Goal: Information Seeking & Learning: Learn about a topic

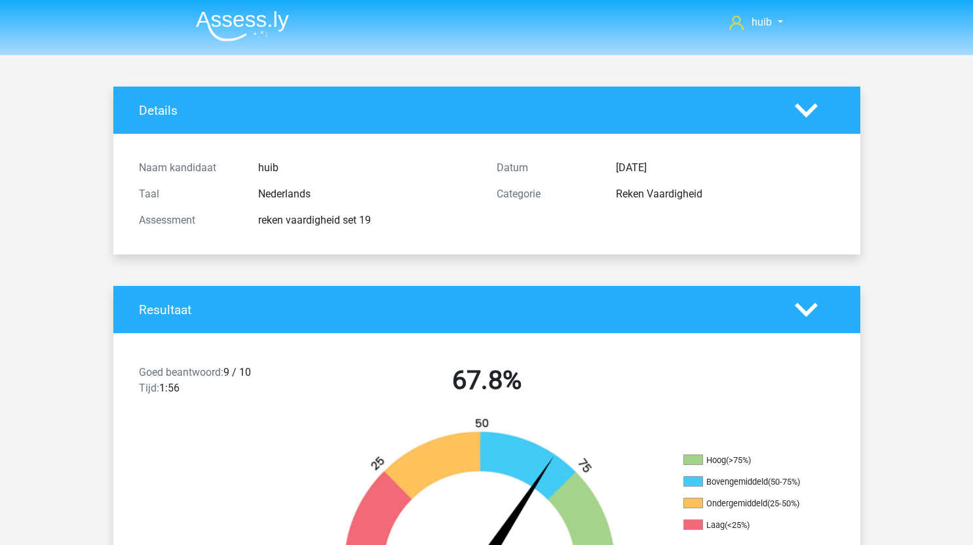
click at [258, 8] on li at bounding box center [237, 23] width 104 height 36
click at [272, 38] on img at bounding box center [242, 25] width 93 height 31
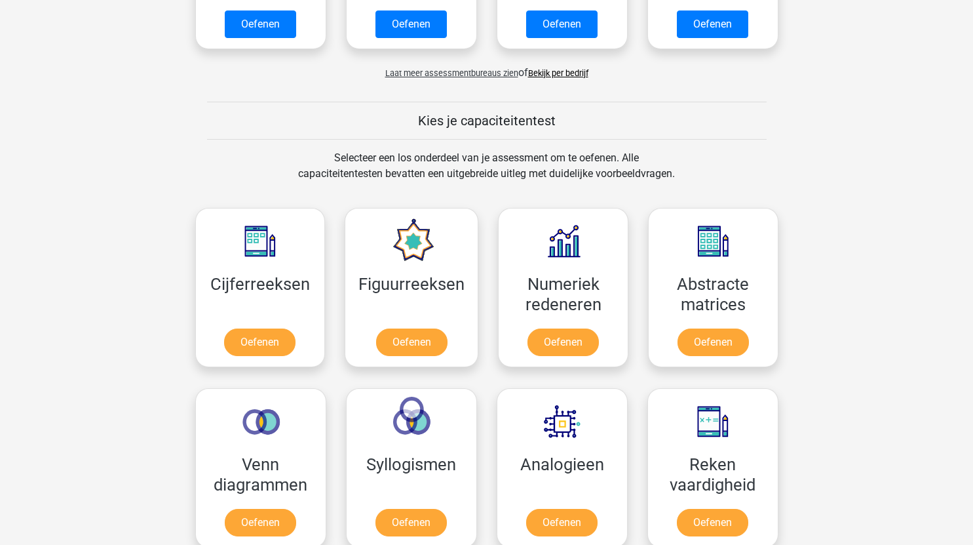
scroll to position [455, 0]
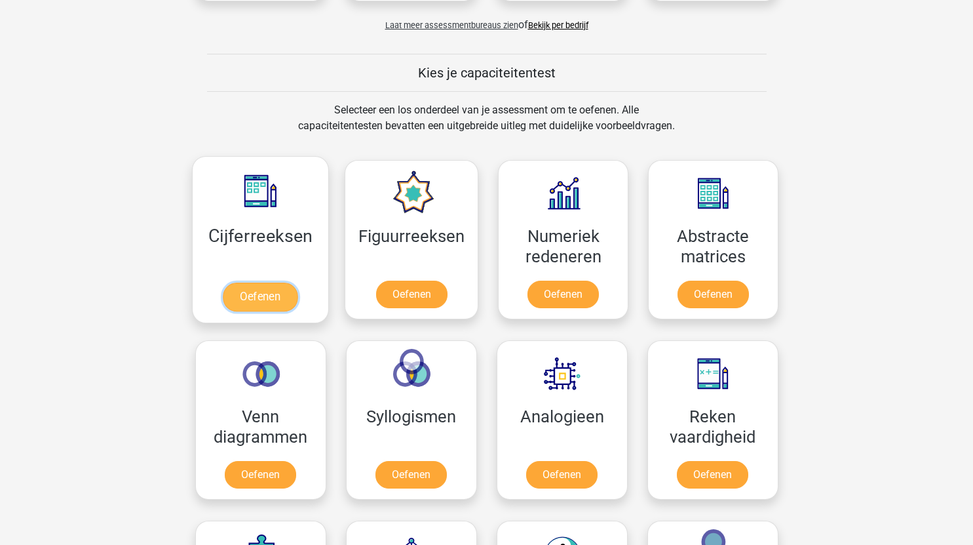
click at [270, 299] on link "Oefenen" at bounding box center [260, 296] width 75 height 29
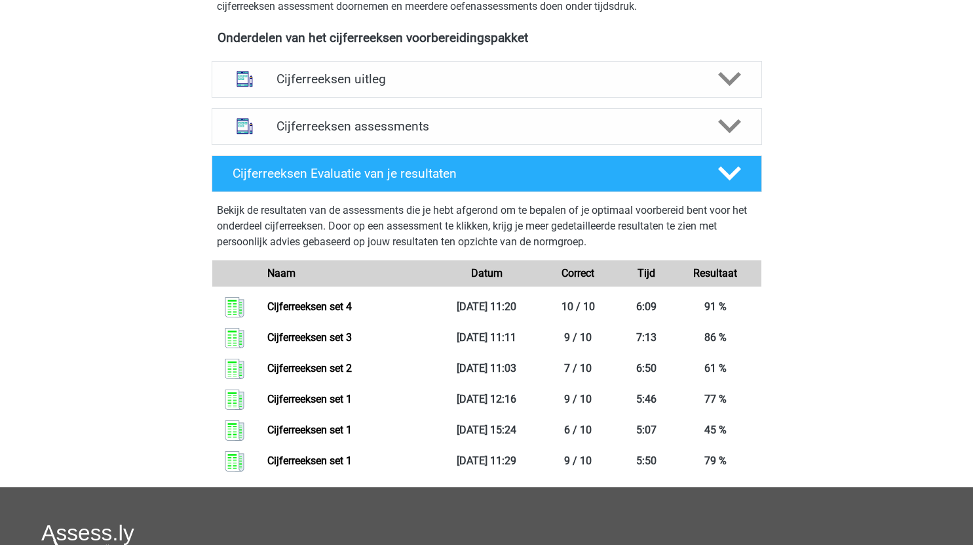
scroll to position [467, 0]
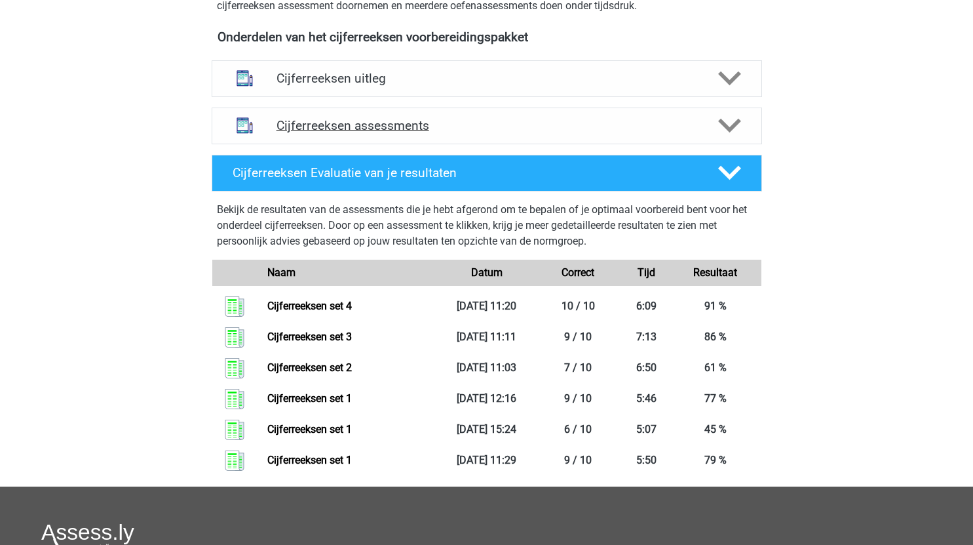
click at [729, 133] on polygon at bounding box center [729, 126] width 23 height 14
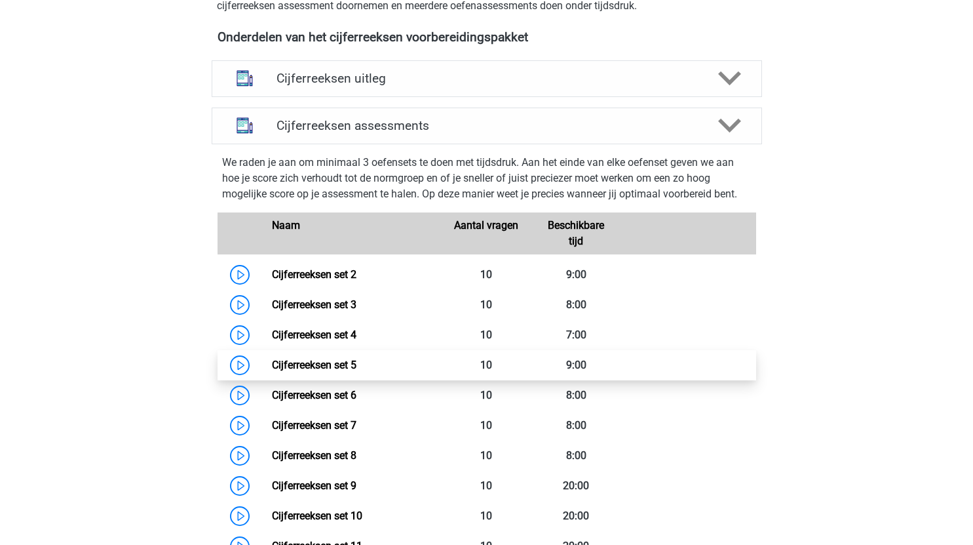
click at [272, 371] on link "Cijferreeksen set 5" at bounding box center [314, 364] width 85 height 12
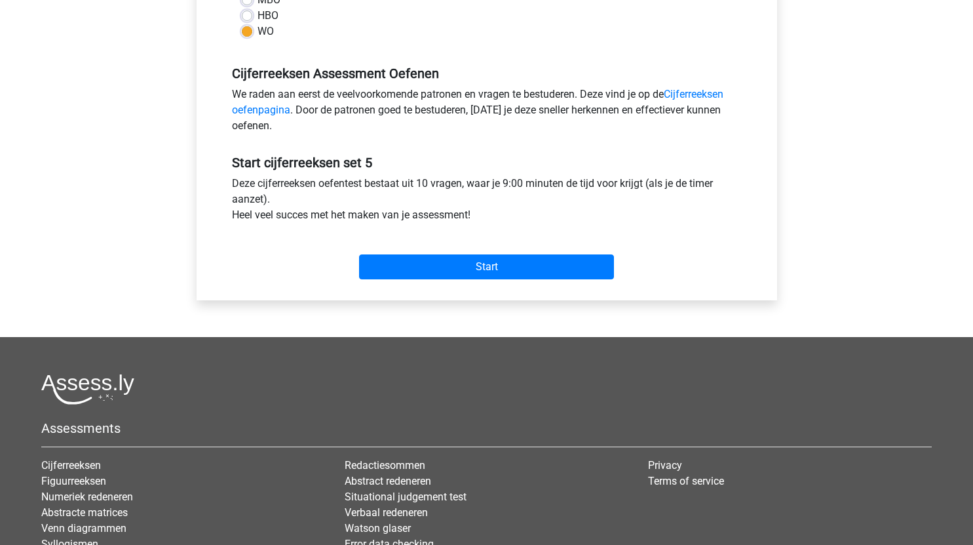
scroll to position [353, 0]
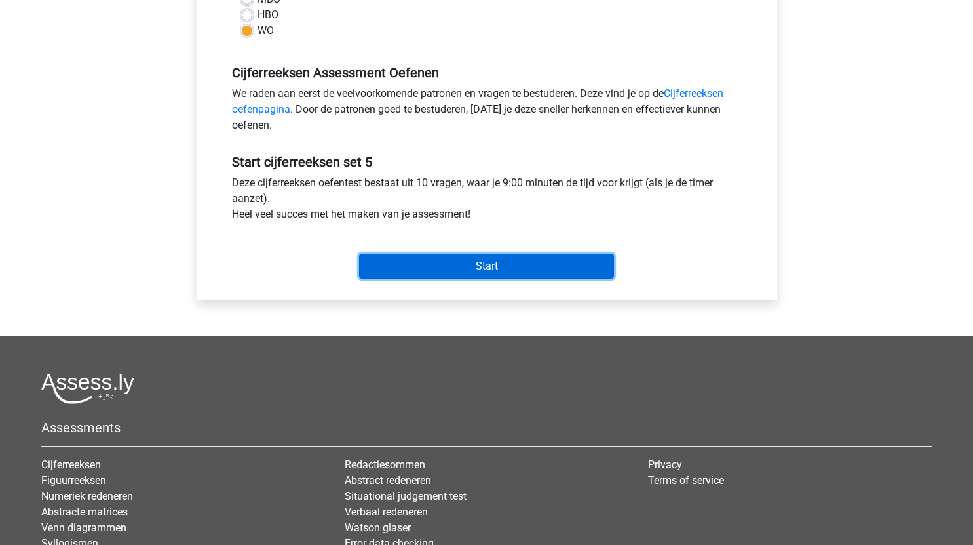
click at [555, 269] on input "Start" at bounding box center [486, 266] width 255 height 25
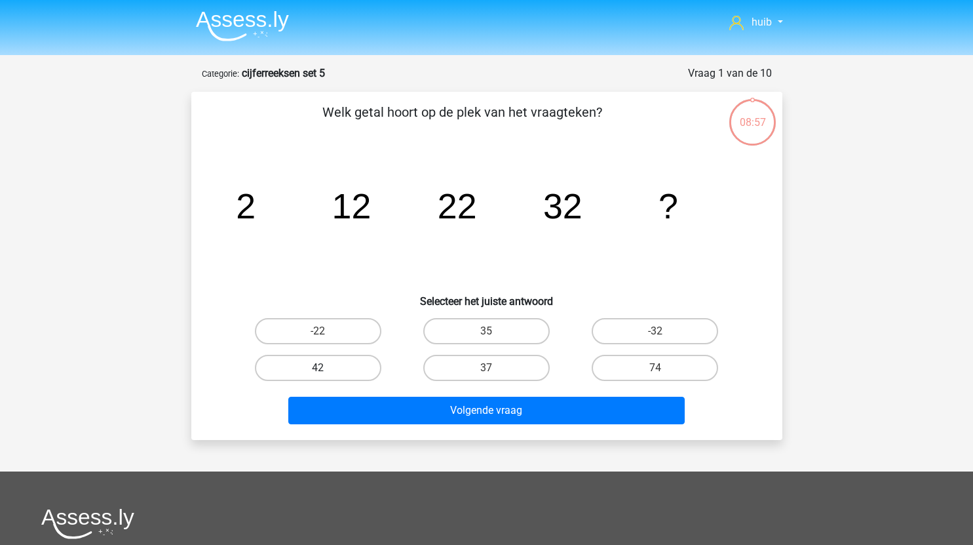
click at [326, 366] on label "42" at bounding box center [318, 367] width 126 height 26
click at [326, 368] on input "42" at bounding box center [322, 372] width 9 height 9
radio input "true"
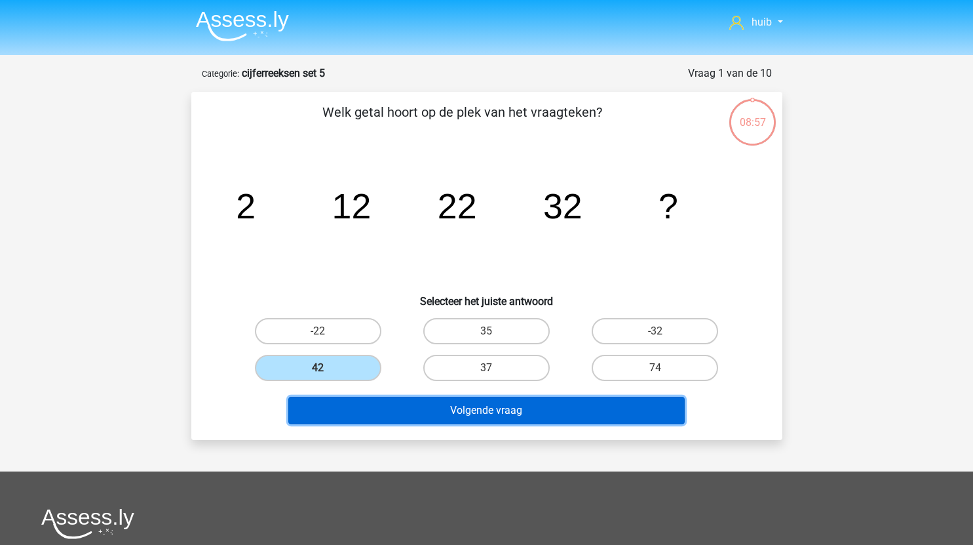
click at [431, 417] on button "Volgende vraag" at bounding box center [486, 410] width 396 height 28
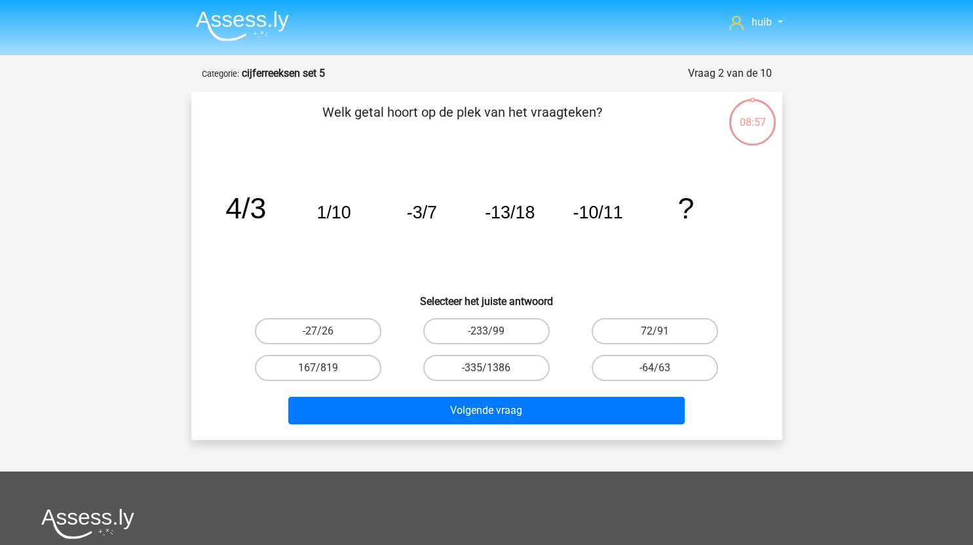
scroll to position [66, 0]
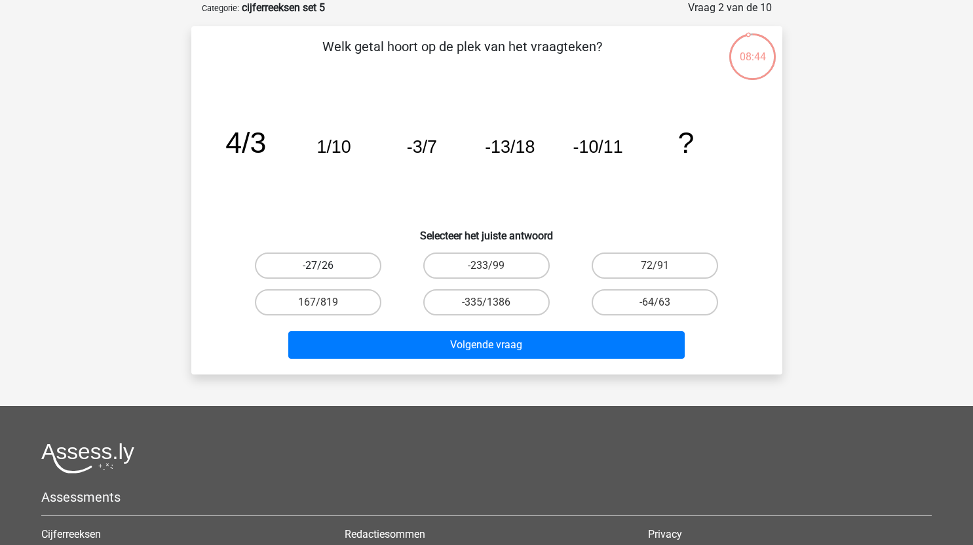
click at [349, 267] on label "-27/26" at bounding box center [318, 265] width 126 height 26
click at [326, 267] on input "-27/26" at bounding box center [322, 269] width 9 height 9
radio input "true"
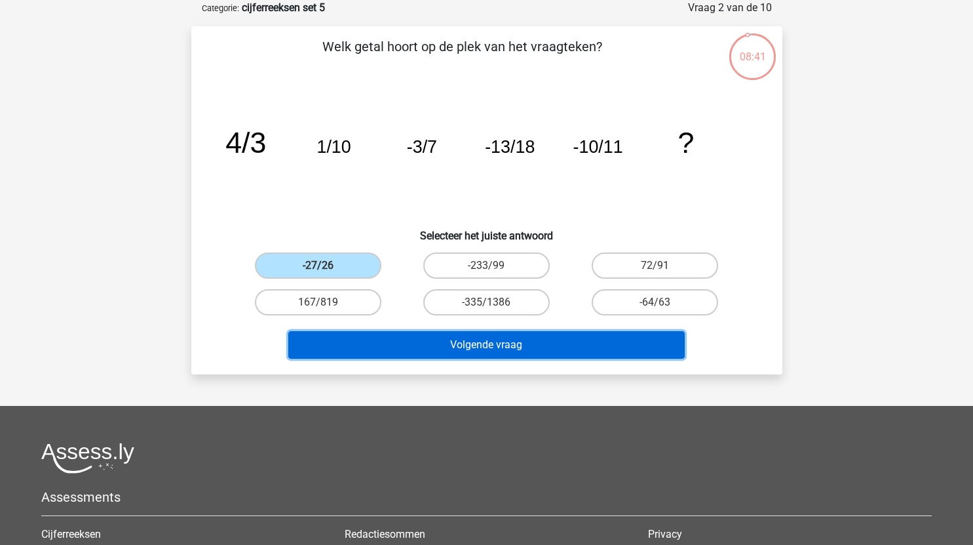
click at [564, 343] on button "Volgende vraag" at bounding box center [486, 345] width 396 height 28
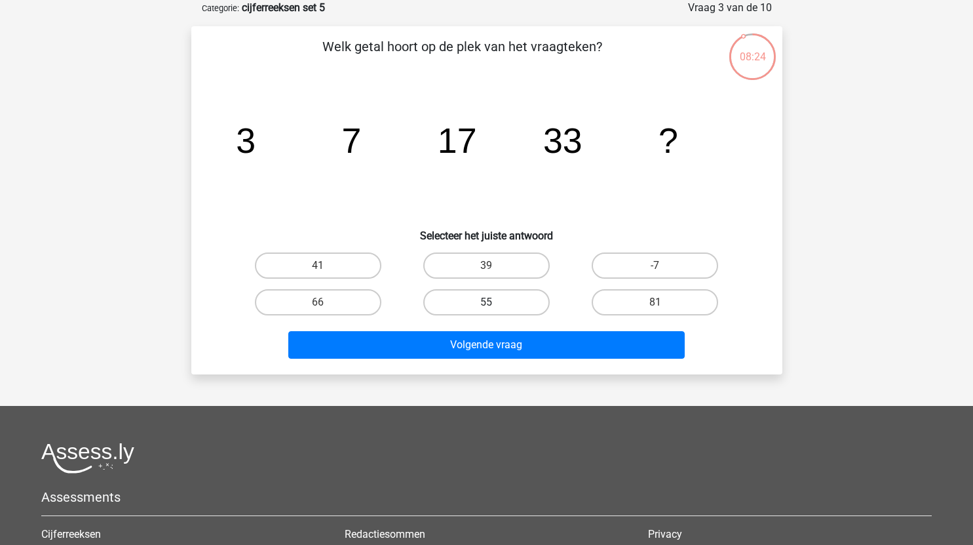
click at [508, 301] on label "55" at bounding box center [486, 302] width 126 height 26
click at [495, 302] on input "55" at bounding box center [490, 306] width 9 height 9
radio input "true"
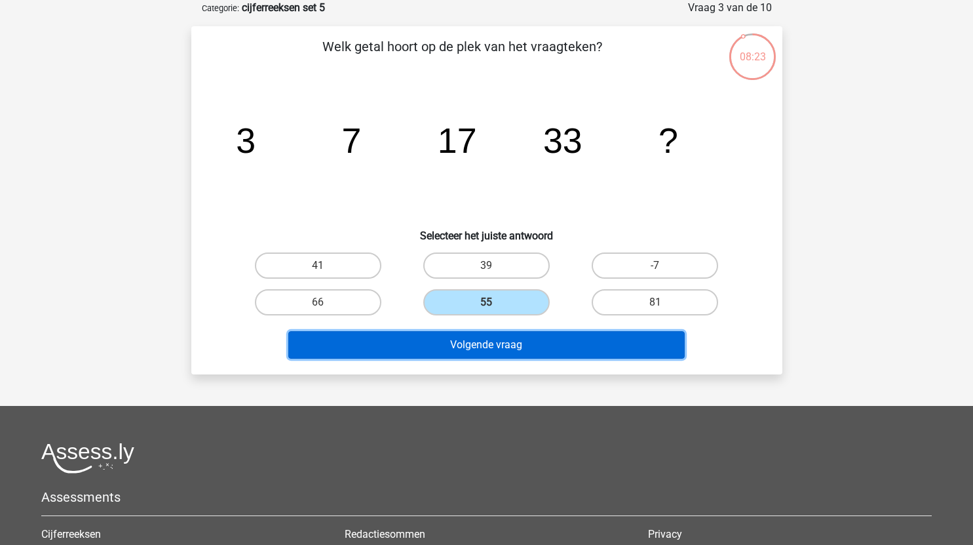
click at [527, 343] on button "Volgende vraag" at bounding box center [486, 345] width 396 height 28
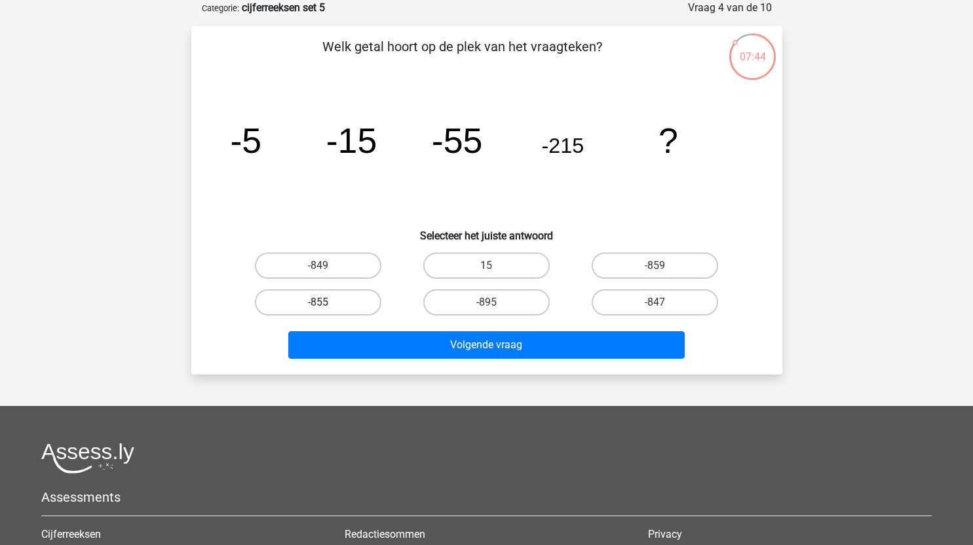
click at [346, 305] on label "-855" at bounding box center [318, 302] width 126 height 26
click at [326, 305] on input "-855" at bounding box center [322, 306] width 9 height 9
radio input "true"
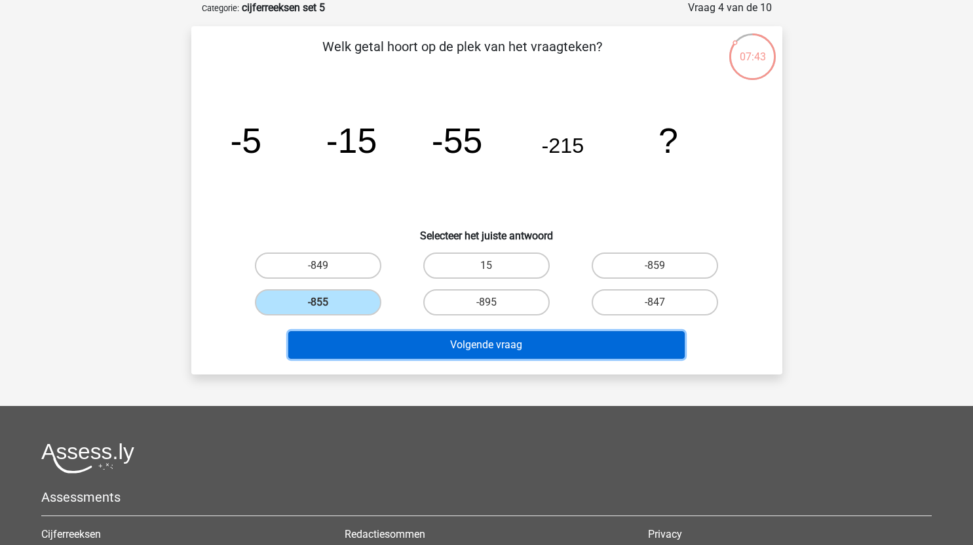
click at [478, 345] on button "Volgende vraag" at bounding box center [486, 345] width 396 height 28
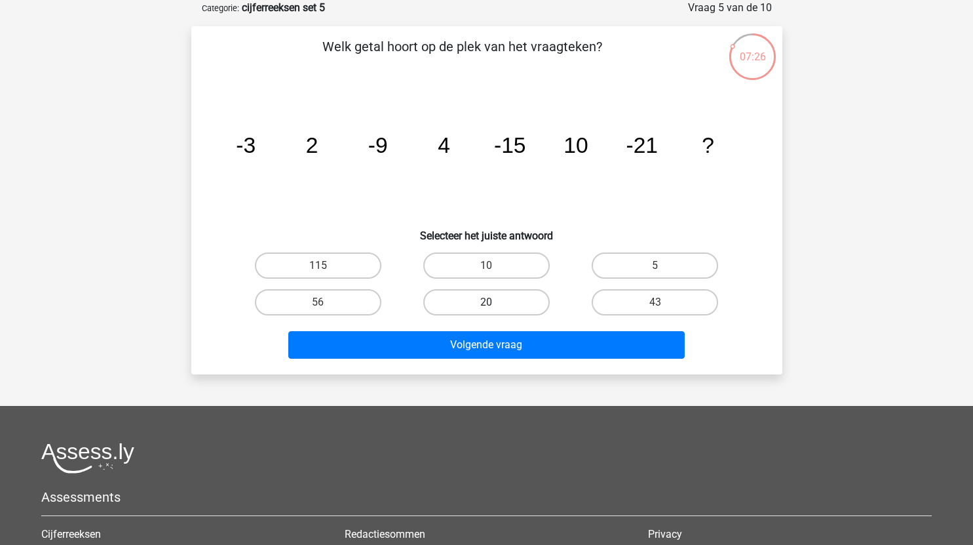
click at [510, 298] on label "20" at bounding box center [486, 302] width 126 height 26
click at [495, 302] on input "20" at bounding box center [490, 306] width 9 height 9
radio input "true"
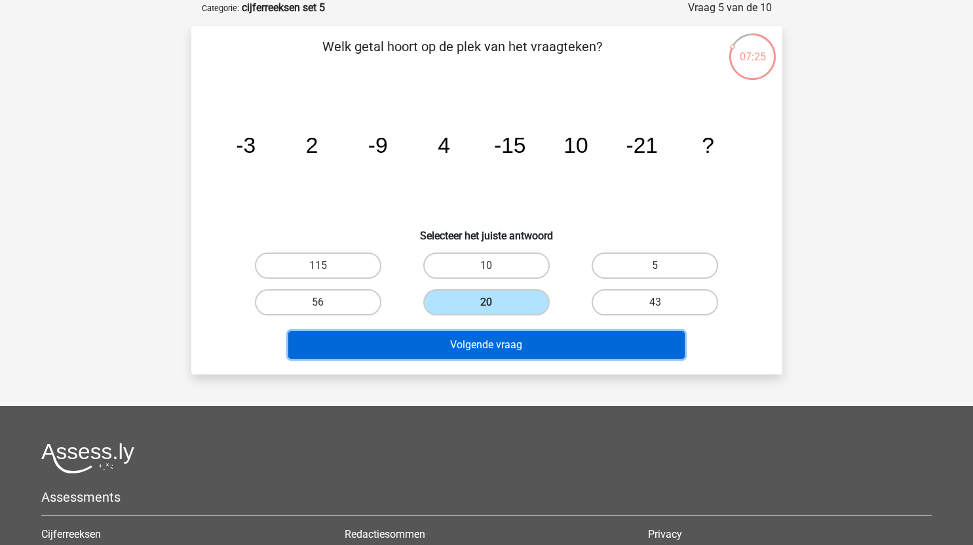
click at [532, 353] on button "Volgende vraag" at bounding box center [486, 345] width 396 height 28
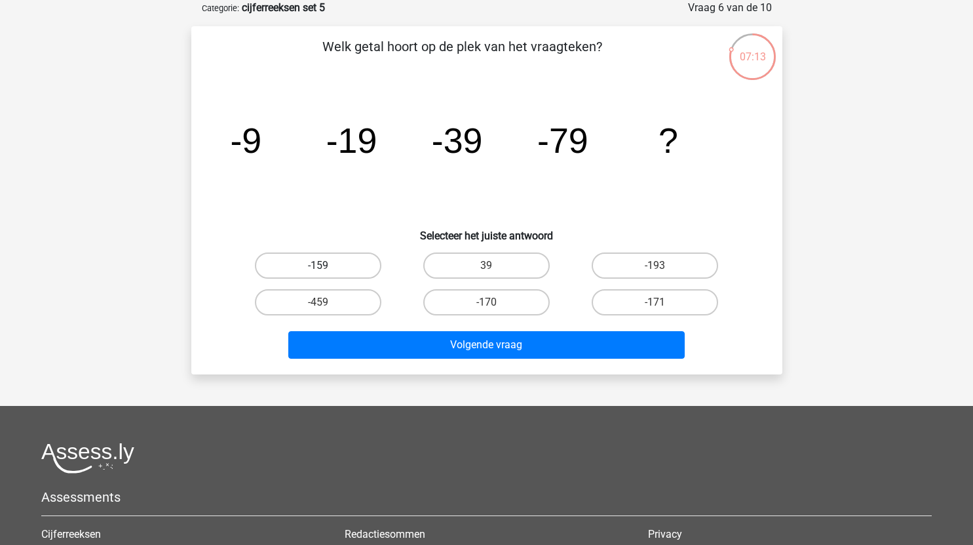
click at [348, 264] on label "-159" at bounding box center [318, 265] width 126 height 26
click at [326, 265] on input "-159" at bounding box center [322, 269] width 9 height 9
radio input "true"
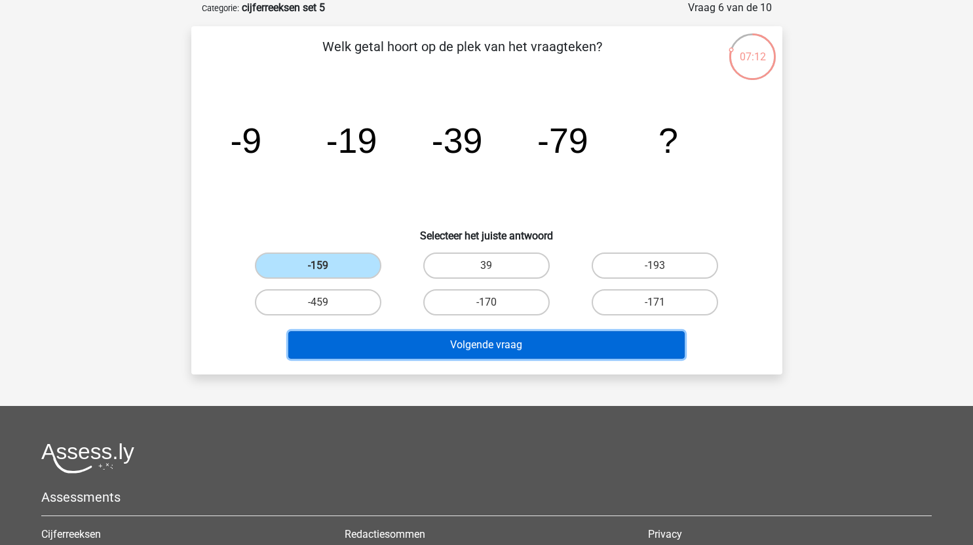
click at [440, 343] on button "Volgende vraag" at bounding box center [486, 345] width 396 height 28
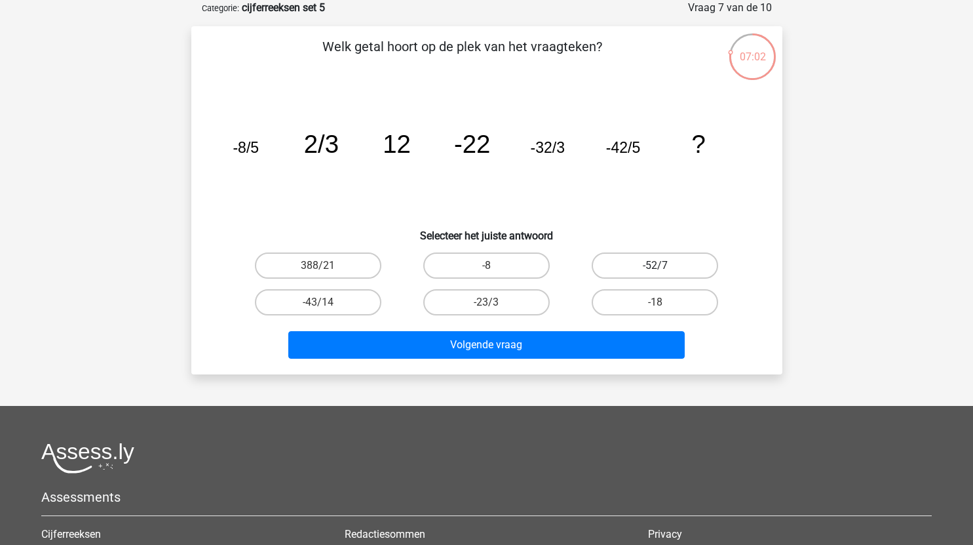
click at [668, 266] on label "-52/7" at bounding box center [655, 265] width 126 height 26
click at [664, 266] on input "-52/7" at bounding box center [659, 269] width 9 height 9
radio input "true"
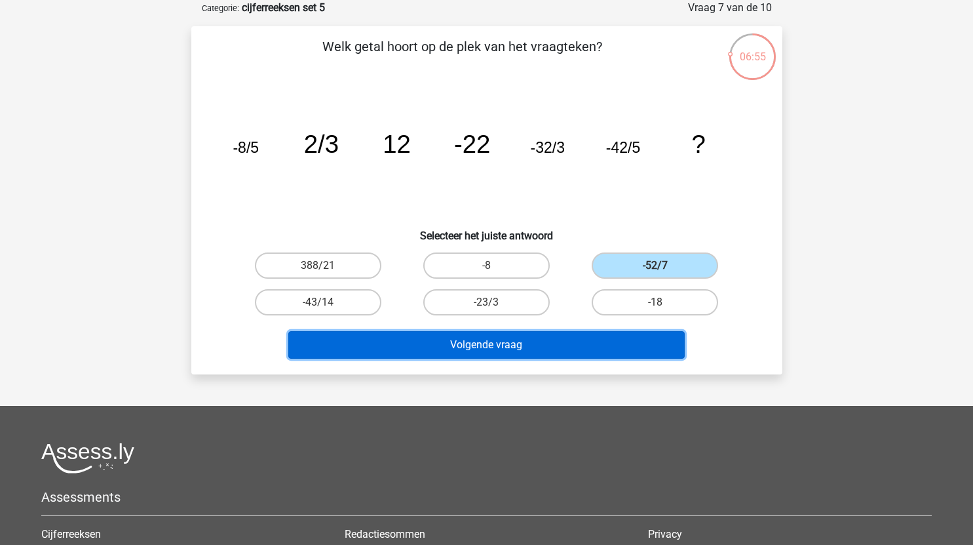
click at [437, 343] on button "Volgende vraag" at bounding box center [486, 345] width 396 height 28
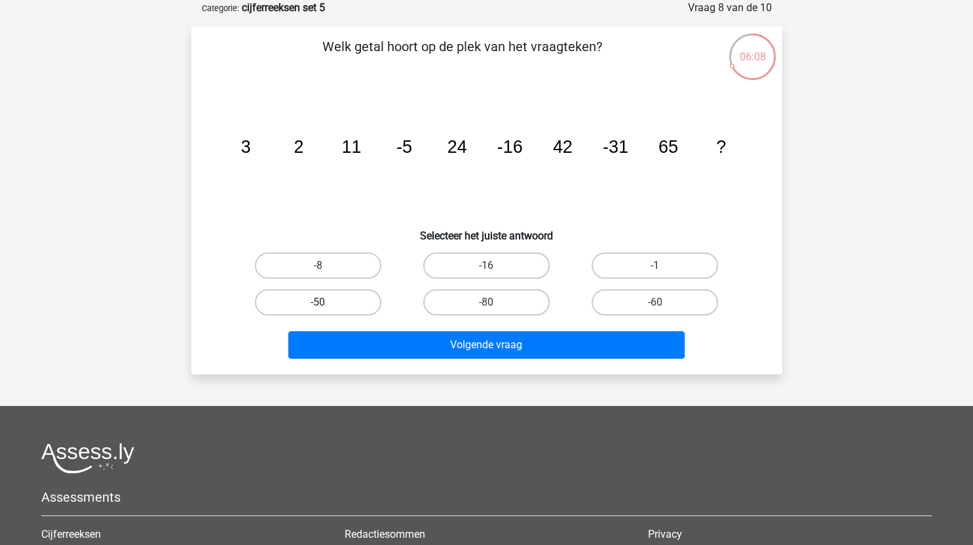
click at [352, 302] on label "-50" at bounding box center [318, 302] width 126 height 26
click at [326, 302] on input "-50" at bounding box center [322, 306] width 9 height 9
radio input "true"
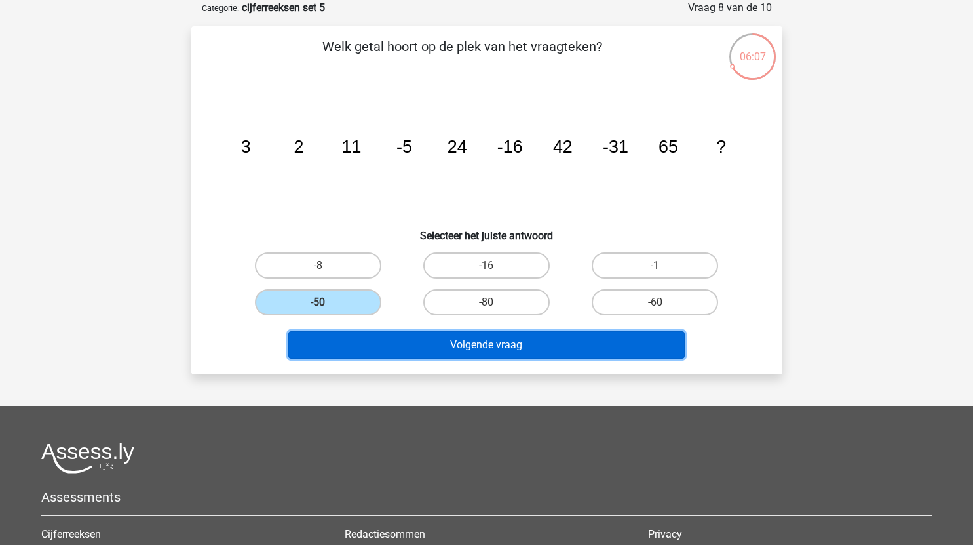
click at [461, 341] on button "Volgende vraag" at bounding box center [486, 345] width 396 height 28
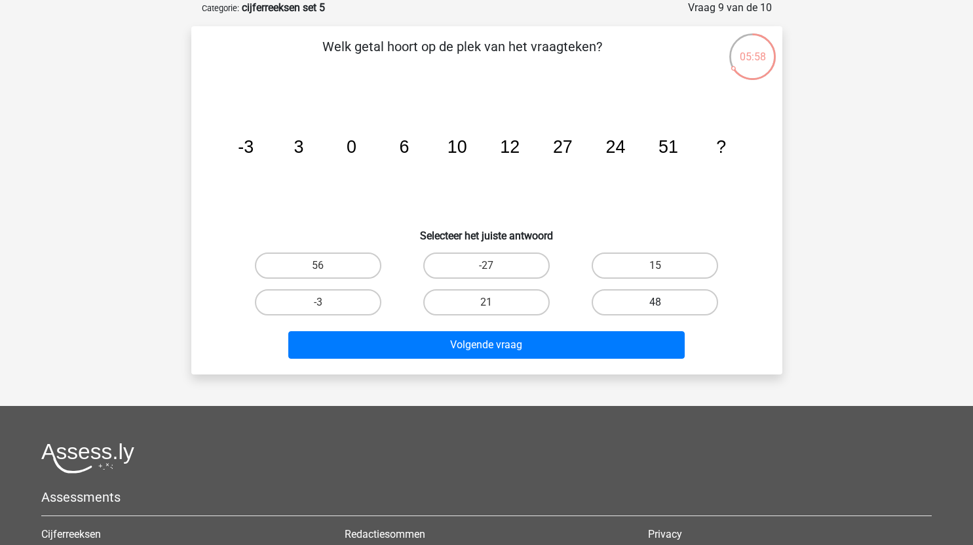
click at [636, 309] on label "48" at bounding box center [655, 302] width 126 height 26
click at [655, 309] on input "48" at bounding box center [659, 306] width 9 height 9
radio input "true"
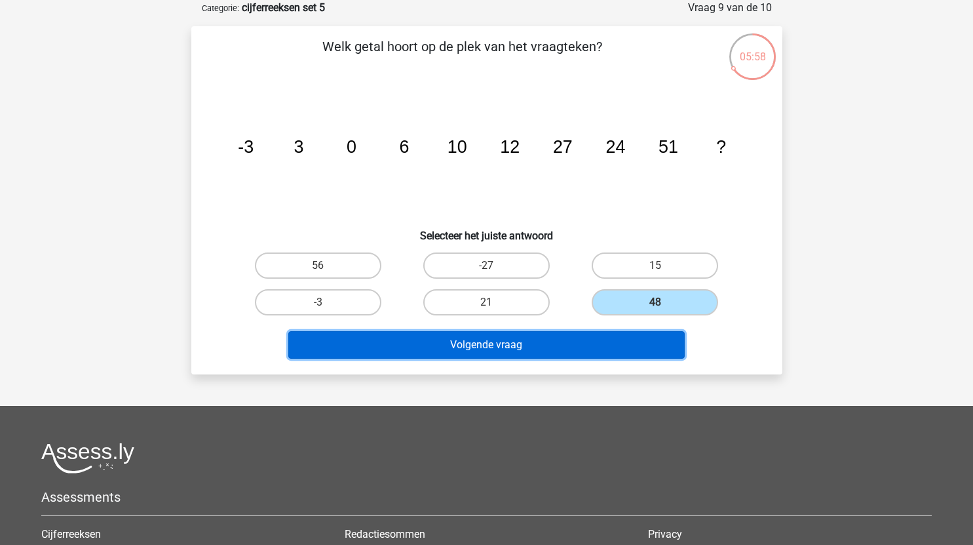
click at [574, 349] on button "Volgende vraag" at bounding box center [486, 345] width 396 height 28
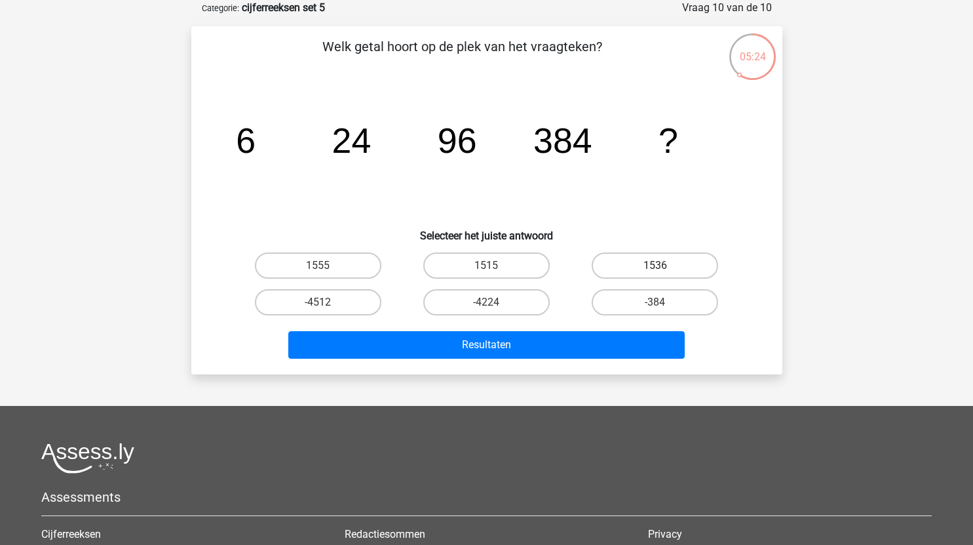
click at [647, 267] on label "1536" at bounding box center [655, 265] width 126 height 26
click at [655, 267] on input "1536" at bounding box center [659, 269] width 9 height 9
radio input "true"
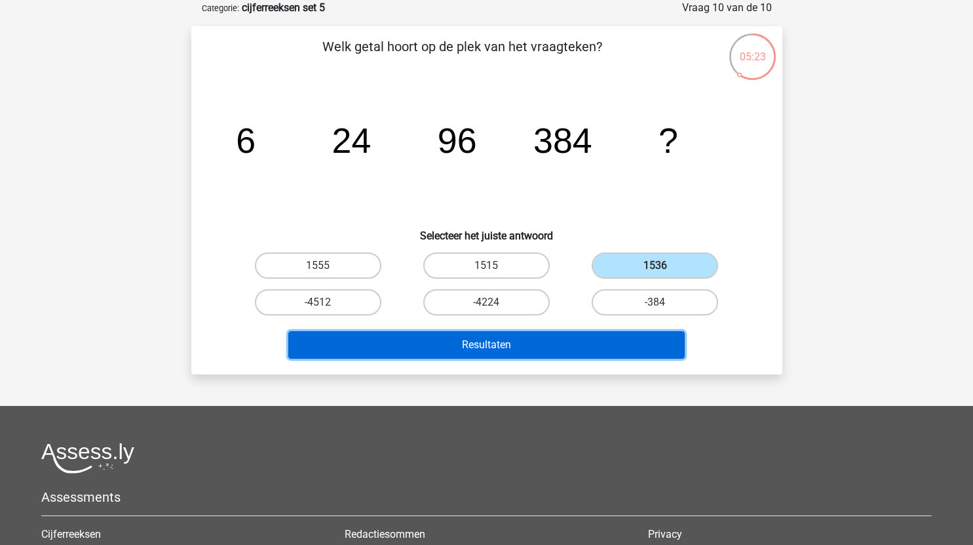
click at [550, 347] on button "Resultaten" at bounding box center [486, 345] width 396 height 28
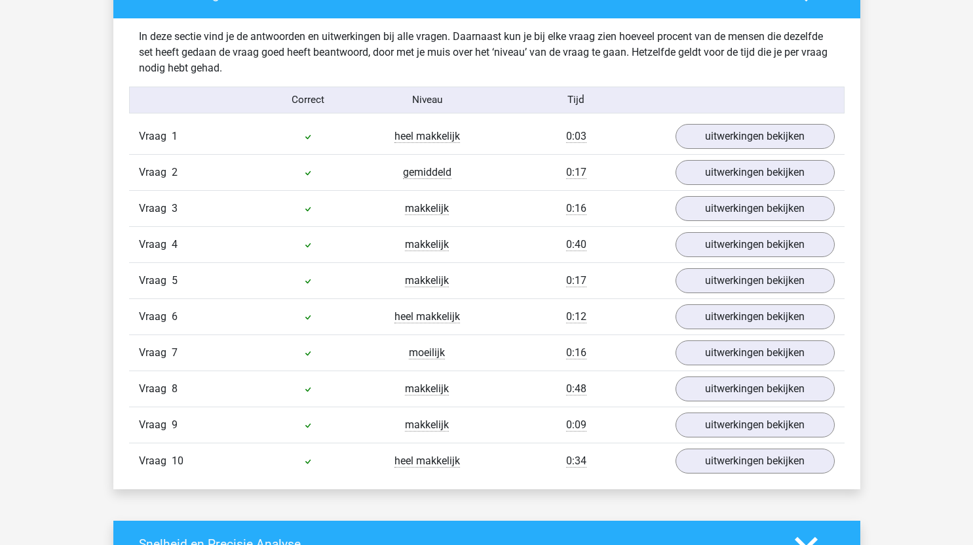
scroll to position [785, 0]
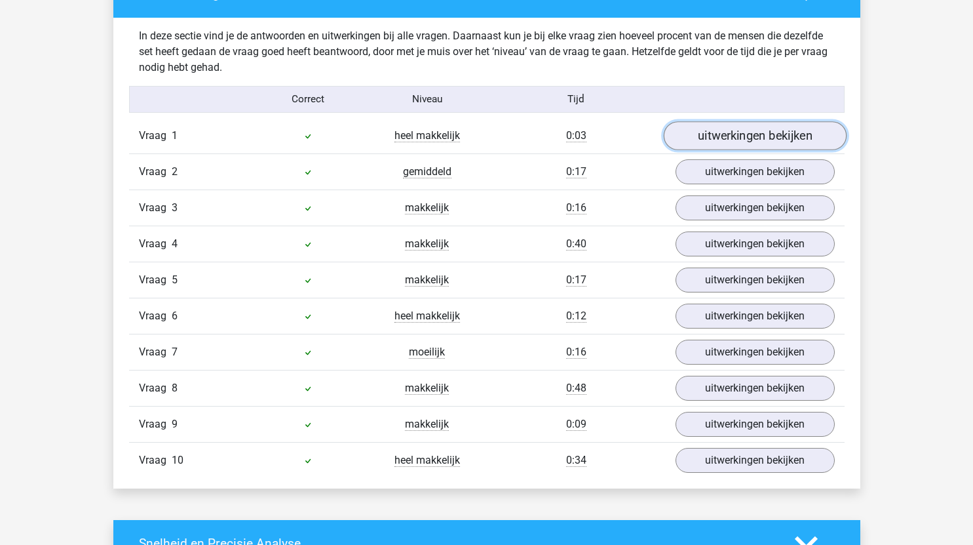
click at [747, 141] on link "uitwerkingen bekijken" at bounding box center [754, 135] width 183 height 29
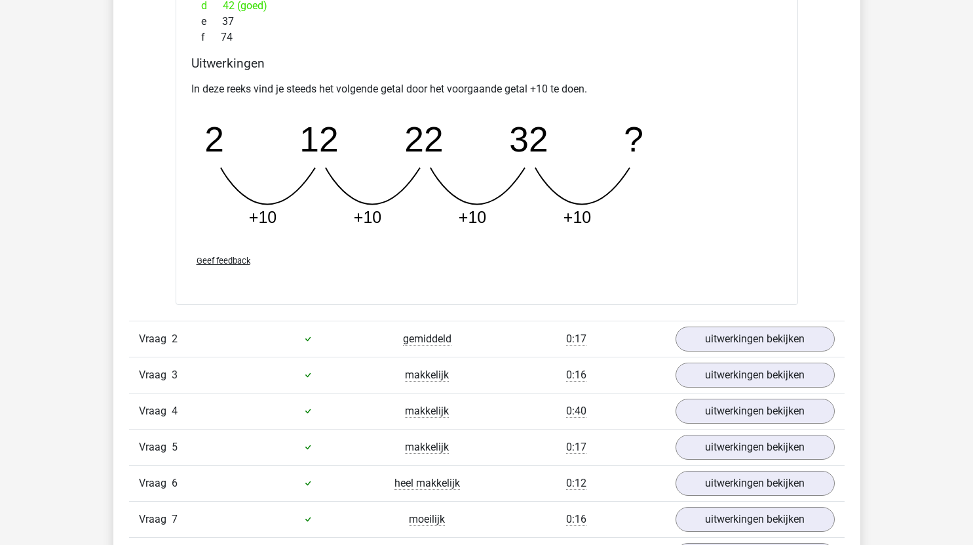
scroll to position [1297, 0]
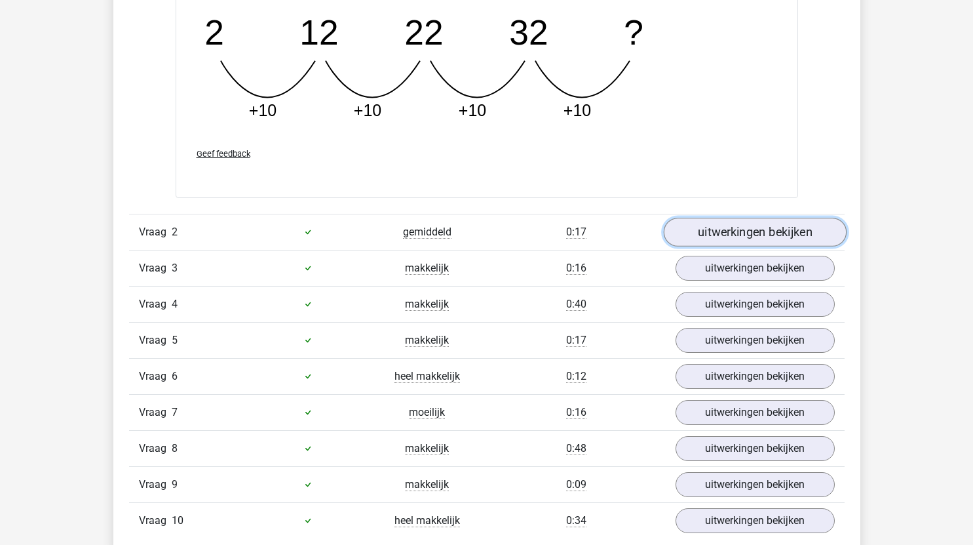
click at [736, 229] on link "uitwerkingen bekijken" at bounding box center [754, 232] width 183 height 29
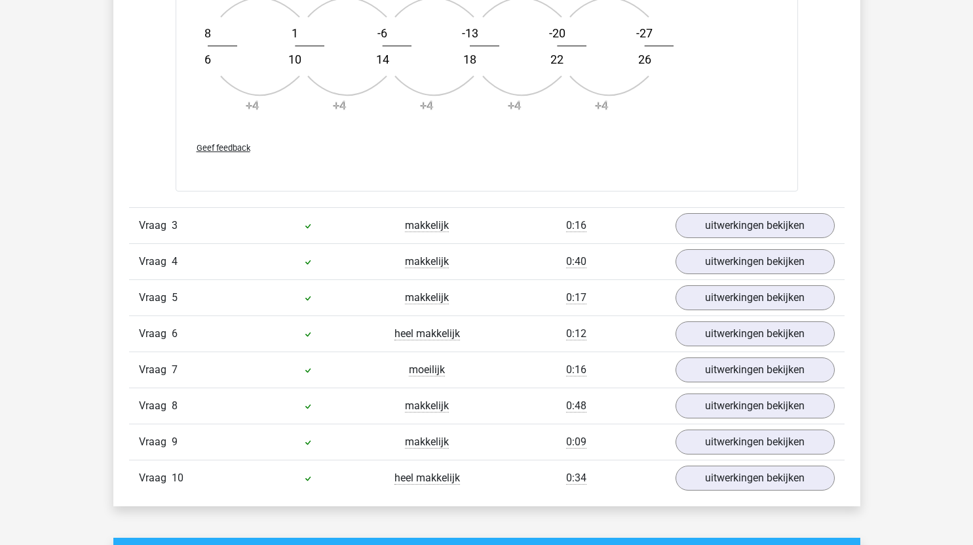
scroll to position [2128, 0]
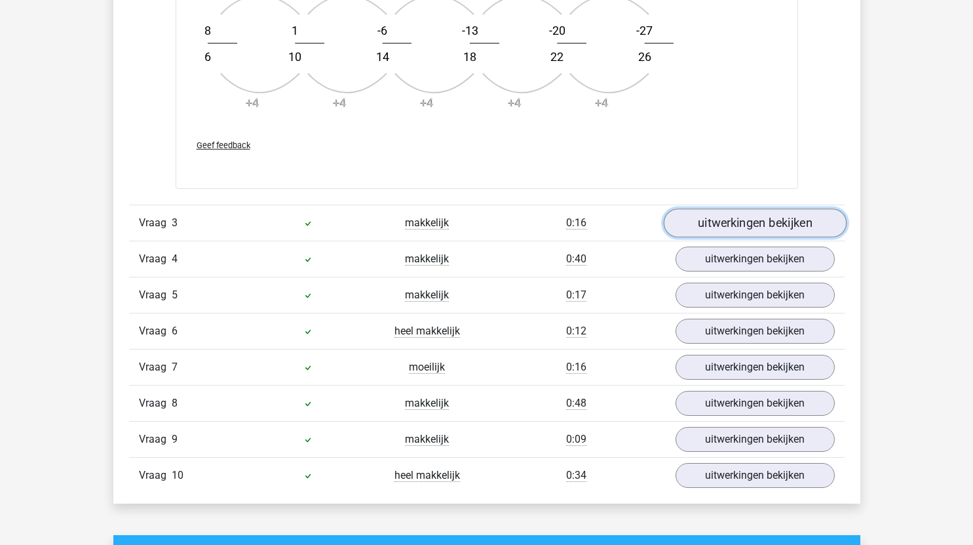
click at [751, 230] on link "uitwerkingen bekijken" at bounding box center [754, 222] width 183 height 29
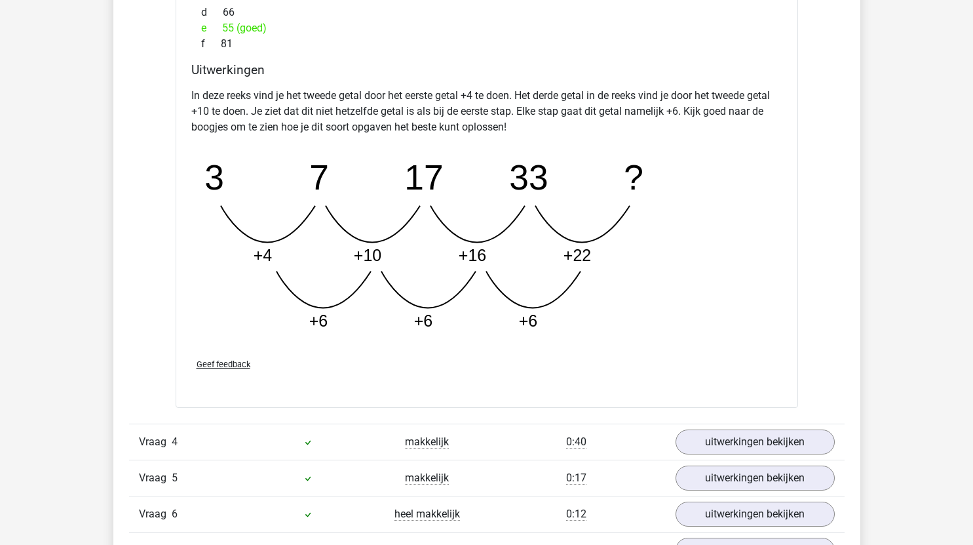
scroll to position [2616, 0]
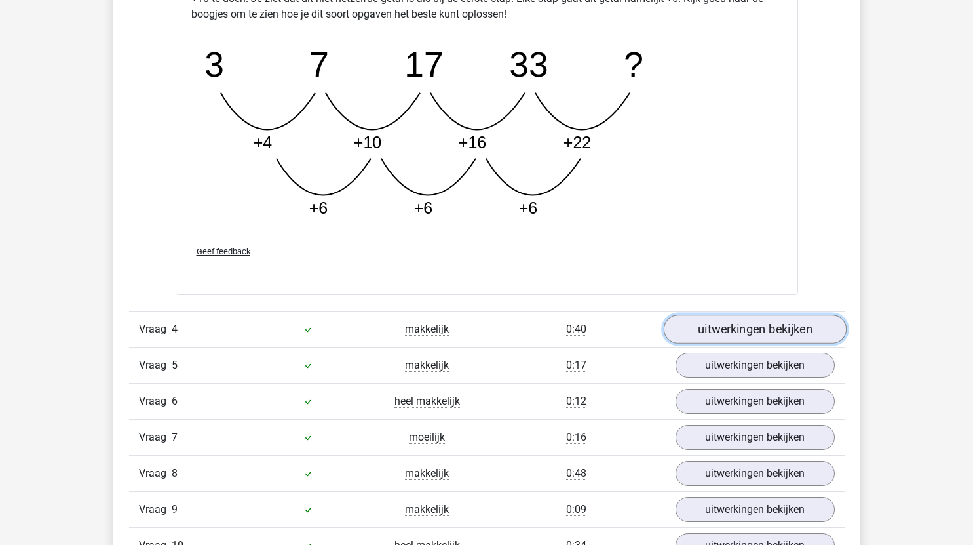
click at [738, 330] on link "uitwerkingen bekijken" at bounding box center [754, 329] width 183 height 29
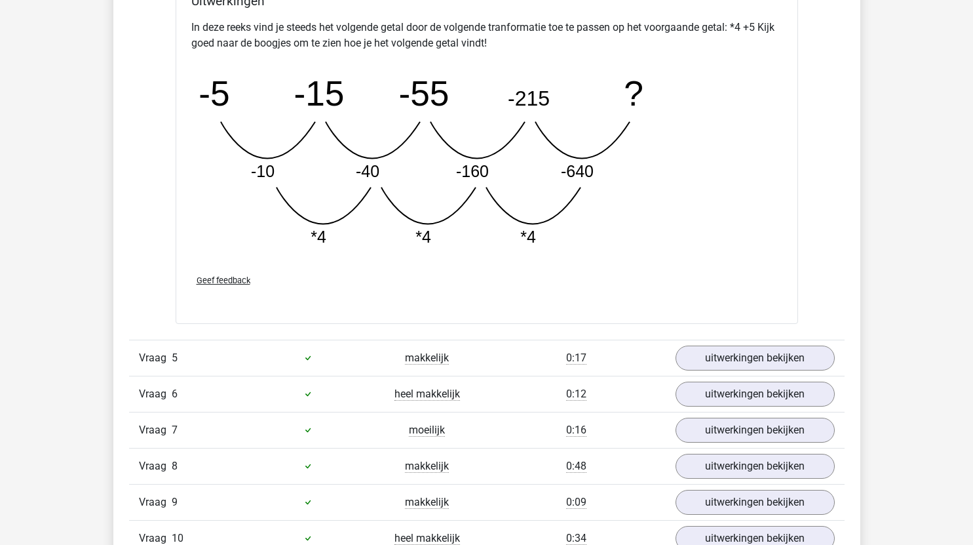
scroll to position [3390, 0]
click at [752, 357] on link "uitwerkingen bekijken" at bounding box center [754, 357] width 183 height 29
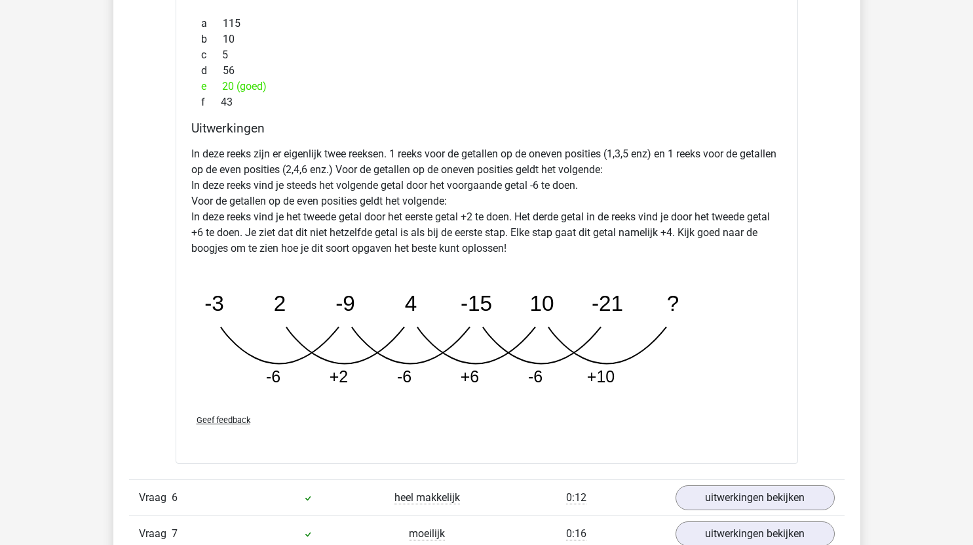
scroll to position [3960, 0]
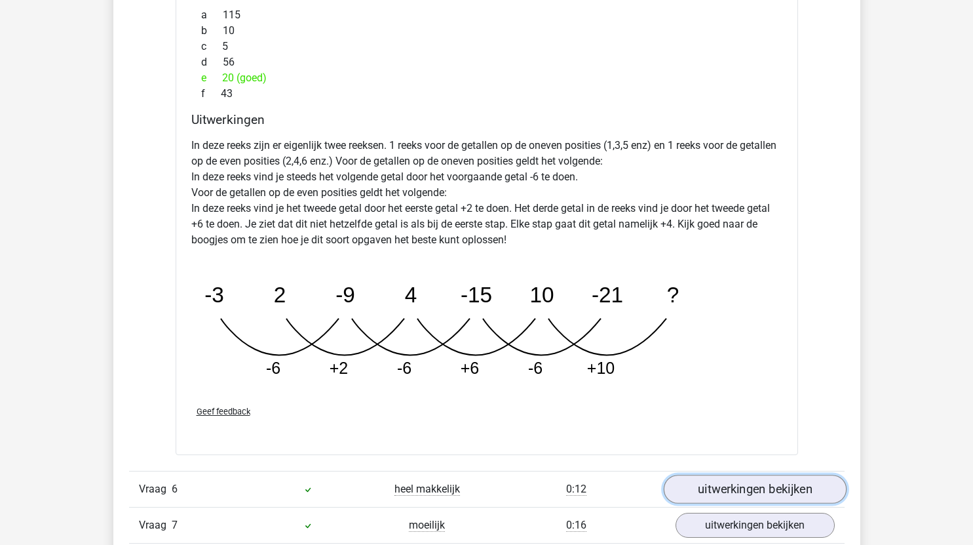
click at [779, 483] on link "uitwerkingen bekijken" at bounding box center [754, 489] width 183 height 29
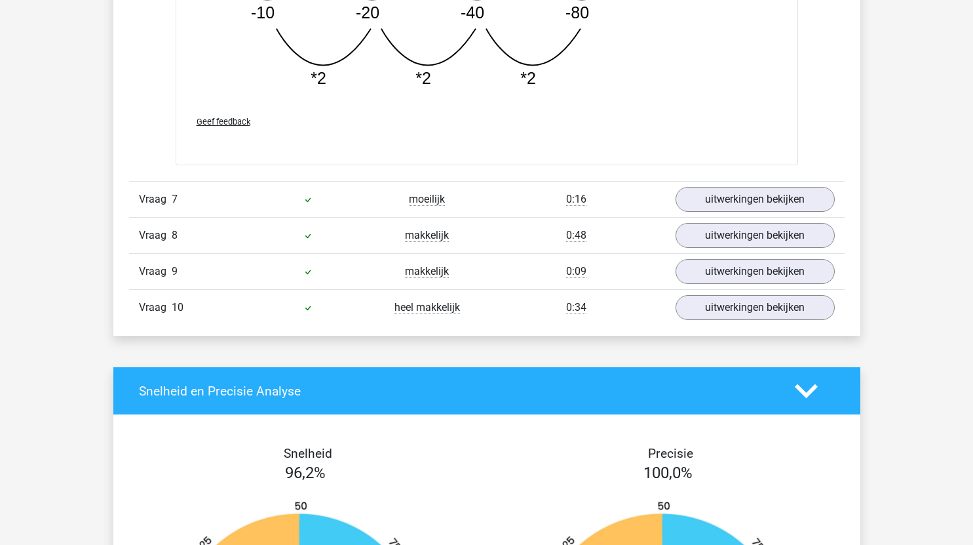
scroll to position [4941, 0]
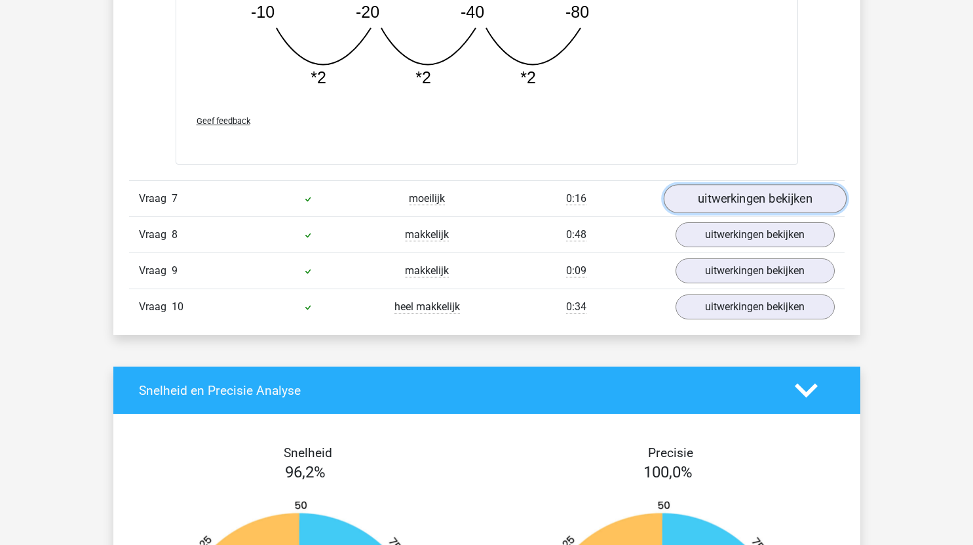
click at [752, 197] on link "uitwerkingen bekijken" at bounding box center [754, 198] width 183 height 29
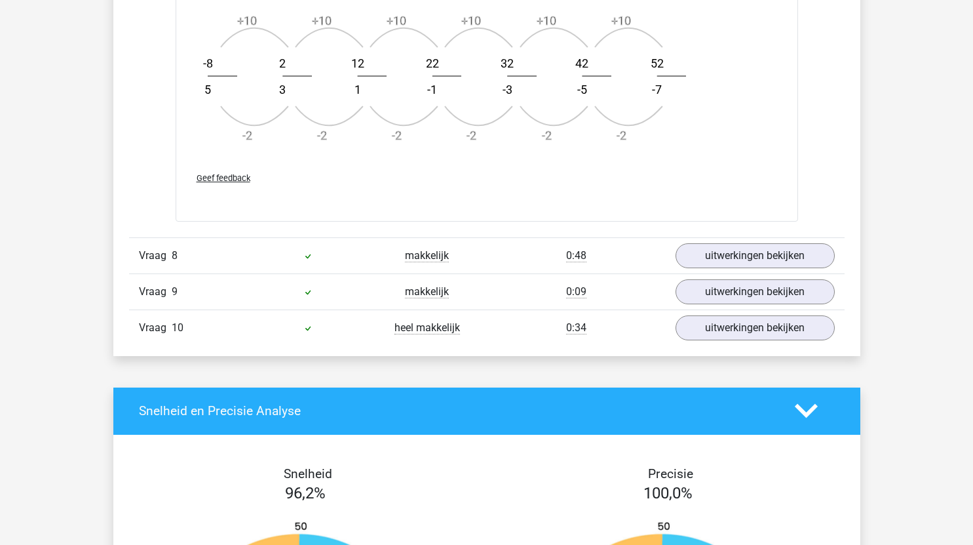
scroll to position [5744, 0]
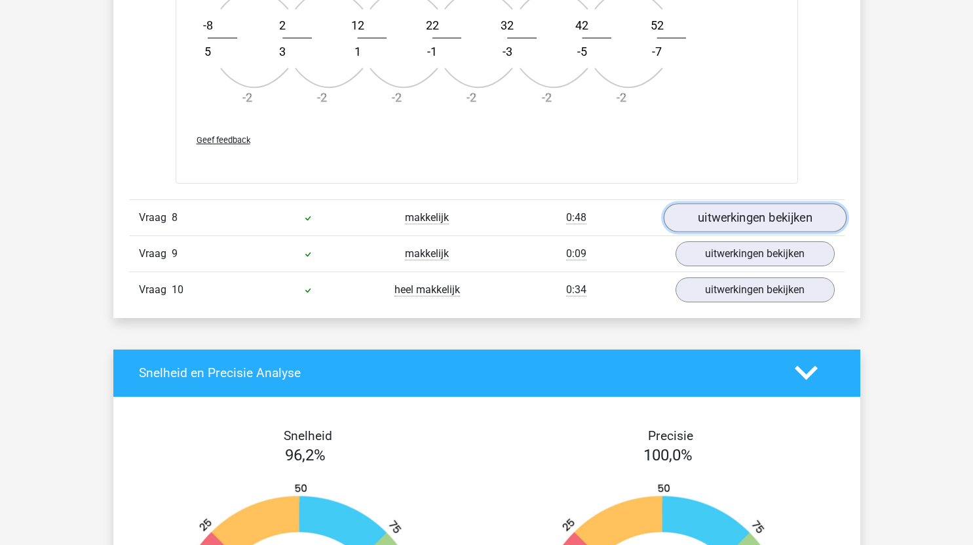
click at [763, 218] on link "uitwerkingen bekijken" at bounding box center [754, 217] width 183 height 29
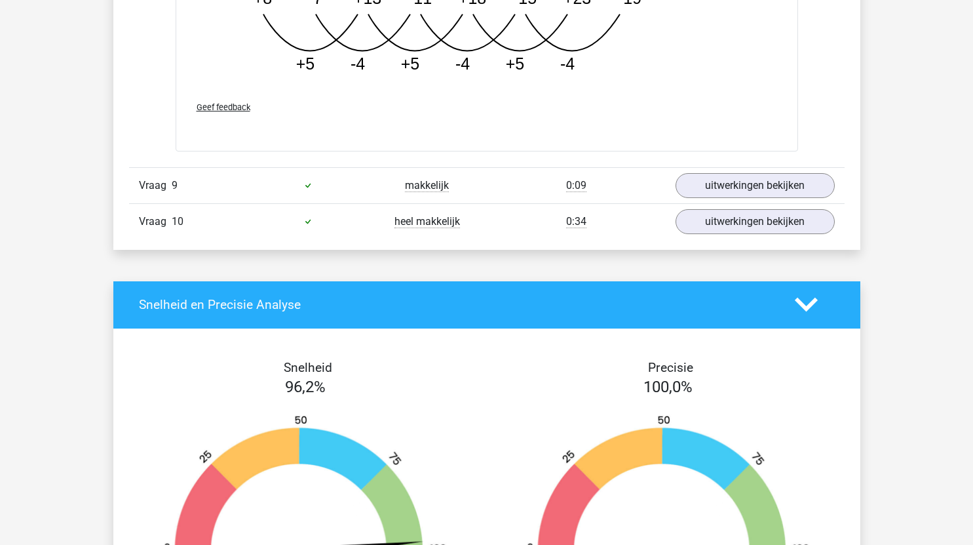
scroll to position [6577, 0]
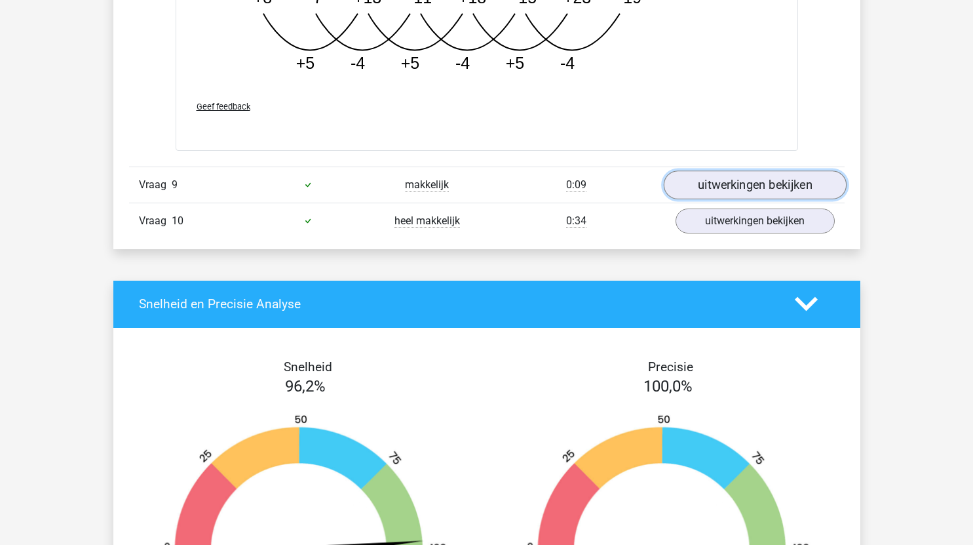
click at [743, 178] on link "uitwerkingen bekijken" at bounding box center [754, 184] width 183 height 29
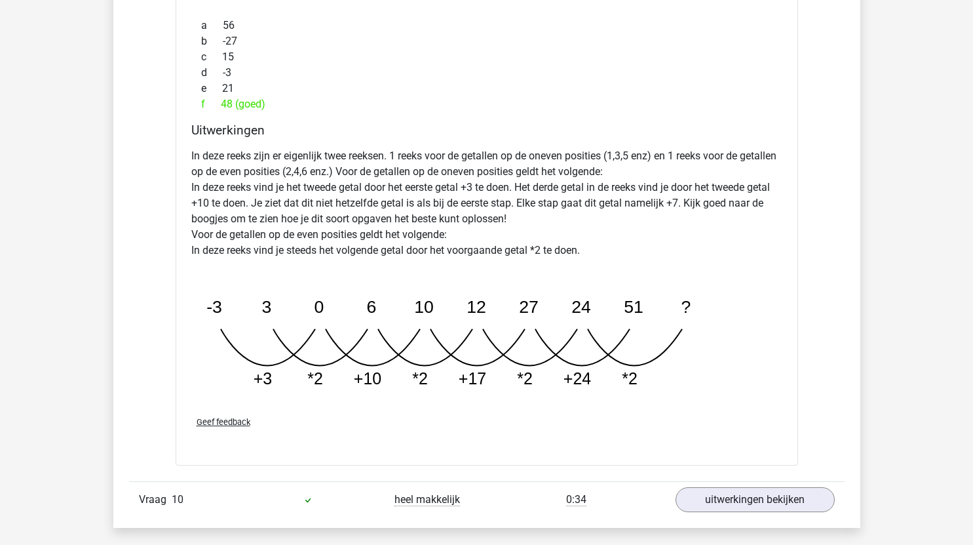
scroll to position [6966, 0]
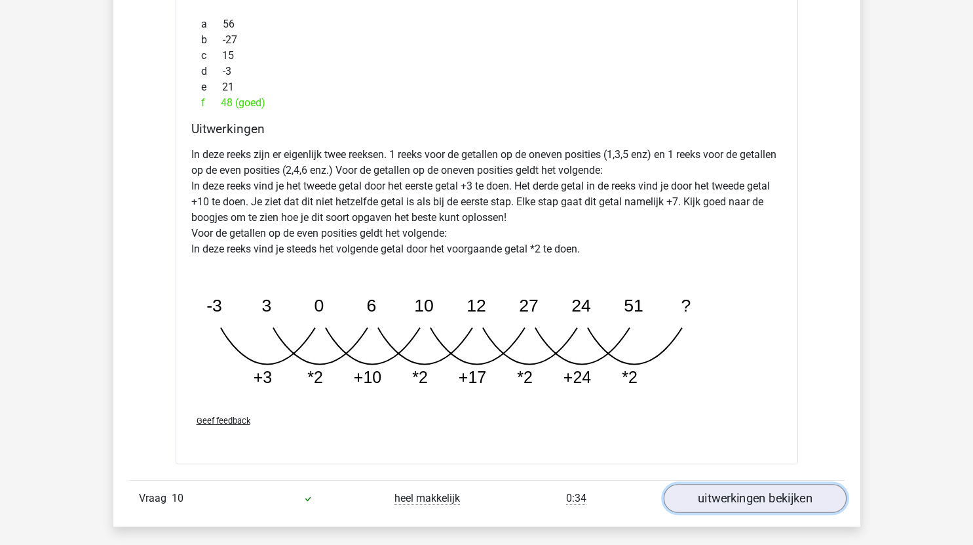
click at [723, 497] on link "uitwerkingen bekijken" at bounding box center [754, 498] width 183 height 29
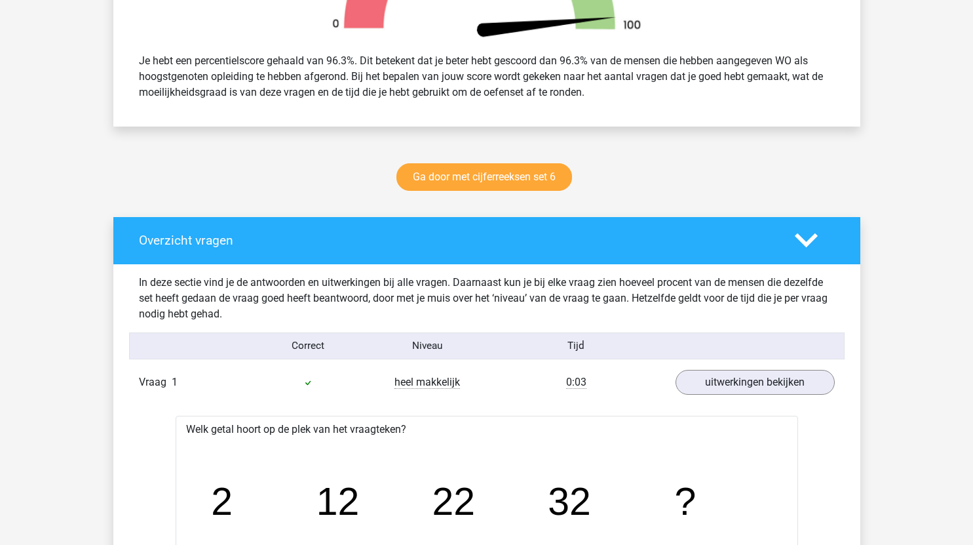
scroll to position [536, 0]
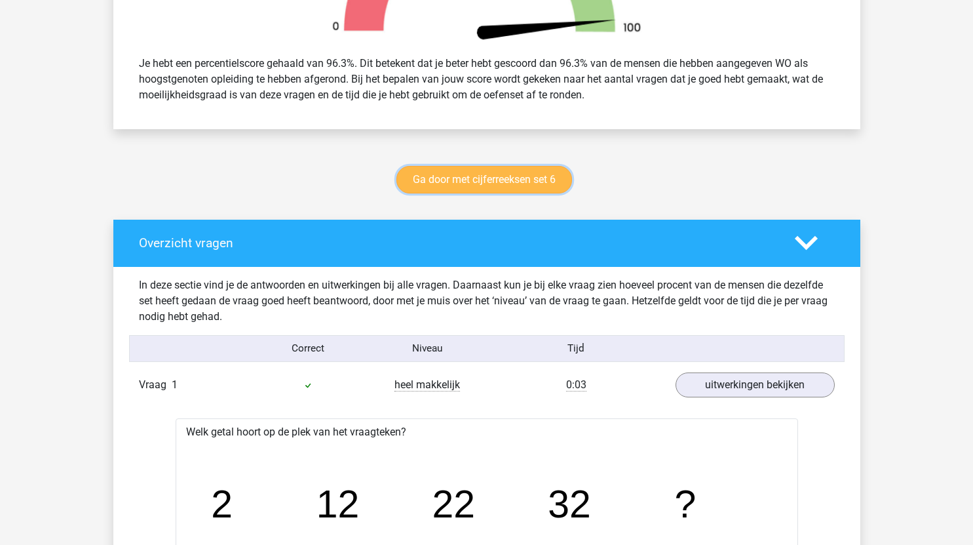
click at [520, 178] on link "Ga door met cijferreeksen set 6" at bounding box center [484, 180] width 176 height 28
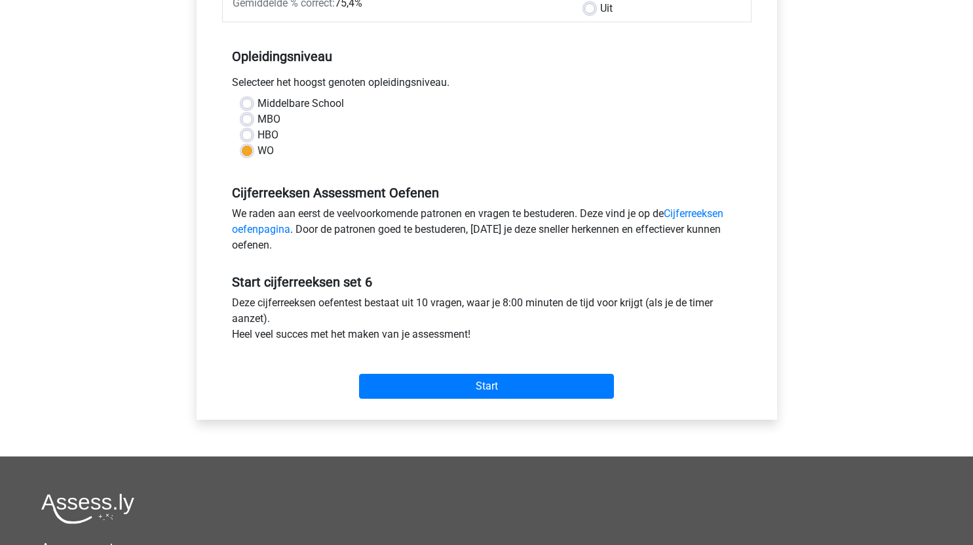
scroll to position [259, 0]
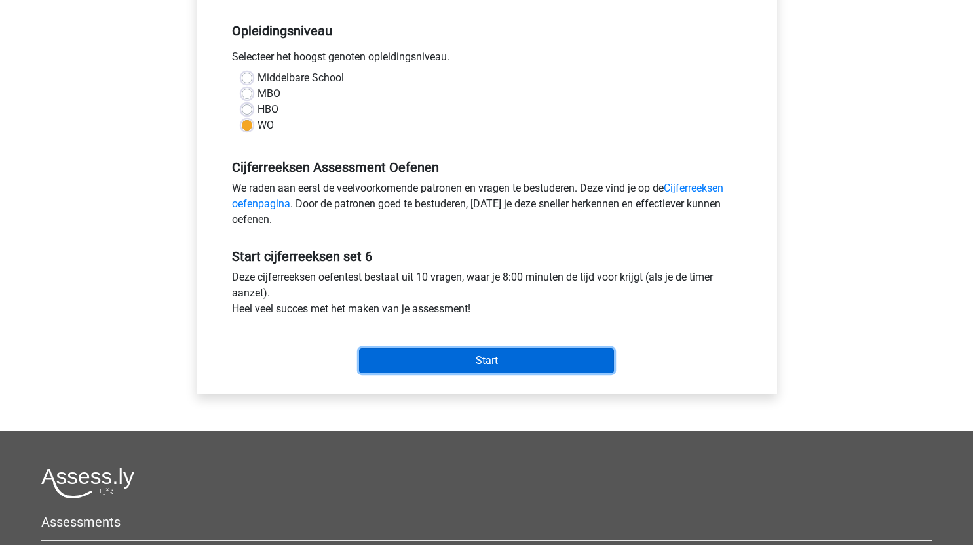
click at [470, 364] on input "Start" at bounding box center [486, 360] width 255 height 25
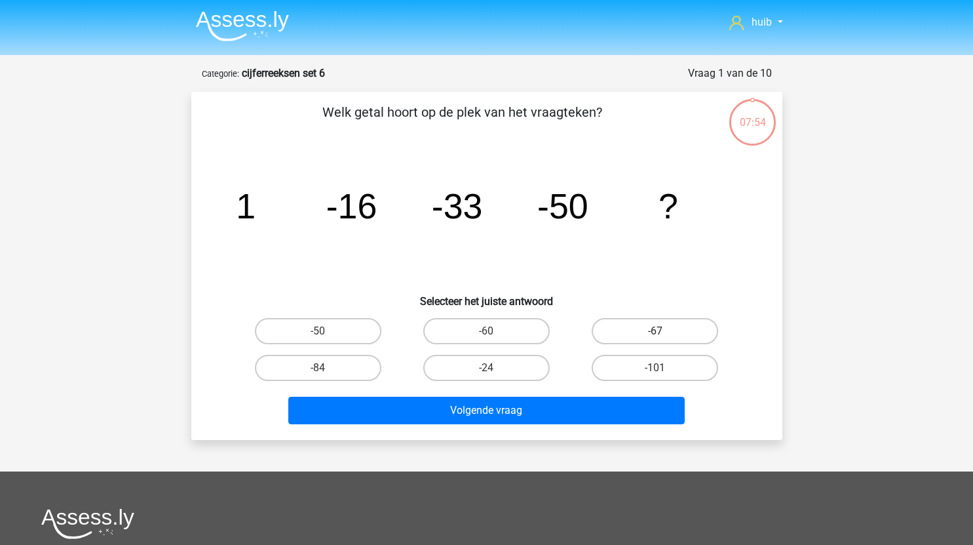
click at [677, 337] on label "-67" at bounding box center [655, 331] width 126 height 26
click at [664, 337] on input "-67" at bounding box center [659, 335] width 9 height 9
radio input "true"
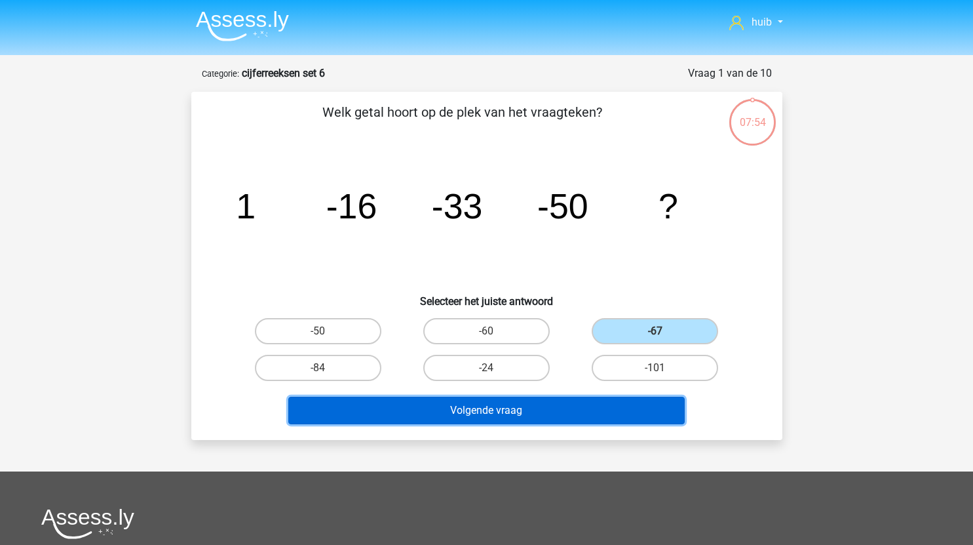
click at [515, 408] on button "Volgende vraag" at bounding box center [486, 410] width 396 height 28
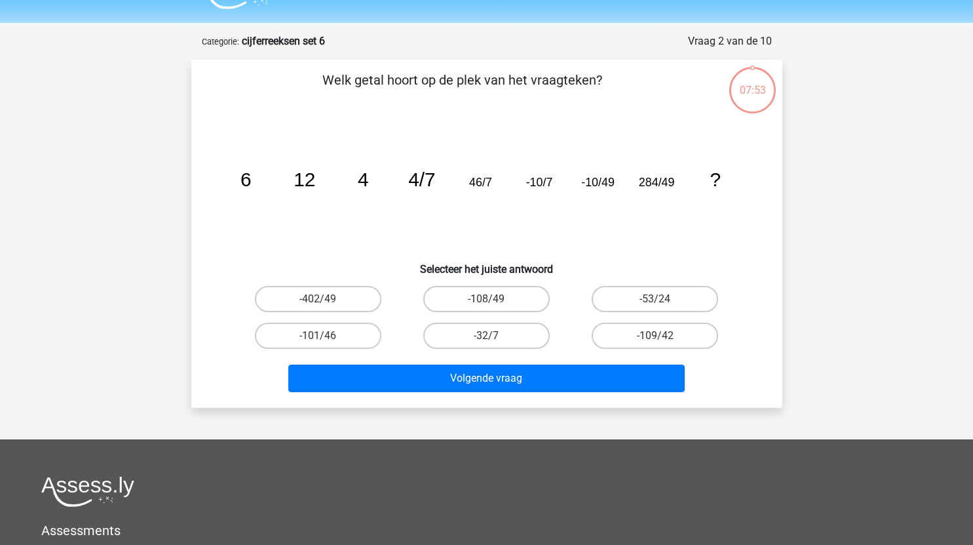
scroll to position [66, 0]
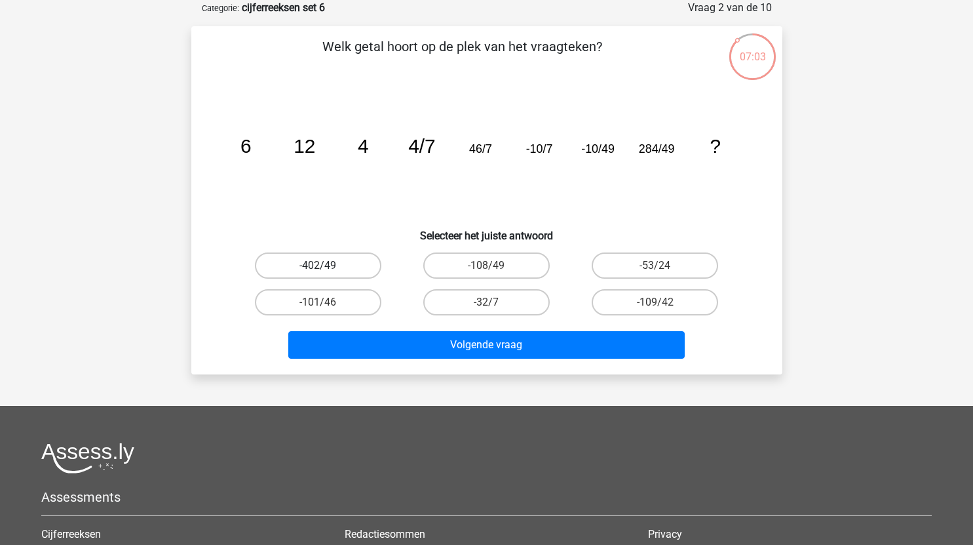
click at [343, 266] on label "-402/49" at bounding box center [318, 265] width 126 height 26
click at [326, 266] on input "-402/49" at bounding box center [322, 269] width 9 height 9
radio input "true"
click at [522, 266] on label "-108/49" at bounding box center [486, 265] width 126 height 26
click at [495, 266] on input "-108/49" at bounding box center [490, 269] width 9 height 9
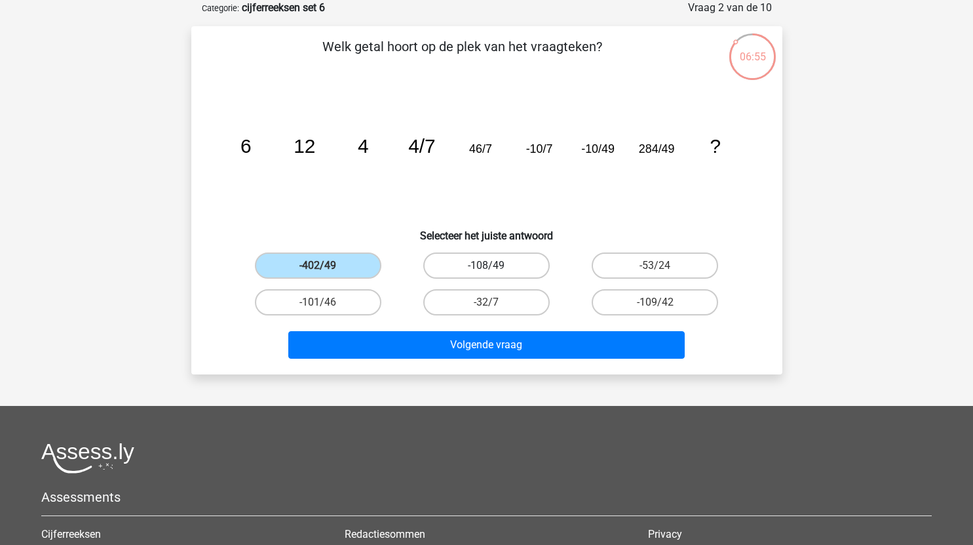
radio input "true"
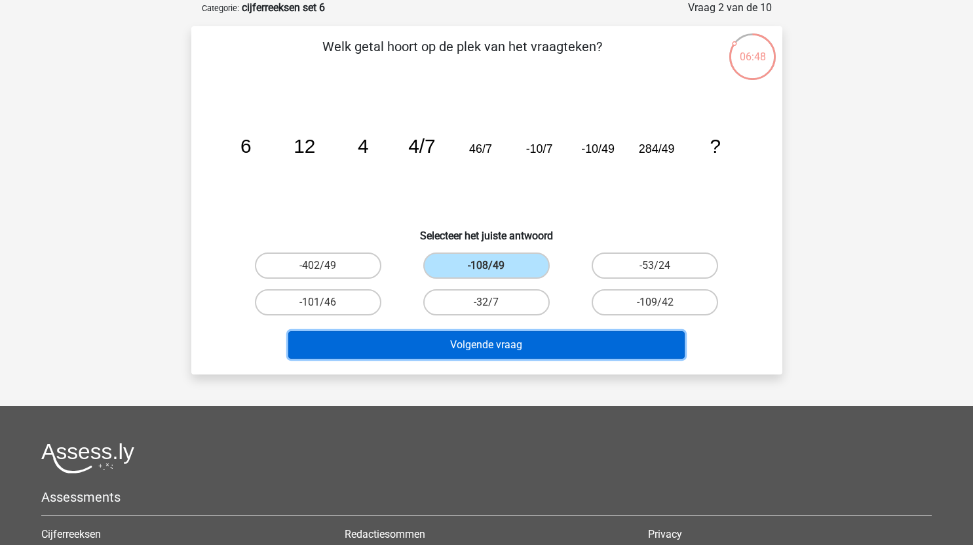
click at [496, 350] on button "Volgende vraag" at bounding box center [486, 345] width 396 height 28
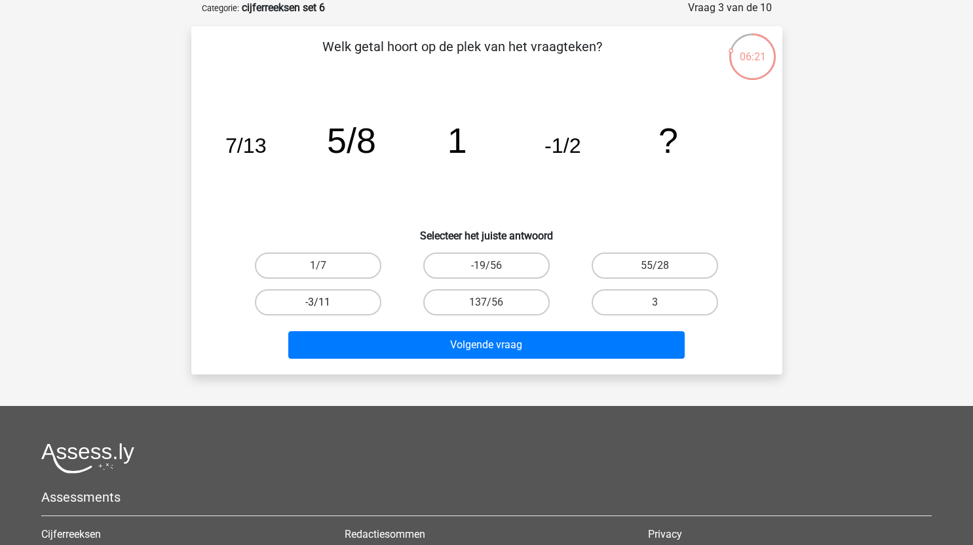
click at [343, 300] on label "-3/11" at bounding box center [318, 302] width 126 height 26
click at [326, 302] on input "-3/11" at bounding box center [322, 306] width 9 height 9
radio input "true"
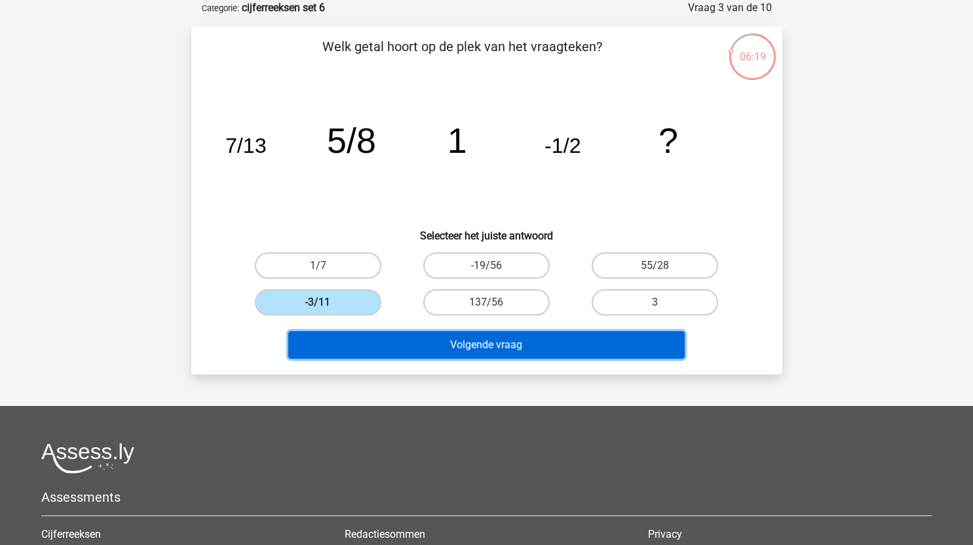
click at [448, 341] on button "Volgende vraag" at bounding box center [486, 345] width 396 height 28
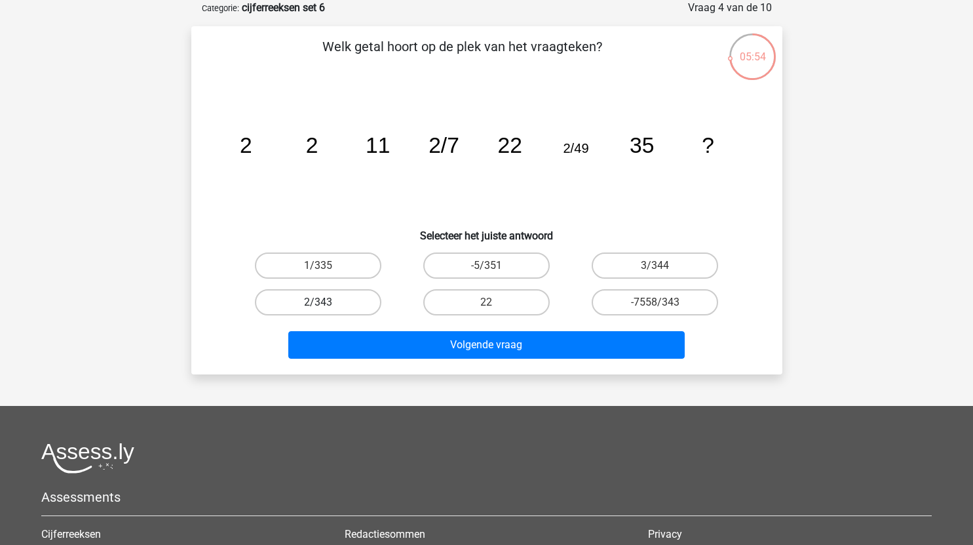
click at [324, 311] on label "2/343" at bounding box center [318, 302] width 126 height 26
click at [324, 311] on input "2/343" at bounding box center [322, 306] width 9 height 9
radio input "true"
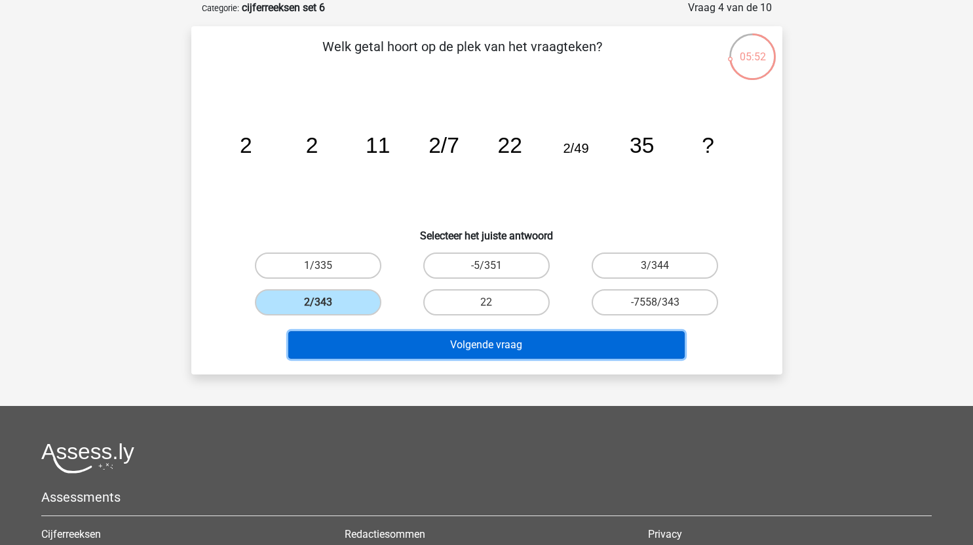
click at [429, 343] on button "Volgende vraag" at bounding box center [486, 345] width 396 height 28
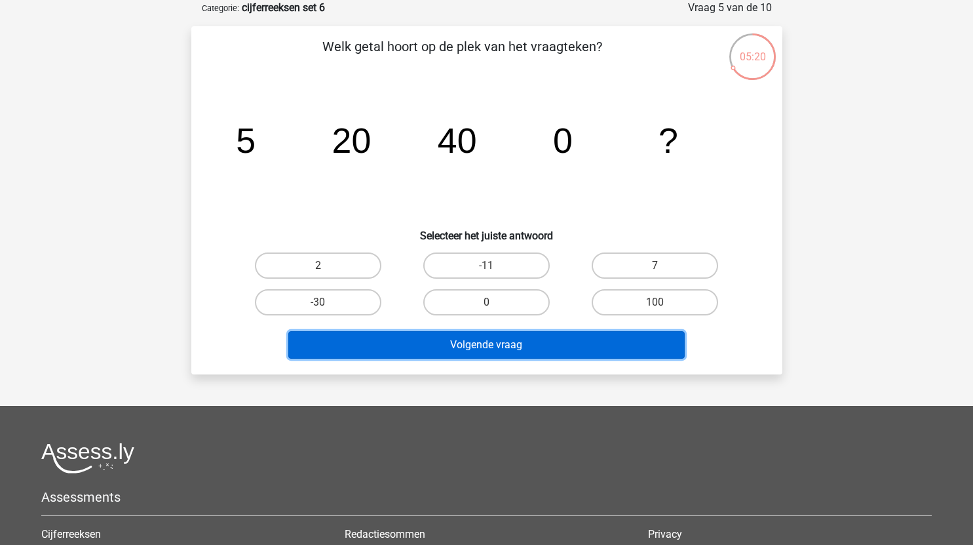
click at [533, 344] on button "Volgende vraag" at bounding box center [486, 345] width 396 height 28
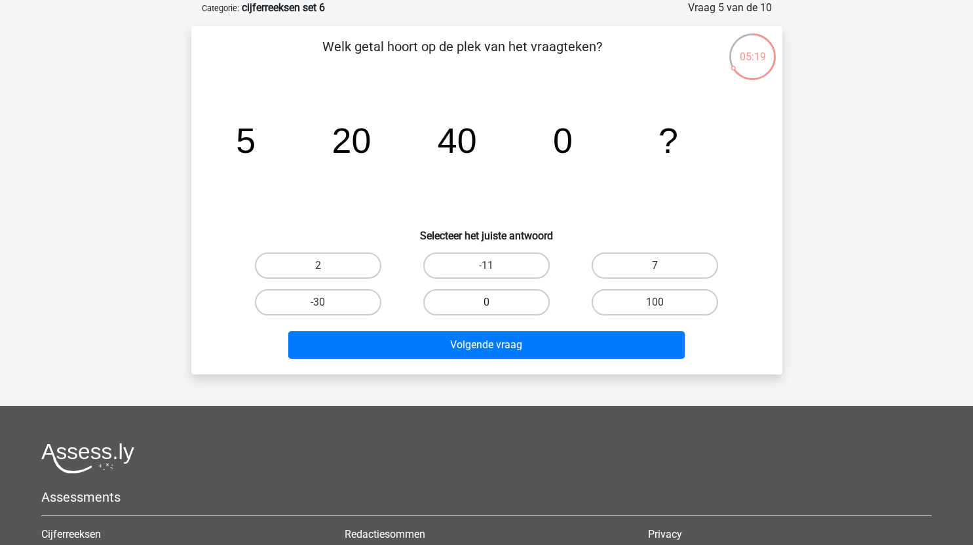
click at [505, 305] on label "0" at bounding box center [486, 302] width 126 height 26
click at [495, 305] on input "0" at bounding box center [490, 306] width 9 height 9
radio input "true"
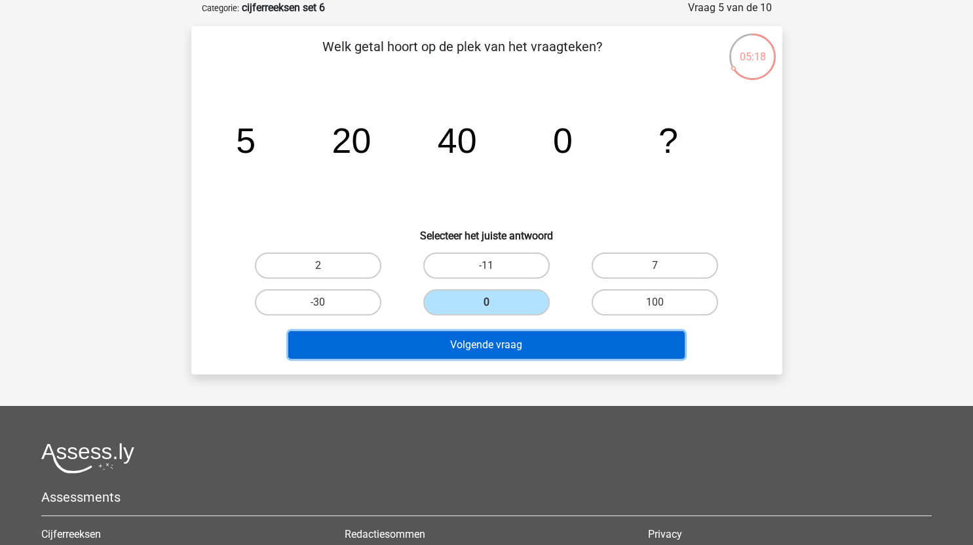
click at [535, 347] on button "Volgende vraag" at bounding box center [486, 345] width 396 height 28
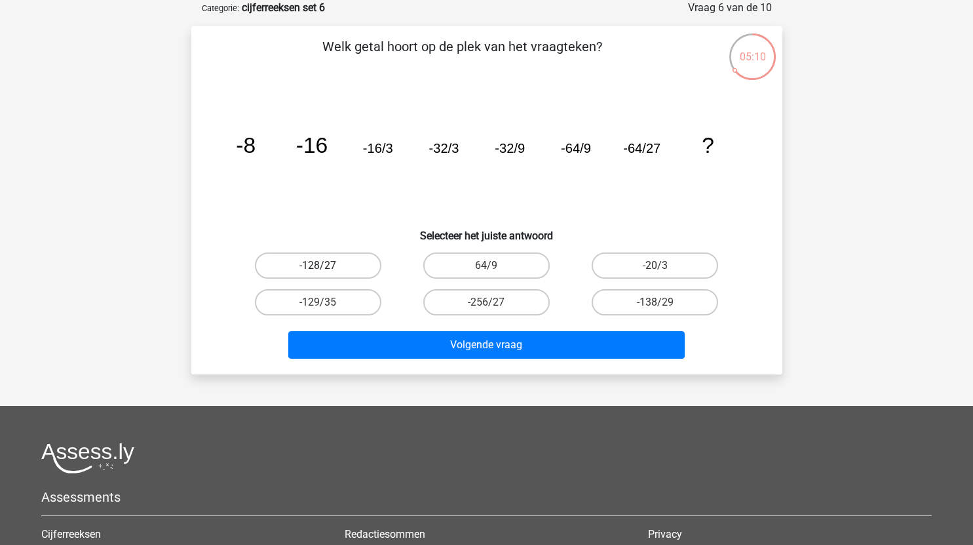
click at [343, 269] on label "-128/27" at bounding box center [318, 265] width 126 height 26
click at [326, 269] on input "-128/27" at bounding box center [322, 269] width 9 height 9
radio input "true"
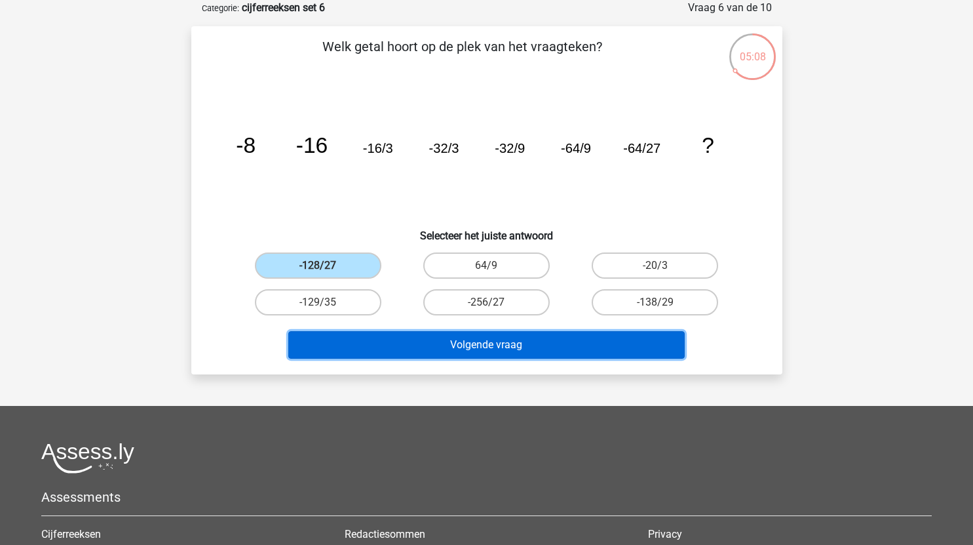
click at [476, 346] on button "Volgende vraag" at bounding box center [486, 345] width 396 height 28
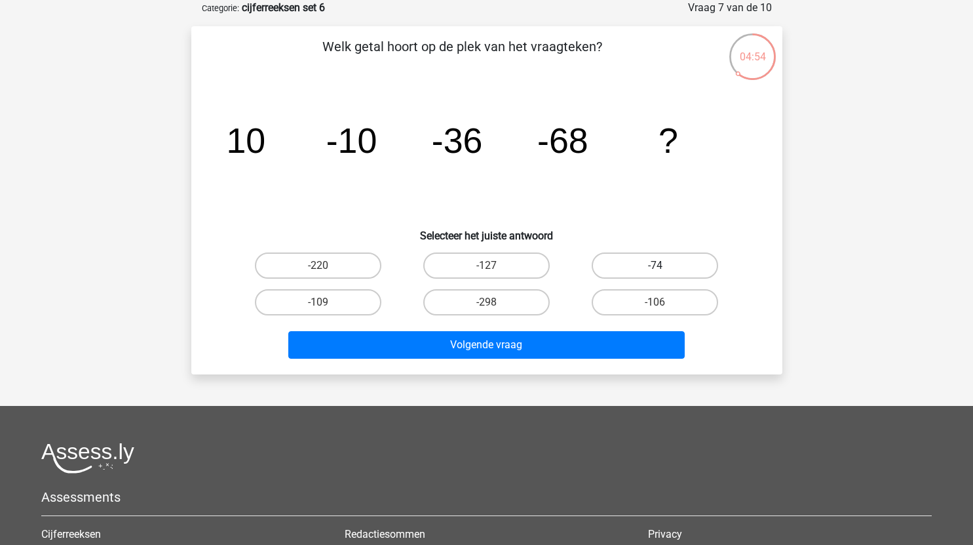
click at [670, 267] on label "-74" at bounding box center [655, 265] width 126 height 26
click at [664, 267] on input "-74" at bounding box center [659, 269] width 9 height 9
radio input "true"
click at [359, 297] on label "-109" at bounding box center [318, 302] width 126 height 26
click at [326, 302] on input "-109" at bounding box center [322, 306] width 9 height 9
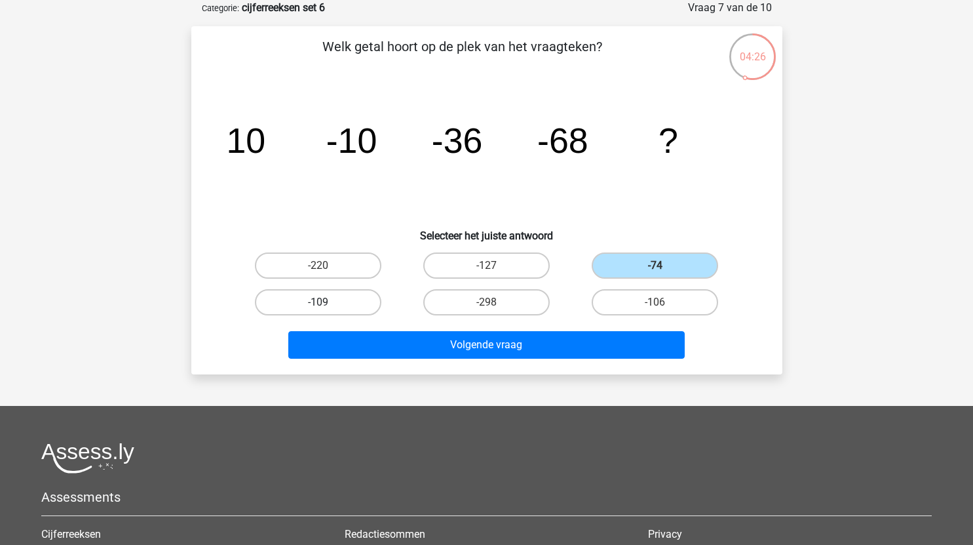
radio input "true"
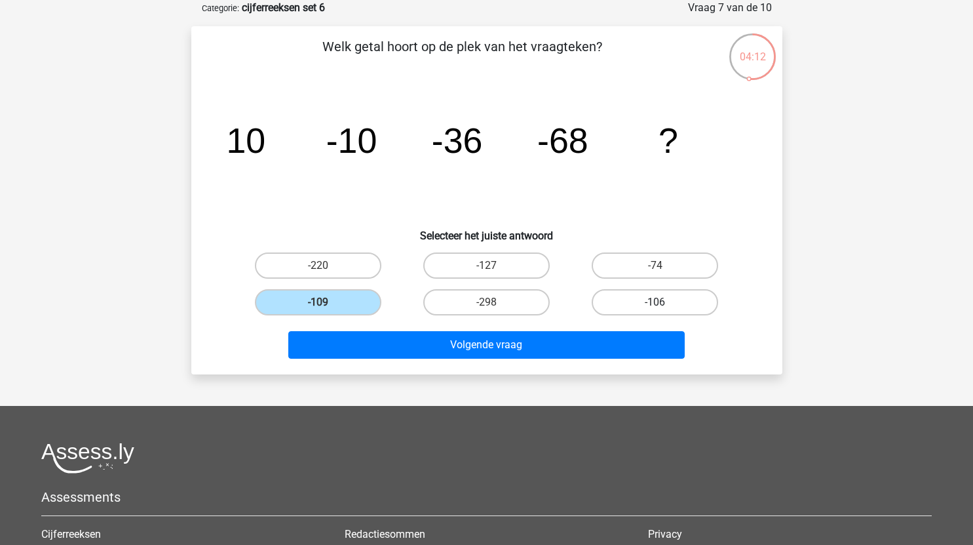
click at [662, 299] on label "-106" at bounding box center [655, 302] width 126 height 26
click at [662, 302] on input "-106" at bounding box center [659, 306] width 9 height 9
radio input "true"
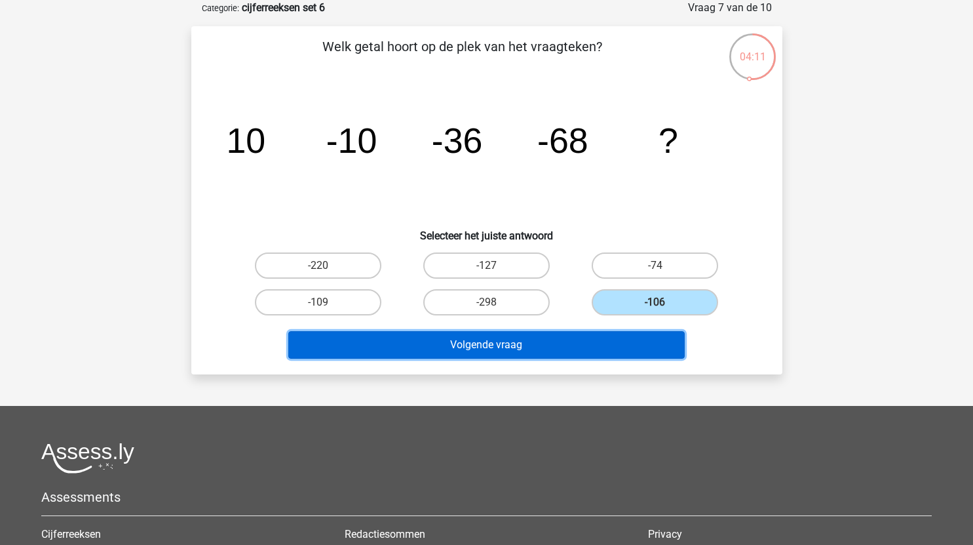
click at [586, 343] on button "Volgende vraag" at bounding box center [486, 345] width 396 height 28
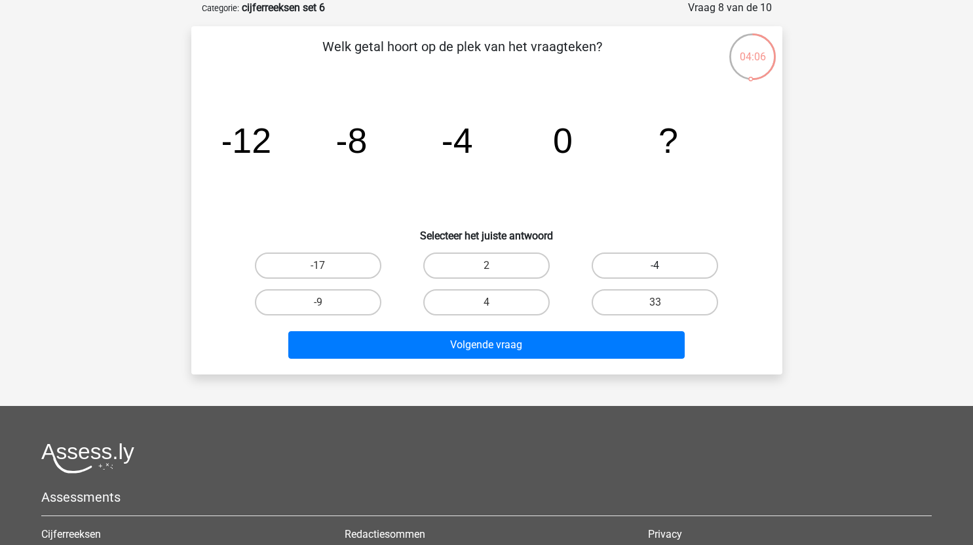
click at [666, 265] on label "-4" at bounding box center [655, 265] width 126 height 26
click at [664, 265] on input "-4" at bounding box center [659, 269] width 9 height 9
radio input "true"
click at [478, 299] on label "4" at bounding box center [486, 302] width 126 height 26
click at [486, 302] on input "4" at bounding box center [490, 306] width 9 height 9
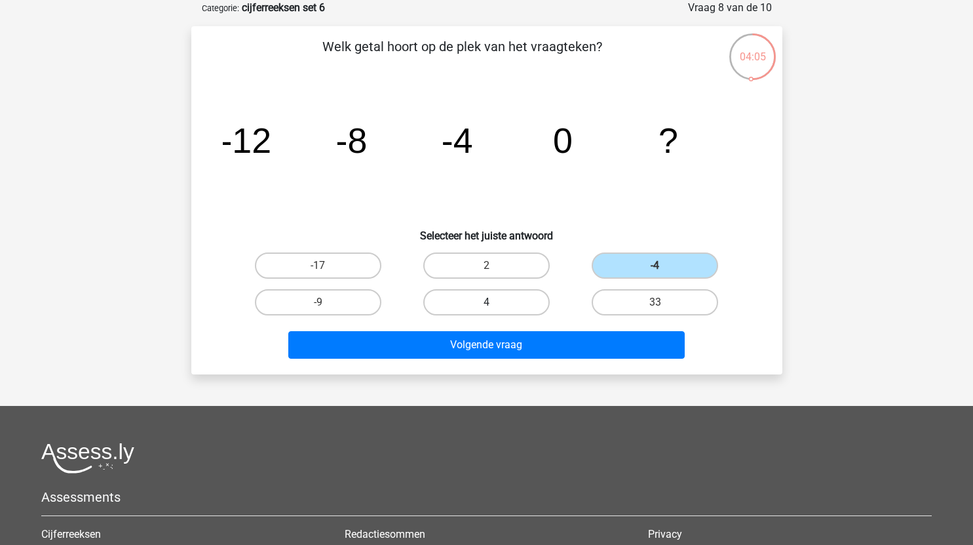
radio input "true"
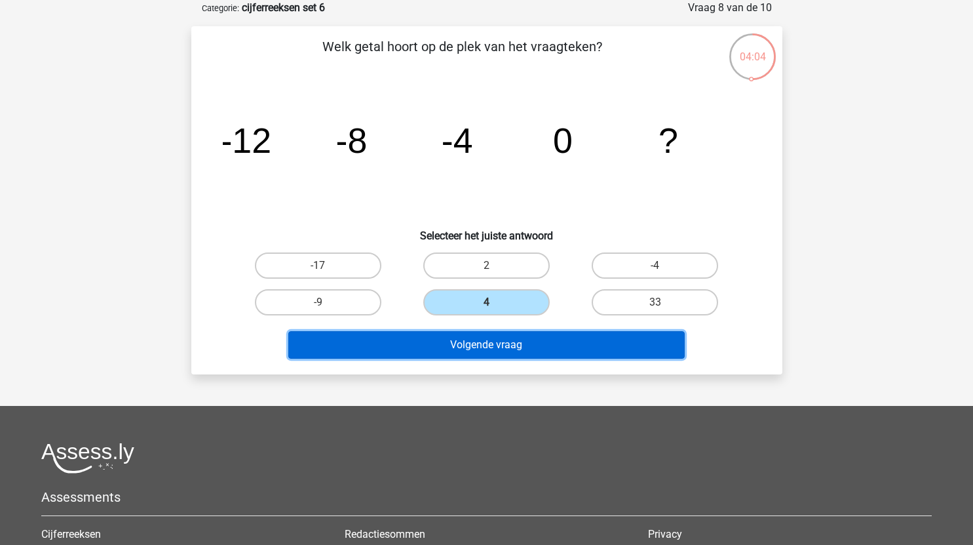
click at [516, 356] on button "Volgende vraag" at bounding box center [486, 345] width 396 height 28
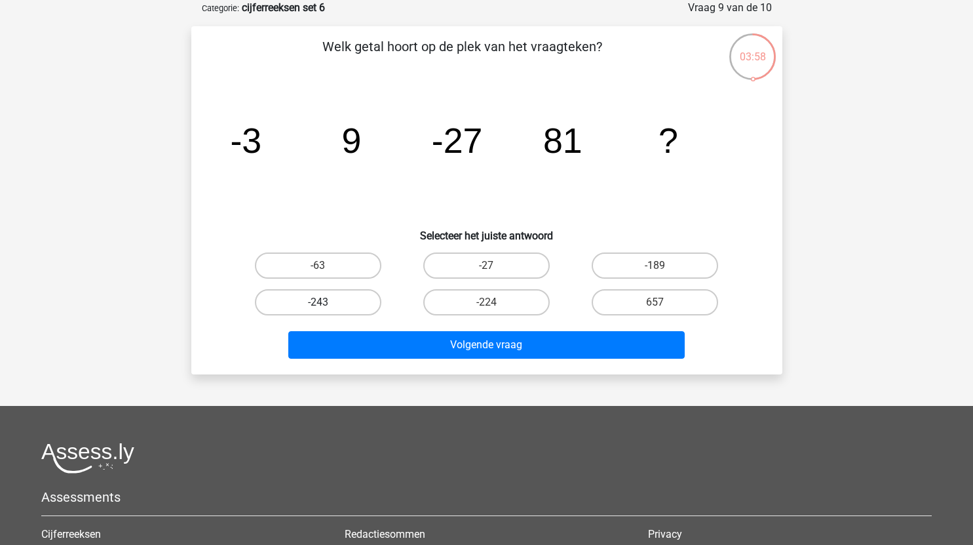
click at [334, 301] on label "-243" at bounding box center [318, 302] width 126 height 26
click at [326, 302] on input "-243" at bounding box center [322, 306] width 9 height 9
radio input "true"
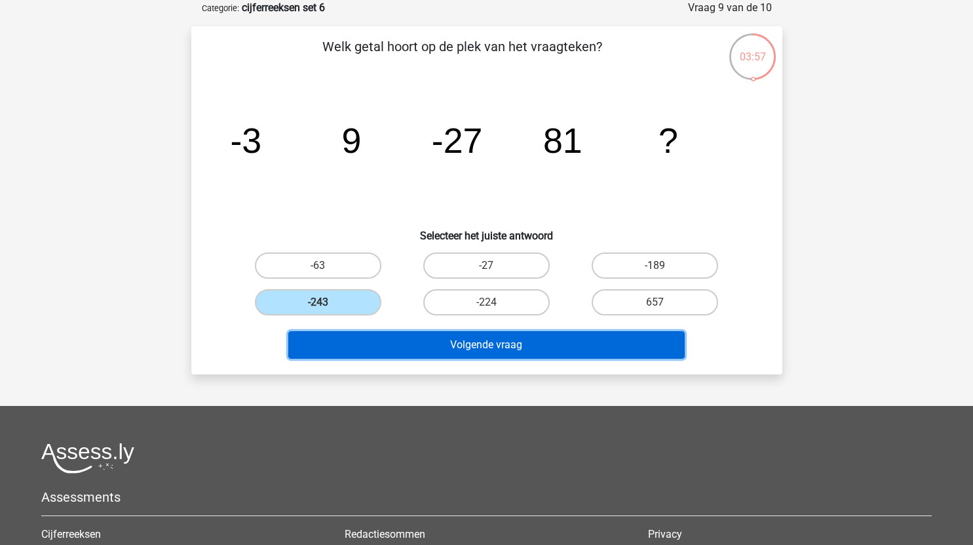
click at [441, 347] on button "Volgende vraag" at bounding box center [486, 345] width 396 height 28
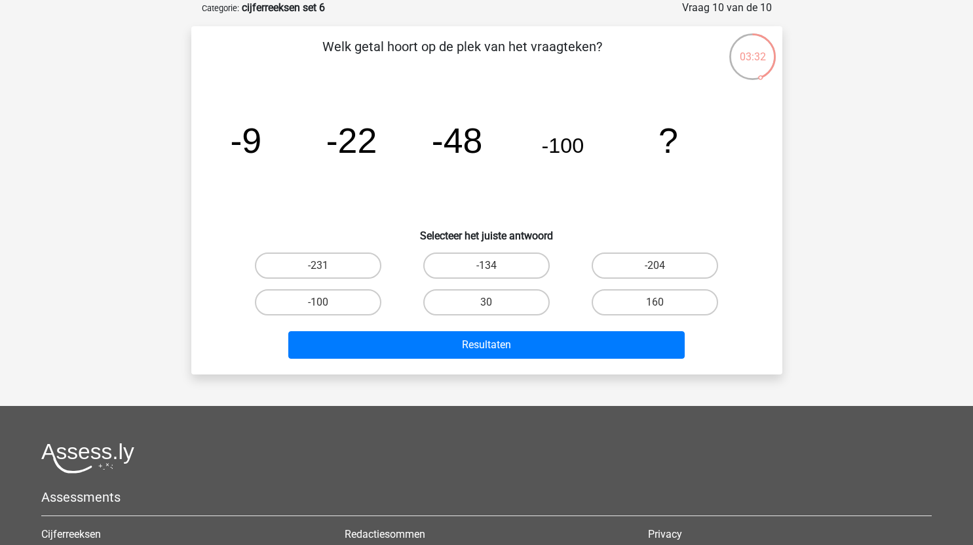
click at [655, 267] on input "-204" at bounding box center [659, 269] width 9 height 9
radio input "true"
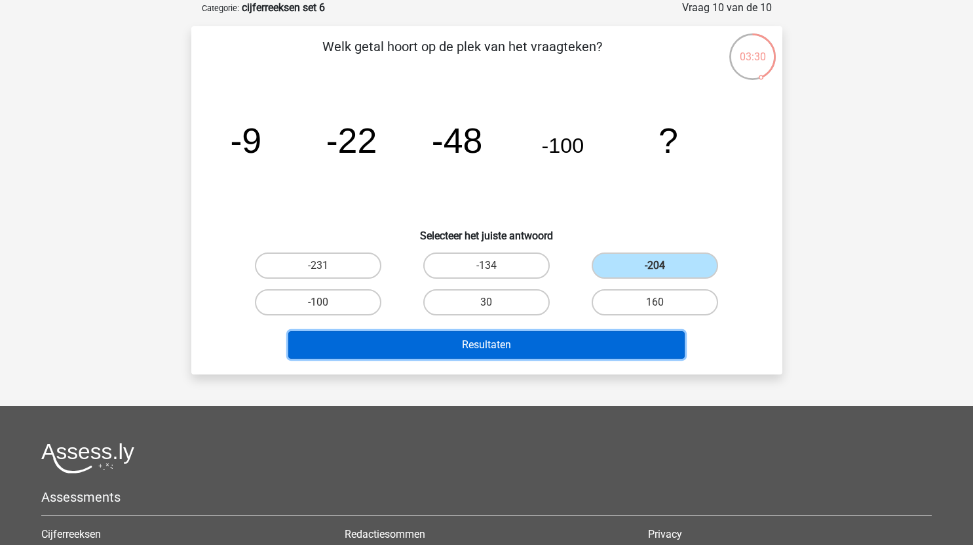
click at [540, 349] on button "Resultaten" at bounding box center [486, 345] width 396 height 28
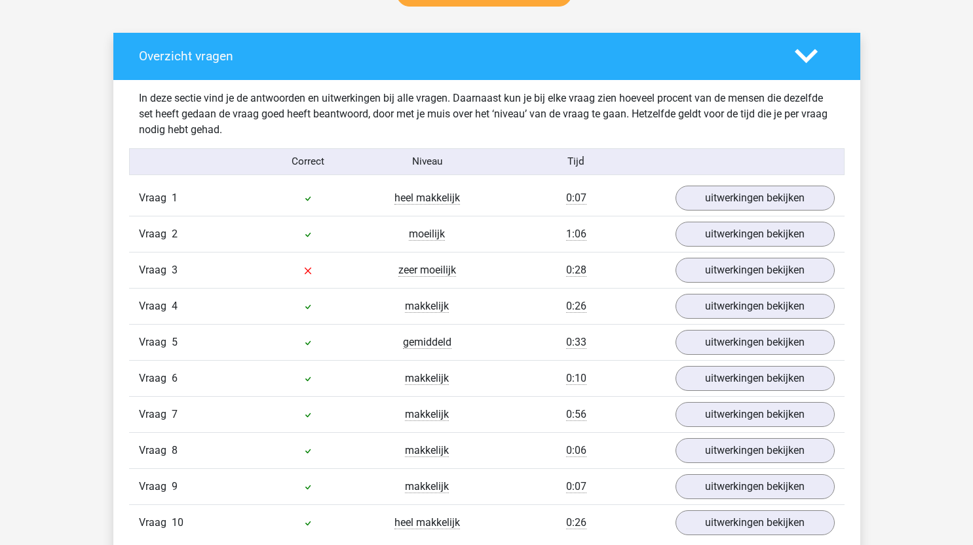
scroll to position [780, 0]
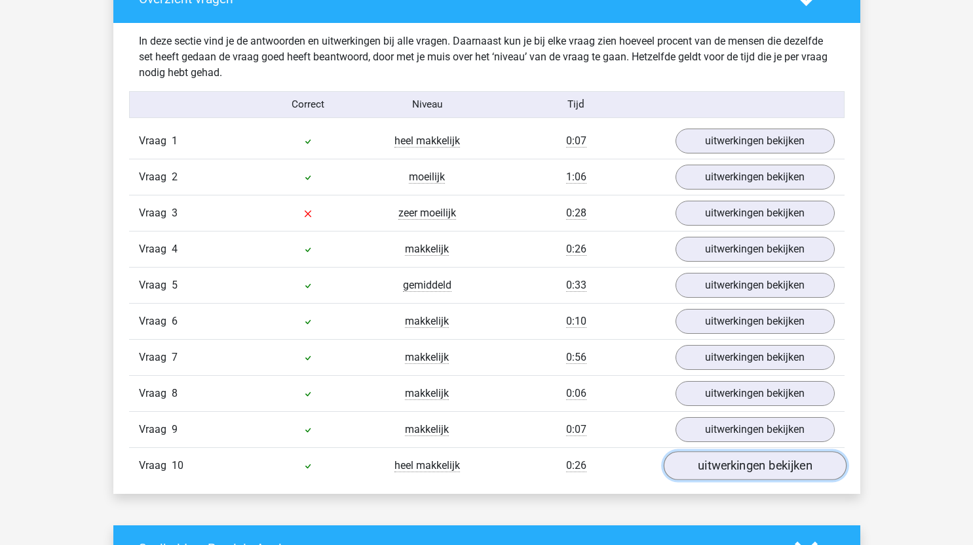
click at [735, 467] on link "uitwerkingen bekijken" at bounding box center [754, 465] width 183 height 29
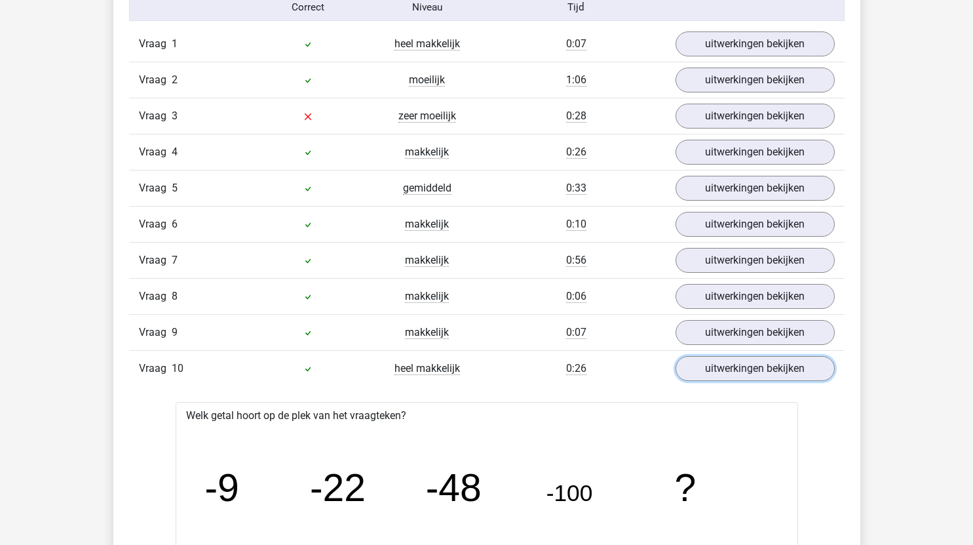
scroll to position [875, 0]
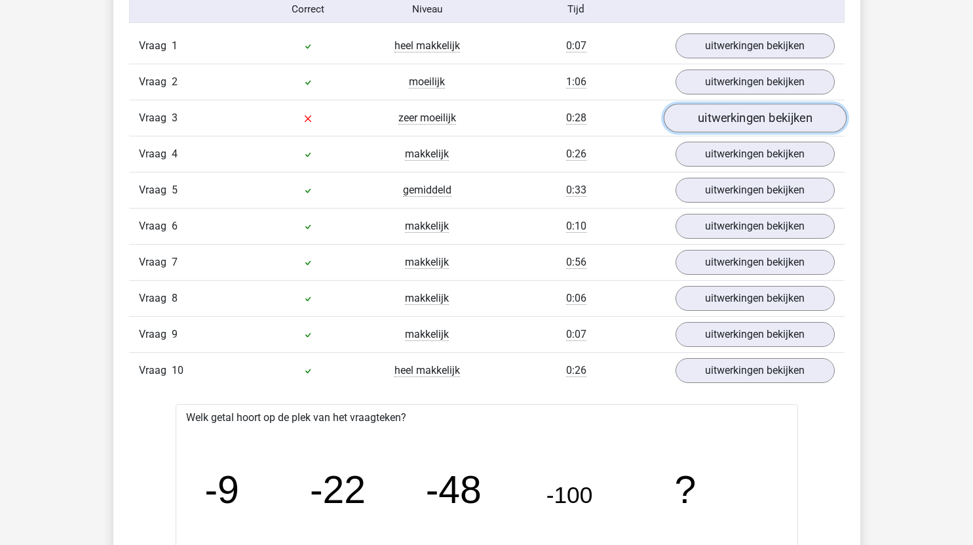
click at [756, 111] on link "uitwerkingen bekijken" at bounding box center [754, 118] width 183 height 29
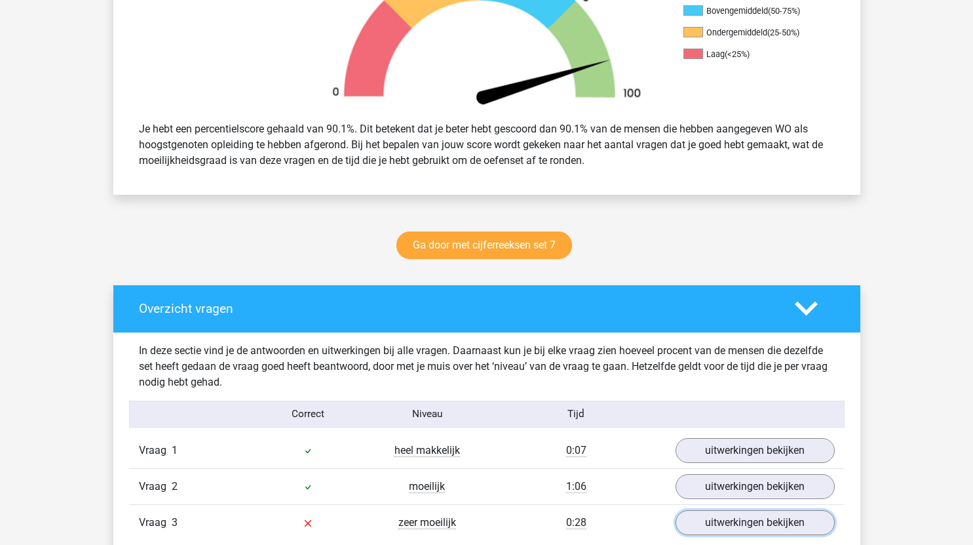
scroll to position [470, 0]
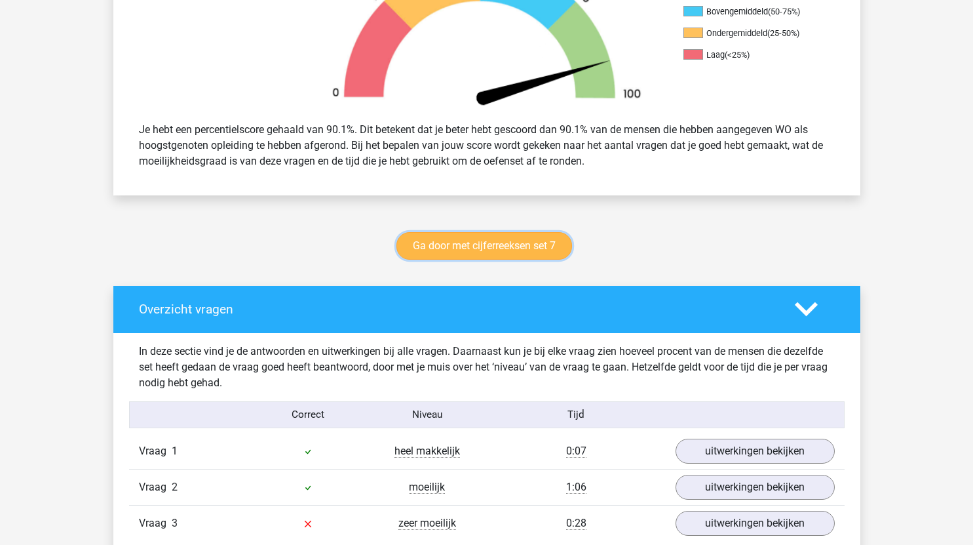
click at [535, 246] on link "Ga door met cijferreeksen set 7" at bounding box center [484, 246] width 176 height 28
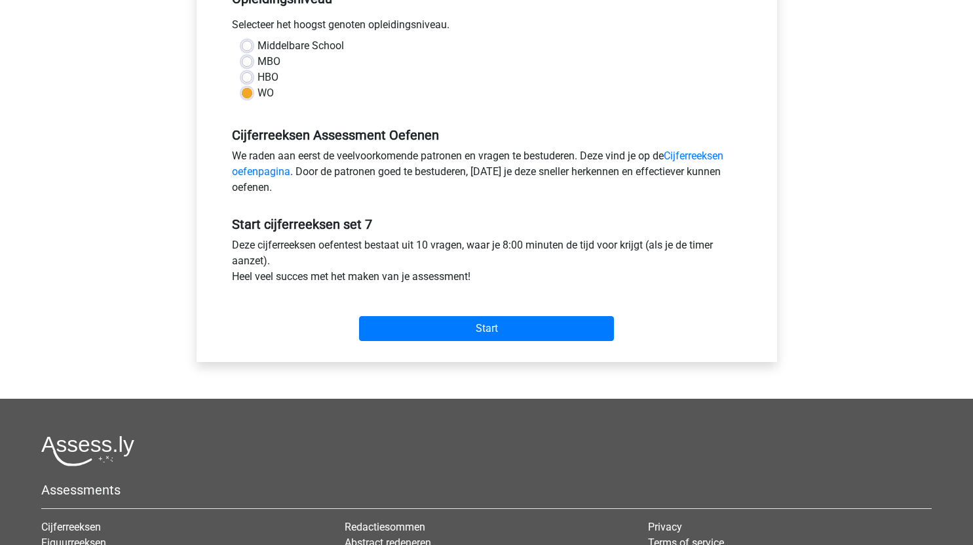
scroll to position [292, 0]
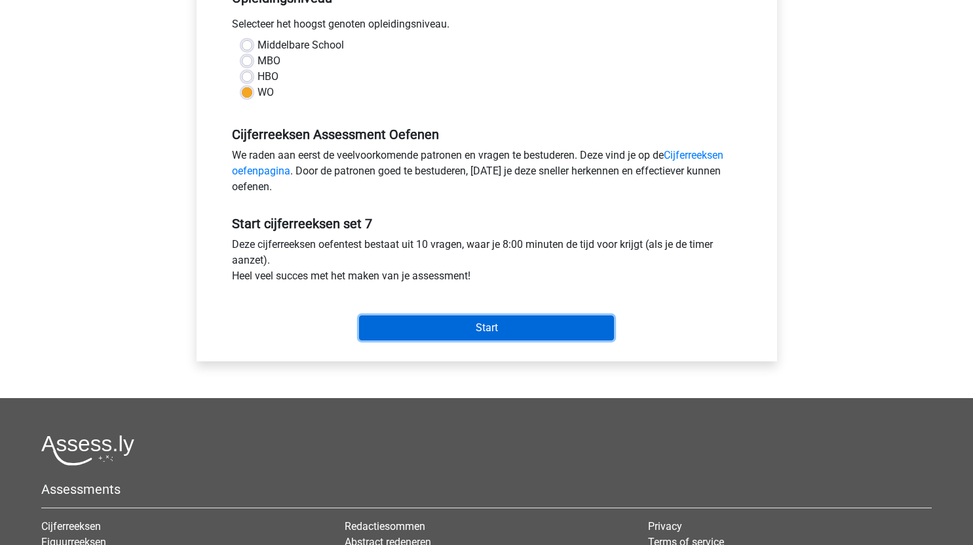
click at [515, 324] on input "Start" at bounding box center [486, 327] width 255 height 25
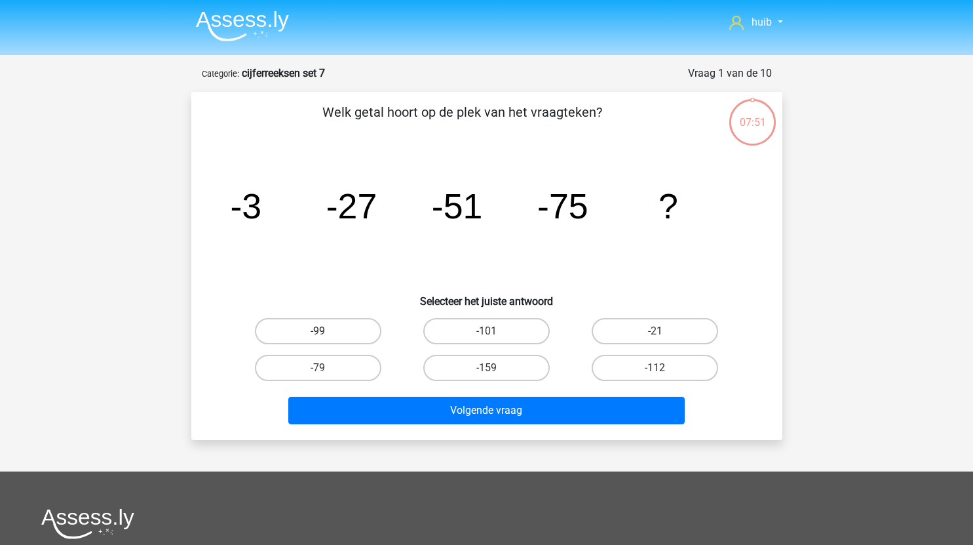
click at [363, 324] on label "-99" at bounding box center [318, 331] width 126 height 26
click at [326, 331] on input "-99" at bounding box center [322, 335] width 9 height 9
radio input "true"
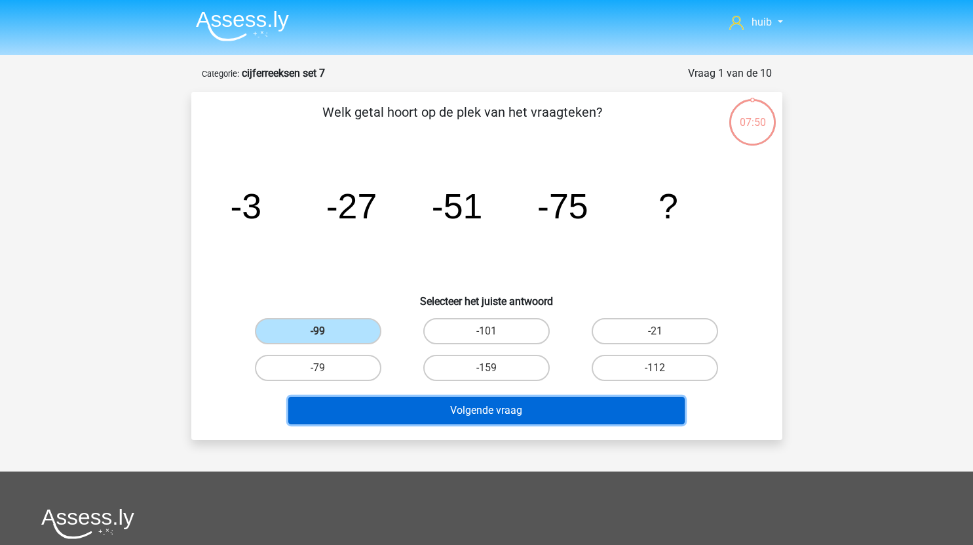
click at [442, 413] on button "Volgende vraag" at bounding box center [486, 410] width 396 height 28
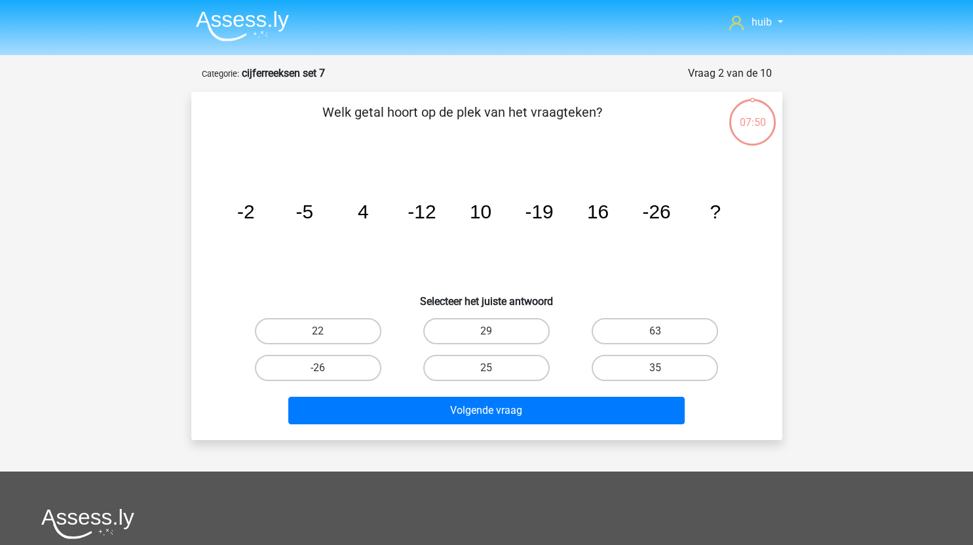
scroll to position [66, 0]
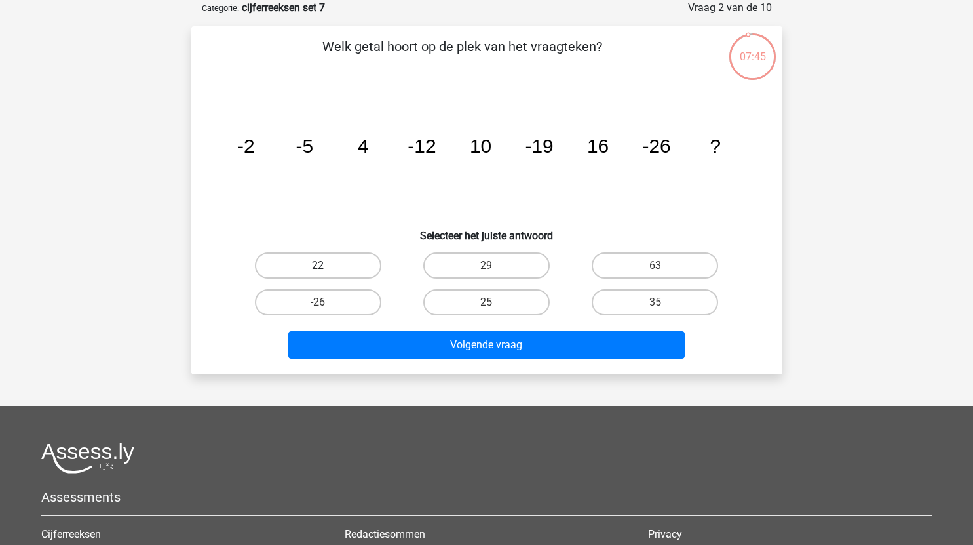
click at [333, 258] on label "22" at bounding box center [318, 265] width 126 height 26
click at [326, 265] on input "22" at bounding box center [322, 269] width 9 height 9
radio input "true"
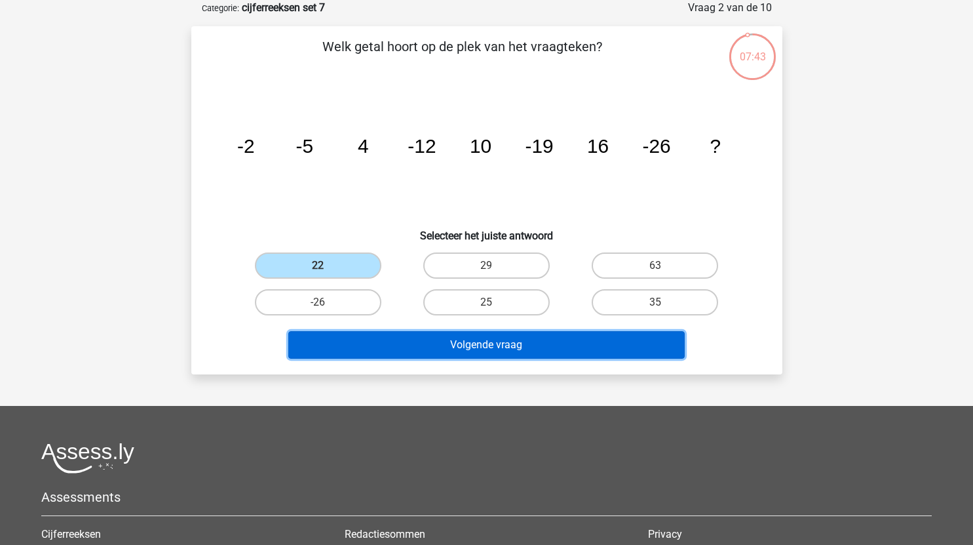
click at [510, 347] on button "Volgende vraag" at bounding box center [486, 345] width 396 height 28
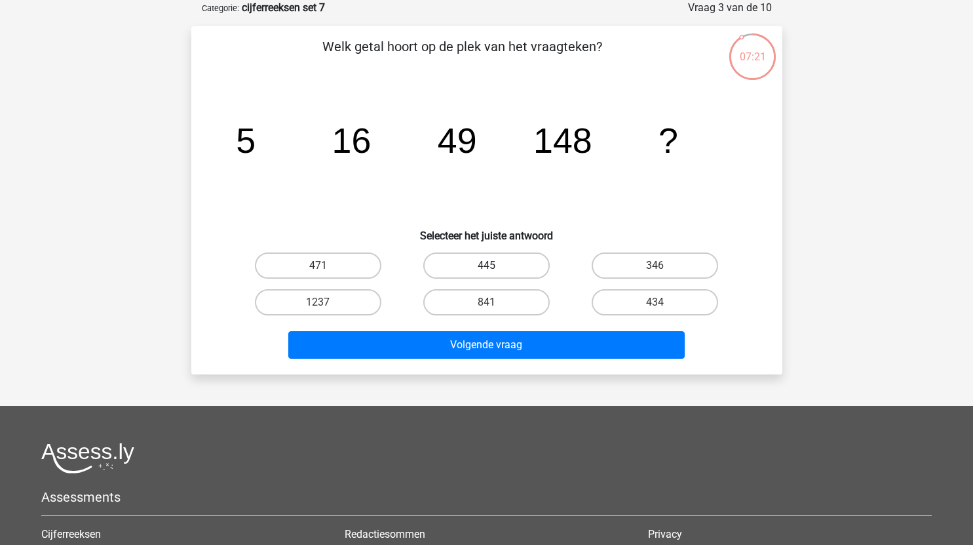
click at [517, 265] on label "445" at bounding box center [486, 265] width 126 height 26
click at [495, 265] on input "445" at bounding box center [490, 269] width 9 height 9
radio input "true"
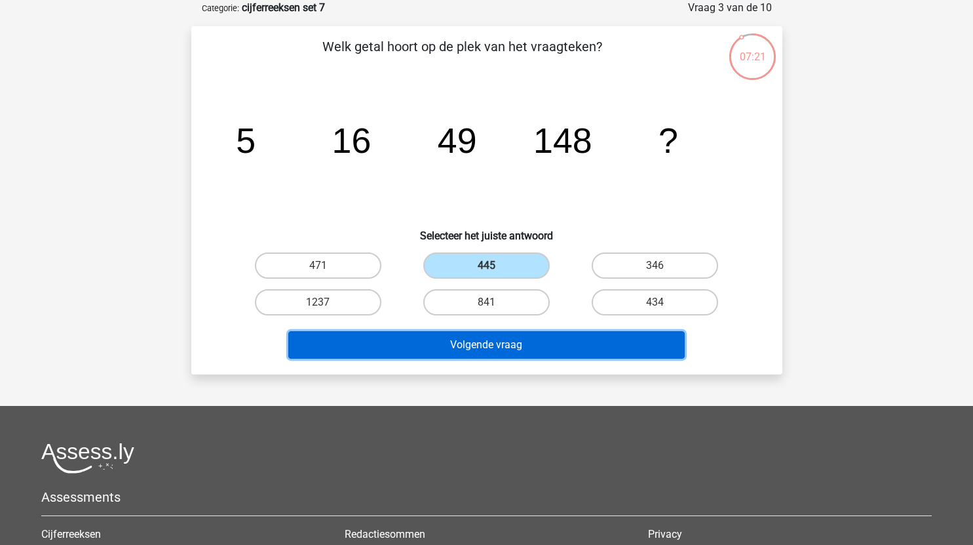
click at [541, 343] on button "Volgende vraag" at bounding box center [486, 345] width 396 height 28
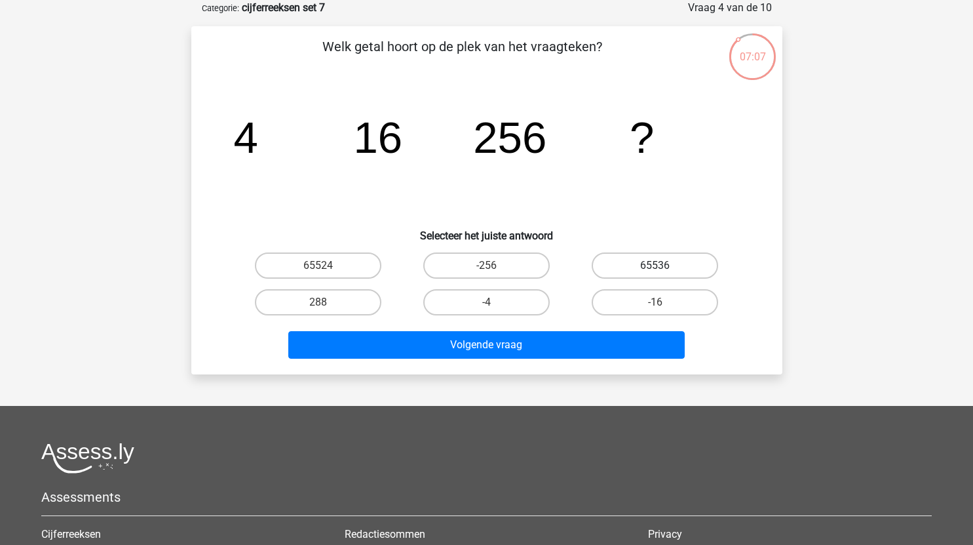
click at [662, 264] on label "65536" at bounding box center [655, 265] width 126 height 26
click at [662, 265] on input "65536" at bounding box center [659, 269] width 9 height 9
radio input "true"
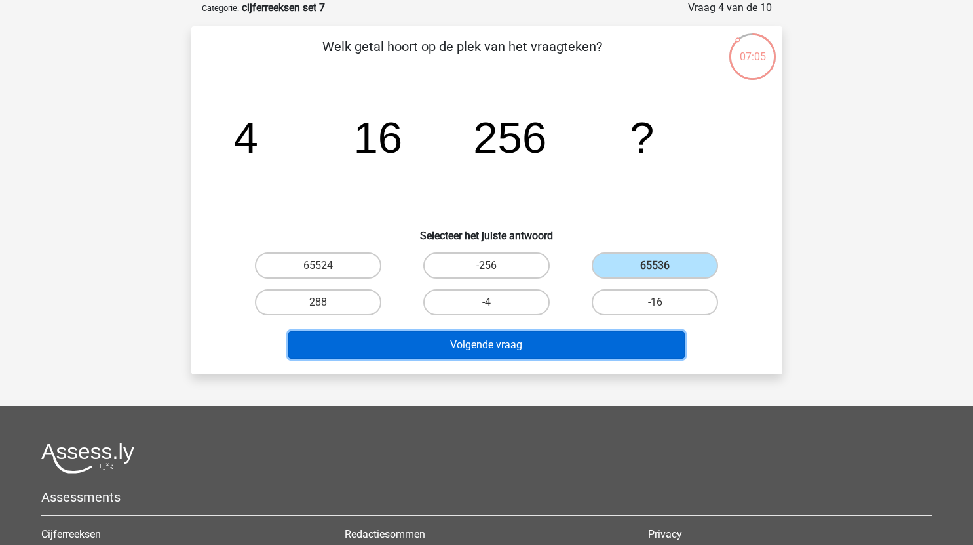
click at [530, 348] on button "Volgende vraag" at bounding box center [486, 345] width 396 height 28
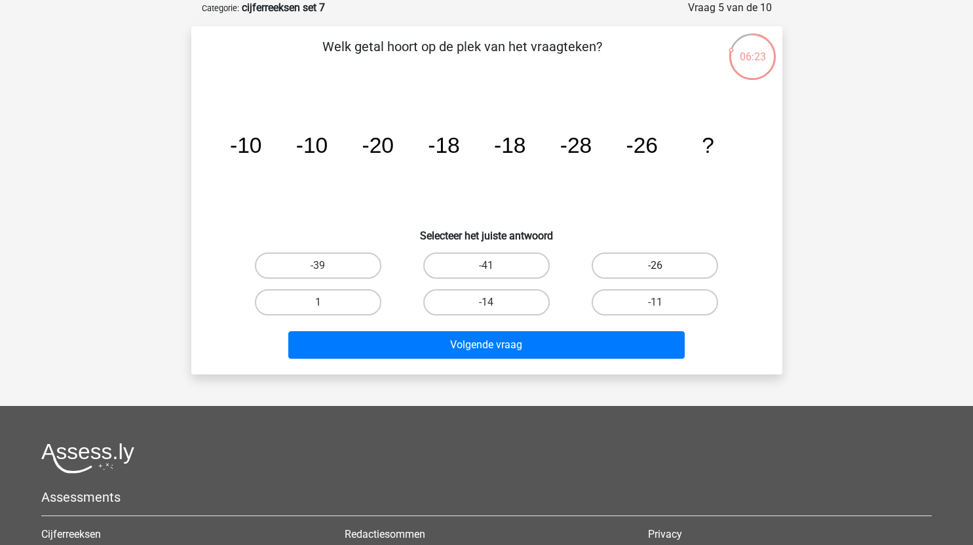
click at [651, 261] on label "-26" at bounding box center [655, 265] width 126 height 26
click at [655, 265] on input "-26" at bounding box center [659, 269] width 9 height 9
radio input "true"
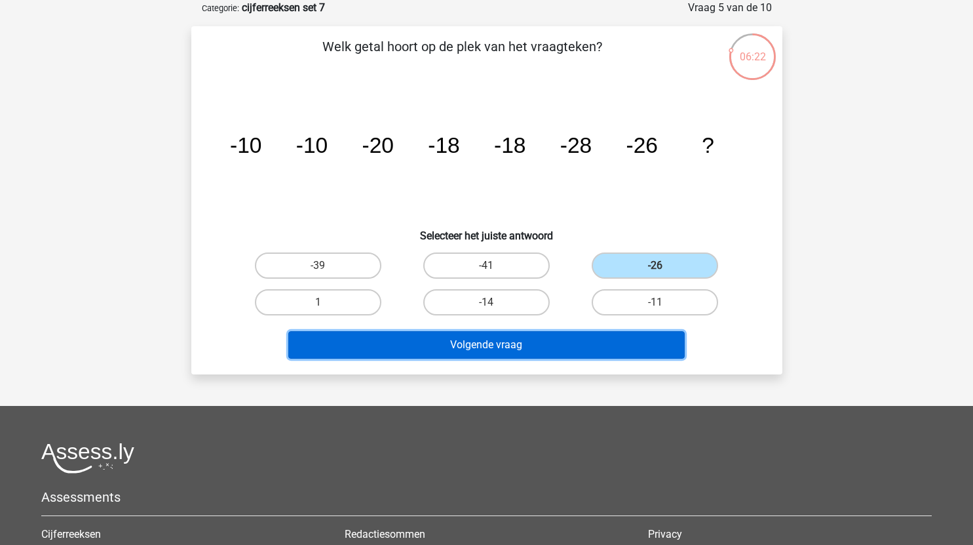
click at [538, 346] on button "Volgende vraag" at bounding box center [486, 345] width 396 height 28
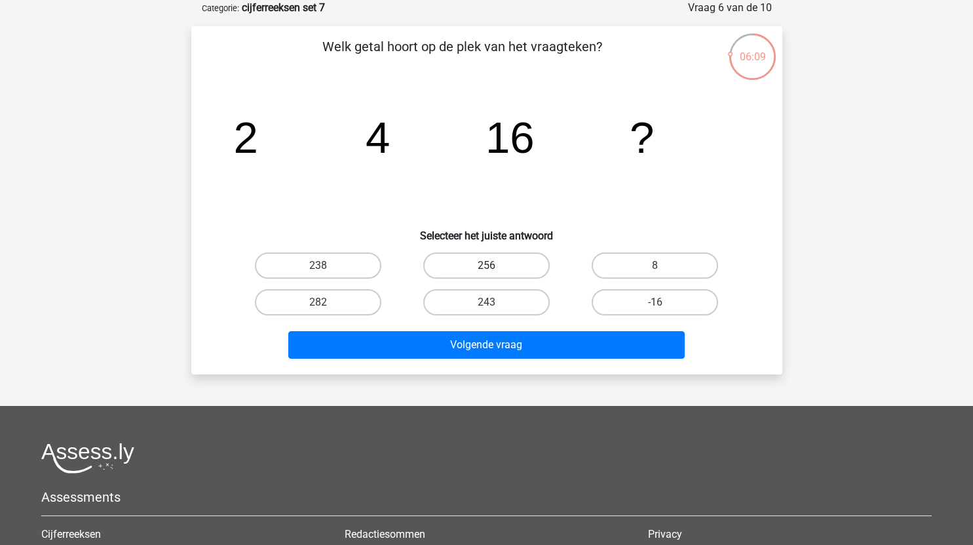
click at [510, 267] on label "256" at bounding box center [486, 265] width 126 height 26
click at [495, 267] on input "256" at bounding box center [490, 269] width 9 height 9
radio input "true"
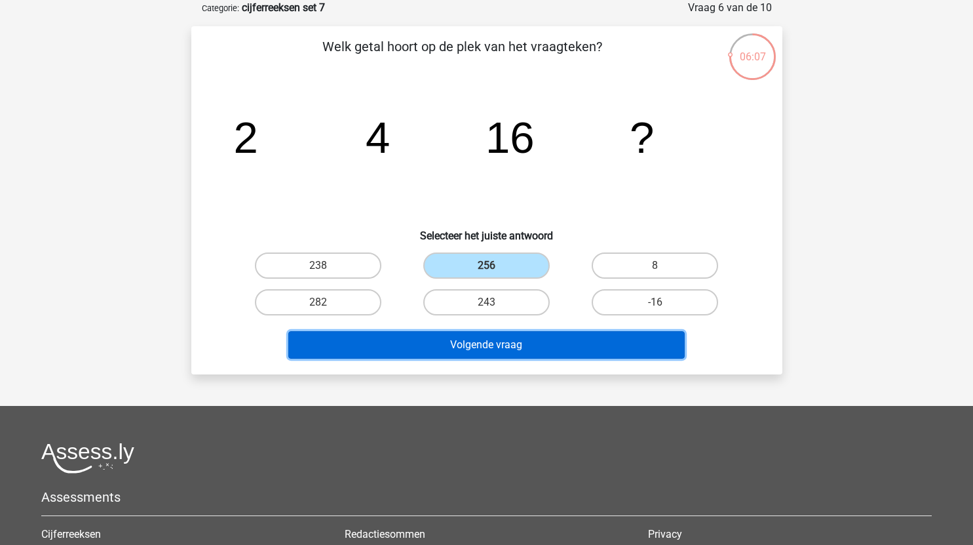
click at [539, 346] on button "Volgende vraag" at bounding box center [486, 345] width 396 height 28
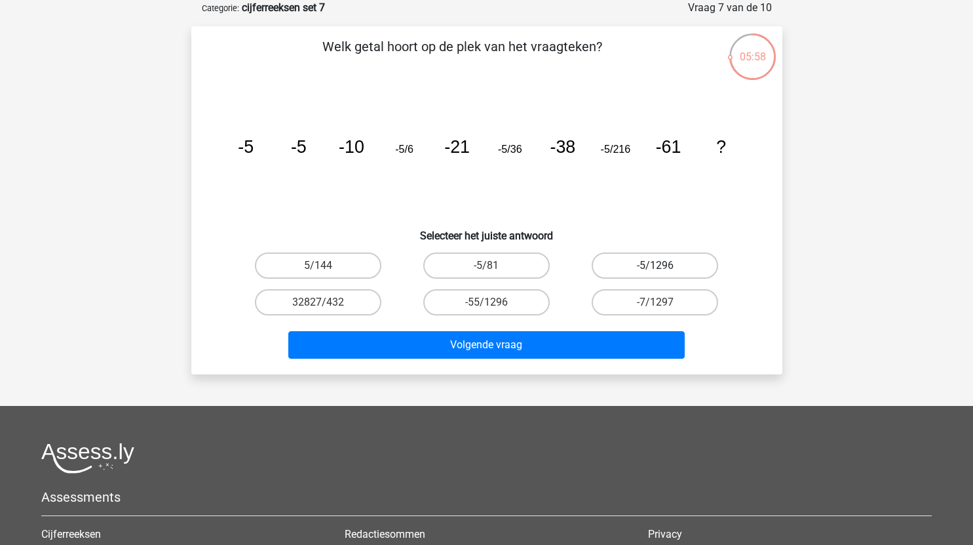
click at [665, 266] on label "-5/1296" at bounding box center [655, 265] width 126 height 26
click at [664, 266] on input "-5/1296" at bounding box center [659, 269] width 9 height 9
radio input "true"
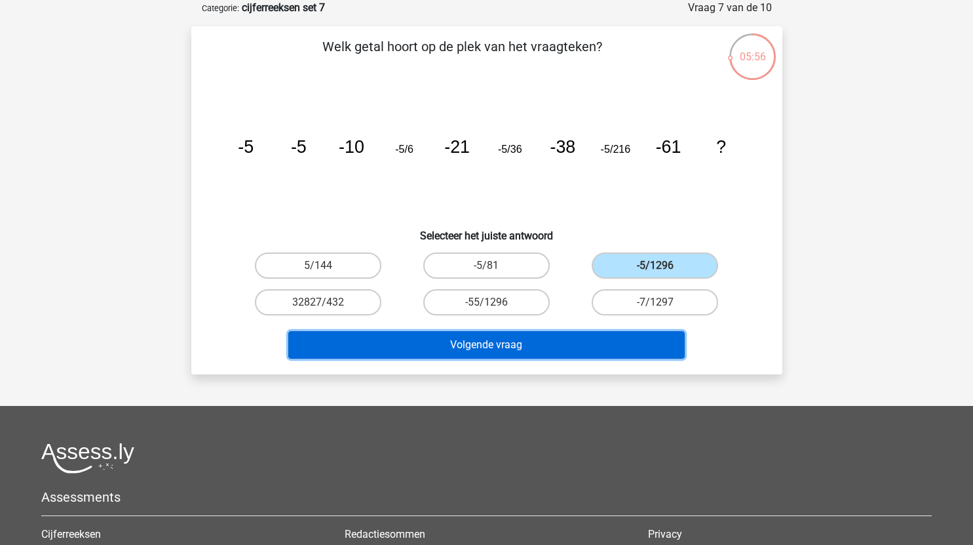
click at [572, 341] on button "Volgende vraag" at bounding box center [486, 345] width 396 height 28
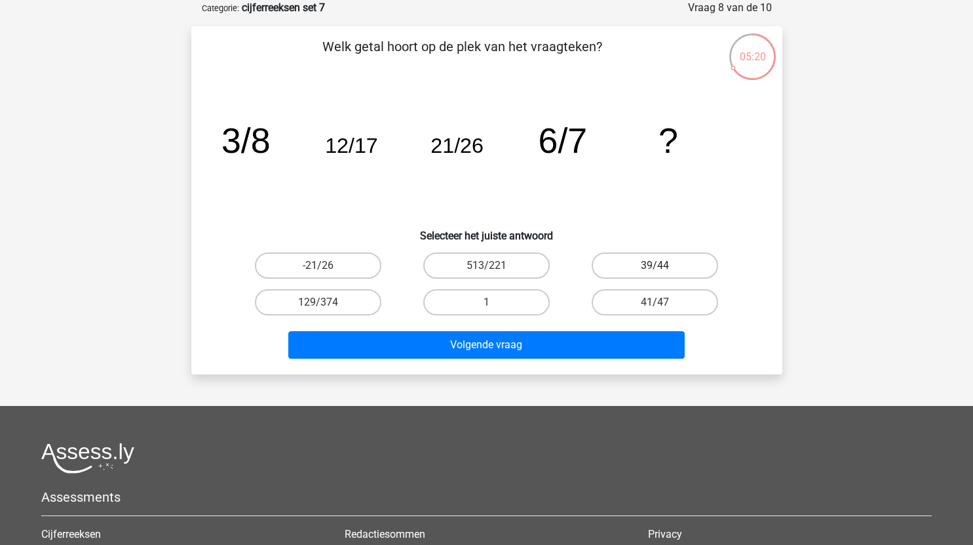
click at [679, 267] on label "39/44" at bounding box center [655, 265] width 126 height 26
click at [664, 267] on input "39/44" at bounding box center [659, 269] width 9 height 9
radio input "true"
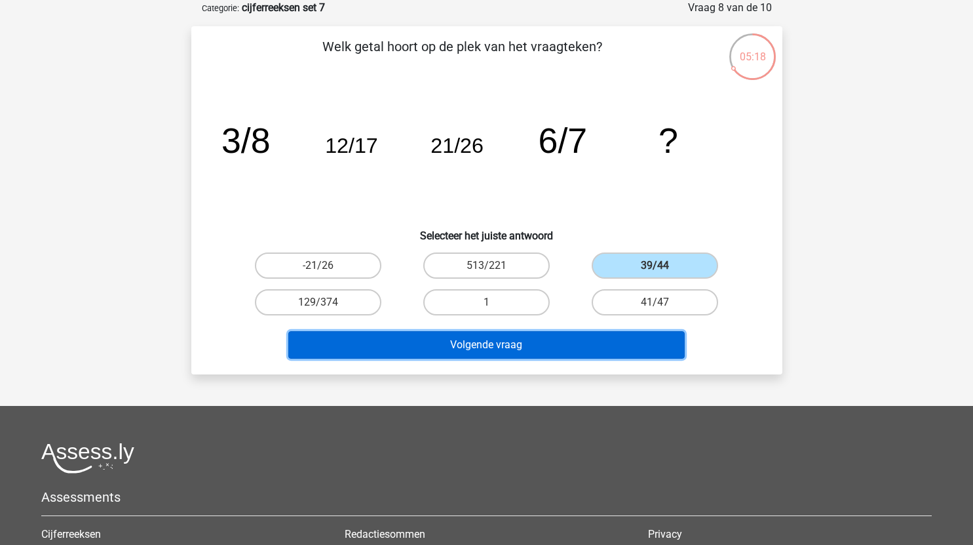
click at [528, 340] on button "Volgende vraag" at bounding box center [486, 345] width 396 height 28
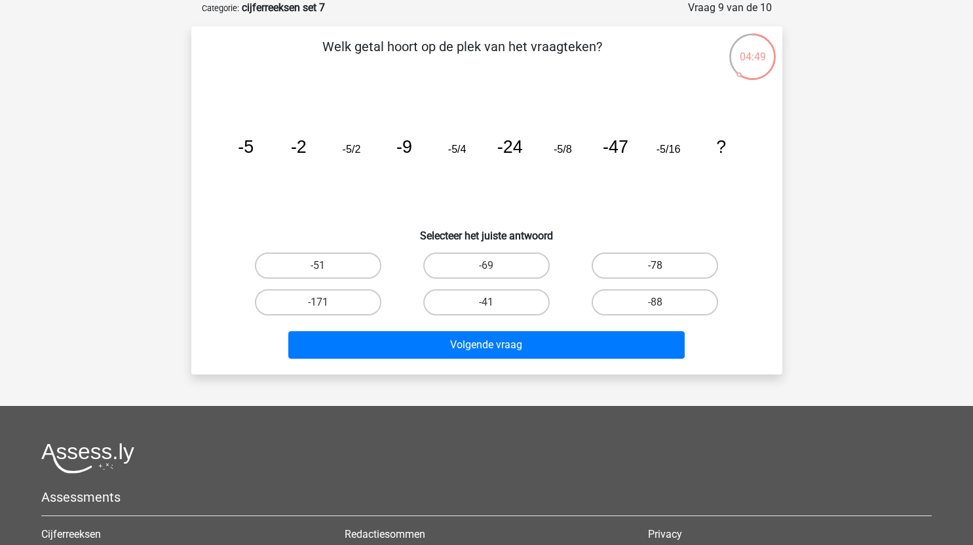
click at [671, 266] on label "-78" at bounding box center [655, 265] width 126 height 26
click at [664, 266] on input "-78" at bounding box center [659, 269] width 9 height 9
radio input "true"
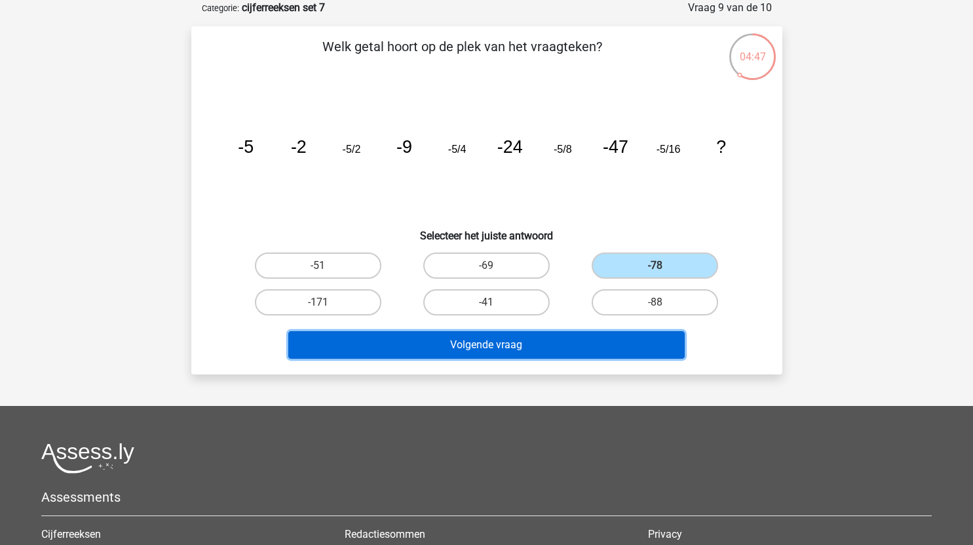
click at [503, 348] on button "Volgende vraag" at bounding box center [486, 345] width 396 height 28
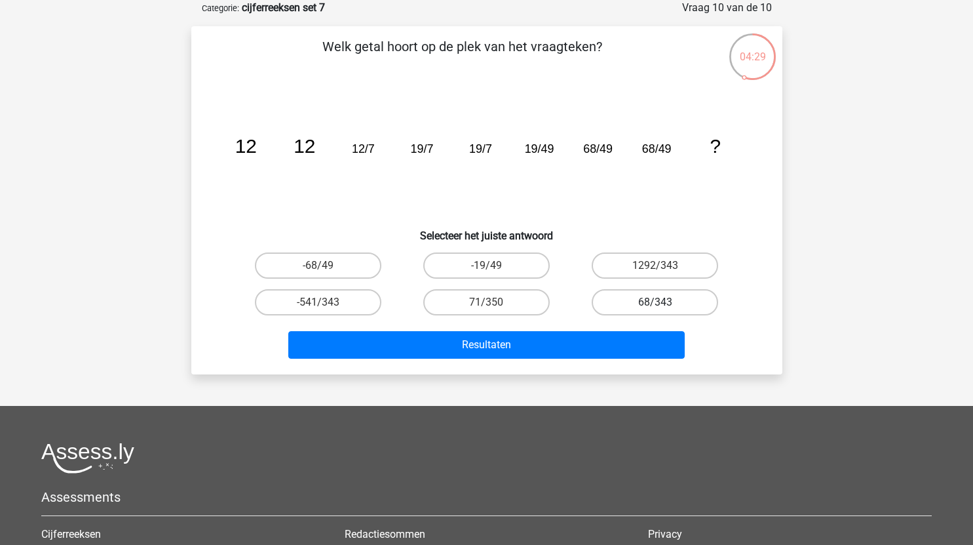
click at [668, 302] on label "68/343" at bounding box center [655, 302] width 126 height 26
click at [664, 302] on input "68/343" at bounding box center [659, 306] width 9 height 9
radio input "true"
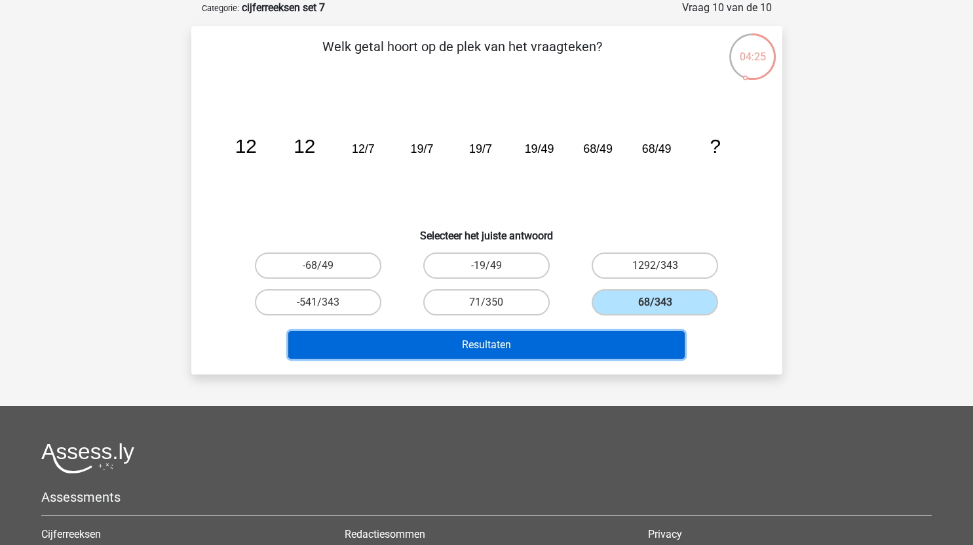
click at [596, 351] on button "Resultaten" at bounding box center [486, 345] width 396 height 28
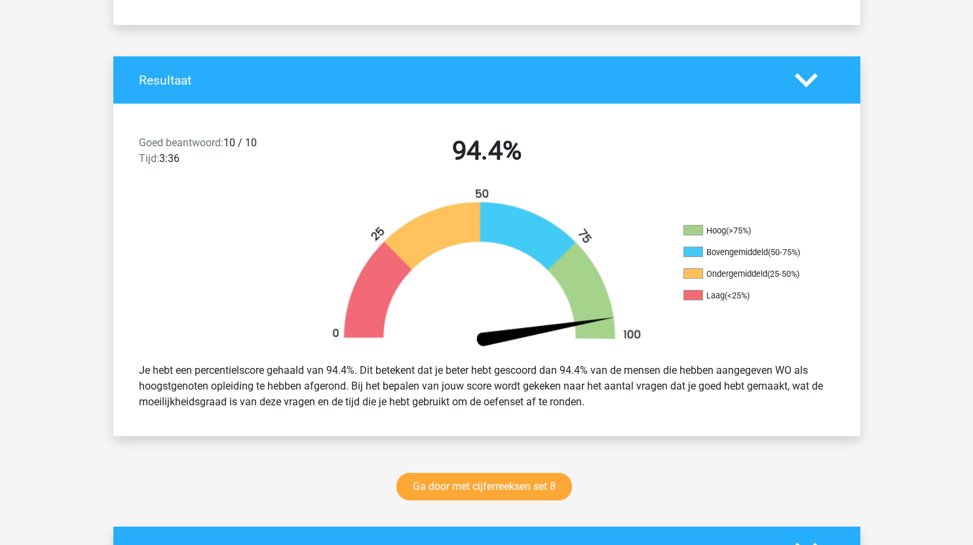
scroll to position [229, 0]
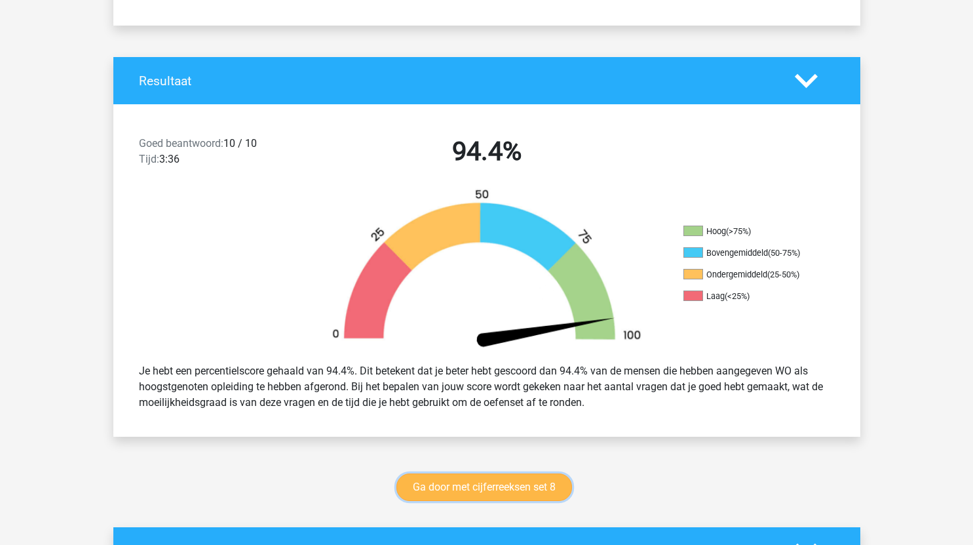
click at [524, 486] on link "Ga door met cijferreeksen set 8" at bounding box center [484, 487] width 176 height 28
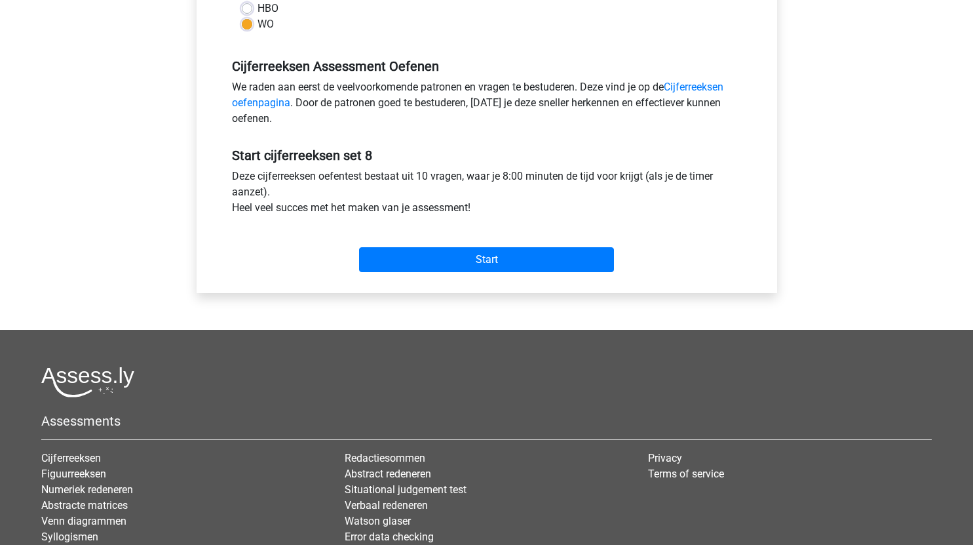
scroll to position [361, 0]
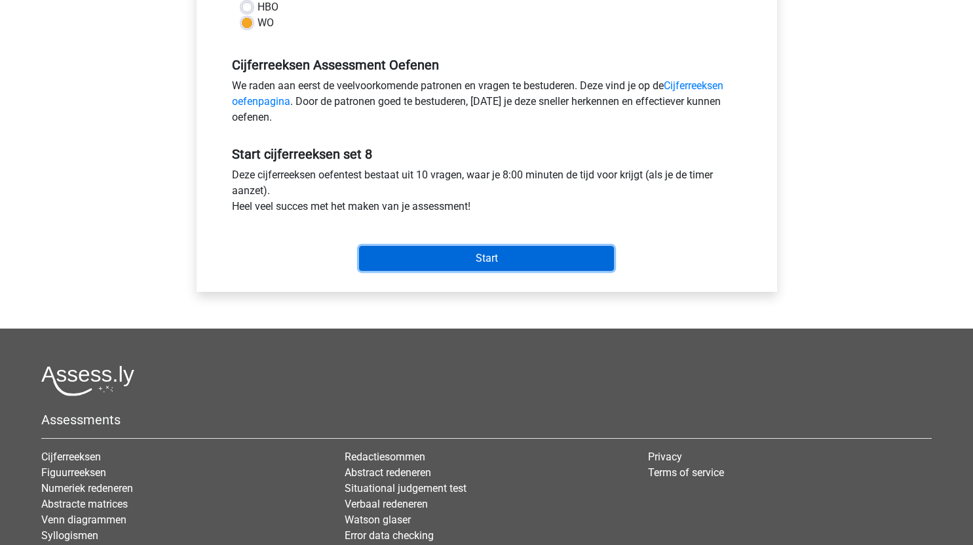
click at [561, 250] on input "Start" at bounding box center [486, 258] width 255 height 25
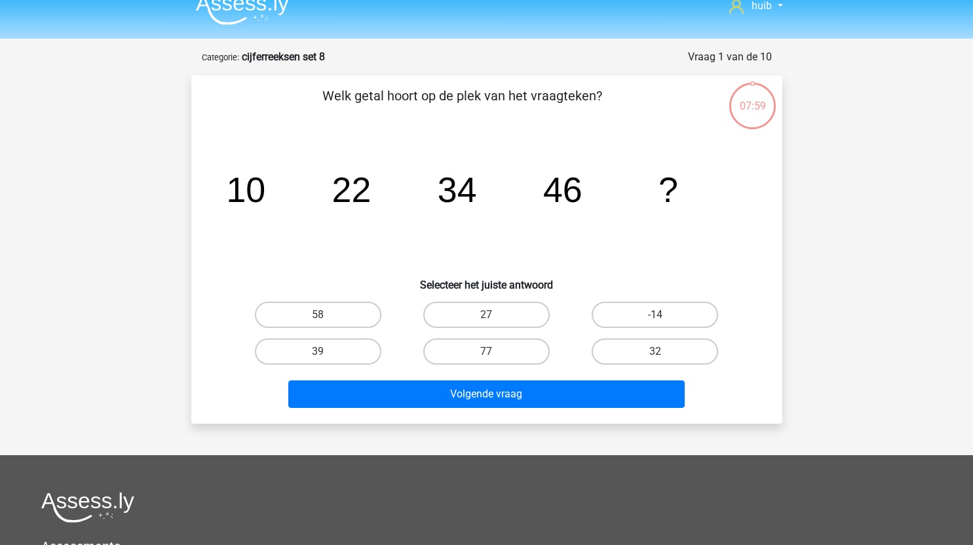
scroll to position [18, 0]
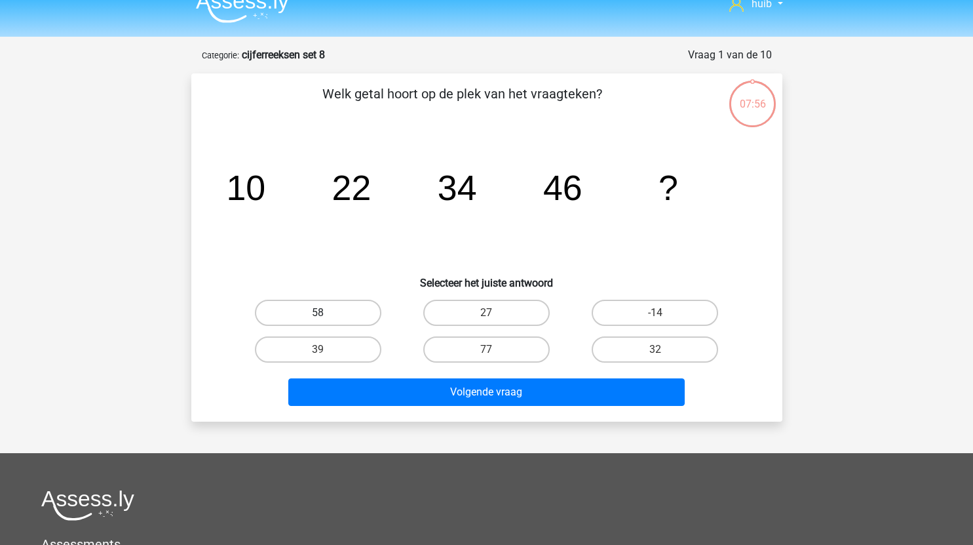
click at [347, 314] on label "58" at bounding box center [318, 312] width 126 height 26
click at [326, 314] on input "58" at bounding box center [322, 317] width 9 height 9
radio input "true"
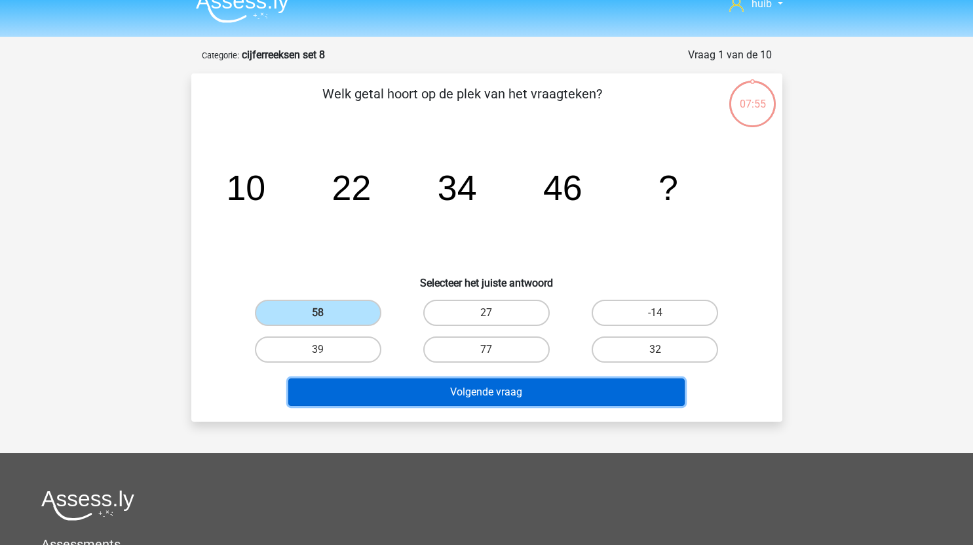
click at [464, 394] on button "Volgende vraag" at bounding box center [486, 392] width 396 height 28
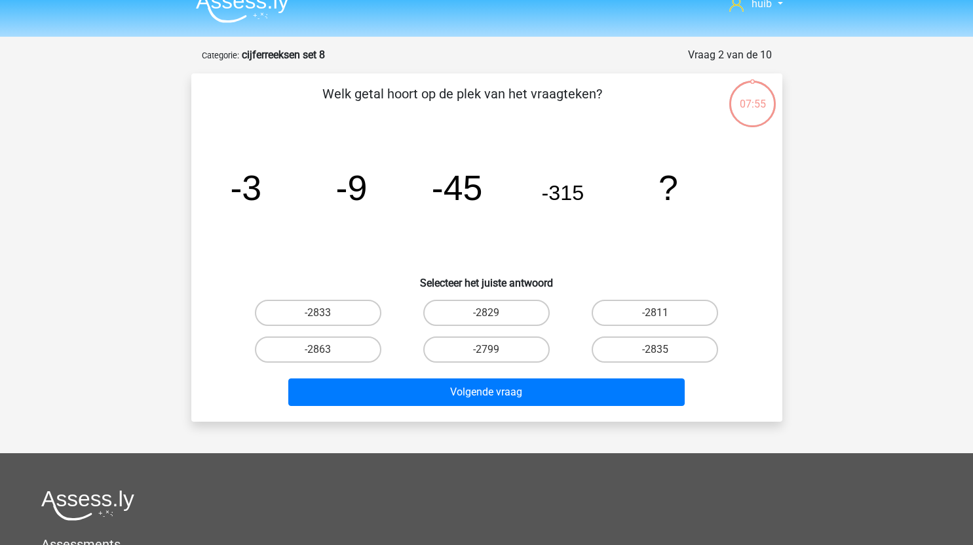
scroll to position [66, 0]
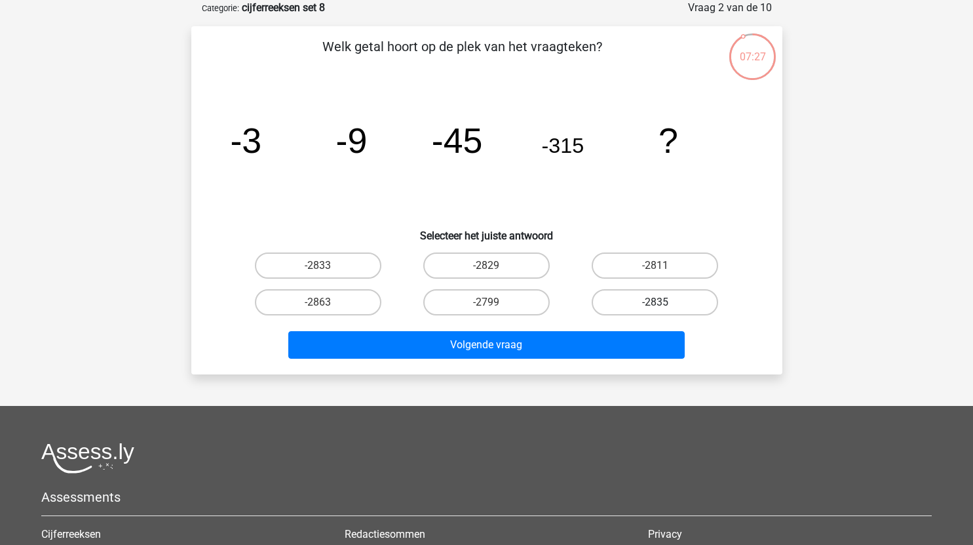
click at [680, 305] on label "-2835" at bounding box center [655, 302] width 126 height 26
click at [664, 305] on input "-2835" at bounding box center [659, 306] width 9 height 9
radio input "true"
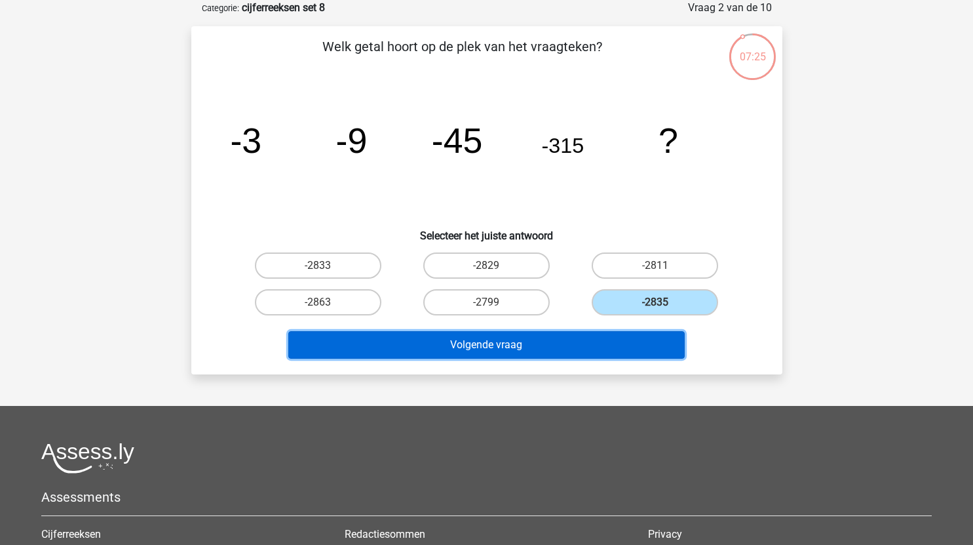
click at [562, 350] on button "Volgende vraag" at bounding box center [486, 345] width 396 height 28
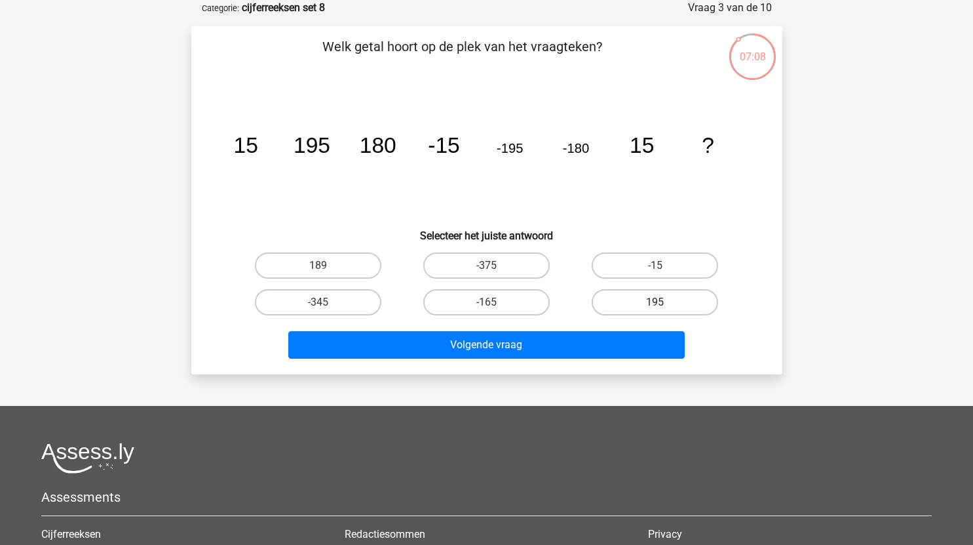
click at [647, 298] on label "195" at bounding box center [655, 302] width 126 height 26
click at [655, 302] on input "195" at bounding box center [659, 306] width 9 height 9
radio input "true"
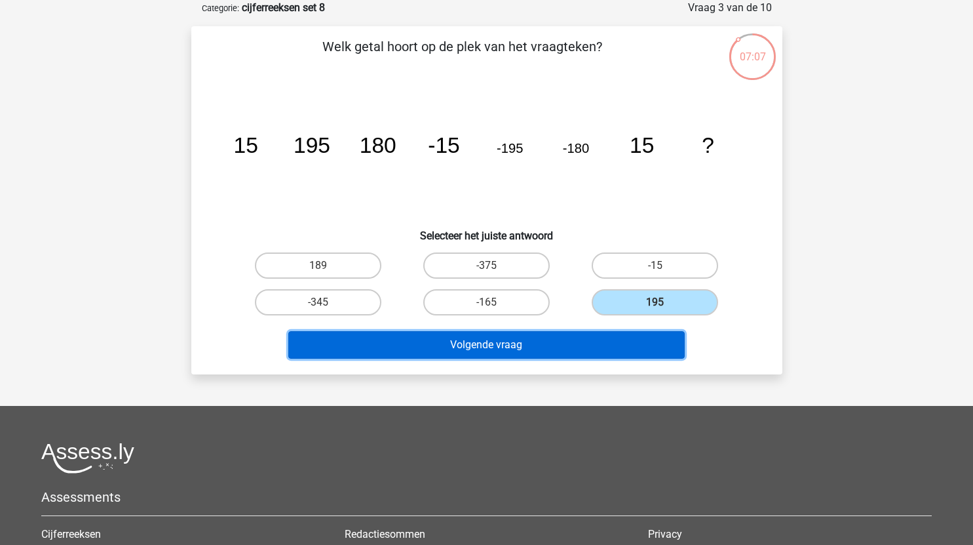
click at [569, 353] on button "Volgende vraag" at bounding box center [486, 345] width 396 height 28
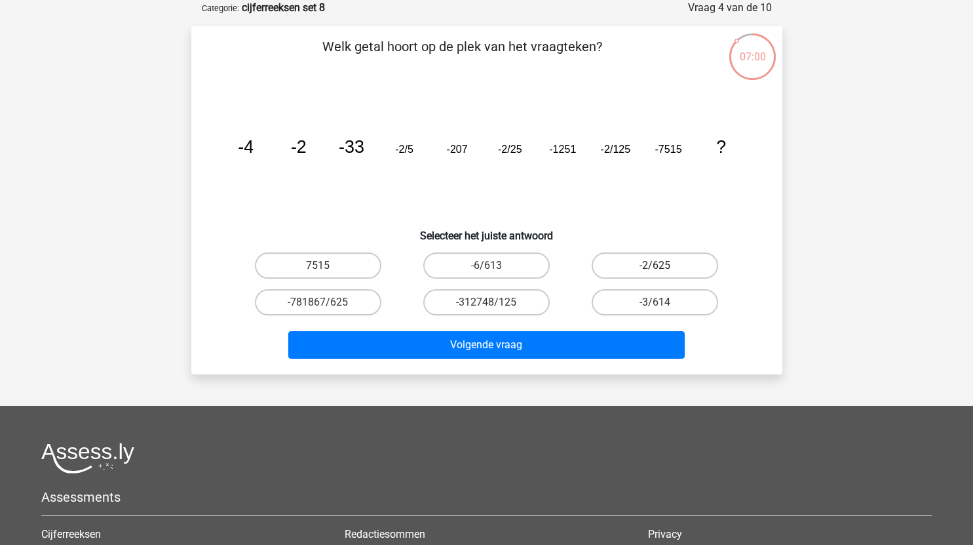
click at [679, 261] on label "-2/625" at bounding box center [655, 265] width 126 height 26
click at [664, 265] on input "-2/625" at bounding box center [659, 269] width 9 height 9
radio input "true"
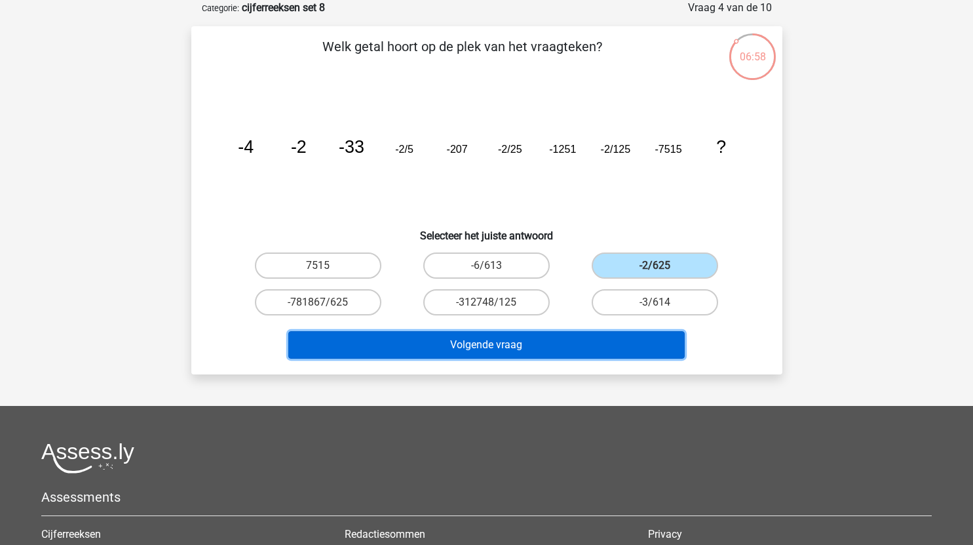
click at [556, 343] on button "Volgende vraag" at bounding box center [486, 345] width 396 height 28
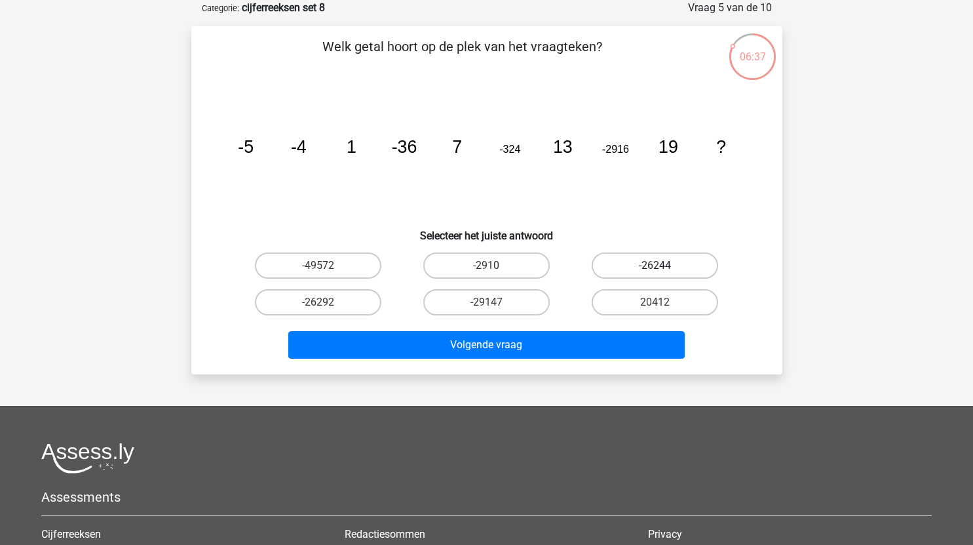
click at [676, 267] on label "-26244" at bounding box center [655, 265] width 126 height 26
click at [664, 267] on input "-26244" at bounding box center [659, 269] width 9 height 9
radio input "true"
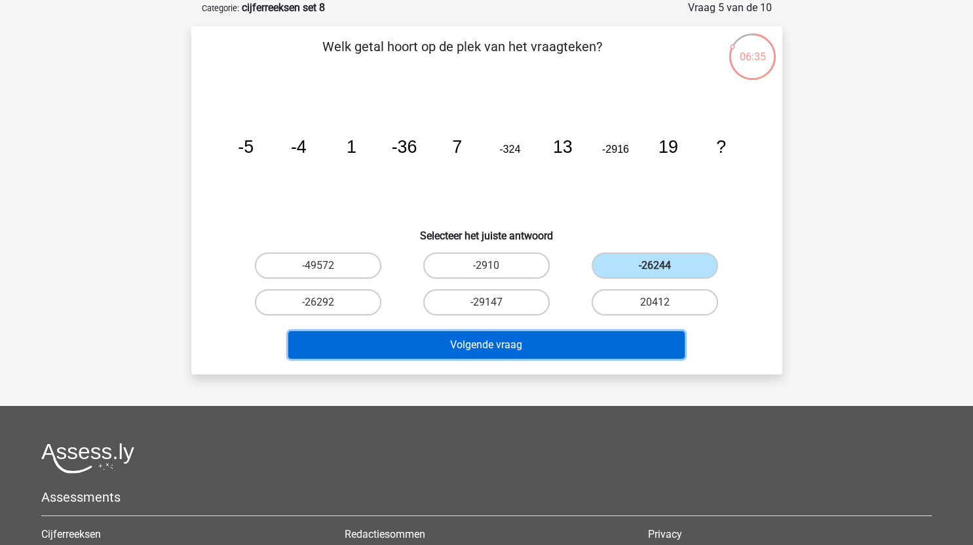
click at [582, 345] on button "Volgende vraag" at bounding box center [486, 345] width 396 height 28
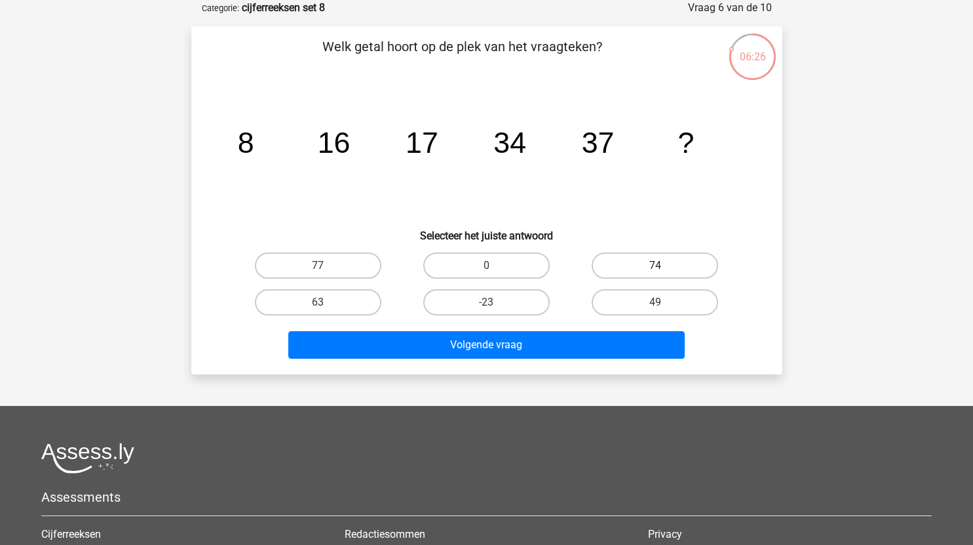
click at [677, 269] on label "74" at bounding box center [655, 265] width 126 height 26
click at [664, 269] on input "74" at bounding box center [659, 269] width 9 height 9
radio input "true"
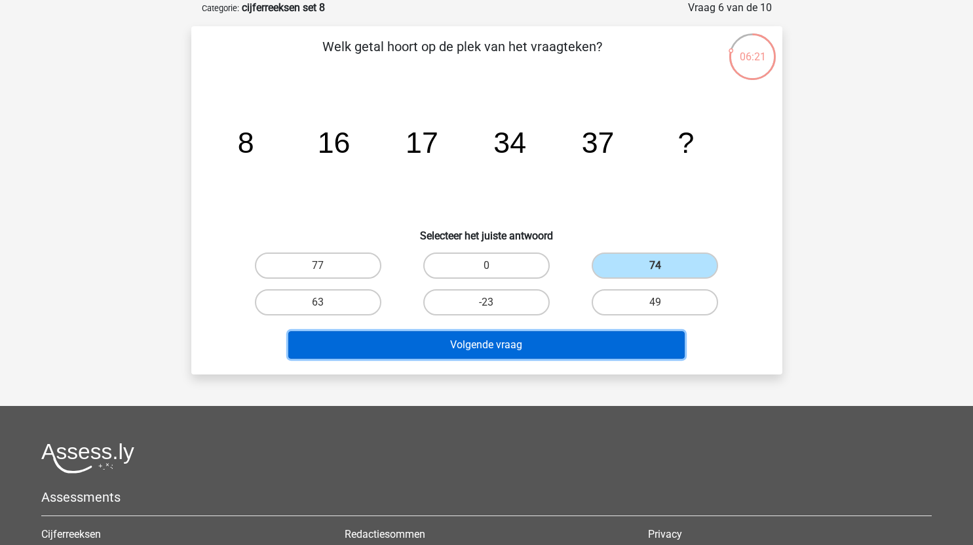
click at [545, 337] on button "Volgende vraag" at bounding box center [486, 345] width 396 height 28
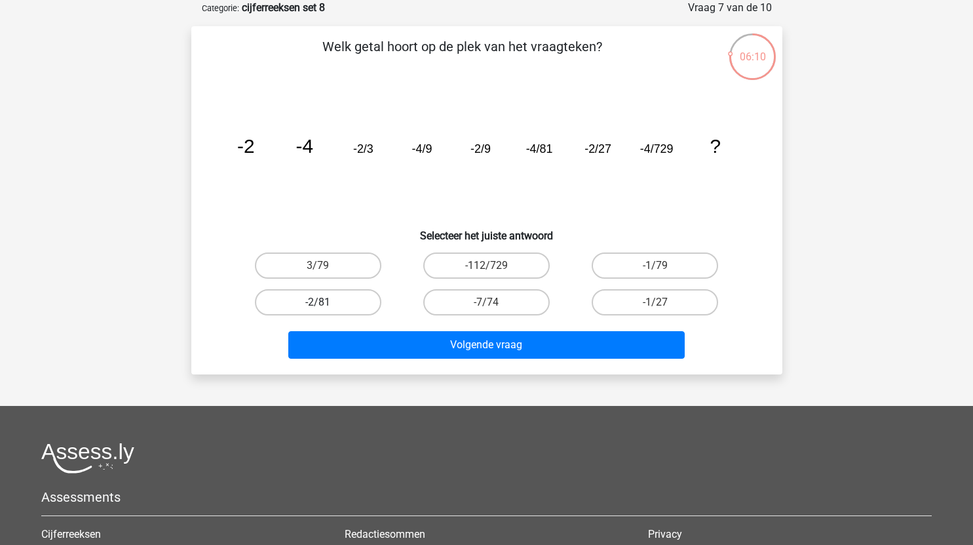
click at [358, 301] on label "-2/81" at bounding box center [318, 302] width 126 height 26
click at [326, 302] on input "-2/81" at bounding box center [322, 306] width 9 height 9
radio input "true"
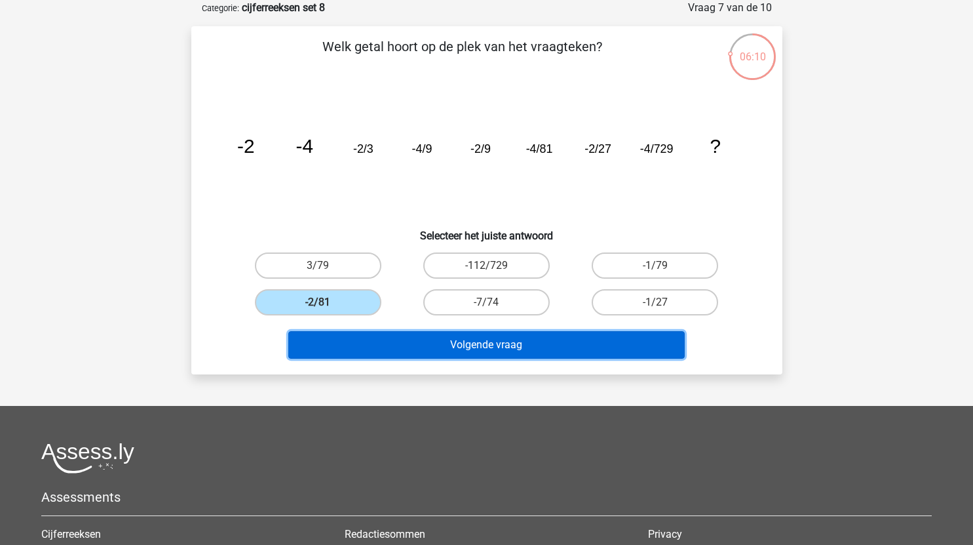
click at [458, 343] on button "Volgende vraag" at bounding box center [486, 345] width 396 height 28
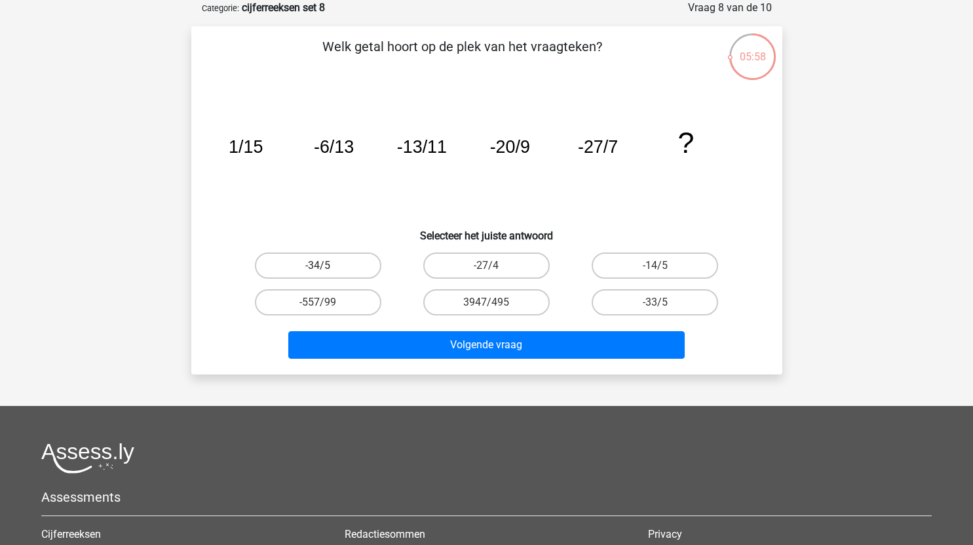
click at [362, 258] on label "-34/5" at bounding box center [318, 265] width 126 height 26
click at [326, 265] on input "-34/5" at bounding box center [322, 269] width 9 height 9
radio input "true"
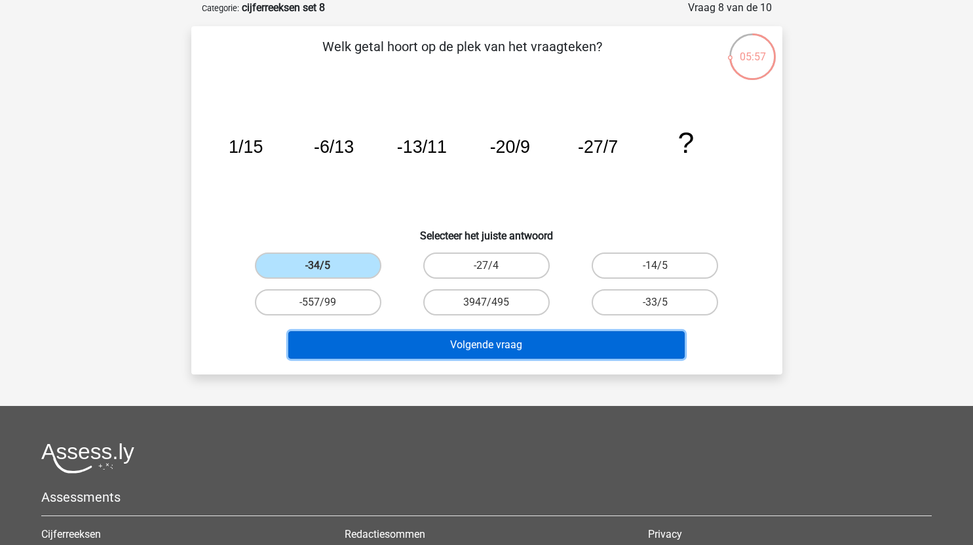
click at [486, 342] on button "Volgende vraag" at bounding box center [486, 345] width 396 height 28
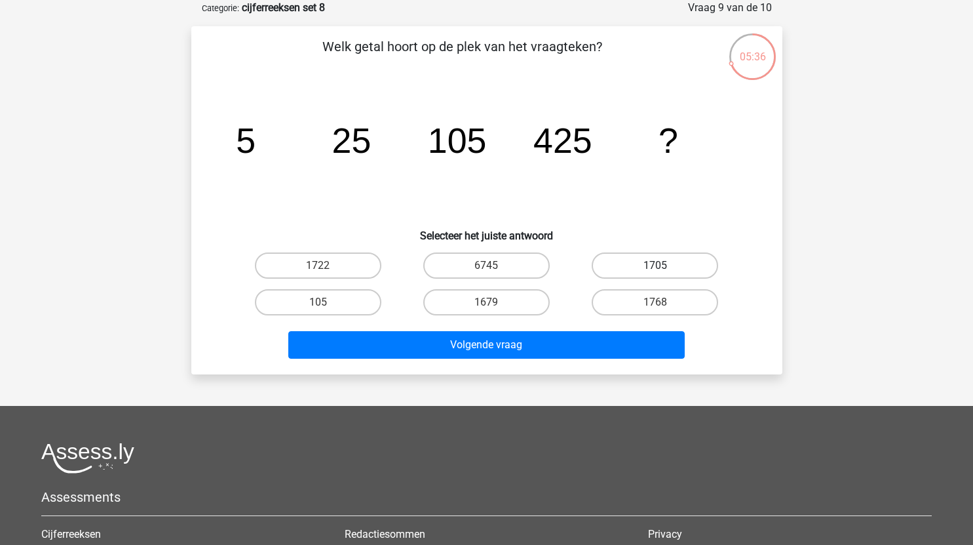
click at [633, 275] on label "1705" at bounding box center [655, 265] width 126 height 26
click at [655, 274] on input "1705" at bounding box center [659, 269] width 9 height 9
radio input "true"
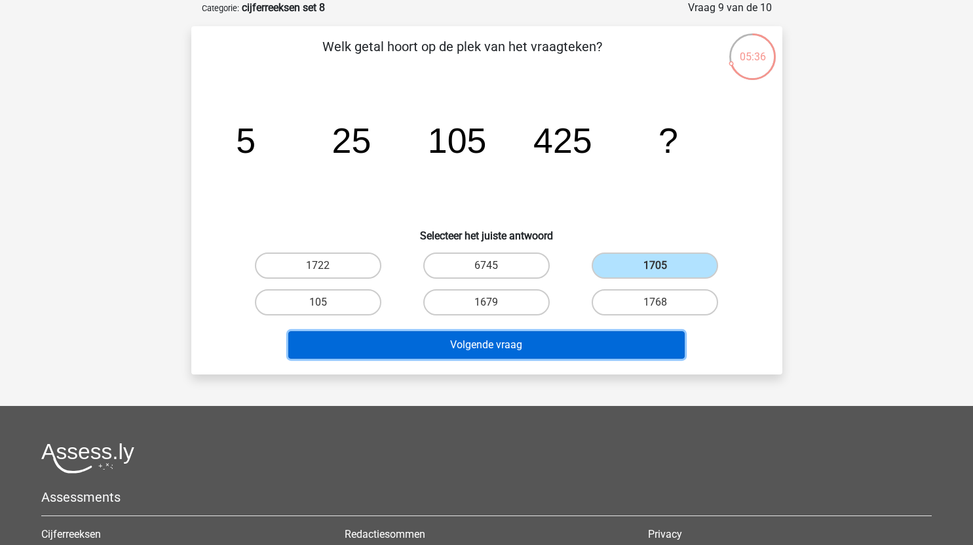
click at [565, 353] on button "Volgende vraag" at bounding box center [486, 345] width 396 height 28
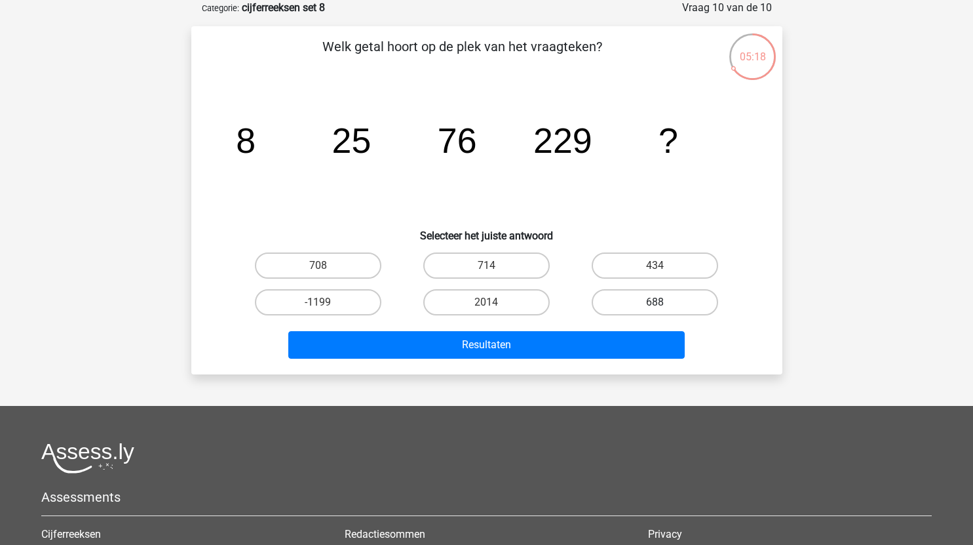
click at [666, 301] on label "688" at bounding box center [655, 302] width 126 height 26
click at [664, 302] on input "688" at bounding box center [659, 306] width 9 height 9
radio input "true"
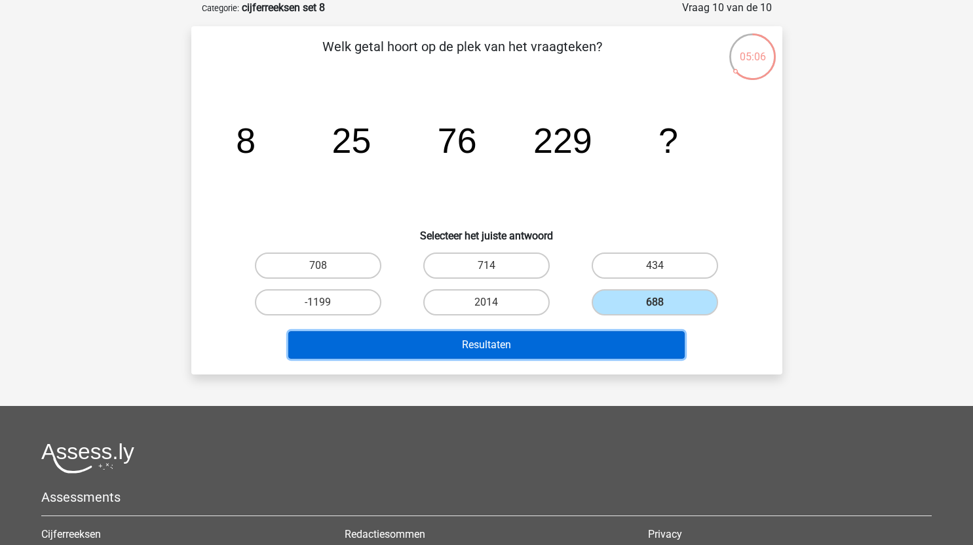
click at [558, 343] on button "Resultaten" at bounding box center [486, 345] width 396 height 28
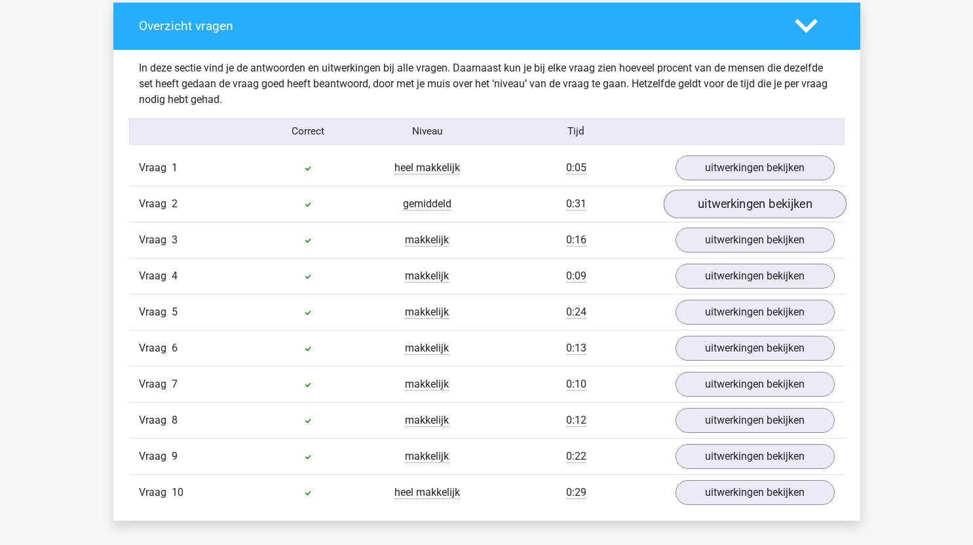
scroll to position [752, 0]
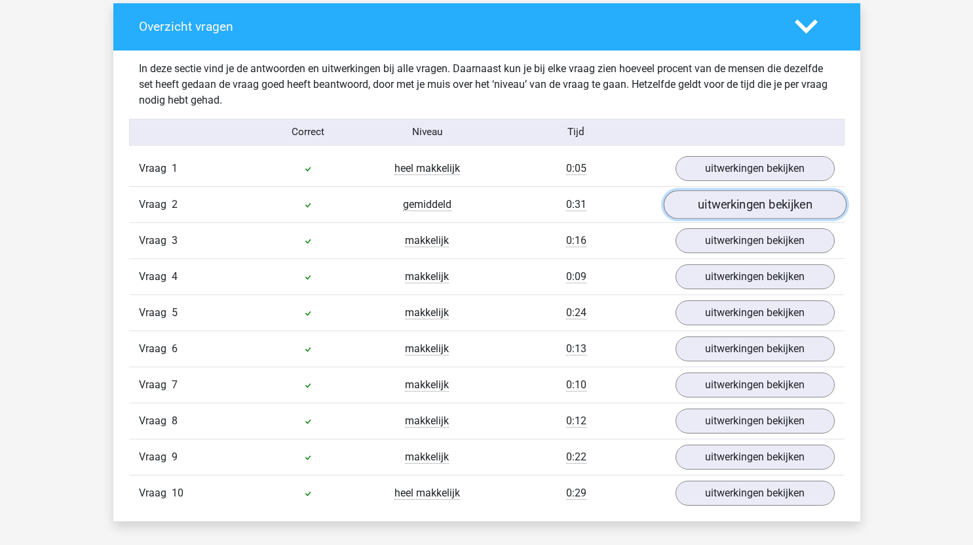
click at [736, 203] on link "uitwerkingen bekijken" at bounding box center [754, 204] width 183 height 29
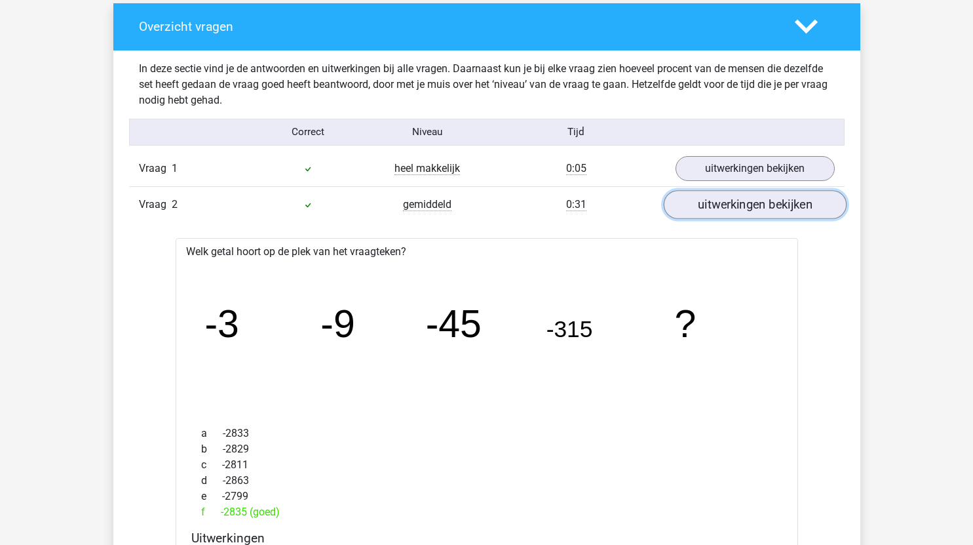
click at [737, 204] on link "uitwerkingen bekijken" at bounding box center [754, 204] width 183 height 29
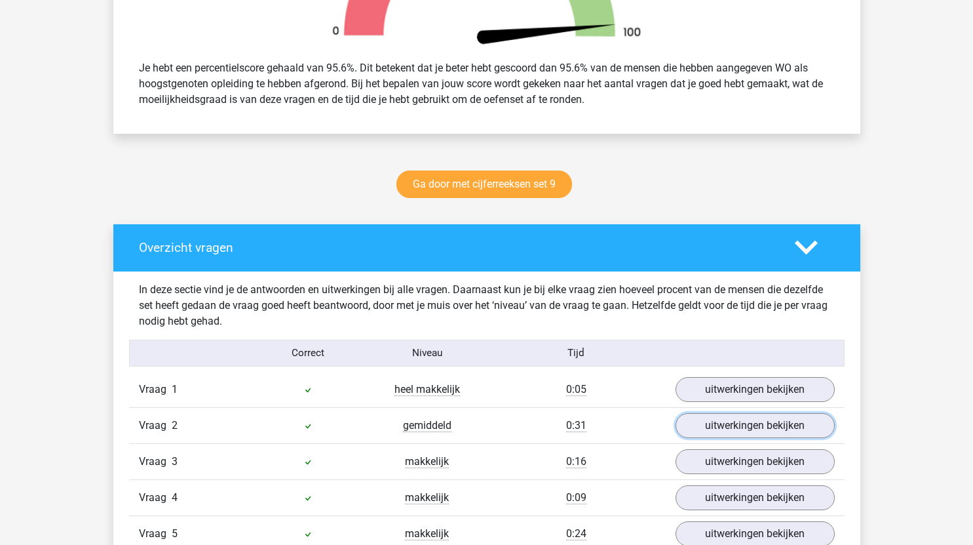
scroll to position [531, 0]
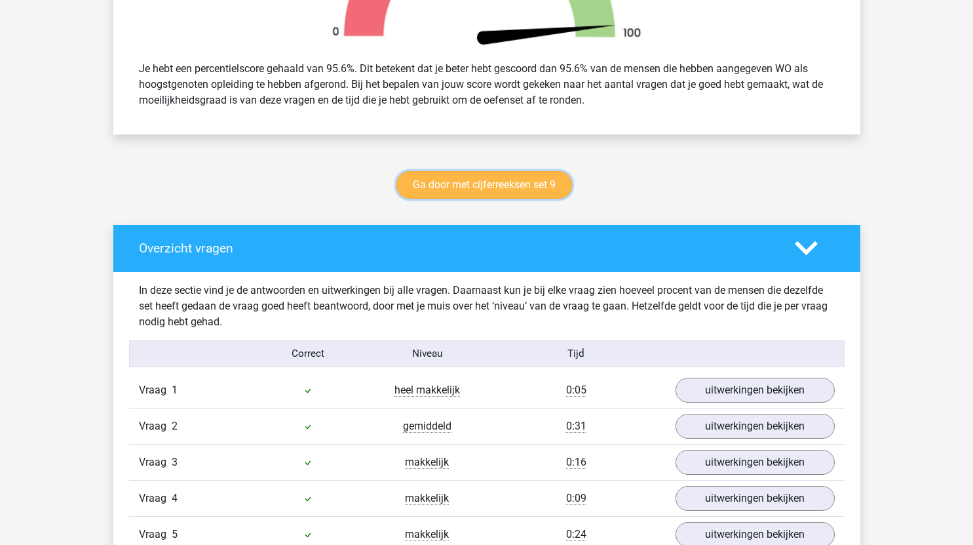
click at [536, 180] on link "Ga door met cijferreeksen set 9" at bounding box center [484, 185] width 176 height 28
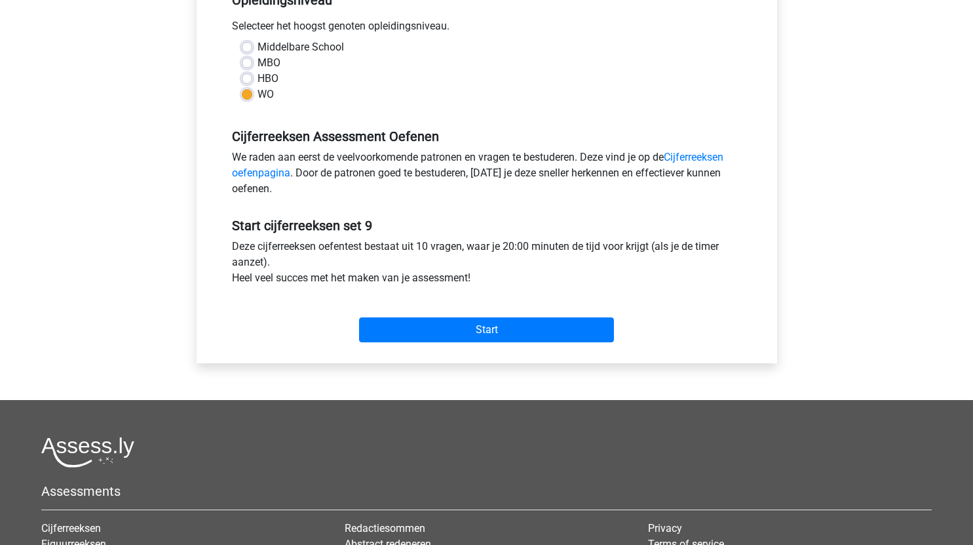
scroll to position [289, 0]
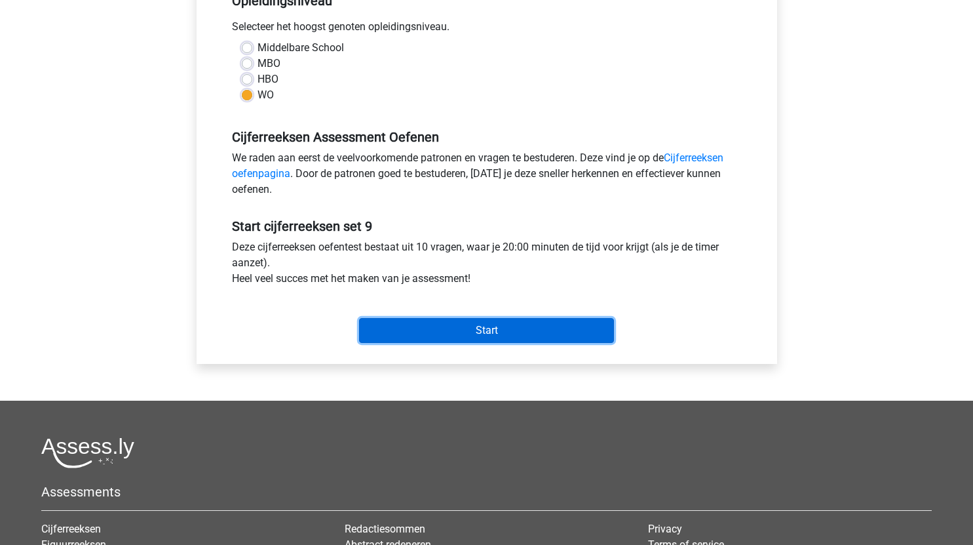
click at [500, 331] on input "Start" at bounding box center [486, 330] width 255 height 25
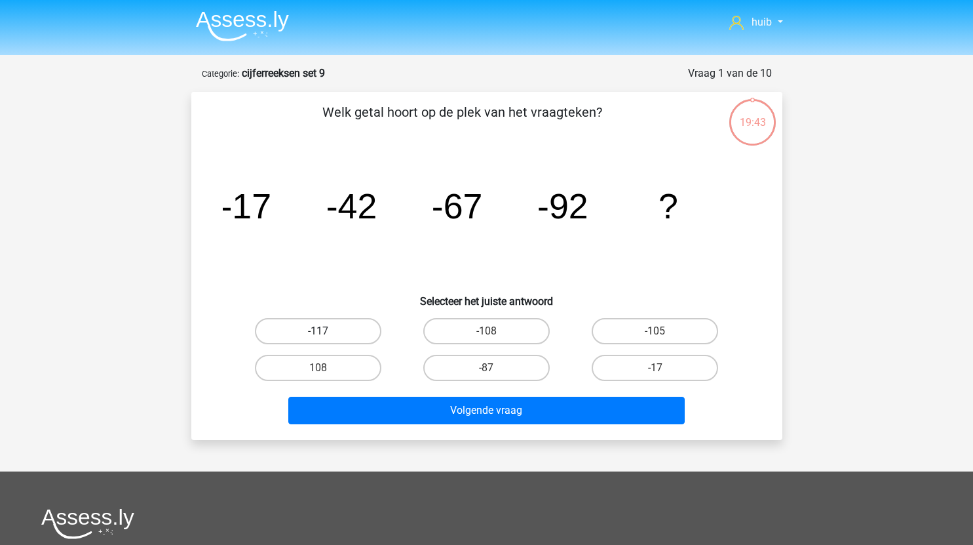
click at [349, 329] on label "-117" at bounding box center [318, 331] width 126 height 26
click at [326, 331] on input "-117" at bounding box center [322, 335] width 9 height 9
radio input "true"
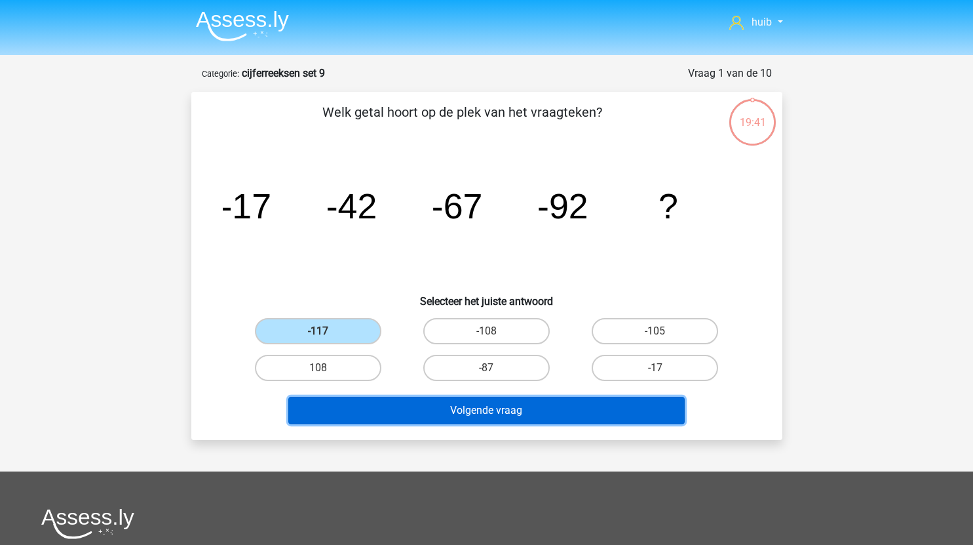
click at [503, 406] on button "Volgende vraag" at bounding box center [486, 410] width 396 height 28
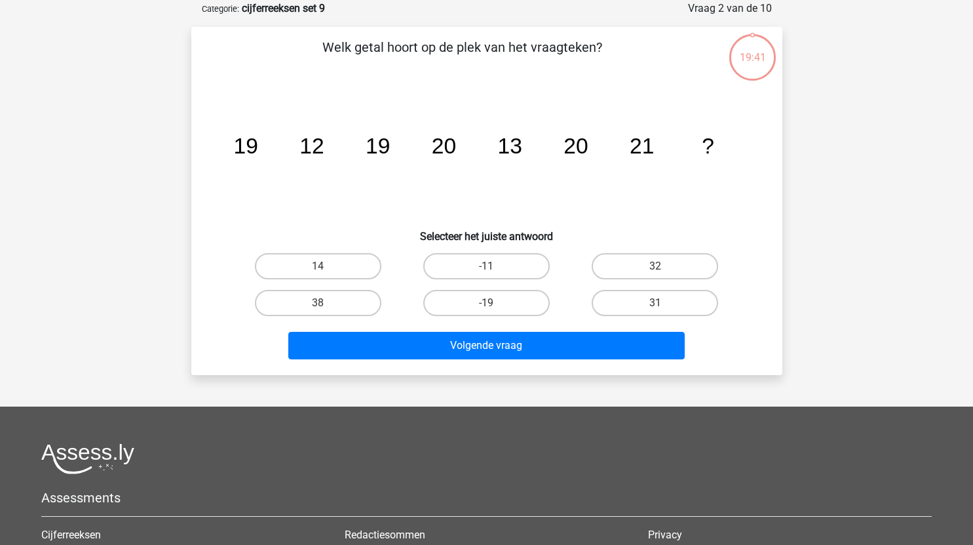
scroll to position [66, 0]
click at [353, 267] on label "14" at bounding box center [318, 265] width 126 height 26
click at [326, 267] on input "14" at bounding box center [322, 269] width 9 height 9
radio input "true"
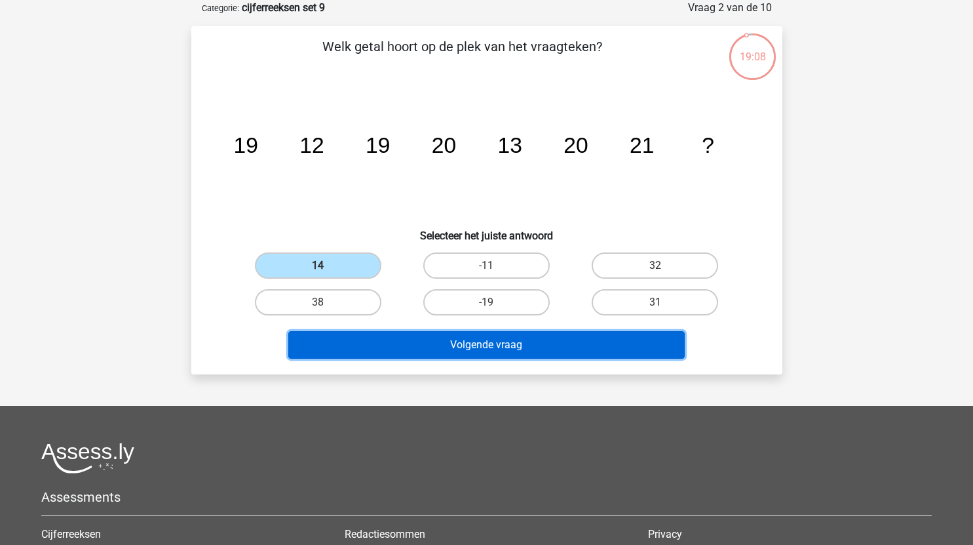
click at [474, 345] on button "Volgende vraag" at bounding box center [486, 345] width 396 height 28
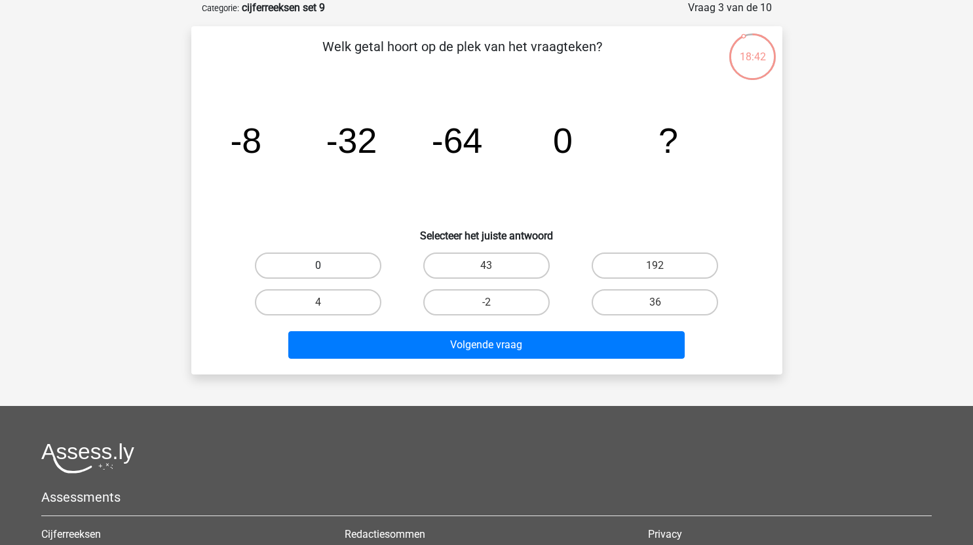
click at [339, 269] on label "0" at bounding box center [318, 265] width 126 height 26
click at [326, 269] on input "0" at bounding box center [322, 269] width 9 height 9
radio input "true"
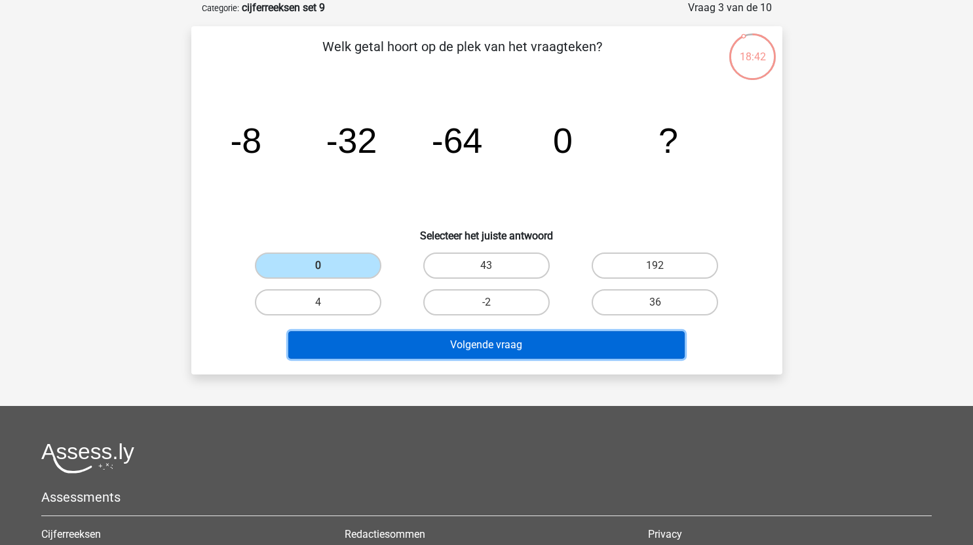
click at [444, 336] on button "Volgende vraag" at bounding box center [486, 345] width 396 height 28
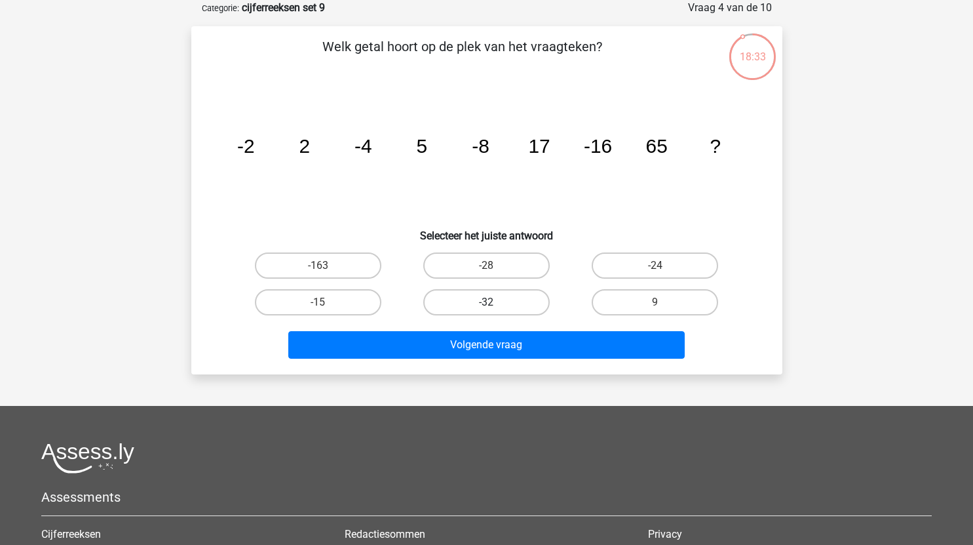
click at [497, 301] on label "-32" at bounding box center [486, 302] width 126 height 26
click at [495, 302] on input "-32" at bounding box center [490, 306] width 9 height 9
radio input "true"
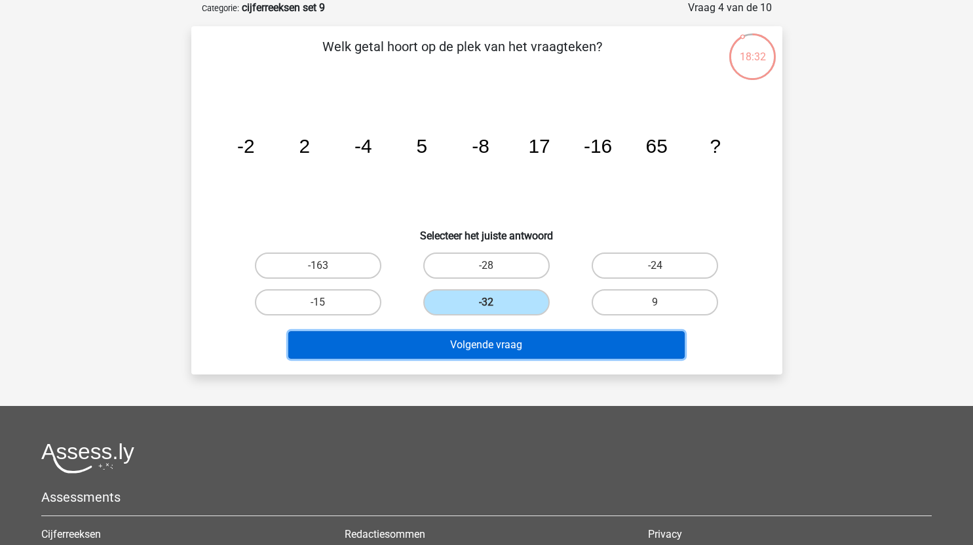
click at [524, 351] on button "Volgende vraag" at bounding box center [486, 345] width 396 height 28
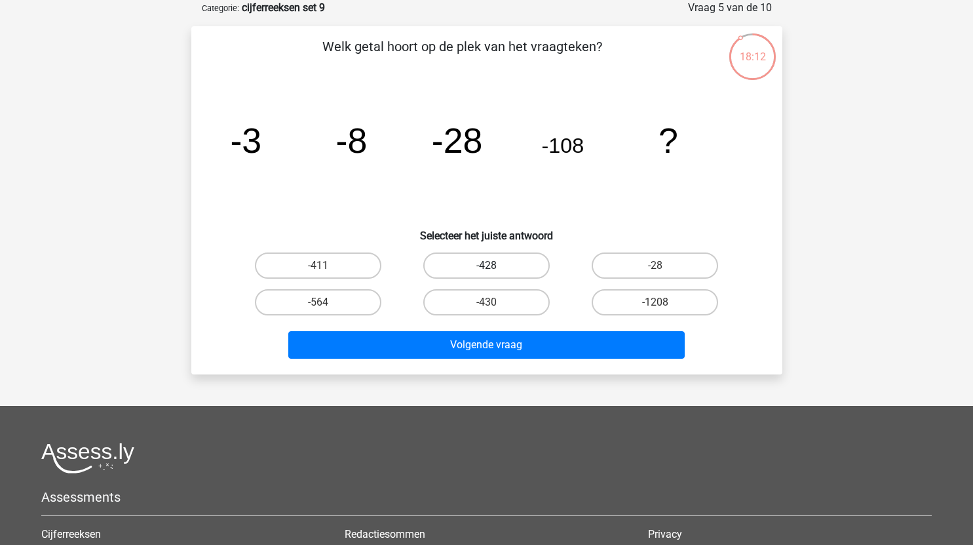
click at [509, 262] on label "-428" at bounding box center [486, 265] width 126 height 26
click at [495, 265] on input "-428" at bounding box center [490, 269] width 9 height 9
radio input "true"
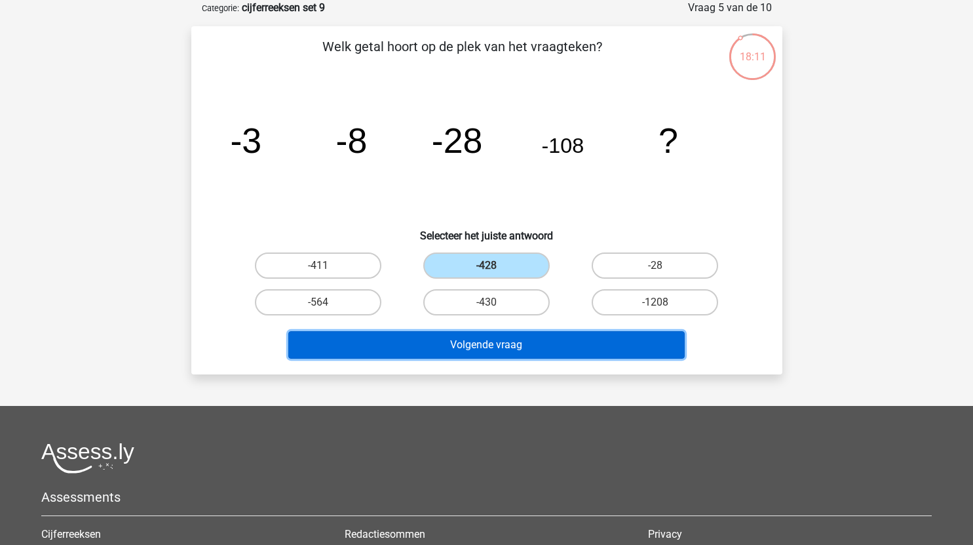
click at [522, 344] on button "Volgende vraag" at bounding box center [486, 345] width 396 height 28
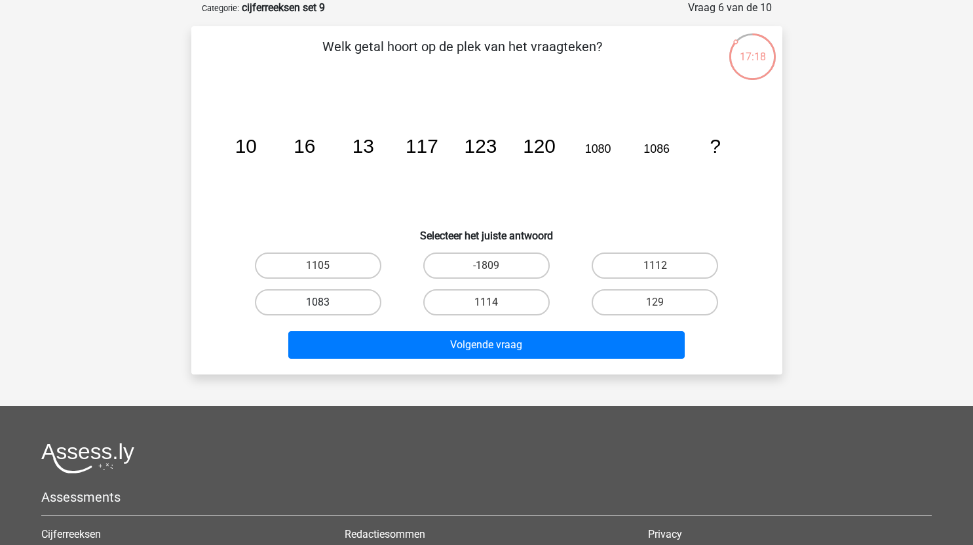
click at [343, 299] on label "1083" at bounding box center [318, 302] width 126 height 26
click at [326, 302] on input "1083" at bounding box center [322, 306] width 9 height 9
radio input "true"
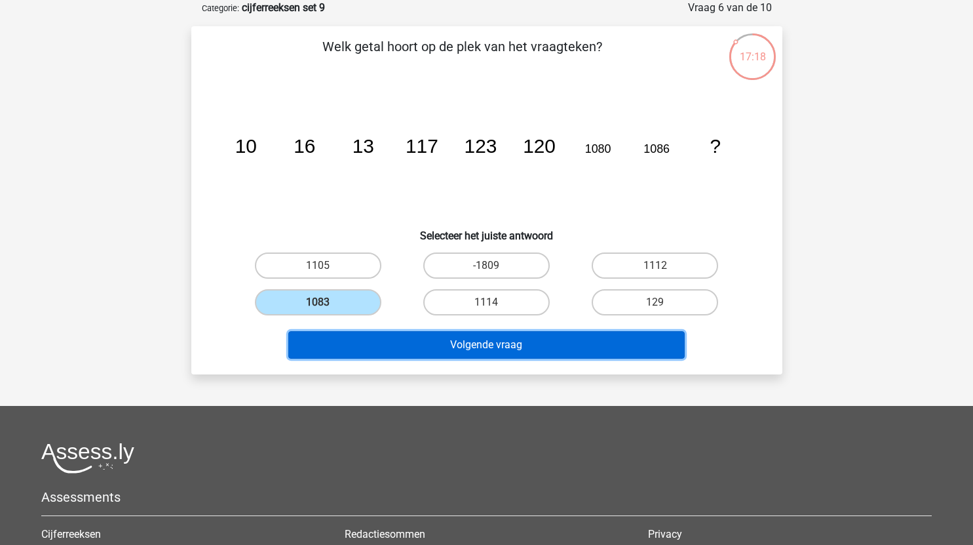
click at [469, 351] on button "Volgende vraag" at bounding box center [486, 345] width 396 height 28
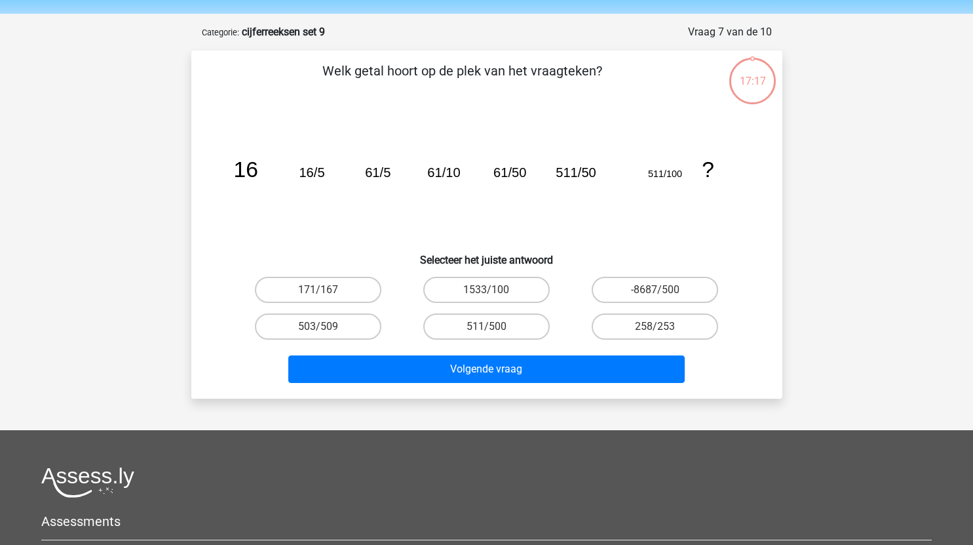
scroll to position [35, 0]
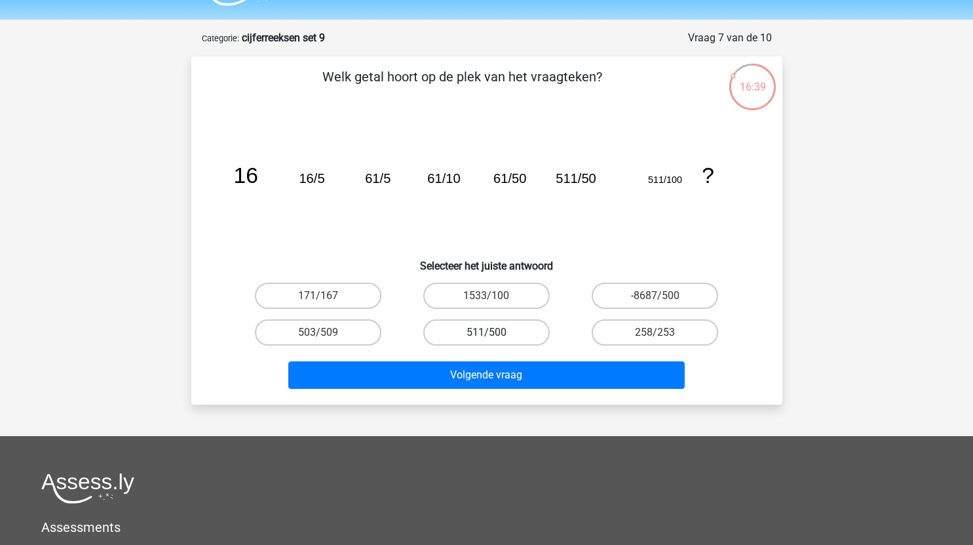
click at [518, 328] on label "511/500" at bounding box center [486, 332] width 126 height 26
click at [495, 332] on input "511/500" at bounding box center [490, 336] width 9 height 9
radio input "true"
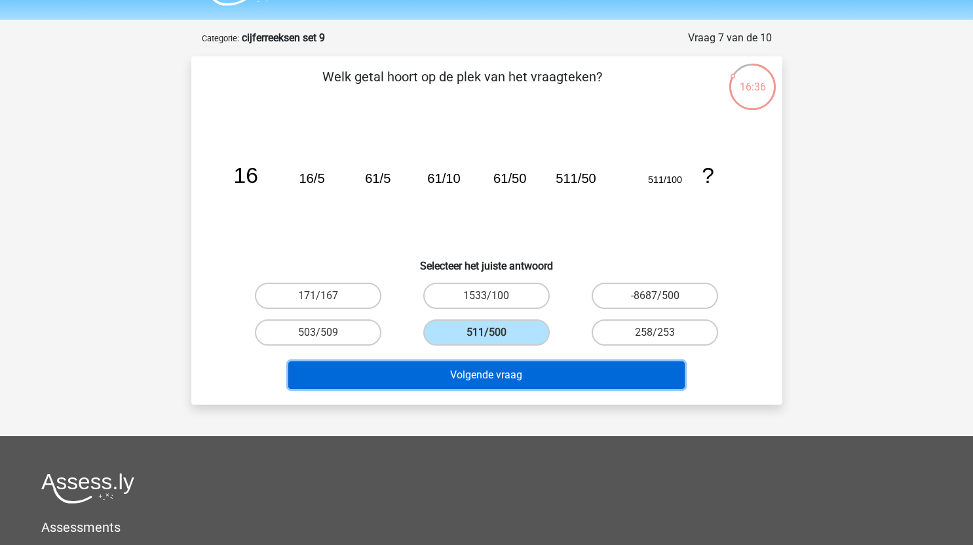
click at [543, 377] on button "Volgende vraag" at bounding box center [486, 375] width 396 height 28
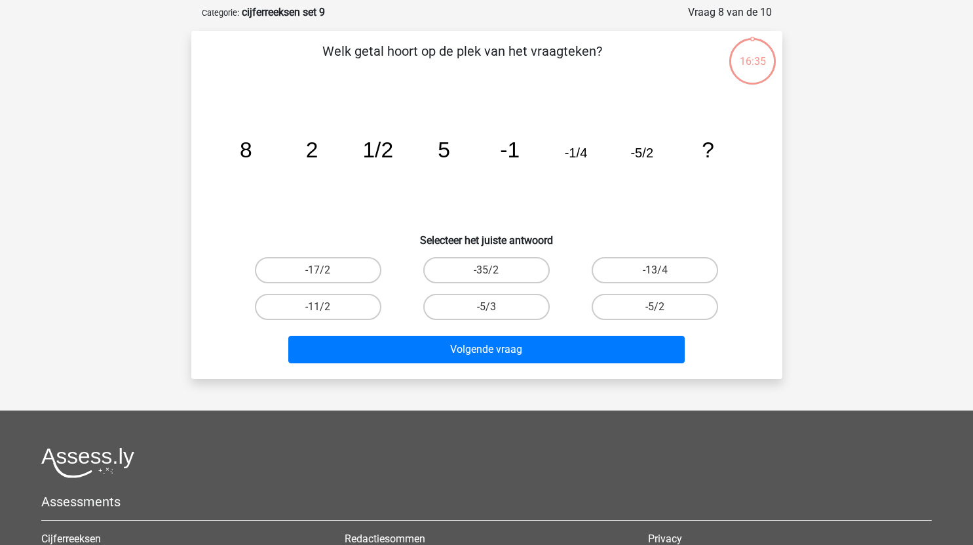
scroll to position [66, 0]
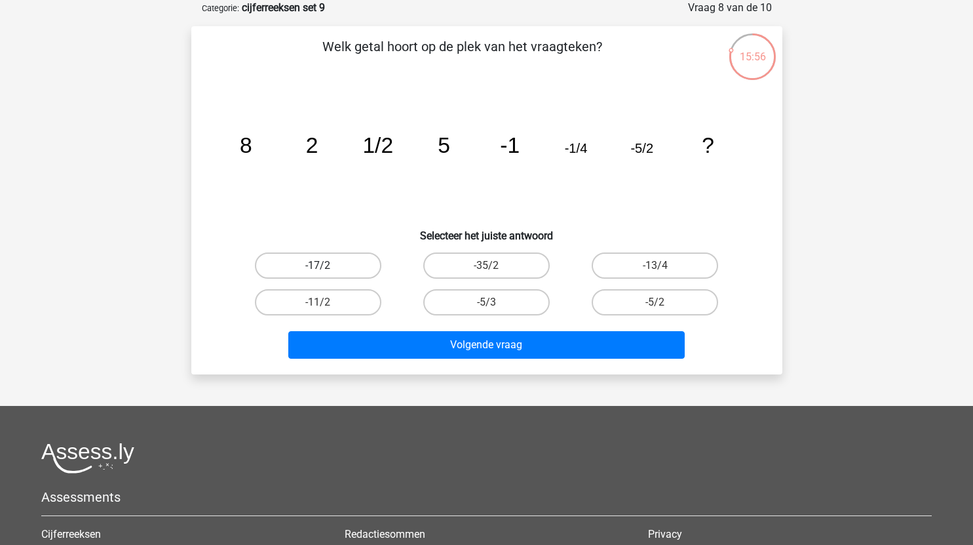
click at [353, 265] on label "-17/2" at bounding box center [318, 265] width 126 height 26
click at [326, 265] on input "-17/2" at bounding box center [322, 269] width 9 height 9
radio input "true"
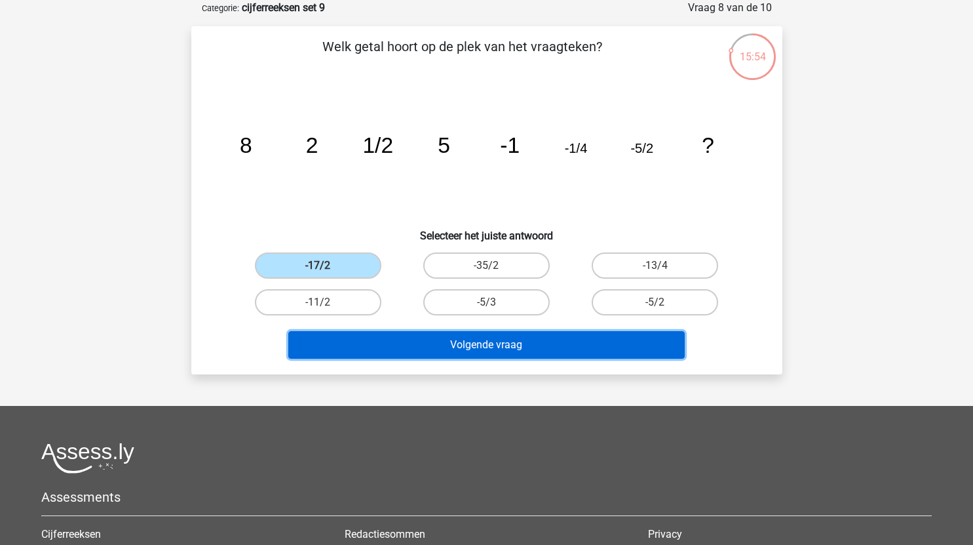
click at [424, 334] on button "Volgende vraag" at bounding box center [486, 345] width 396 height 28
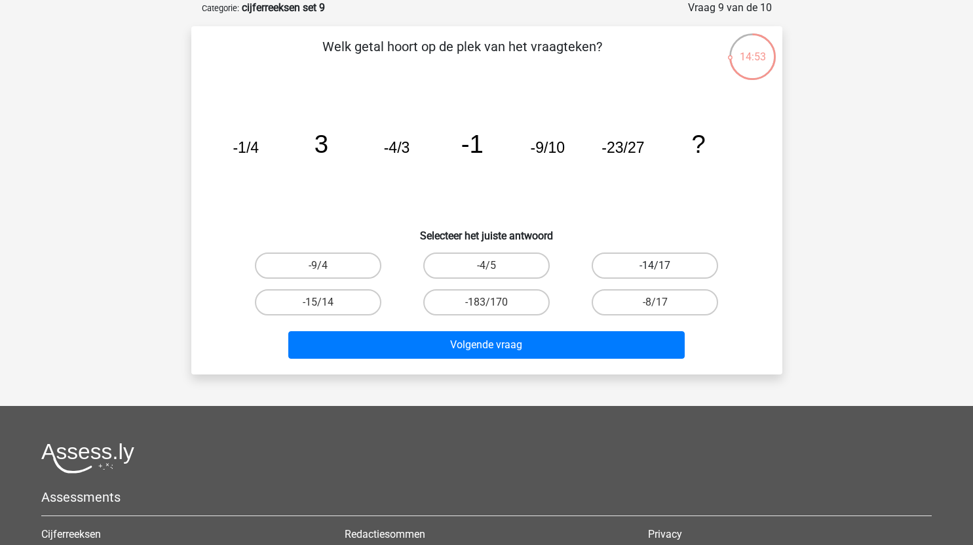
click at [685, 266] on label "-14/17" at bounding box center [655, 265] width 126 height 26
click at [664, 266] on input "-14/17" at bounding box center [659, 269] width 9 height 9
radio input "true"
click at [347, 299] on label "-15/14" at bounding box center [318, 302] width 126 height 26
click at [326, 302] on input "-15/14" at bounding box center [322, 306] width 9 height 9
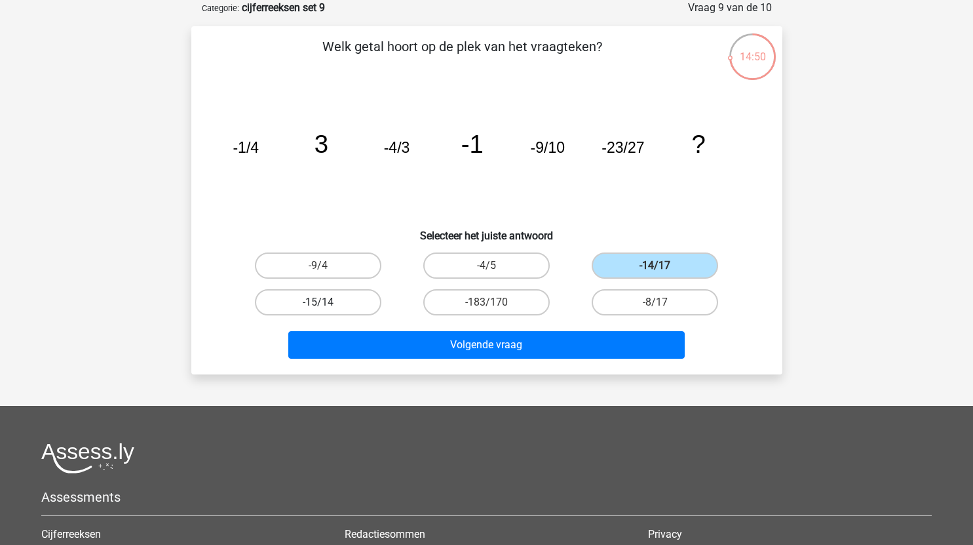
radio input "true"
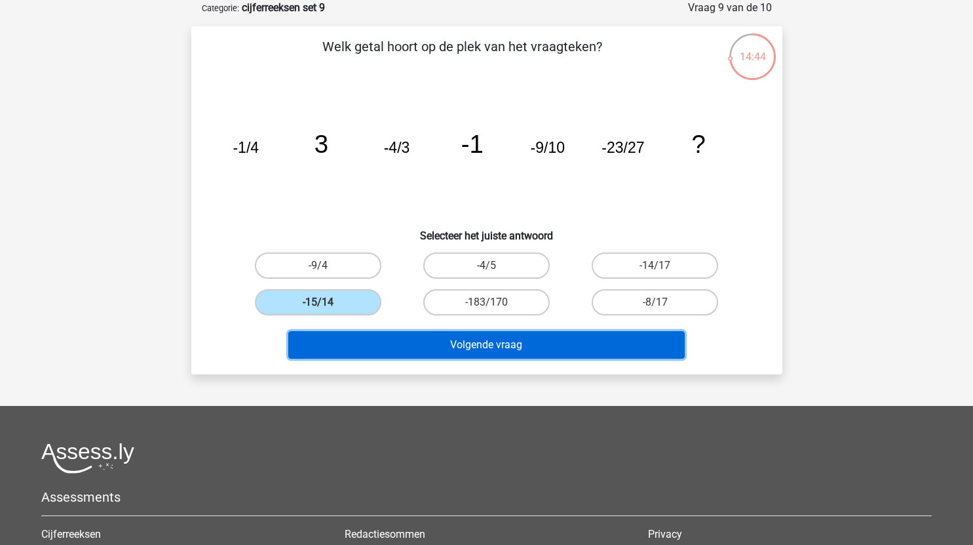
click at [522, 338] on button "Volgende vraag" at bounding box center [486, 345] width 396 height 28
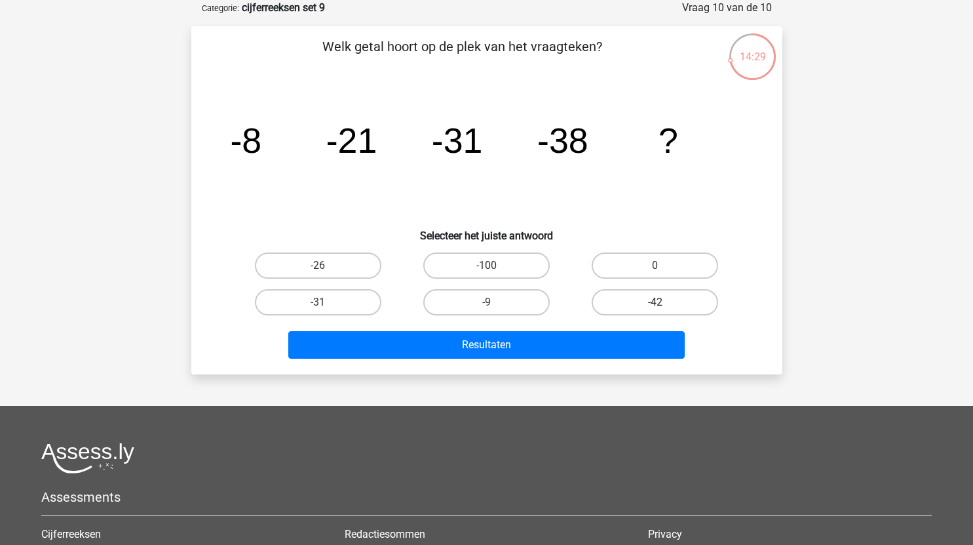
click at [626, 297] on label "-42" at bounding box center [655, 302] width 126 height 26
click at [655, 302] on input "-42" at bounding box center [659, 306] width 9 height 9
radio input "true"
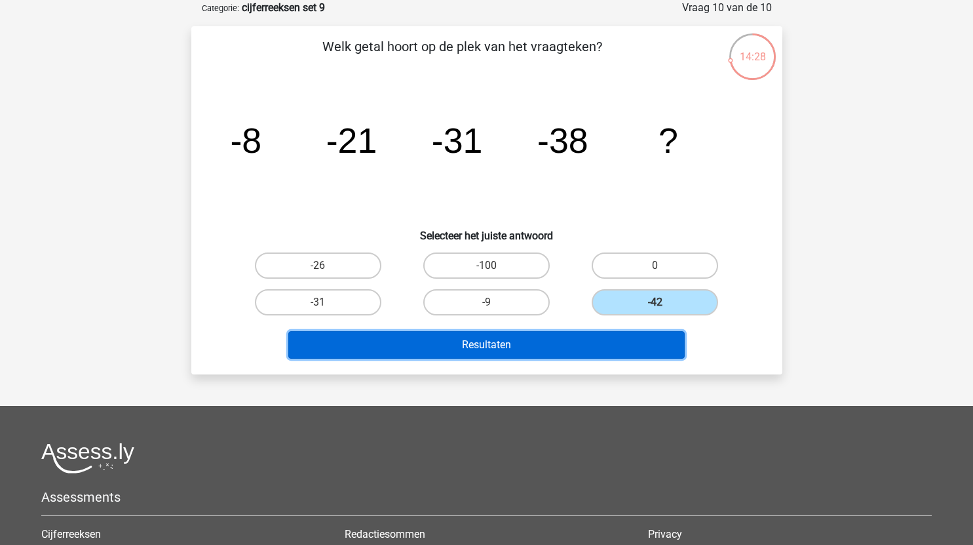
click at [591, 347] on button "Resultaten" at bounding box center [486, 345] width 396 height 28
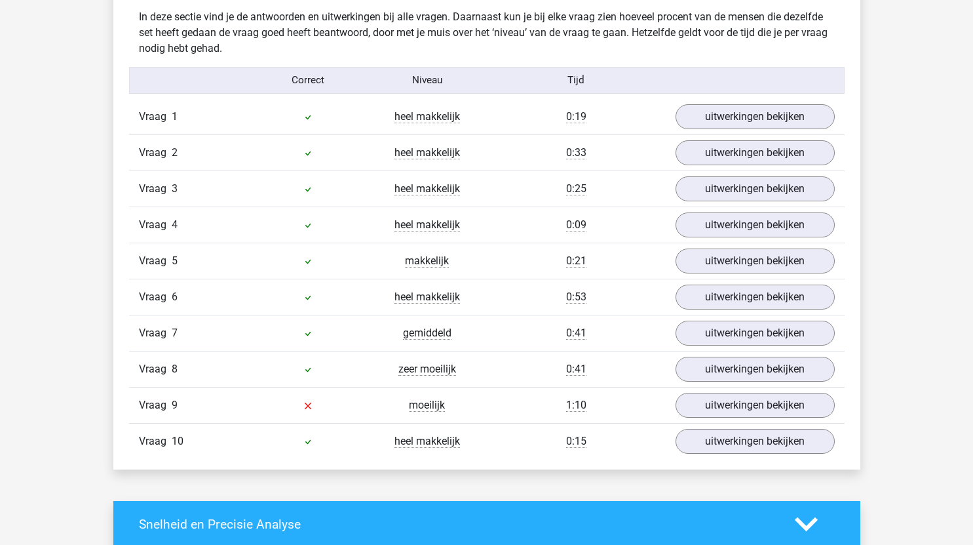
scroll to position [832, 0]
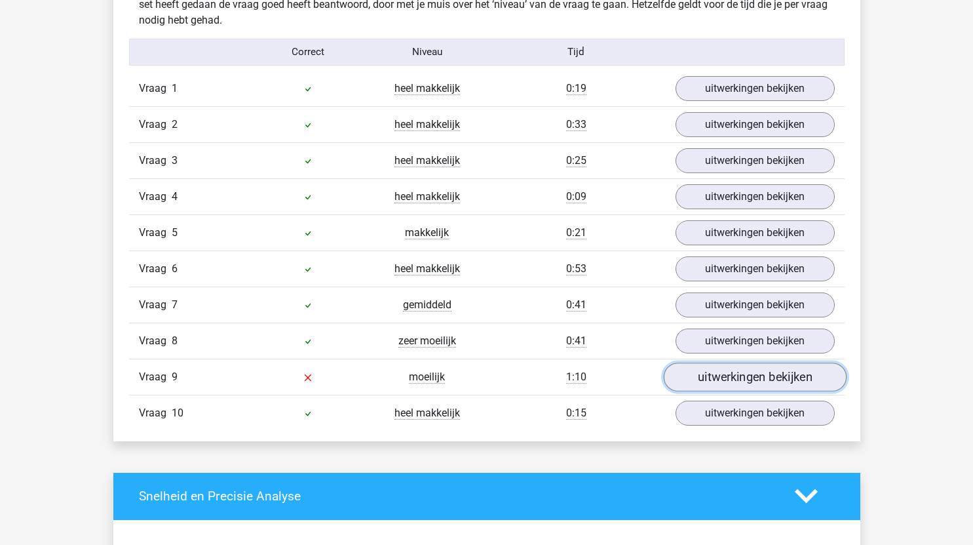
click at [693, 373] on link "uitwerkingen bekijken" at bounding box center [754, 376] width 183 height 29
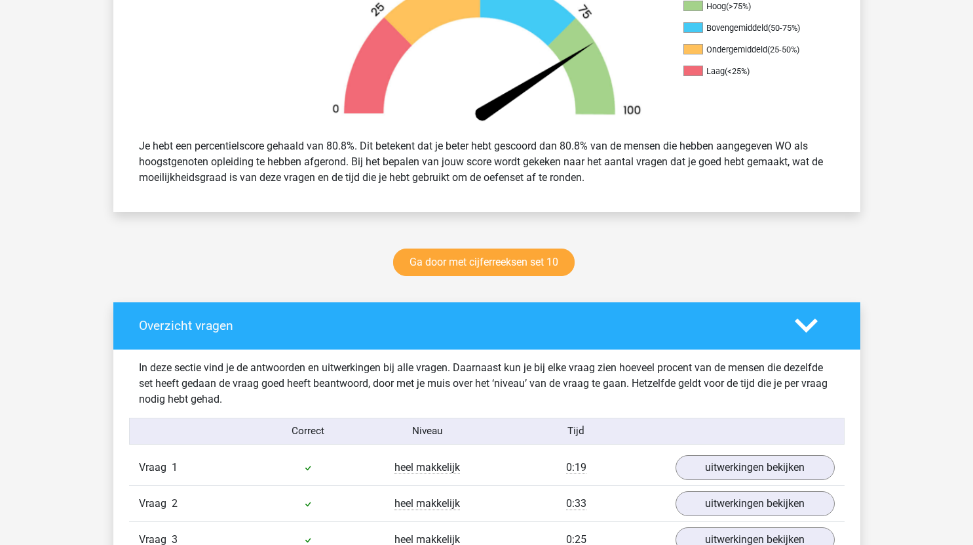
scroll to position [453, 0]
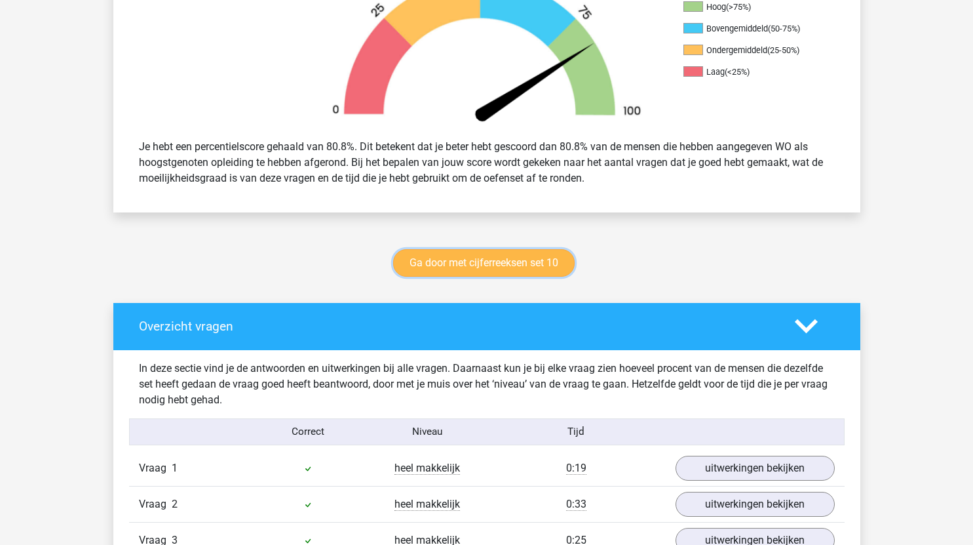
click at [529, 258] on link "Ga door met cijferreeksen set 10" at bounding box center [484, 263] width 182 height 28
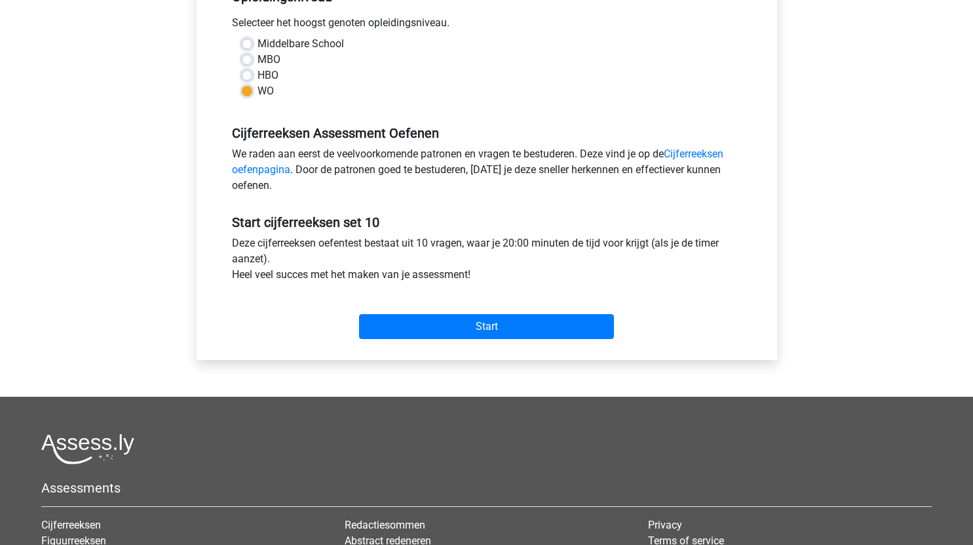
scroll to position [296, 0]
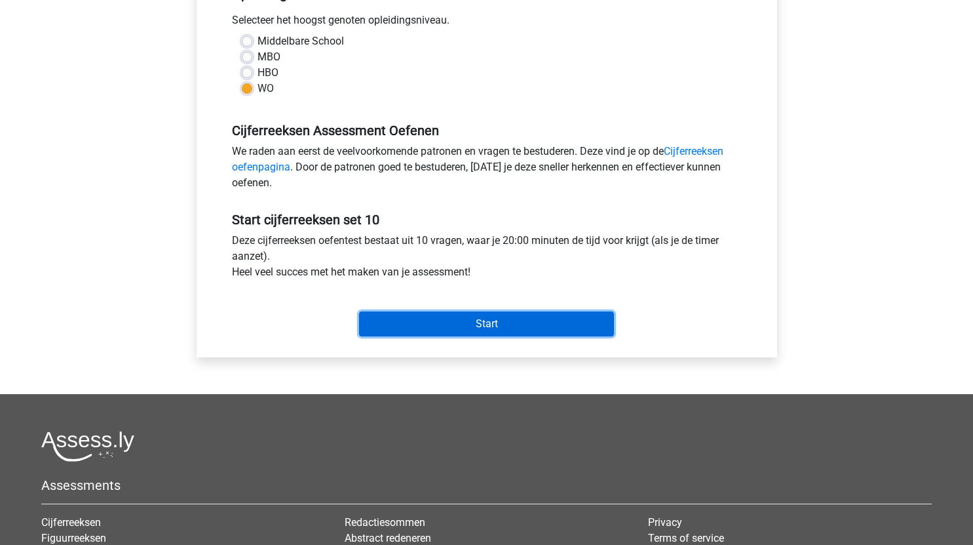
click at [486, 326] on input "Start" at bounding box center [486, 323] width 255 height 25
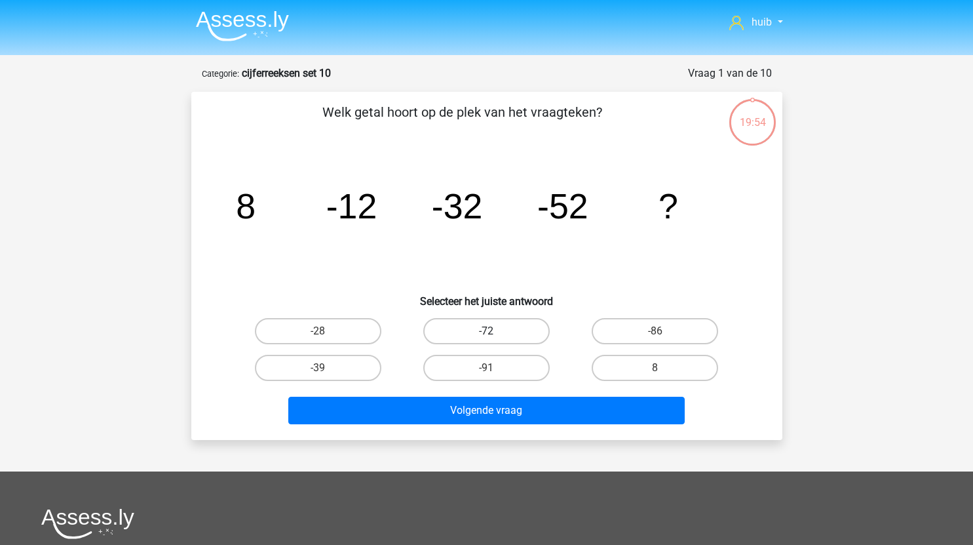
click at [495, 327] on label "-72" at bounding box center [486, 331] width 126 height 26
click at [495, 331] on input "-72" at bounding box center [490, 335] width 9 height 9
radio input "true"
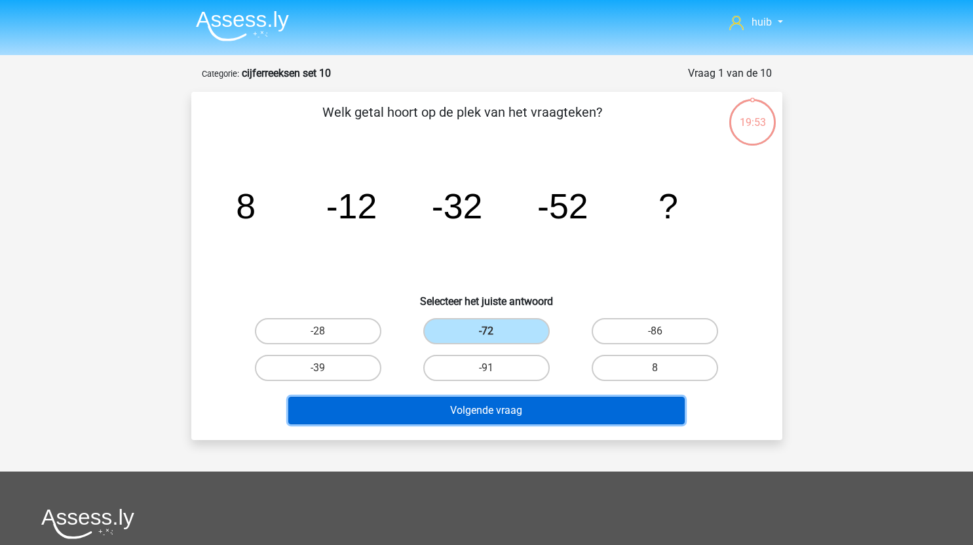
click at [507, 408] on button "Volgende vraag" at bounding box center [486, 410] width 396 height 28
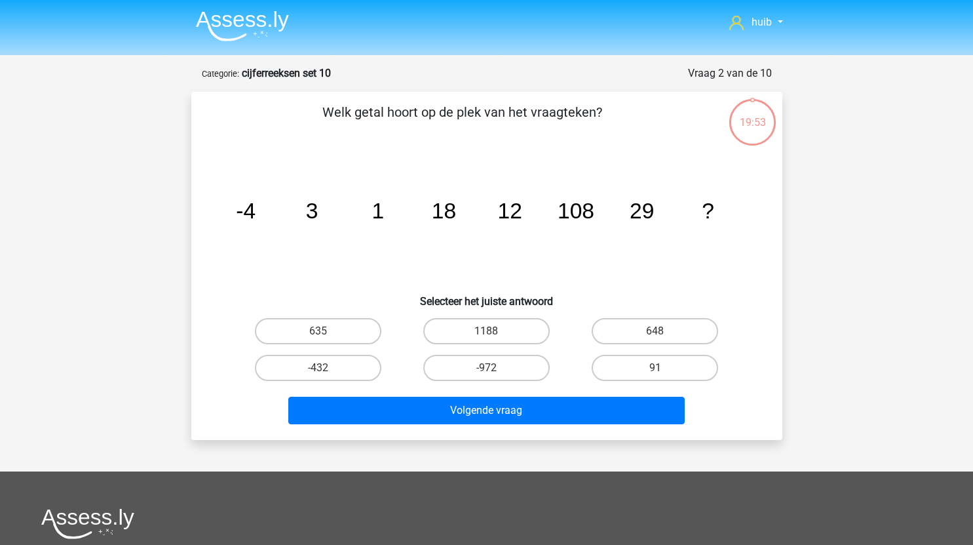
scroll to position [66, 0]
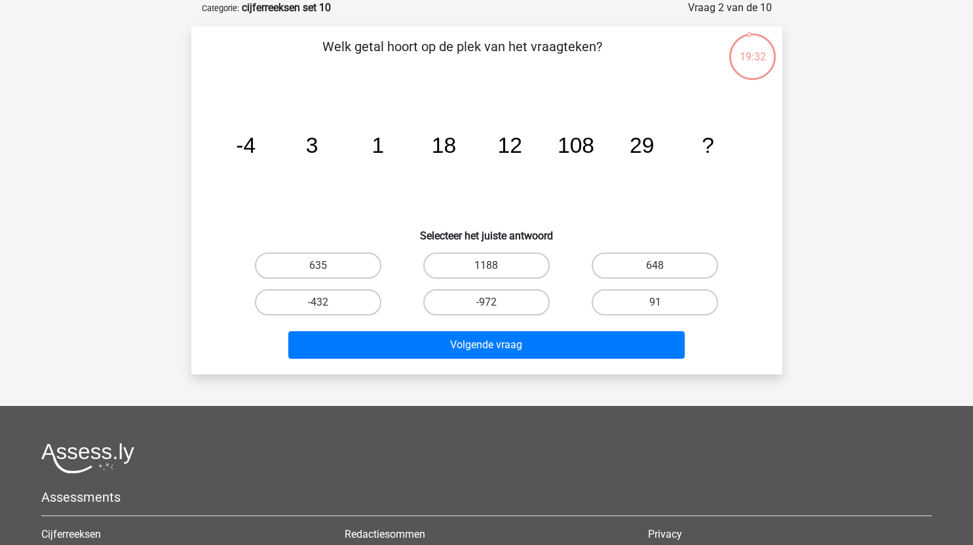
click at [662, 271] on input "648" at bounding box center [659, 269] width 9 height 9
radio input "true"
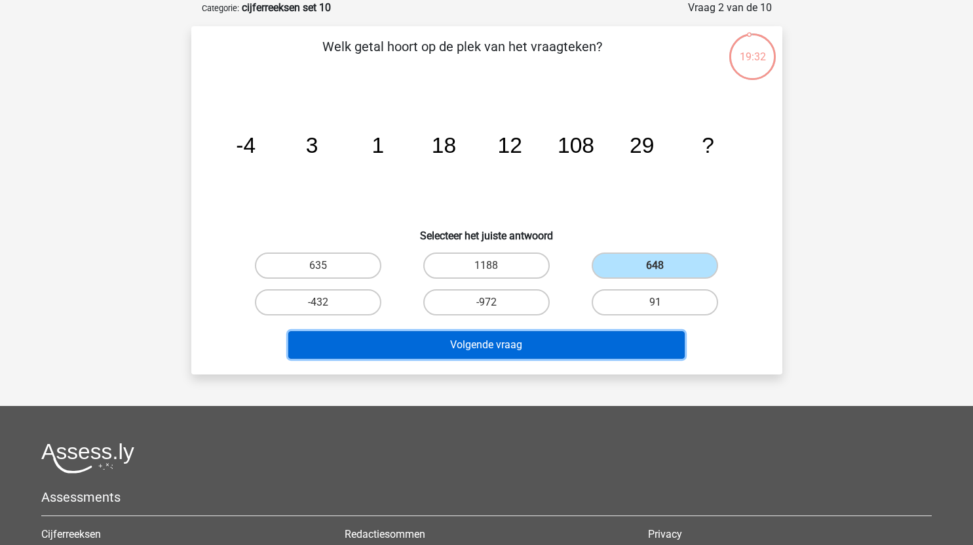
click at [564, 358] on button "Volgende vraag" at bounding box center [486, 345] width 396 height 28
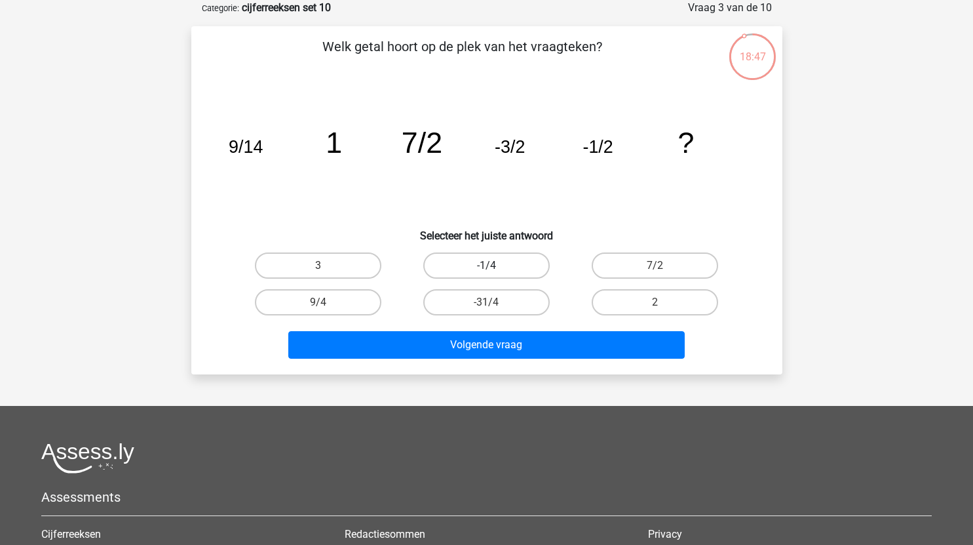
click at [512, 263] on label "-1/4" at bounding box center [486, 265] width 126 height 26
click at [495, 265] on input "-1/4" at bounding box center [490, 269] width 9 height 9
radio input "true"
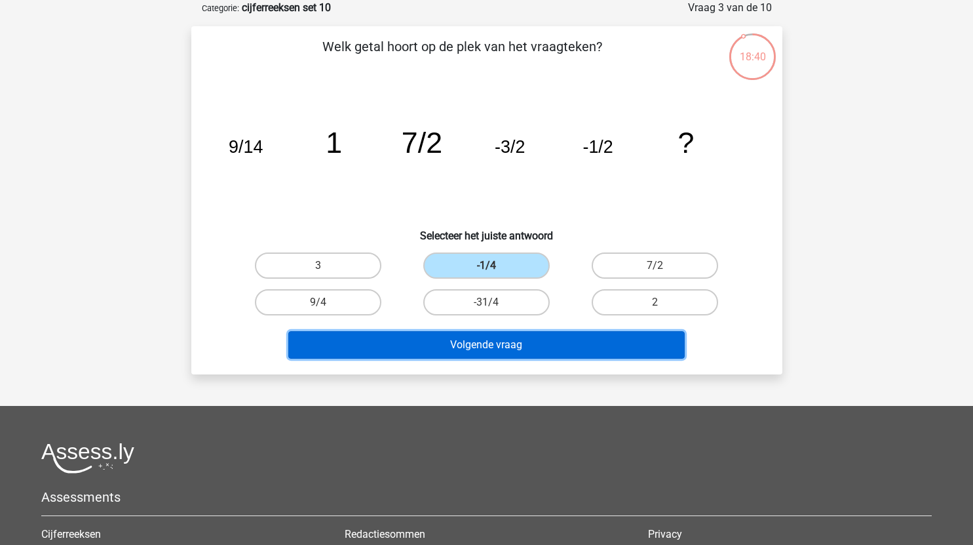
click at [550, 354] on button "Volgende vraag" at bounding box center [486, 345] width 396 height 28
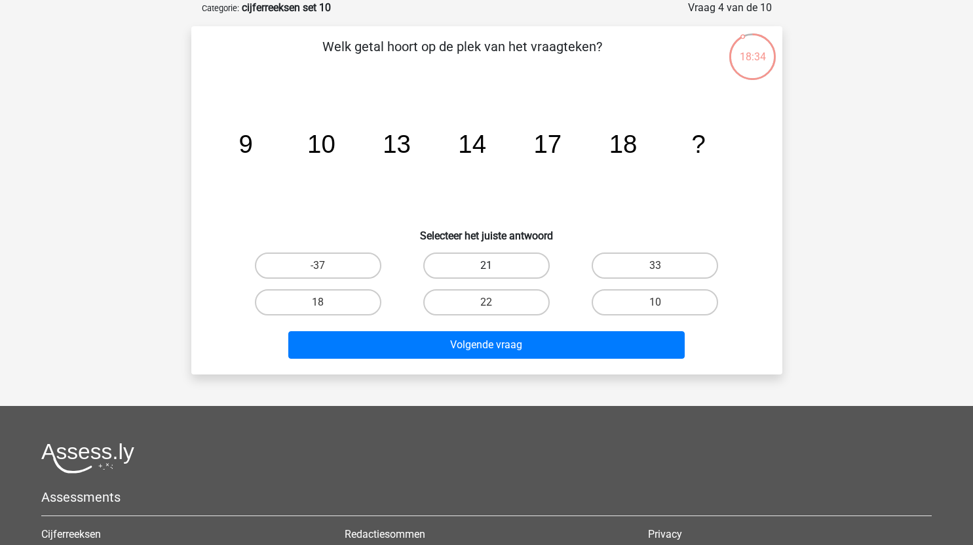
click at [508, 261] on label "21" at bounding box center [486, 265] width 126 height 26
click at [495, 265] on input "21" at bounding box center [490, 269] width 9 height 9
radio input "true"
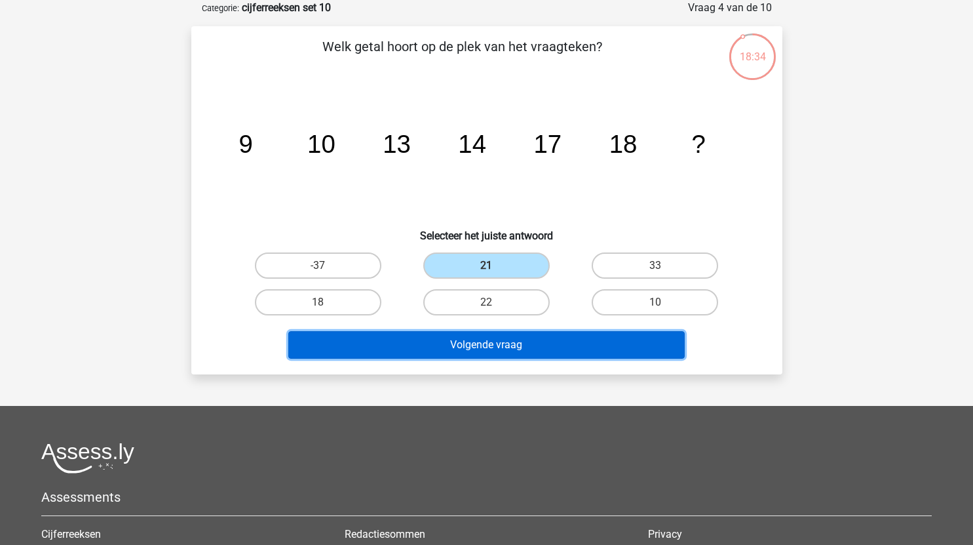
click at [538, 358] on button "Volgende vraag" at bounding box center [486, 345] width 396 height 28
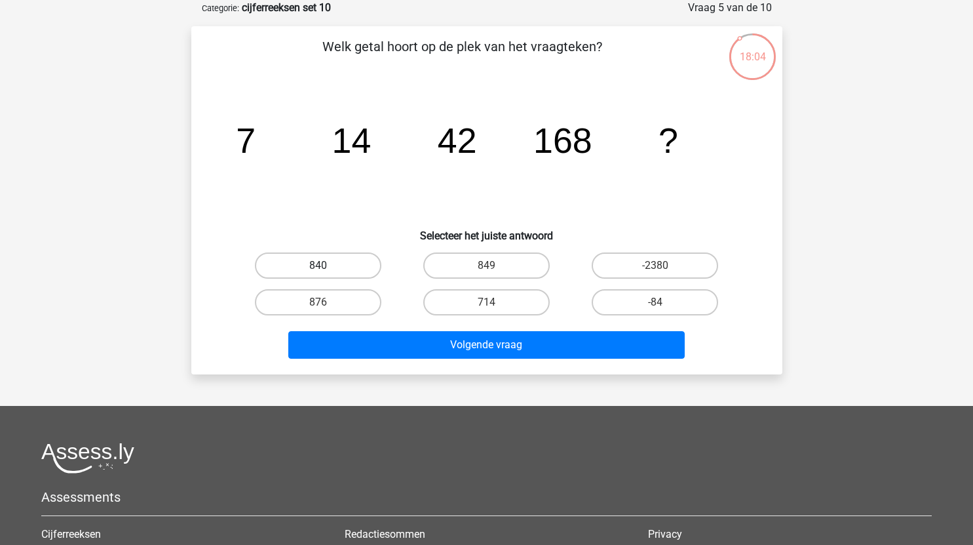
click at [345, 264] on label "840" at bounding box center [318, 265] width 126 height 26
click at [326, 265] on input "840" at bounding box center [322, 269] width 9 height 9
radio input "true"
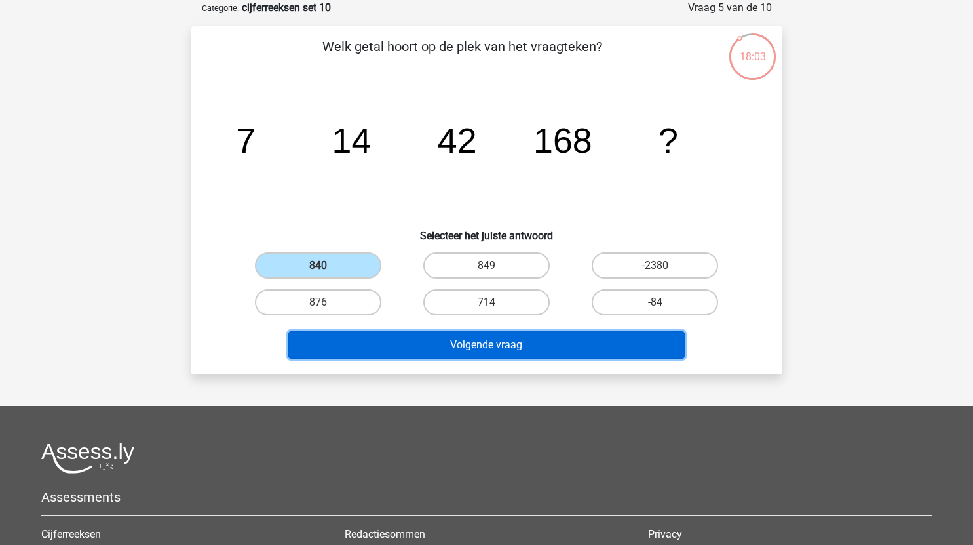
click at [458, 339] on button "Volgende vraag" at bounding box center [486, 345] width 396 height 28
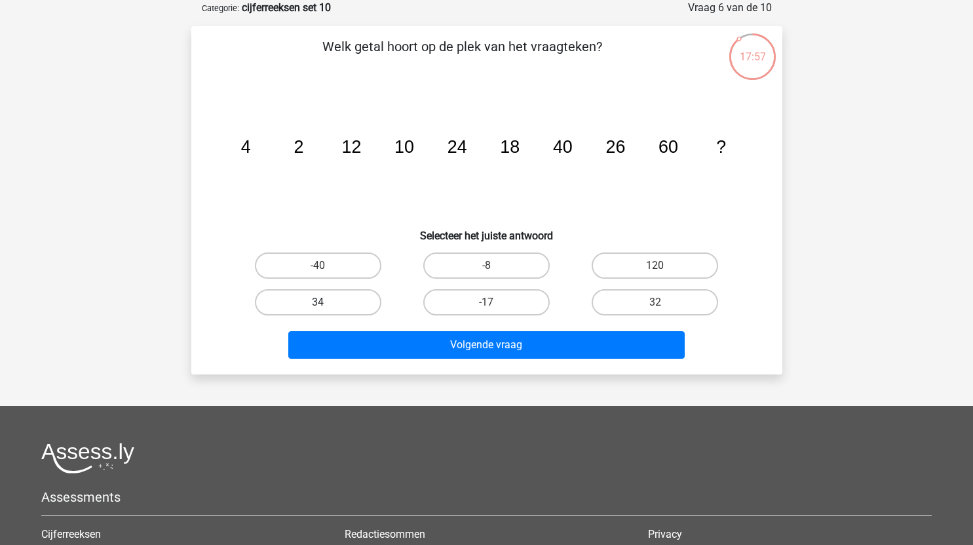
click at [347, 299] on label "34" at bounding box center [318, 302] width 126 height 26
click at [326, 302] on input "34" at bounding box center [322, 306] width 9 height 9
radio input "true"
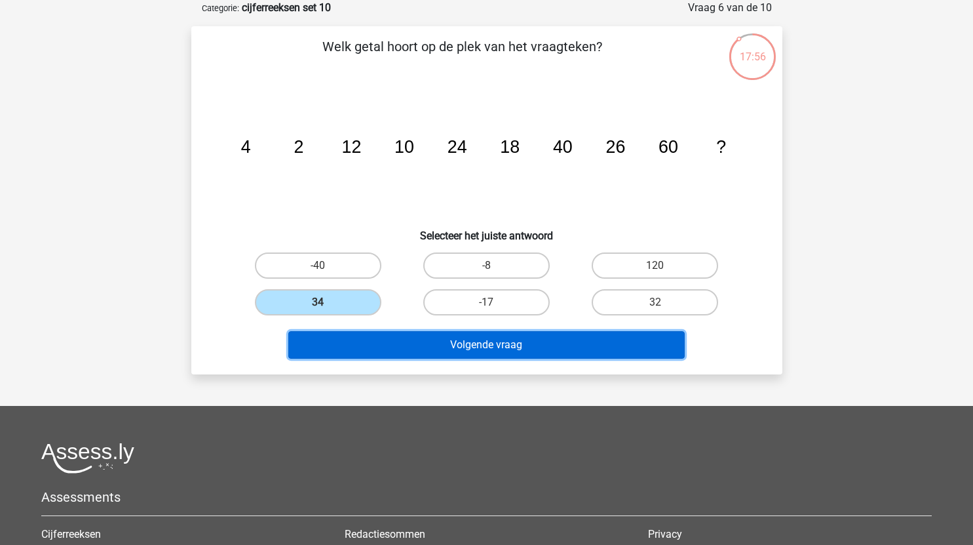
click at [451, 339] on button "Volgende vraag" at bounding box center [486, 345] width 396 height 28
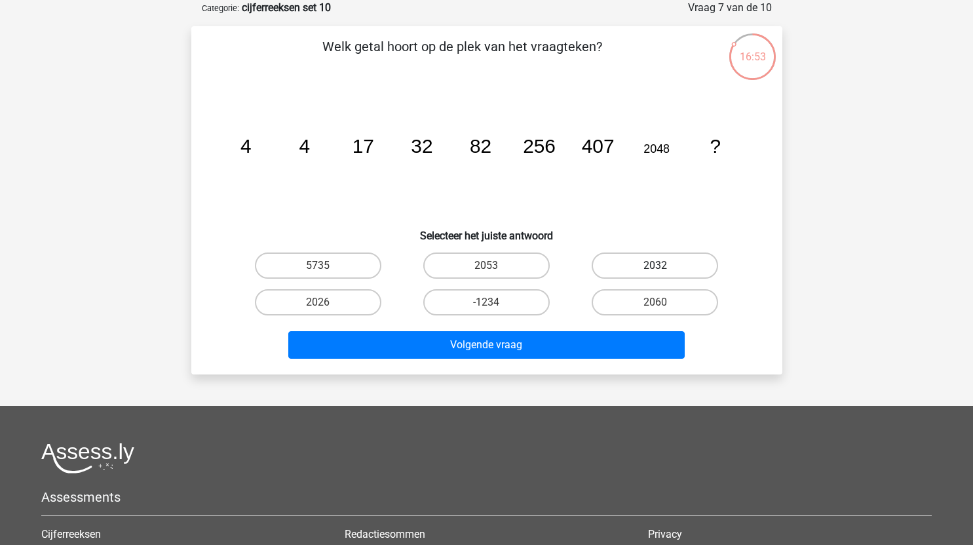
click at [655, 263] on label "2032" at bounding box center [655, 265] width 126 height 26
click at [655, 265] on input "2032" at bounding box center [659, 269] width 9 height 9
radio input "true"
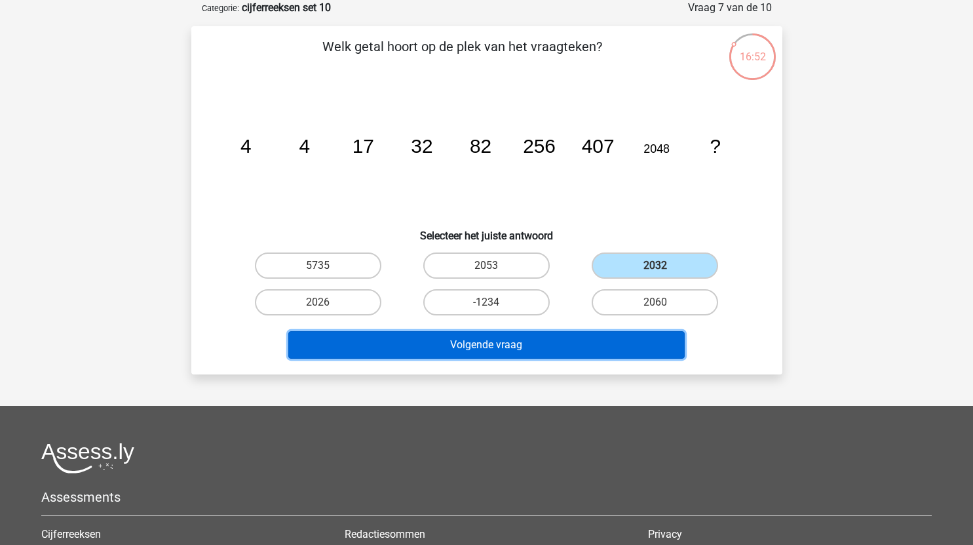
click at [554, 351] on button "Volgende vraag" at bounding box center [486, 345] width 396 height 28
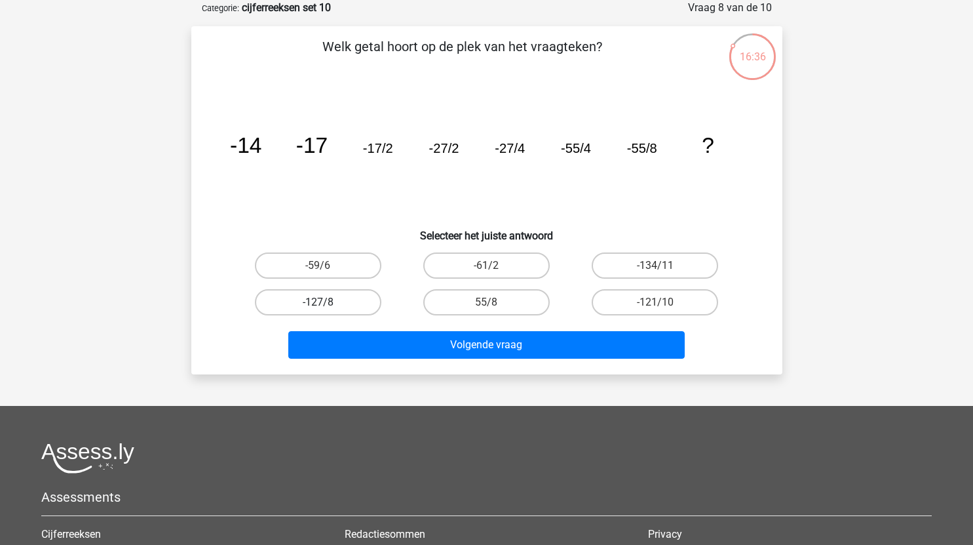
click at [336, 299] on label "-127/8" at bounding box center [318, 302] width 126 height 26
click at [326, 302] on input "-127/8" at bounding box center [322, 306] width 9 height 9
radio input "true"
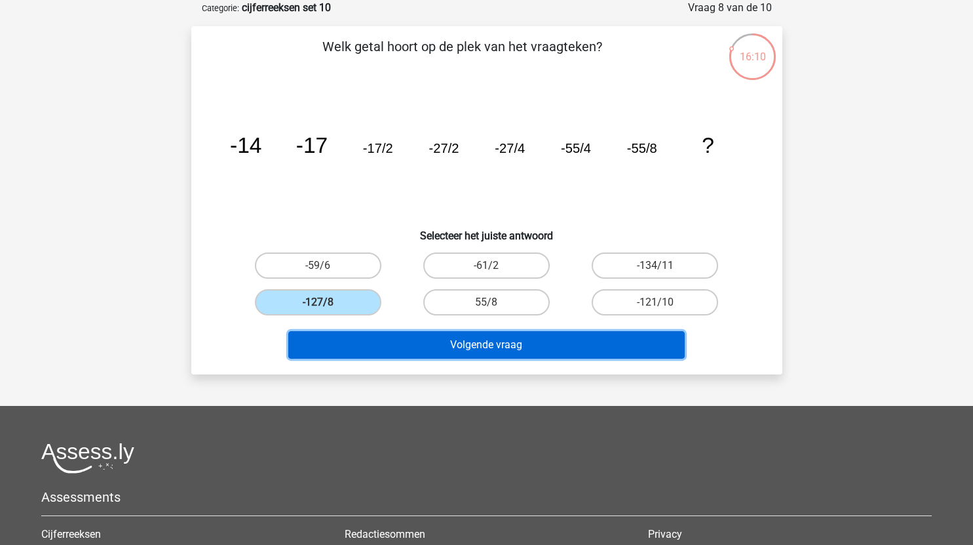
click at [462, 339] on button "Volgende vraag" at bounding box center [486, 345] width 396 height 28
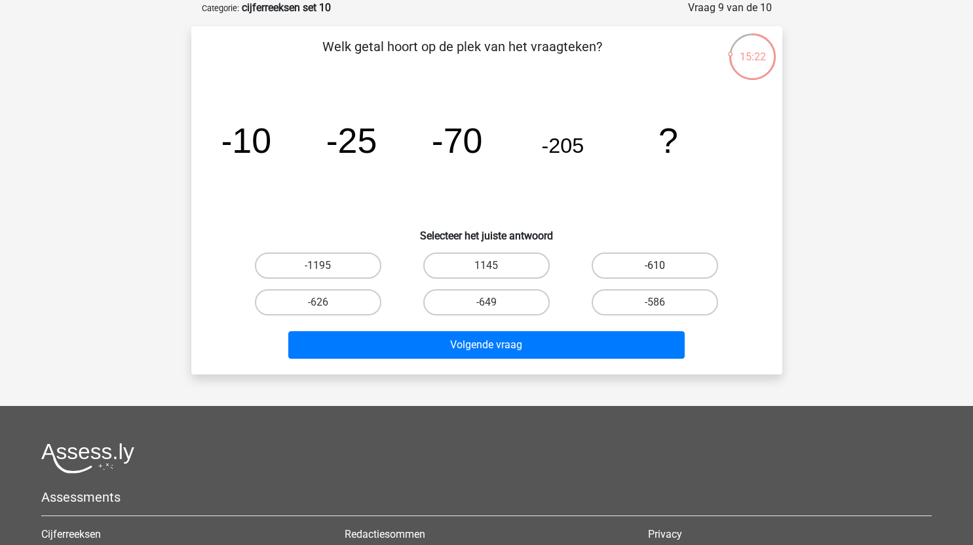
click at [699, 262] on label "-610" at bounding box center [655, 265] width 126 height 26
click at [664, 265] on input "-610" at bounding box center [659, 269] width 9 height 9
radio input "true"
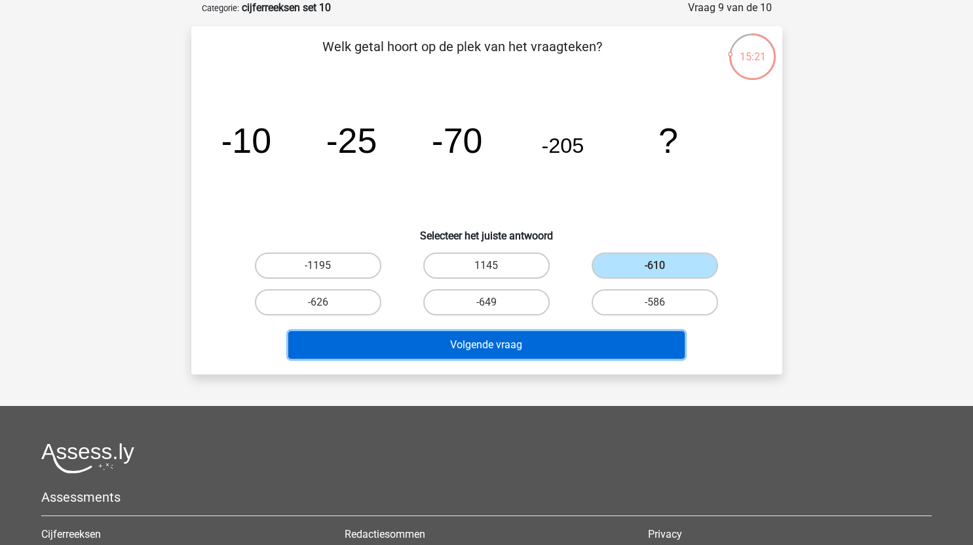
click at [532, 341] on button "Volgende vraag" at bounding box center [486, 345] width 396 height 28
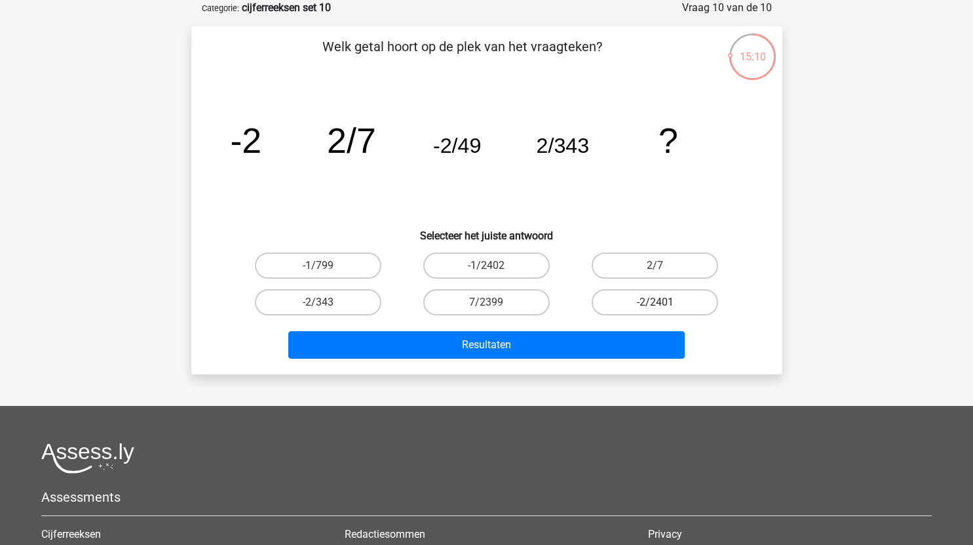
click at [675, 296] on label "-2/2401" at bounding box center [655, 302] width 126 height 26
click at [664, 302] on input "-2/2401" at bounding box center [659, 306] width 9 height 9
radio input "true"
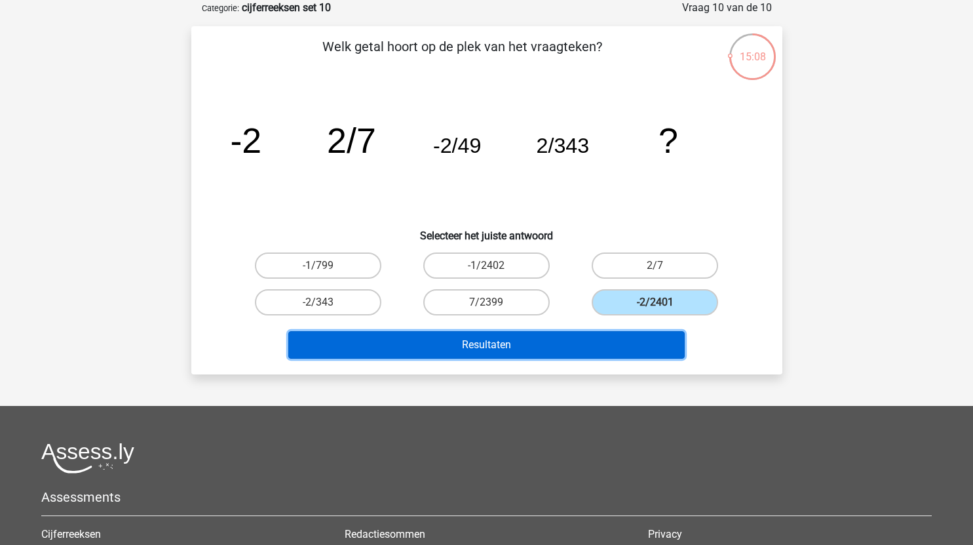
click at [582, 341] on button "Resultaten" at bounding box center [486, 345] width 396 height 28
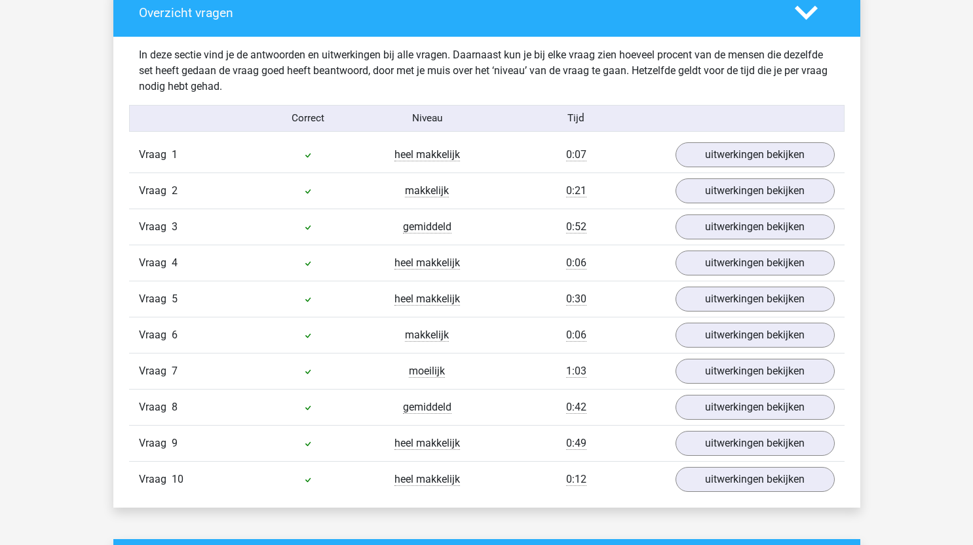
scroll to position [767, 0]
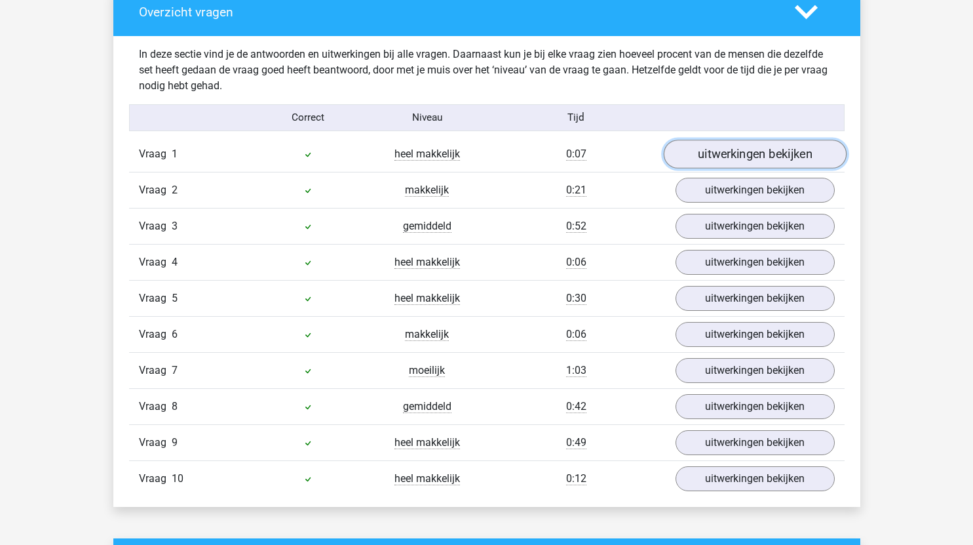
click at [742, 161] on link "uitwerkingen bekijken" at bounding box center [754, 154] width 183 height 29
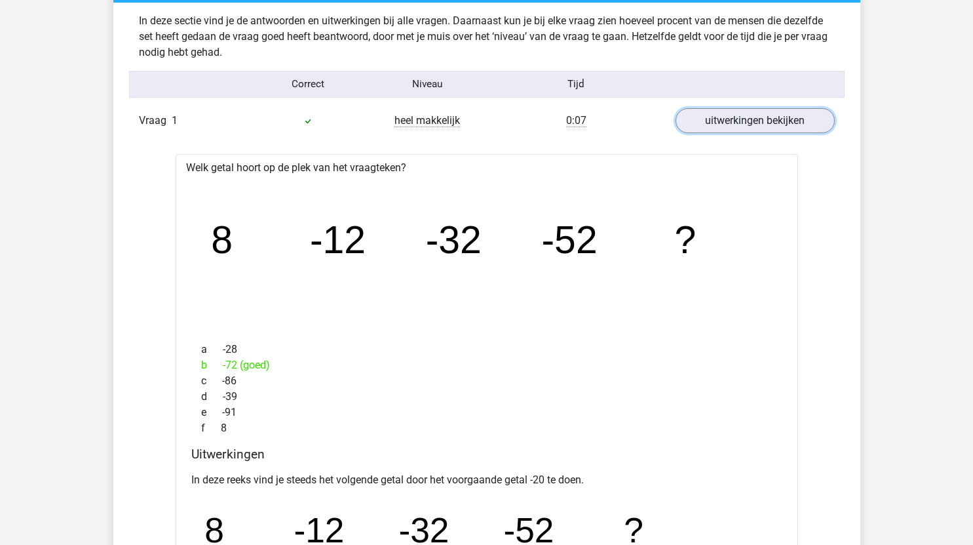
scroll to position [897, 0]
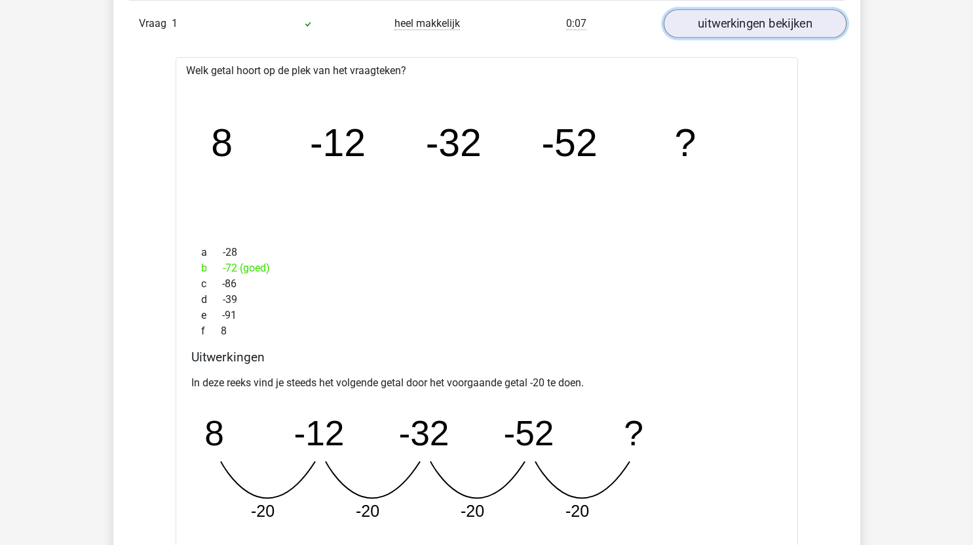
click at [738, 31] on link "uitwerkingen bekijken" at bounding box center [754, 23] width 183 height 29
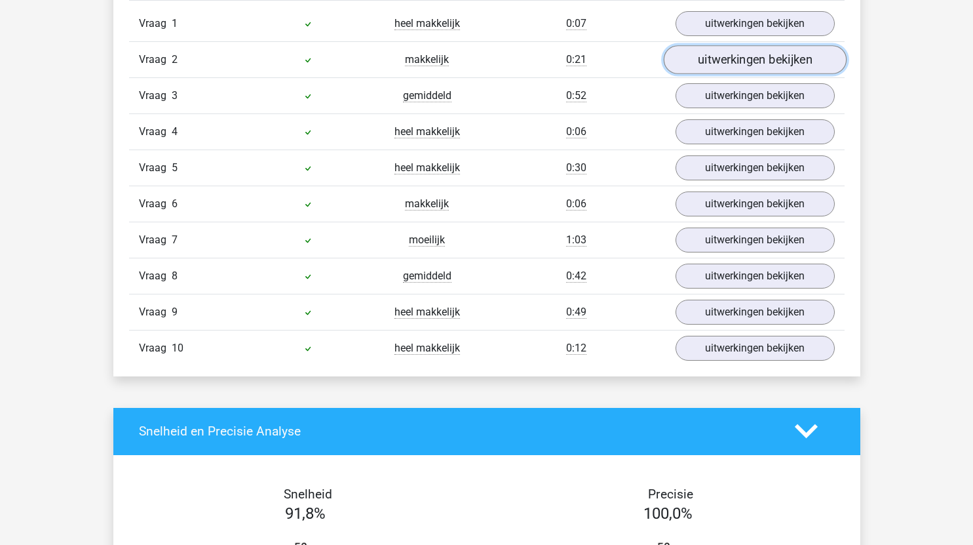
click at [754, 64] on link "uitwerkingen bekijken" at bounding box center [754, 59] width 183 height 29
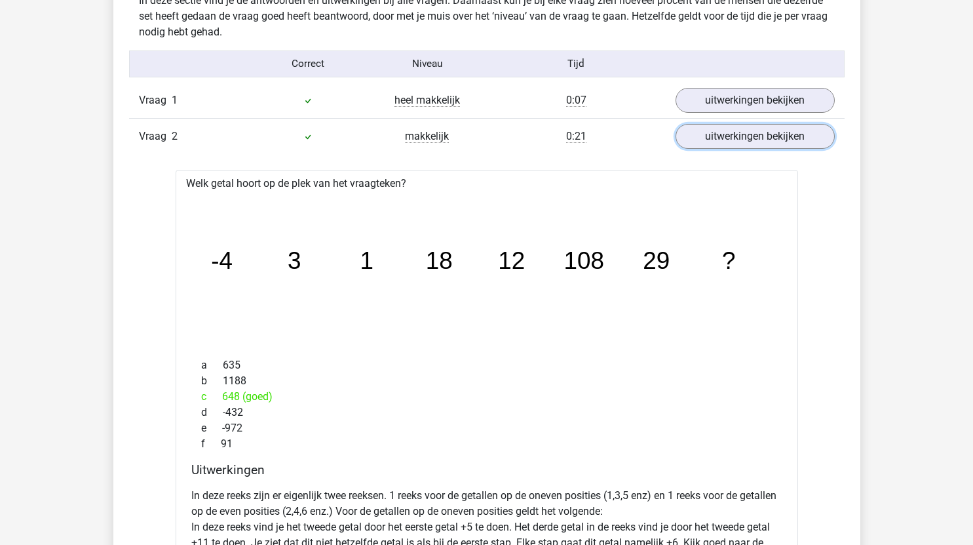
scroll to position [820, 0]
click at [766, 147] on link "uitwerkingen bekijken" at bounding box center [754, 137] width 183 height 29
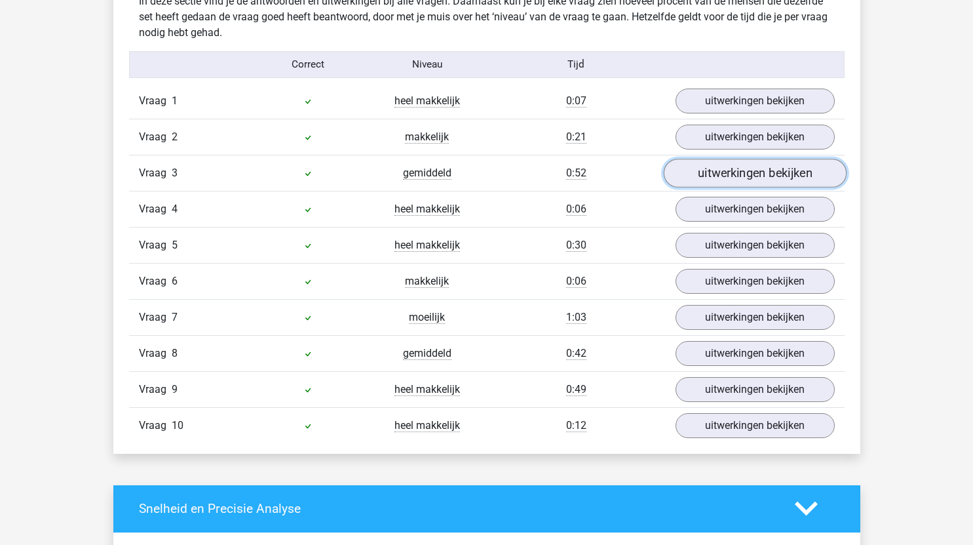
click at [764, 178] on link "uitwerkingen bekijken" at bounding box center [754, 173] width 183 height 29
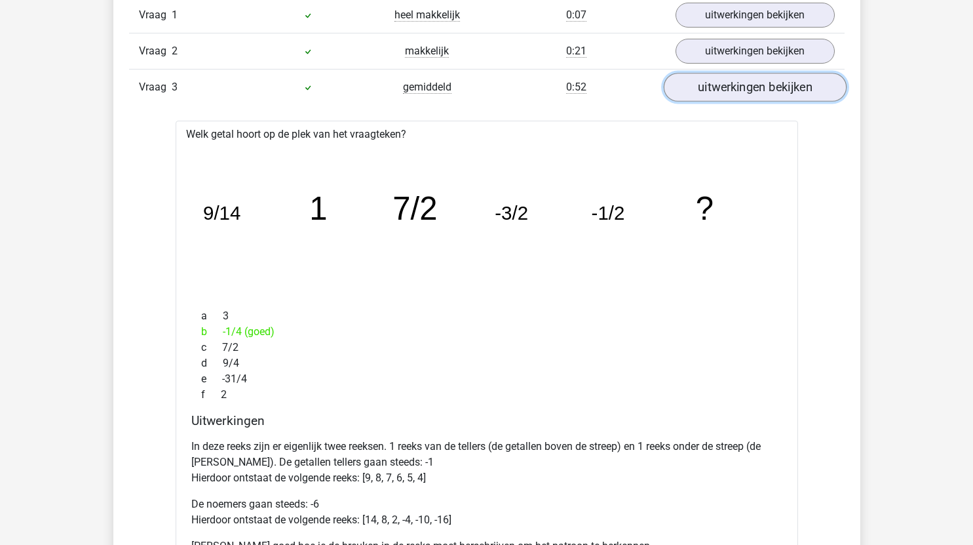
scroll to position [905, 0]
click at [759, 85] on link "uitwerkingen bekijken" at bounding box center [754, 87] width 183 height 29
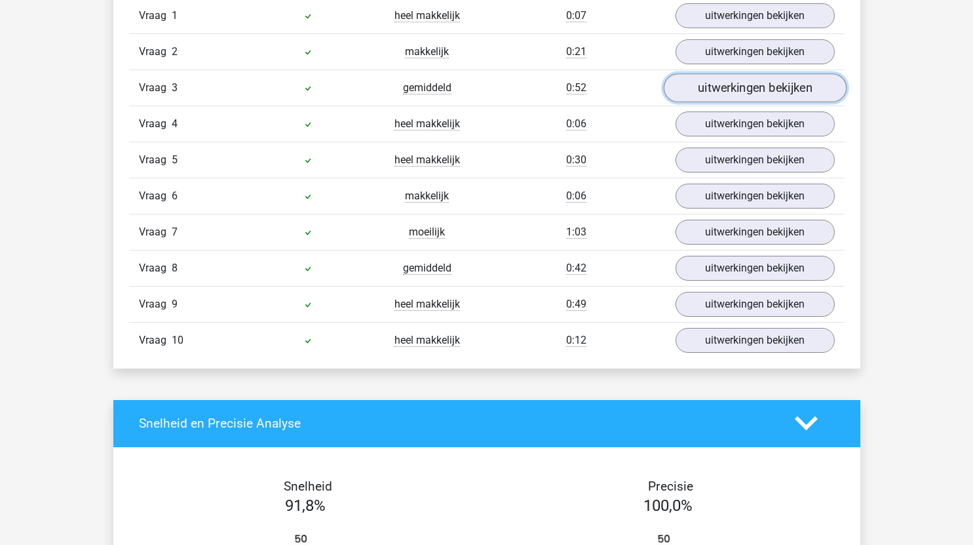
click at [743, 86] on link "uitwerkingen bekijken" at bounding box center [754, 87] width 183 height 29
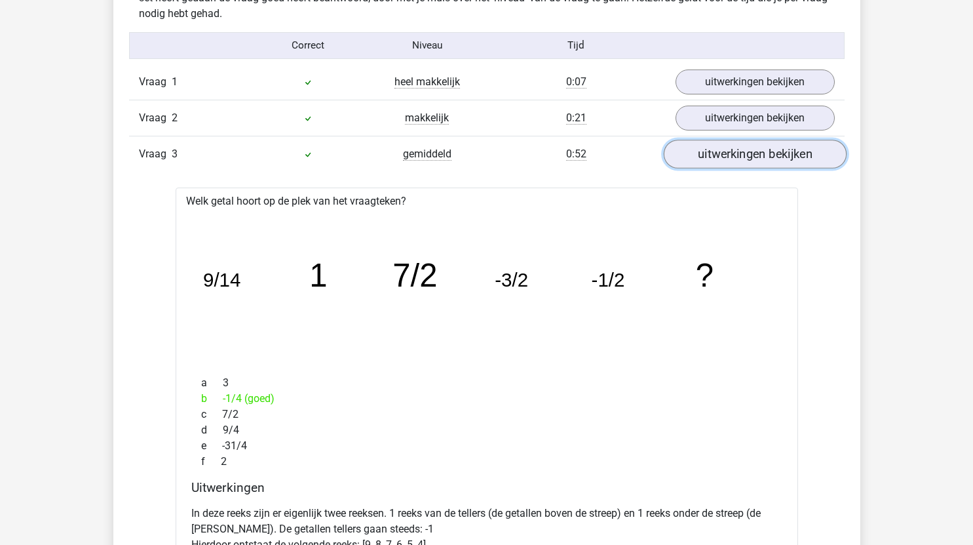
scroll to position [813, 0]
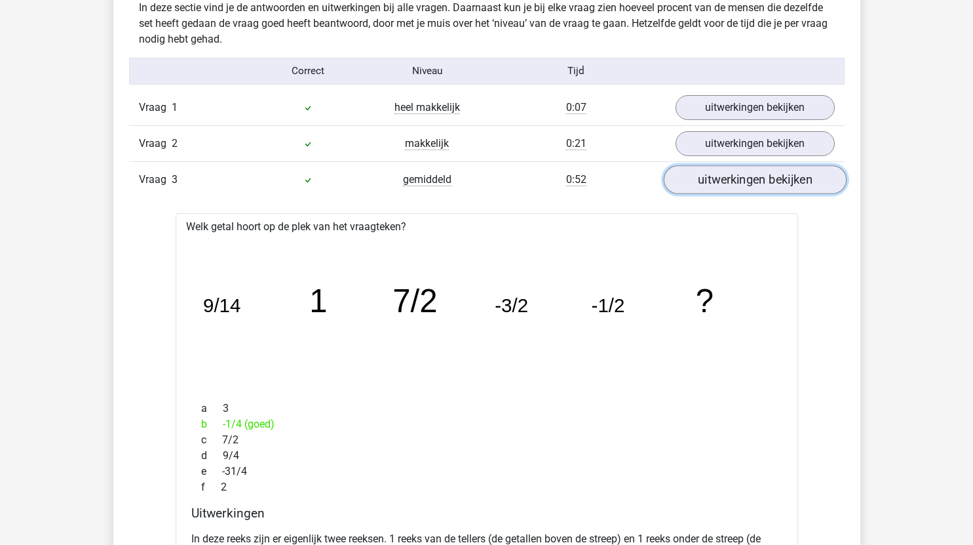
click at [754, 180] on link "uitwerkingen bekijken" at bounding box center [754, 179] width 183 height 29
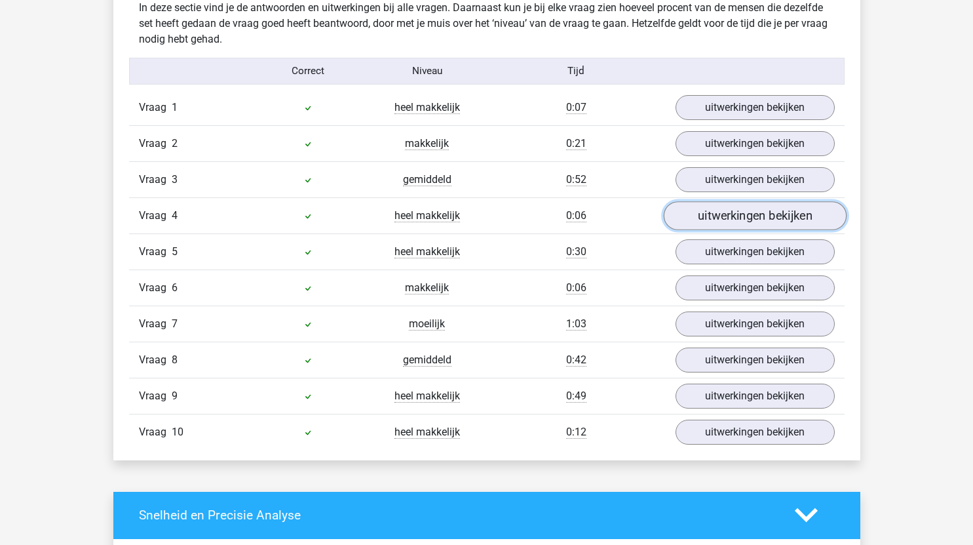
click at [749, 220] on link "uitwerkingen bekijken" at bounding box center [754, 215] width 183 height 29
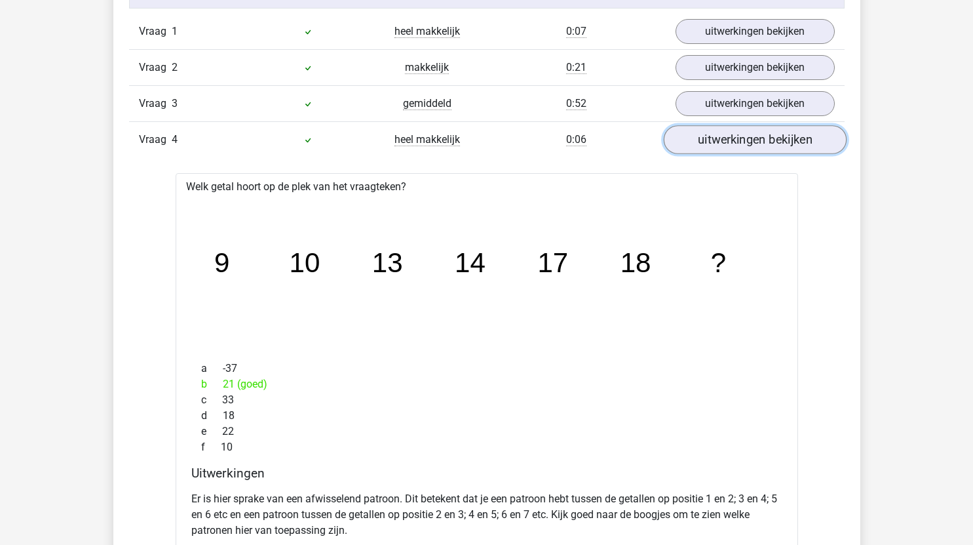
scroll to position [877, 0]
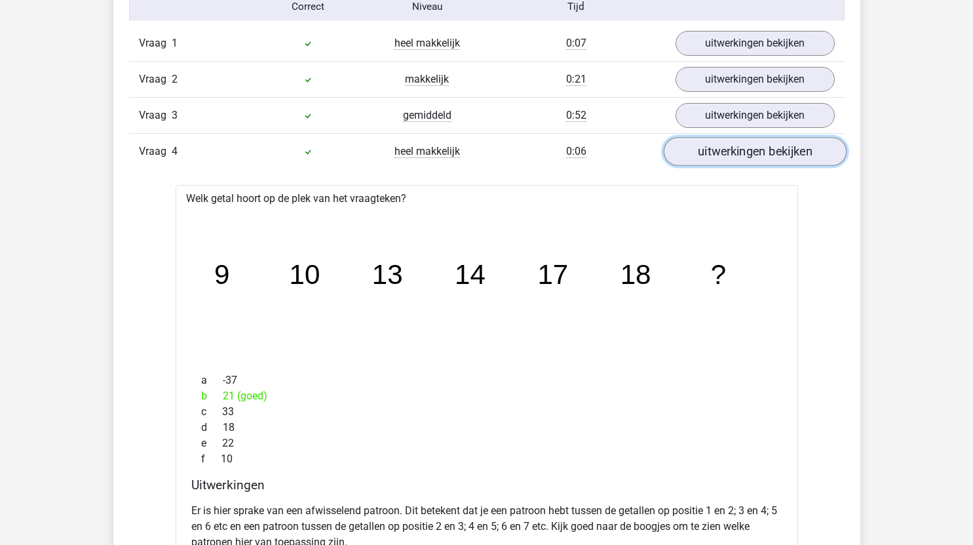
click at [776, 148] on link "uitwerkingen bekijken" at bounding box center [754, 151] width 183 height 29
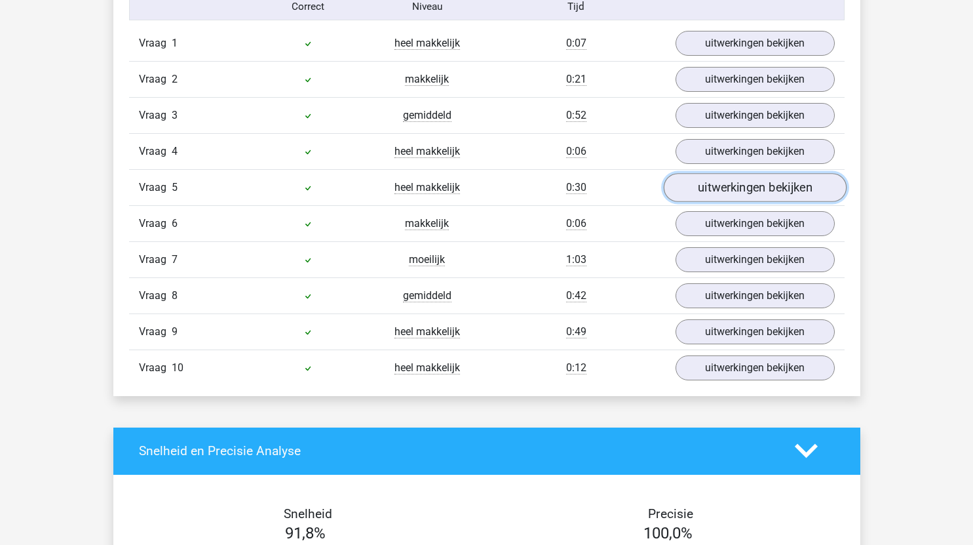
click at [746, 188] on link "uitwerkingen bekijken" at bounding box center [754, 187] width 183 height 29
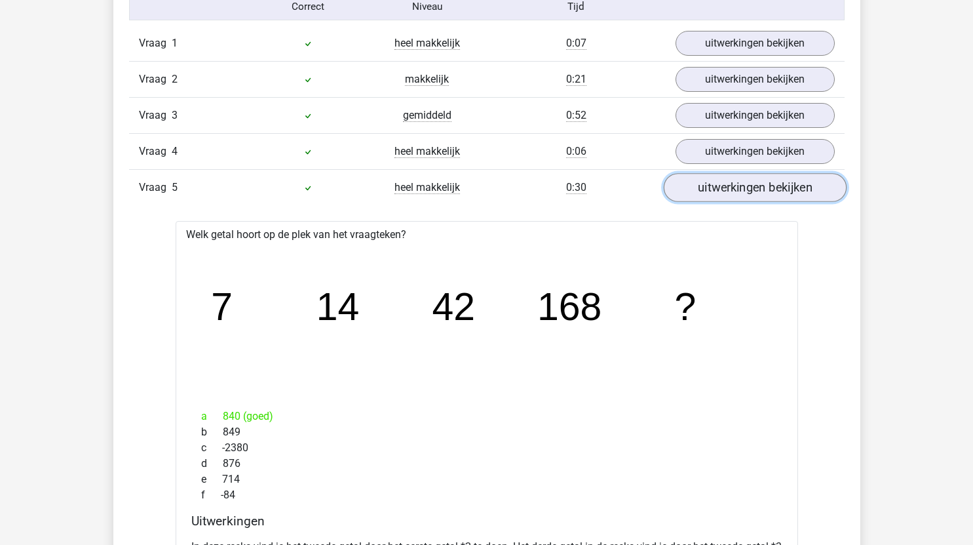
click at [746, 188] on link "uitwerkingen bekijken" at bounding box center [754, 187] width 183 height 29
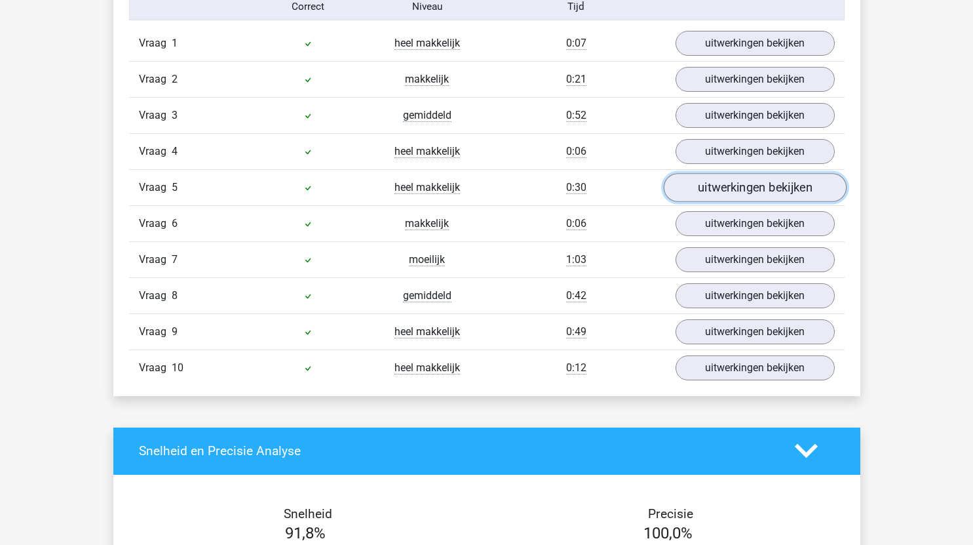
click at [751, 187] on link "uitwerkingen bekijken" at bounding box center [754, 187] width 183 height 29
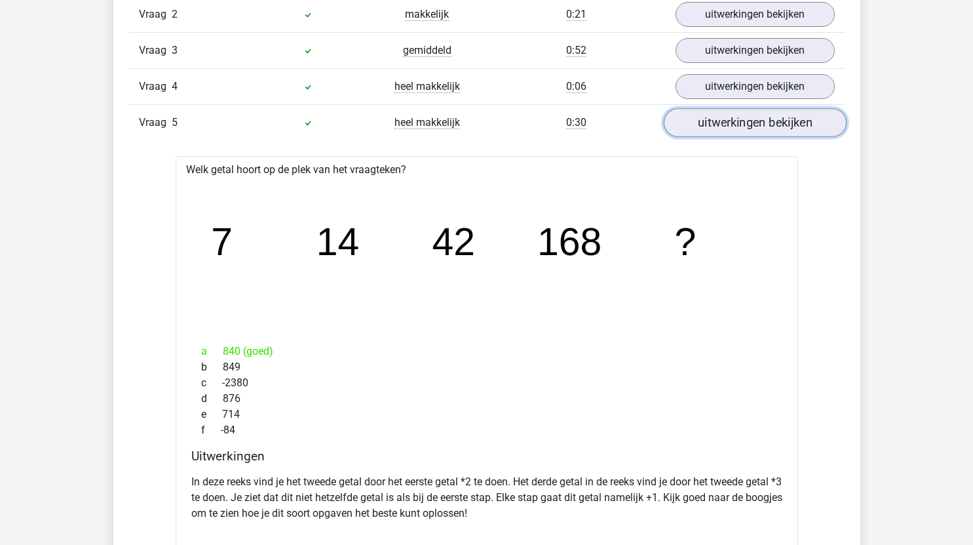
scroll to position [940, 0]
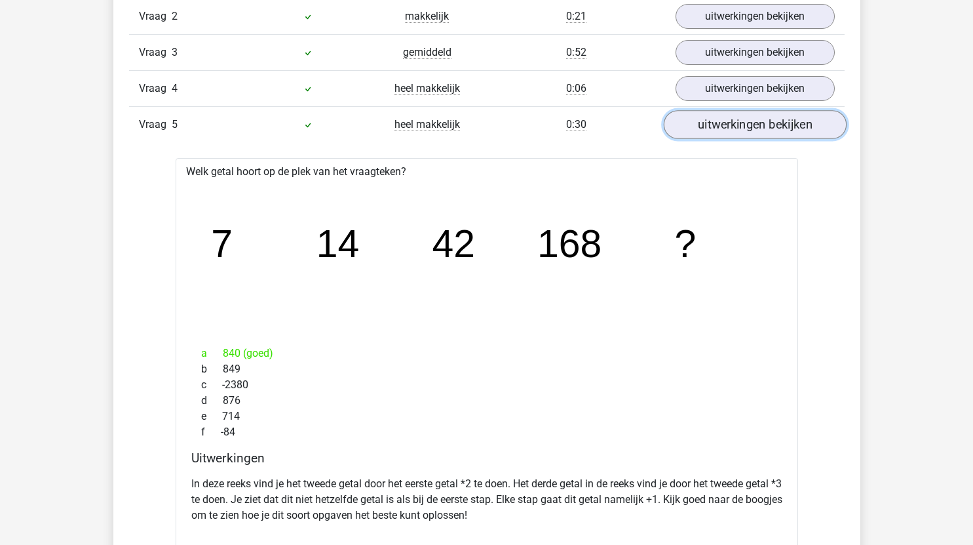
click at [765, 122] on link "uitwerkingen bekijken" at bounding box center [754, 124] width 183 height 29
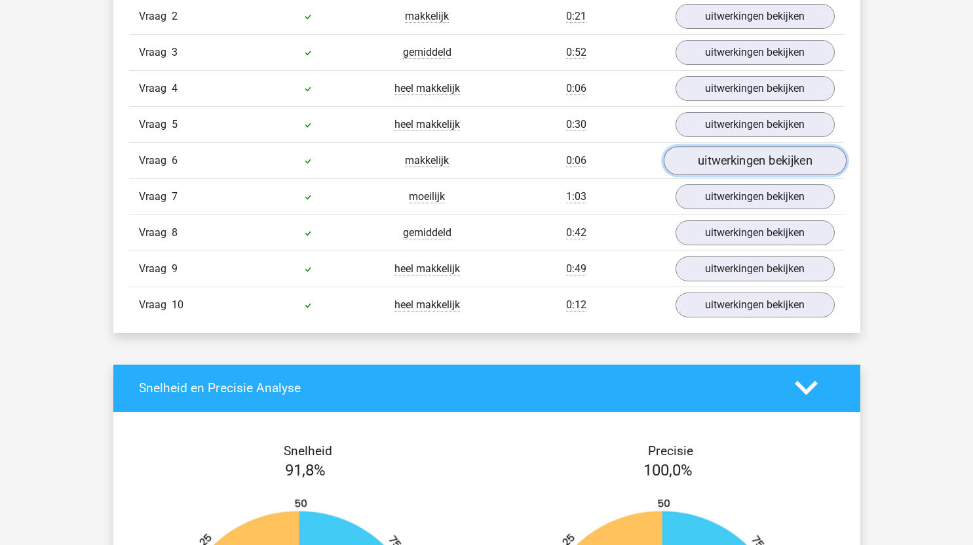
click at [731, 161] on link "uitwerkingen bekijken" at bounding box center [754, 160] width 183 height 29
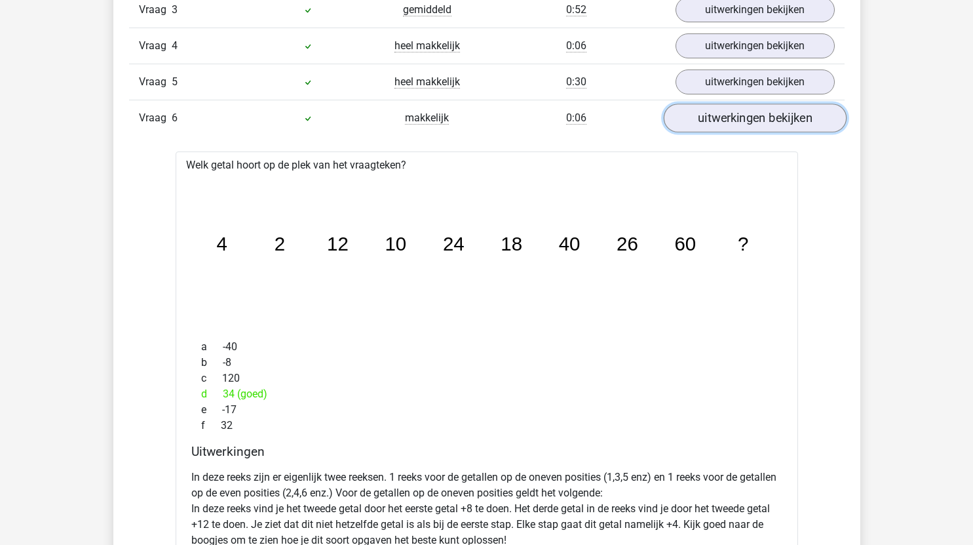
scroll to position [982, 0]
click at [755, 125] on link "uitwerkingen bekijken" at bounding box center [754, 119] width 183 height 29
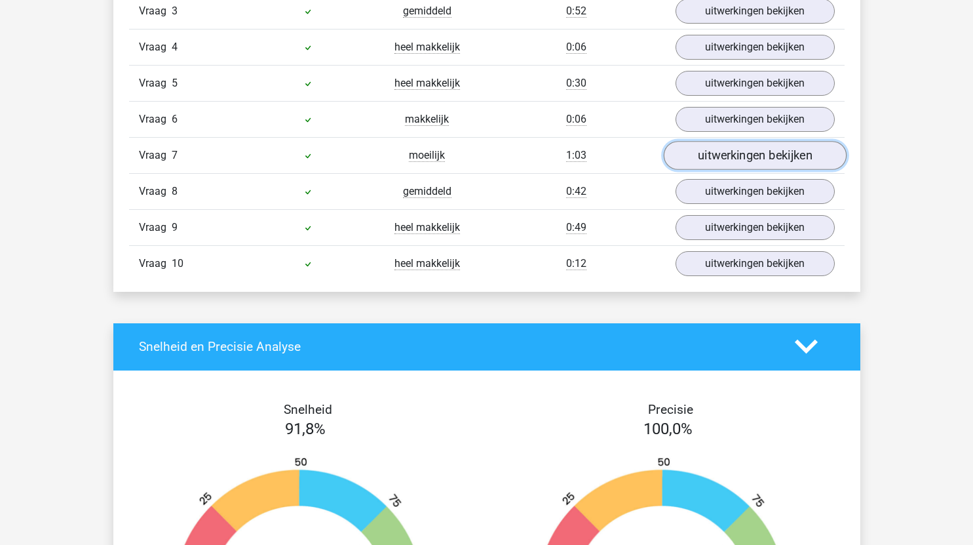
click at [729, 146] on link "uitwerkingen bekijken" at bounding box center [754, 155] width 183 height 29
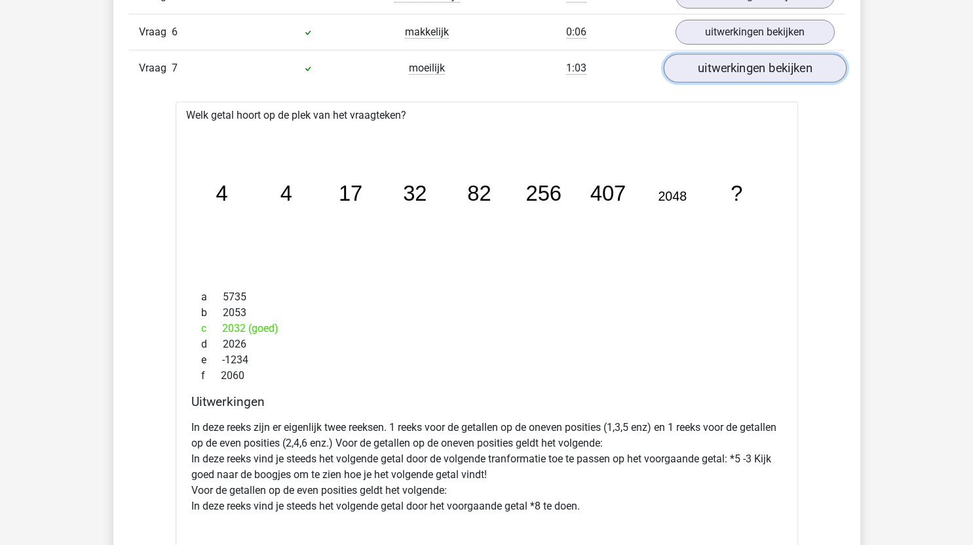
scroll to position [1068, 0]
click at [765, 67] on link "uitwerkingen bekijken" at bounding box center [754, 68] width 183 height 29
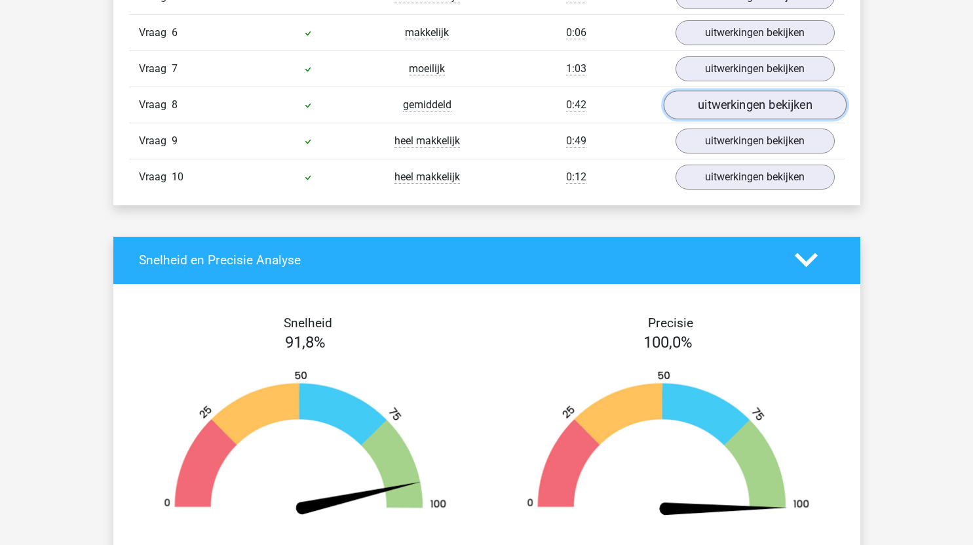
click at [761, 101] on link "uitwerkingen bekijken" at bounding box center [754, 104] width 183 height 29
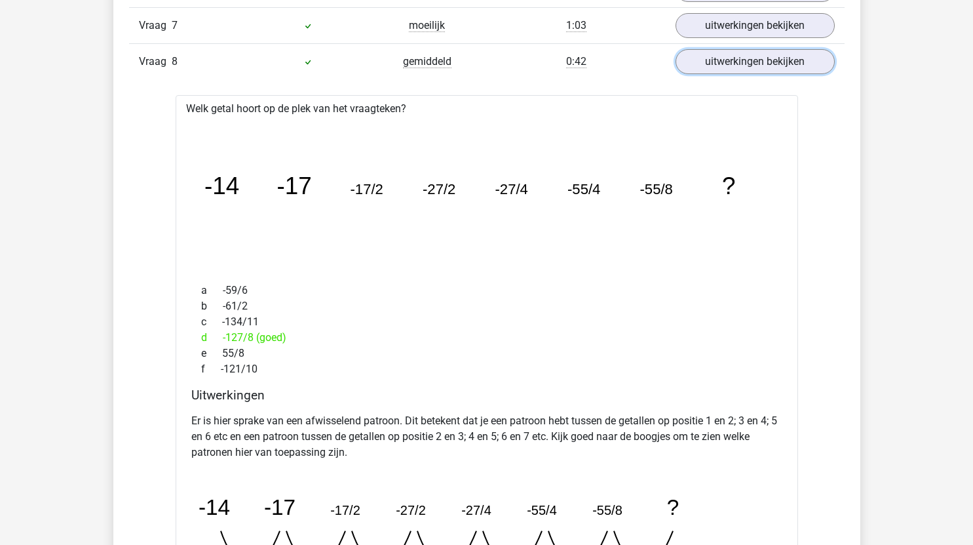
scroll to position [1027, 0]
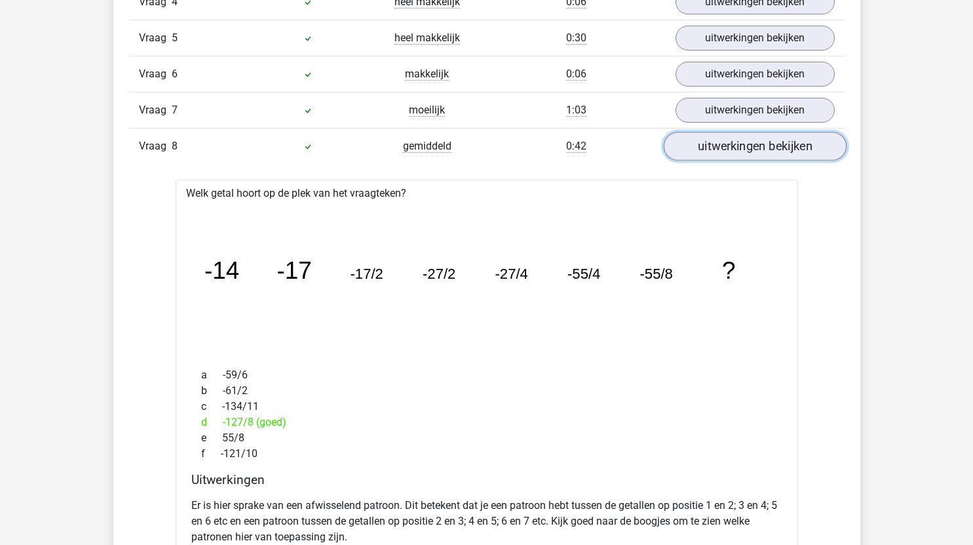
click at [776, 137] on link "uitwerkingen bekijken" at bounding box center [754, 146] width 183 height 29
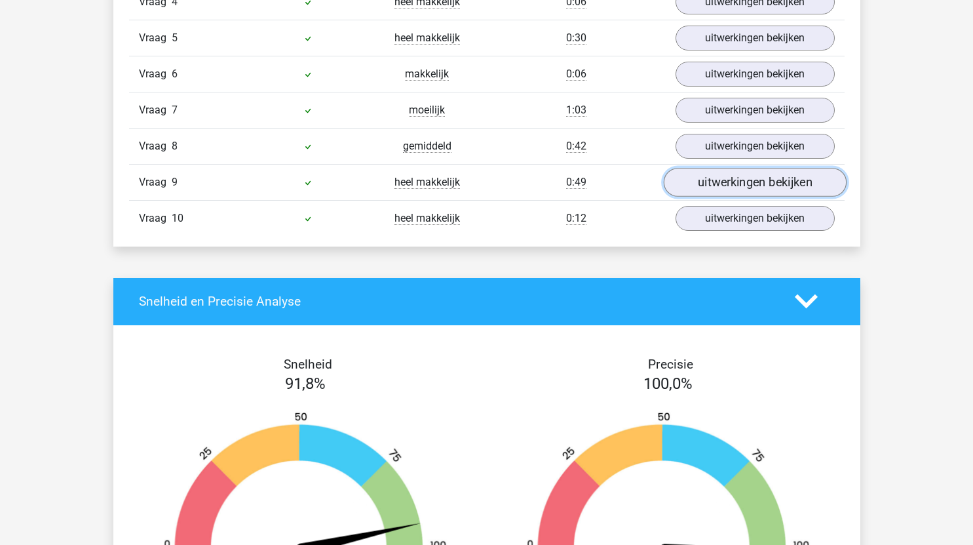
click at [744, 180] on link "uitwerkingen bekijken" at bounding box center [754, 182] width 183 height 29
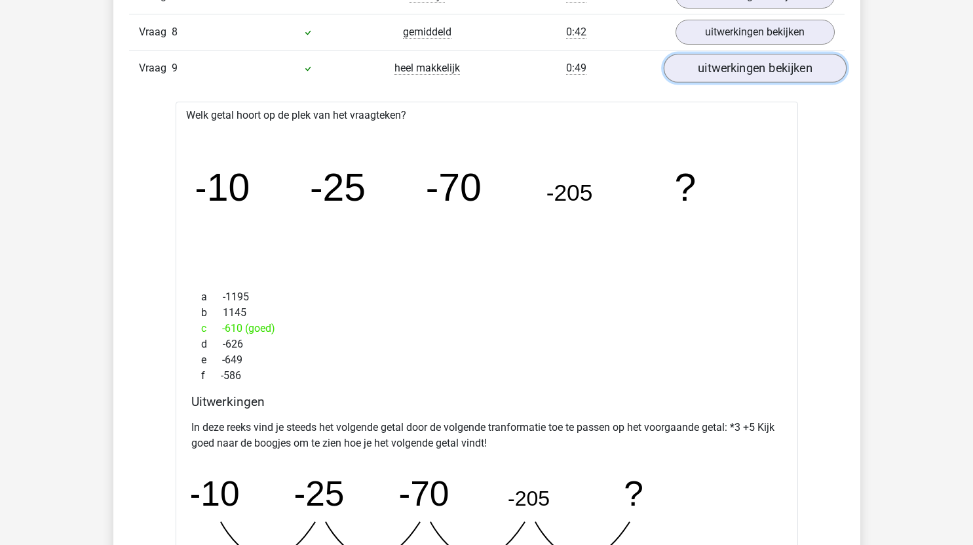
scroll to position [1134, 0]
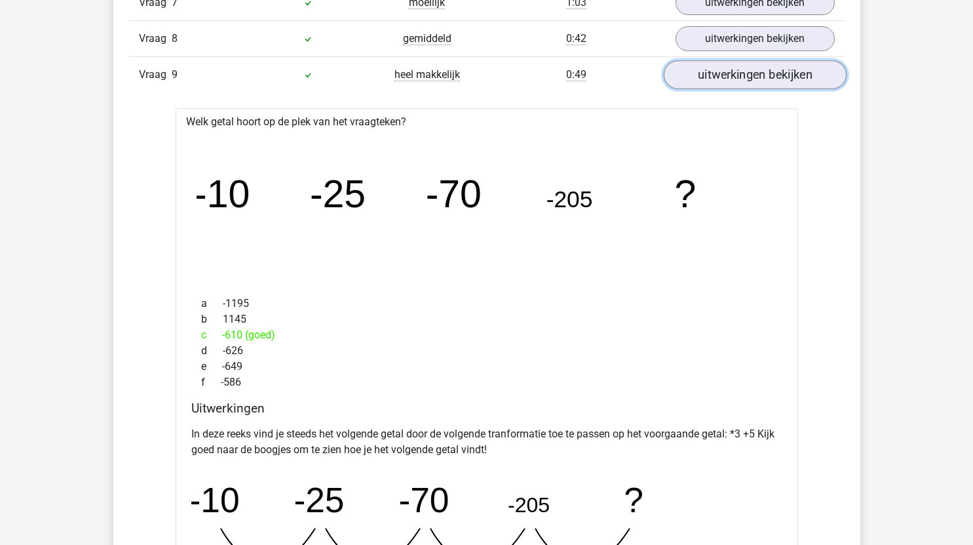
click at [787, 78] on link "uitwerkingen bekijken" at bounding box center [754, 74] width 183 height 29
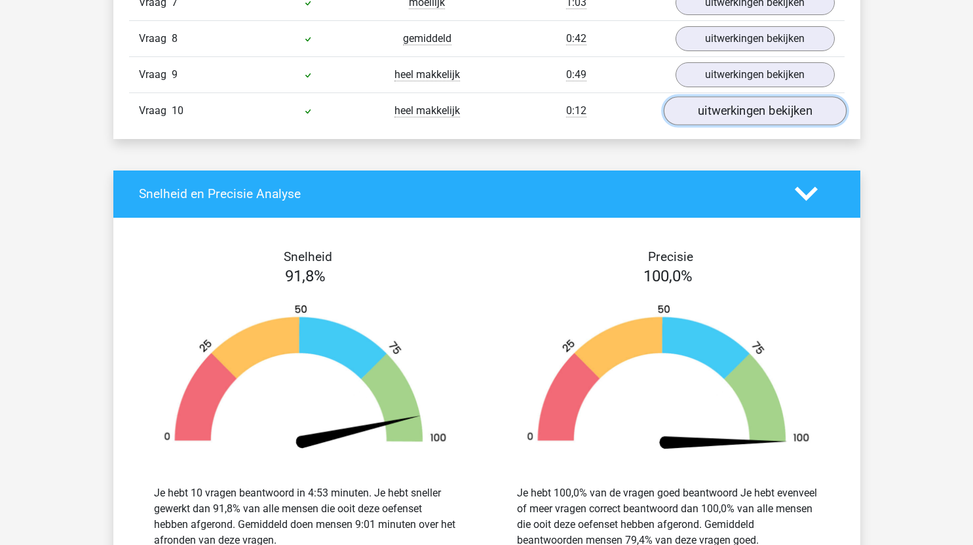
click at [742, 117] on link "uitwerkingen bekijken" at bounding box center [754, 110] width 183 height 29
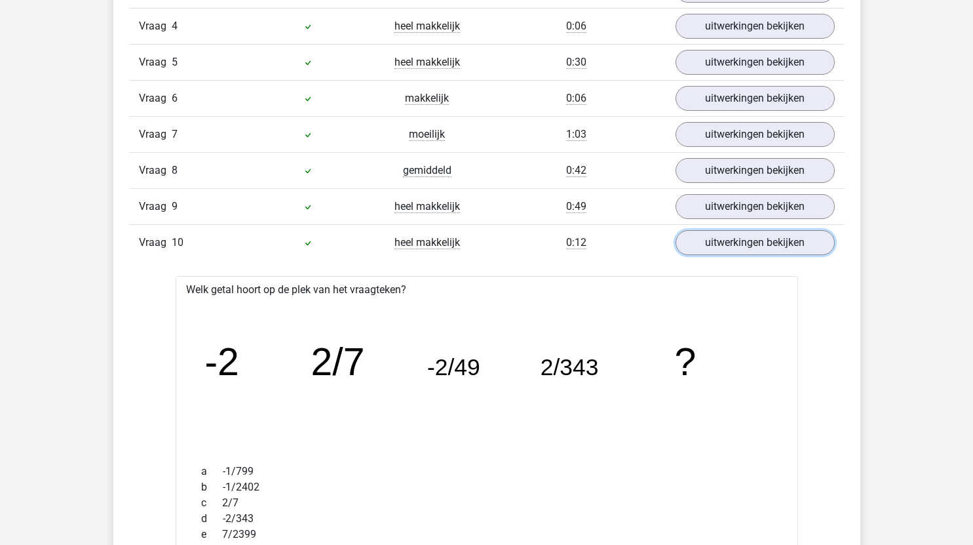
scroll to position [997, 0]
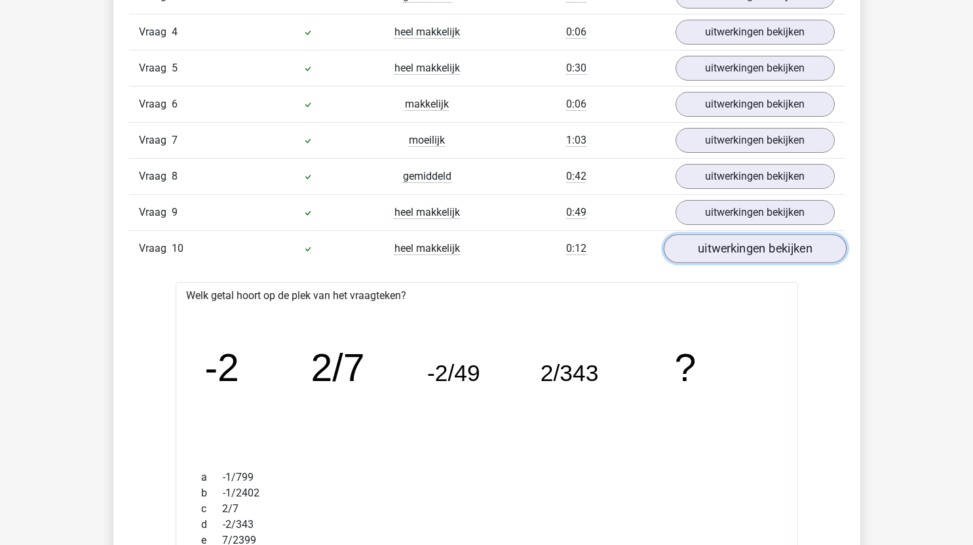
click at [748, 245] on link "uitwerkingen bekijken" at bounding box center [754, 248] width 183 height 29
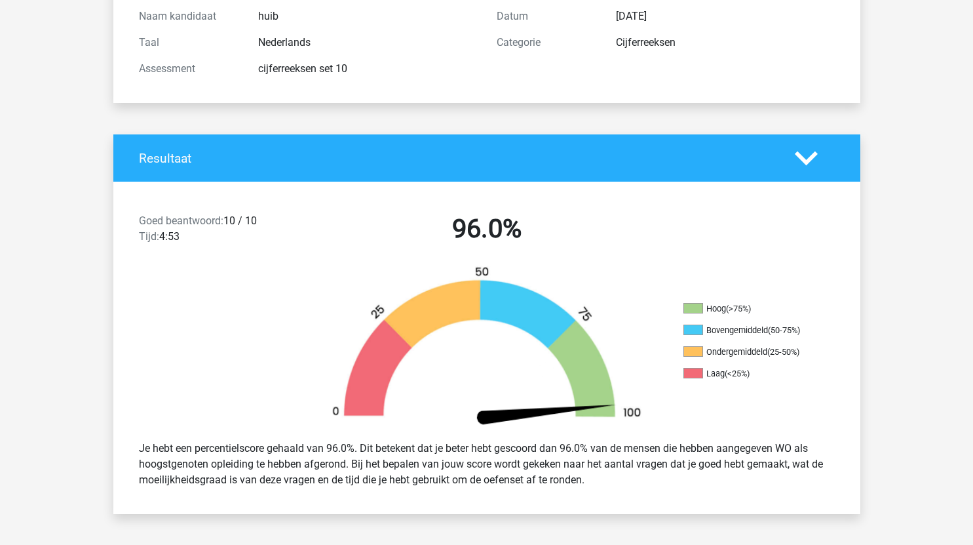
scroll to position [0, 0]
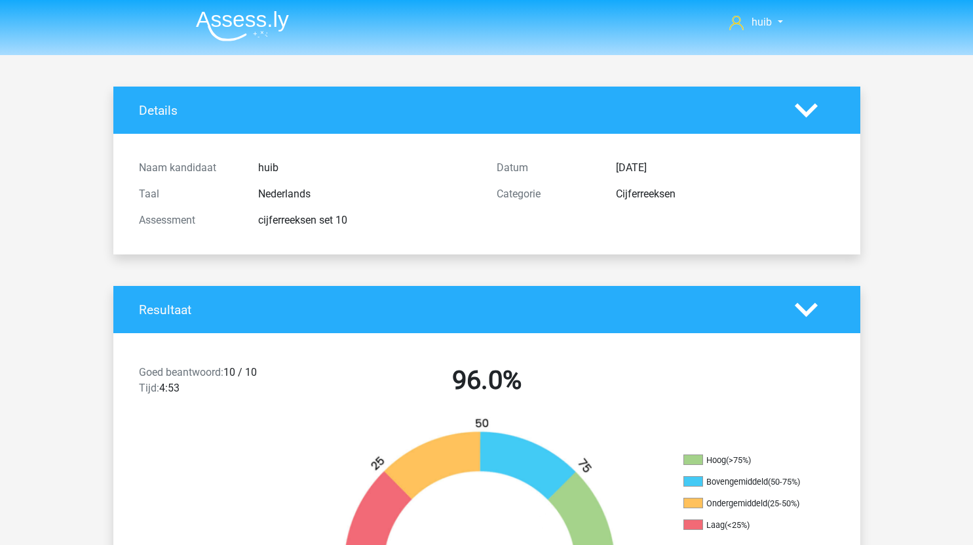
click at [259, 23] on img at bounding box center [242, 25] width 93 height 31
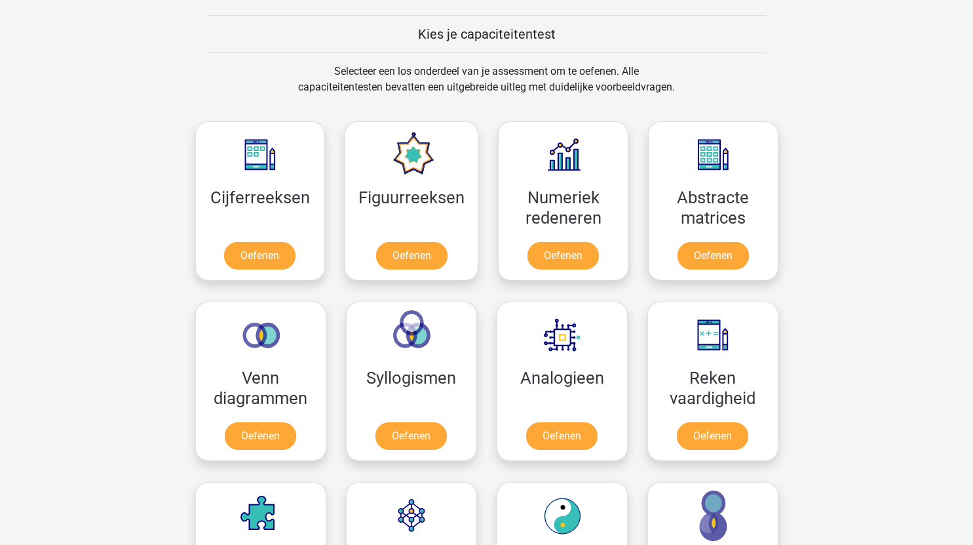
scroll to position [494, 0]
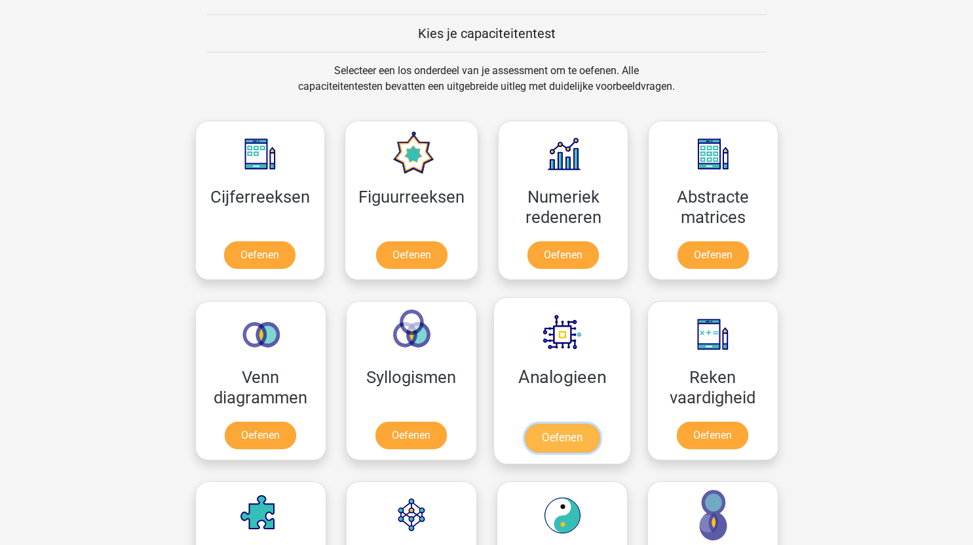
click at [558, 431] on link "Oefenen" at bounding box center [561, 437] width 75 height 29
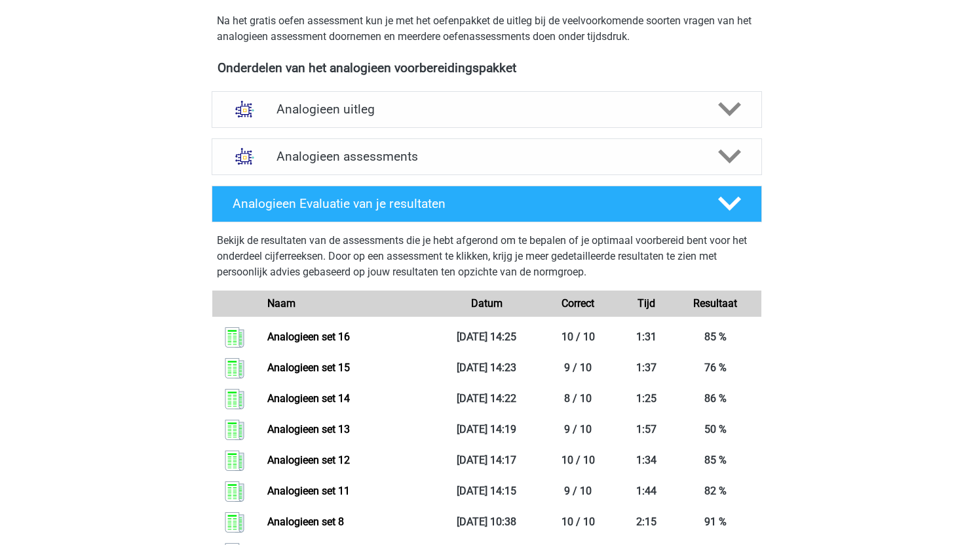
scroll to position [404, 0]
click at [727, 167] on icon at bounding box center [729, 156] width 23 height 23
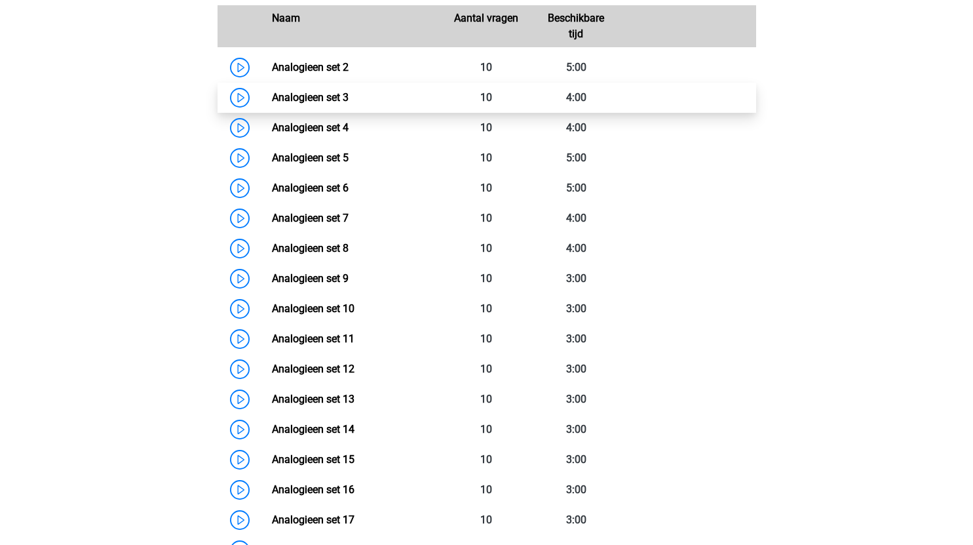
scroll to position [643, 0]
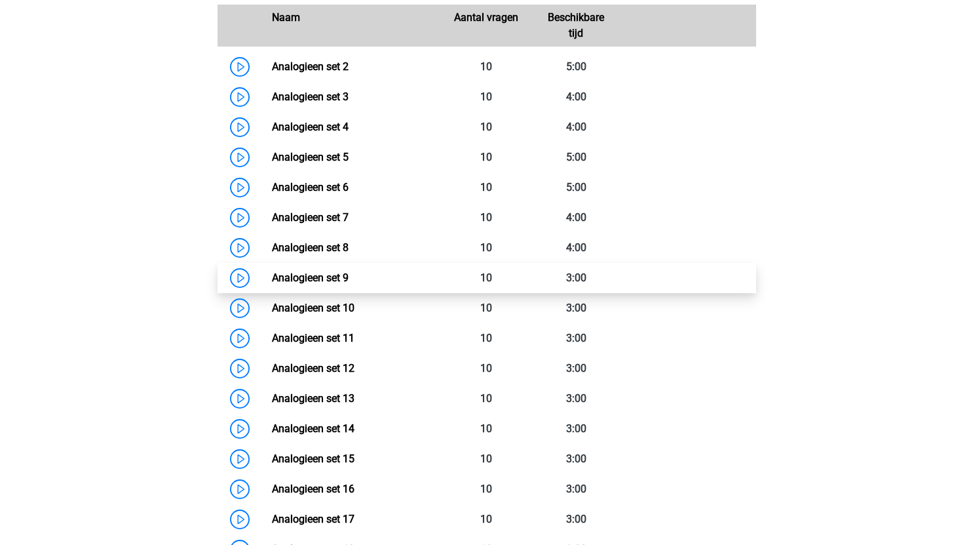
click at [272, 274] on link "Analogieen set 9" at bounding box center [310, 277] width 77 height 12
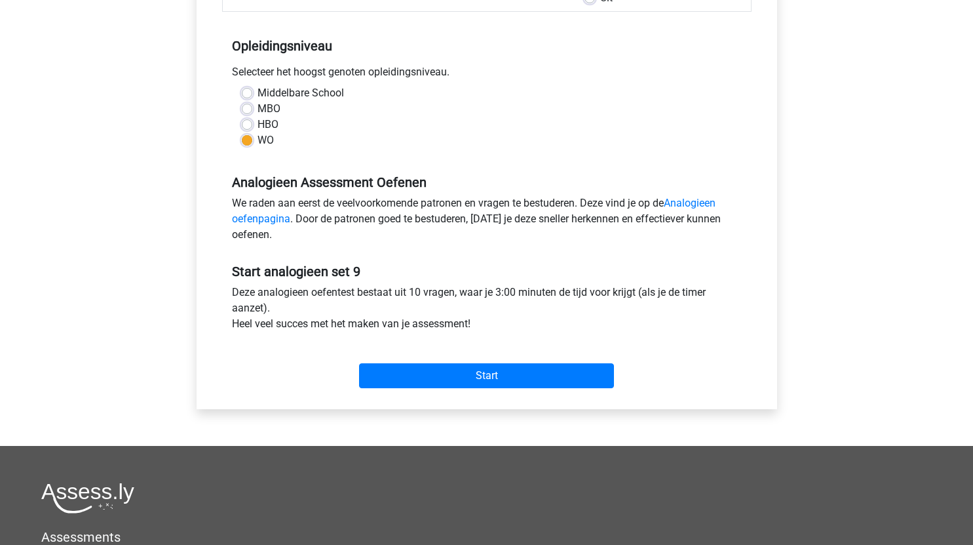
scroll to position [246, 0]
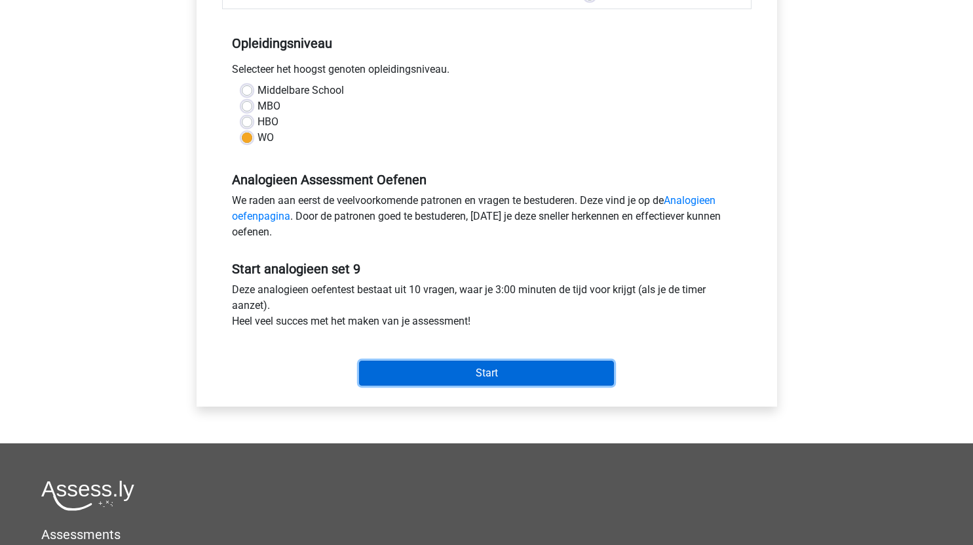
click at [423, 370] on input "Start" at bounding box center [486, 372] width 255 height 25
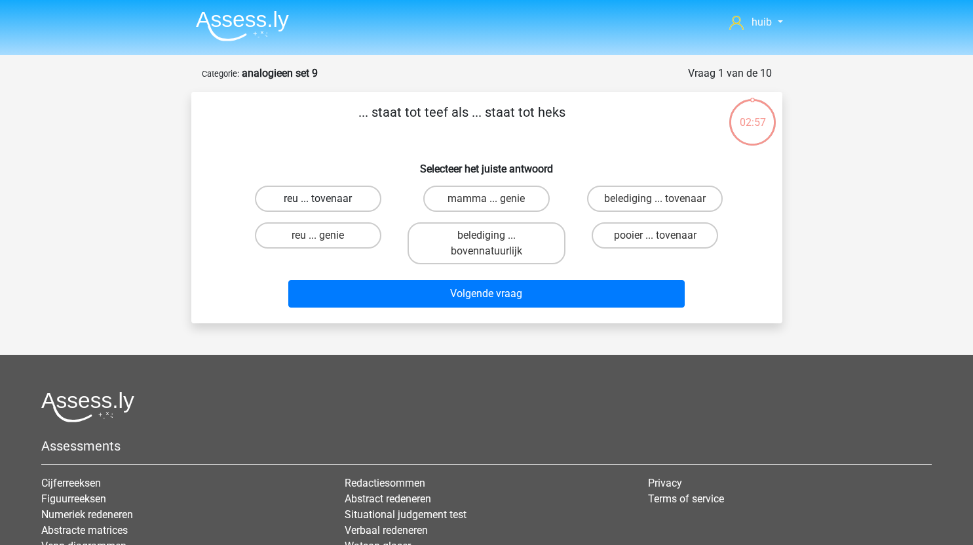
click at [355, 202] on label "reu ... tovenaar" at bounding box center [318, 198] width 126 height 26
click at [326, 202] on input "reu ... tovenaar" at bounding box center [322, 203] width 9 height 9
radio input "true"
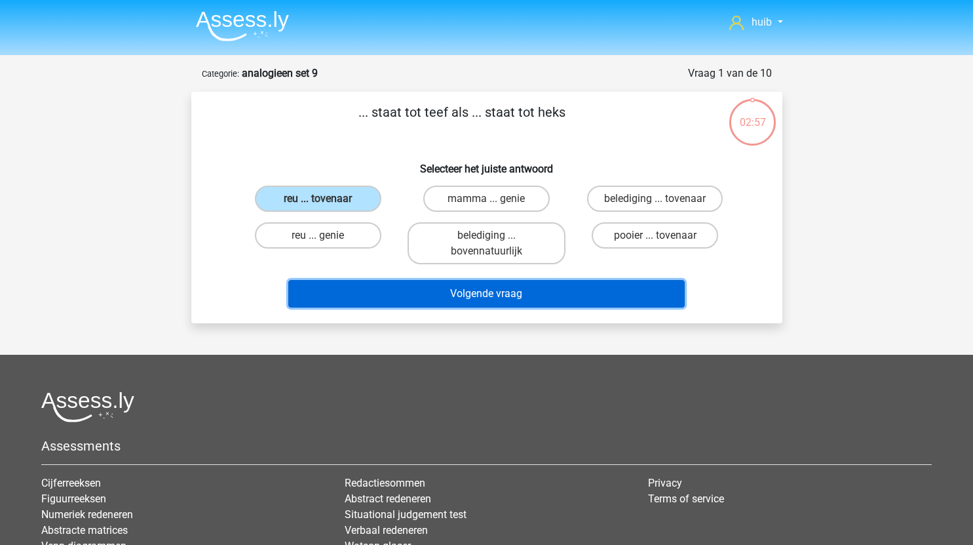
click at [446, 287] on button "Volgende vraag" at bounding box center [486, 294] width 396 height 28
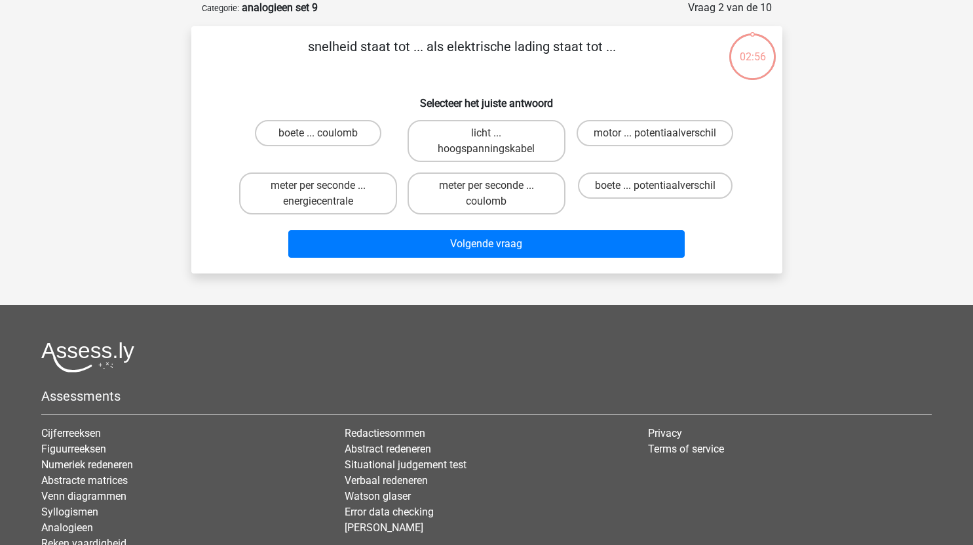
scroll to position [7, 0]
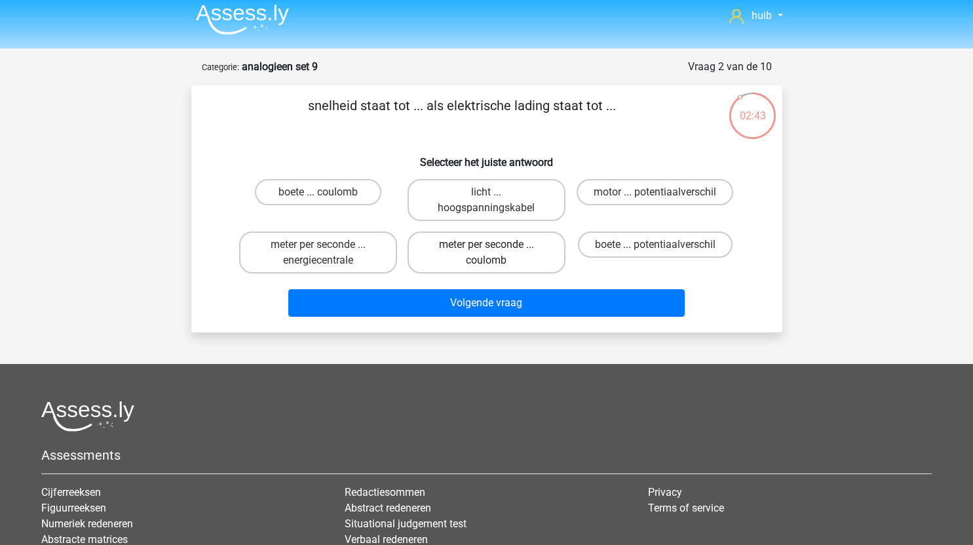
click at [525, 249] on label "meter per seconde ... coulomb" at bounding box center [487, 252] width 158 height 42
click at [495, 249] on input "meter per seconde ... coulomb" at bounding box center [490, 248] width 9 height 9
radio input "true"
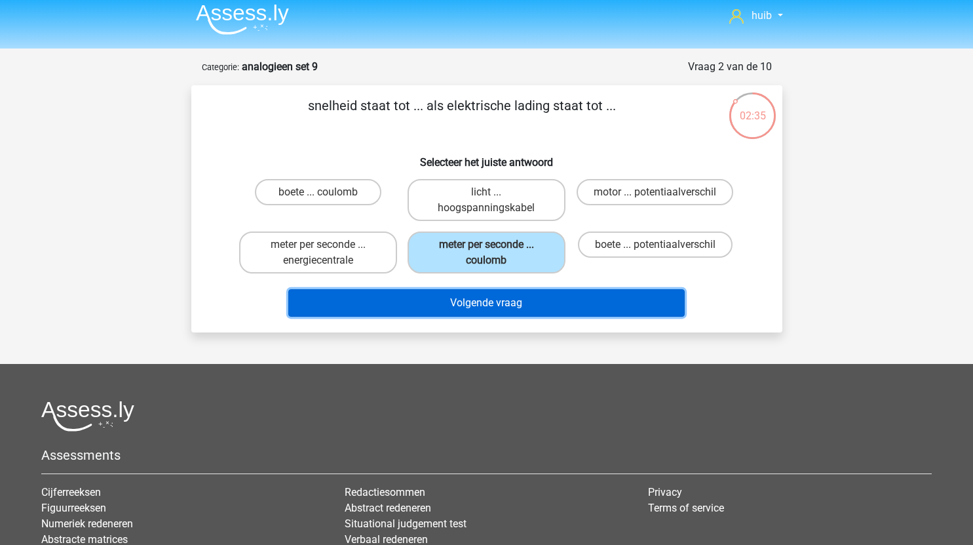
click at [570, 305] on button "Volgende vraag" at bounding box center [486, 303] width 396 height 28
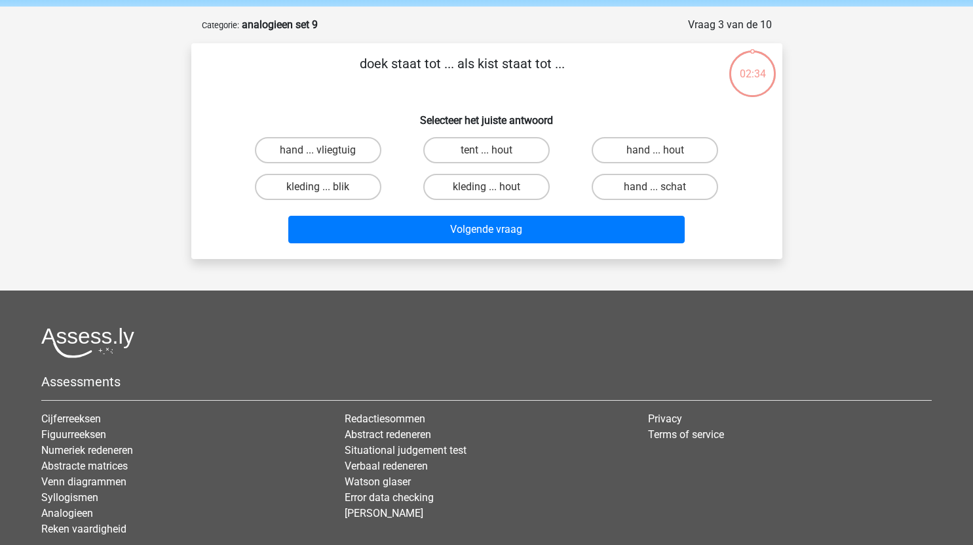
scroll to position [48, 0]
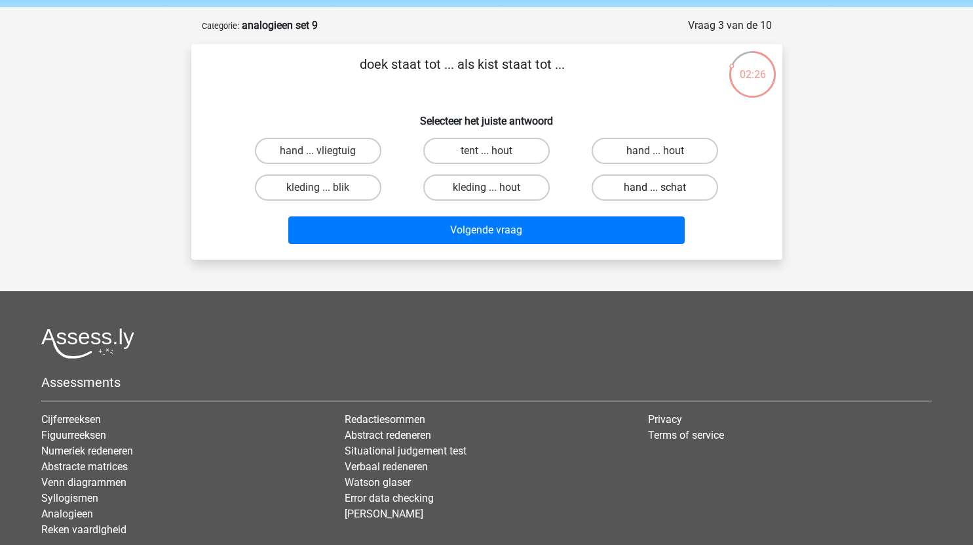
click at [671, 181] on label "hand ... schat" at bounding box center [655, 187] width 126 height 26
click at [664, 187] on input "hand ... schat" at bounding box center [659, 191] width 9 height 9
radio input "true"
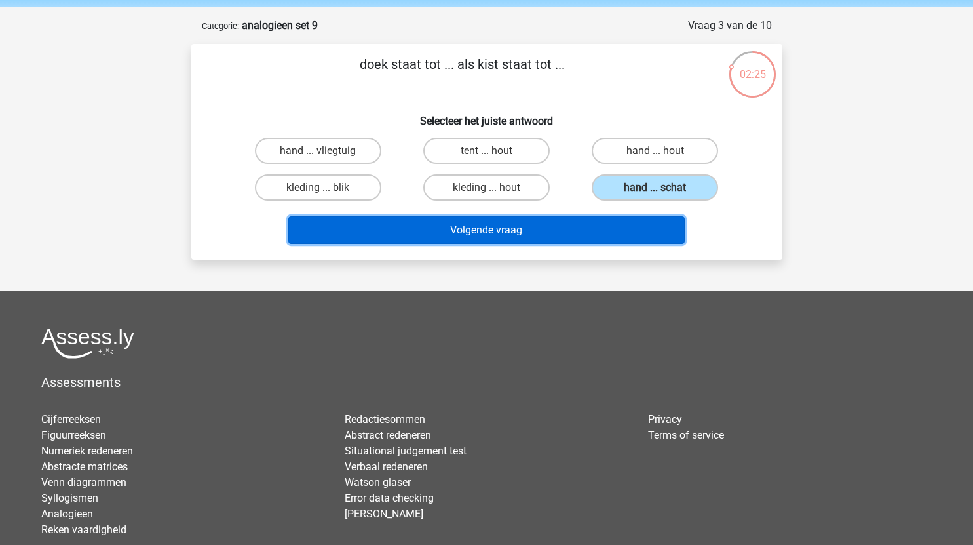
click at [559, 223] on button "Volgende vraag" at bounding box center [486, 230] width 396 height 28
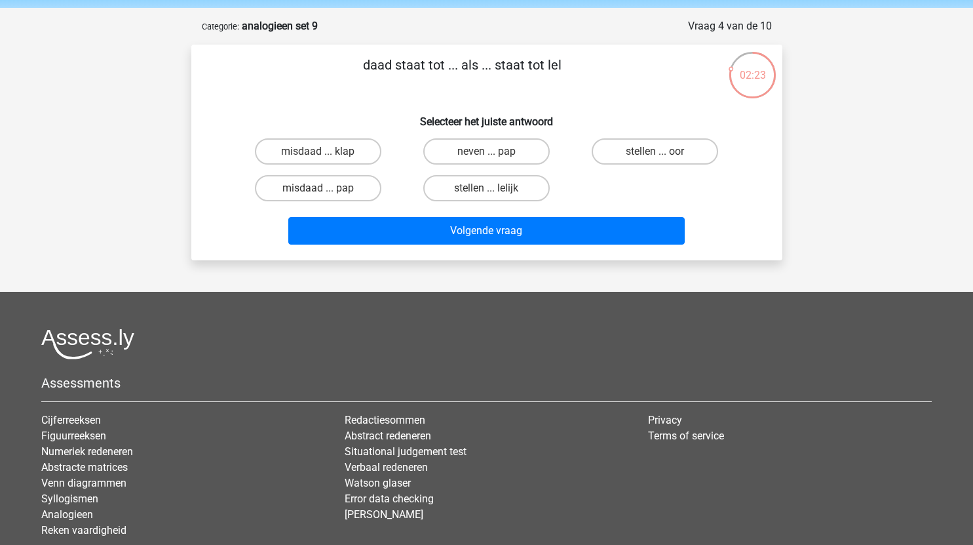
scroll to position [47, 0]
click at [526, 152] on label "neven ... pap" at bounding box center [486, 152] width 126 height 26
click at [495, 152] on input "neven ... pap" at bounding box center [490, 156] width 9 height 9
radio input "true"
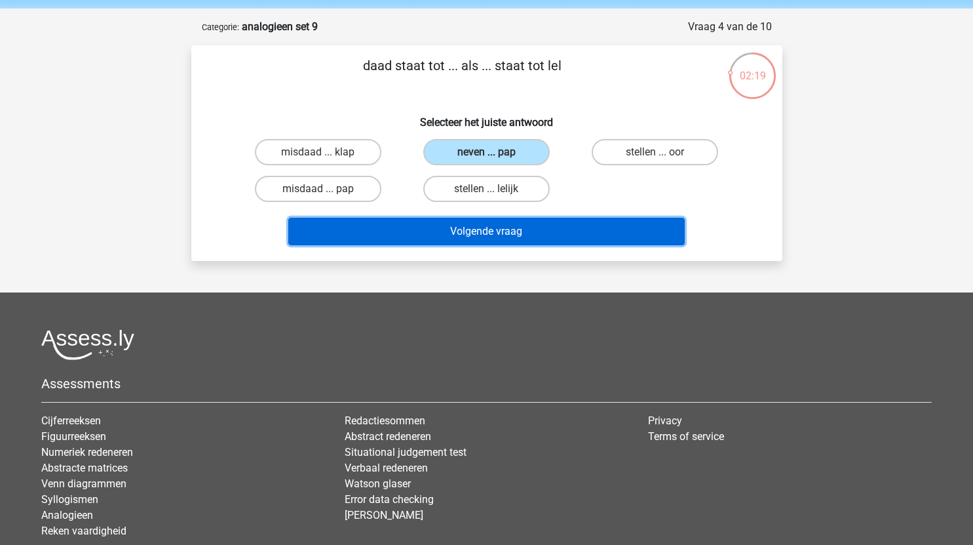
click at [564, 229] on button "Volgende vraag" at bounding box center [486, 232] width 396 height 28
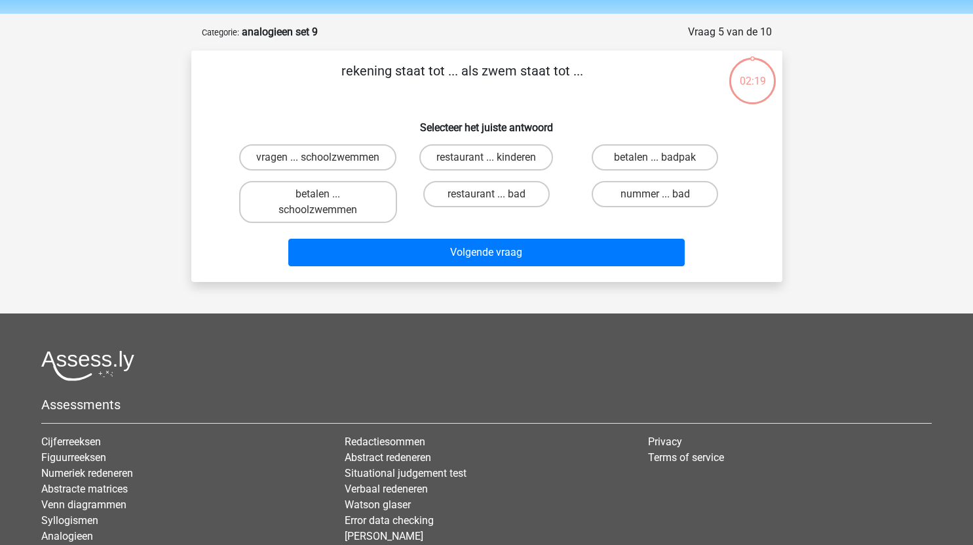
scroll to position [41, 0]
click at [645, 208] on label "nummer ... bad" at bounding box center [655, 195] width 126 height 26
click at [655, 203] on input "nummer ... bad" at bounding box center [659, 199] width 9 height 9
radio input "true"
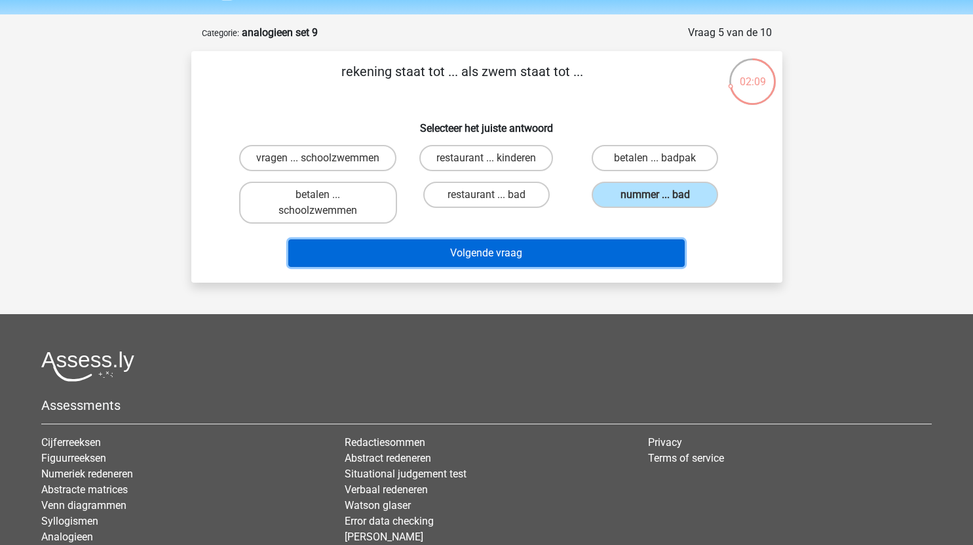
click at [552, 267] on button "Volgende vraag" at bounding box center [486, 253] width 396 height 28
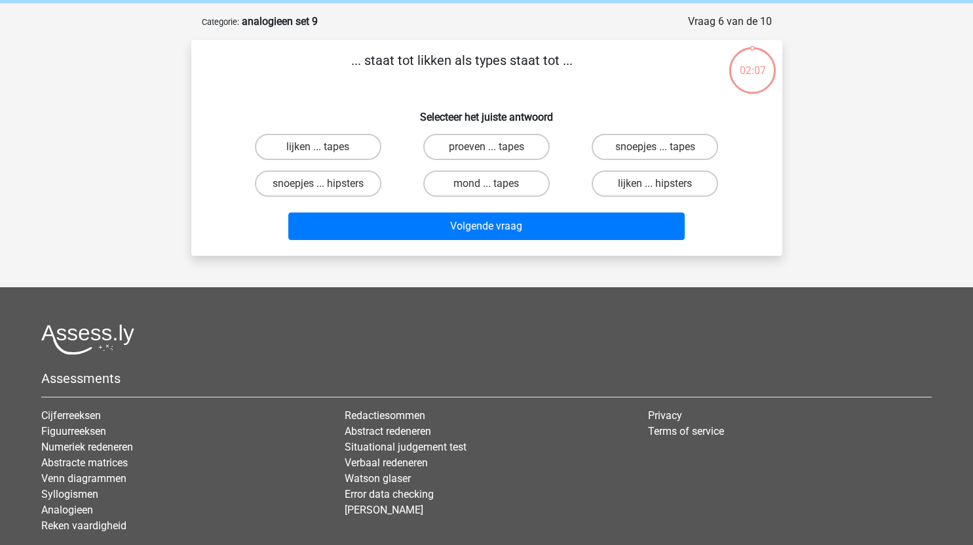
scroll to position [50, 0]
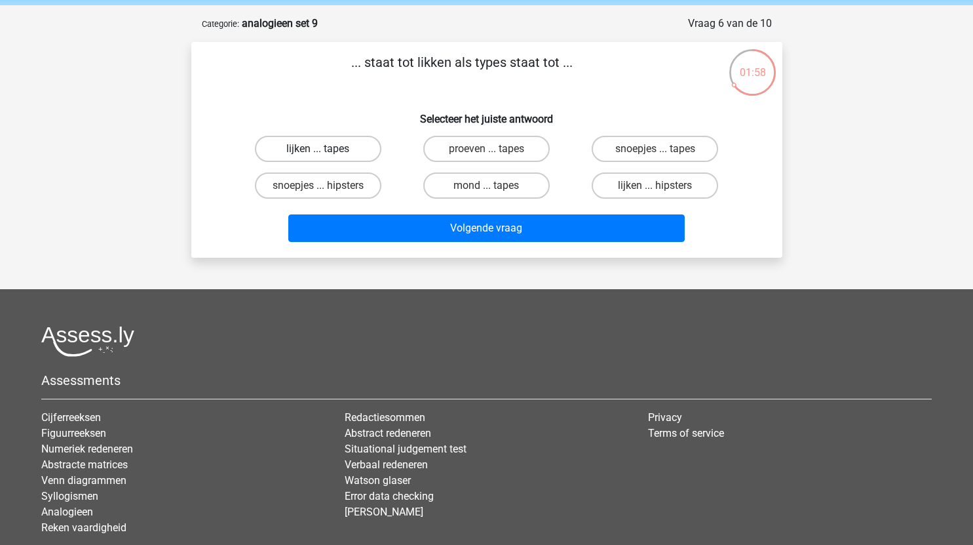
click at [341, 153] on label "lijken ... tapes" at bounding box center [318, 149] width 126 height 26
click at [326, 153] on input "lijken ... tapes" at bounding box center [322, 153] width 9 height 9
radio input "true"
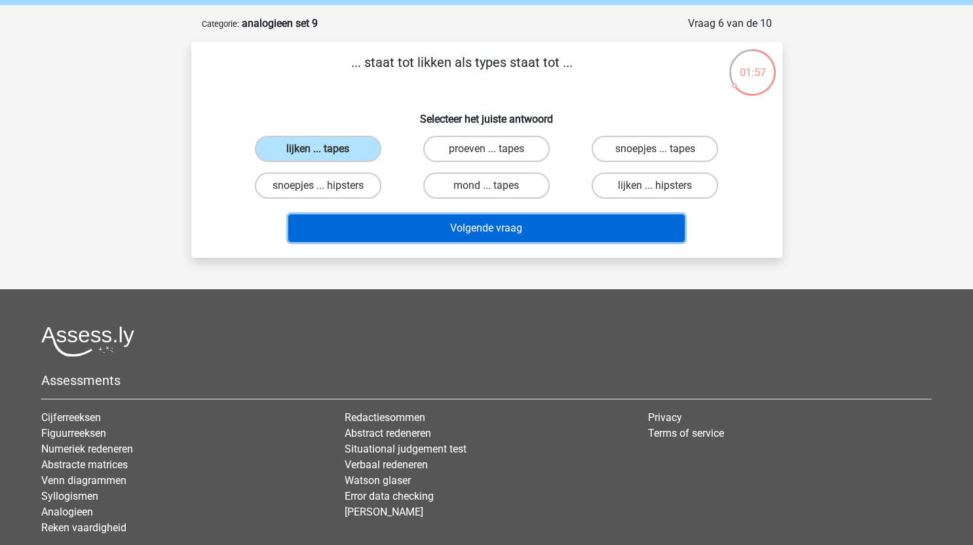
click at [433, 233] on button "Volgende vraag" at bounding box center [486, 228] width 396 height 28
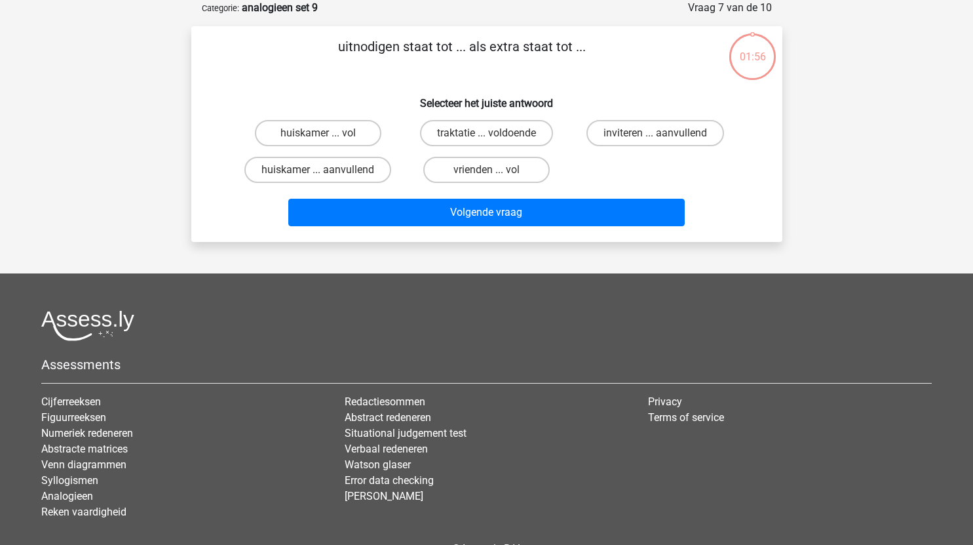
scroll to position [47, 0]
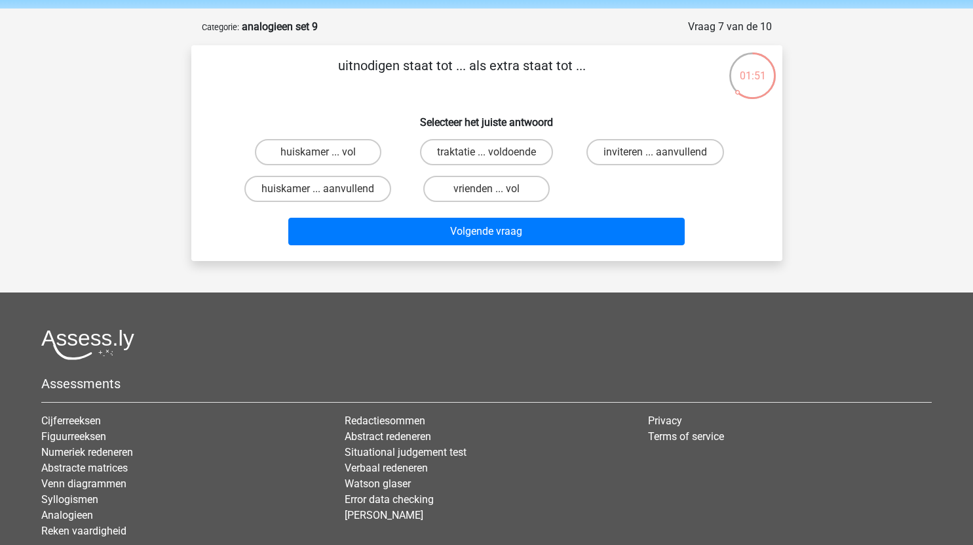
click at [662, 155] on input "inviteren ... aanvullend" at bounding box center [659, 156] width 9 height 9
radio input "true"
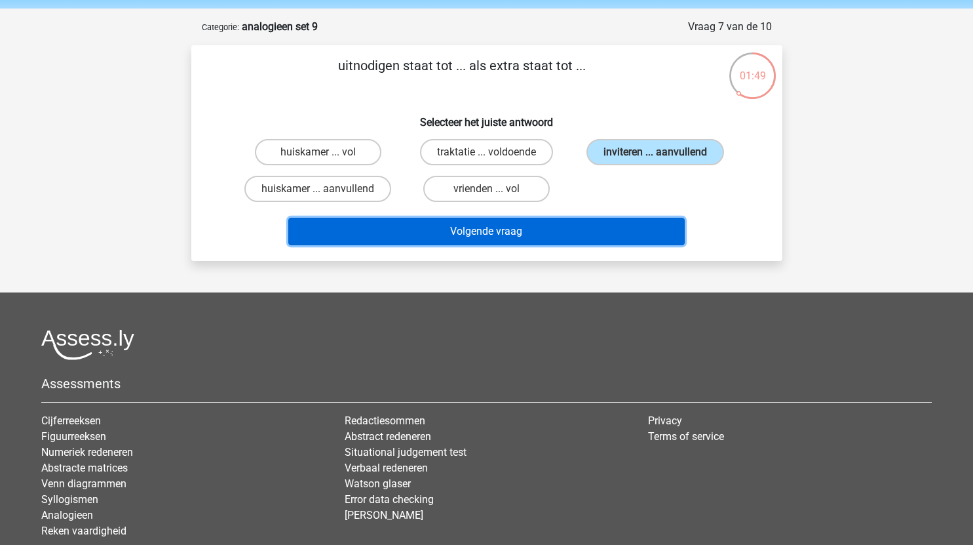
click at [552, 236] on button "Volgende vraag" at bounding box center [486, 232] width 396 height 28
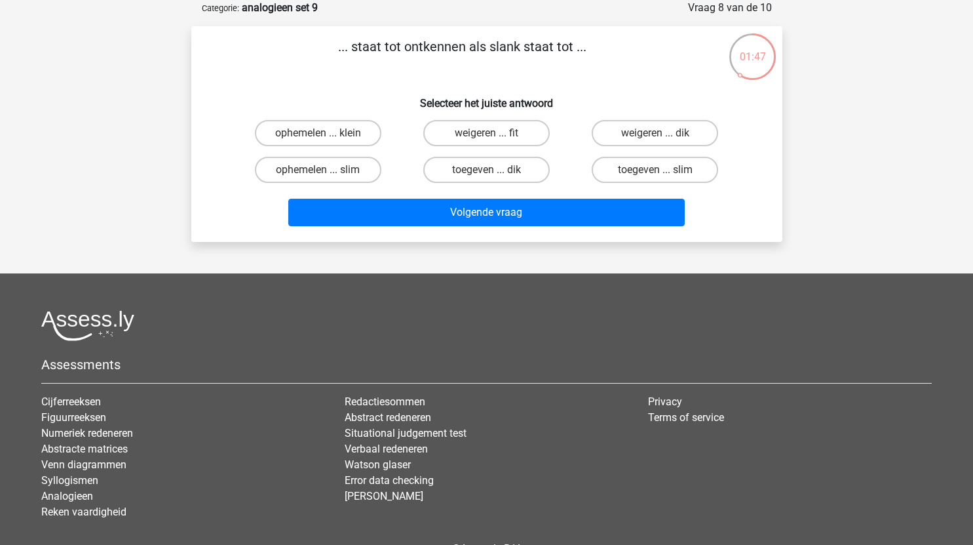
scroll to position [51, 0]
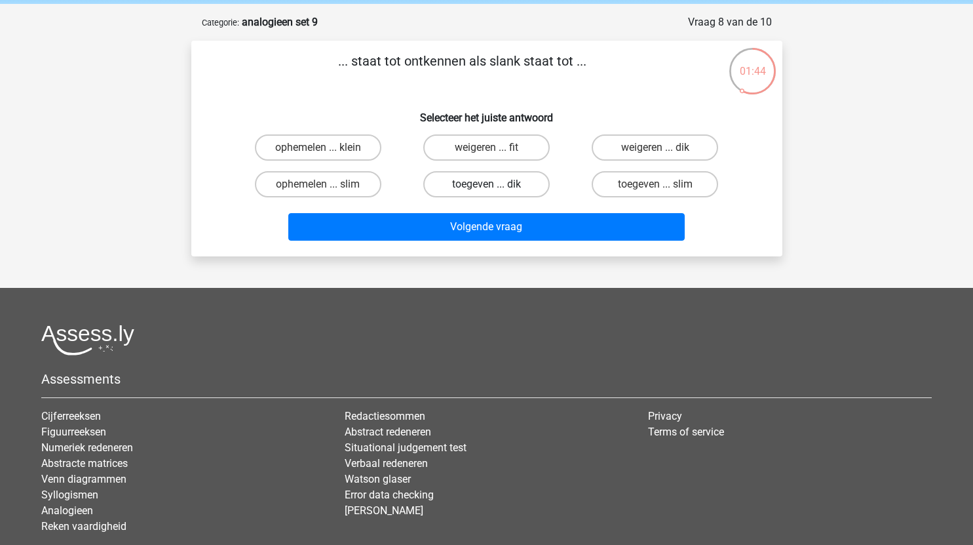
click at [522, 187] on label "toegeven ... dik" at bounding box center [486, 184] width 126 height 26
click at [495, 187] on input "toegeven ... dik" at bounding box center [490, 188] width 9 height 9
radio input "true"
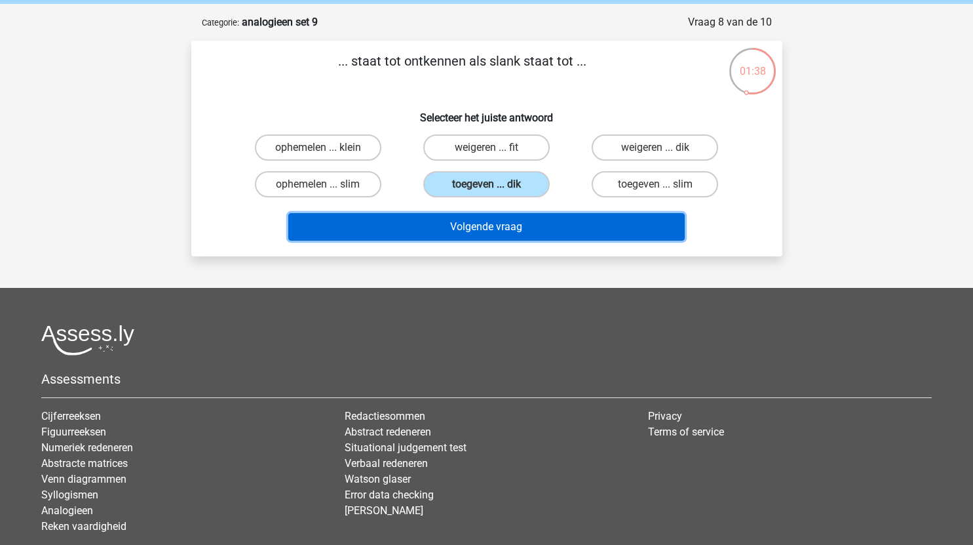
click at [544, 228] on button "Volgende vraag" at bounding box center [486, 227] width 396 height 28
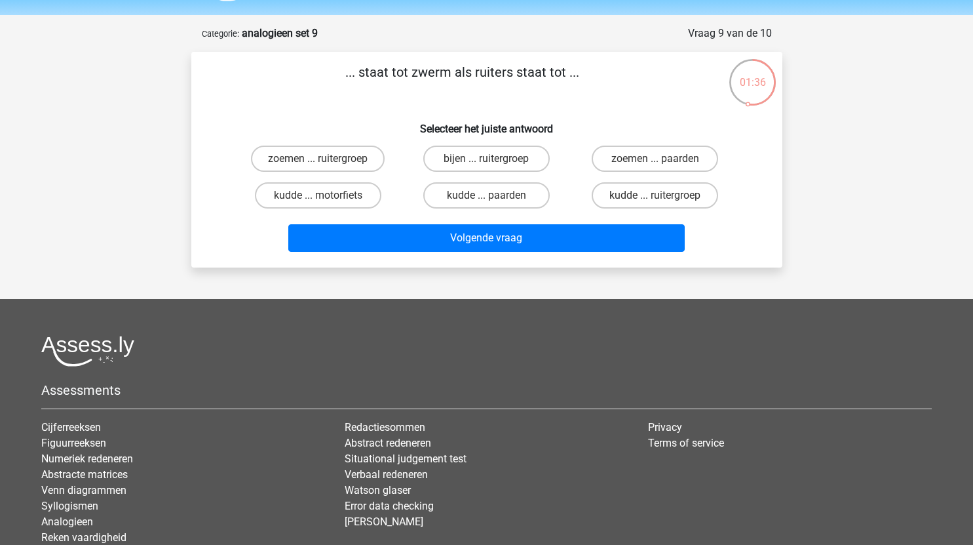
scroll to position [39, 0]
click at [520, 157] on label "bijen ... ruitergroep" at bounding box center [486, 159] width 126 height 26
click at [495, 159] on input "bijen ... ruitergroep" at bounding box center [490, 163] width 9 height 9
radio input "true"
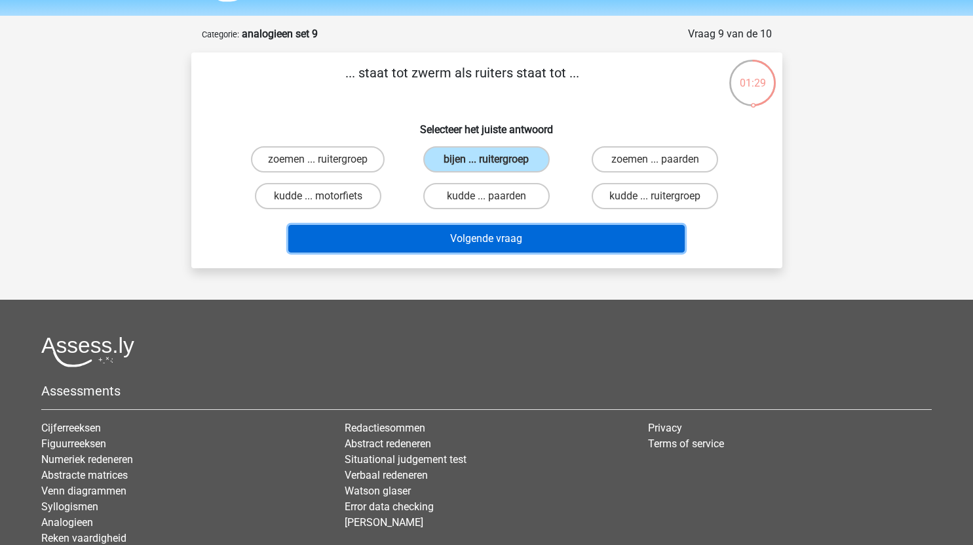
click at [535, 241] on button "Volgende vraag" at bounding box center [486, 239] width 396 height 28
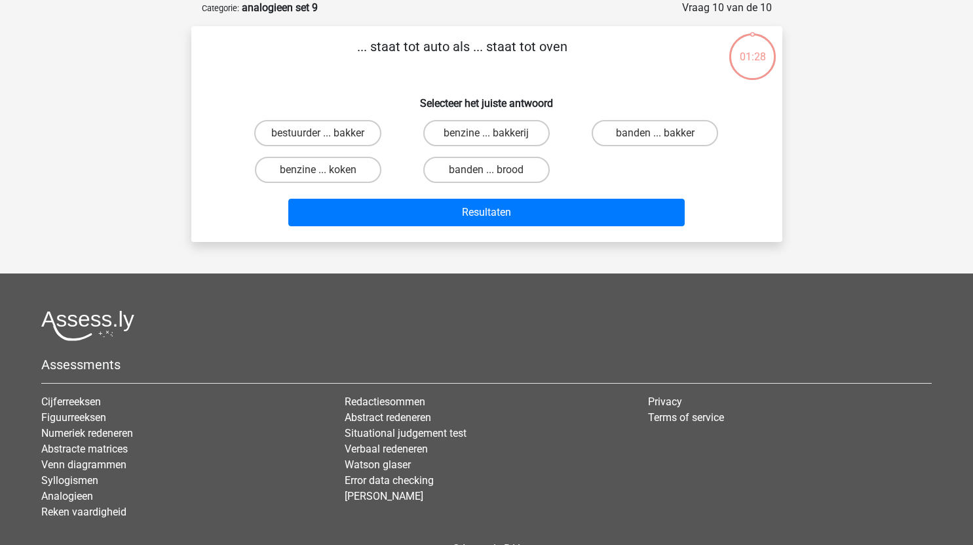
scroll to position [33, 0]
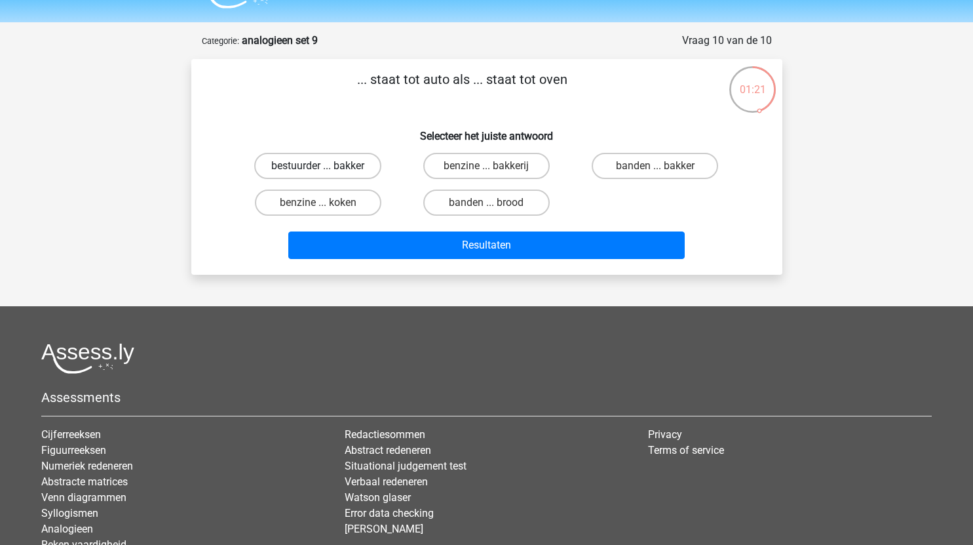
click at [360, 163] on label "bestuurder ... bakker" at bounding box center [317, 166] width 127 height 26
click at [326, 166] on input "bestuurder ... bakker" at bounding box center [322, 170] width 9 height 9
radio input "true"
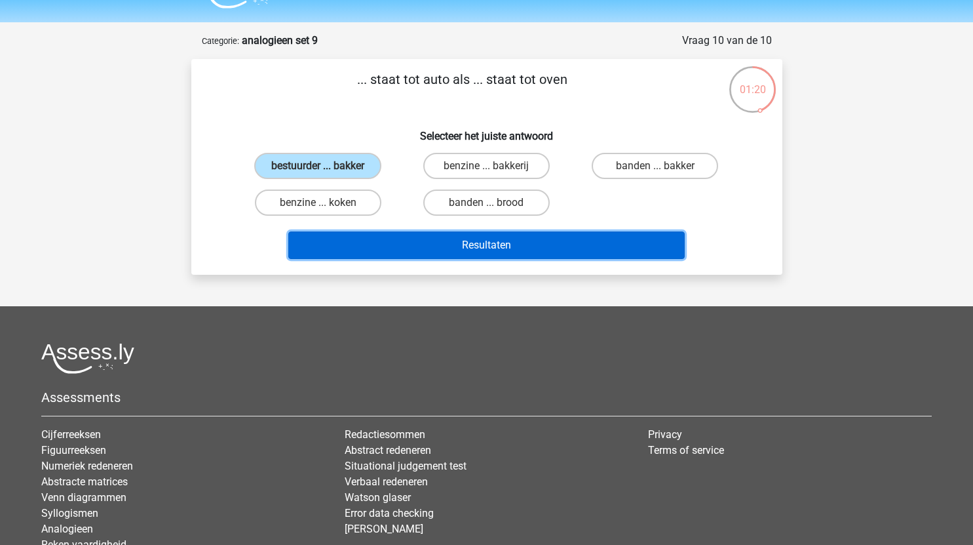
click at [476, 248] on button "Resultaten" at bounding box center [486, 245] width 396 height 28
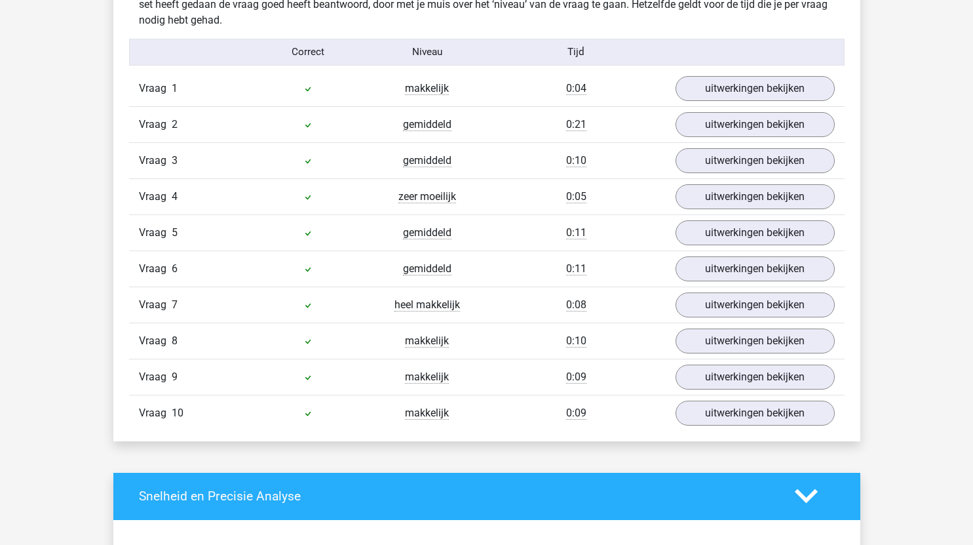
scroll to position [828, 0]
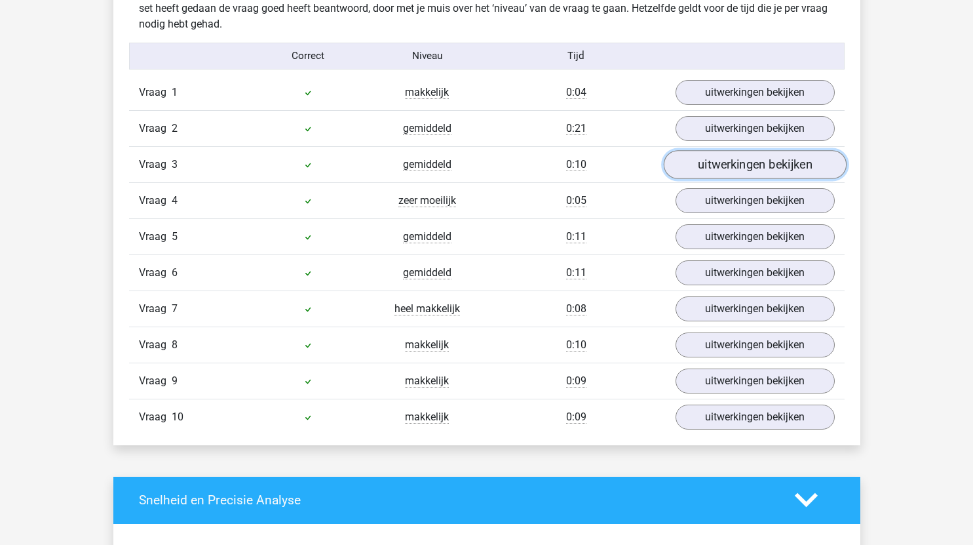
click at [714, 163] on link "uitwerkingen bekijken" at bounding box center [754, 164] width 183 height 29
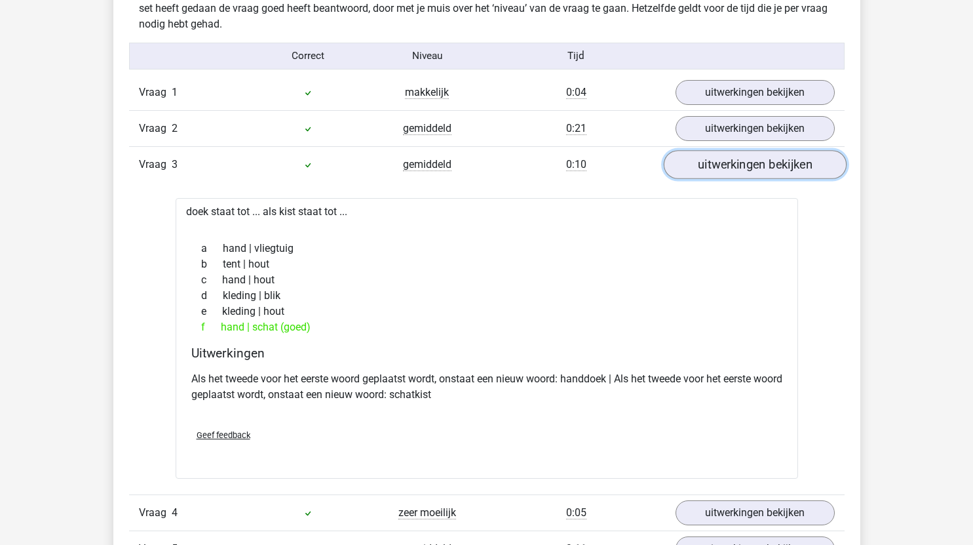
click at [718, 167] on link "uitwerkingen bekijken" at bounding box center [754, 164] width 183 height 29
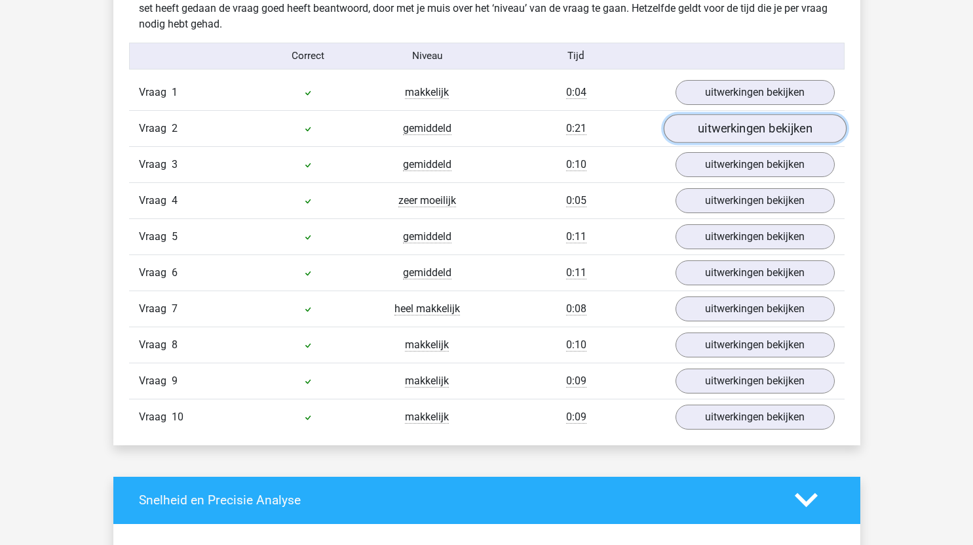
click at [725, 127] on link "uitwerkingen bekijken" at bounding box center [754, 128] width 183 height 29
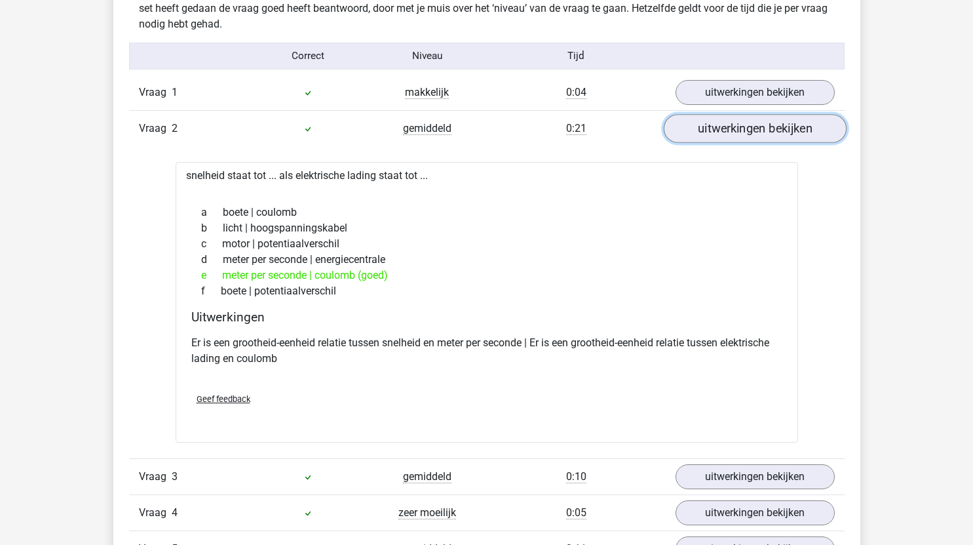
click at [729, 131] on link "uitwerkingen bekijken" at bounding box center [754, 128] width 183 height 29
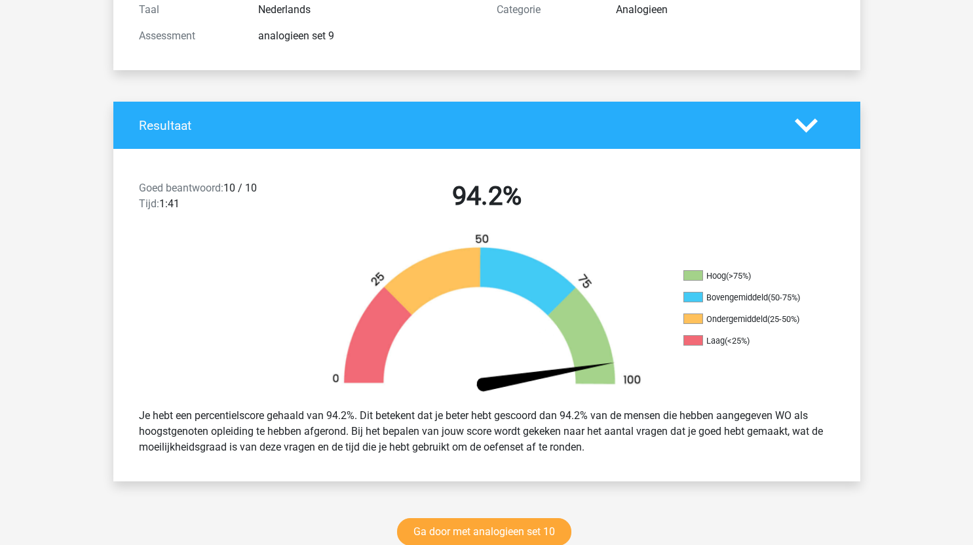
scroll to position [395, 0]
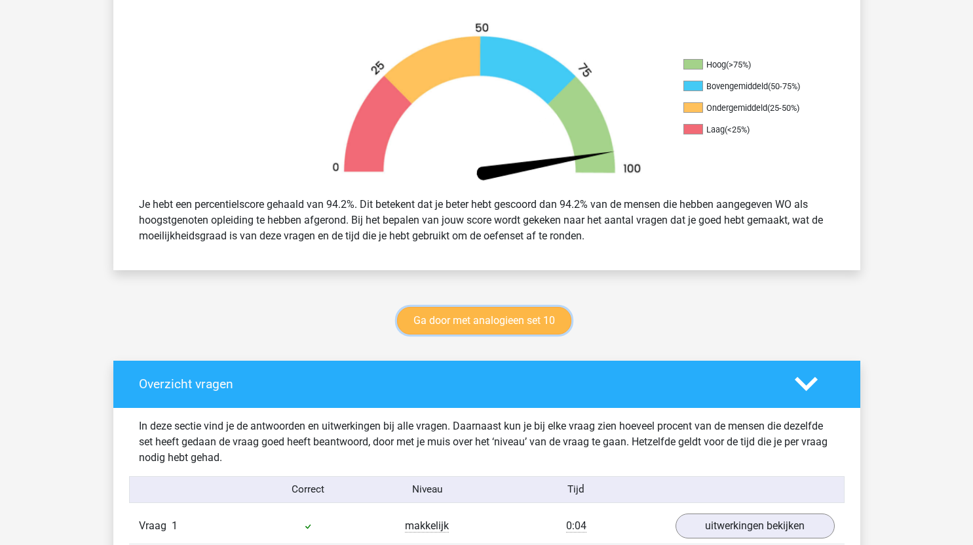
click at [542, 315] on link "Ga door met analogieen set 10" at bounding box center [484, 321] width 174 height 28
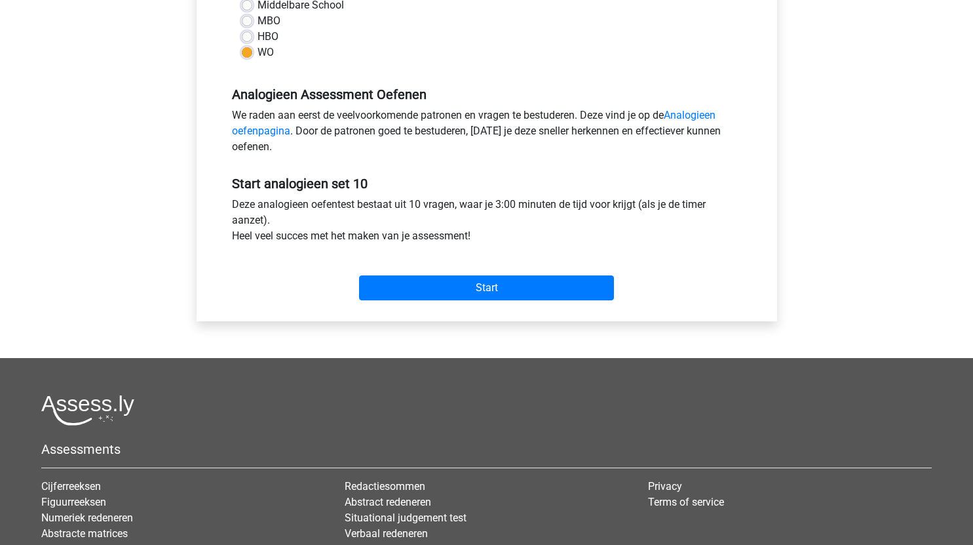
scroll to position [333, 0]
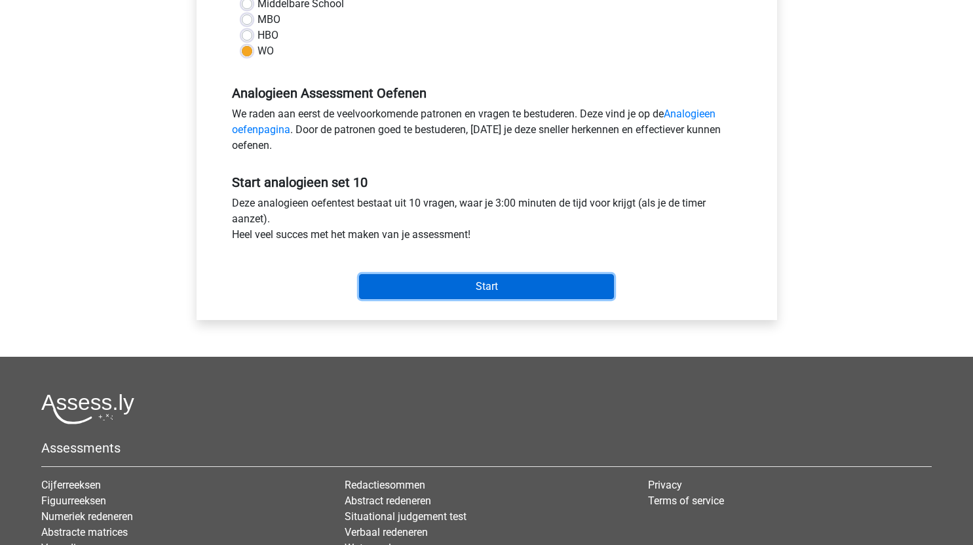
click at [535, 289] on input "Start" at bounding box center [486, 286] width 255 height 25
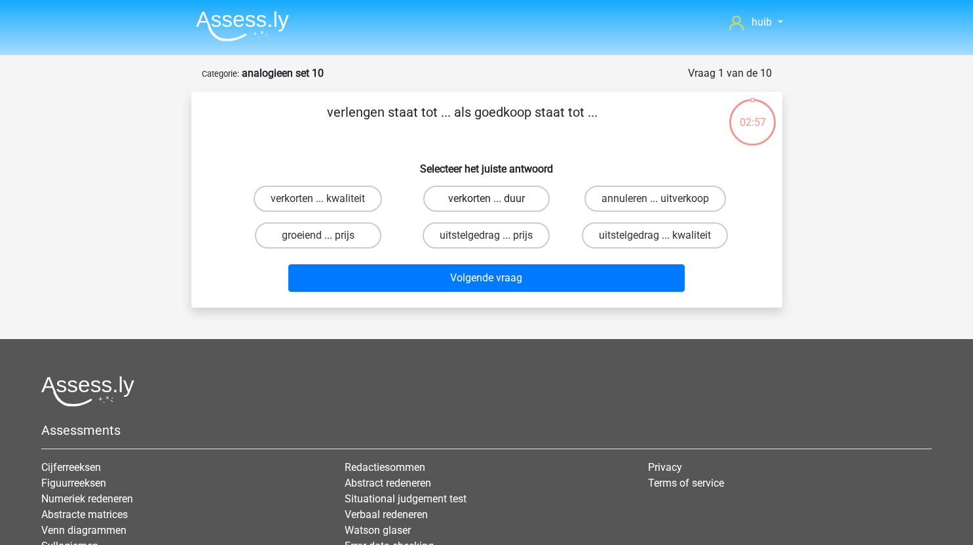
click at [507, 201] on label "verkorten ... duur" at bounding box center [486, 198] width 126 height 26
click at [495, 201] on input "verkorten ... duur" at bounding box center [490, 203] width 9 height 9
radio input "true"
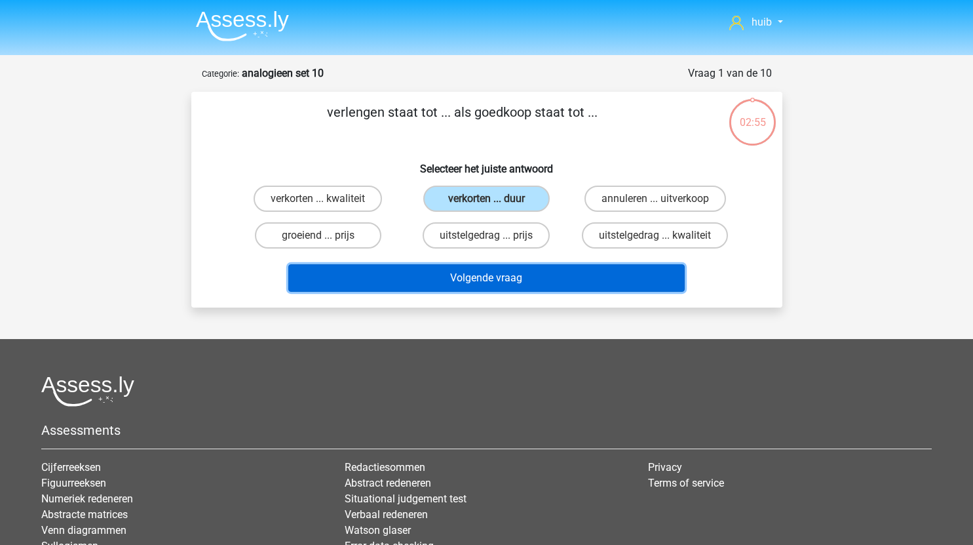
click at [517, 277] on button "Volgende vraag" at bounding box center [486, 278] width 396 height 28
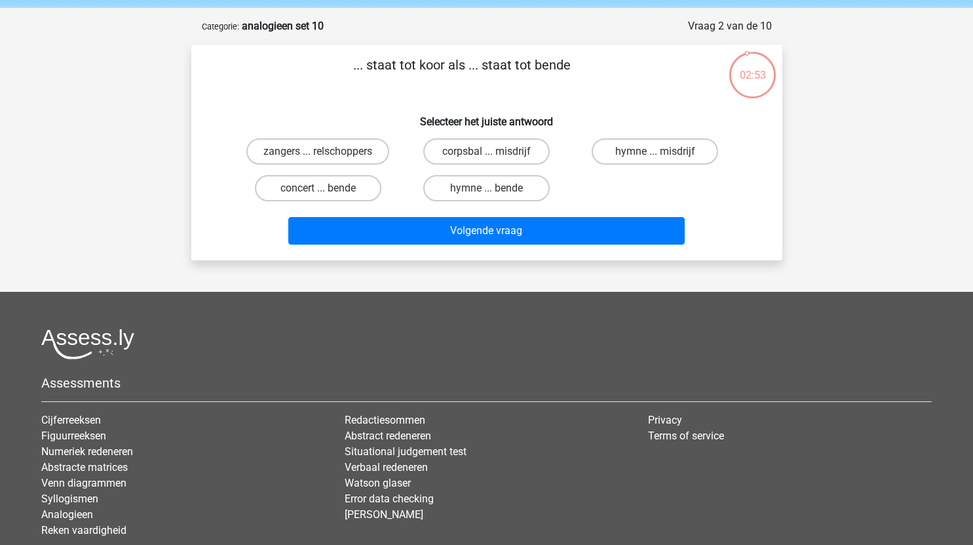
scroll to position [47, 0]
click at [363, 151] on label "zangers ... relschoppers" at bounding box center [317, 152] width 143 height 26
click at [326, 152] on input "zangers ... relschoppers" at bounding box center [322, 156] width 9 height 9
radio input "true"
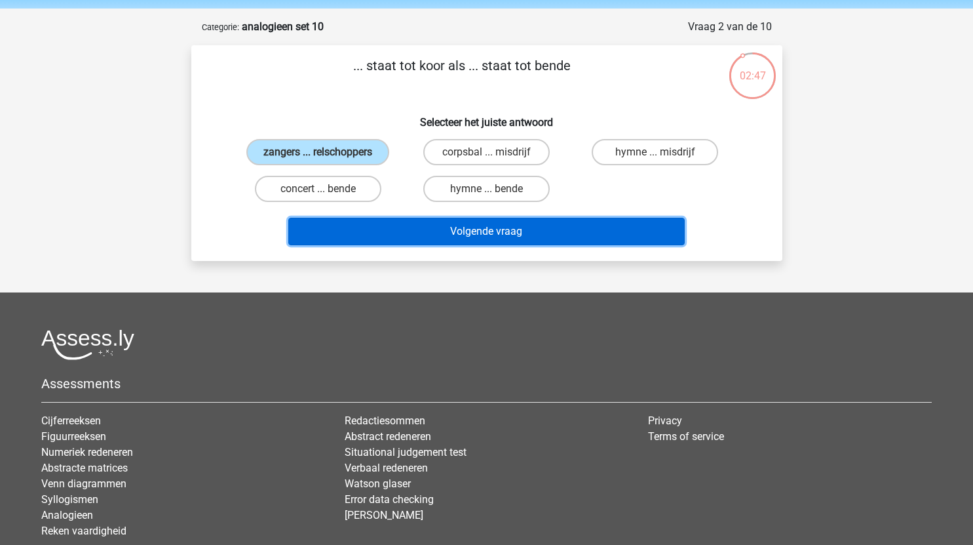
click at [425, 230] on button "Volgende vraag" at bounding box center [486, 232] width 396 height 28
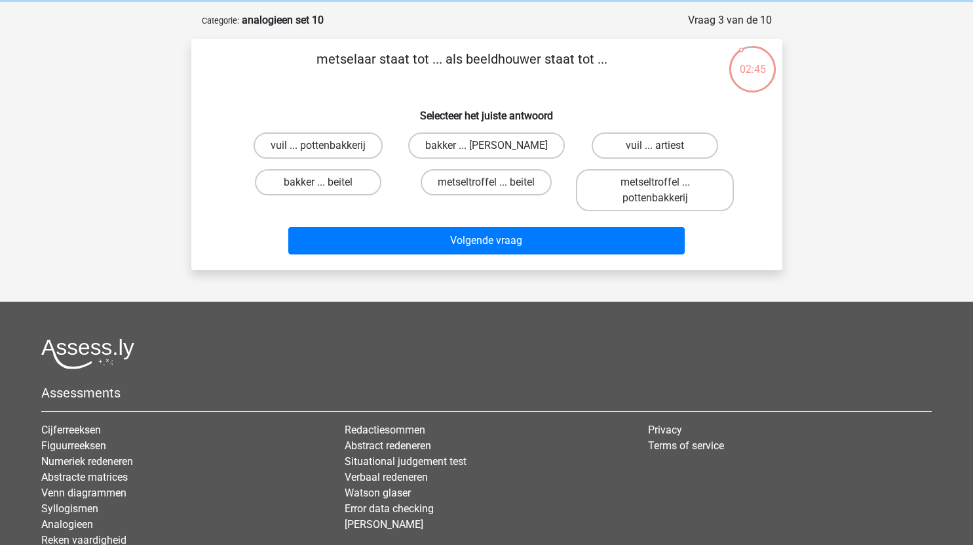
scroll to position [52, 0]
click at [513, 185] on label "metseltroffel ... beitel" at bounding box center [486, 183] width 131 height 26
click at [495, 185] on input "metseltroffel ... beitel" at bounding box center [490, 187] width 9 height 9
radio input "true"
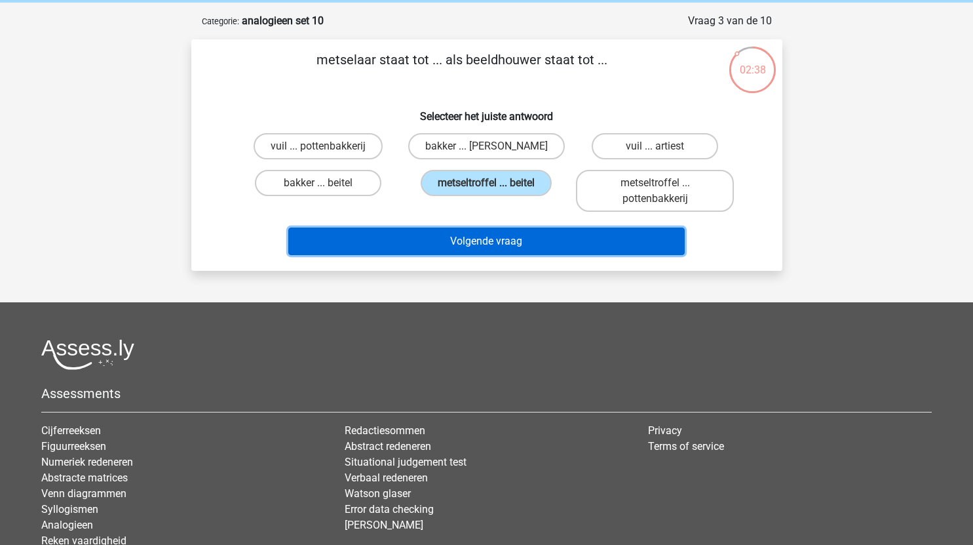
click at [486, 247] on button "Volgende vraag" at bounding box center [486, 241] width 396 height 28
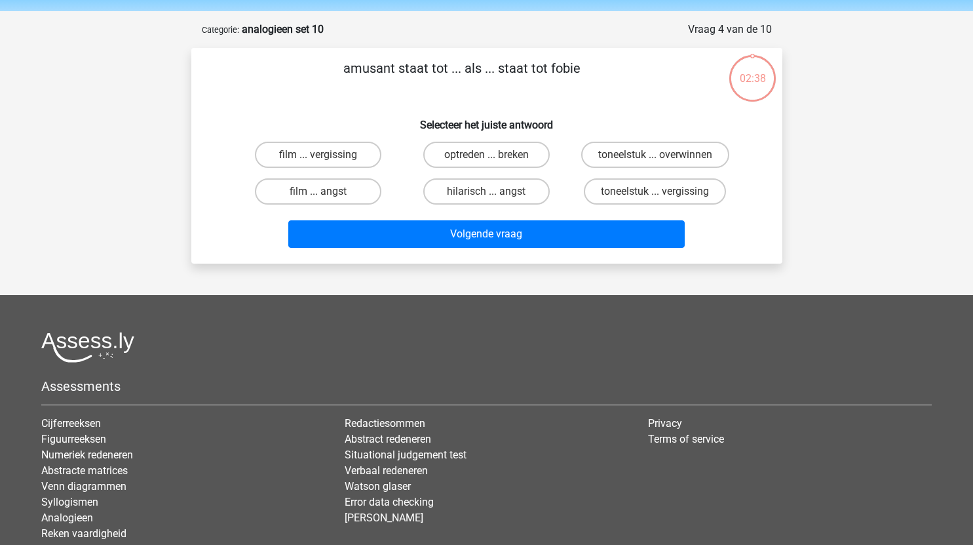
scroll to position [43, 0]
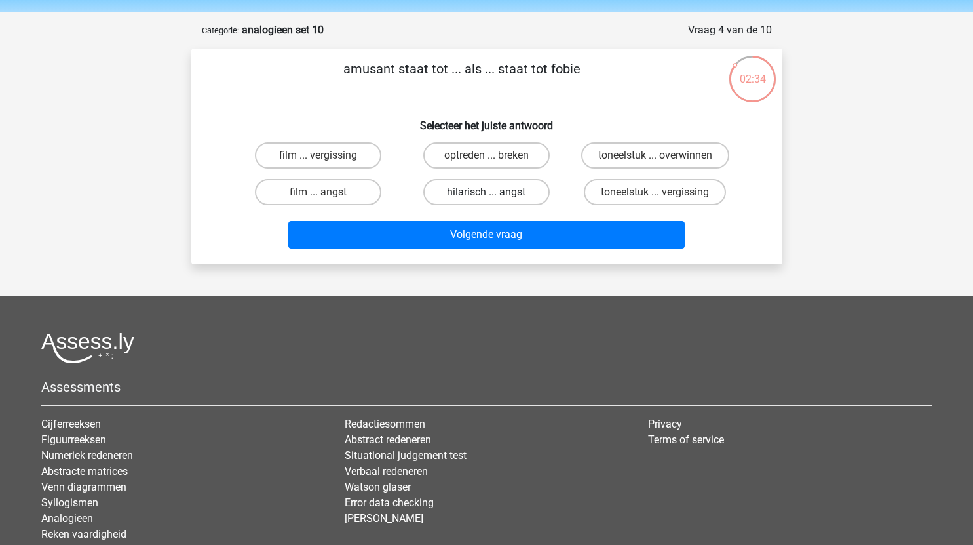
click at [526, 195] on label "hilarisch ... angst" at bounding box center [486, 192] width 126 height 26
click at [495, 195] on input "hilarisch ... angst" at bounding box center [490, 196] width 9 height 9
radio input "true"
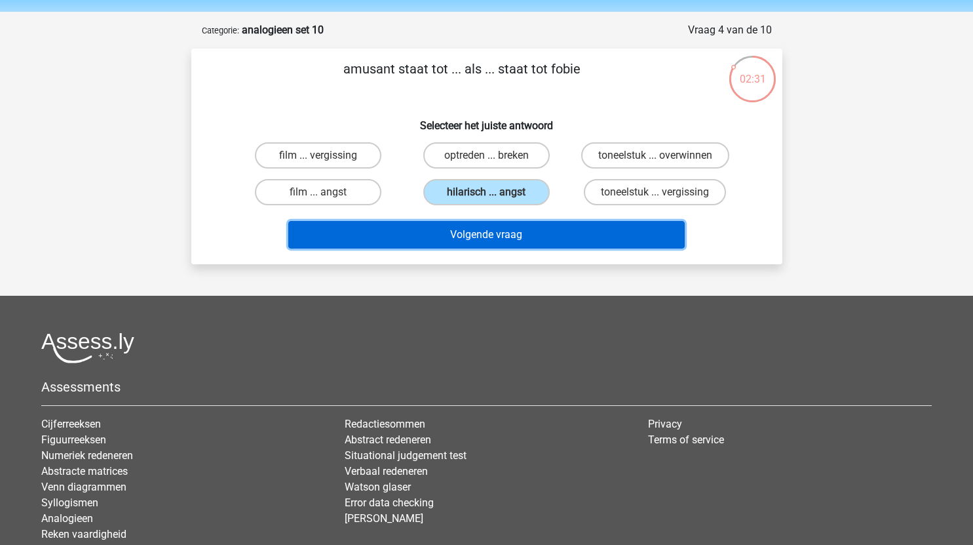
click at [465, 239] on button "Volgende vraag" at bounding box center [486, 235] width 396 height 28
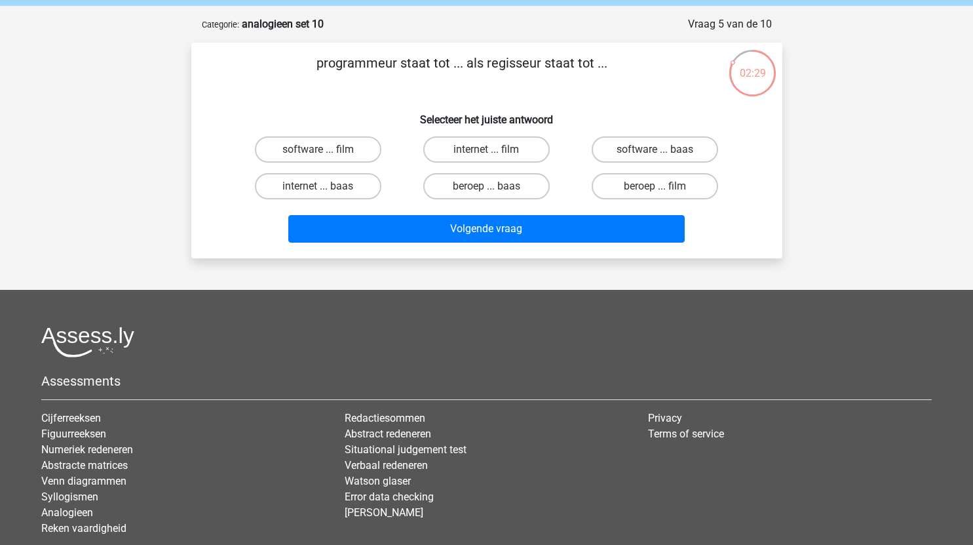
scroll to position [48, 0]
click at [341, 154] on label "software ... film" at bounding box center [318, 150] width 126 height 26
click at [326, 154] on input "software ... film" at bounding box center [322, 154] width 9 height 9
radio input "true"
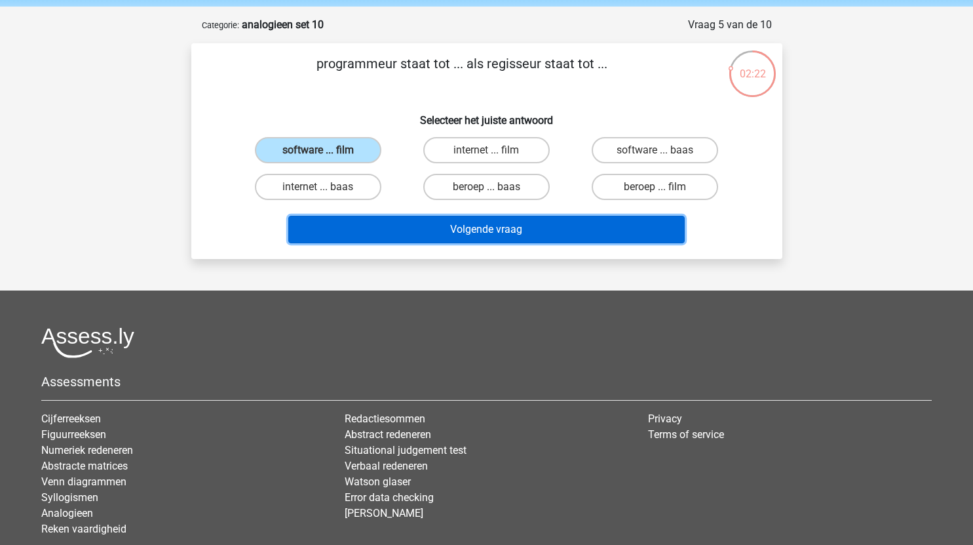
click at [518, 234] on button "Volgende vraag" at bounding box center [486, 230] width 396 height 28
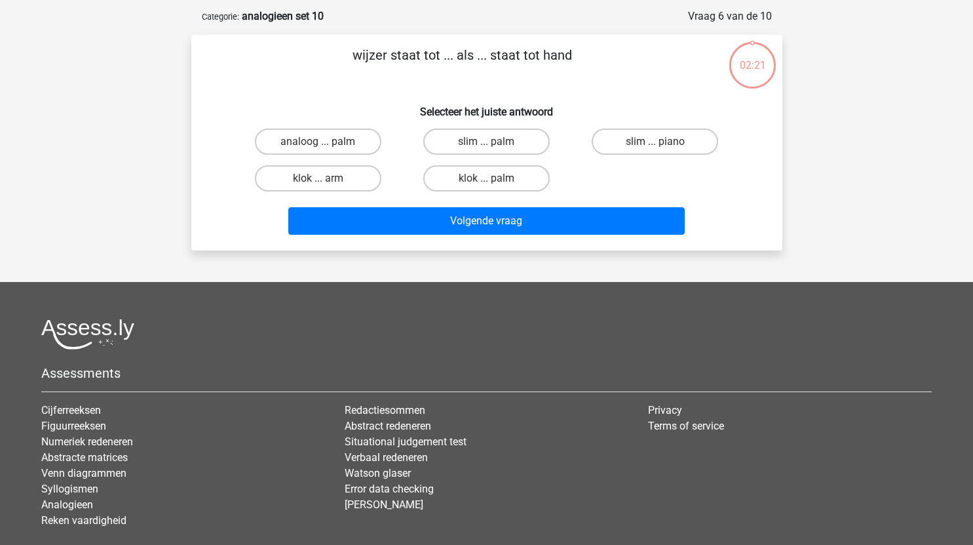
scroll to position [56, 0]
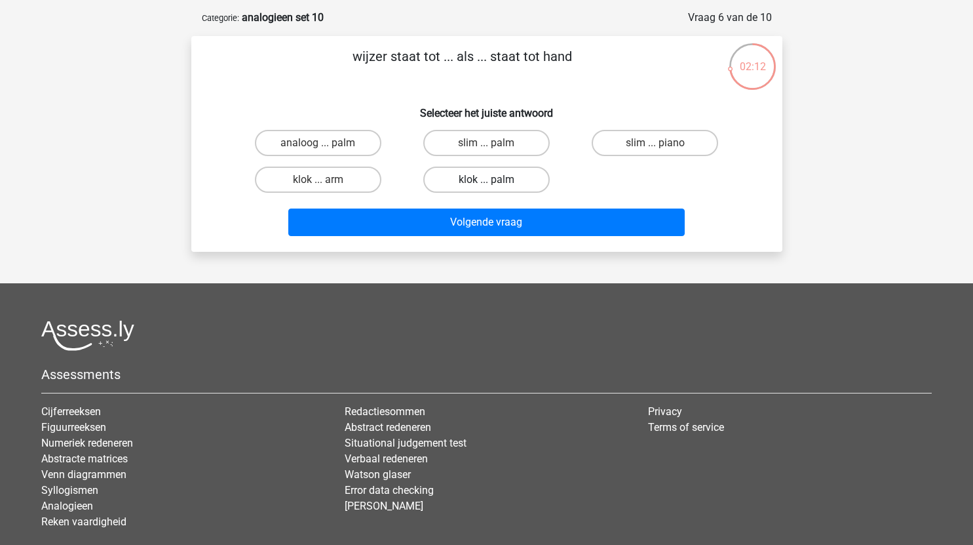
click at [510, 179] on label "klok ... palm" at bounding box center [486, 179] width 126 height 26
click at [495, 180] on input "klok ... palm" at bounding box center [490, 184] width 9 height 9
radio input "true"
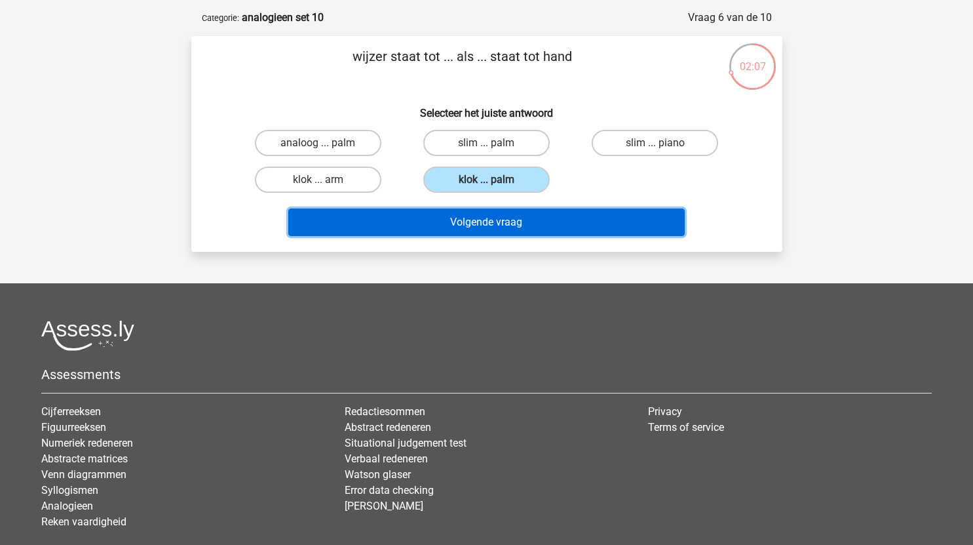
click at [529, 227] on button "Volgende vraag" at bounding box center [486, 222] width 396 height 28
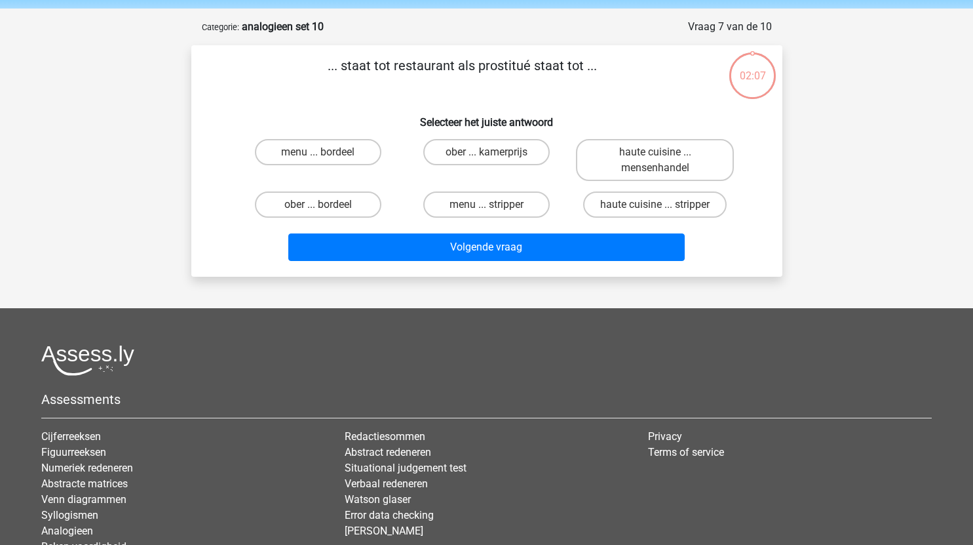
scroll to position [44, 0]
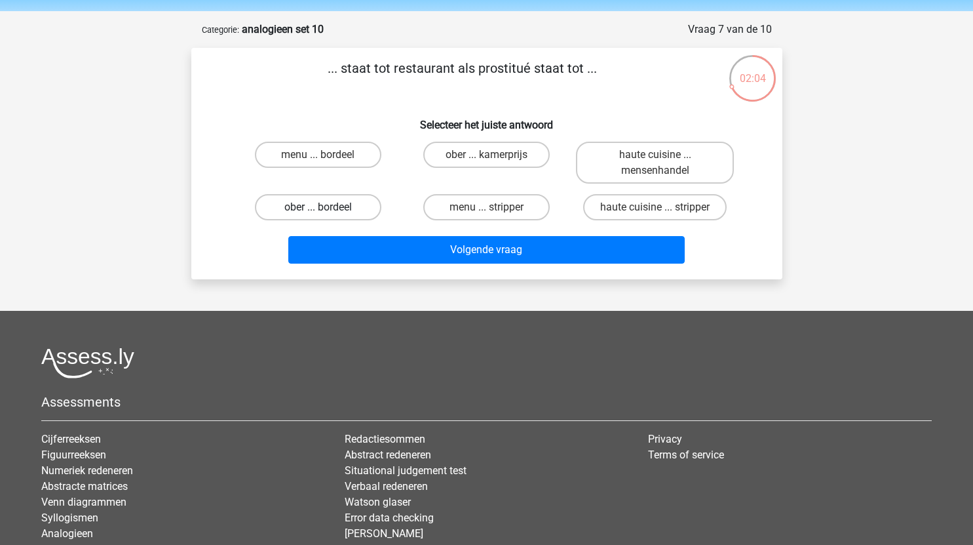
click at [354, 203] on label "ober ... bordeel" at bounding box center [318, 207] width 126 height 26
click at [326, 207] on input "ober ... bordeel" at bounding box center [322, 211] width 9 height 9
radio input "true"
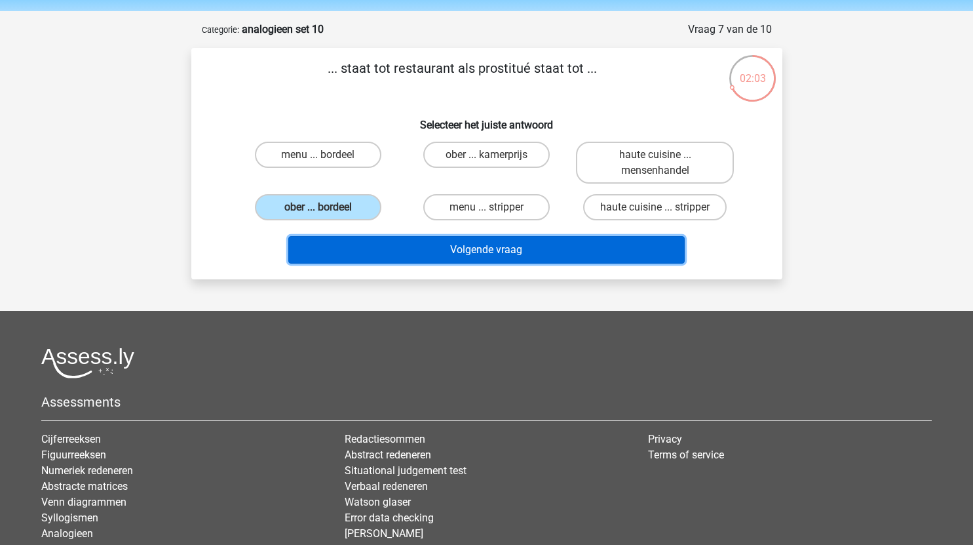
click at [482, 251] on button "Volgende vraag" at bounding box center [486, 250] width 396 height 28
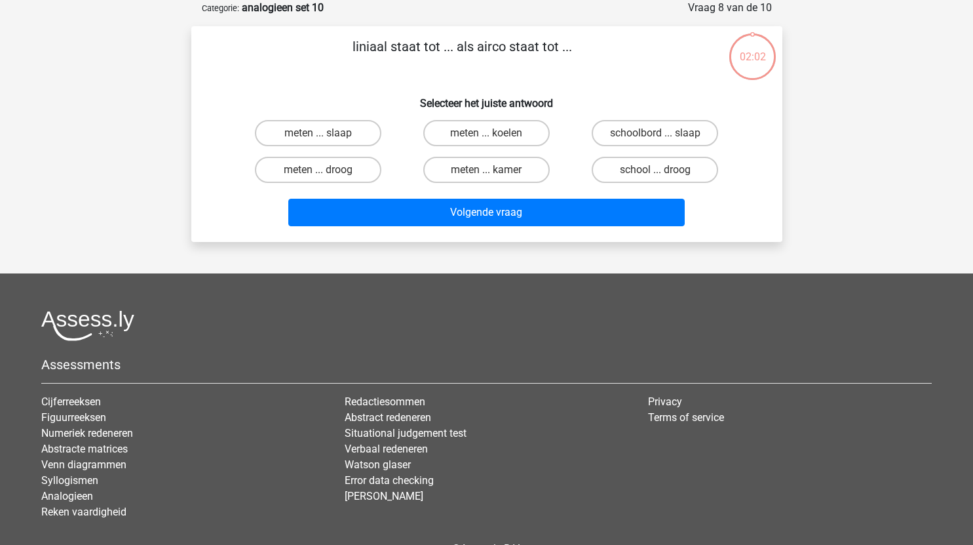
scroll to position [55, 0]
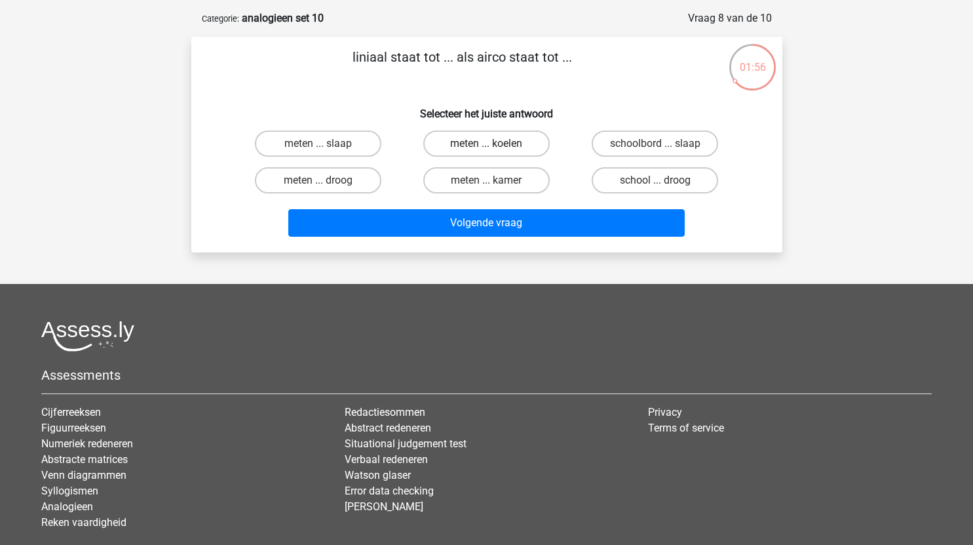
click at [522, 140] on label "meten ... koelen" at bounding box center [486, 143] width 126 height 26
click at [495, 143] on input "meten ... koelen" at bounding box center [490, 147] width 9 height 9
radio input "true"
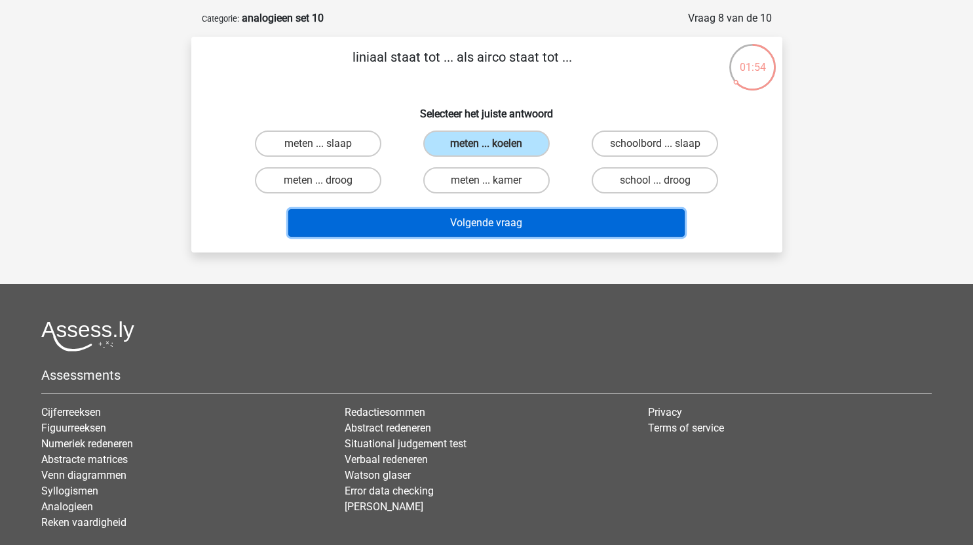
click at [510, 222] on button "Volgende vraag" at bounding box center [486, 223] width 396 height 28
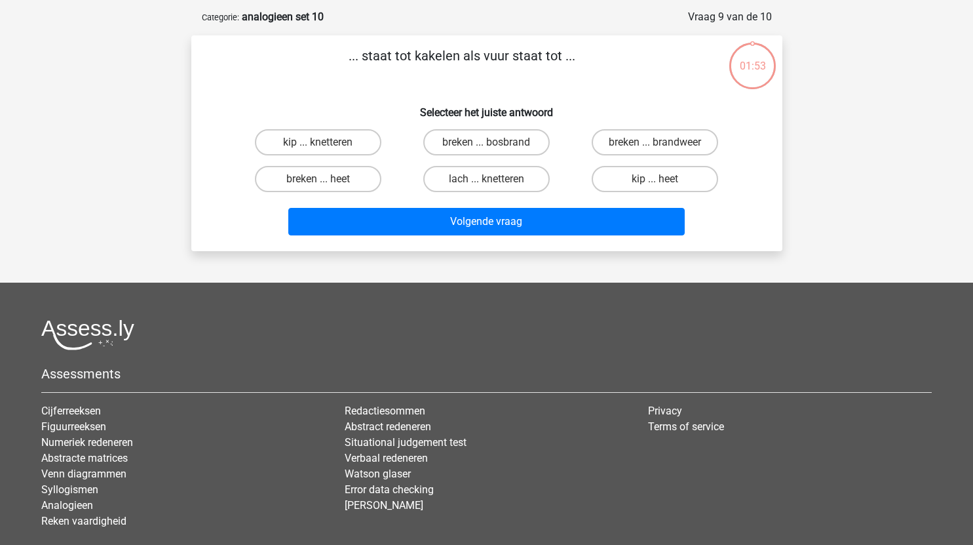
scroll to position [56, 0]
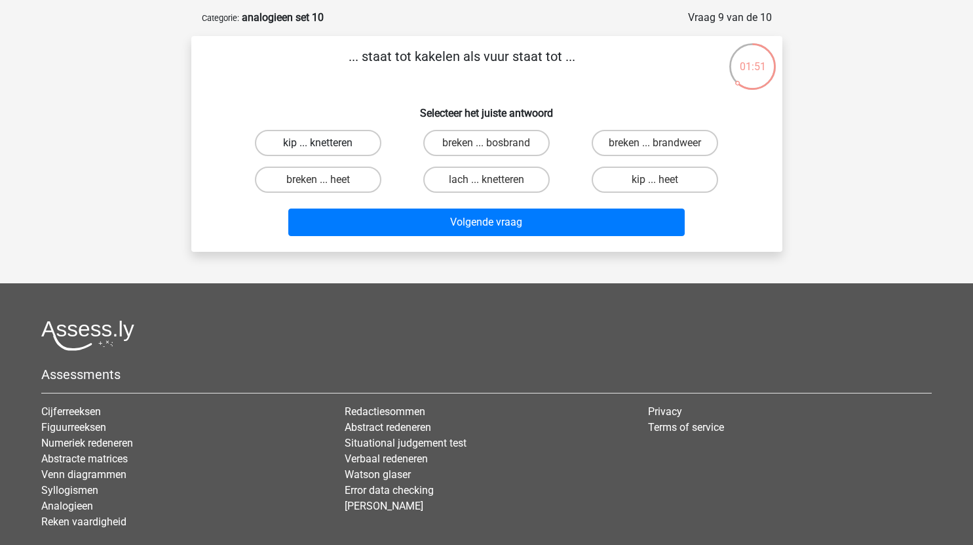
click at [348, 139] on label "kip ... knetteren" at bounding box center [318, 143] width 126 height 26
click at [326, 143] on input "kip ... knetteren" at bounding box center [322, 147] width 9 height 9
radio input "true"
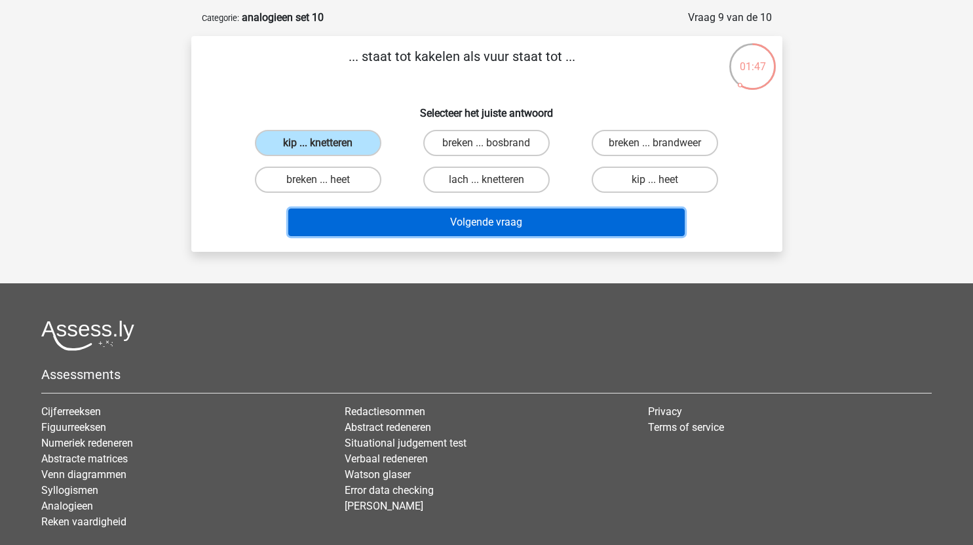
click at [539, 227] on button "Volgende vraag" at bounding box center [486, 222] width 396 height 28
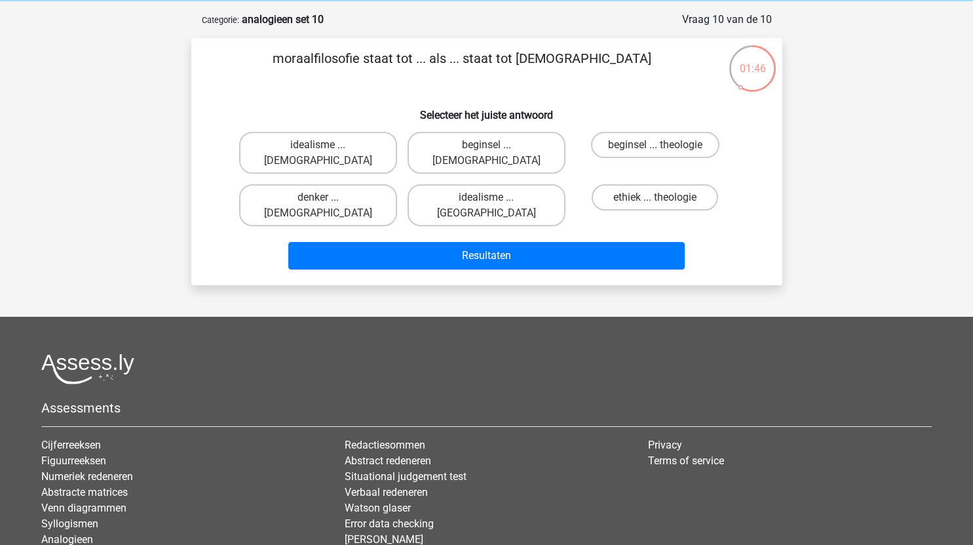
scroll to position [53, 0]
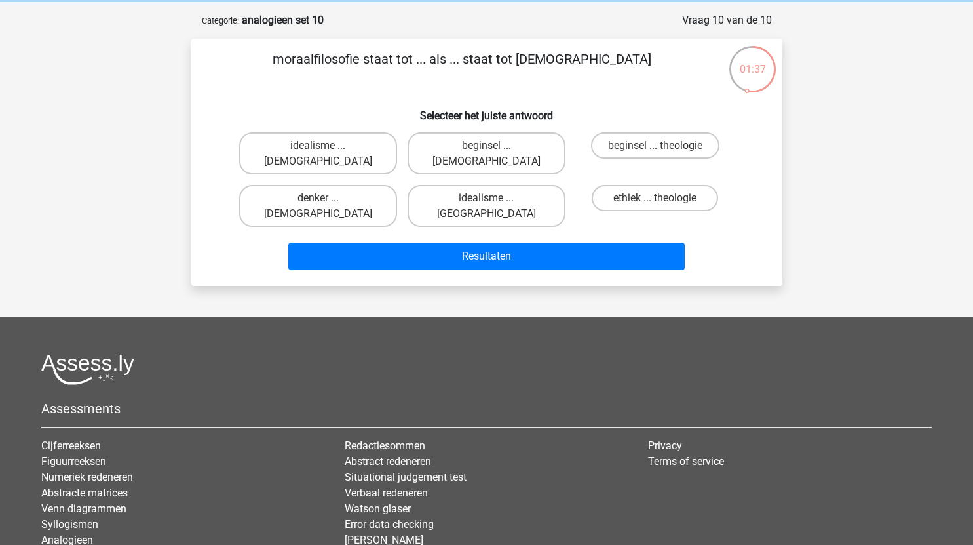
click at [657, 198] on input "ethiek ... theologie" at bounding box center [659, 202] width 9 height 9
radio input "true"
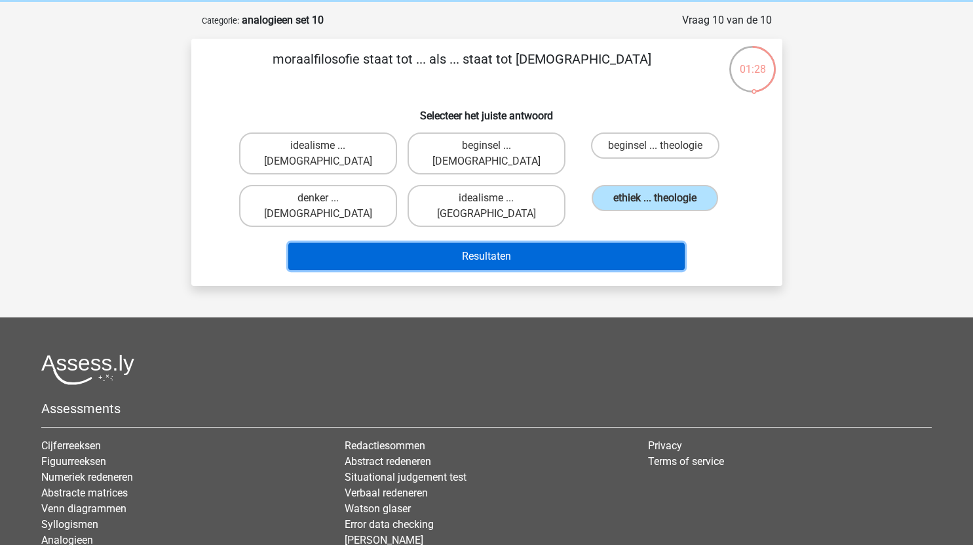
click at [574, 242] on button "Resultaten" at bounding box center [486, 256] width 396 height 28
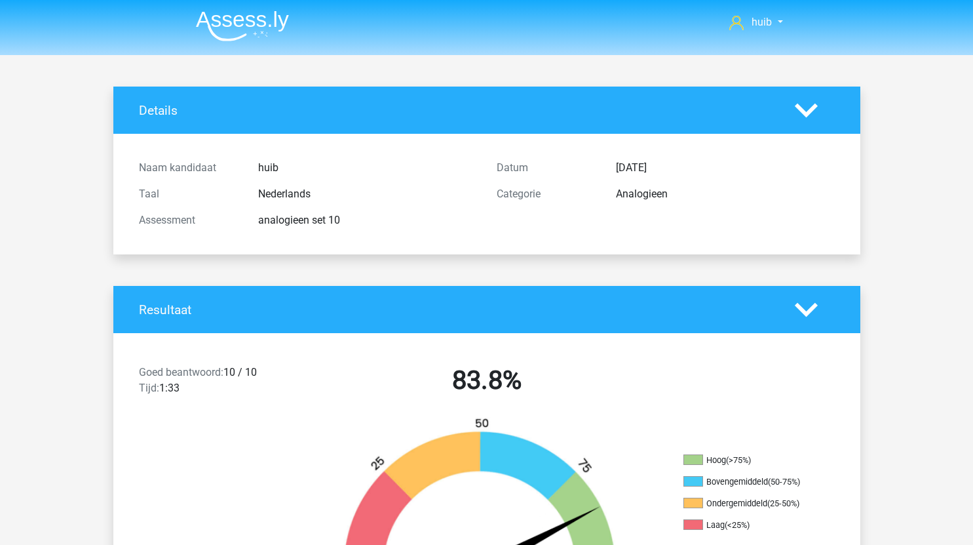
click at [261, 29] on img at bounding box center [242, 25] width 93 height 31
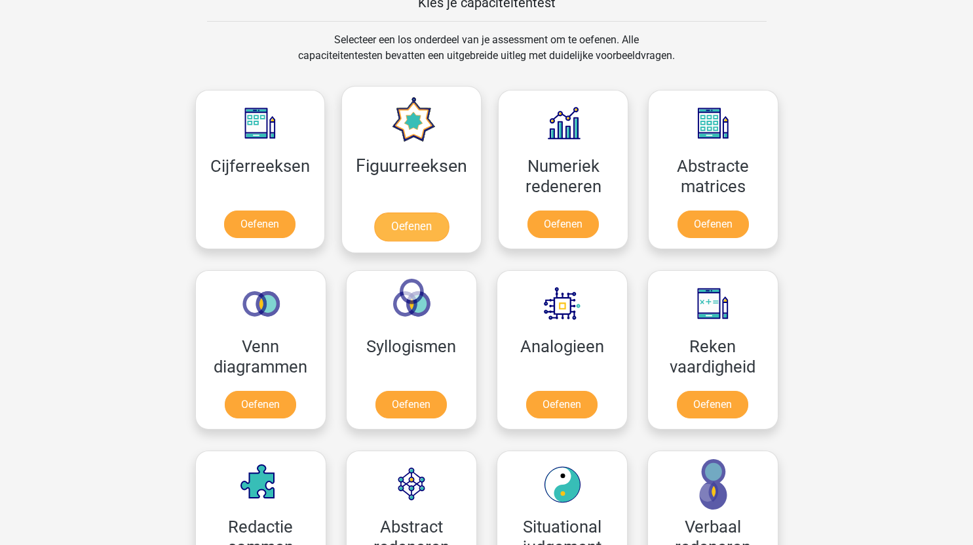
scroll to position [526, 0]
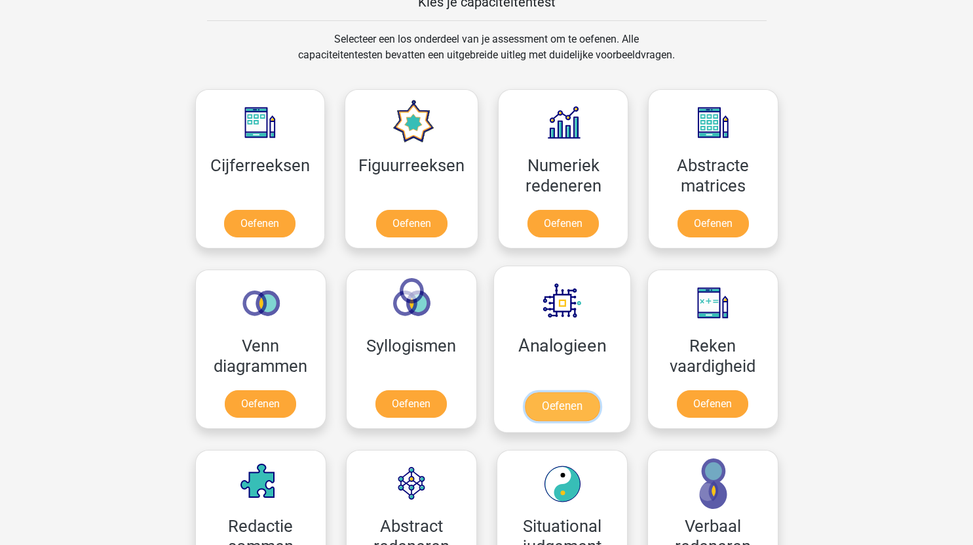
click at [545, 403] on link "Oefenen" at bounding box center [561, 406] width 75 height 29
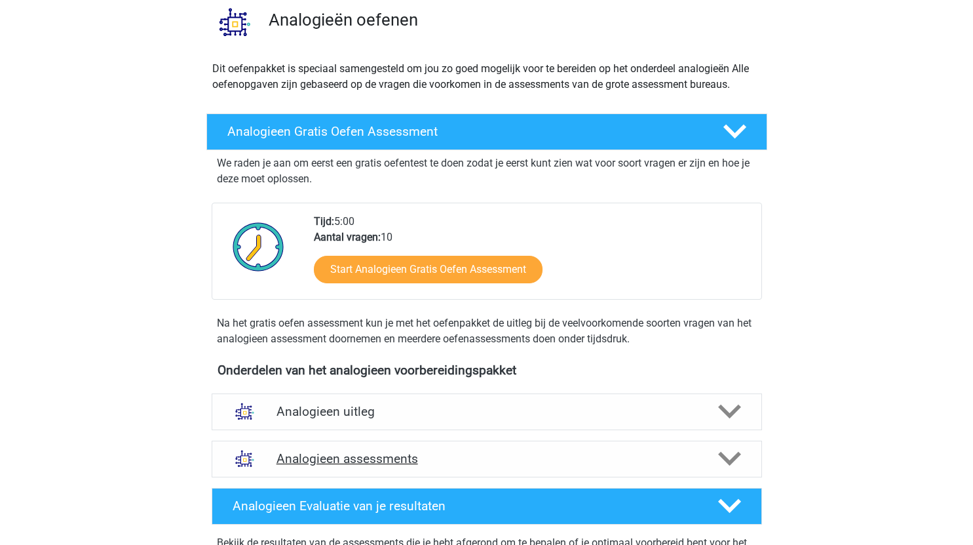
scroll to position [102, 0]
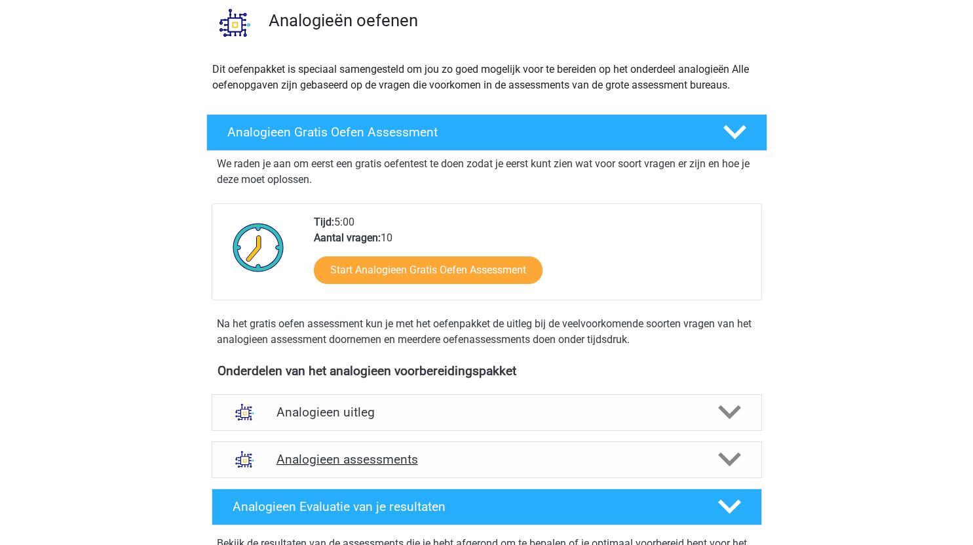
click at [729, 458] on icon at bounding box center [729, 459] width 23 height 23
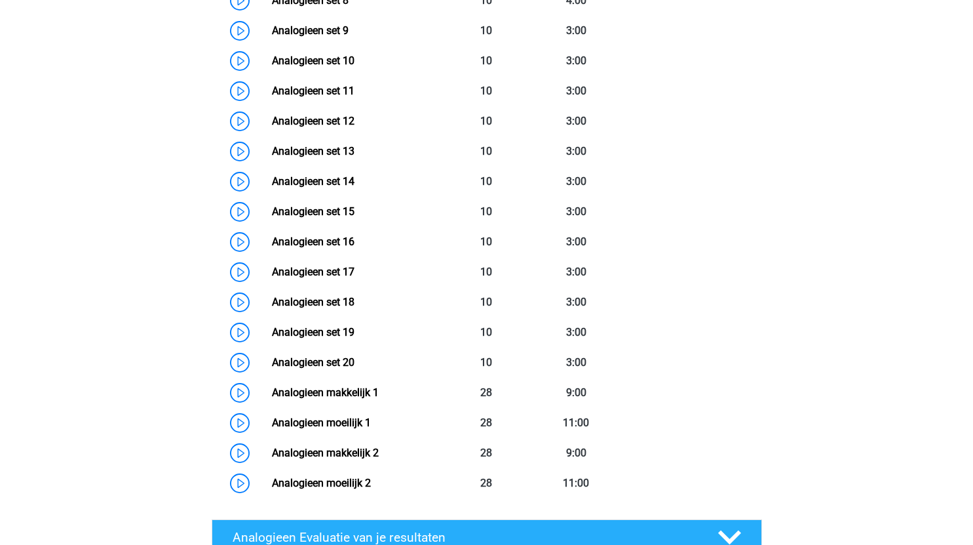
scroll to position [892, 0]
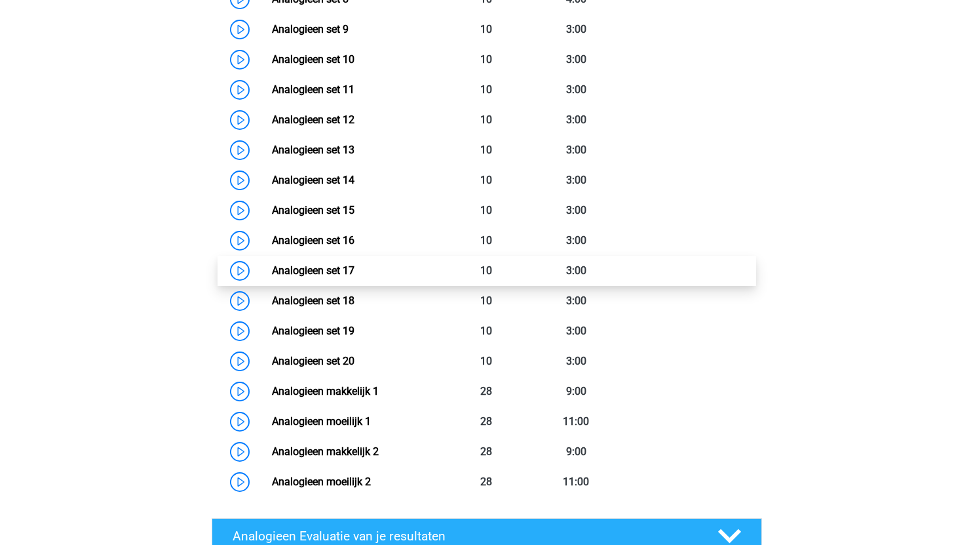
click at [272, 269] on link "Analogieen set 17" at bounding box center [313, 270] width 83 height 12
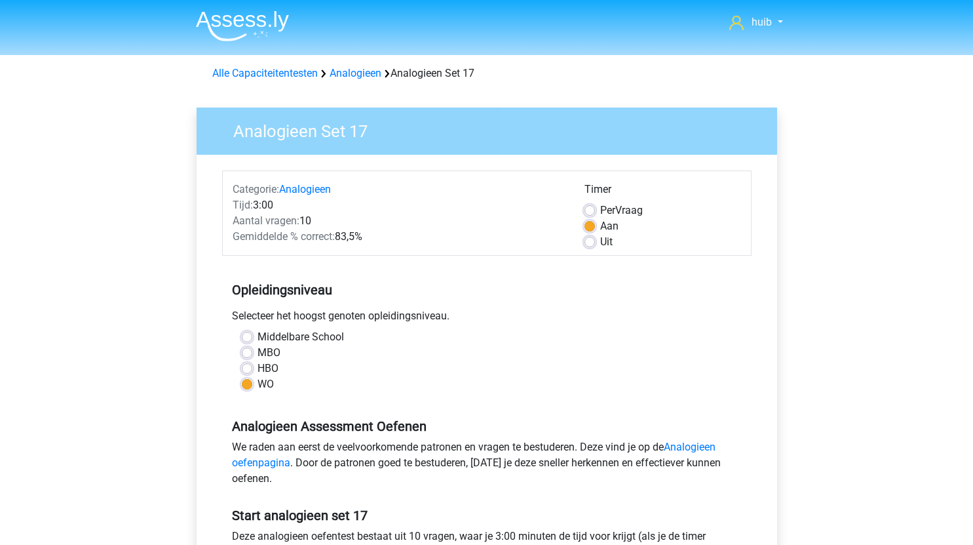
scroll to position [316, 0]
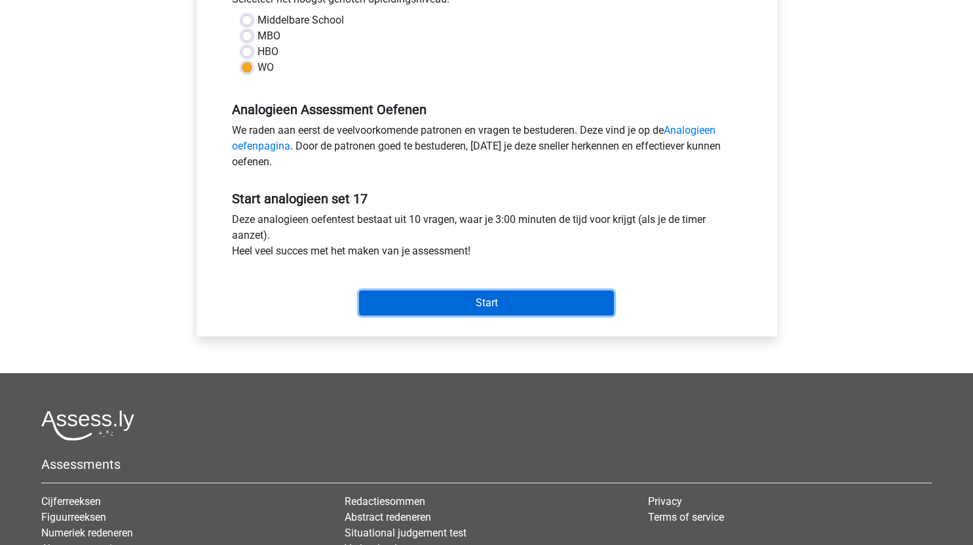
click at [526, 309] on input "Start" at bounding box center [486, 302] width 255 height 25
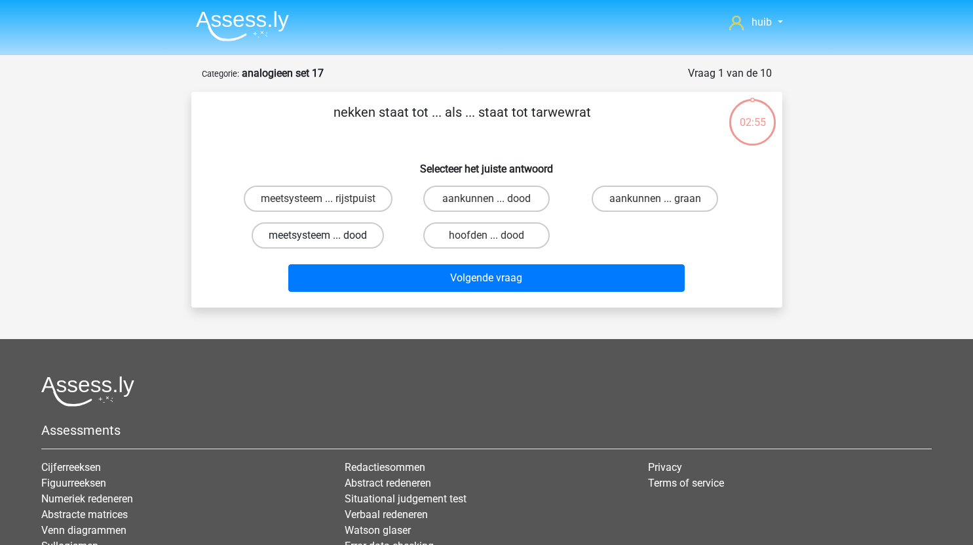
click at [364, 236] on label "meetsysteem ... dood" at bounding box center [318, 235] width 132 height 26
click at [326, 236] on input "meetsysteem ... dood" at bounding box center [322, 239] width 9 height 9
radio input "true"
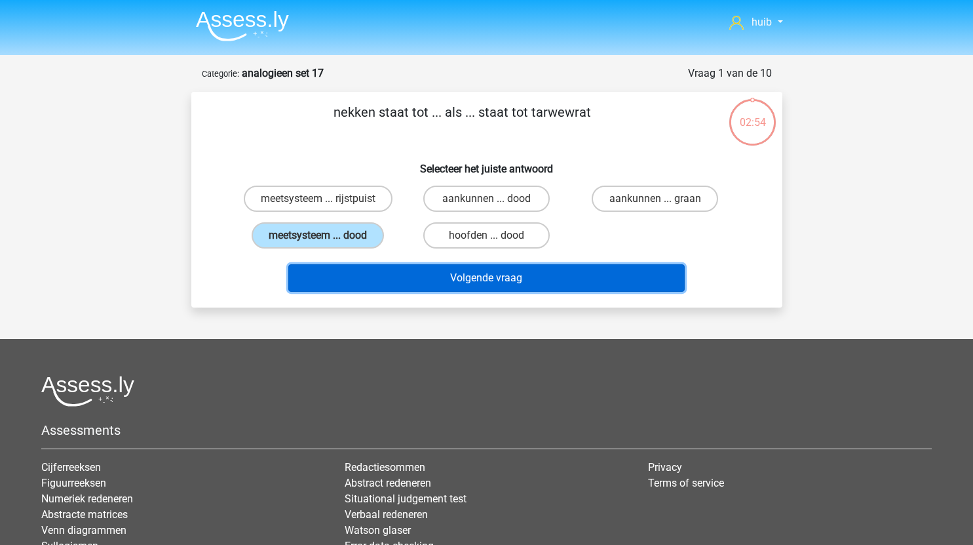
click at [429, 274] on button "Volgende vraag" at bounding box center [486, 278] width 396 height 28
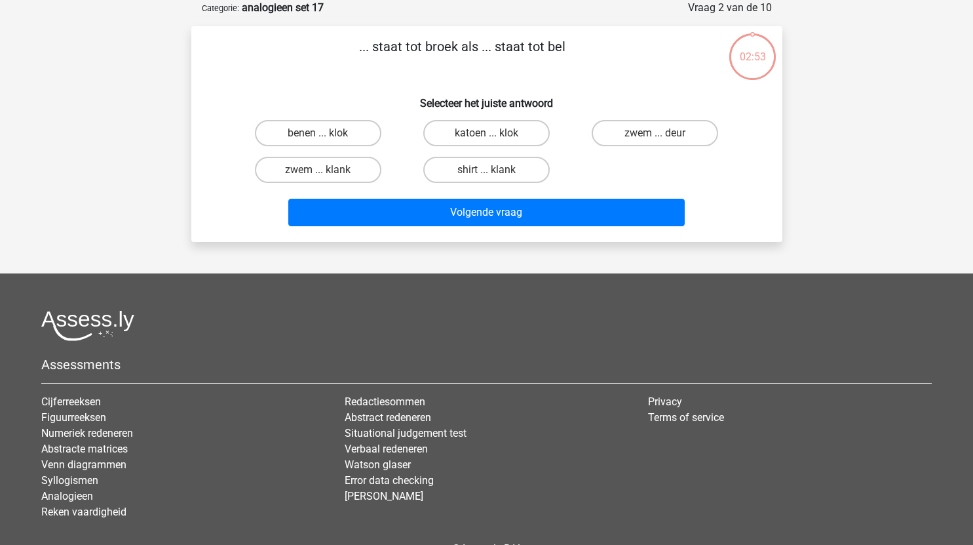
scroll to position [28, 0]
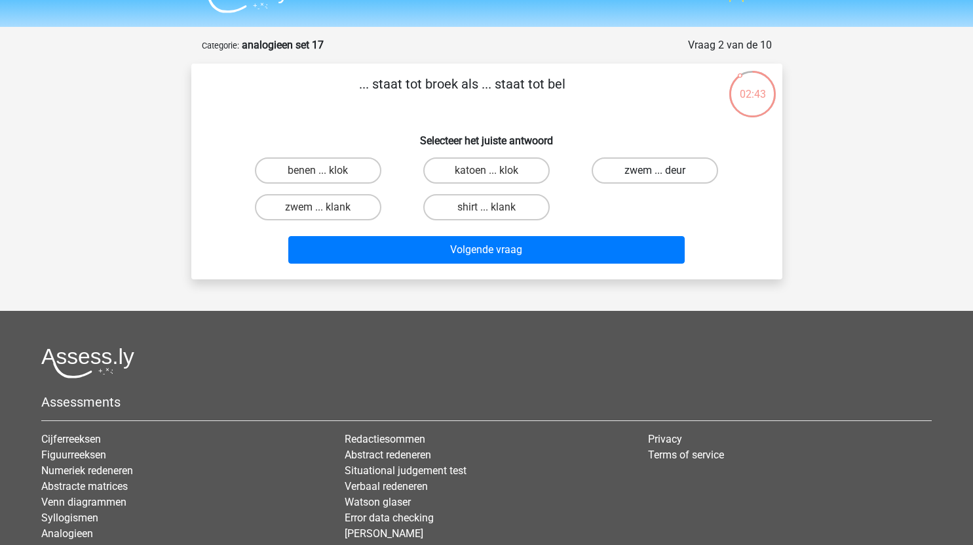
click at [674, 172] on label "zwem ... deur" at bounding box center [655, 170] width 126 height 26
click at [664, 172] on input "zwem ... deur" at bounding box center [659, 174] width 9 height 9
radio input "true"
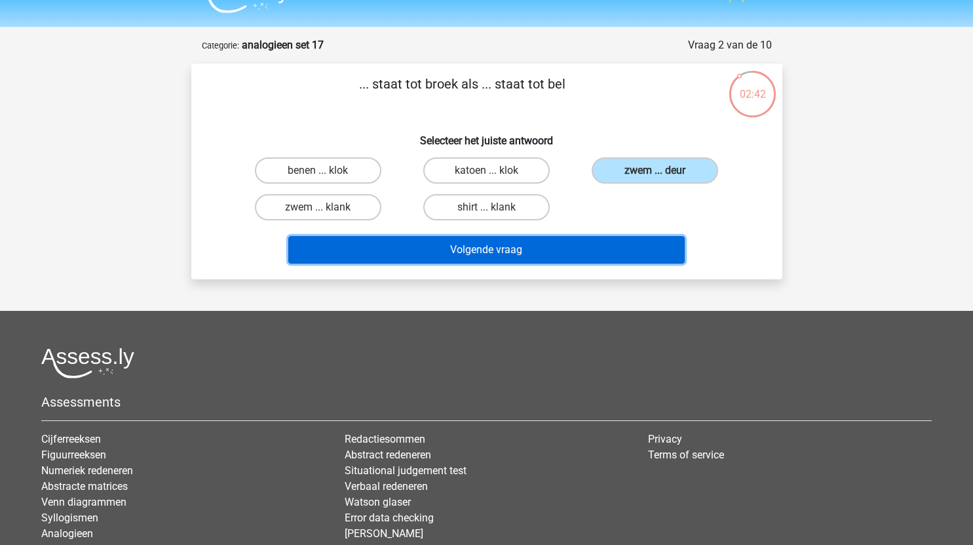
click at [557, 248] on button "Volgende vraag" at bounding box center [486, 250] width 396 height 28
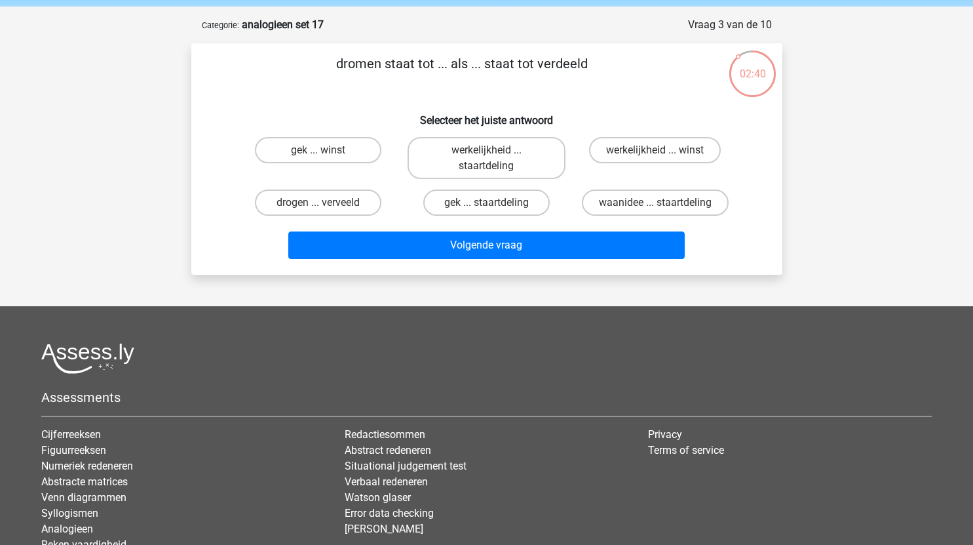
scroll to position [36, 0]
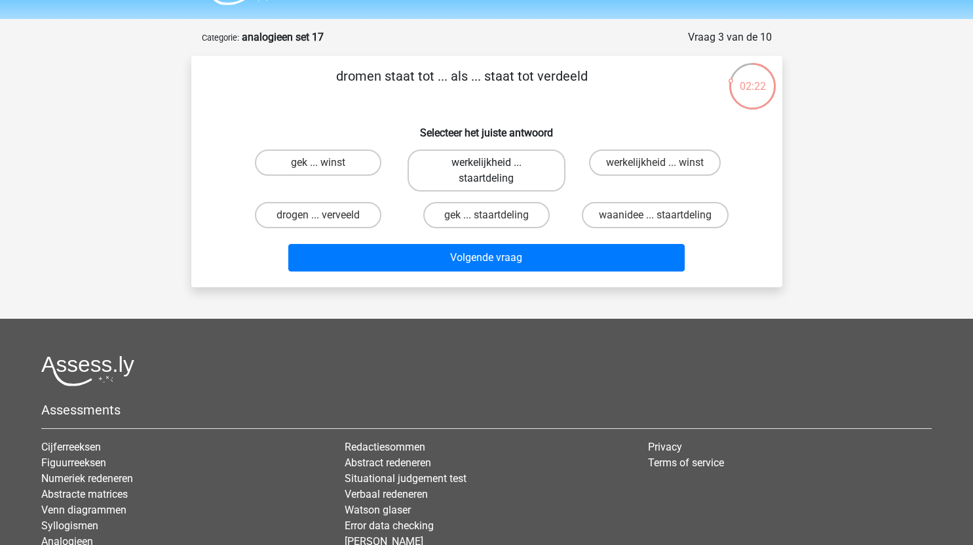
click at [493, 176] on label "werkelijkheid ... staartdeling" at bounding box center [487, 170] width 158 height 42
click at [493, 171] on input "werkelijkheid ... staartdeling" at bounding box center [490, 167] width 9 height 9
radio input "true"
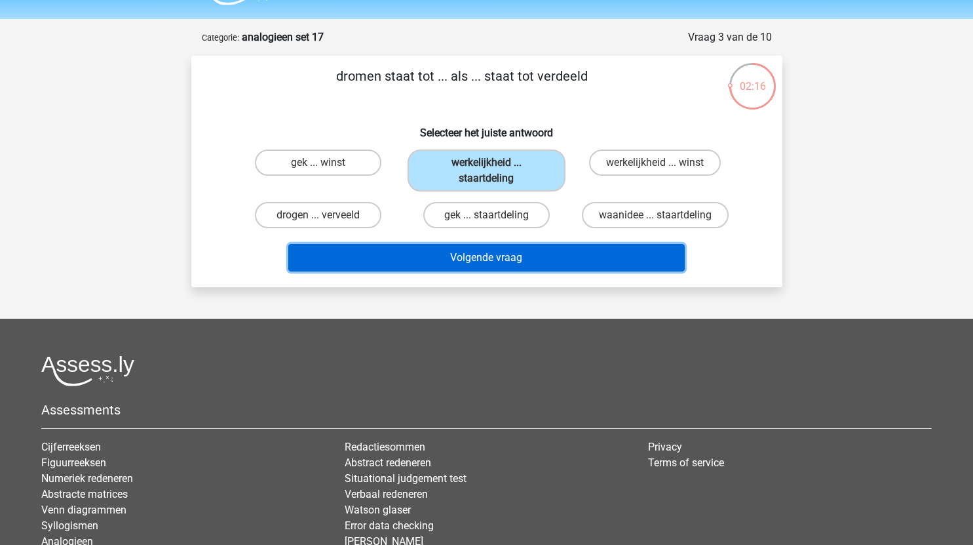
click at [482, 261] on button "Volgende vraag" at bounding box center [486, 258] width 396 height 28
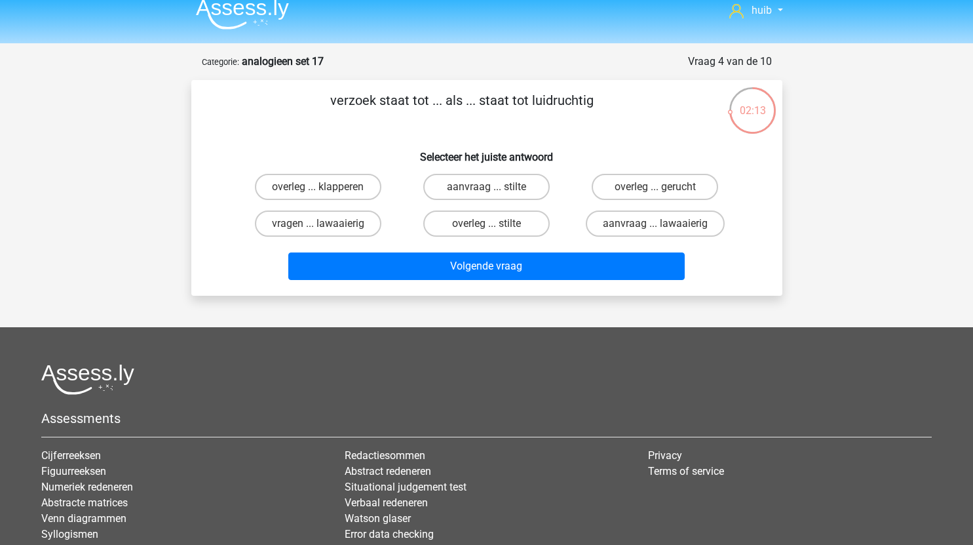
scroll to position [11, 0]
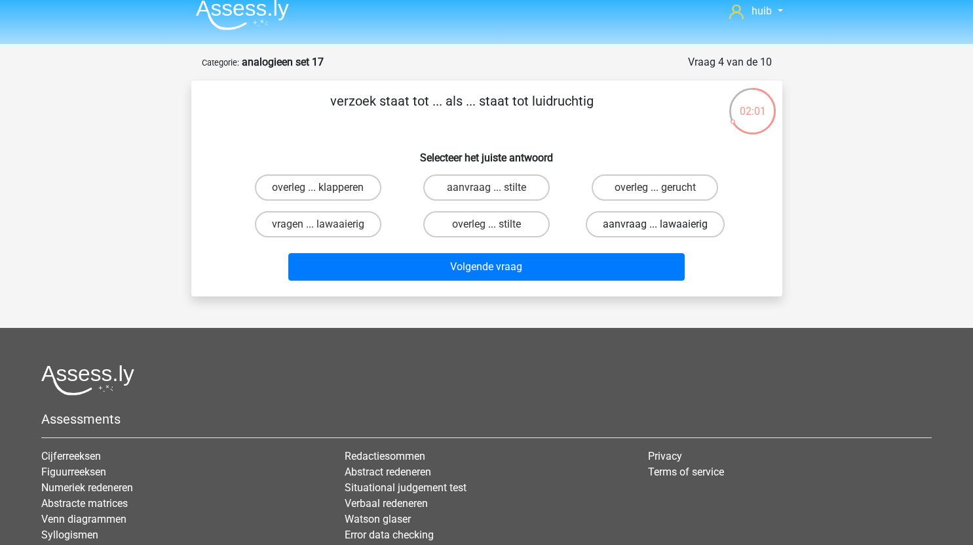
click at [664, 227] on label "aanvraag ... lawaaierig" at bounding box center [655, 224] width 139 height 26
click at [664, 227] on input "aanvraag ... lawaaierig" at bounding box center [659, 228] width 9 height 9
radio input "true"
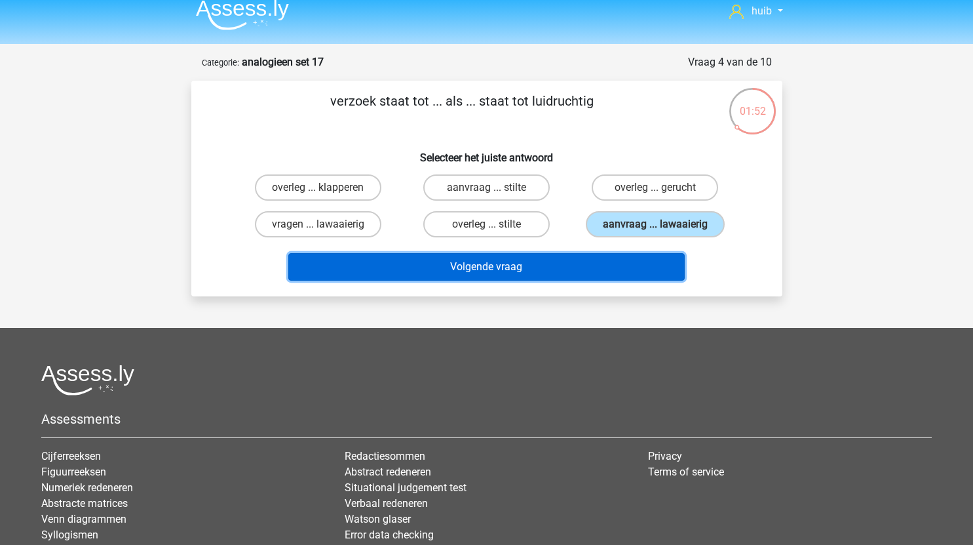
click at [535, 265] on button "Volgende vraag" at bounding box center [486, 267] width 396 height 28
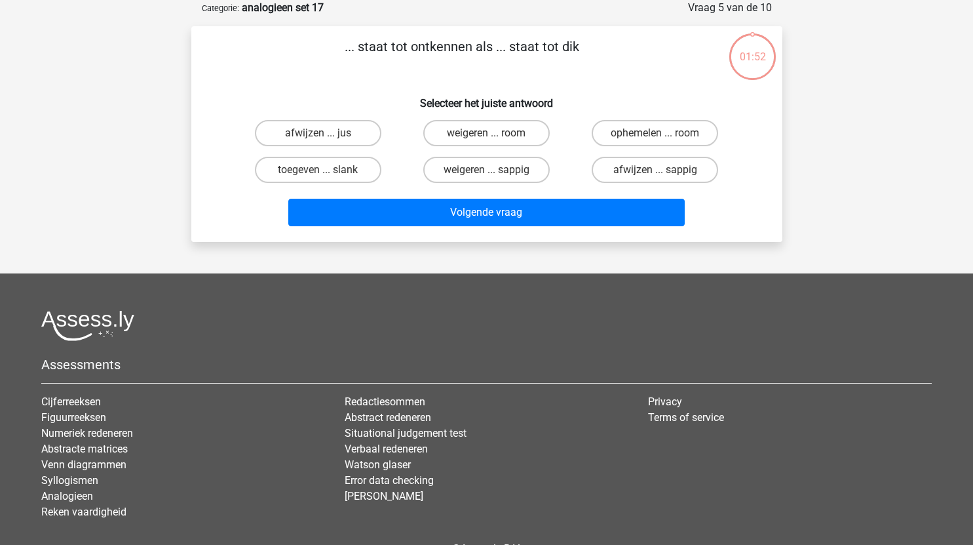
scroll to position [33, 0]
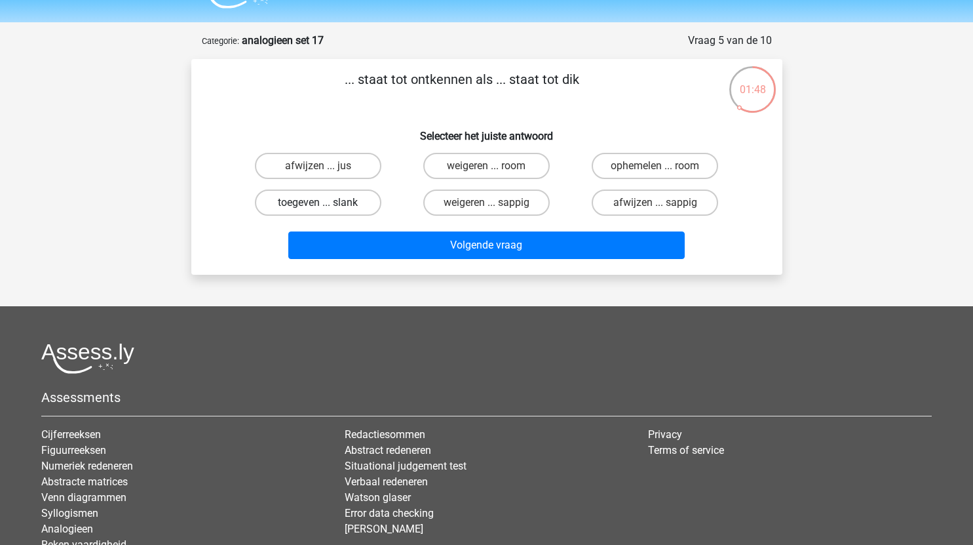
click at [353, 201] on label "toegeven ... slank" at bounding box center [318, 202] width 126 height 26
click at [326, 202] on input "toegeven ... slank" at bounding box center [322, 206] width 9 height 9
radio input "true"
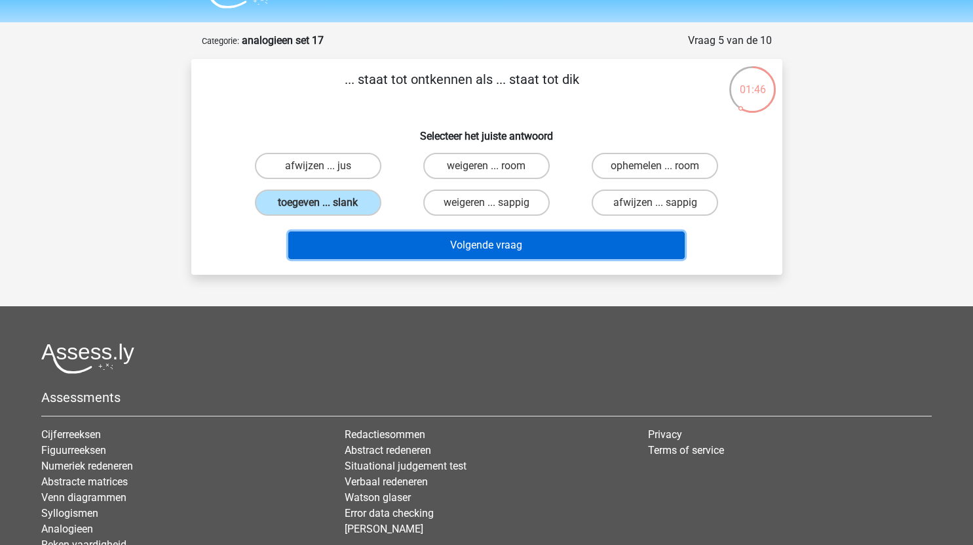
click at [468, 243] on button "Volgende vraag" at bounding box center [486, 245] width 396 height 28
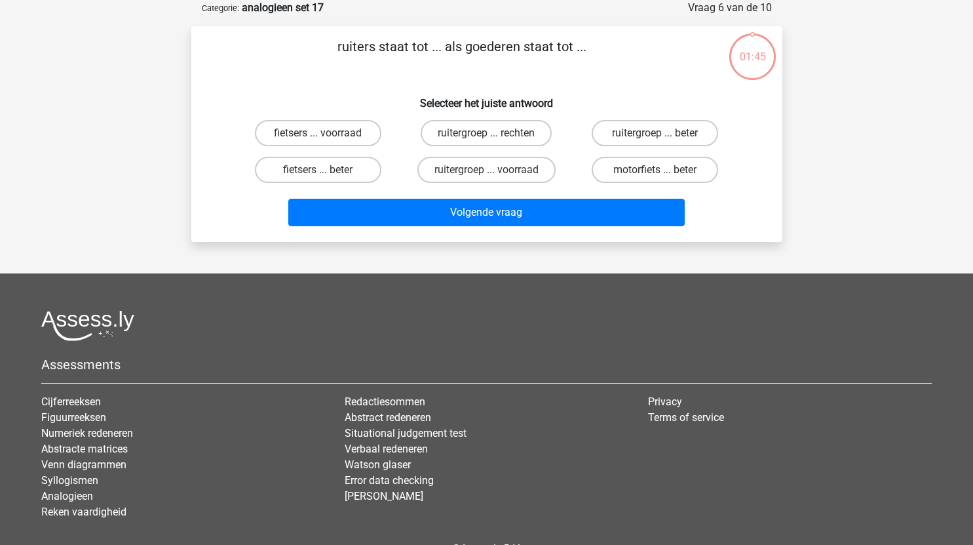
scroll to position [43, 0]
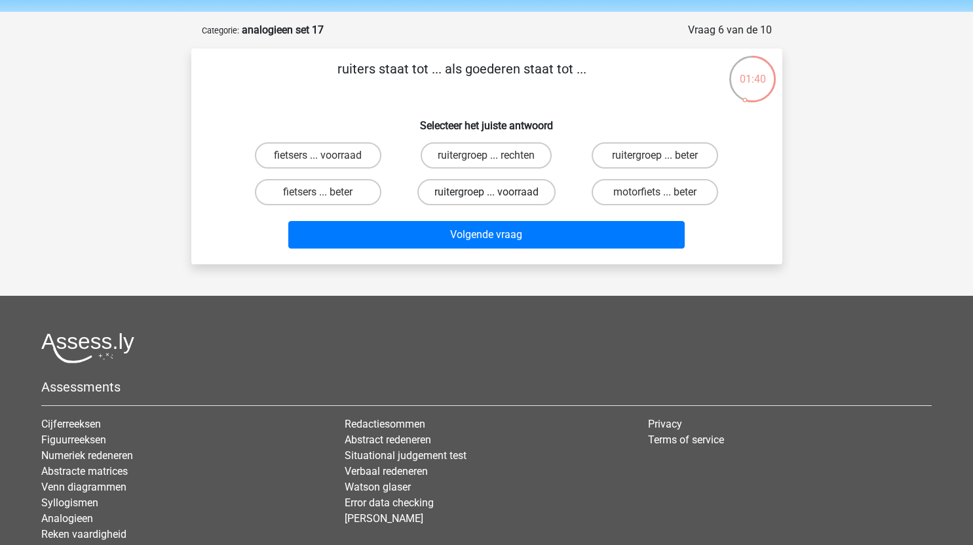
click at [528, 194] on label "ruitergroep ... voorraad" at bounding box center [486, 192] width 138 height 26
click at [495, 194] on input "ruitergroep ... voorraad" at bounding box center [490, 196] width 9 height 9
radio input "true"
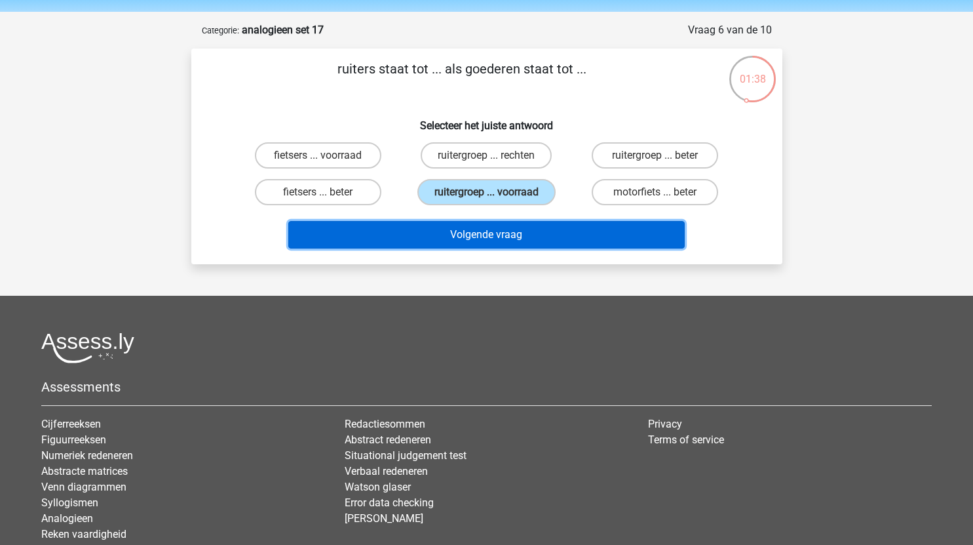
click at [540, 236] on button "Volgende vraag" at bounding box center [486, 235] width 396 height 28
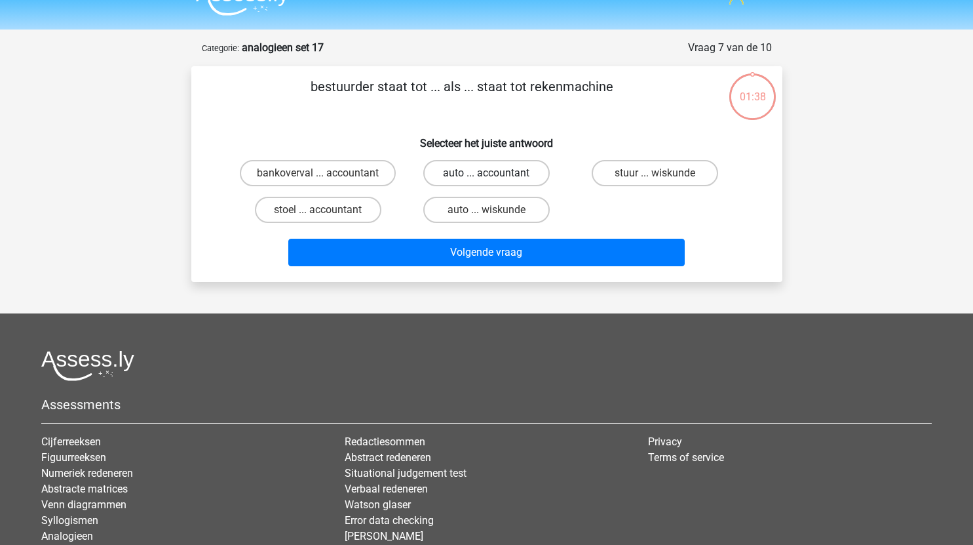
scroll to position [25, 0]
click at [514, 173] on label "auto ... accountant" at bounding box center [486, 174] width 126 height 26
click at [495, 174] on input "auto ... accountant" at bounding box center [490, 178] width 9 height 9
radio input "true"
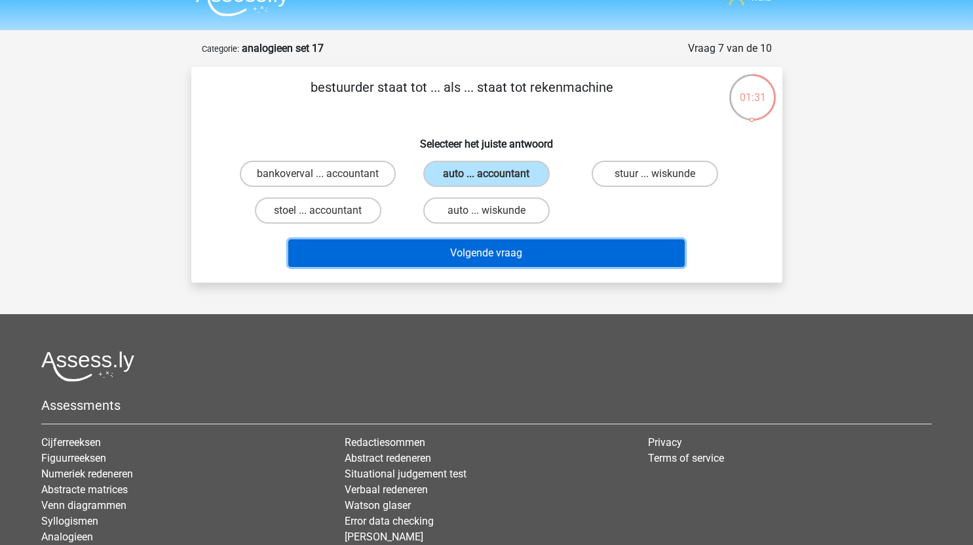
click at [478, 254] on button "Volgende vraag" at bounding box center [486, 253] width 396 height 28
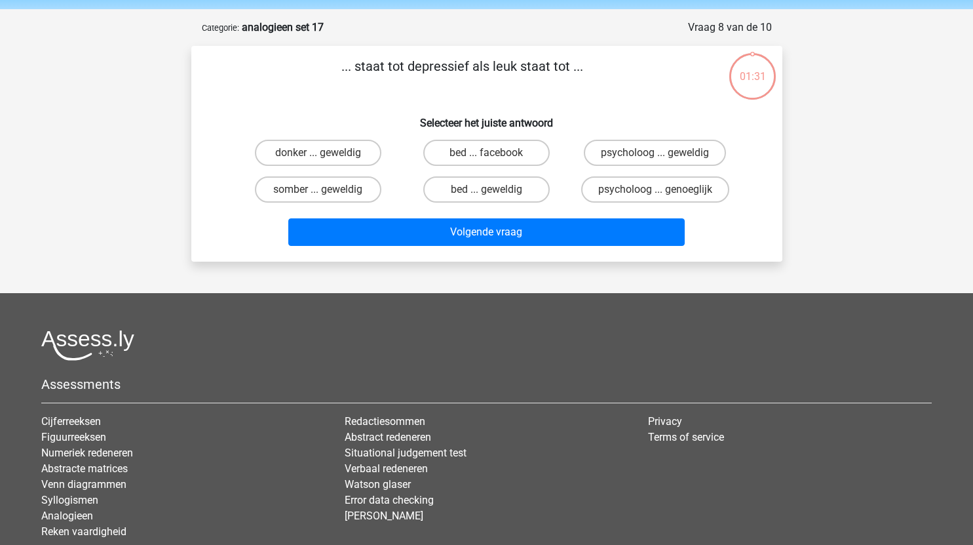
scroll to position [45, 0]
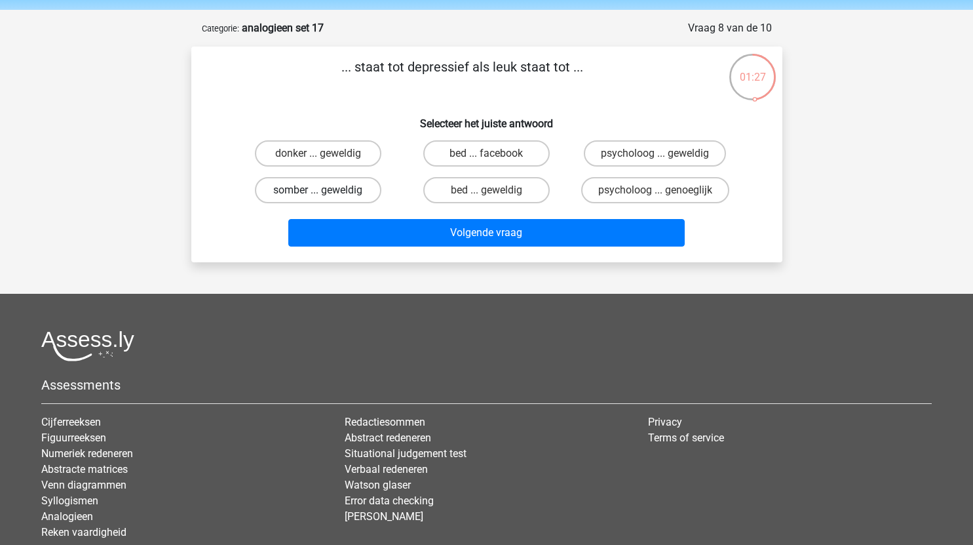
click at [342, 189] on label "somber ... geweldig" at bounding box center [318, 190] width 126 height 26
click at [326, 190] on input "somber ... geweldig" at bounding box center [322, 194] width 9 height 9
radio input "true"
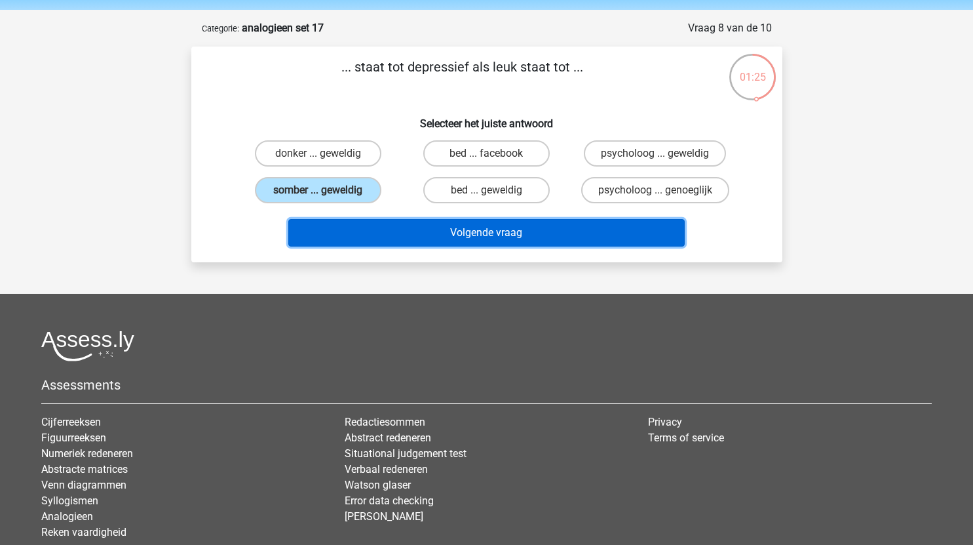
click at [518, 235] on button "Volgende vraag" at bounding box center [486, 233] width 396 height 28
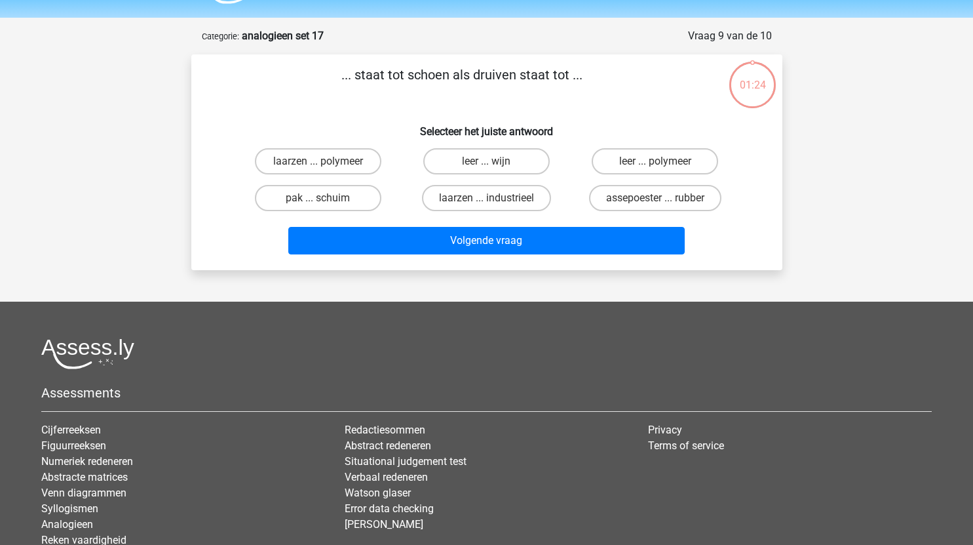
scroll to position [37, 0]
click at [513, 167] on label "leer ... wijn" at bounding box center [486, 162] width 126 height 26
click at [495, 167] on input "leer ... wijn" at bounding box center [490, 166] width 9 height 9
radio input "true"
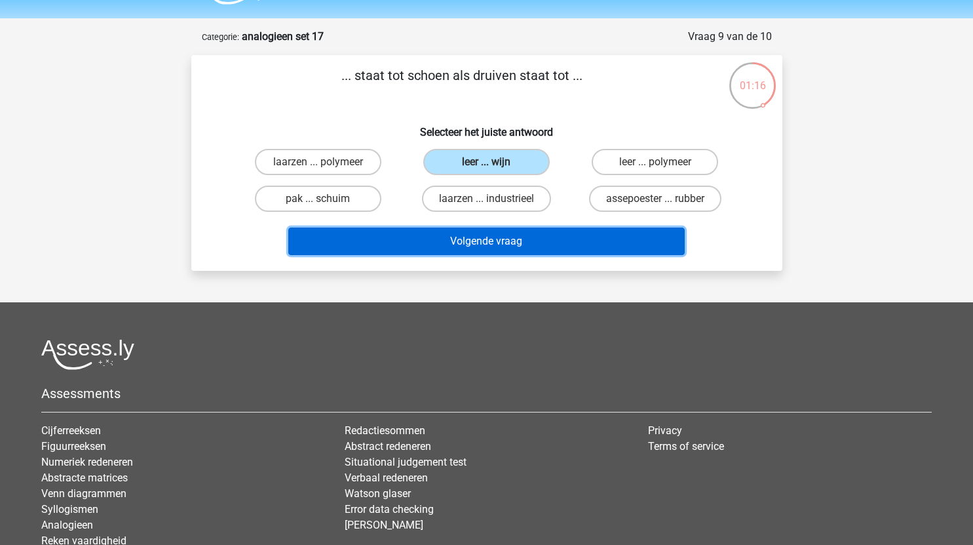
click at [519, 246] on button "Volgende vraag" at bounding box center [486, 241] width 396 height 28
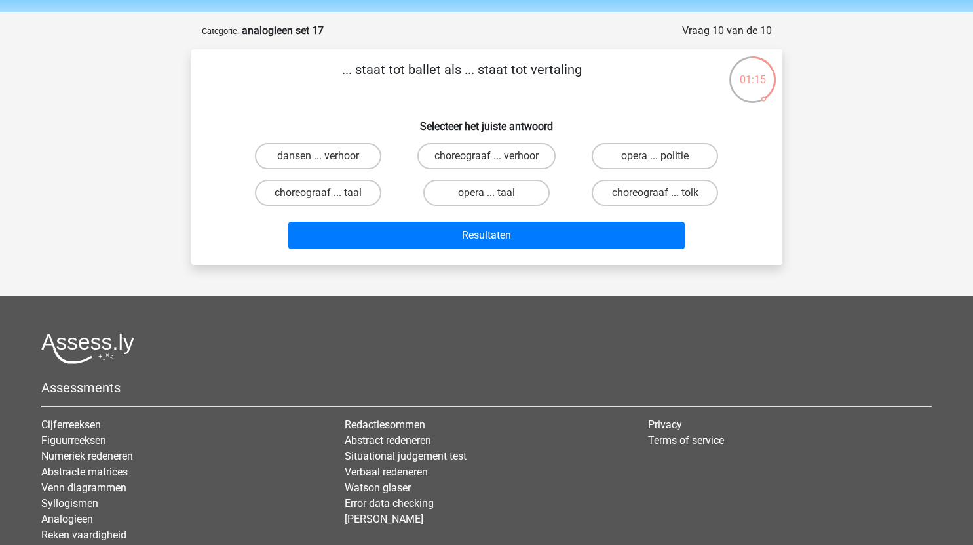
scroll to position [39, 0]
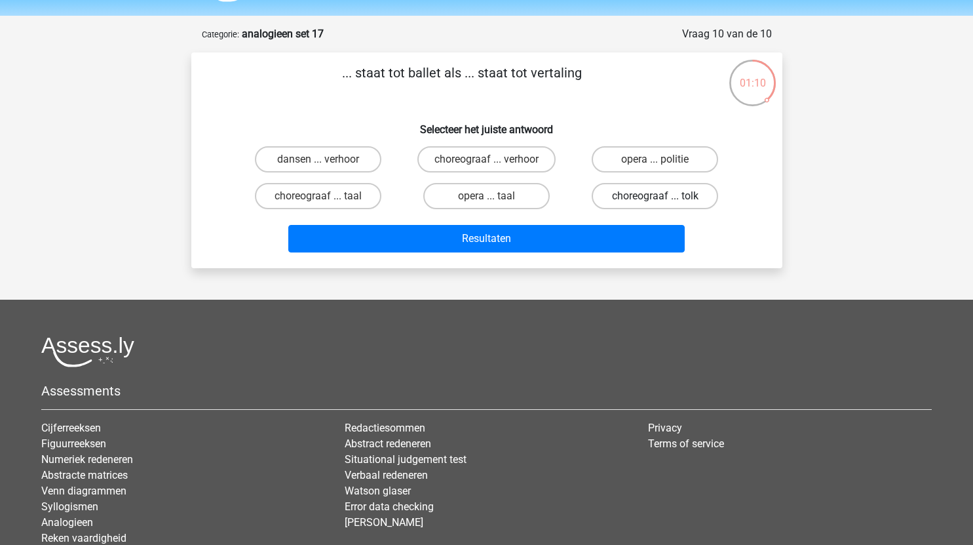
click at [683, 201] on label "choreograaf ... tolk" at bounding box center [655, 196] width 126 height 26
click at [664, 201] on input "choreograaf ... tolk" at bounding box center [659, 200] width 9 height 9
radio input "true"
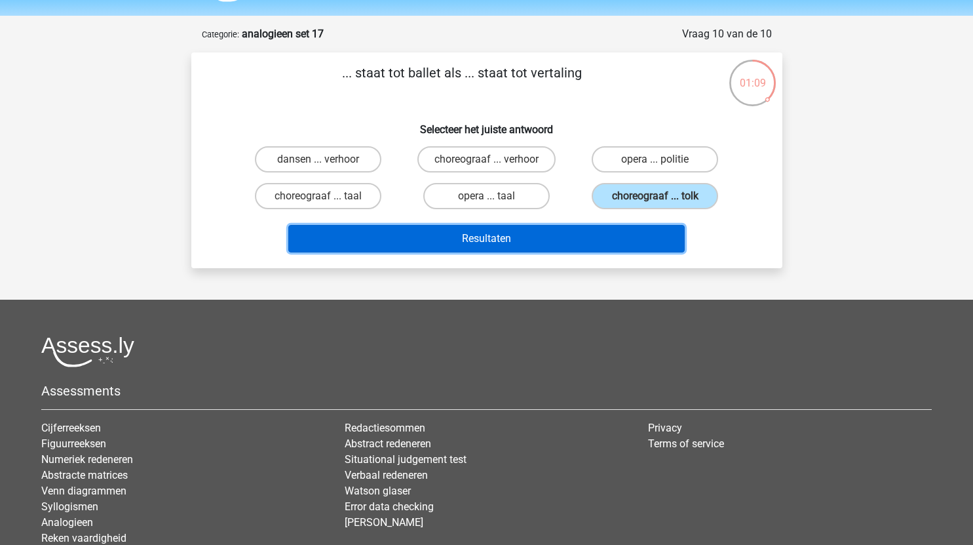
click at [575, 237] on button "Resultaten" at bounding box center [486, 239] width 396 height 28
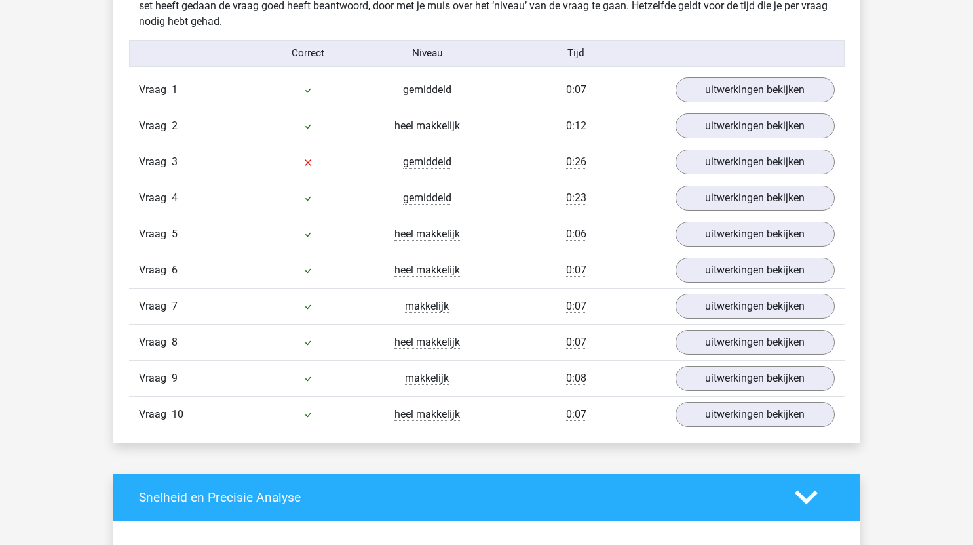
scroll to position [833, 0]
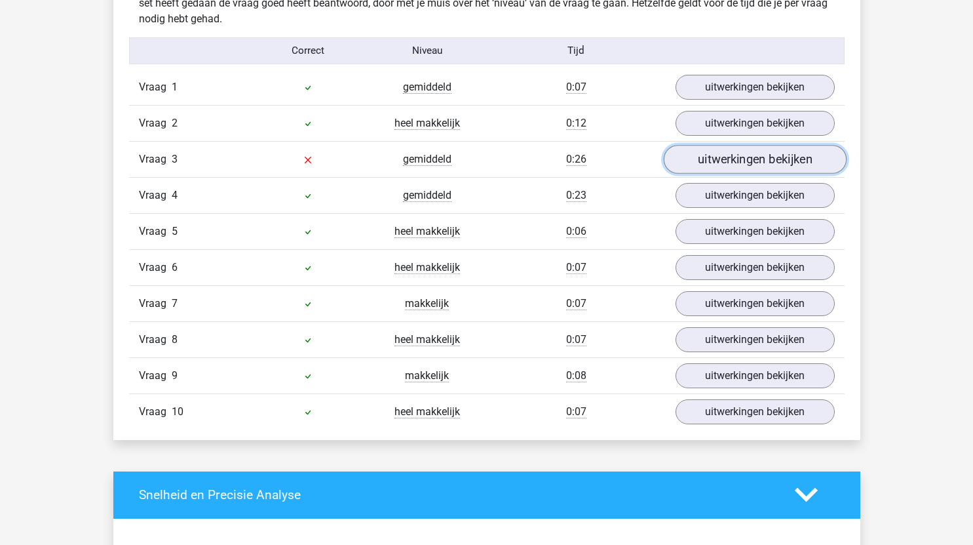
click at [704, 161] on link "uitwerkingen bekijken" at bounding box center [754, 159] width 183 height 29
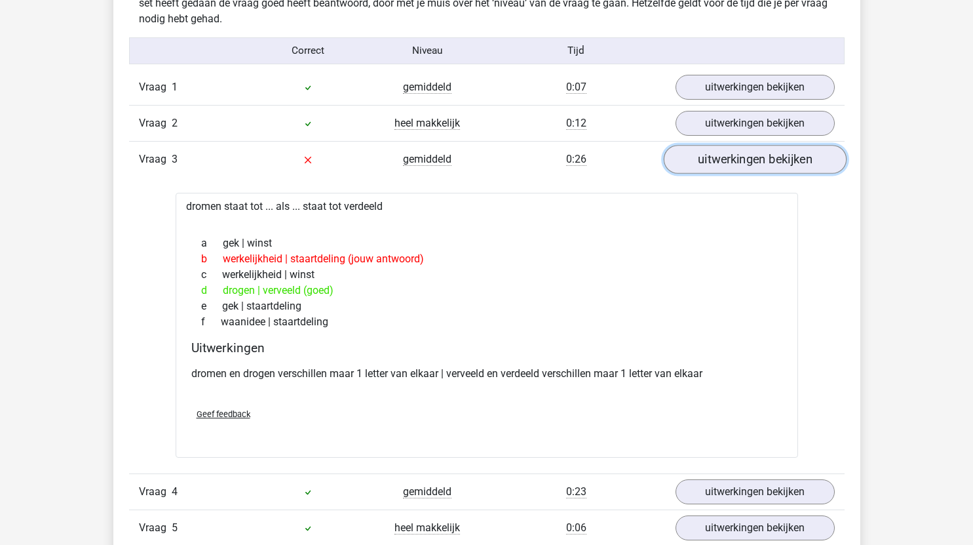
click at [737, 159] on link "uitwerkingen bekijken" at bounding box center [754, 159] width 183 height 29
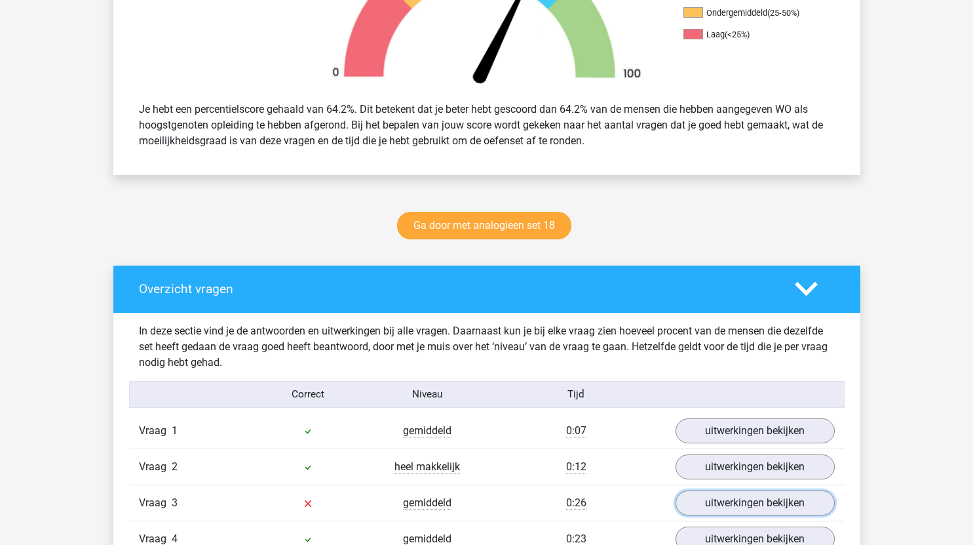
scroll to position [378, 0]
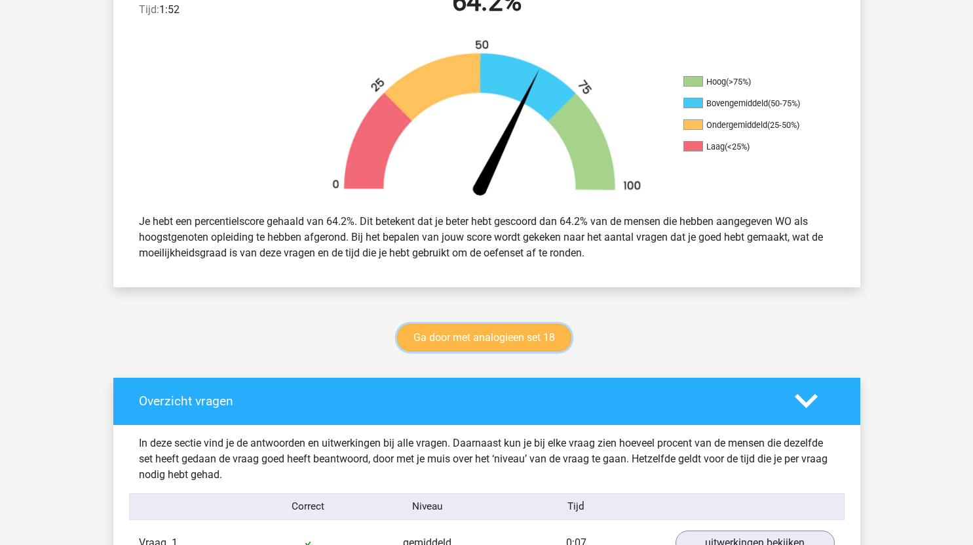
click at [537, 333] on link "Ga door met analogieen set 18" at bounding box center [484, 338] width 174 height 28
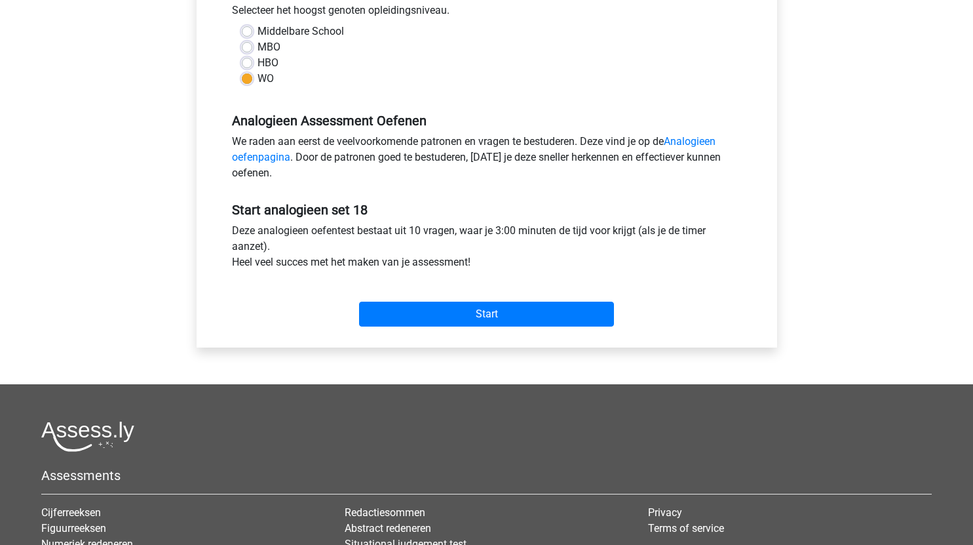
scroll to position [306, 0]
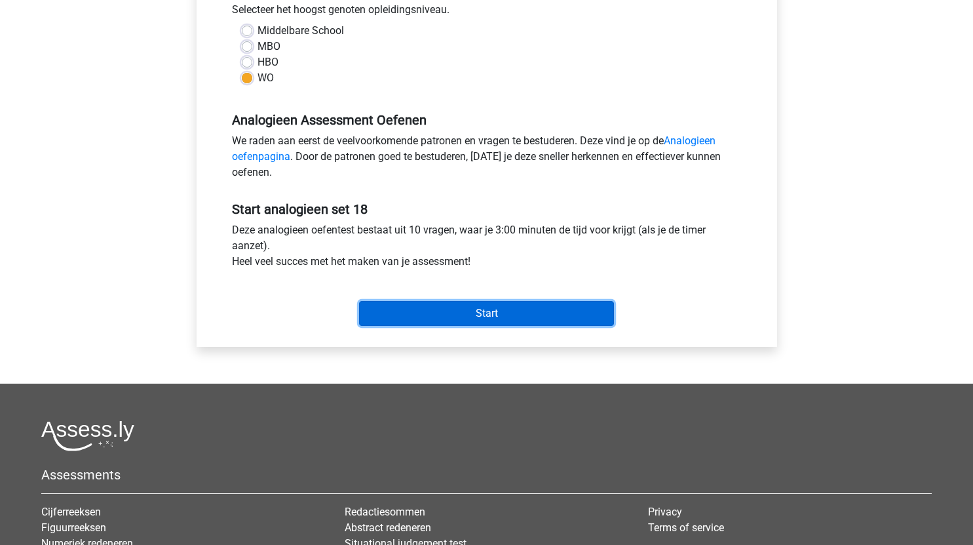
click at [521, 311] on input "Start" at bounding box center [486, 313] width 255 height 25
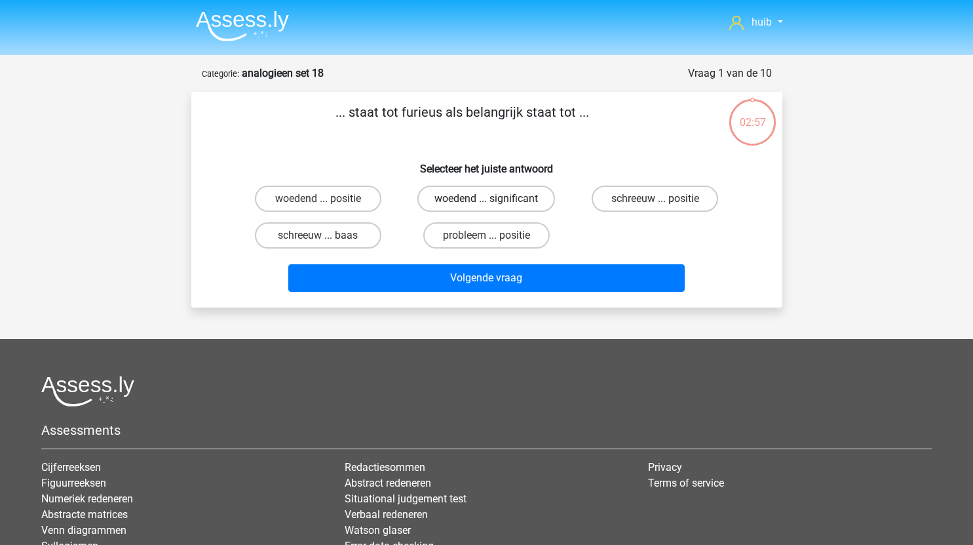
click at [516, 202] on label "woedend ... significant" at bounding box center [486, 198] width 138 height 26
click at [495, 202] on input "woedend ... significant" at bounding box center [490, 203] width 9 height 9
radio input "true"
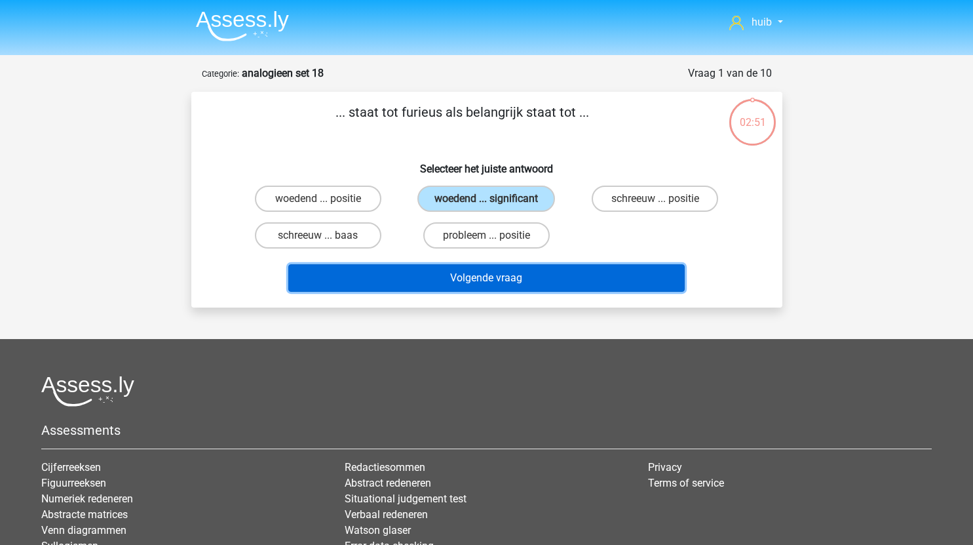
click at [510, 282] on button "Volgende vraag" at bounding box center [486, 278] width 396 height 28
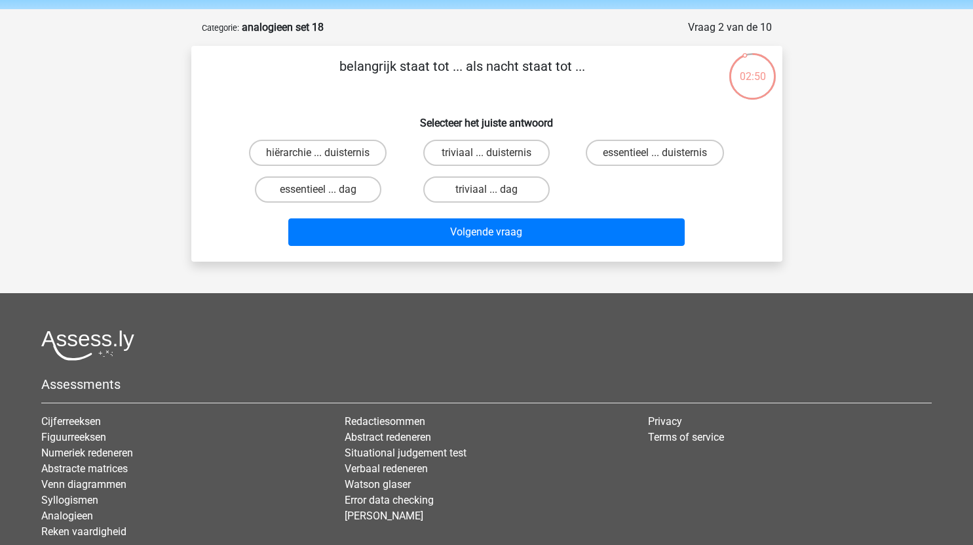
scroll to position [45, 0]
click at [516, 191] on label "triviaal ... dag" at bounding box center [486, 190] width 126 height 26
click at [495, 191] on input "triviaal ... dag" at bounding box center [490, 194] width 9 height 9
radio input "true"
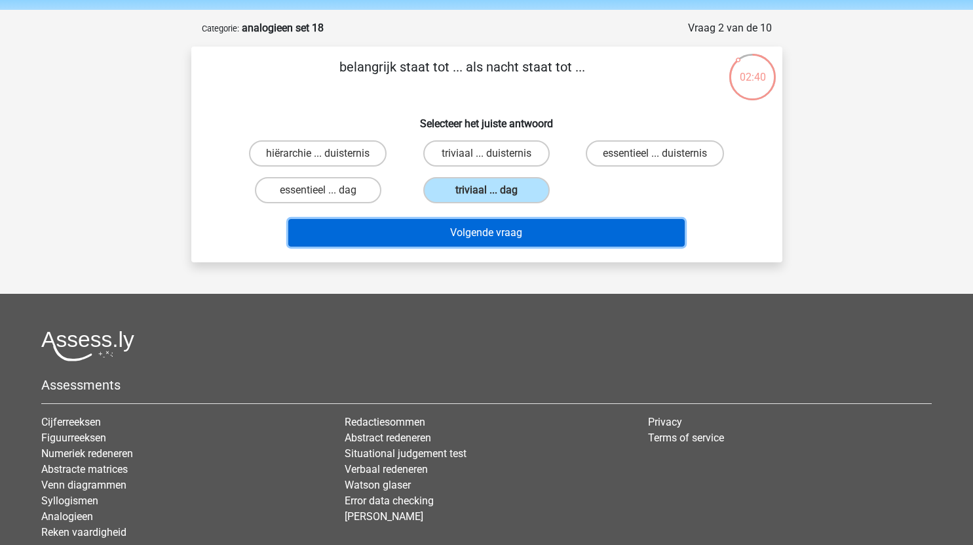
click at [501, 240] on button "Volgende vraag" at bounding box center [486, 233] width 396 height 28
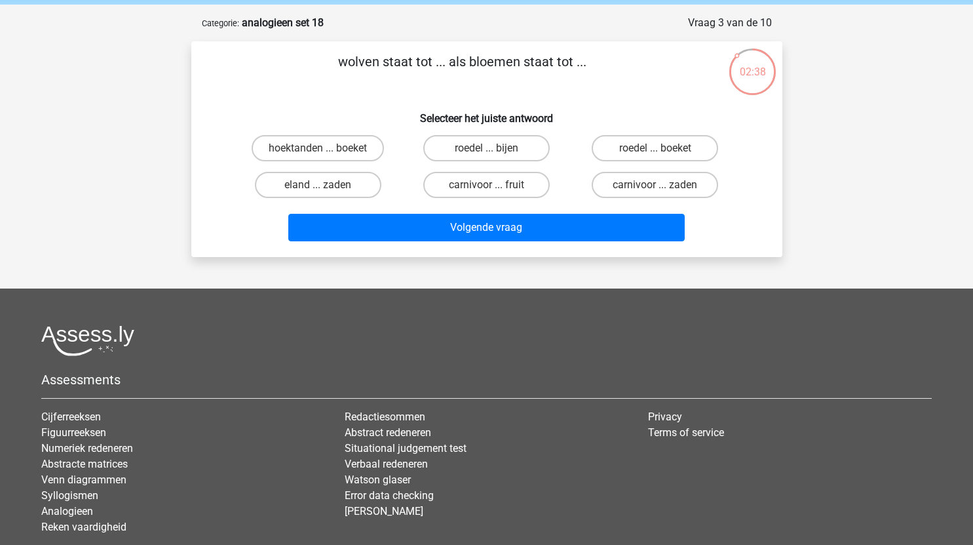
scroll to position [48, 0]
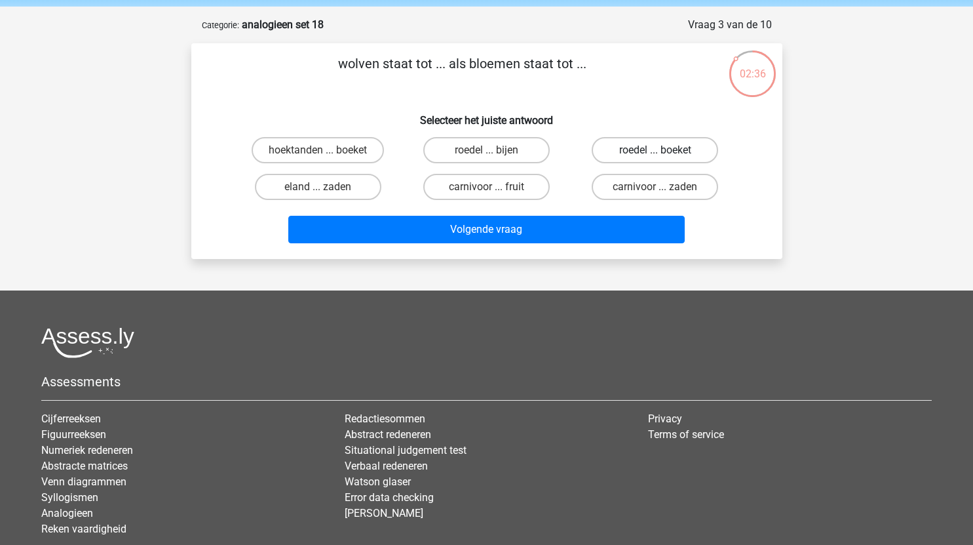
click at [685, 153] on label "roedel ... boeket" at bounding box center [655, 150] width 126 height 26
click at [664, 153] on input "roedel ... boeket" at bounding box center [659, 154] width 9 height 9
radio input "true"
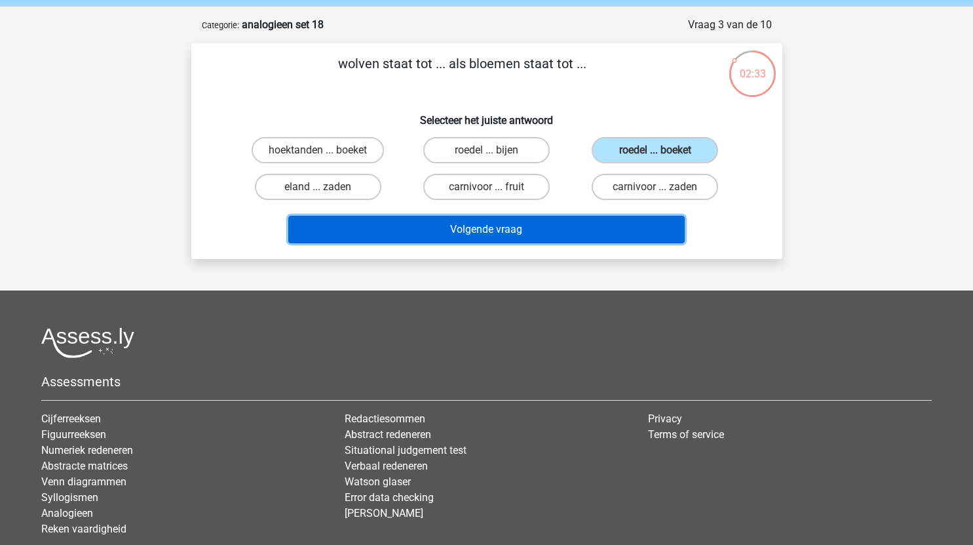
click at [530, 239] on button "Volgende vraag" at bounding box center [486, 230] width 396 height 28
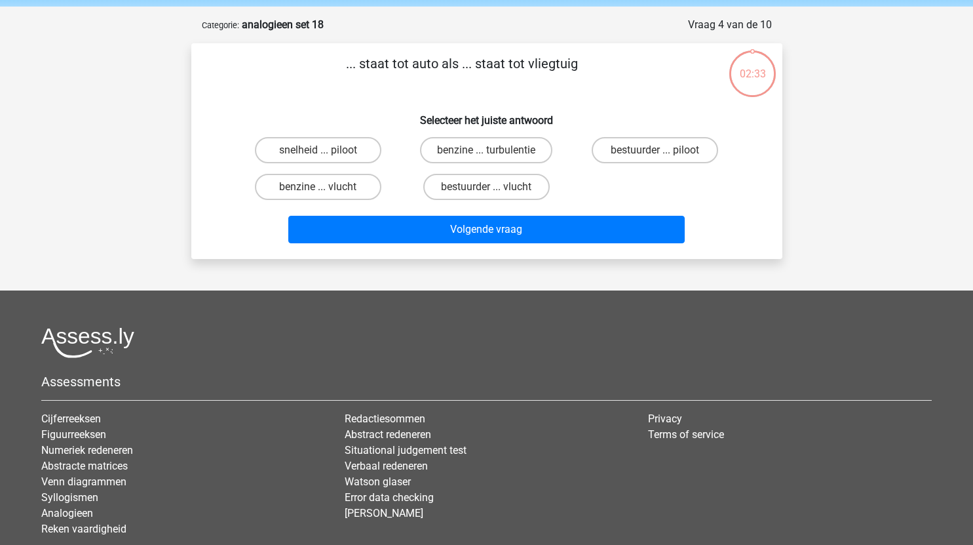
scroll to position [48, 0]
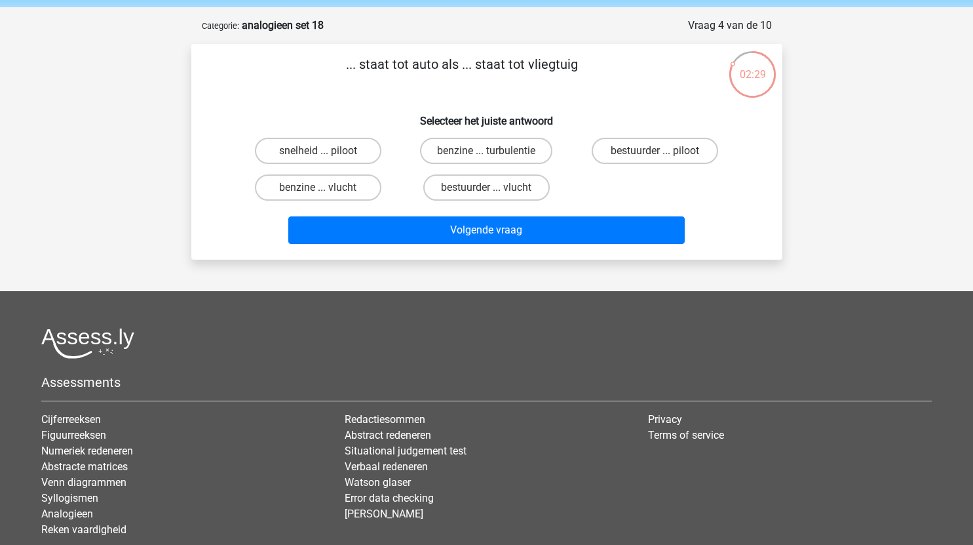
click at [656, 154] on input "bestuurder ... piloot" at bounding box center [659, 155] width 9 height 9
radio input "true"
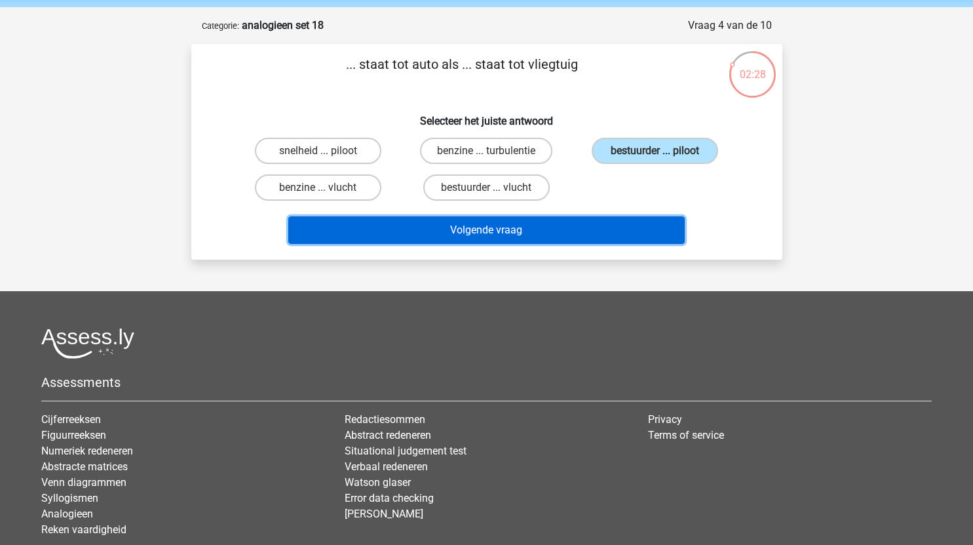
click at [533, 238] on button "Volgende vraag" at bounding box center [486, 230] width 396 height 28
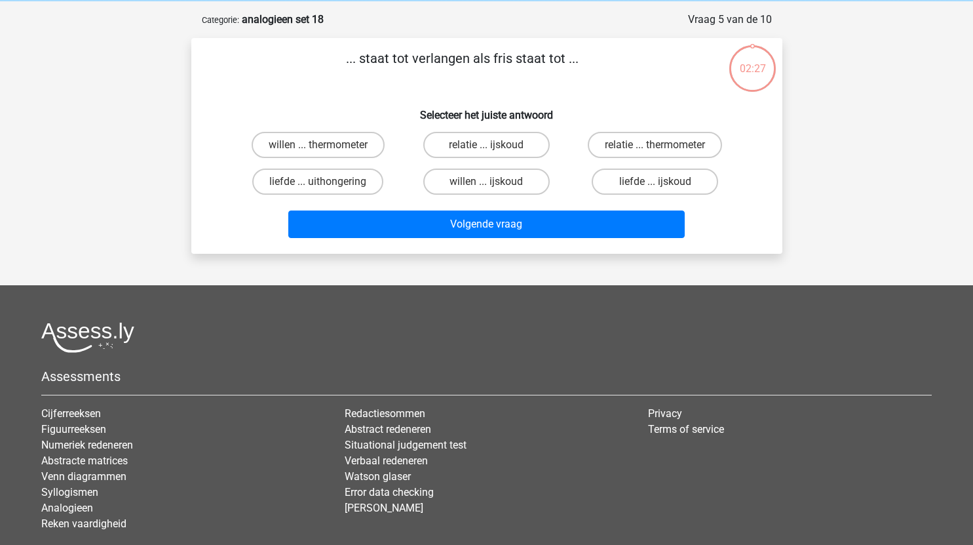
scroll to position [53, 0]
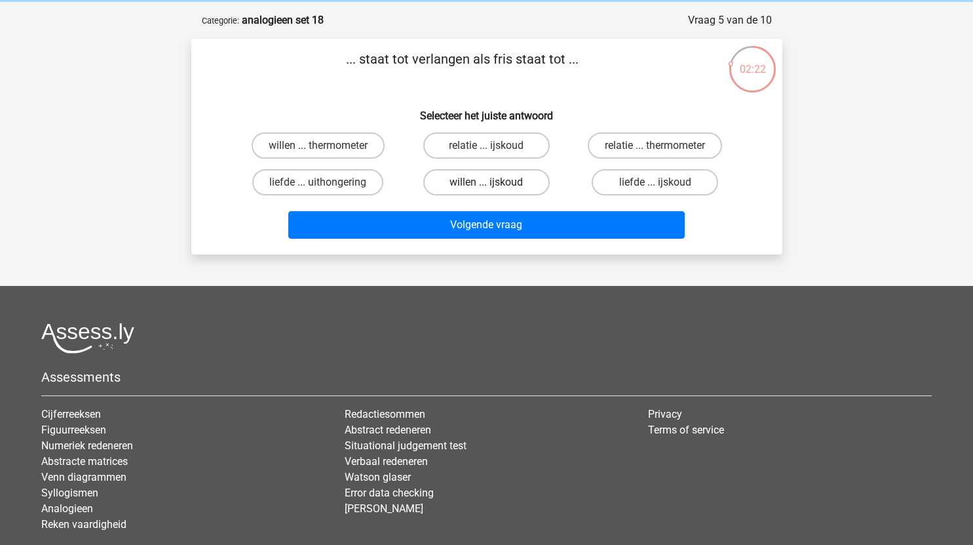
click at [507, 180] on label "willen ... ijskoud" at bounding box center [486, 182] width 126 height 26
click at [495, 182] on input "willen ... ijskoud" at bounding box center [490, 186] width 9 height 9
radio input "true"
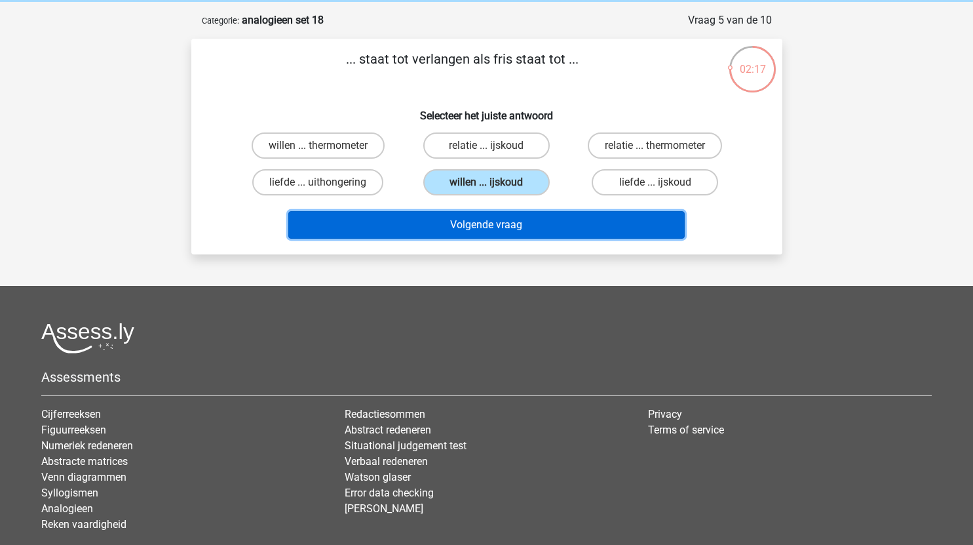
click at [537, 225] on button "Volgende vraag" at bounding box center [486, 225] width 396 height 28
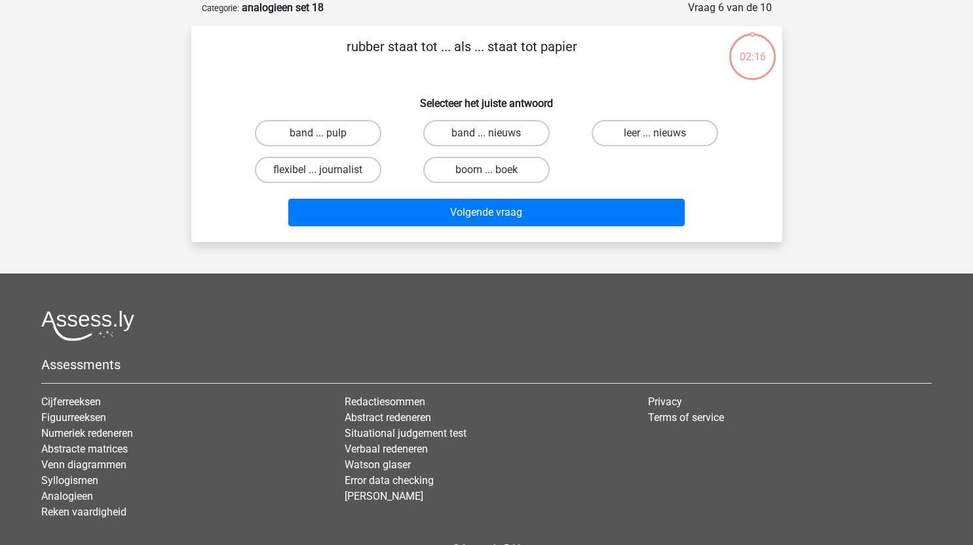
scroll to position [40, 0]
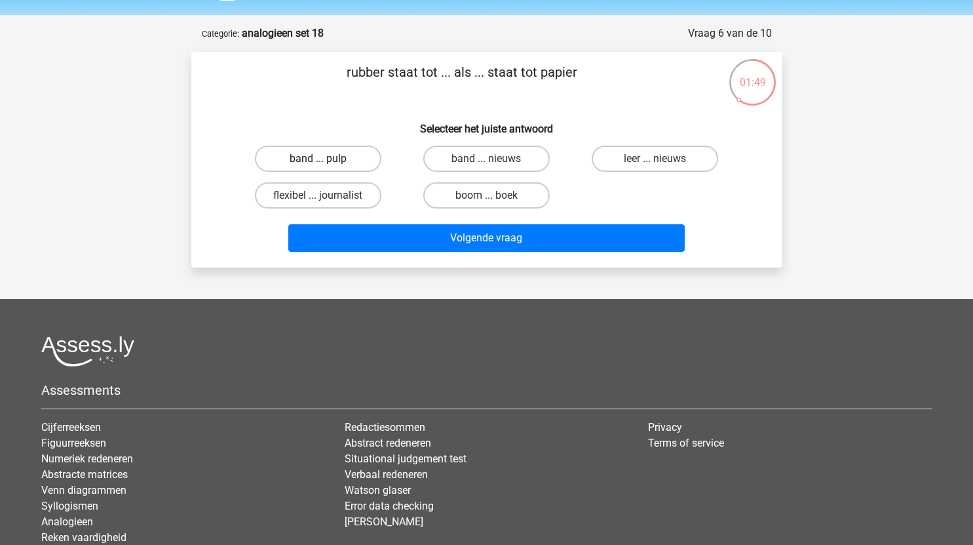
click at [349, 157] on label "band ... pulp" at bounding box center [318, 158] width 126 height 26
click at [326, 159] on input "band ... pulp" at bounding box center [322, 163] width 9 height 9
radio input "true"
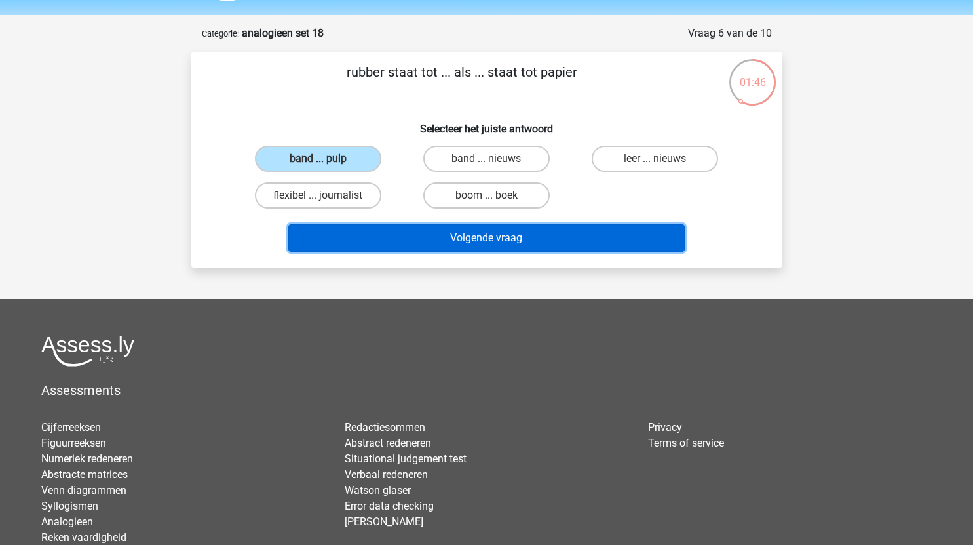
click at [500, 238] on button "Volgende vraag" at bounding box center [486, 238] width 396 height 28
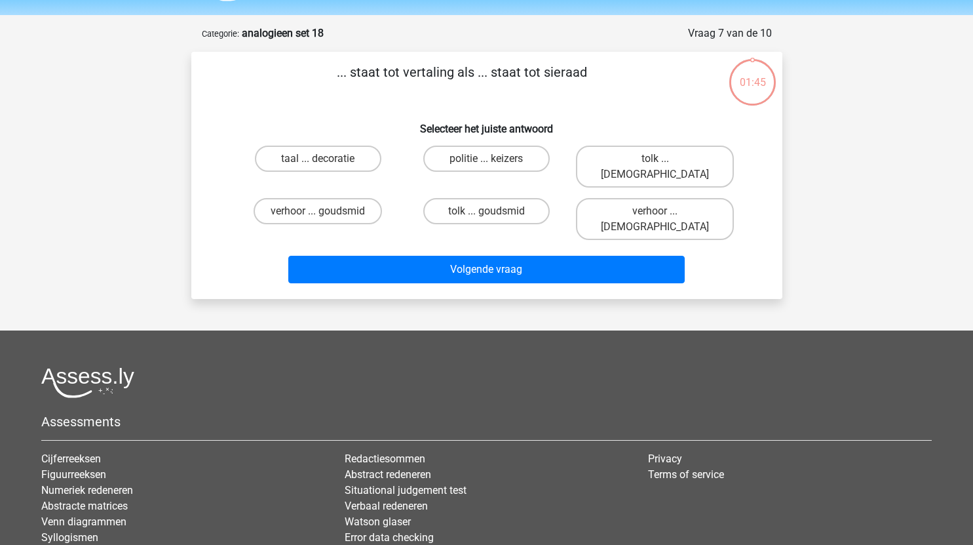
scroll to position [66, 0]
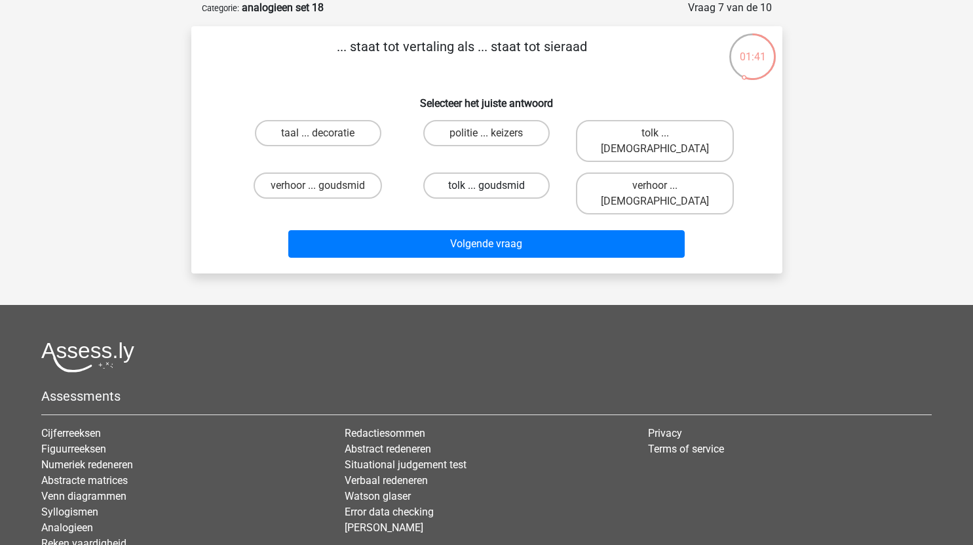
click at [517, 172] on label "tolk ... goudsmid" at bounding box center [486, 185] width 126 height 26
click at [495, 185] on input "tolk ... goudsmid" at bounding box center [490, 189] width 9 height 9
radio input "true"
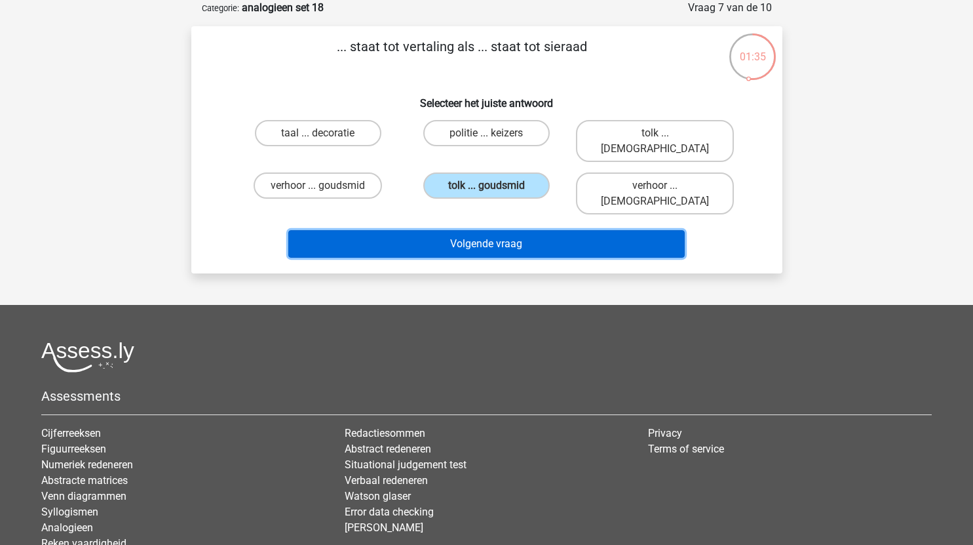
click at [552, 230] on button "Volgende vraag" at bounding box center [486, 244] width 396 height 28
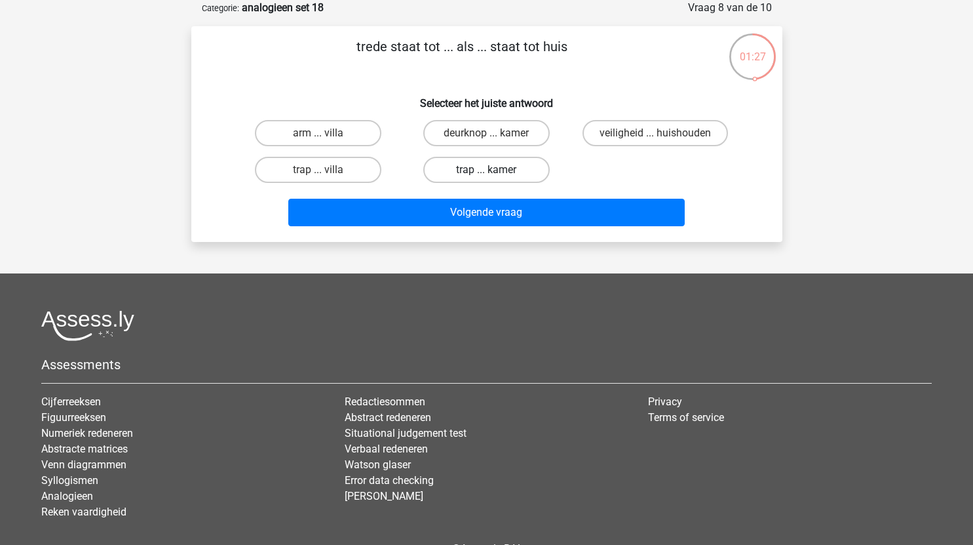
click at [514, 170] on label "trap ... kamer" at bounding box center [486, 170] width 126 height 26
click at [495, 170] on input "trap ... kamer" at bounding box center [490, 174] width 9 height 9
radio input "true"
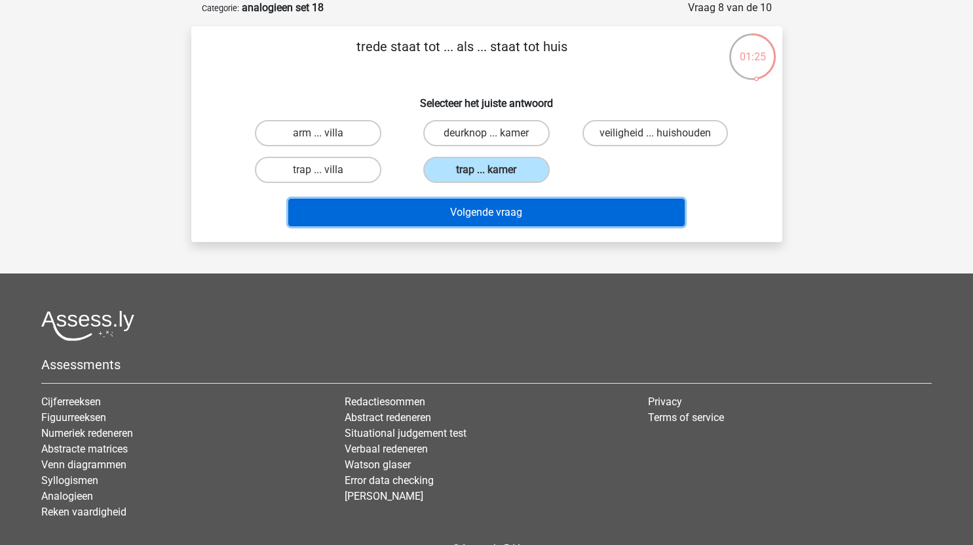
click at [543, 208] on button "Volgende vraag" at bounding box center [486, 213] width 396 height 28
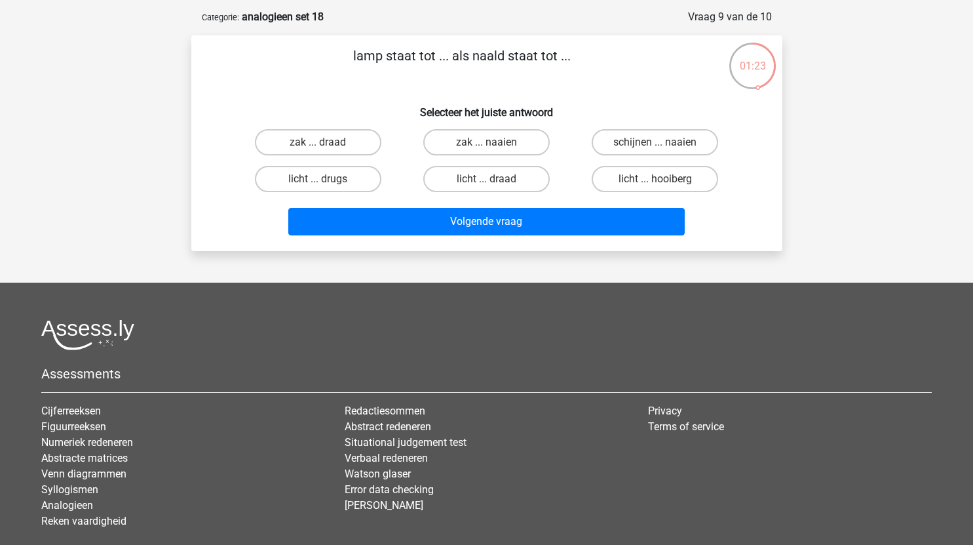
scroll to position [56, 0]
click at [660, 141] on label "schijnen ... naaien" at bounding box center [655, 143] width 126 height 26
click at [660, 143] on input "schijnen ... naaien" at bounding box center [659, 147] width 9 height 9
radio input "true"
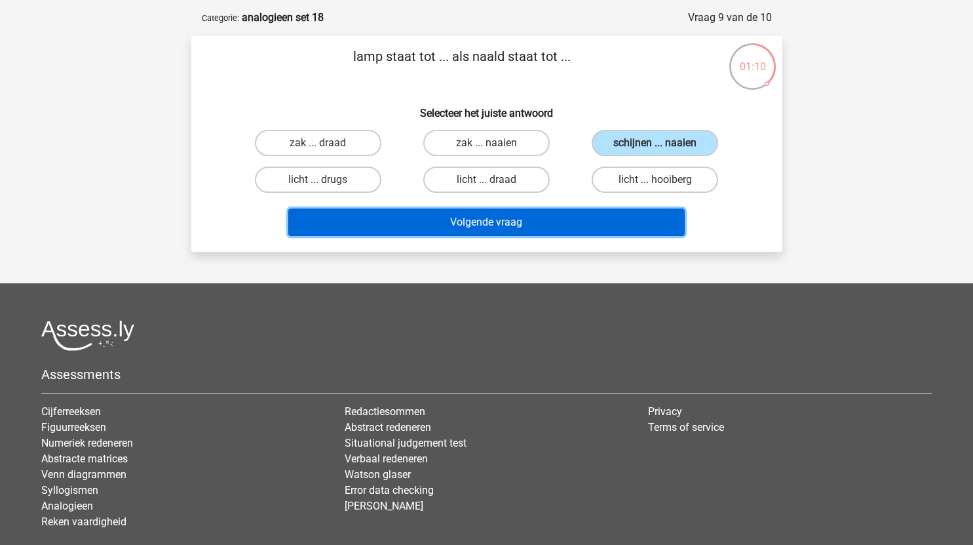
click at [534, 225] on button "Volgende vraag" at bounding box center [486, 222] width 396 height 28
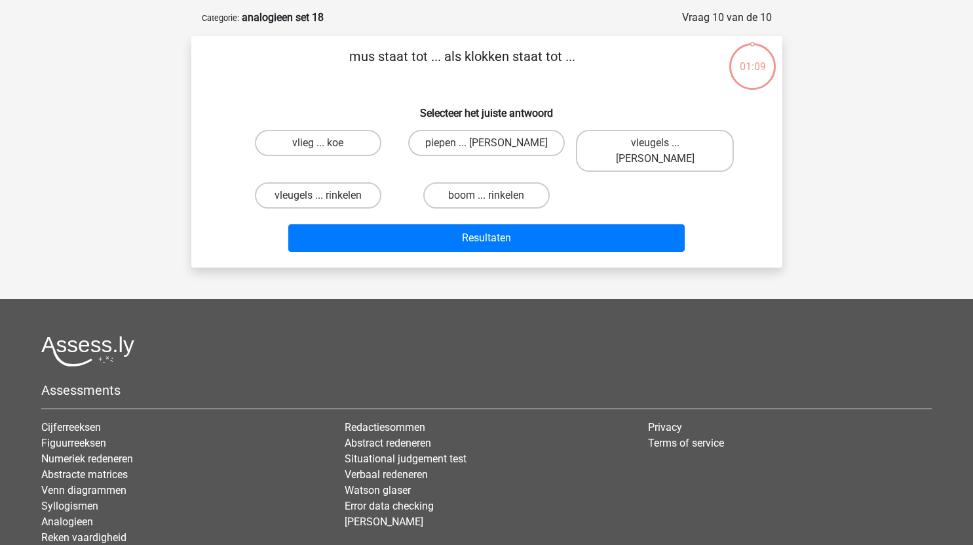
scroll to position [66, 0]
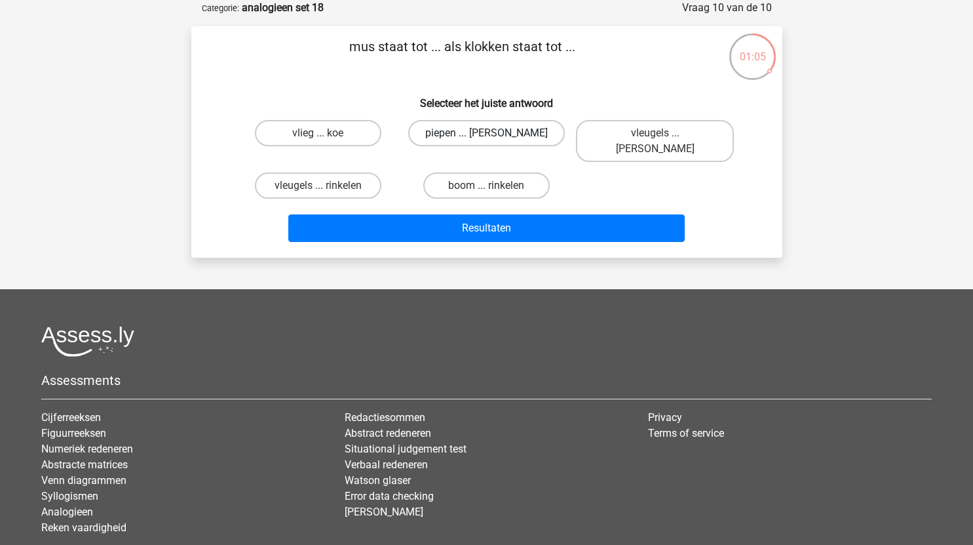
click at [523, 131] on label "piepen ... luiden" at bounding box center [486, 133] width 157 height 26
click at [495, 133] on input "piepen ... luiden" at bounding box center [490, 137] width 9 height 9
radio input "true"
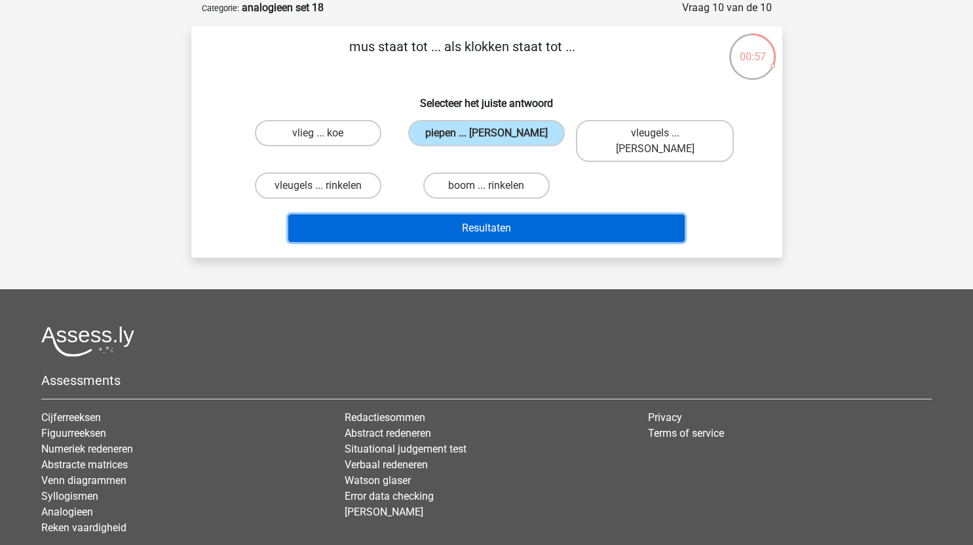
click at [470, 222] on button "Resultaten" at bounding box center [486, 228] width 396 height 28
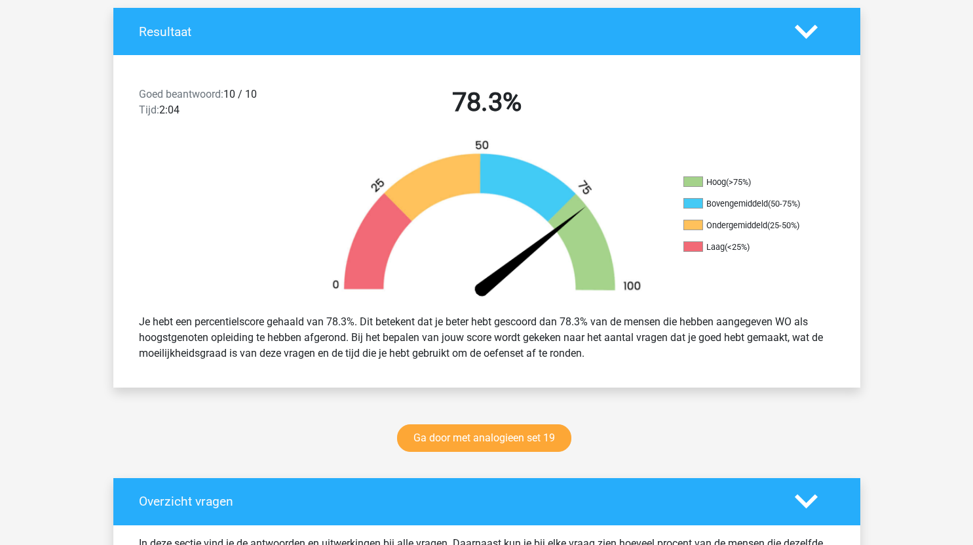
scroll to position [279, 0]
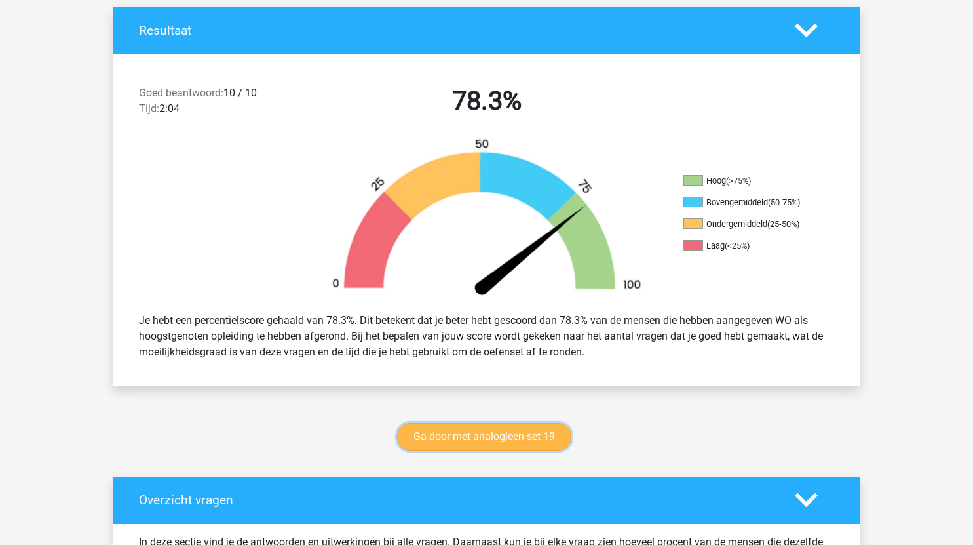
click at [522, 439] on link "Ga door met analogieen set 19" at bounding box center [484, 437] width 174 height 28
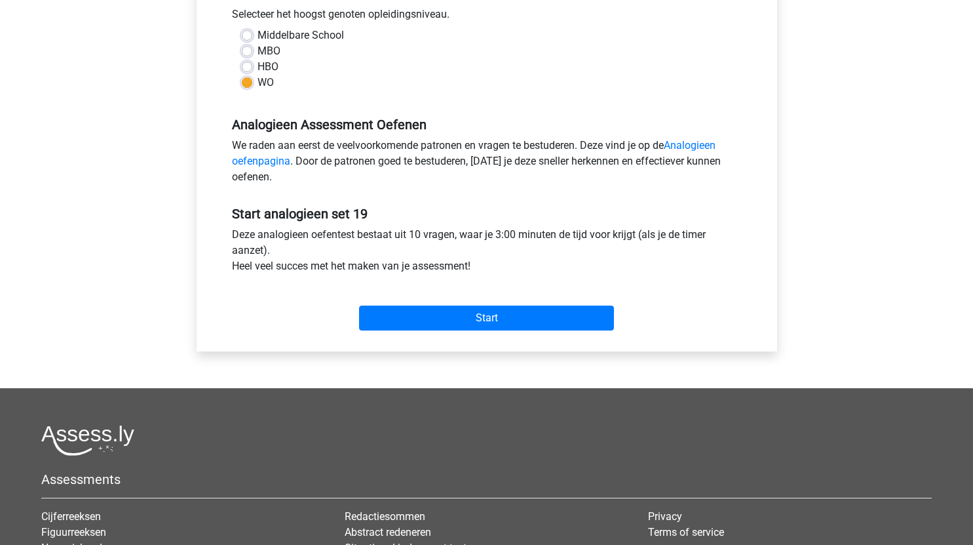
scroll to position [302, 0]
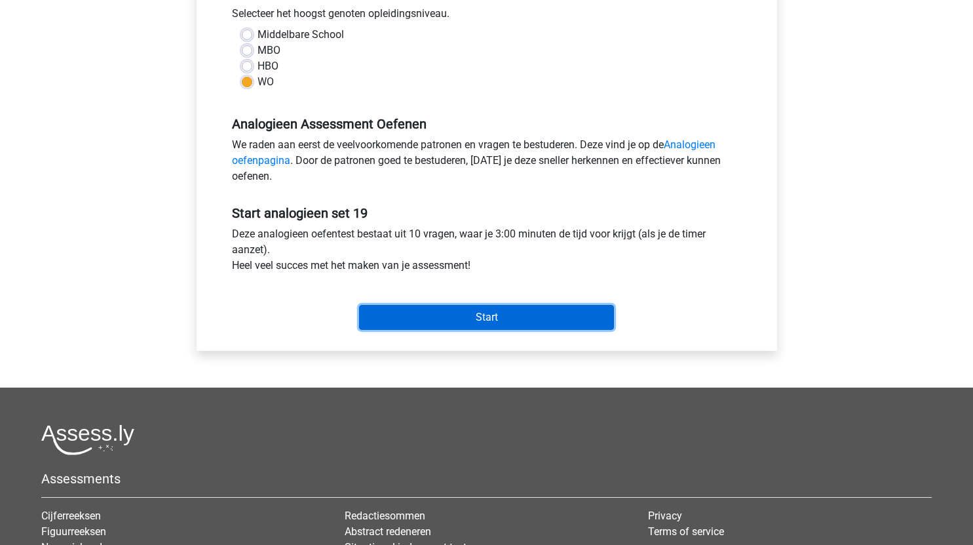
click at [508, 313] on input "Start" at bounding box center [486, 317] width 255 height 25
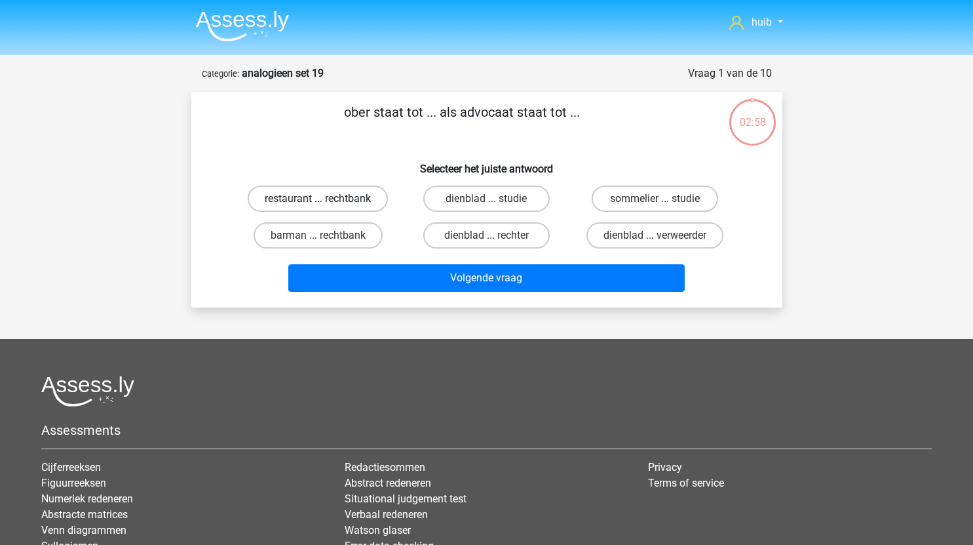
click at [364, 197] on label "restaurant ... rechtbank" at bounding box center [318, 198] width 140 height 26
click at [326, 199] on input "restaurant ... rechtbank" at bounding box center [322, 203] width 9 height 9
radio input "true"
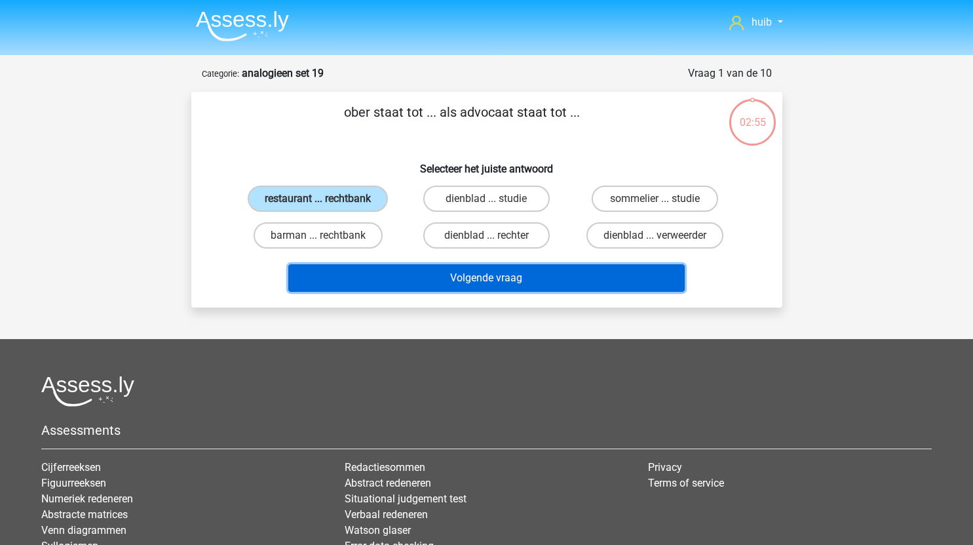
click at [476, 277] on button "Volgende vraag" at bounding box center [486, 278] width 396 height 28
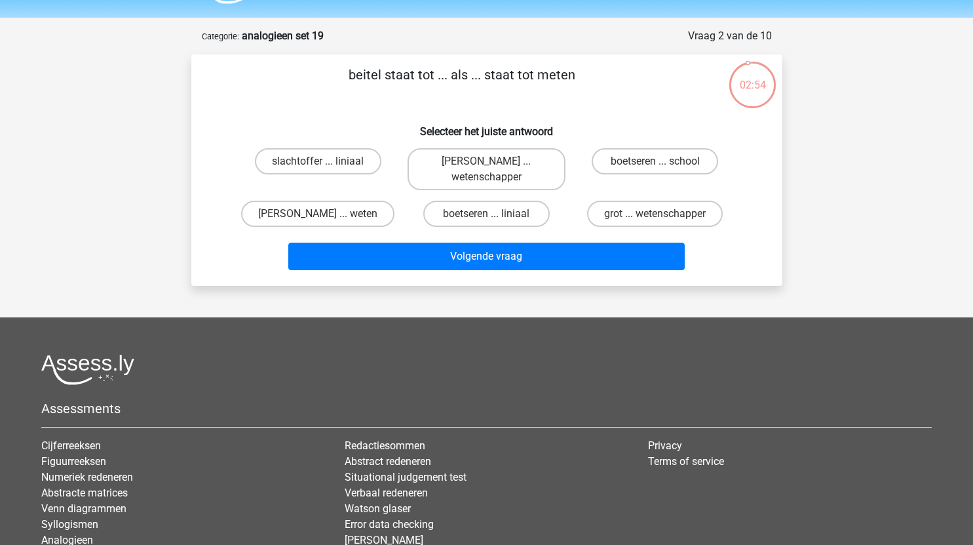
scroll to position [33, 0]
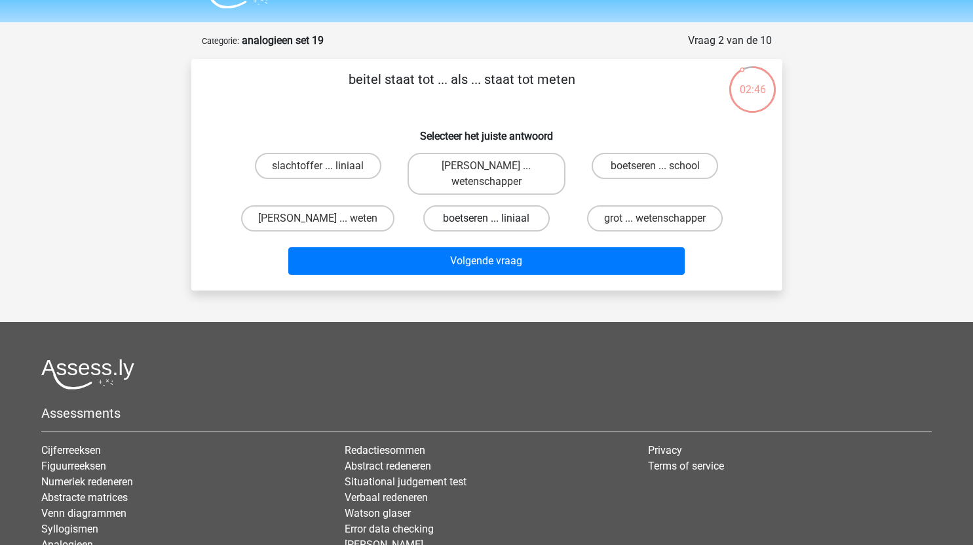
click at [514, 218] on label "boetseren ... liniaal" at bounding box center [486, 218] width 126 height 26
click at [495, 218] on input "boetseren ... liniaal" at bounding box center [490, 222] width 9 height 9
radio input "true"
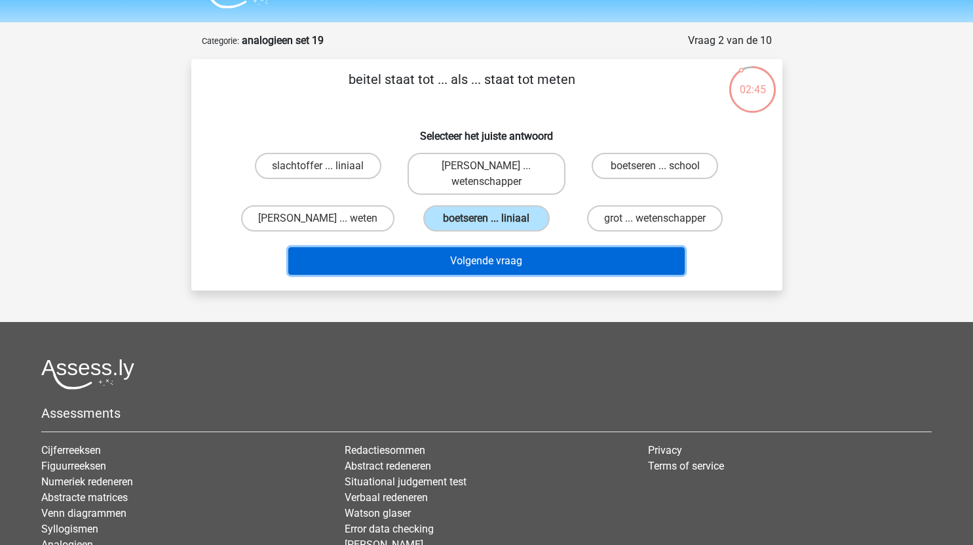
click at [533, 265] on button "Volgende vraag" at bounding box center [486, 261] width 396 height 28
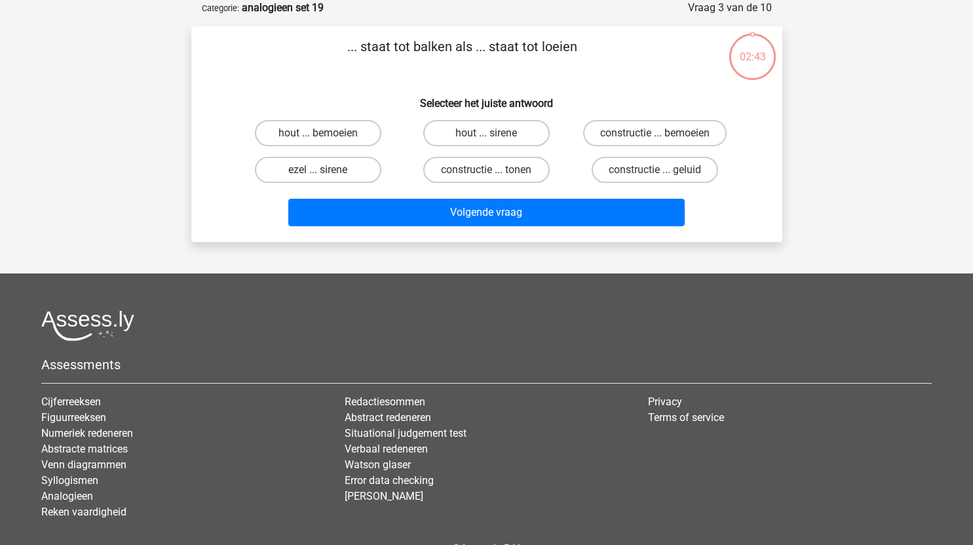
scroll to position [52, 0]
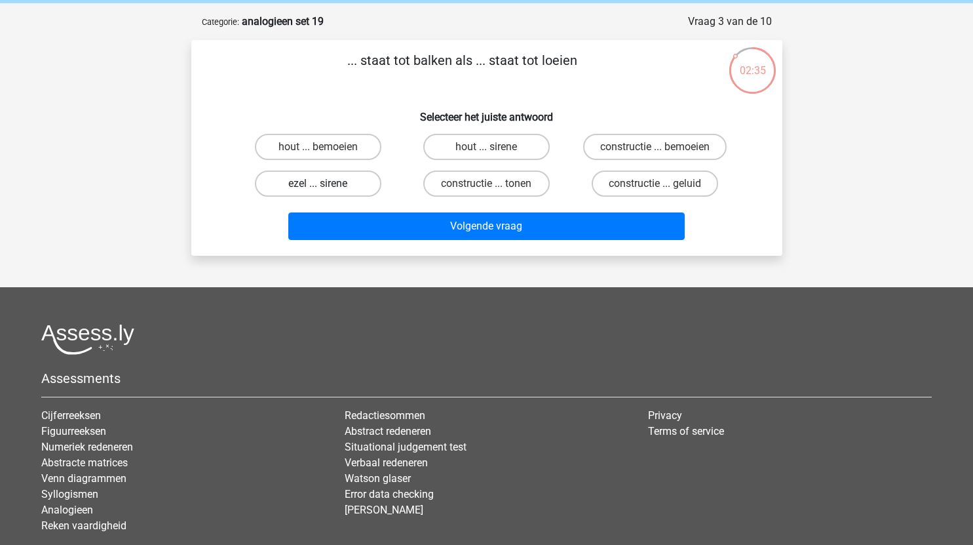
click at [346, 183] on label "ezel ... sirene" at bounding box center [318, 183] width 126 height 26
click at [326, 183] on input "ezel ... sirene" at bounding box center [322, 187] width 9 height 9
radio input "true"
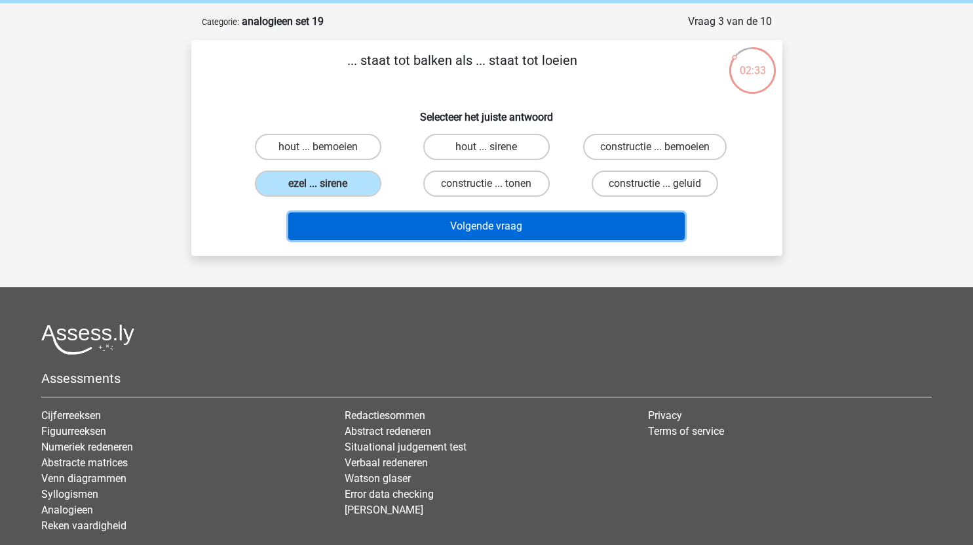
click at [476, 223] on button "Volgende vraag" at bounding box center [486, 226] width 396 height 28
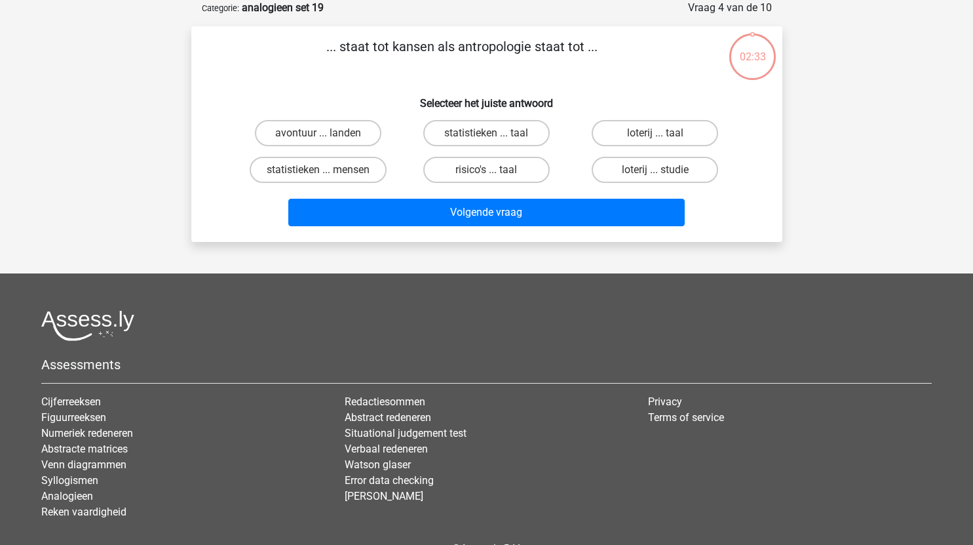
scroll to position [43, 0]
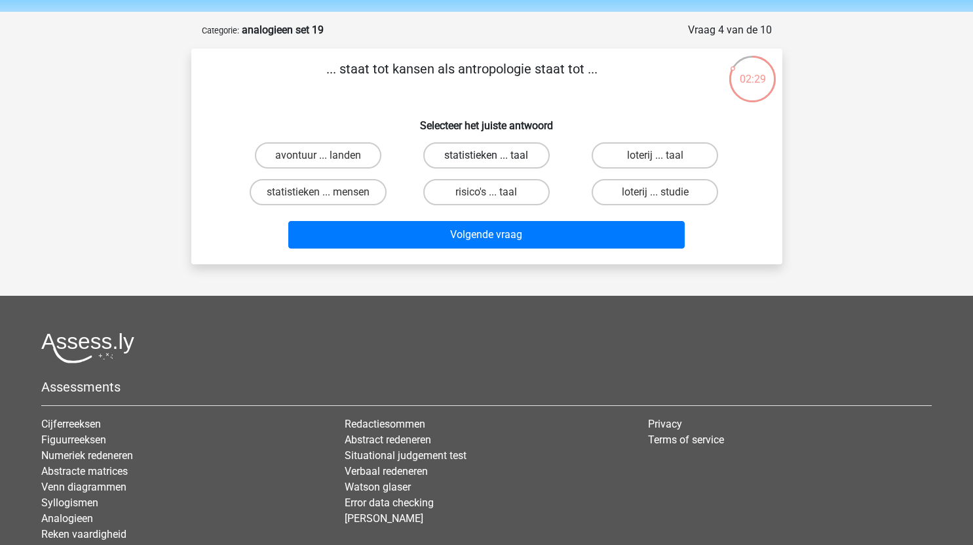
click at [524, 155] on label "statistieken ... taal" at bounding box center [486, 155] width 126 height 26
click at [495, 155] on input "statistieken ... taal" at bounding box center [490, 159] width 9 height 9
radio input "true"
click at [364, 193] on label "statistieken ... mensen" at bounding box center [318, 192] width 137 height 26
click at [326, 193] on input "statistieken ... mensen" at bounding box center [322, 196] width 9 height 9
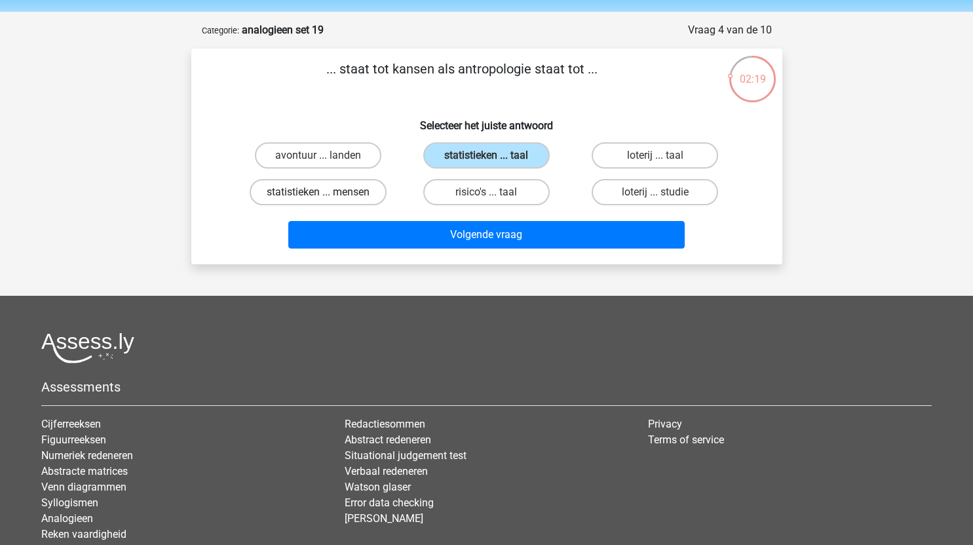
radio input "true"
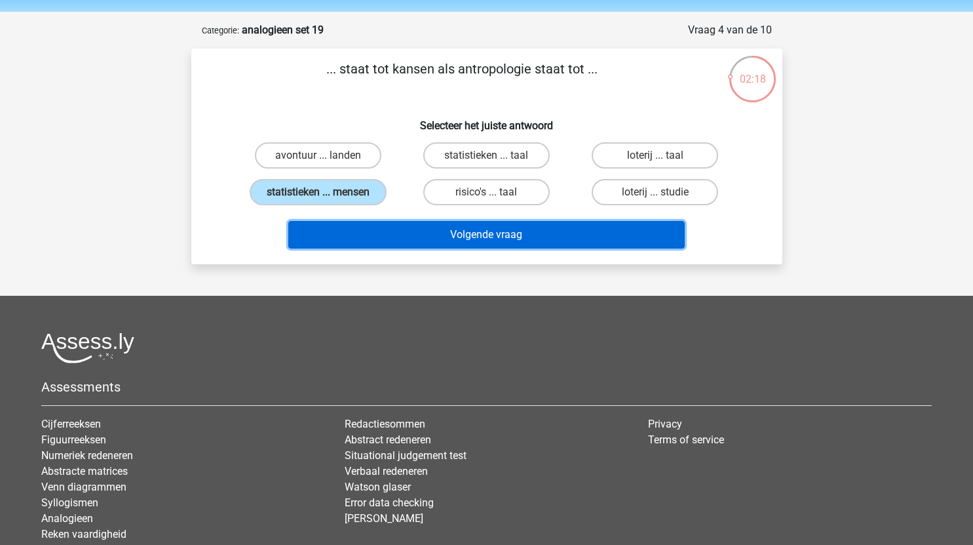
click at [510, 227] on button "Volgende vraag" at bounding box center [486, 235] width 396 height 28
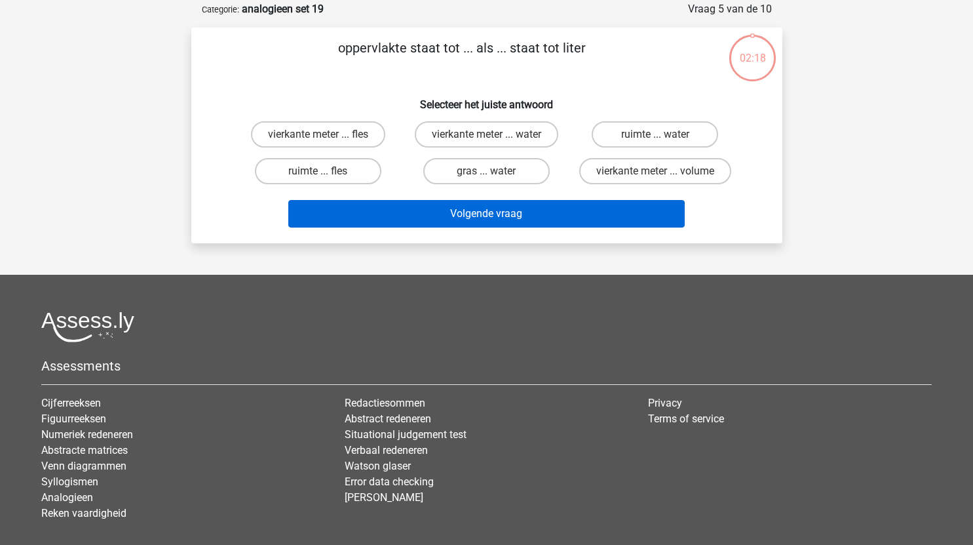
scroll to position [66, 0]
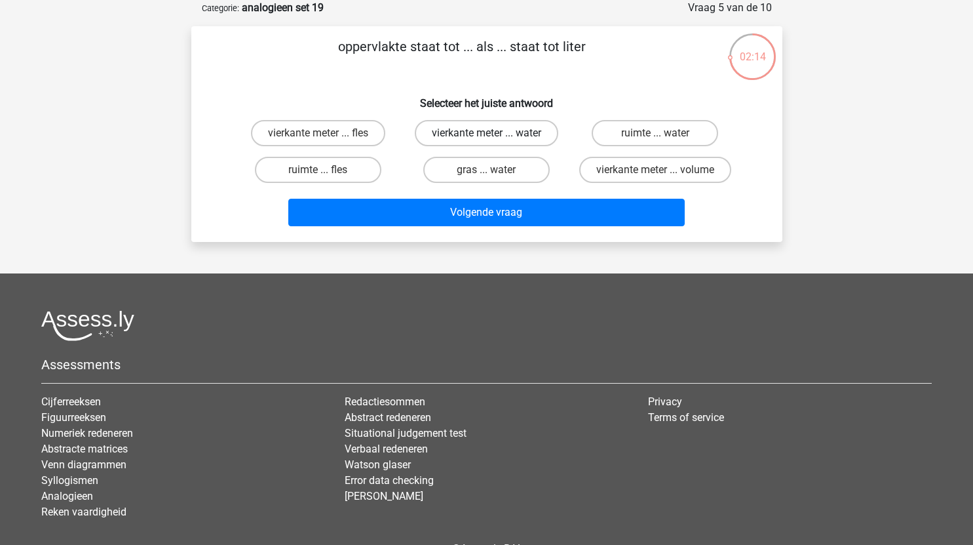
click at [524, 127] on label "vierkante meter ... water" at bounding box center [486, 133] width 143 height 26
click at [495, 133] on input "vierkante meter ... water" at bounding box center [490, 137] width 9 height 9
radio input "true"
click at [651, 164] on label "vierkante meter ... volume" at bounding box center [655, 170] width 152 height 26
click at [655, 170] on input "vierkante meter ... volume" at bounding box center [659, 174] width 9 height 9
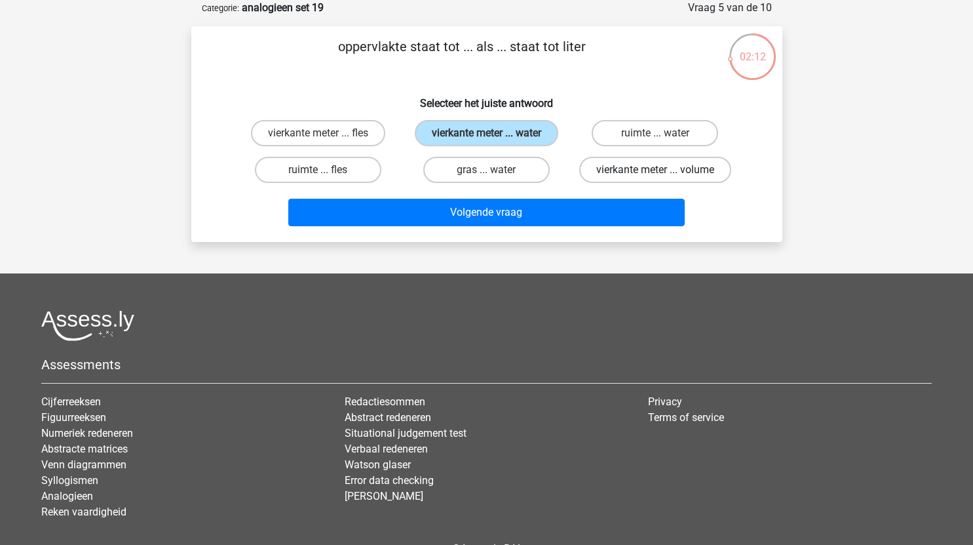
radio input "true"
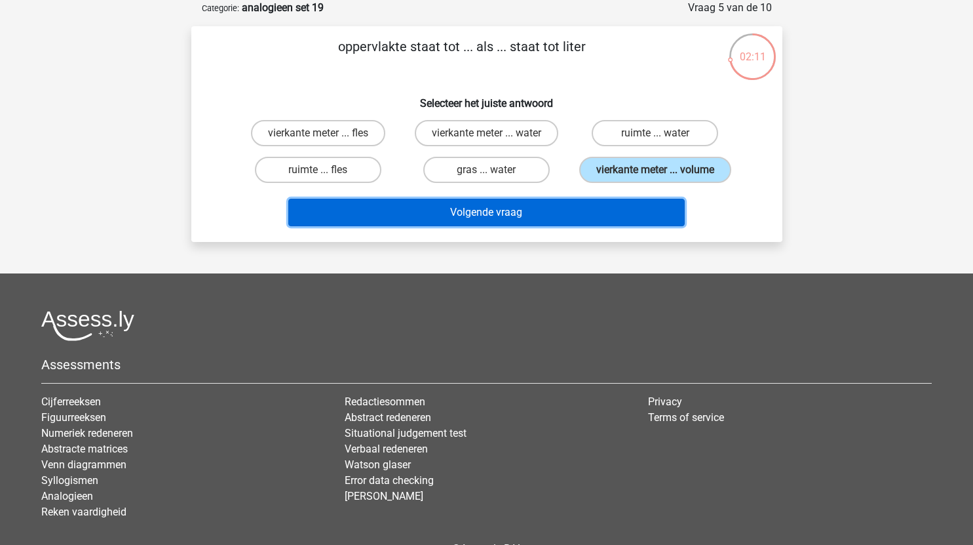
click at [543, 206] on button "Volgende vraag" at bounding box center [486, 213] width 396 height 28
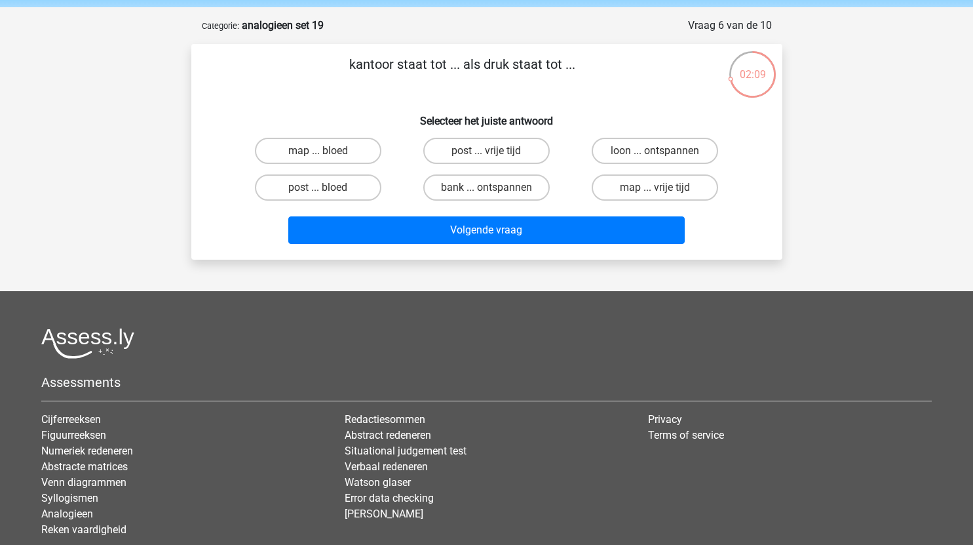
scroll to position [42, 0]
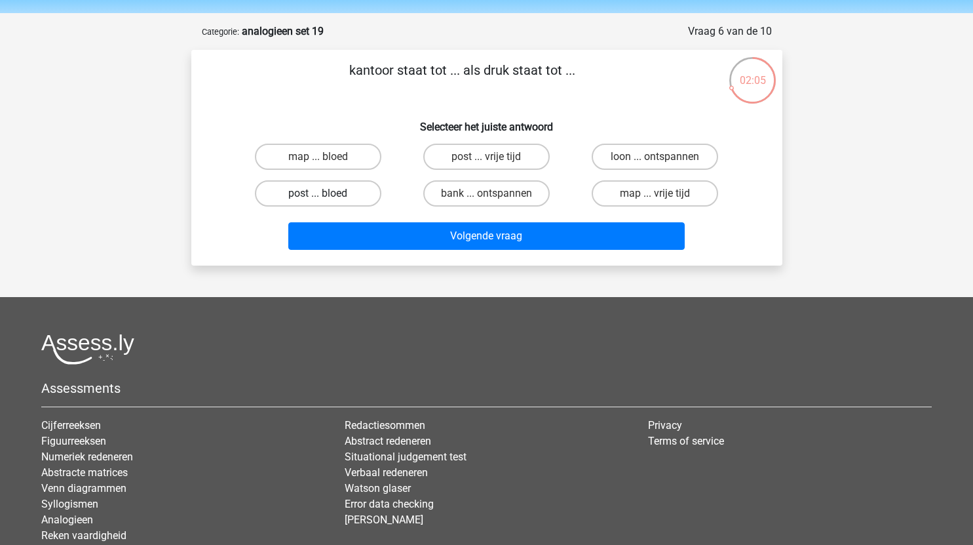
click at [359, 193] on label "post ... bloed" at bounding box center [318, 193] width 126 height 26
click at [326, 193] on input "post ... bloed" at bounding box center [322, 197] width 9 height 9
radio input "true"
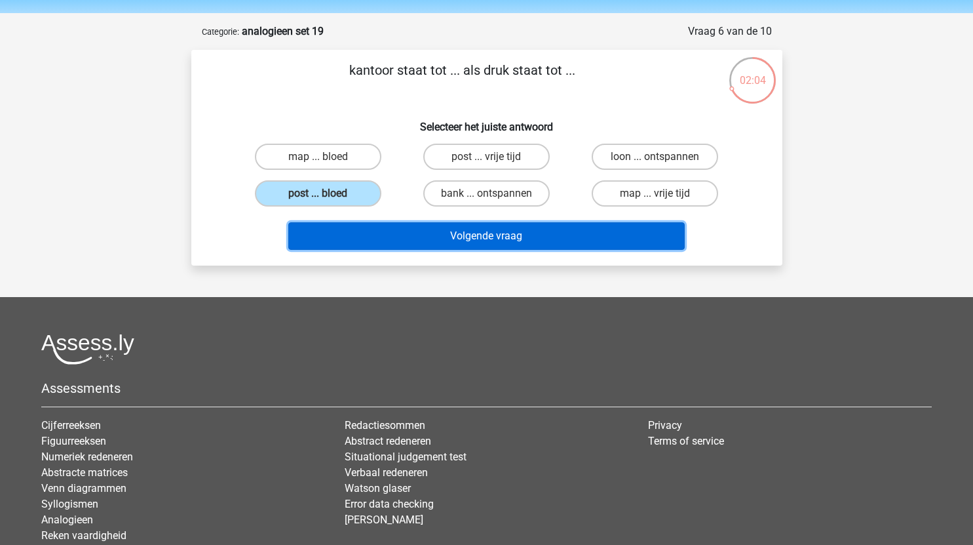
click at [472, 240] on button "Volgende vraag" at bounding box center [486, 236] width 396 height 28
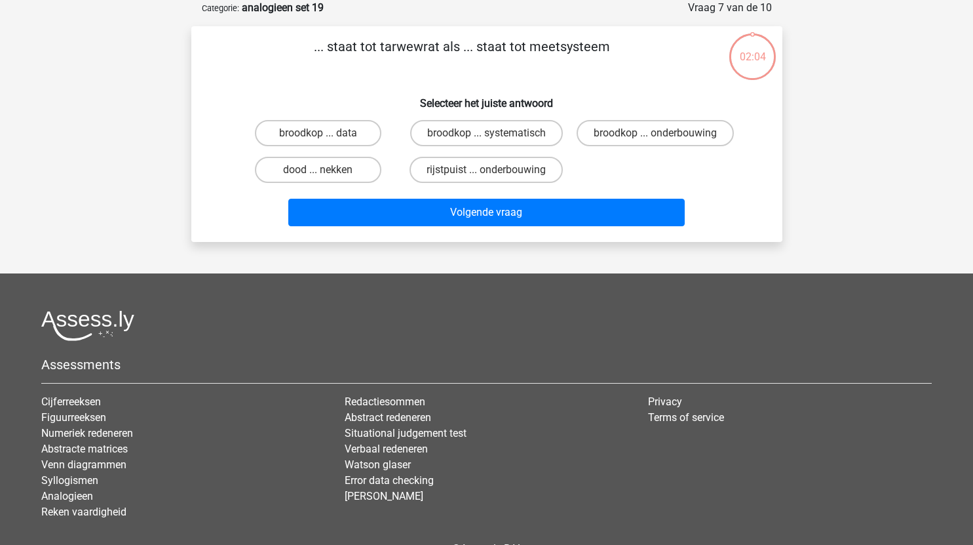
scroll to position [41, 0]
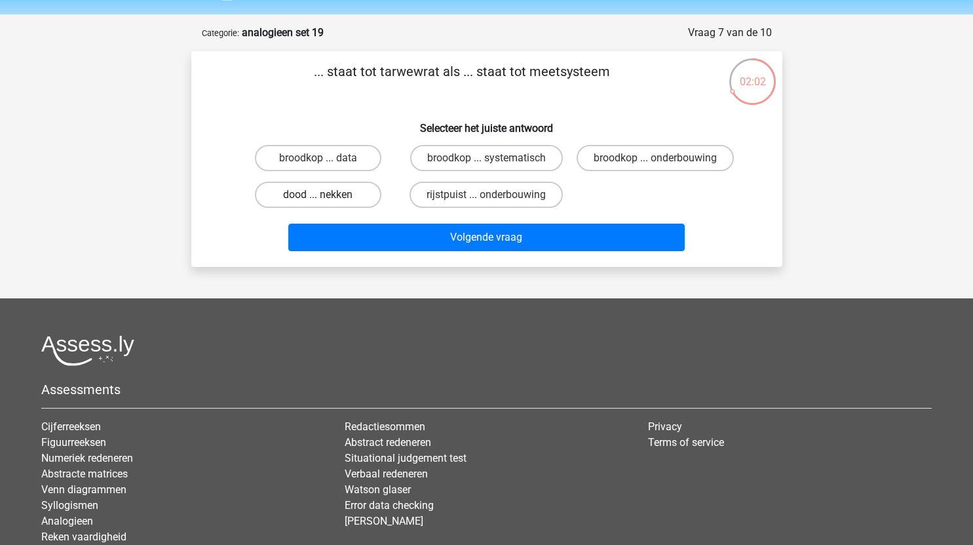
click at [356, 208] on label "dood ... nekken" at bounding box center [318, 195] width 126 height 26
click at [326, 203] on input "dood ... nekken" at bounding box center [322, 199] width 9 height 9
radio input "true"
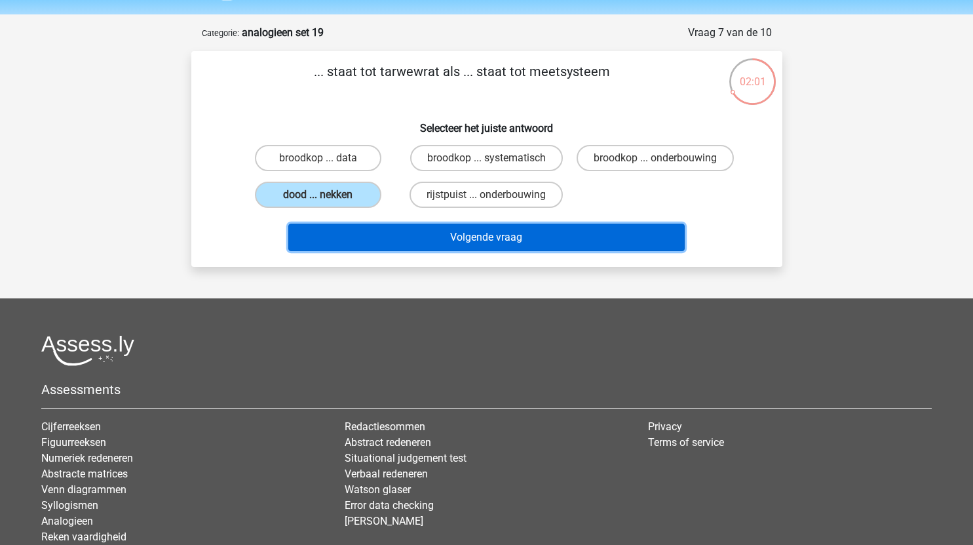
click at [450, 249] on button "Volgende vraag" at bounding box center [486, 237] width 396 height 28
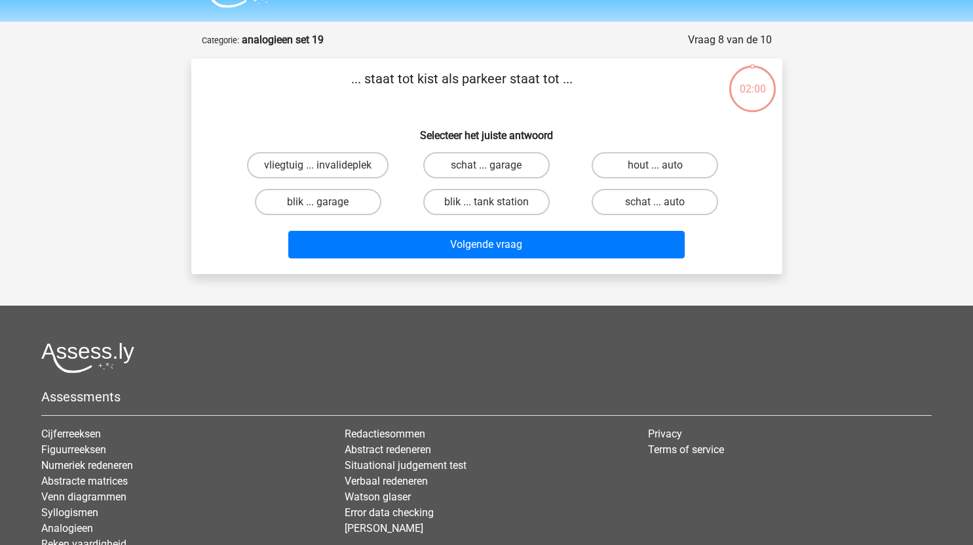
scroll to position [33, 0]
click at [520, 166] on label "schat ... garage" at bounding box center [486, 166] width 126 height 26
click at [495, 166] on input "schat ... garage" at bounding box center [490, 170] width 9 height 9
radio input "true"
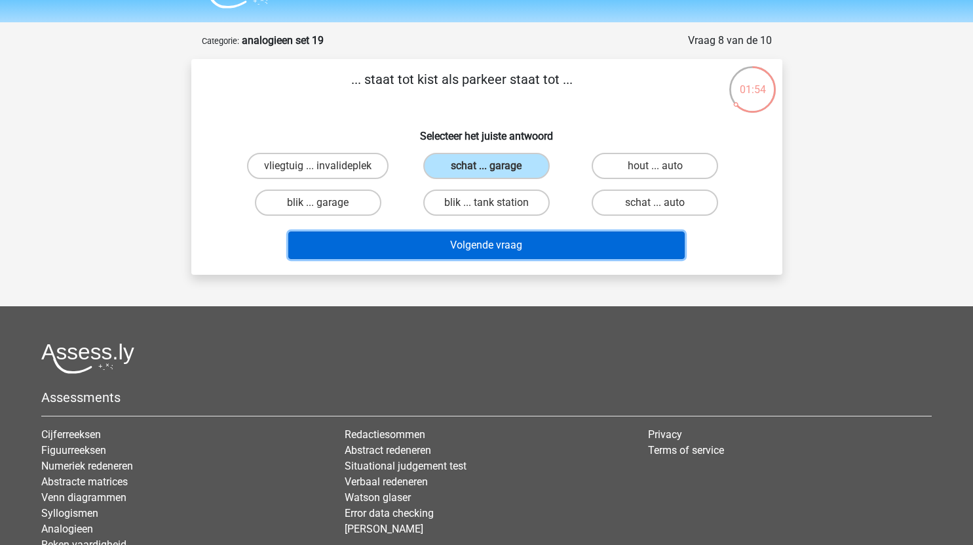
click at [550, 236] on button "Volgende vraag" at bounding box center [486, 245] width 396 height 28
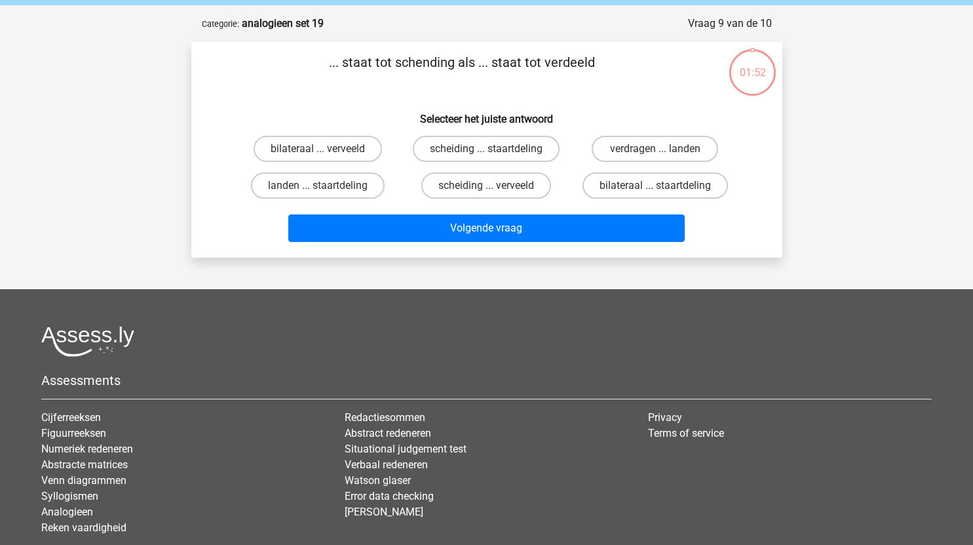
scroll to position [49, 0]
click at [526, 191] on label "scheiding ... verveeld" at bounding box center [486, 186] width 130 height 26
click at [495, 191] on input "scheiding ... verveeld" at bounding box center [490, 190] width 9 height 9
radio input "true"
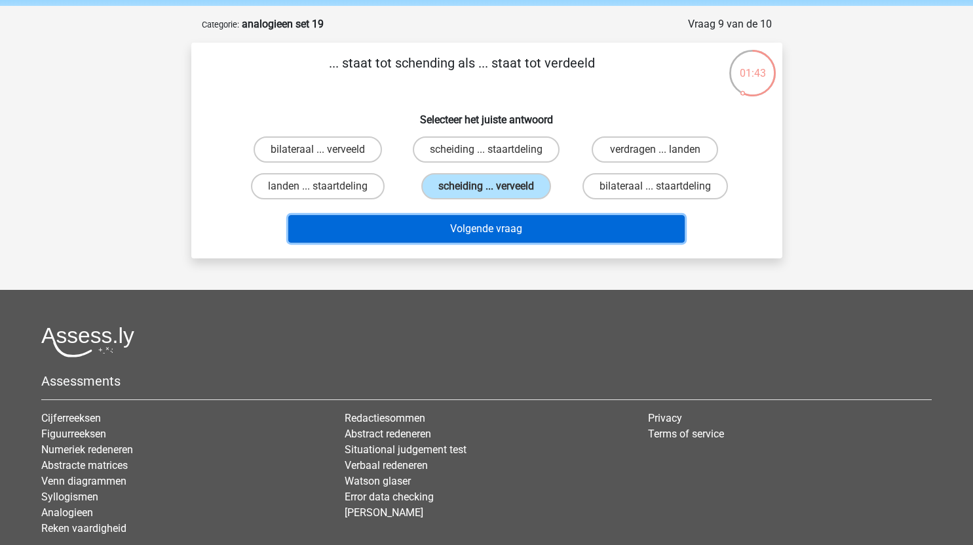
click at [535, 242] on button "Volgende vraag" at bounding box center [486, 229] width 396 height 28
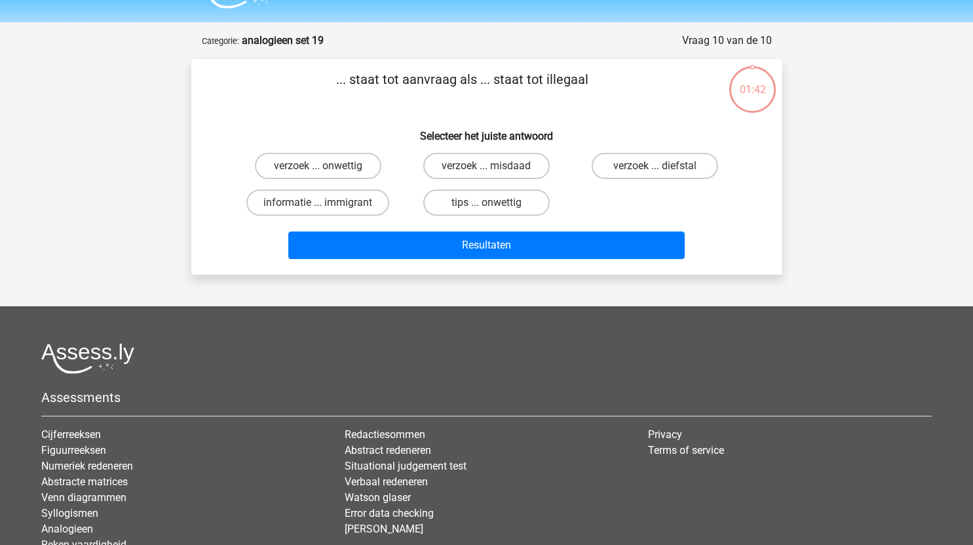
scroll to position [31, 0]
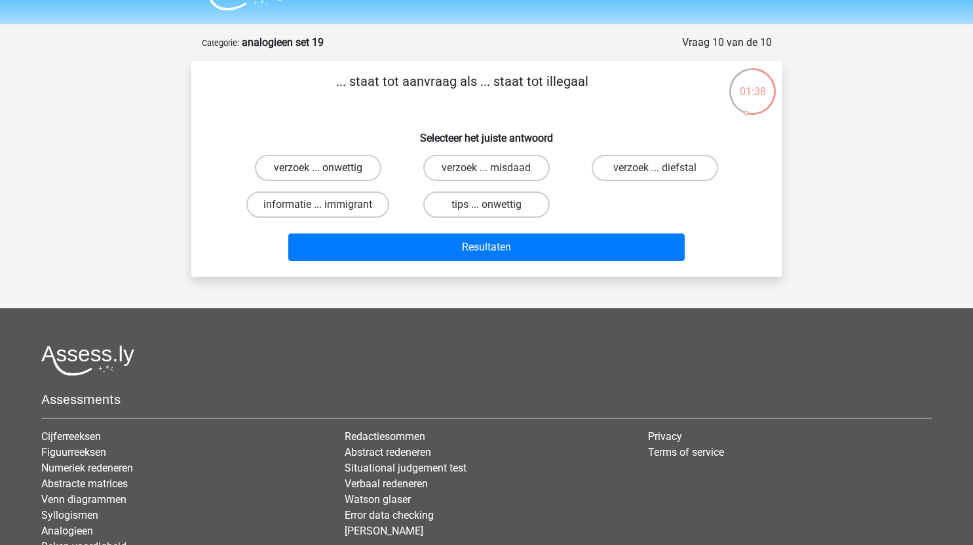
click at [364, 168] on label "verzoek ... onwettig" at bounding box center [318, 168] width 126 height 26
click at [326, 168] on input "verzoek ... onwettig" at bounding box center [322, 172] width 9 height 9
radio input "true"
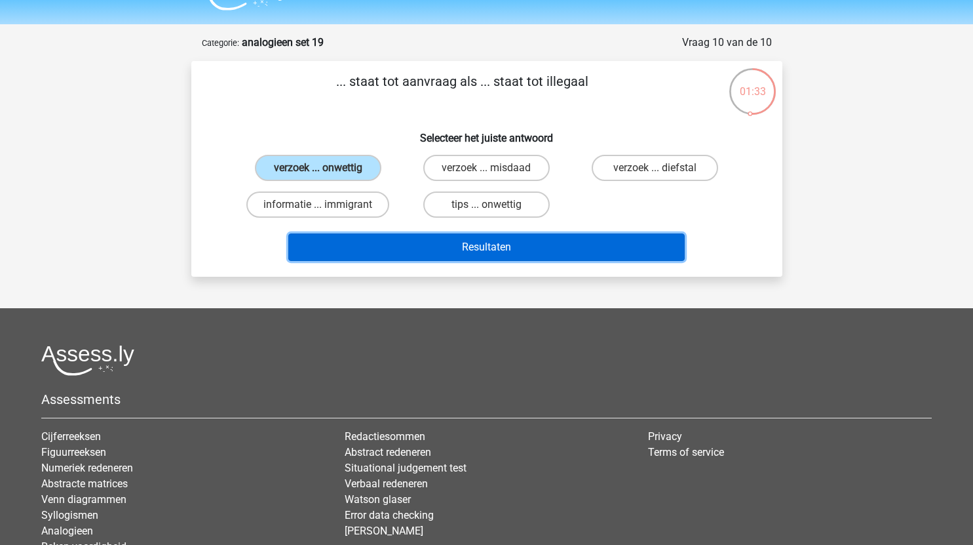
click at [505, 246] on button "Resultaten" at bounding box center [486, 247] width 396 height 28
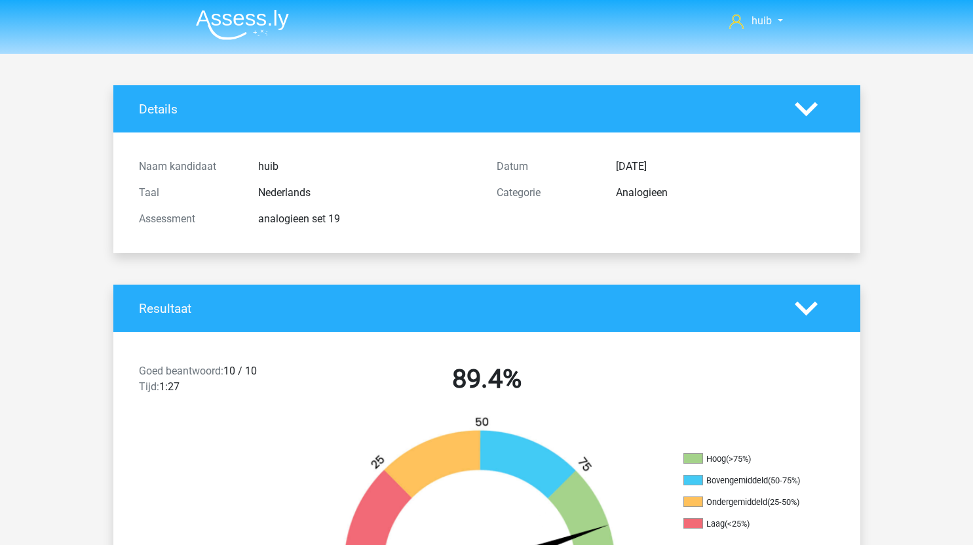
scroll to position [10, 0]
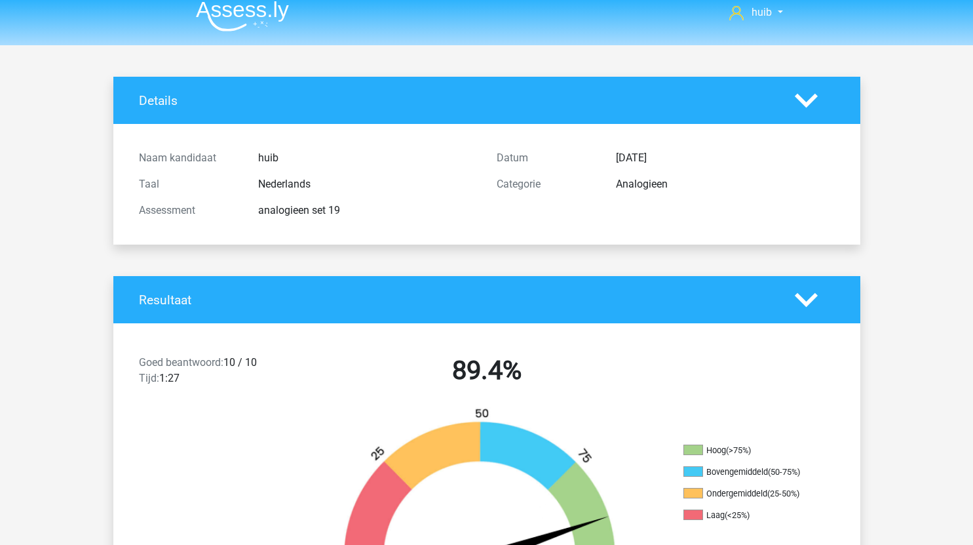
click at [258, 21] on img at bounding box center [242, 16] width 93 height 31
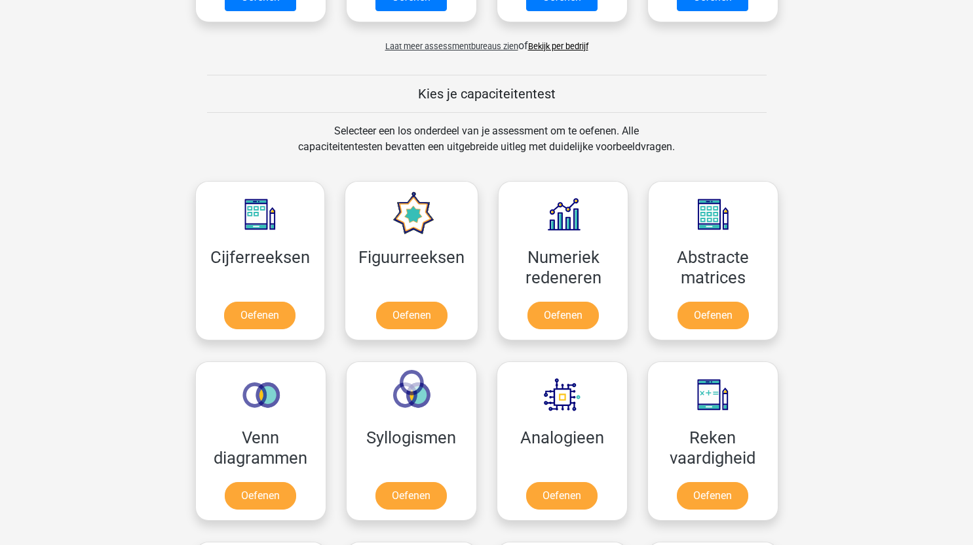
scroll to position [603, 0]
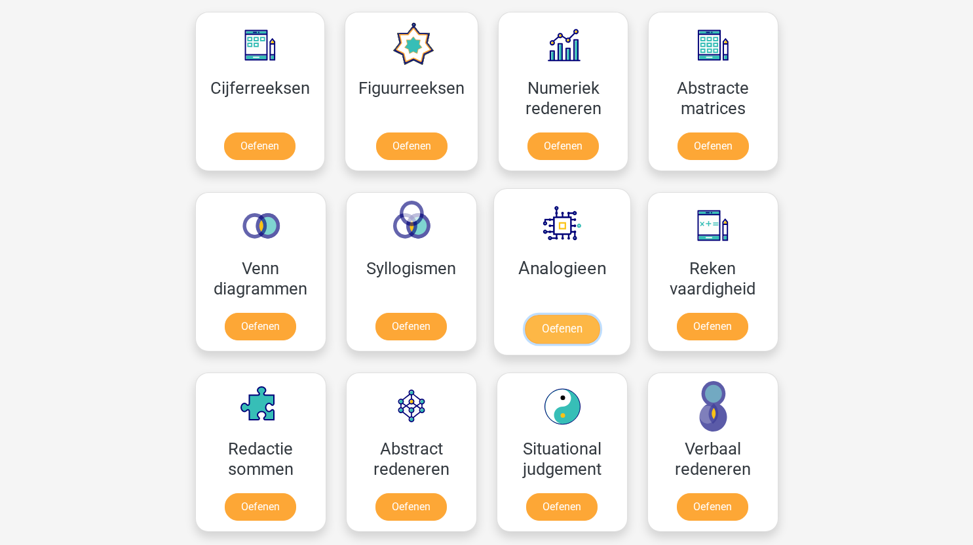
click at [554, 325] on link "Oefenen" at bounding box center [561, 329] width 75 height 29
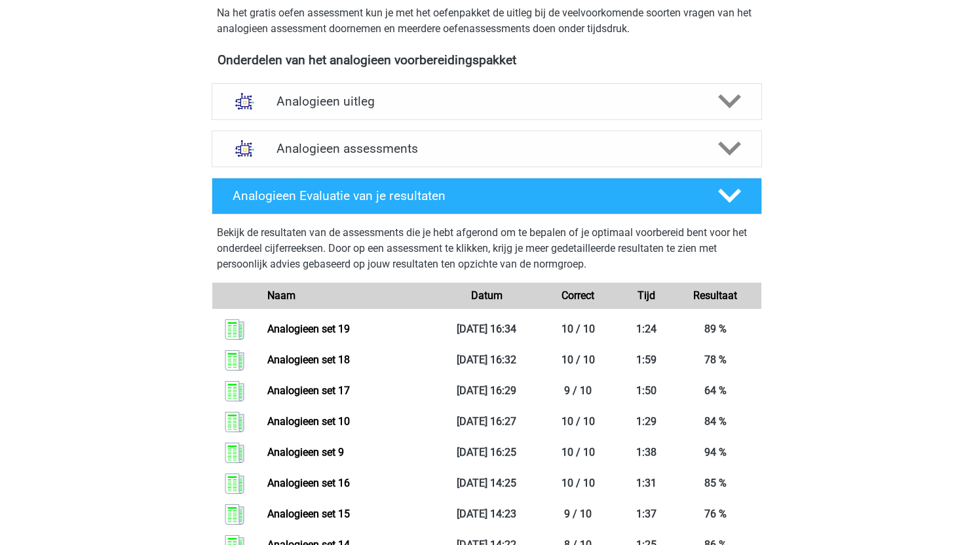
scroll to position [412, 0]
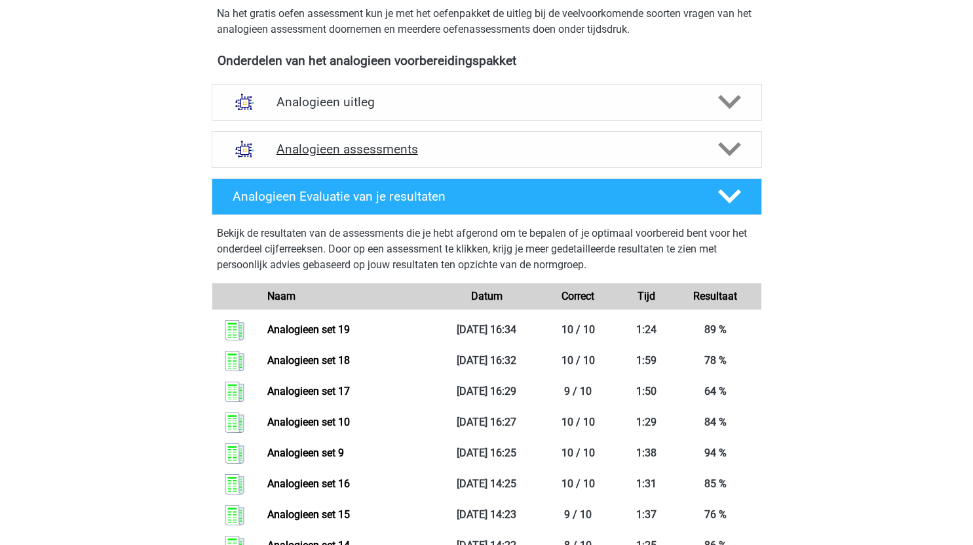
click at [729, 154] on polygon at bounding box center [729, 149] width 23 height 14
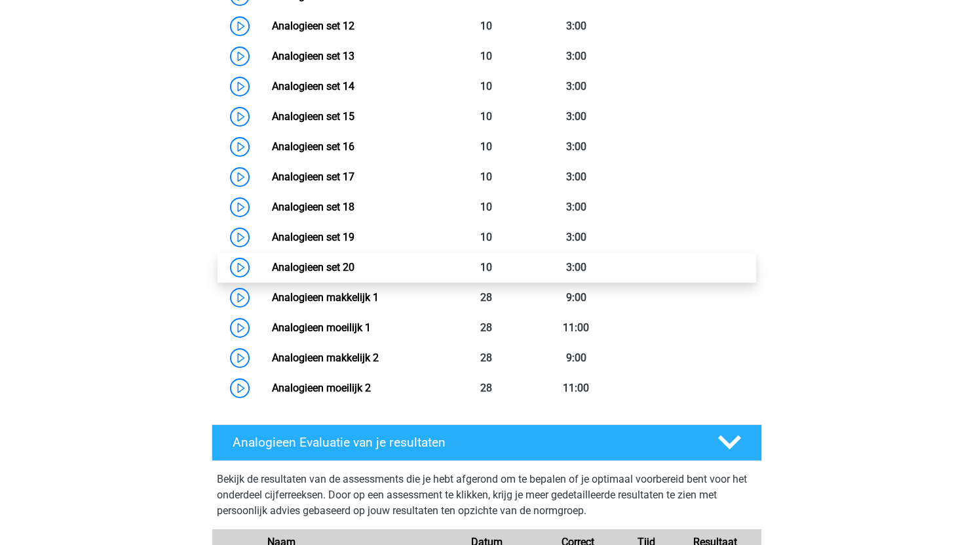
scroll to position [985, 0]
click at [272, 270] on link "Analogieen set 20" at bounding box center [313, 267] width 83 height 12
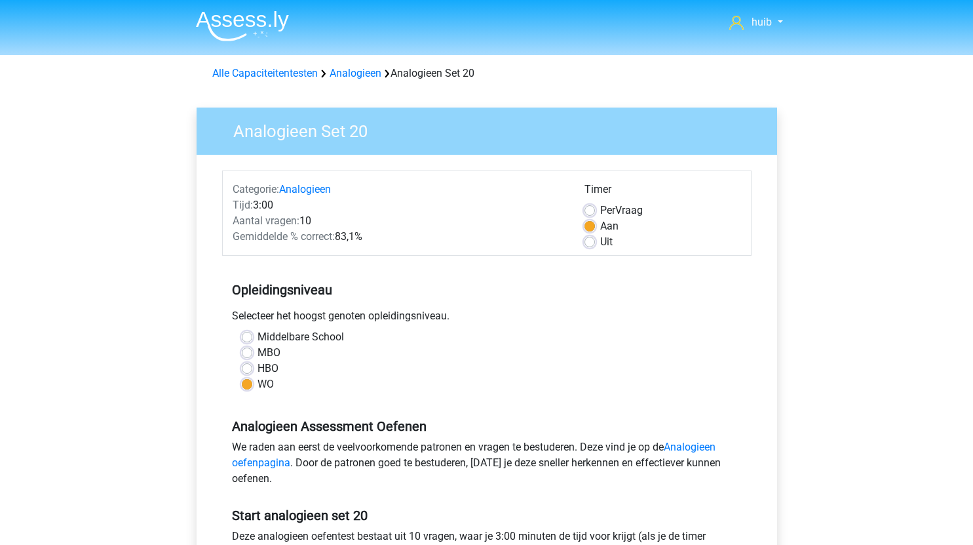
scroll to position [104, 0]
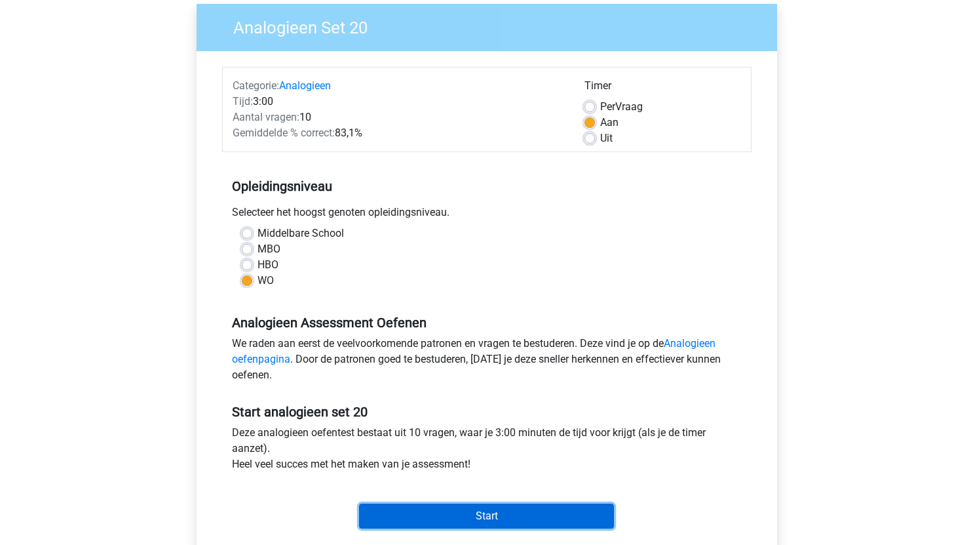
click at [501, 509] on input "Start" at bounding box center [486, 515] width 255 height 25
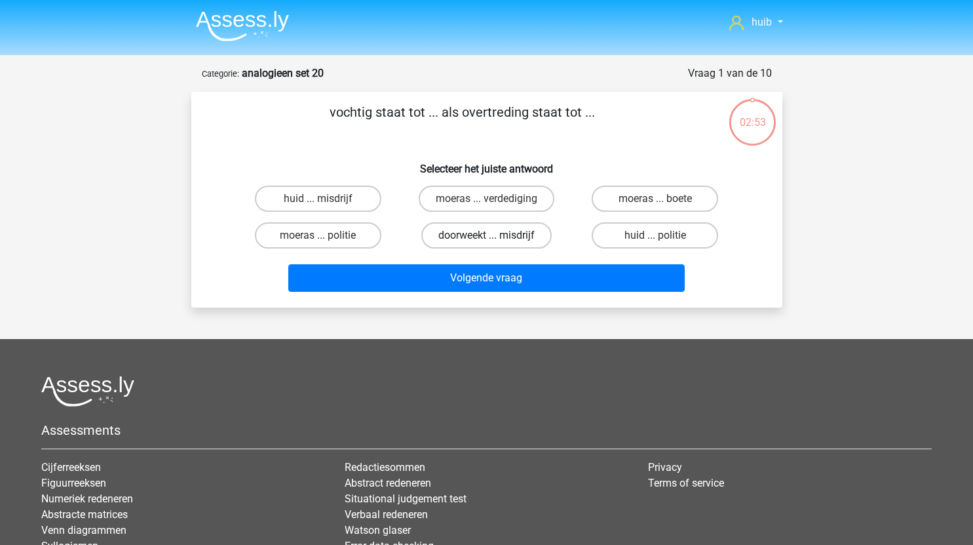
click at [508, 237] on label "doorweekt ... misdrijf" at bounding box center [486, 235] width 130 height 26
click at [495, 237] on input "doorweekt ... misdrijf" at bounding box center [490, 239] width 9 height 9
radio input "true"
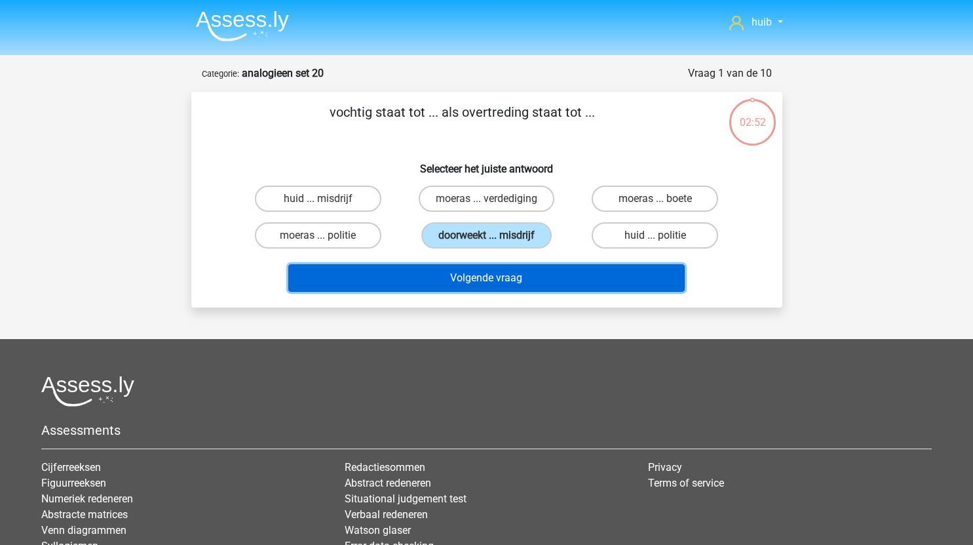
click at [533, 275] on button "Volgende vraag" at bounding box center [486, 278] width 396 height 28
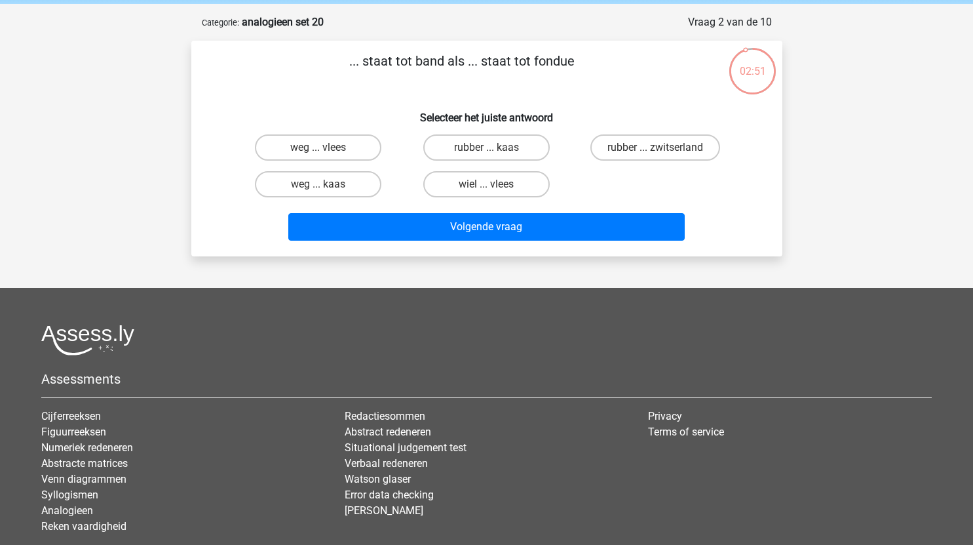
scroll to position [48, 0]
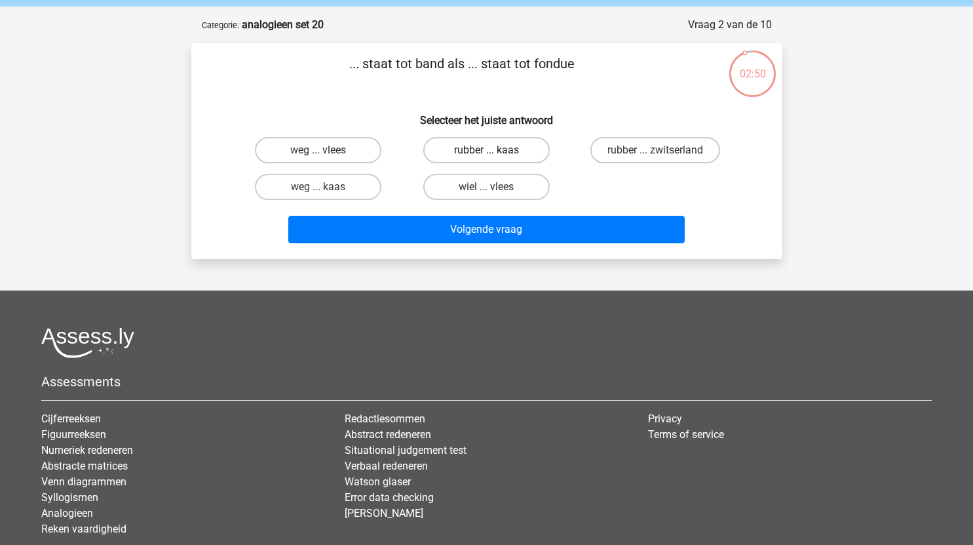
click at [525, 153] on label "rubber ... kaas" at bounding box center [486, 150] width 126 height 26
click at [495, 153] on input "rubber ... kaas" at bounding box center [490, 154] width 9 height 9
radio input "true"
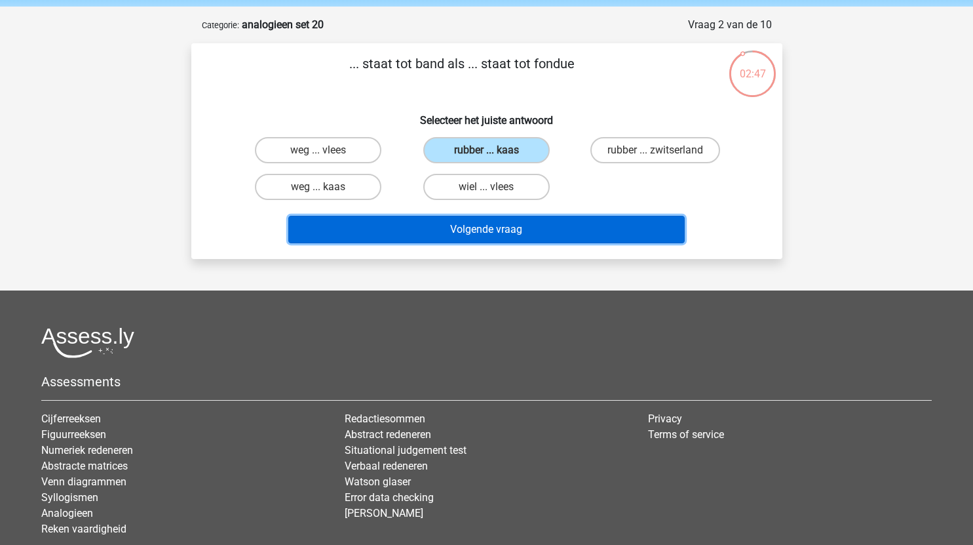
click at [566, 237] on button "Volgende vraag" at bounding box center [486, 230] width 396 height 28
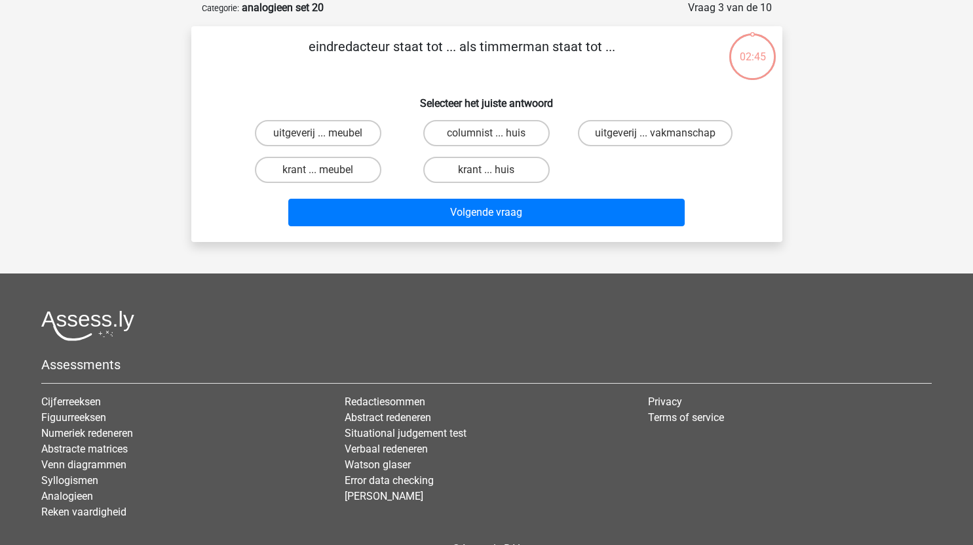
scroll to position [49, 0]
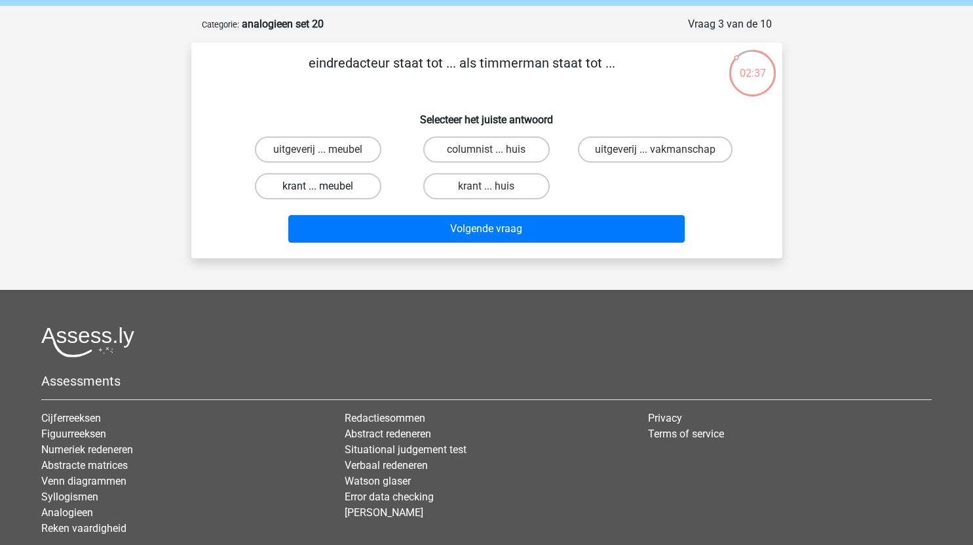
click at [360, 184] on label "krant ... meubel" at bounding box center [318, 186] width 126 height 26
click at [326, 186] on input "krant ... meubel" at bounding box center [322, 190] width 9 height 9
radio input "true"
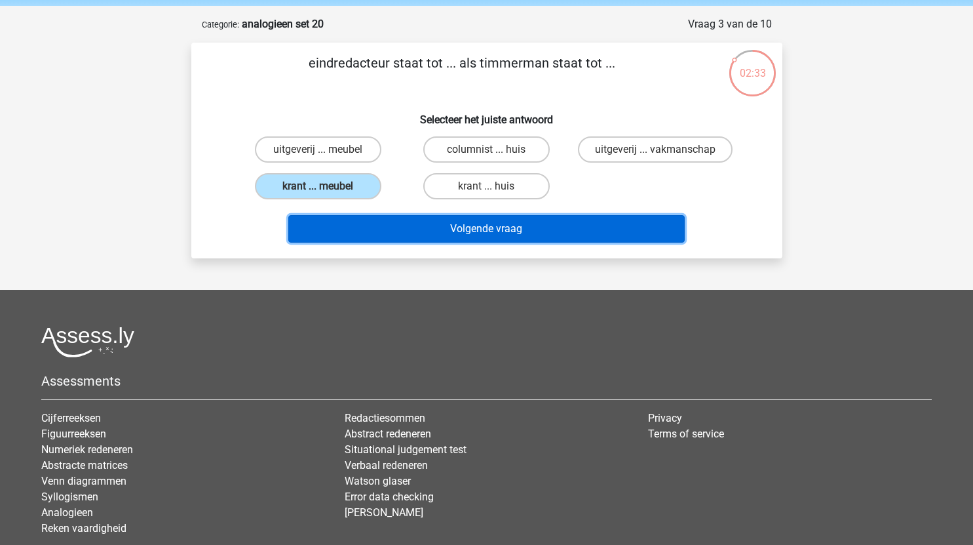
click at [517, 225] on button "Volgende vraag" at bounding box center [486, 229] width 396 height 28
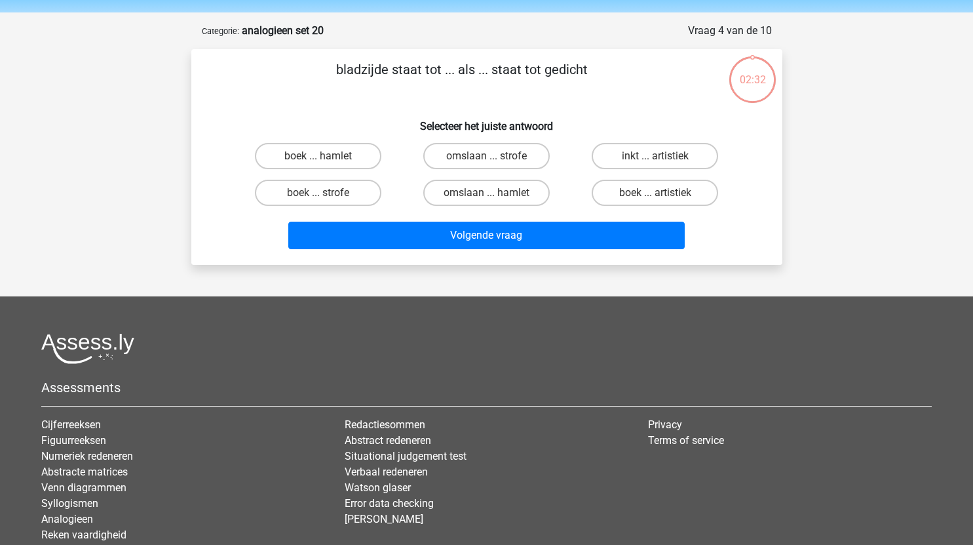
scroll to position [42, 0]
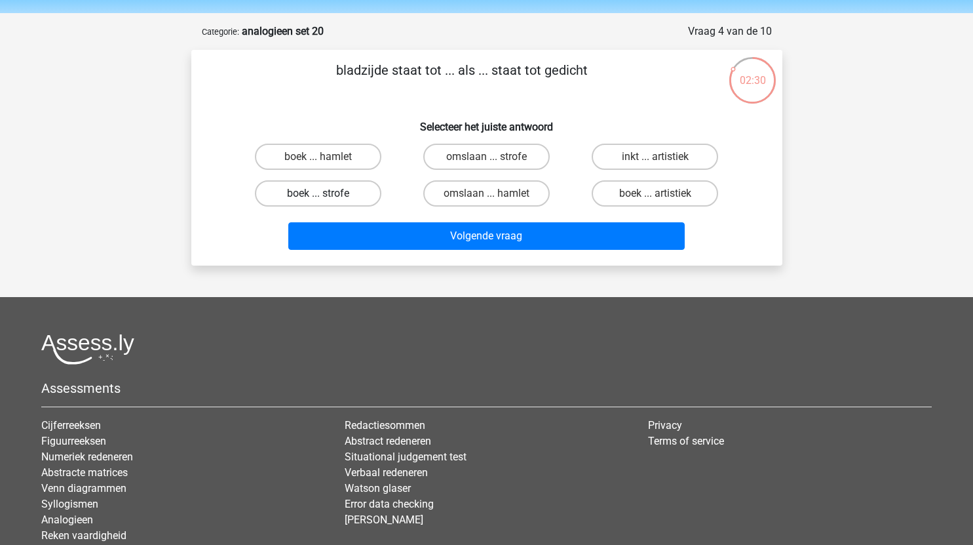
click at [350, 198] on label "boek ... strofe" at bounding box center [318, 193] width 126 height 26
click at [326, 198] on input "boek ... strofe" at bounding box center [322, 197] width 9 height 9
radio input "true"
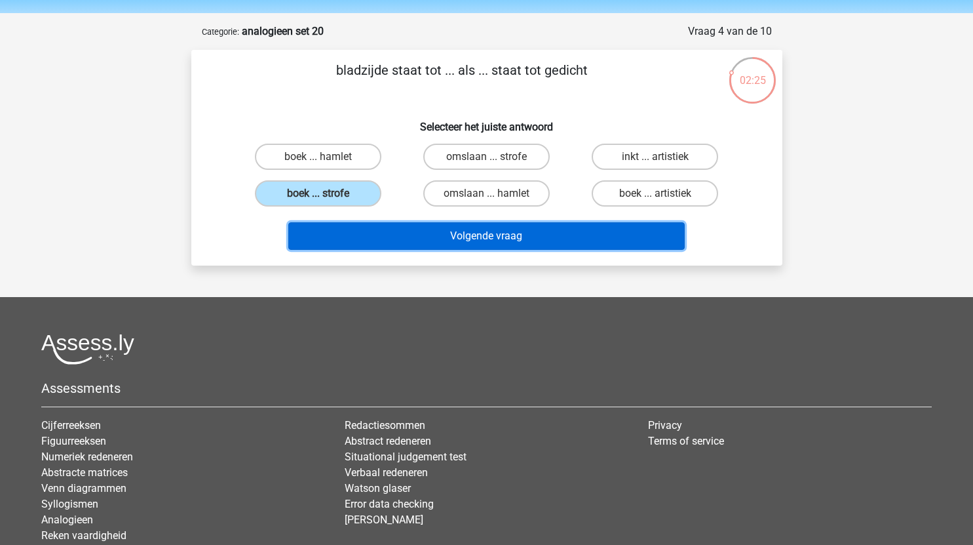
click at [426, 235] on button "Volgende vraag" at bounding box center [486, 236] width 396 height 28
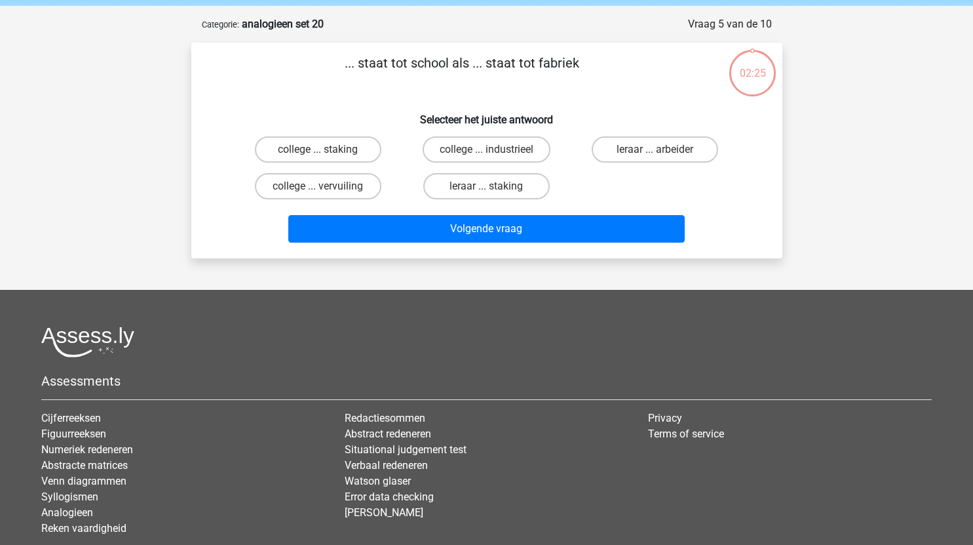
scroll to position [48, 0]
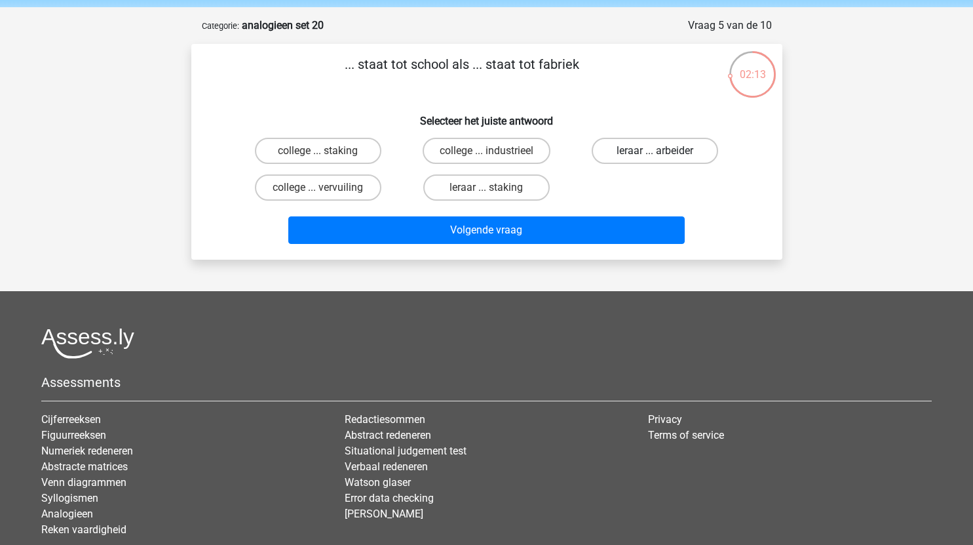
click at [680, 151] on label "leraar ... arbeider" at bounding box center [655, 151] width 126 height 26
click at [664, 151] on input "leraar ... arbeider" at bounding box center [659, 155] width 9 height 9
radio input "true"
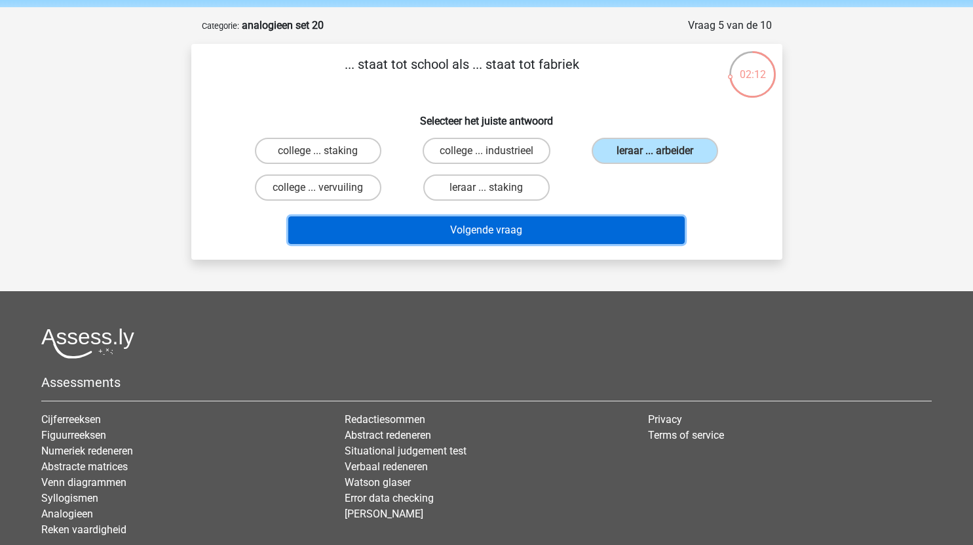
click at [554, 225] on button "Volgende vraag" at bounding box center [486, 230] width 396 height 28
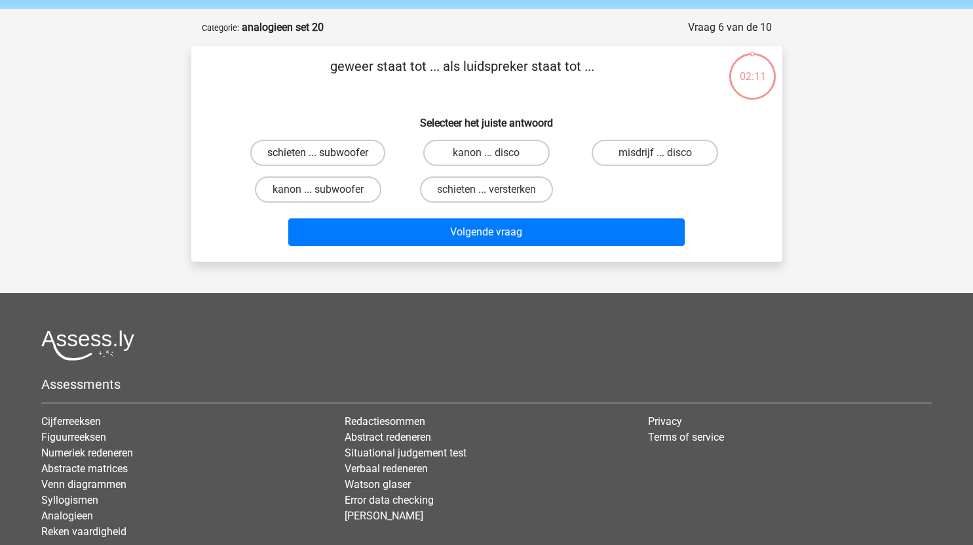
scroll to position [43, 0]
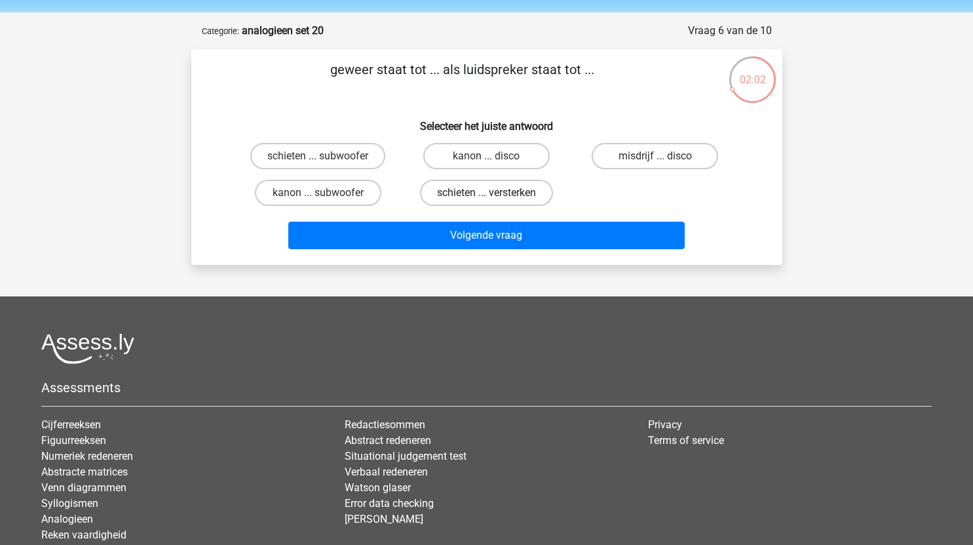
click at [514, 192] on label "schieten ... versterken" at bounding box center [486, 193] width 133 height 26
click at [495, 193] on input "schieten ... versterken" at bounding box center [490, 197] width 9 height 9
radio input "true"
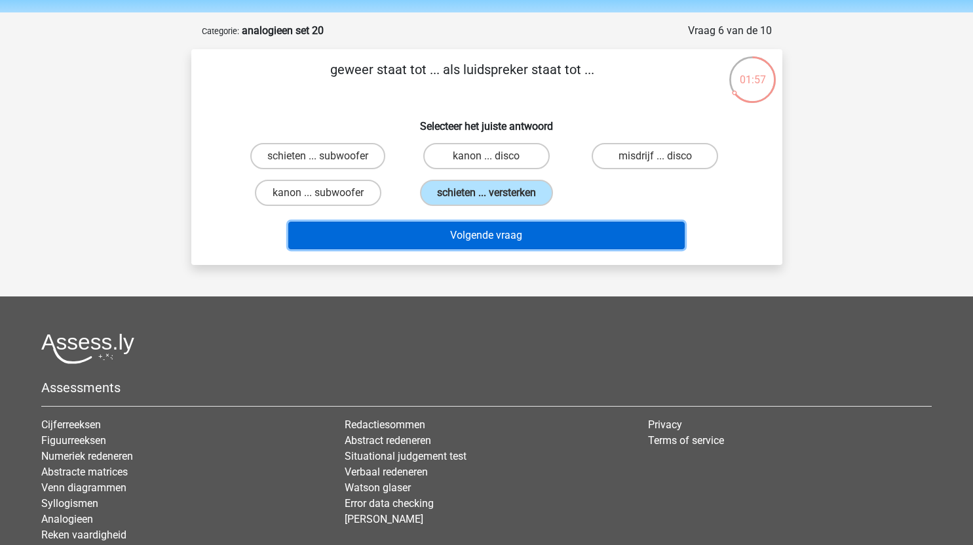
click at [526, 235] on button "Volgende vraag" at bounding box center [486, 235] width 396 height 28
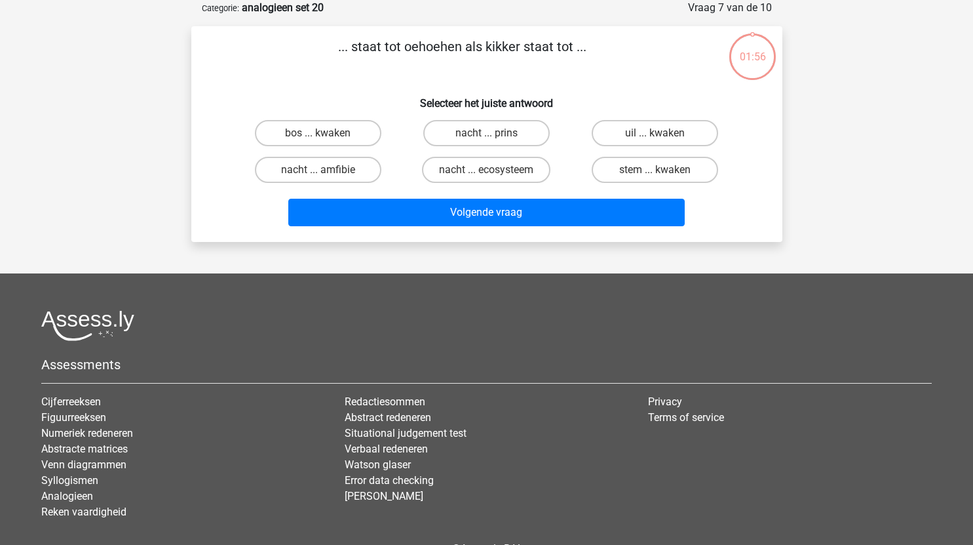
scroll to position [52, 0]
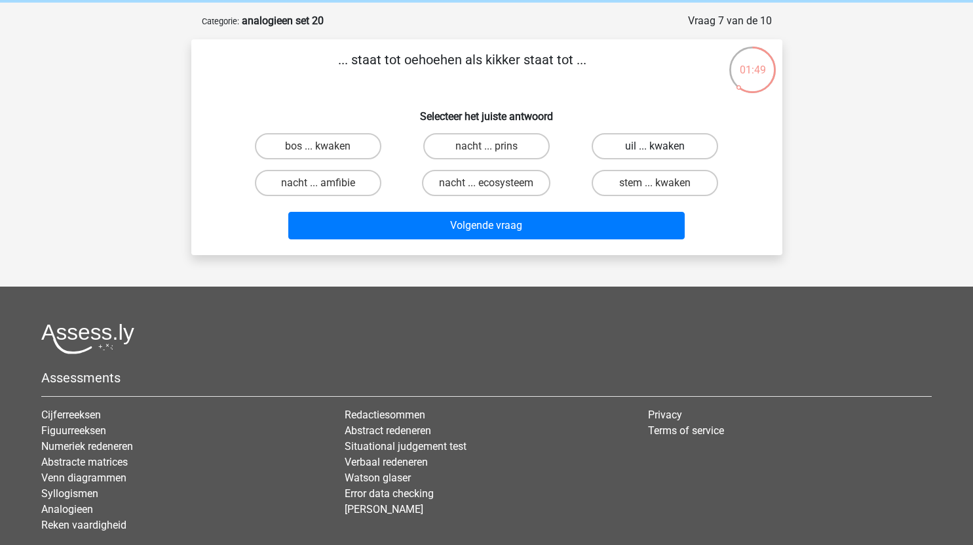
click at [671, 145] on label "uil ... kwaken" at bounding box center [655, 146] width 126 height 26
click at [664, 146] on input "uil ... kwaken" at bounding box center [659, 150] width 9 height 9
radio input "true"
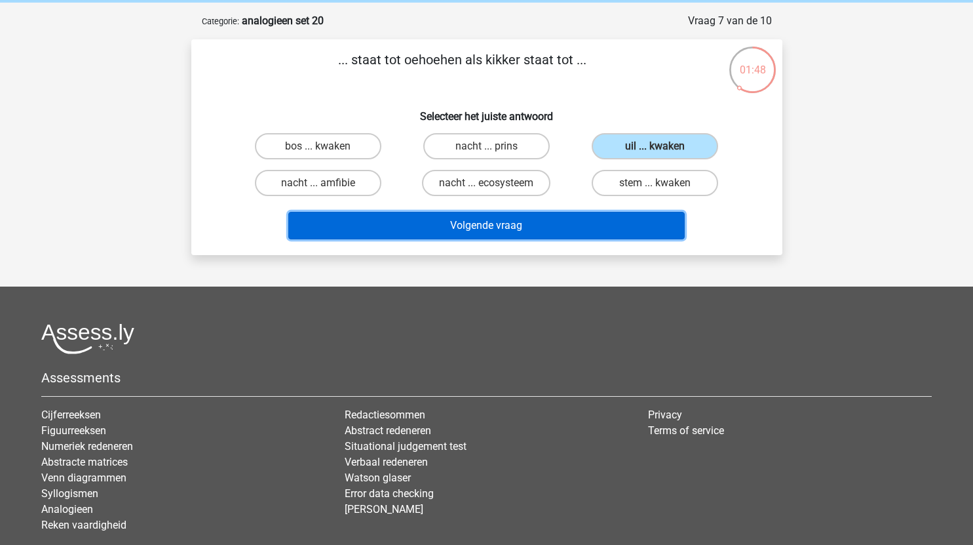
click at [526, 218] on button "Volgende vraag" at bounding box center [486, 226] width 396 height 28
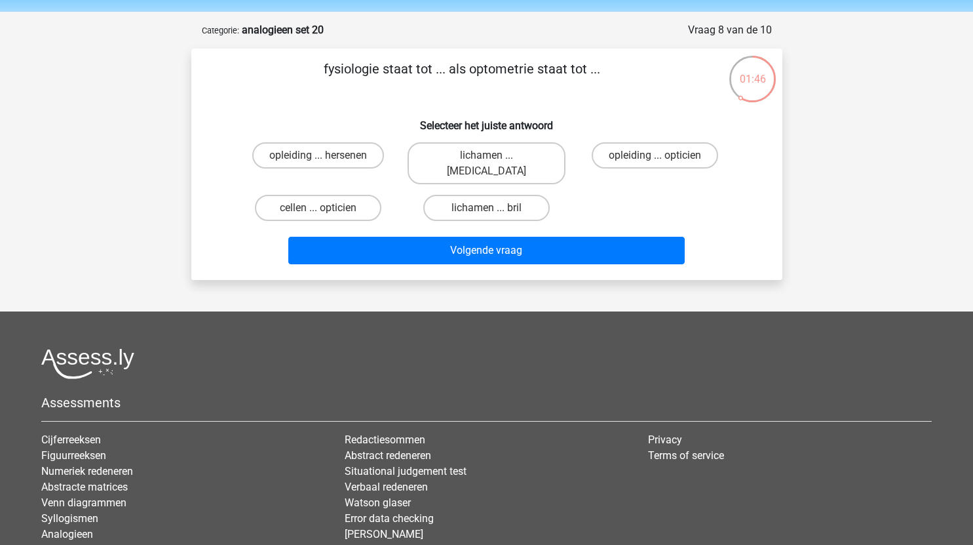
scroll to position [41, 0]
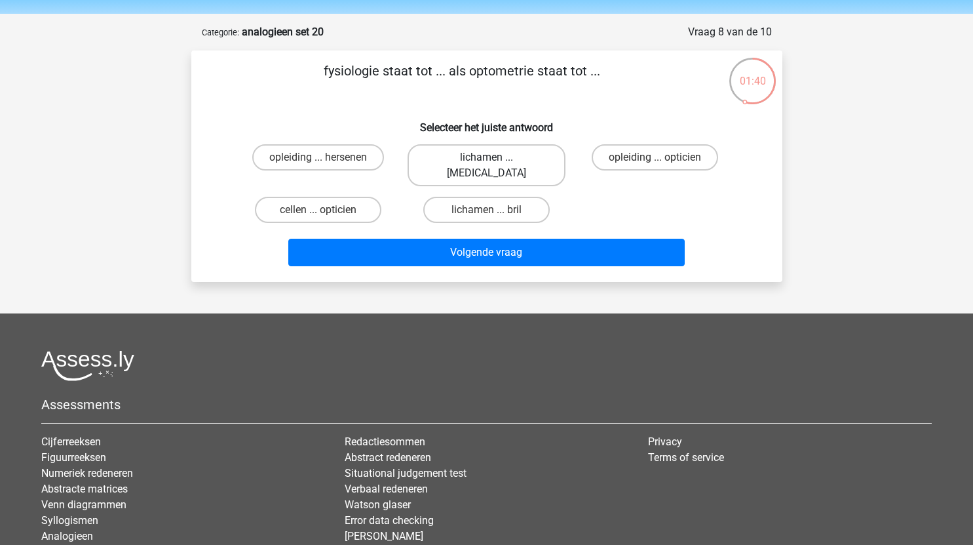
click at [518, 157] on label "lichamen ... ogen" at bounding box center [487, 165] width 158 height 42
click at [495, 157] on input "lichamen ... ogen" at bounding box center [490, 161] width 9 height 9
radio input "true"
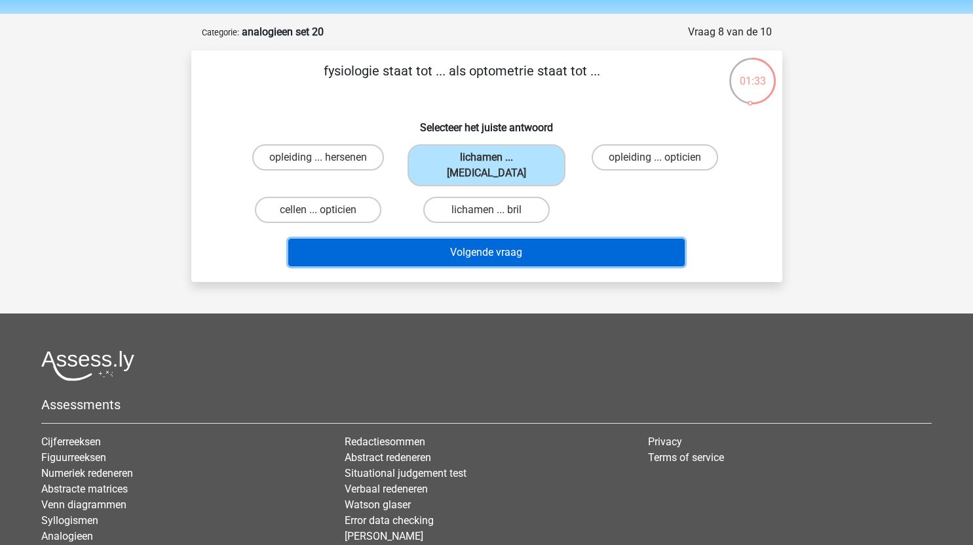
click at [486, 239] on button "Volgende vraag" at bounding box center [486, 253] width 396 height 28
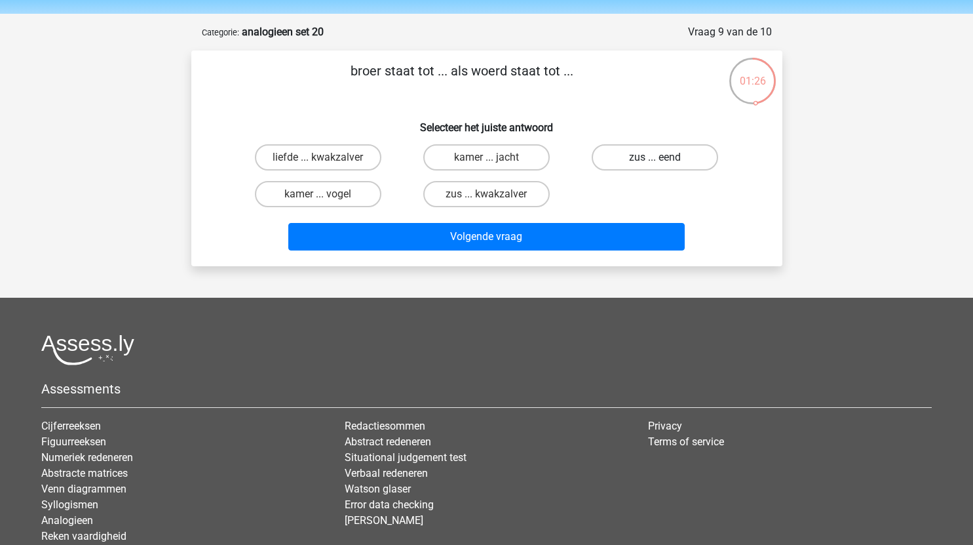
click at [666, 163] on label "zus ... eend" at bounding box center [655, 157] width 126 height 26
click at [664, 163] on input "zus ... eend" at bounding box center [659, 161] width 9 height 9
radio input "true"
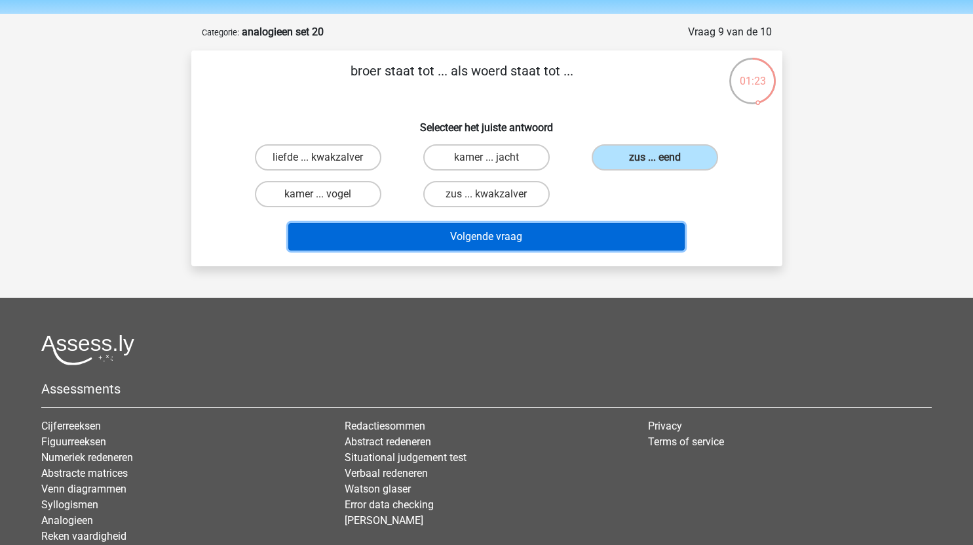
click at [541, 236] on button "Volgende vraag" at bounding box center [486, 237] width 396 height 28
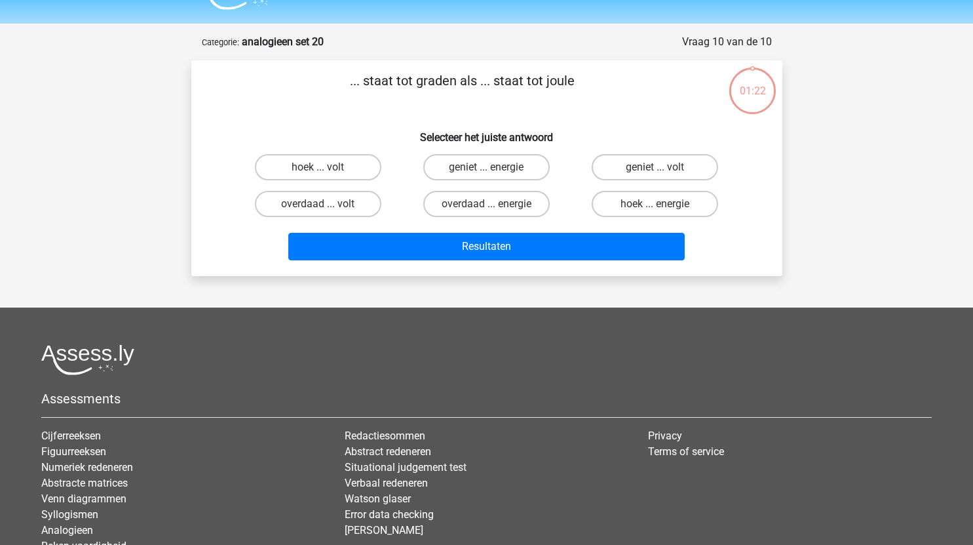
scroll to position [31, 0]
click at [657, 206] on input "hoek ... energie" at bounding box center [659, 208] width 9 height 9
radio input "true"
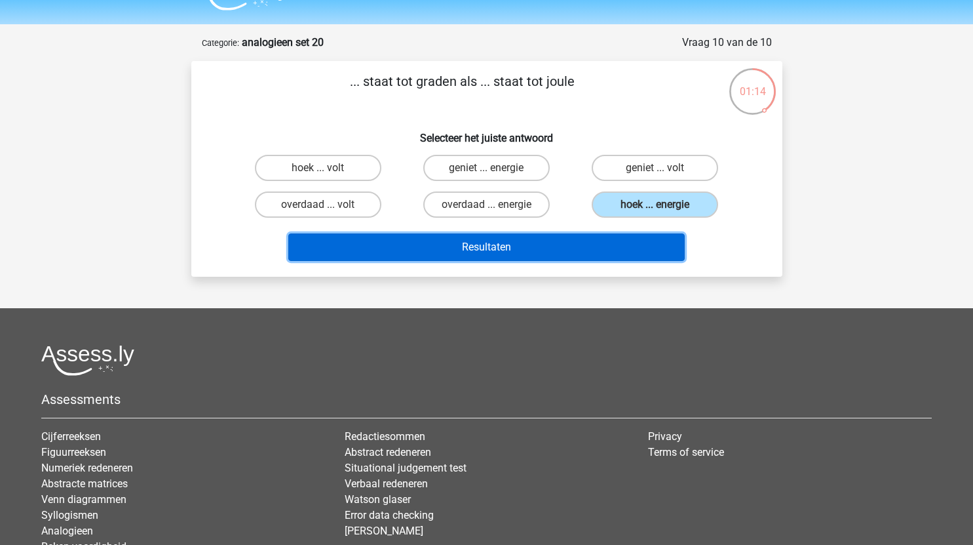
click at [560, 247] on button "Resultaten" at bounding box center [486, 247] width 396 height 28
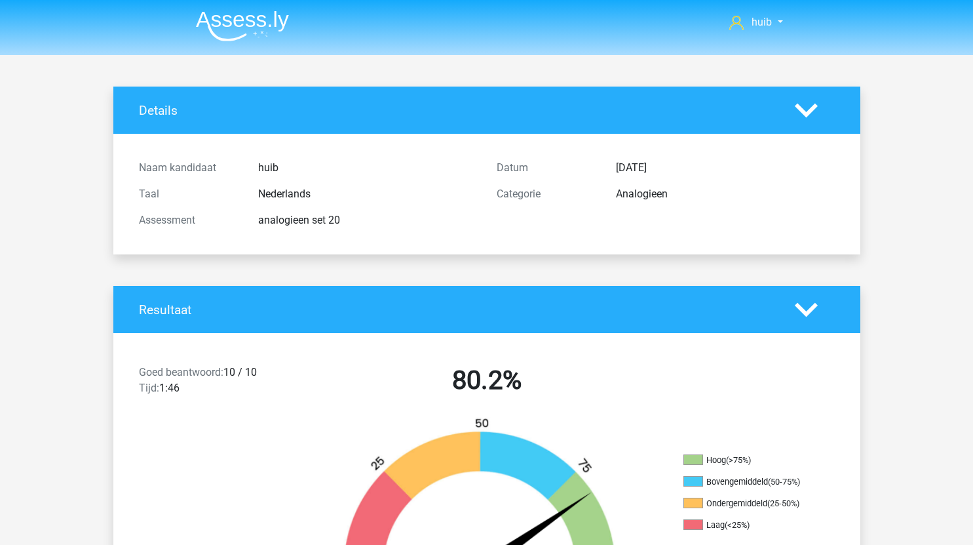
click at [266, 29] on img at bounding box center [242, 25] width 93 height 31
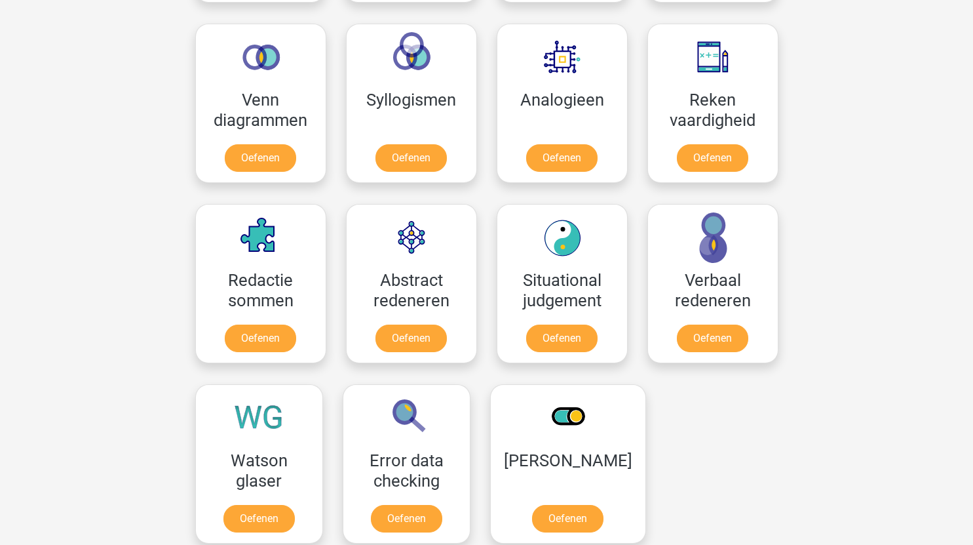
scroll to position [774, 0]
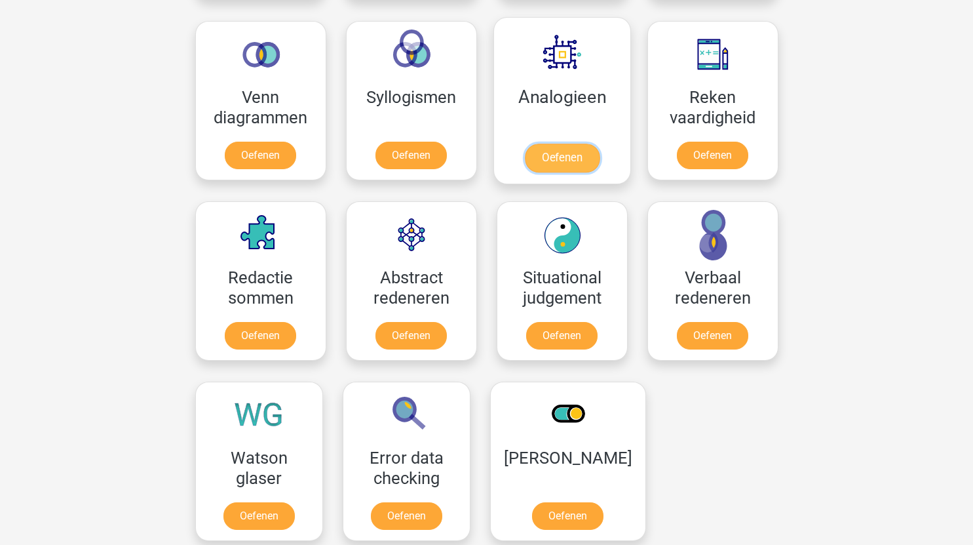
click at [567, 155] on link "Oefenen" at bounding box center [561, 157] width 75 height 29
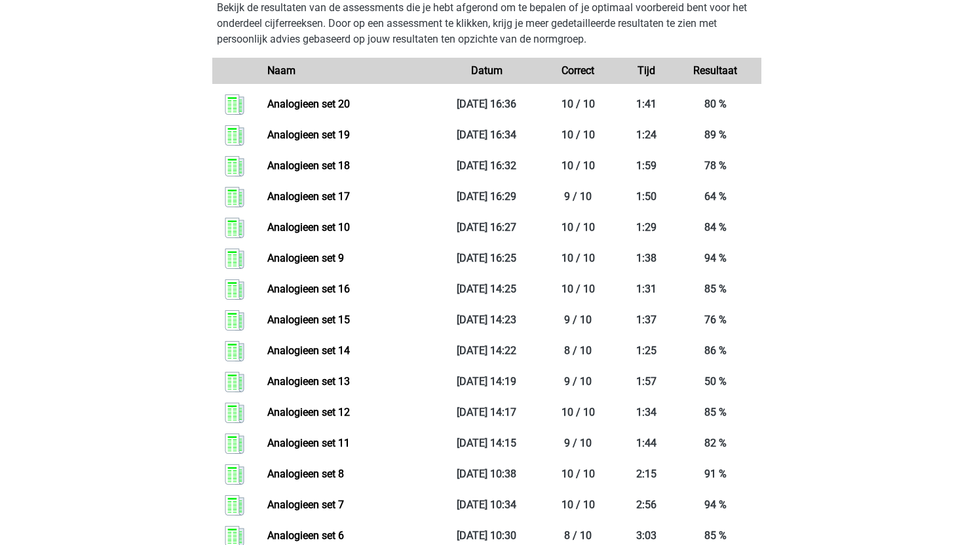
scroll to position [492, 0]
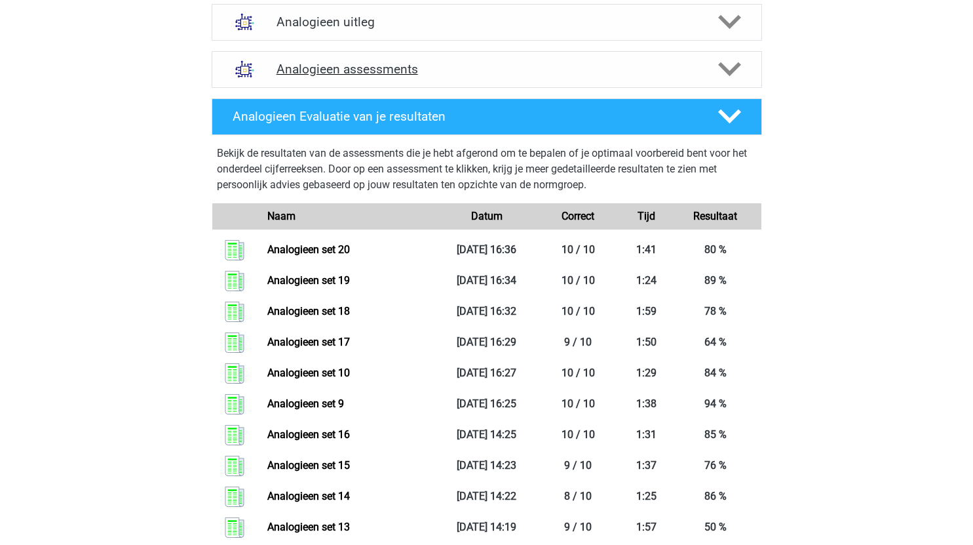
click at [723, 75] on icon at bounding box center [729, 69] width 23 height 23
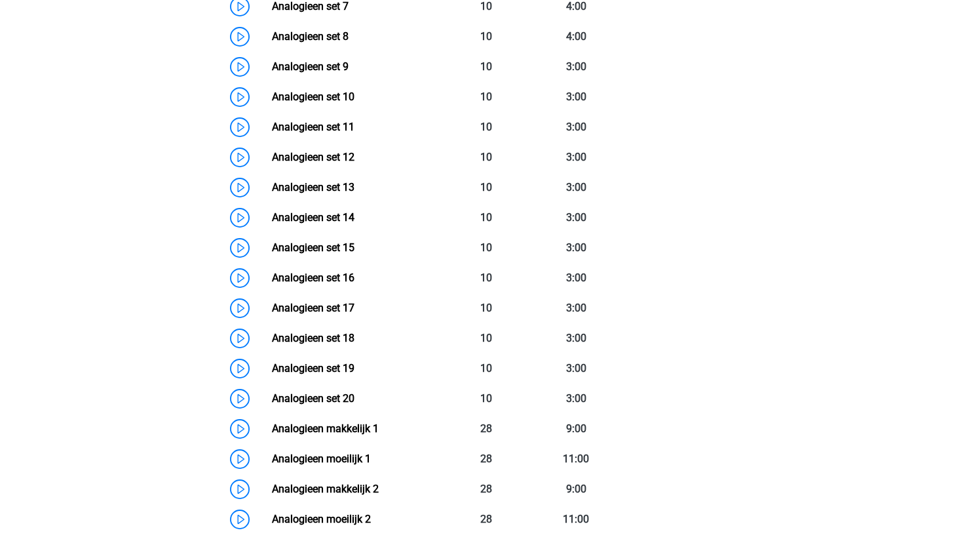
scroll to position [946, 0]
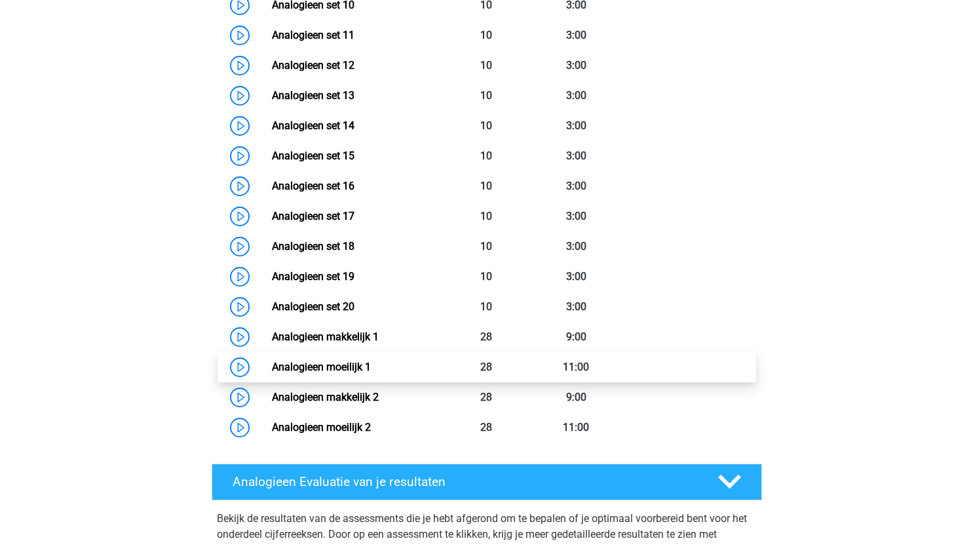
click at [272, 368] on link "Analogieen moeilijk 1" at bounding box center [321, 366] width 99 height 12
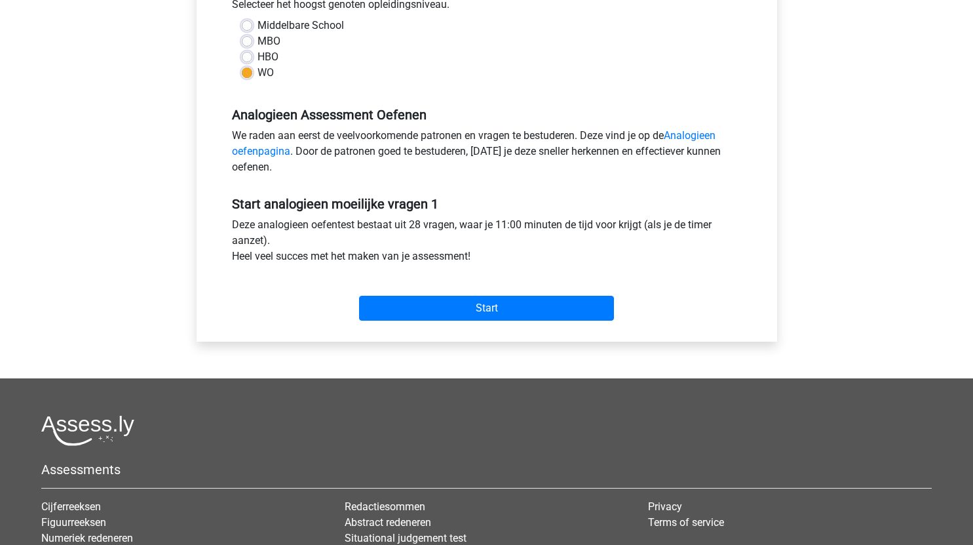
scroll to position [314, 0]
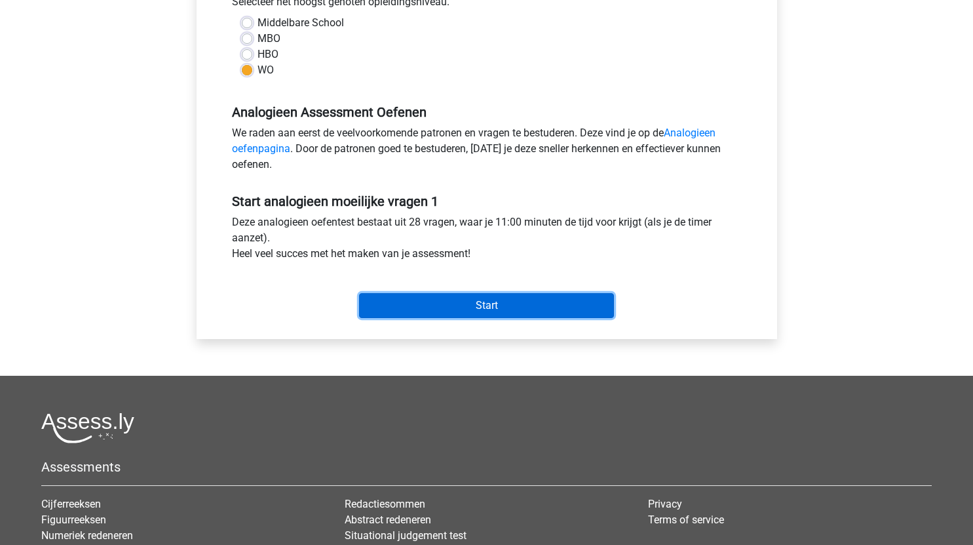
click at [475, 301] on input "Start" at bounding box center [486, 305] width 255 height 25
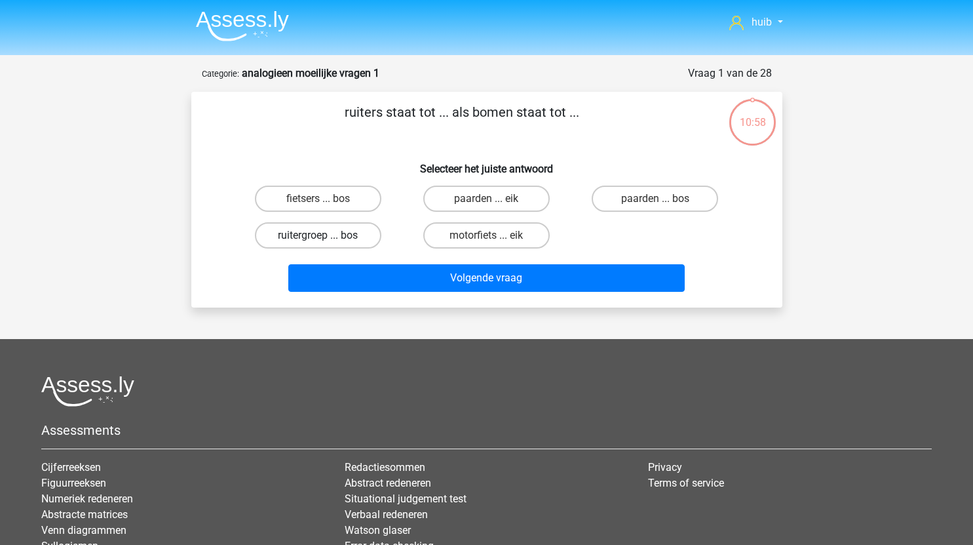
click at [343, 236] on label "ruitergroep ... bos" at bounding box center [318, 235] width 126 height 26
click at [326, 236] on input "ruitergroep ... bos" at bounding box center [322, 239] width 9 height 9
radio input "true"
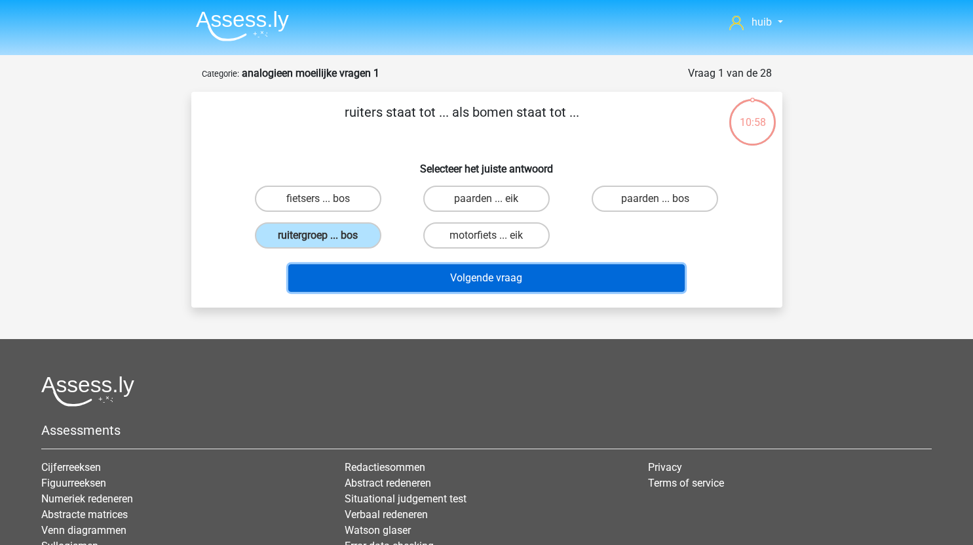
click at [461, 275] on button "Volgende vraag" at bounding box center [486, 278] width 396 height 28
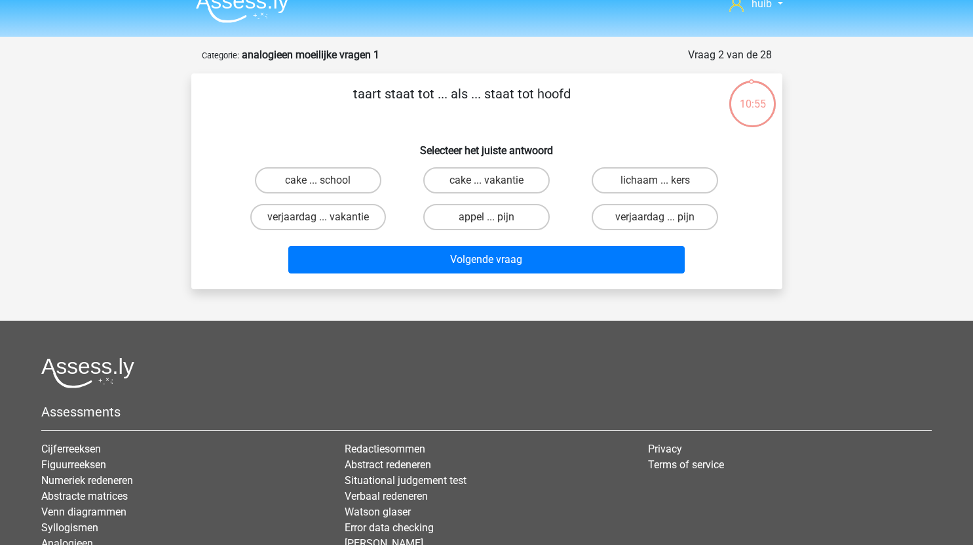
scroll to position [18, 0]
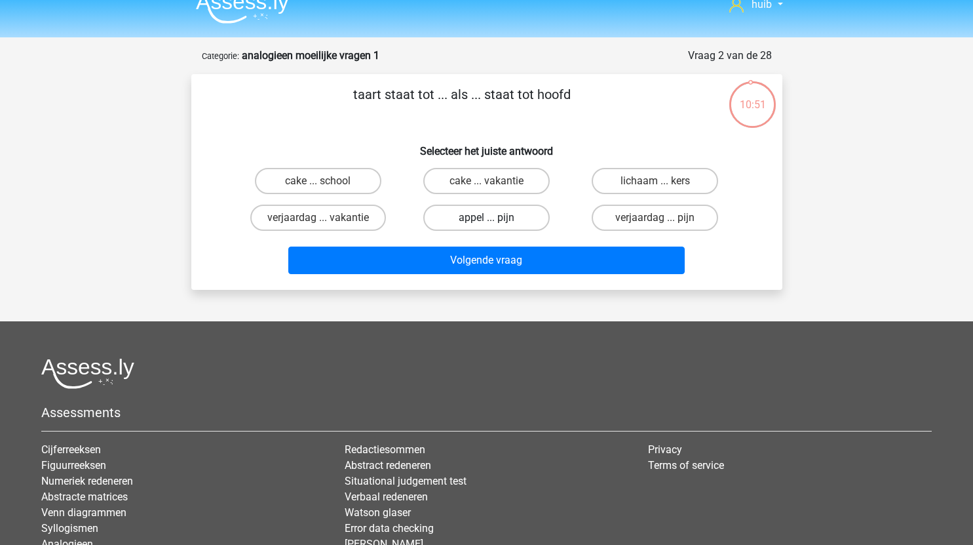
click at [495, 217] on label "appel ... pijn" at bounding box center [486, 217] width 126 height 26
click at [495, 218] on input "appel ... pijn" at bounding box center [490, 222] width 9 height 9
radio input "true"
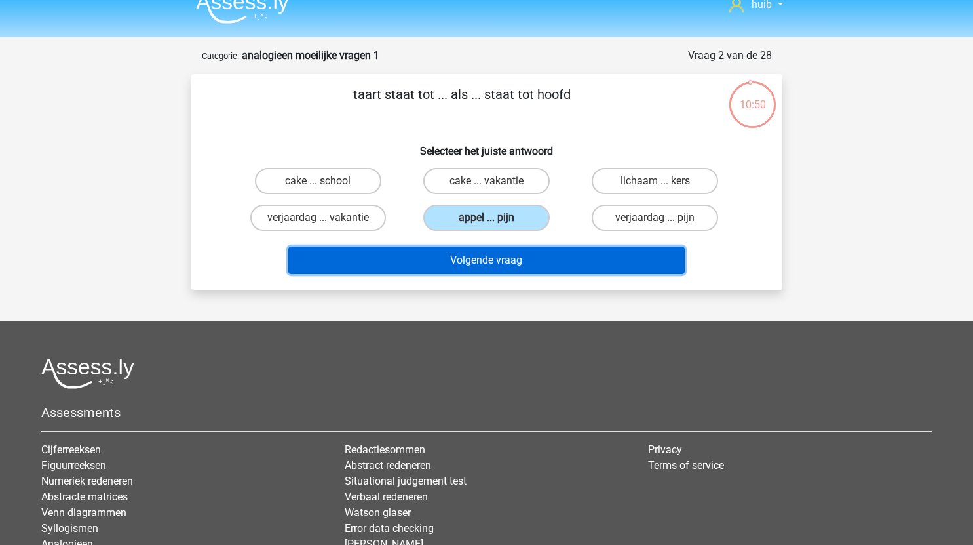
click at [507, 265] on button "Volgende vraag" at bounding box center [486, 260] width 396 height 28
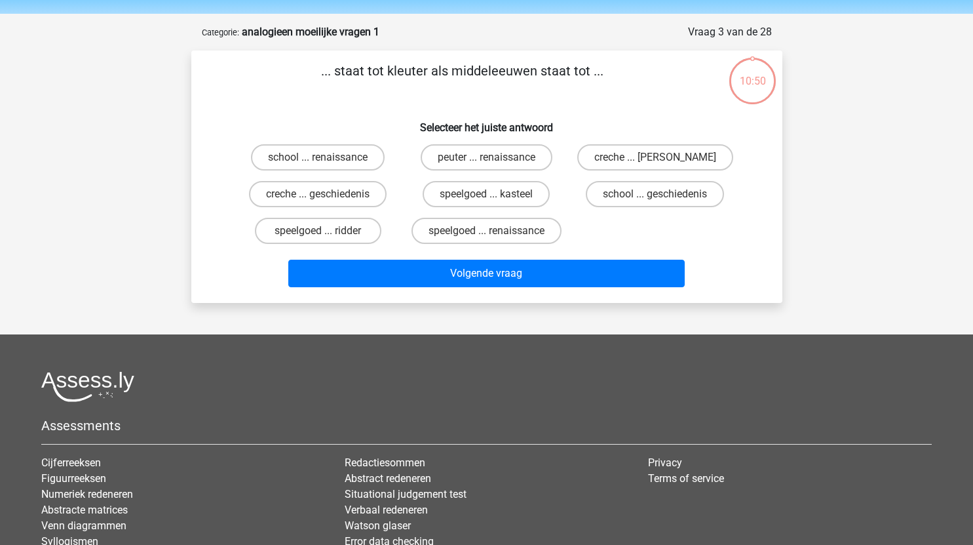
scroll to position [37, 0]
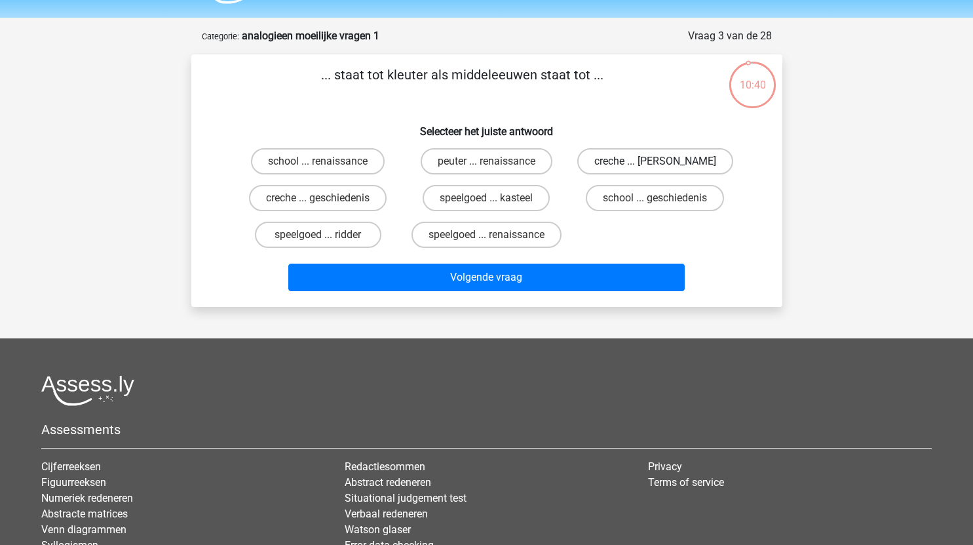
click at [647, 159] on label "creche ... romeinen" at bounding box center [655, 161] width 156 height 26
click at [655, 161] on input "creche ... romeinen" at bounding box center [659, 165] width 9 height 9
radio input "true"
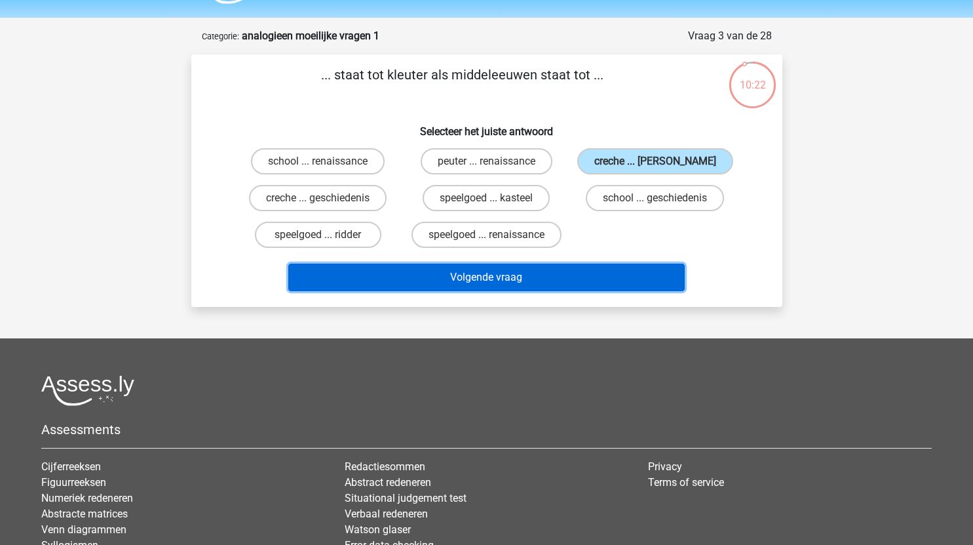
click at [463, 278] on button "Volgende vraag" at bounding box center [486, 277] width 396 height 28
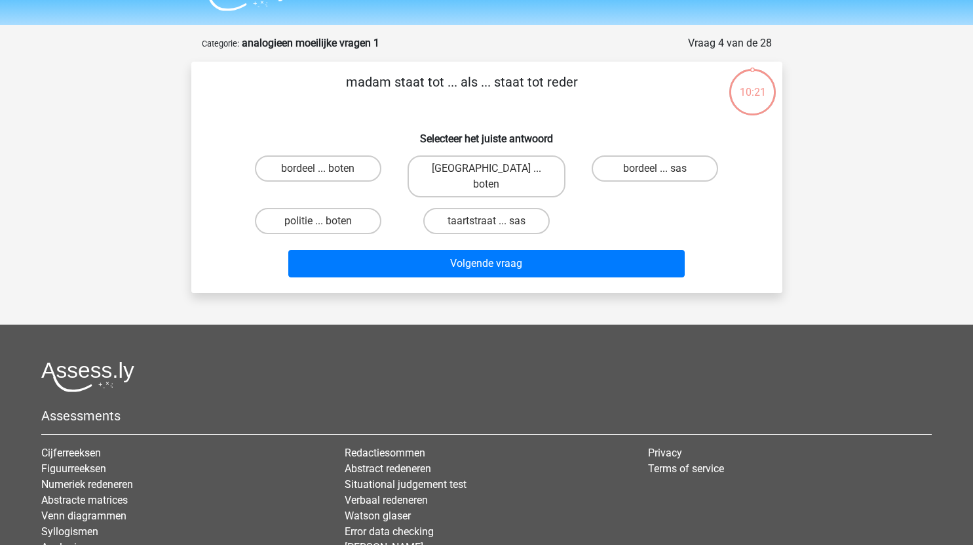
scroll to position [29, 0]
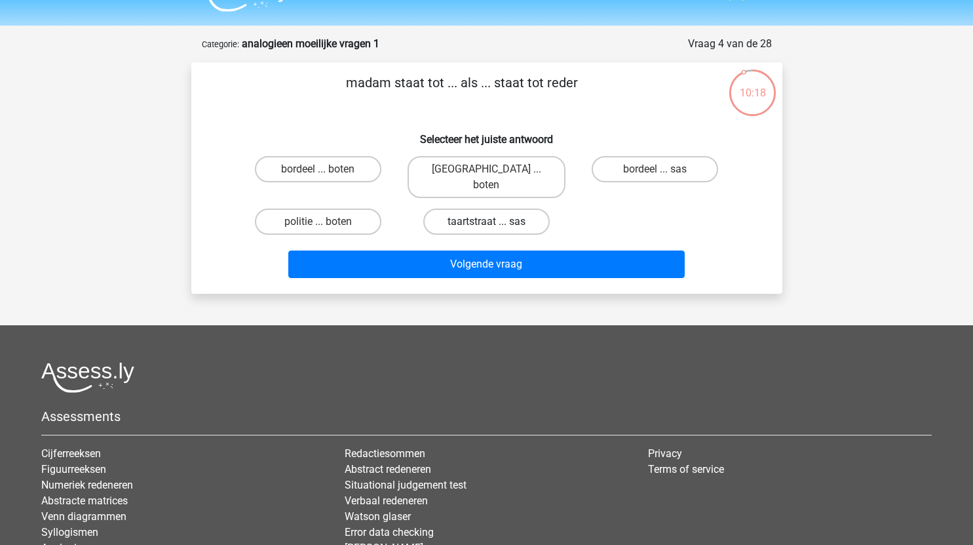
click at [521, 210] on label "taartstraat ... sas" at bounding box center [486, 221] width 126 height 26
click at [495, 221] on input "taartstraat ... sas" at bounding box center [490, 225] width 9 height 9
radio input "true"
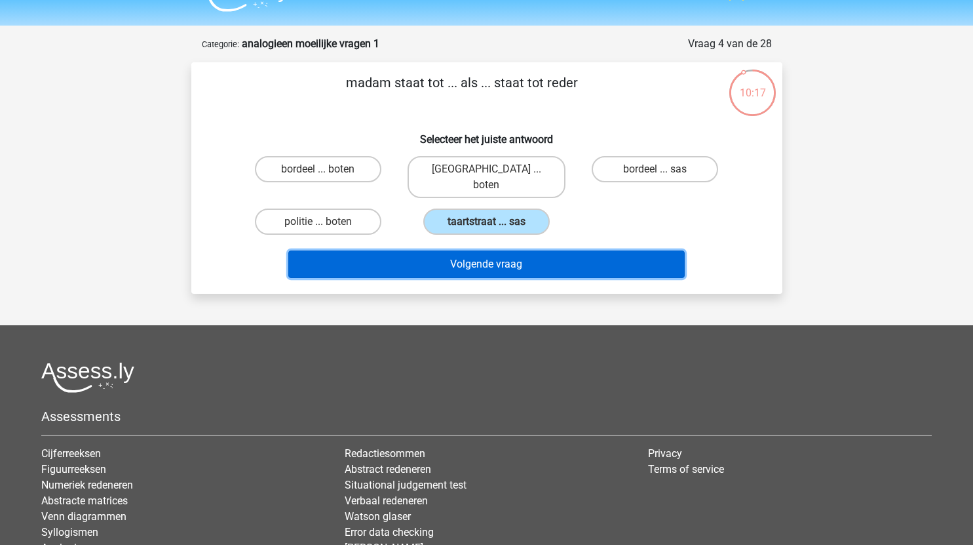
click at [530, 250] on button "Volgende vraag" at bounding box center [486, 264] width 396 height 28
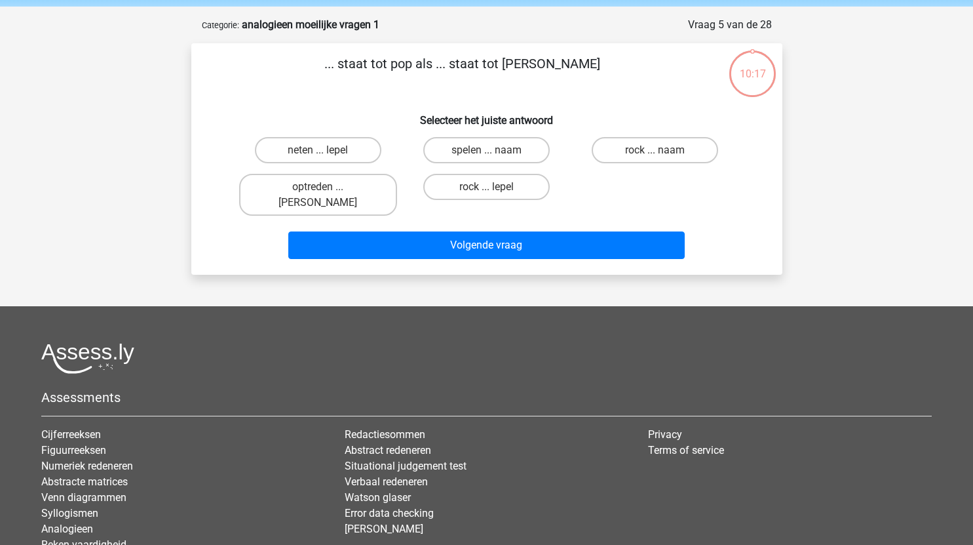
scroll to position [48, 0]
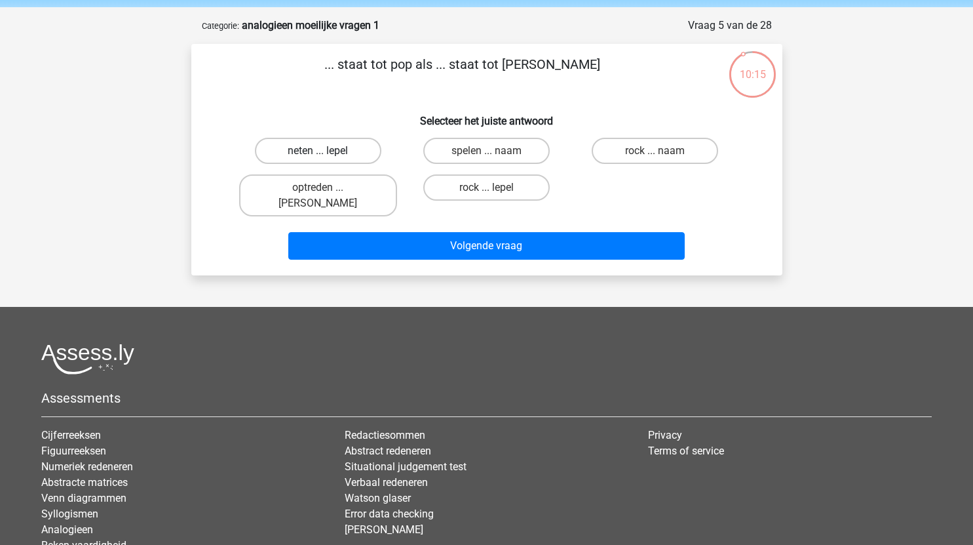
click at [358, 155] on label "neten ... lepel" at bounding box center [318, 151] width 126 height 26
click at [326, 155] on input "neten ... lepel" at bounding box center [322, 155] width 9 height 9
radio input "true"
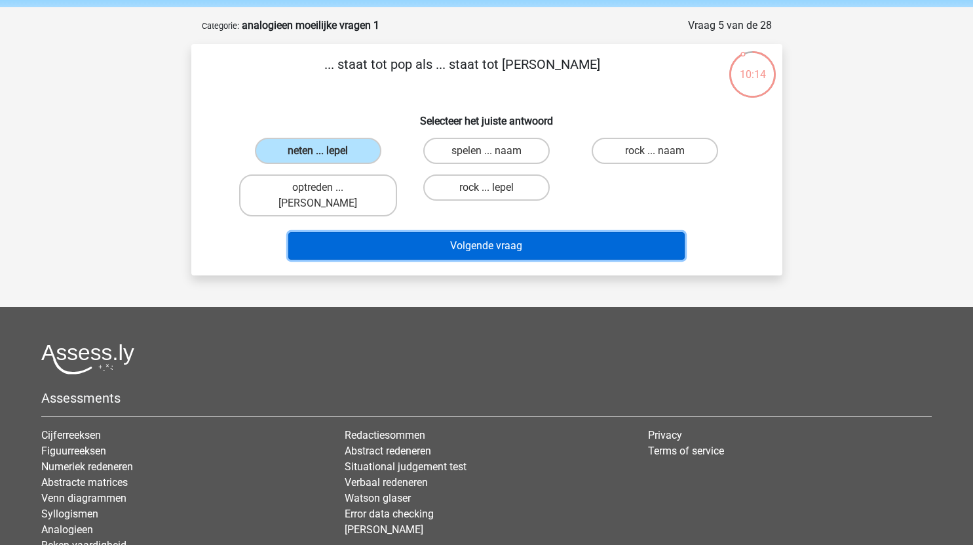
click at [475, 232] on button "Volgende vraag" at bounding box center [486, 246] width 396 height 28
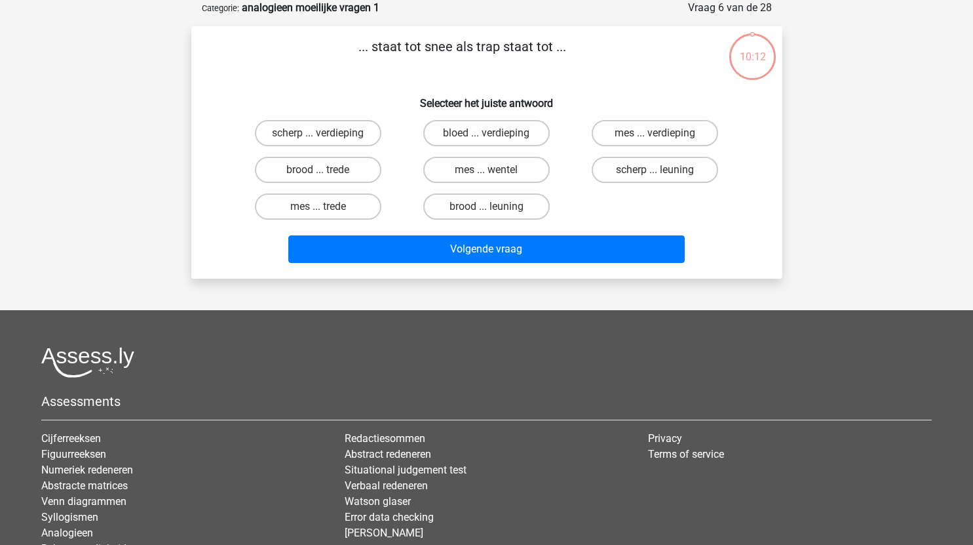
scroll to position [50, 0]
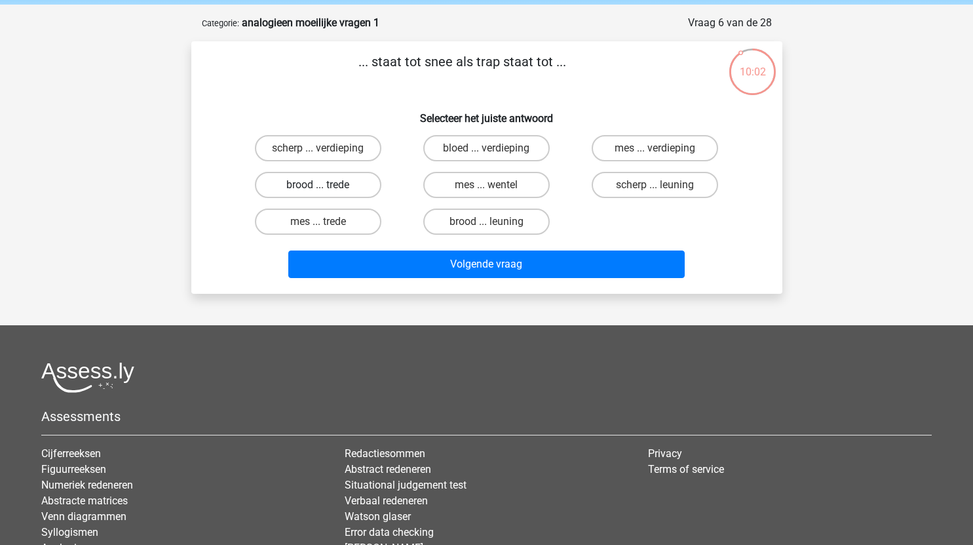
click at [347, 185] on label "brood ... trede" at bounding box center [318, 185] width 126 height 26
click at [326, 185] on input "brood ... trede" at bounding box center [322, 189] width 9 height 9
radio input "true"
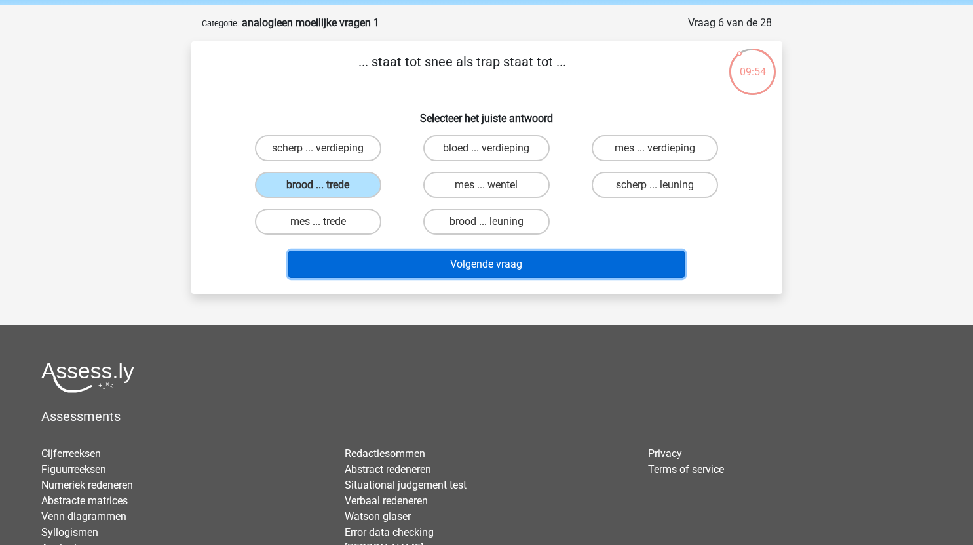
click at [476, 260] on button "Volgende vraag" at bounding box center [486, 264] width 396 height 28
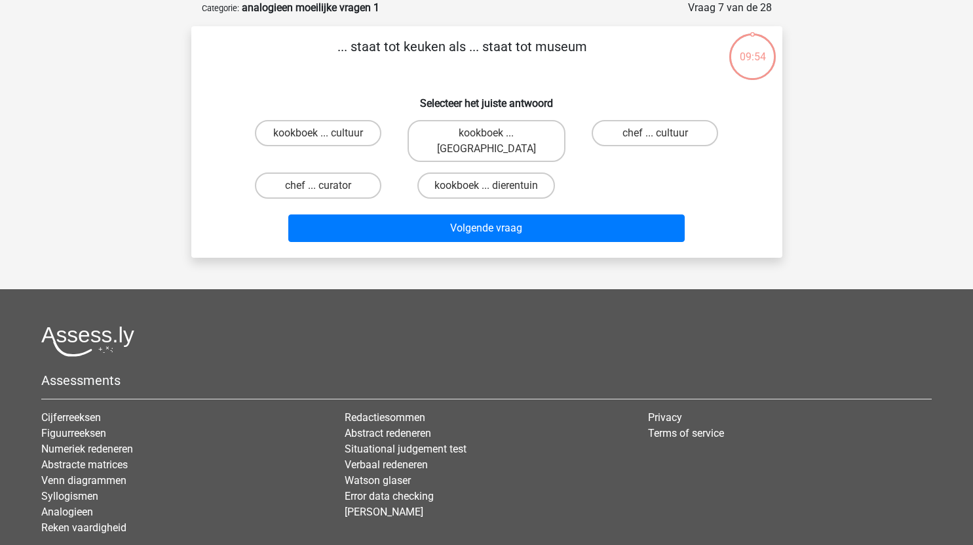
scroll to position [44, 0]
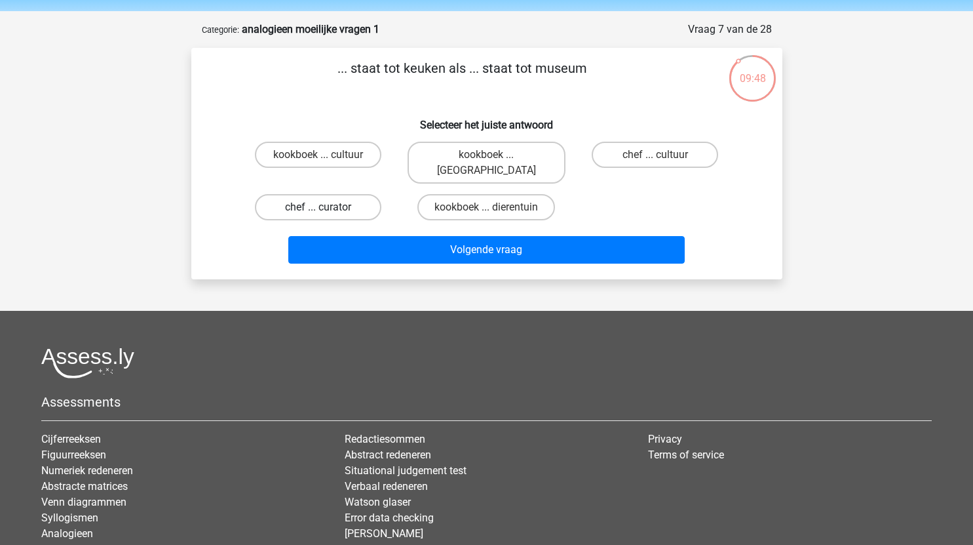
click at [353, 195] on label "chef ... curator" at bounding box center [318, 207] width 126 height 26
click at [326, 207] on input "chef ... curator" at bounding box center [322, 211] width 9 height 9
radio input "true"
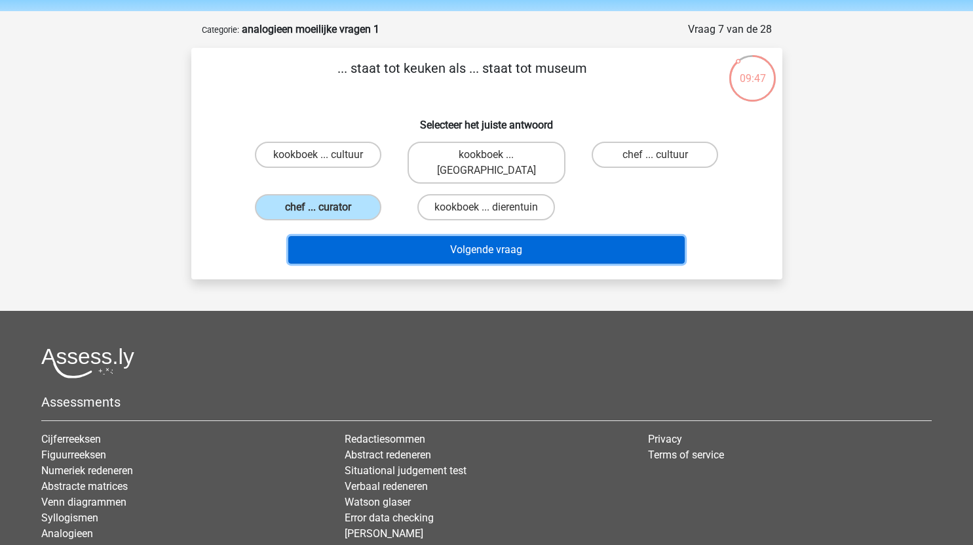
click at [434, 236] on button "Volgende vraag" at bounding box center [486, 250] width 396 height 28
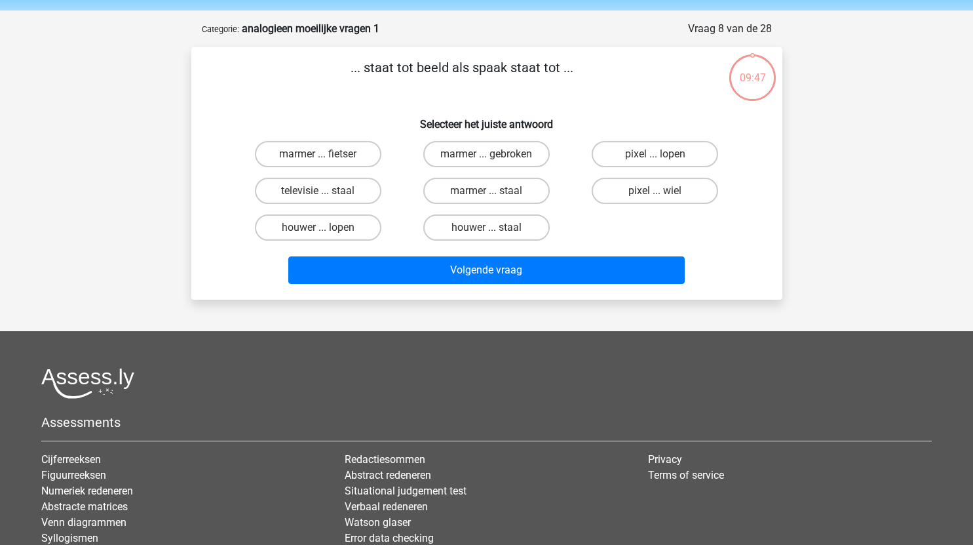
scroll to position [41, 0]
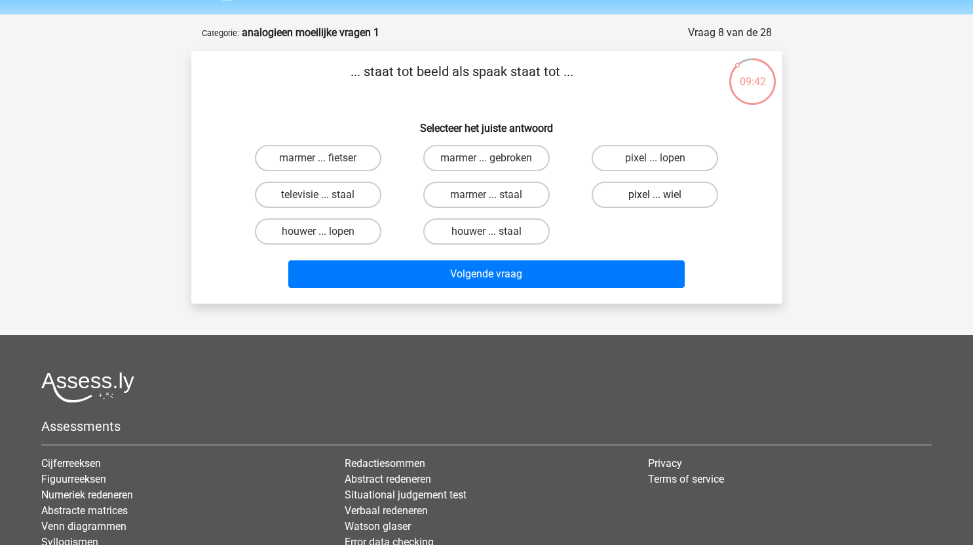
click at [641, 193] on label "pixel ... wiel" at bounding box center [655, 195] width 126 height 26
click at [655, 195] on input "pixel ... wiel" at bounding box center [659, 199] width 9 height 9
radio input "true"
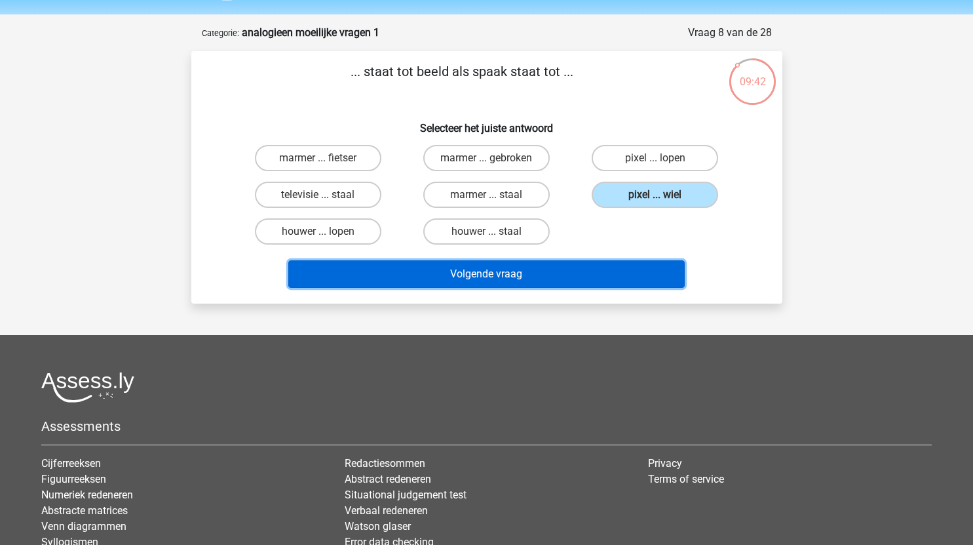
click at [545, 269] on button "Volgende vraag" at bounding box center [486, 274] width 396 height 28
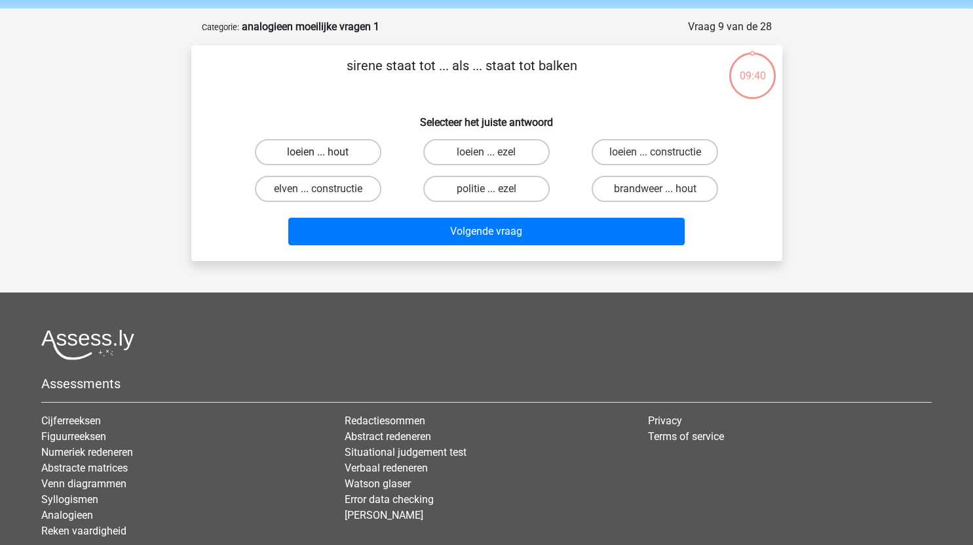
scroll to position [37, 0]
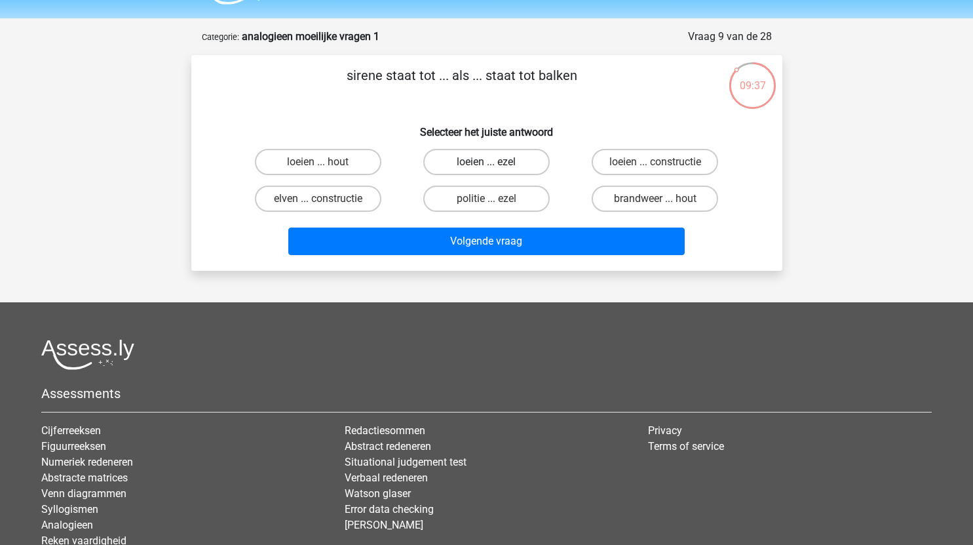
click at [520, 163] on label "loeien ... ezel" at bounding box center [486, 162] width 126 height 26
click at [495, 163] on input "loeien ... ezel" at bounding box center [490, 166] width 9 height 9
radio input "true"
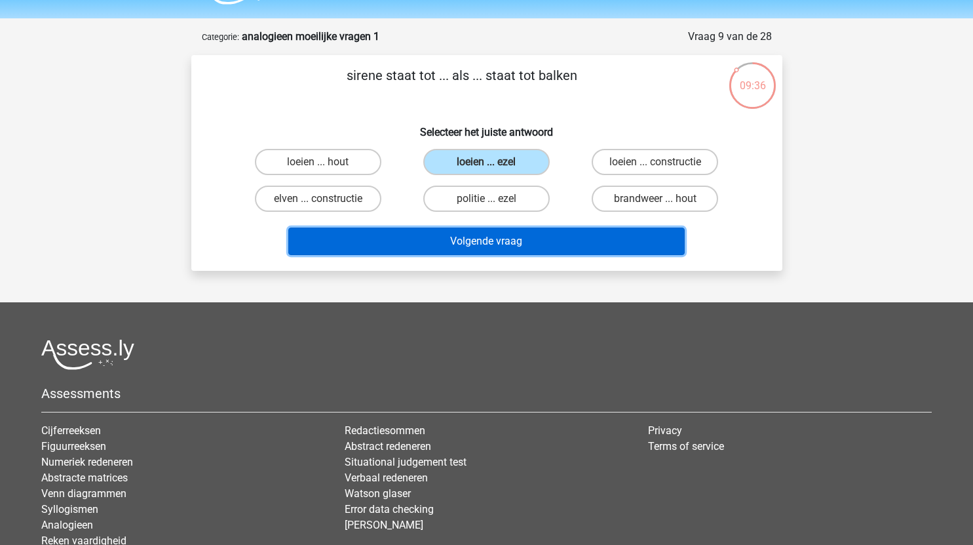
click at [551, 246] on button "Volgende vraag" at bounding box center [486, 241] width 396 height 28
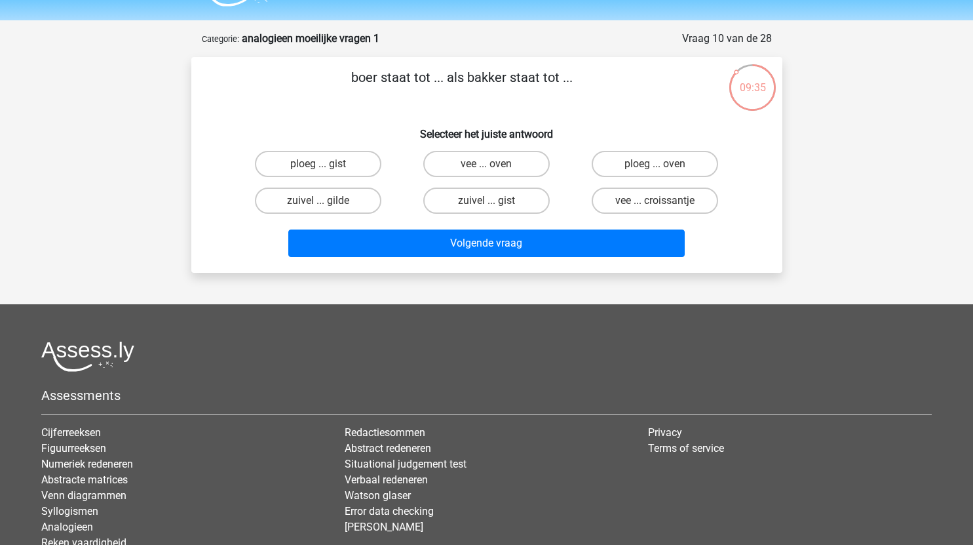
scroll to position [34, 0]
click at [512, 165] on label "vee ... oven" at bounding box center [486, 164] width 126 height 26
click at [495, 165] on input "vee ... oven" at bounding box center [490, 168] width 9 height 9
radio input "true"
click at [660, 167] on input "ploeg ... oven" at bounding box center [659, 168] width 9 height 9
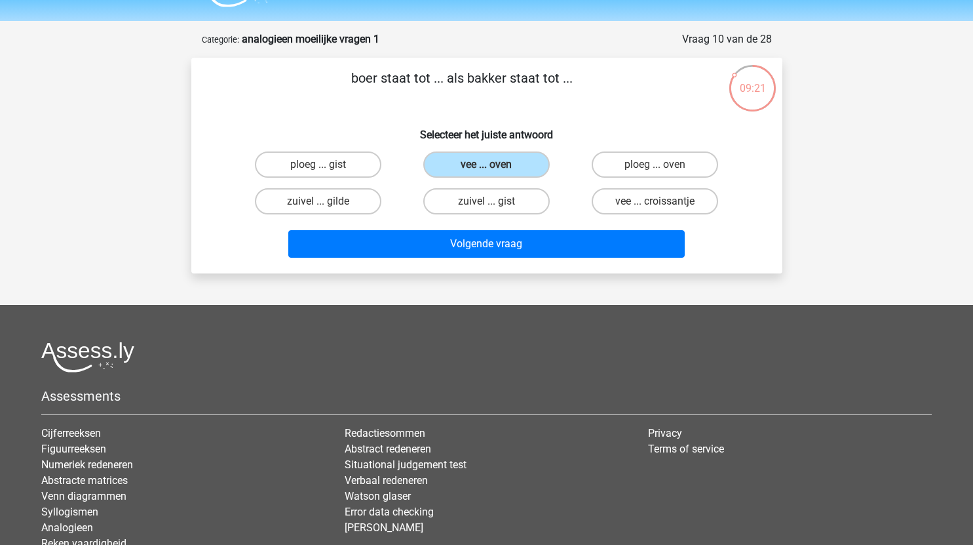
radio input "true"
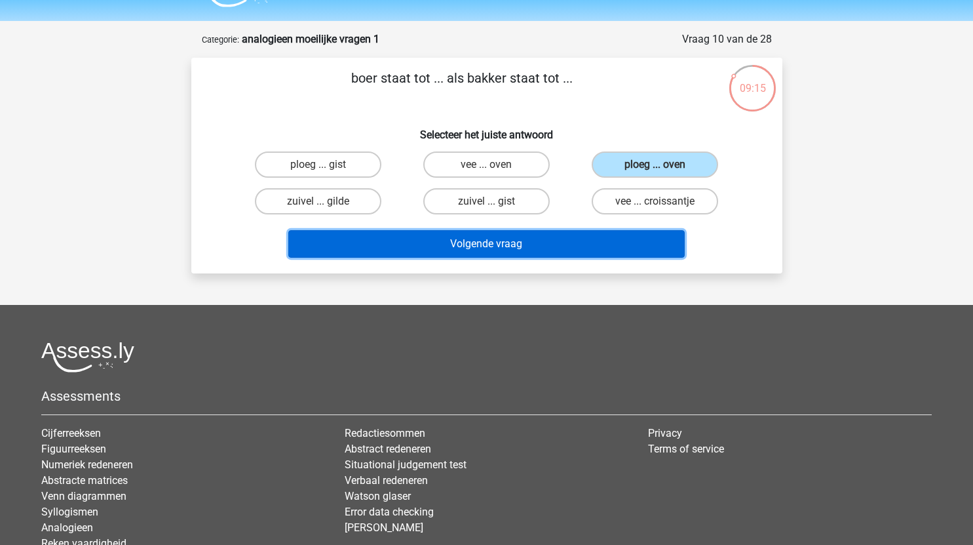
click at [515, 251] on button "Volgende vraag" at bounding box center [486, 244] width 396 height 28
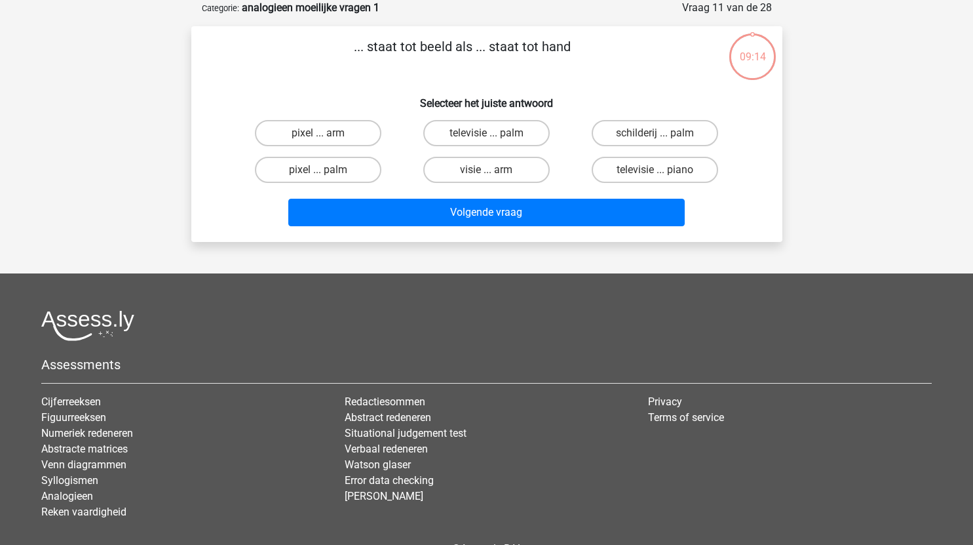
scroll to position [41, 0]
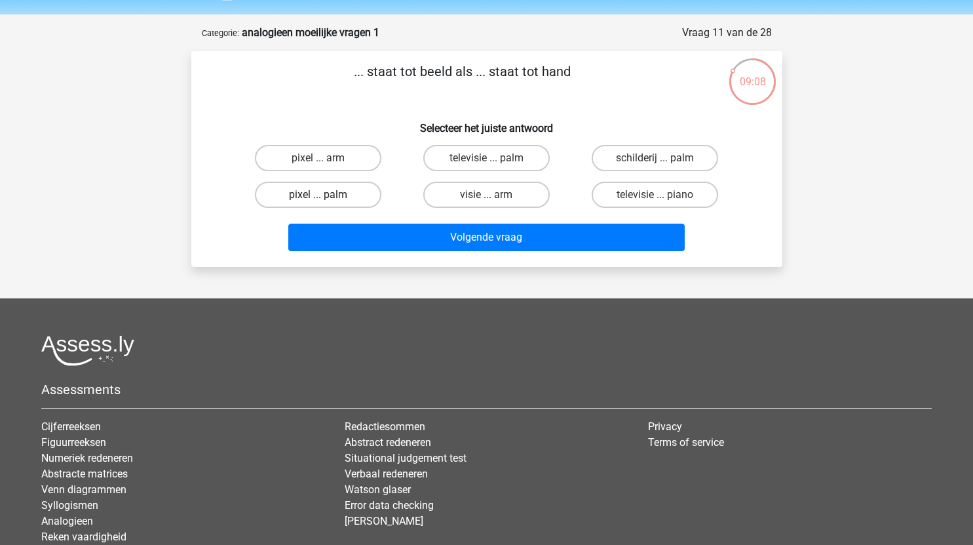
click at [353, 193] on label "pixel ... palm" at bounding box center [318, 195] width 126 height 26
click at [326, 195] on input "pixel ... palm" at bounding box center [322, 199] width 9 height 9
radio input "true"
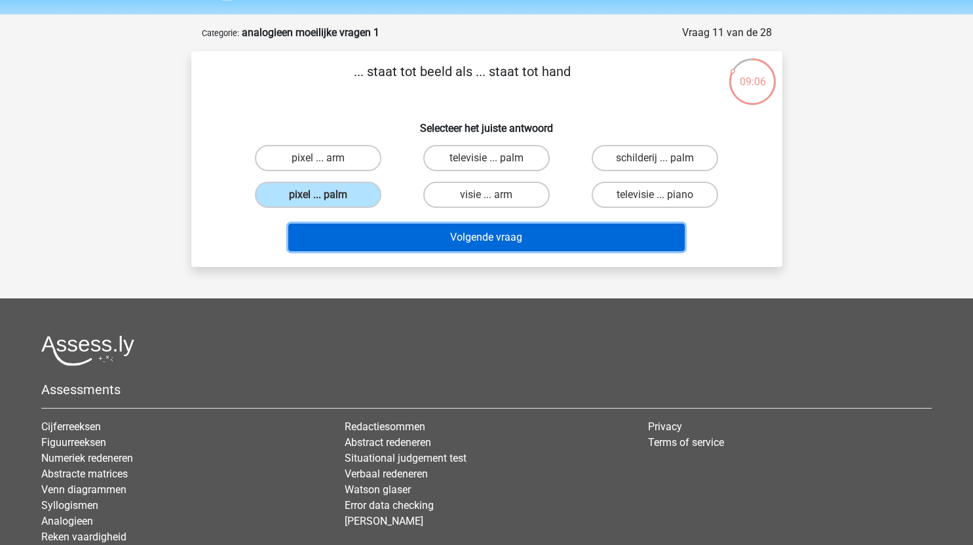
click at [461, 242] on button "Volgende vraag" at bounding box center [486, 237] width 396 height 28
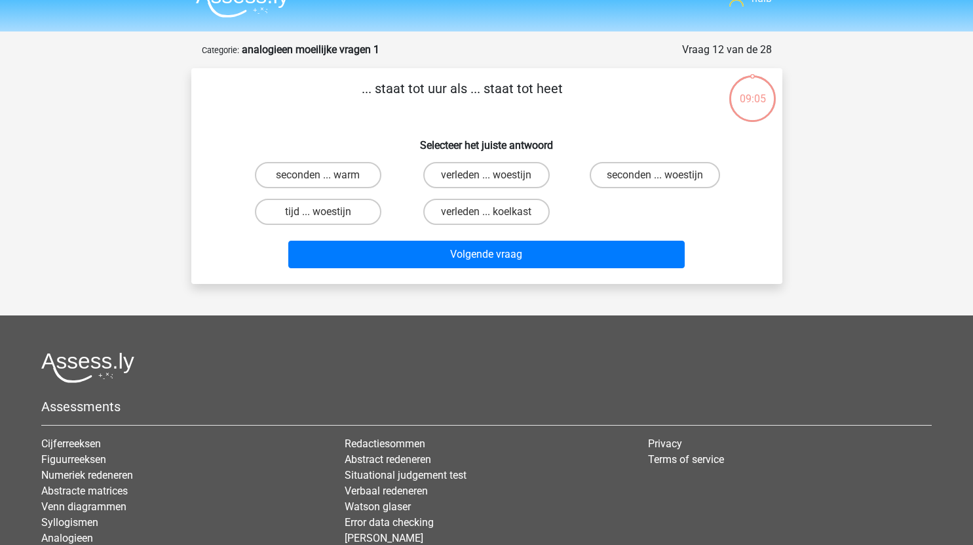
scroll to position [23, 0]
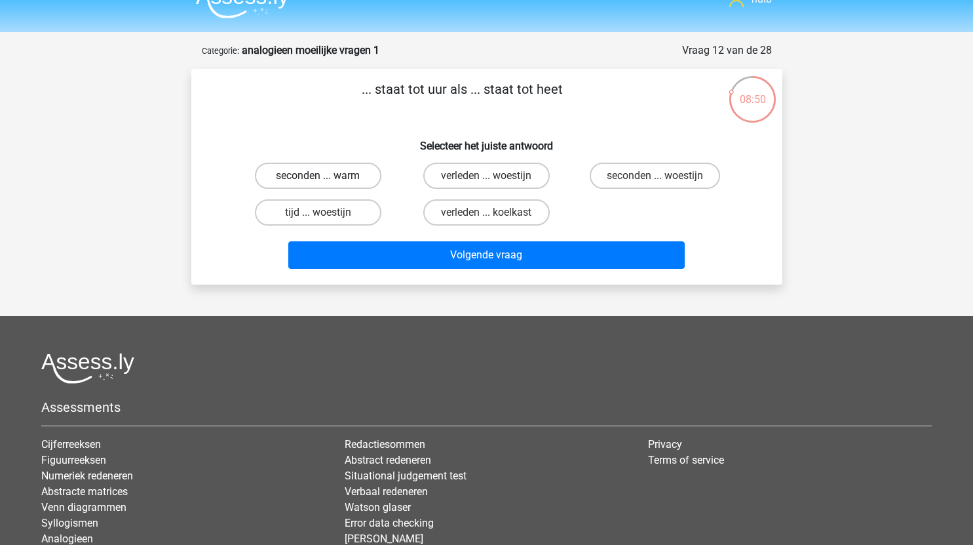
click at [356, 180] on label "seconden ... warm" at bounding box center [318, 176] width 126 height 26
click at [326, 180] on input "seconden ... warm" at bounding box center [322, 180] width 9 height 9
radio input "true"
click at [358, 215] on label "tijd ... woestijn" at bounding box center [318, 212] width 126 height 26
click at [326, 215] on input "tijd ... woestijn" at bounding box center [322, 216] width 9 height 9
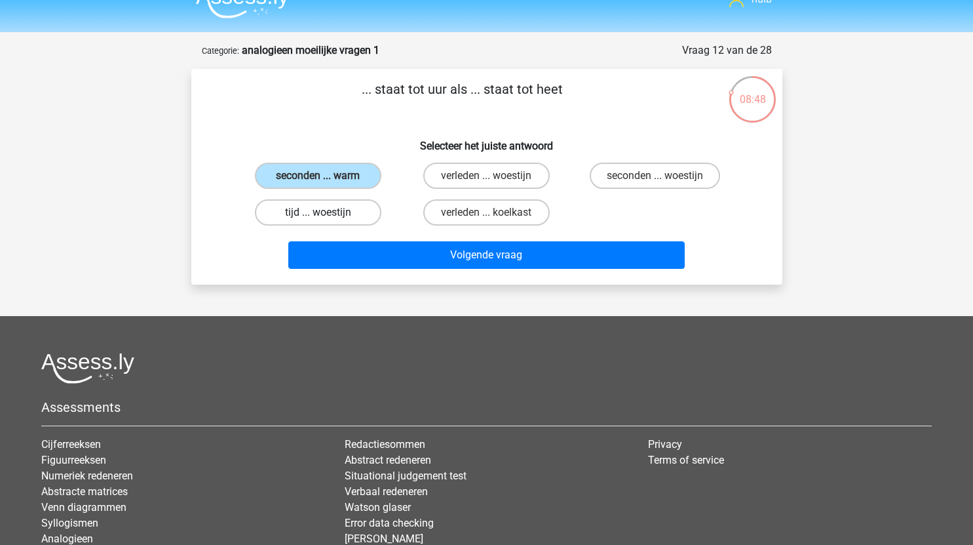
radio input "true"
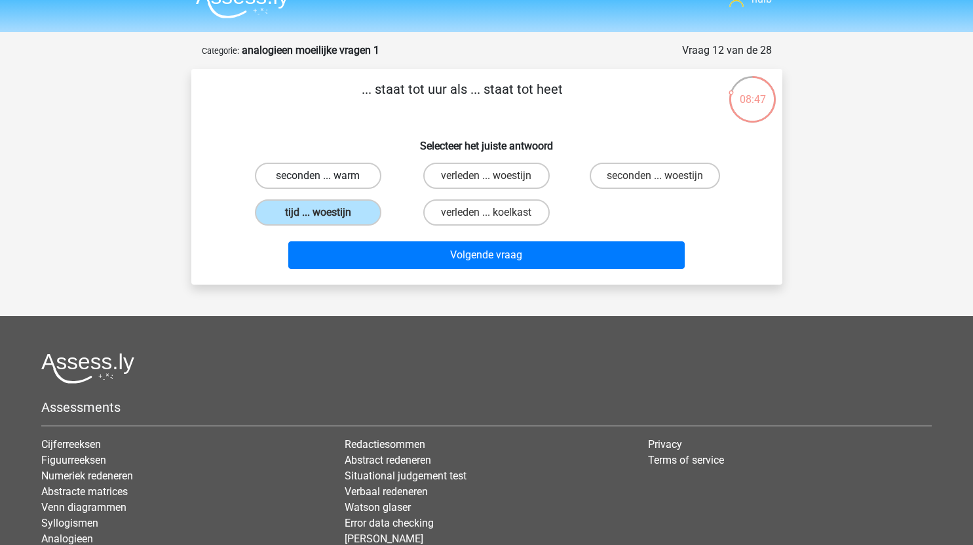
click at [355, 174] on label "seconden ... warm" at bounding box center [318, 176] width 126 height 26
click at [326, 176] on input "seconden ... warm" at bounding box center [322, 180] width 9 height 9
radio input "true"
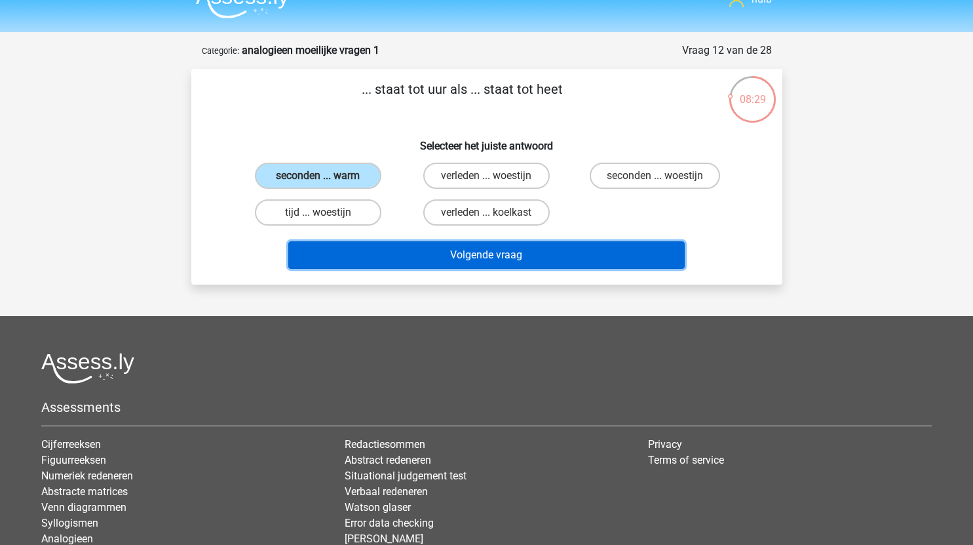
click at [527, 248] on button "Volgende vraag" at bounding box center [486, 255] width 396 height 28
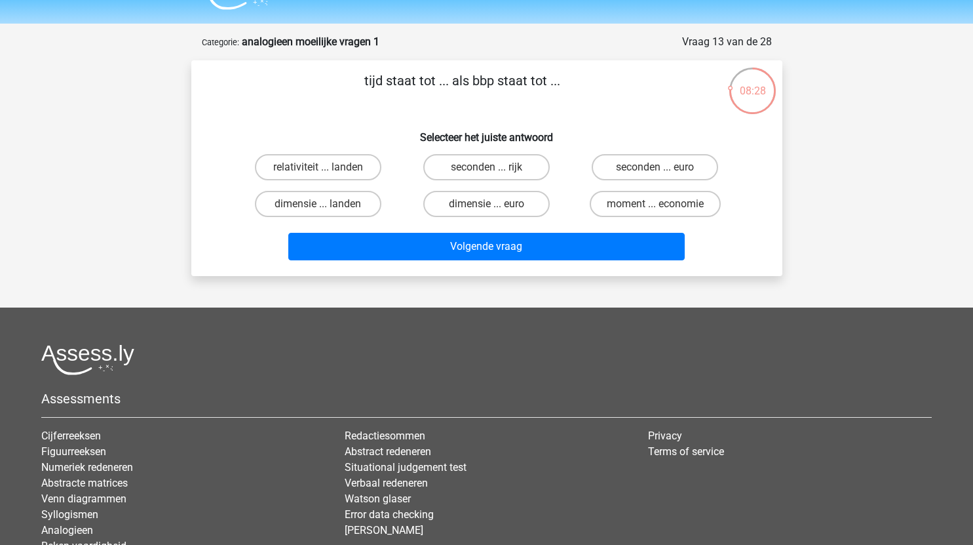
scroll to position [31, 0]
click at [664, 169] on label "seconden ... euro" at bounding box center [655, 168] width 126 height 26
click at [664, 169] on input "seconden ... euro" at bounding box center [659, 172] width 9 height 9
radio input "true"
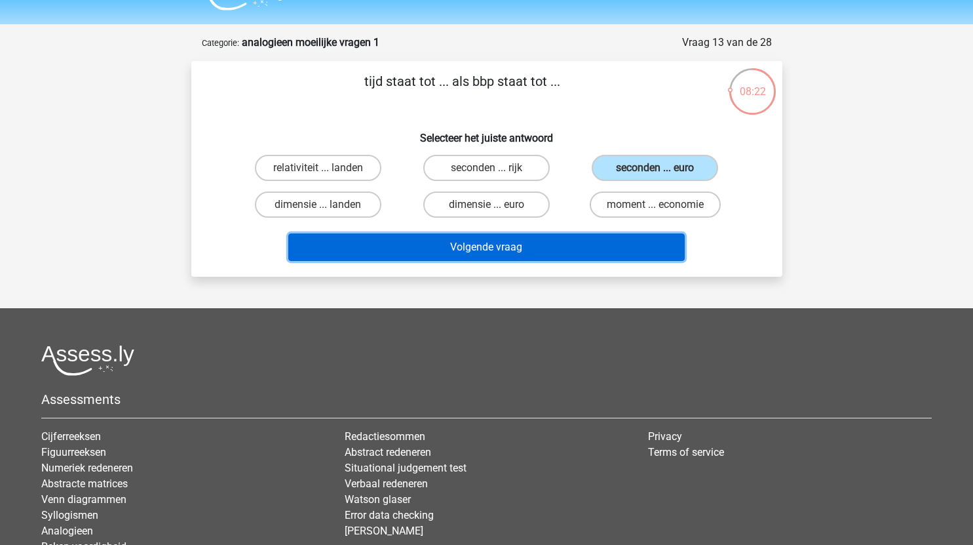
click at [560, 247] on button "Volgende vraag" at bounding box center [486, 247] width 396 height 28
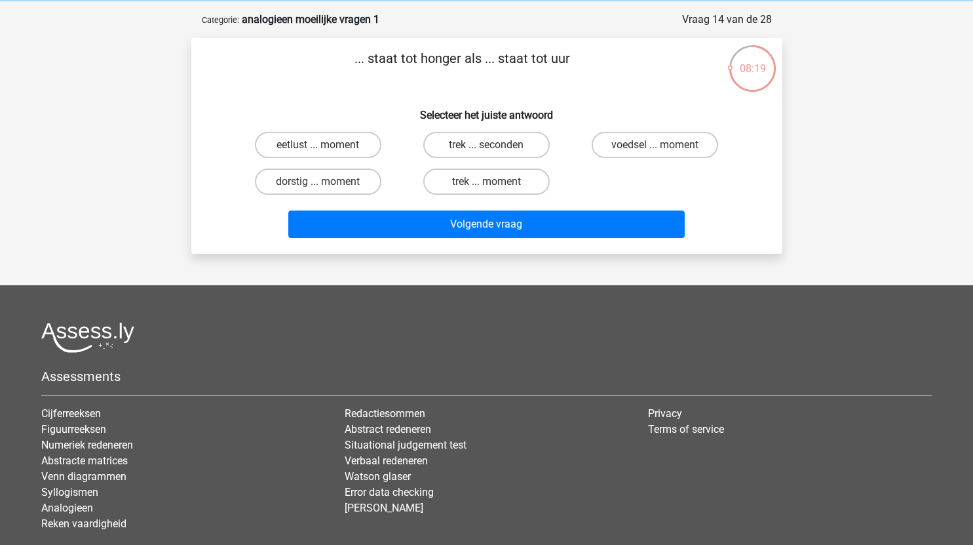
scroll to position [52, 0]
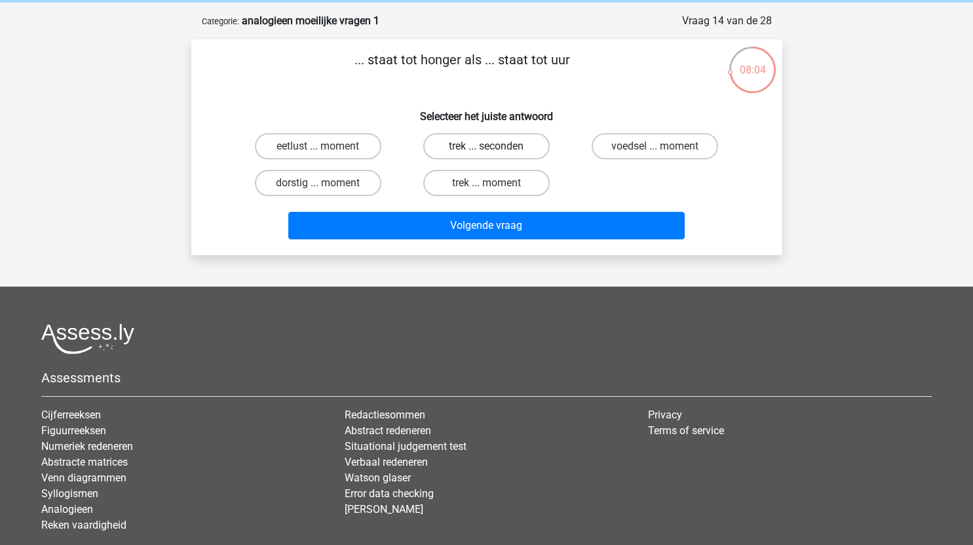
click at [510, 142] on label "trek ... seconden" at bounding box center [486, 146] width 126 height 26
click at [495, 146] on input "trek ... seconden" at bounding box center [490, 150] width 9 height 9
radio input "true"
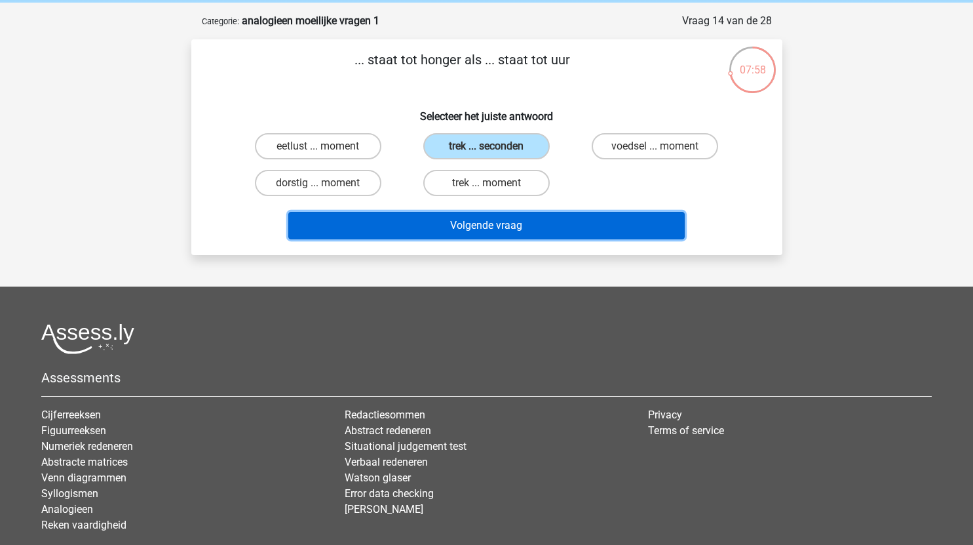
click at [539, 225] on button "Volgende vraag" at bounding box center [486, 226] width 396 height 28
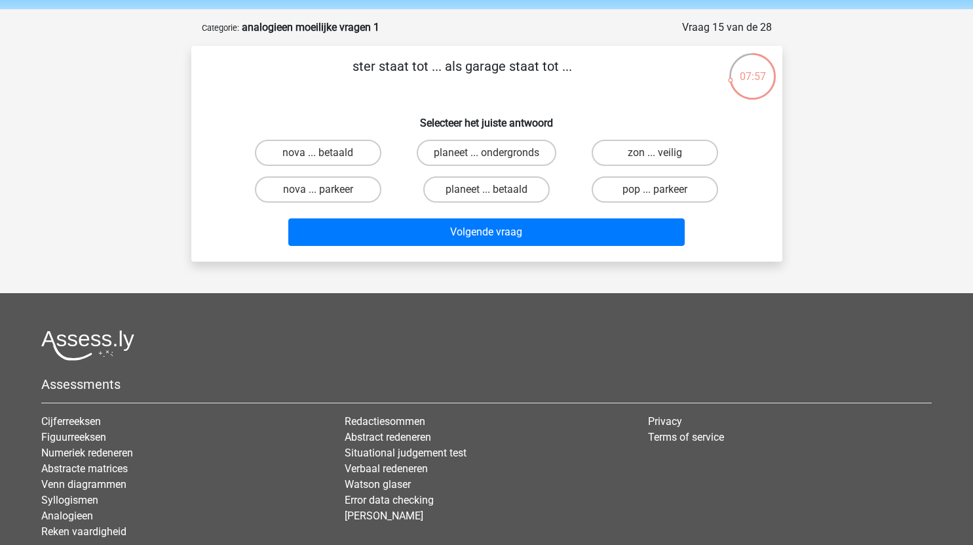
scroll to position [45, 0]
click at [680, 191] on label "pop ... parkeer" at bounding box center [655, 190] width 126 height 26
click at [664, 191] on input "pop ... parkeer" at bounding box center [659, 194] width 9 height 9
radio input "true"
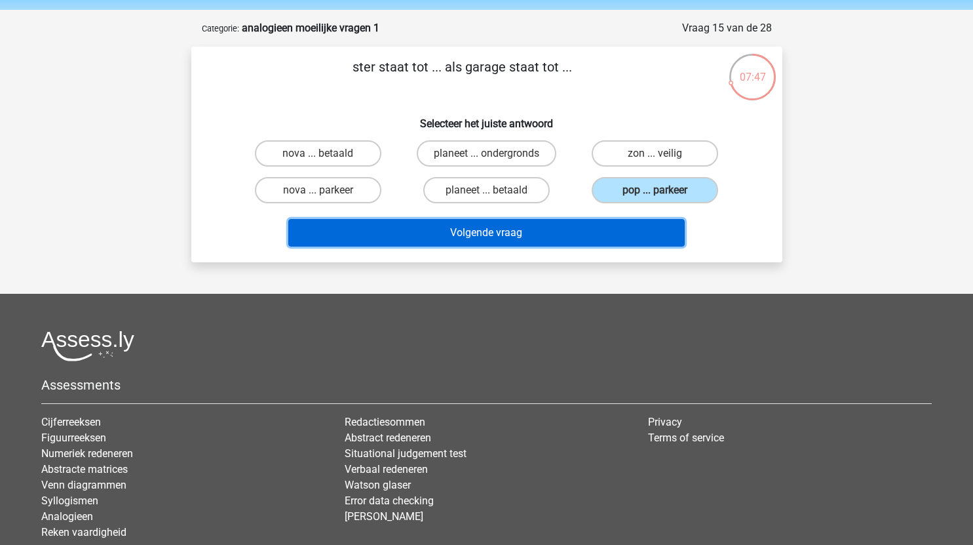
click at [560, 229] on button "Volgende vraag" at bounding box center [486, 233] width 396 height 28
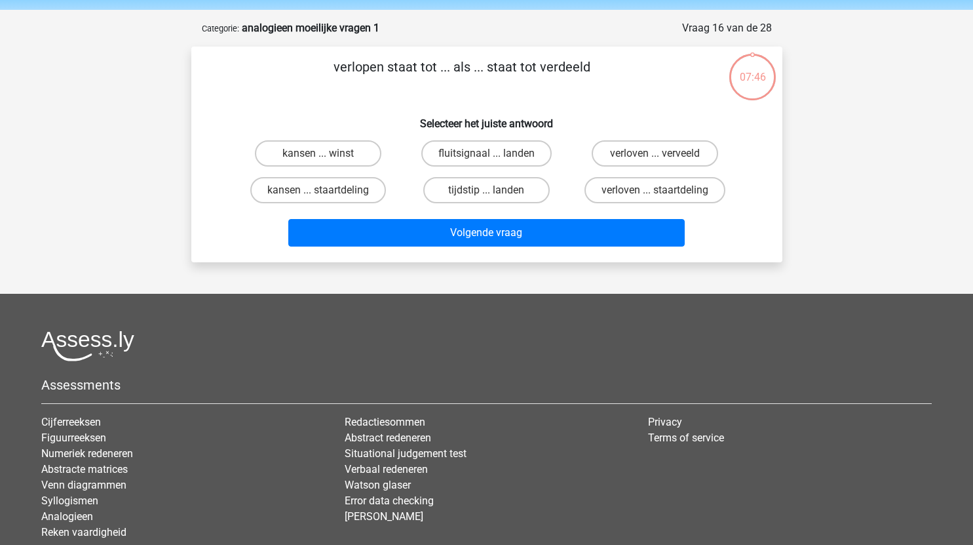
scroll to position [66, 0]
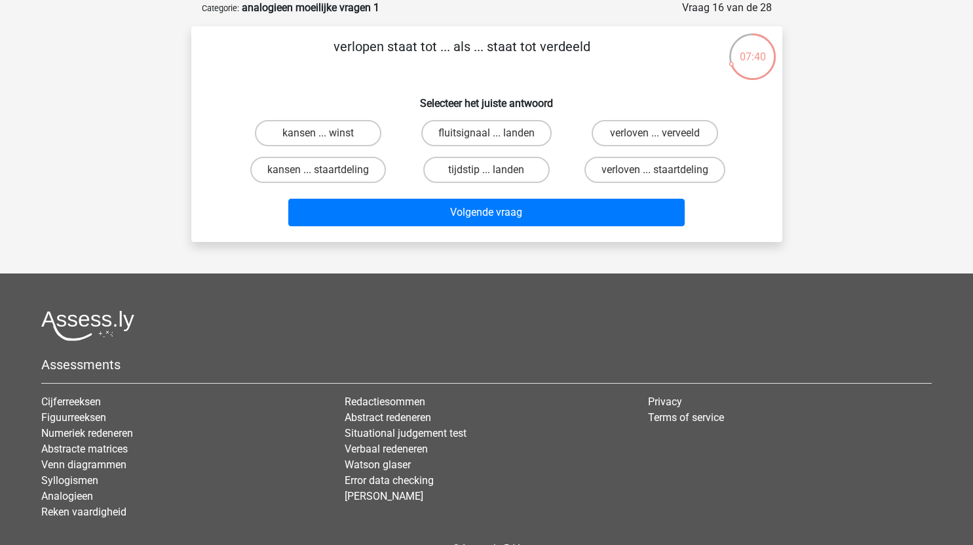
click at [659, 134] on input "verloven ... verveeld" at bounding box center [659, 137] width 9 height 9
radio input "true"
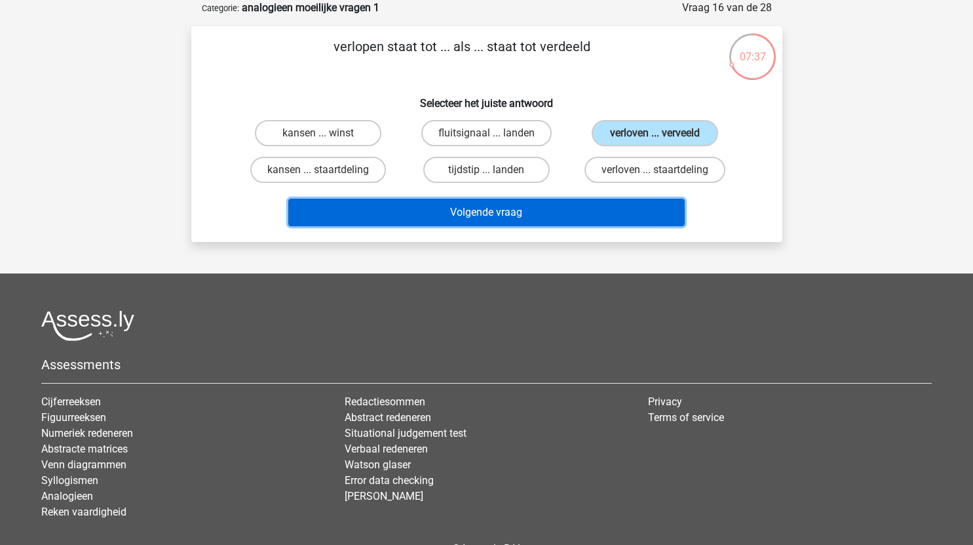
click at [527, 206] on button "Volgende vraag" at bounding box center [486, 213] width 396 height 28
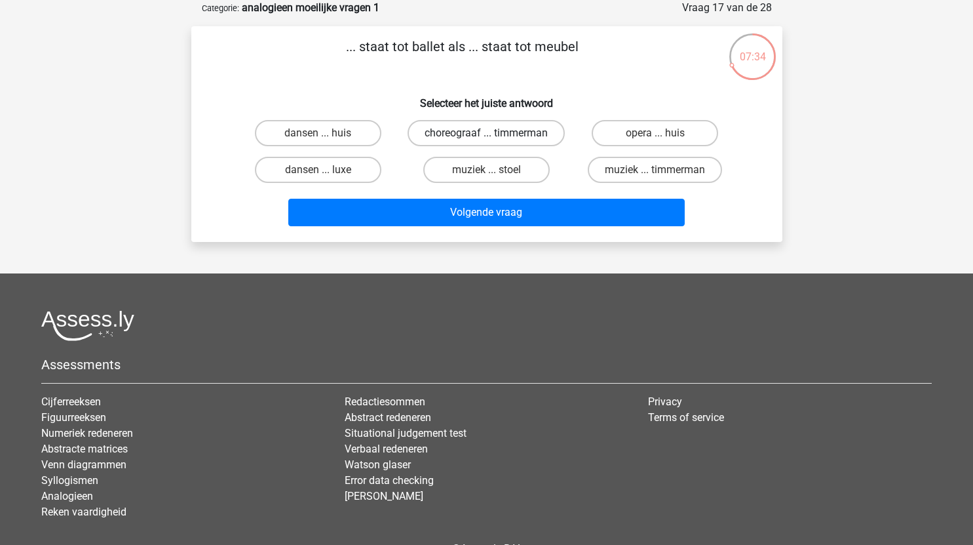
click at [528, 140] on label "choreograaf ... timmerman" at bounding box center [486, 133] width 157 height 26
click at [495, 140] on input "choreograaf ... timmerman" at bounding box center [490, 137] width 9 height 9
radio input "true"
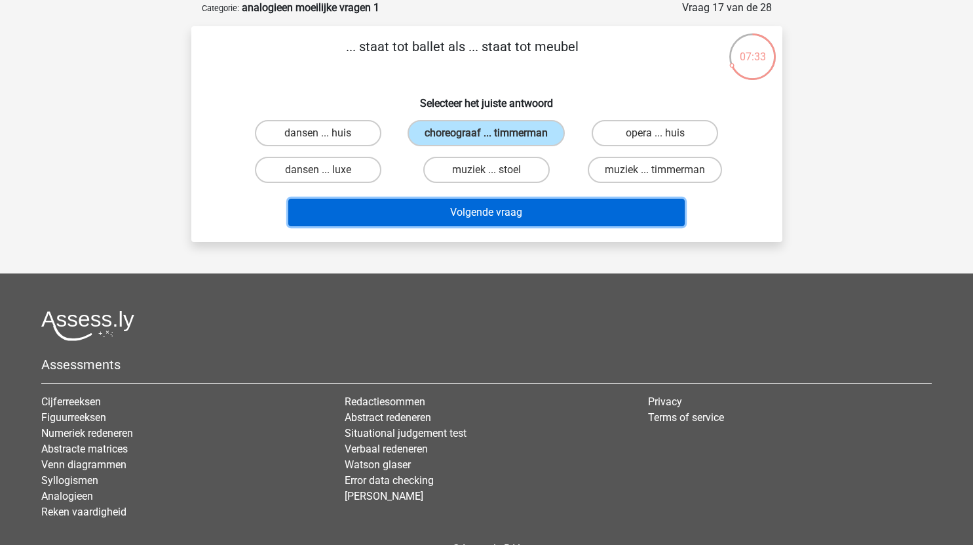
click at [535, 221] on button "Volgende vraag" at bounding box center [486, 213] width 396 height 28
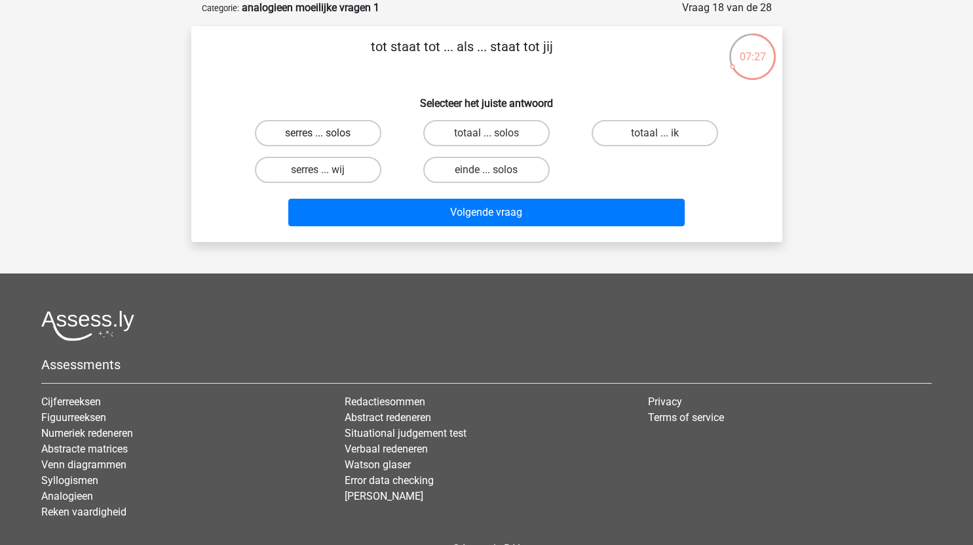
click at [345, 137] on label "serres ... solos" at bounding box center [318, 133] width 126 height 26
click at [326, 137] on input "serres ... solos" at bounding box center [322, 137] width 9 height 9
radio input "true"
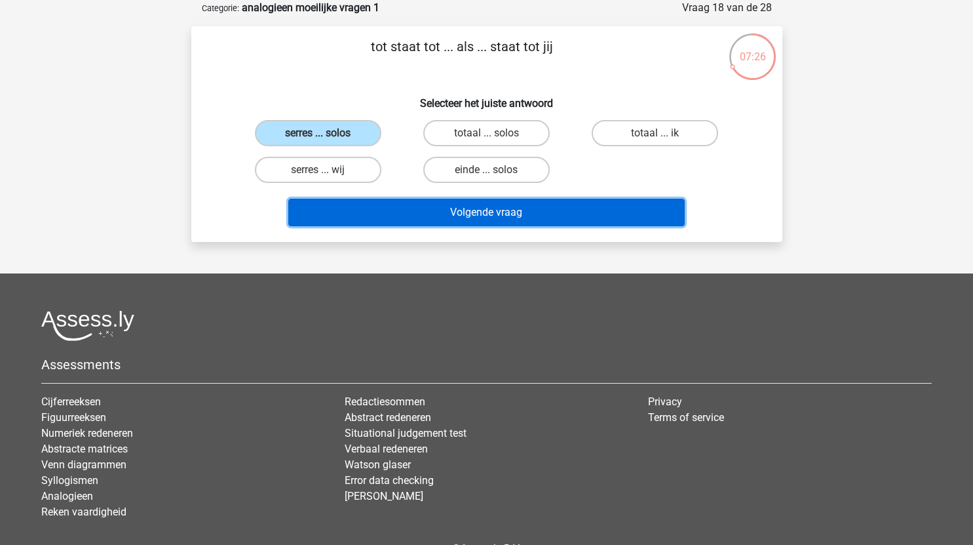
click at [459, 207] on button "Volgende vraag" at bounding box center [486, 213] width 396 height 28
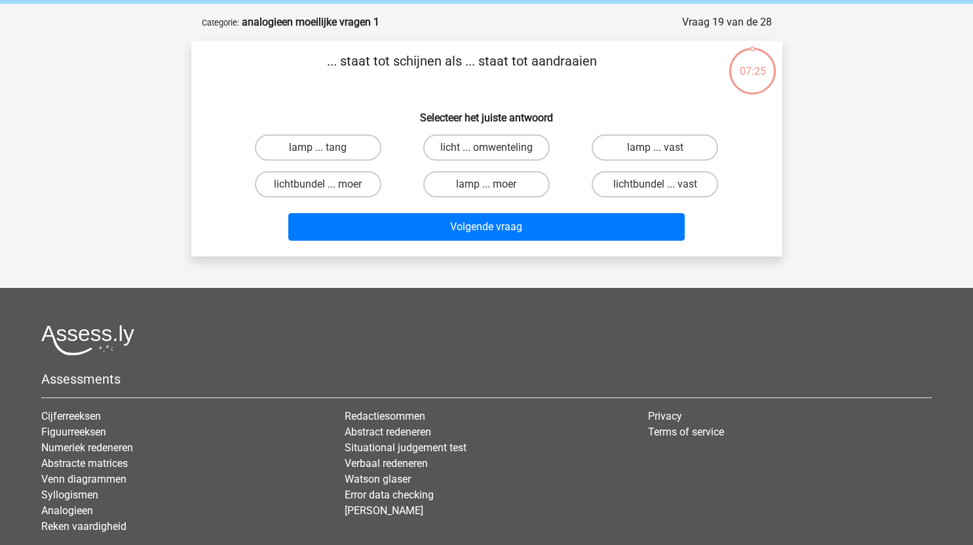
scroll to position [50, 0]
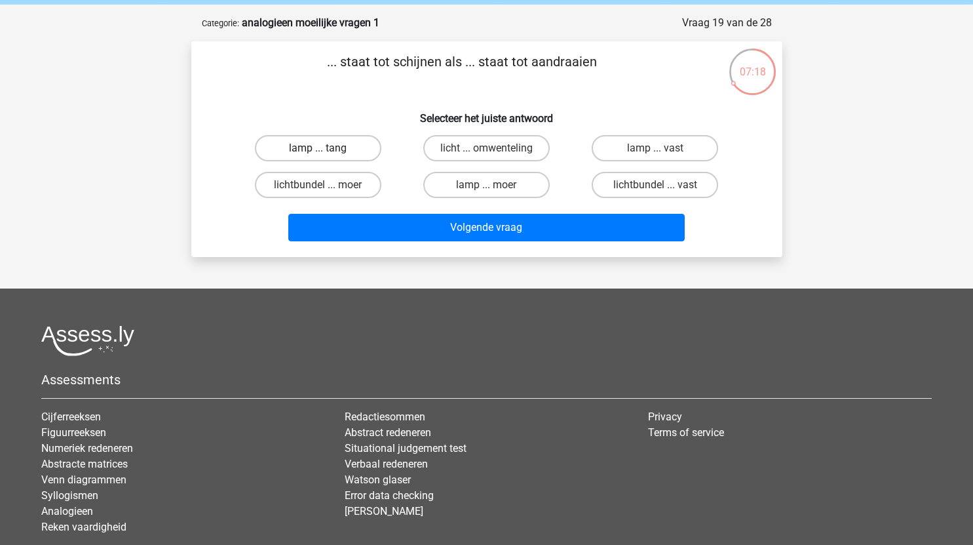
click at [352, 148] on label "lamp ... tang" at bounding box center [318, 148] width 126 height 26
click at [326, 148] on input "lamp ... tang" at bounding box center [322, 152] width 9 height 9
radio input "true"
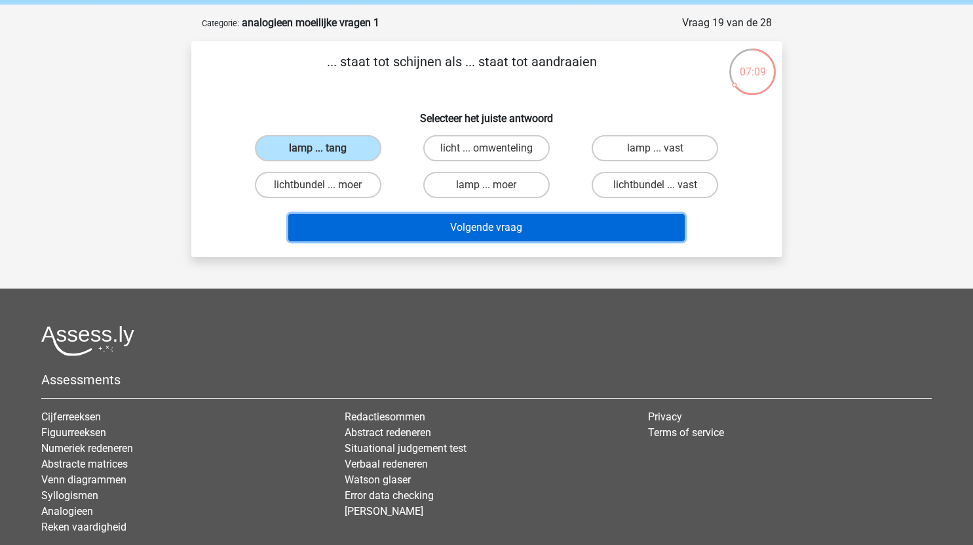
click at [543, 228] on button "Volgende vraag" at bounding box center [486, 228] width 396 height 28
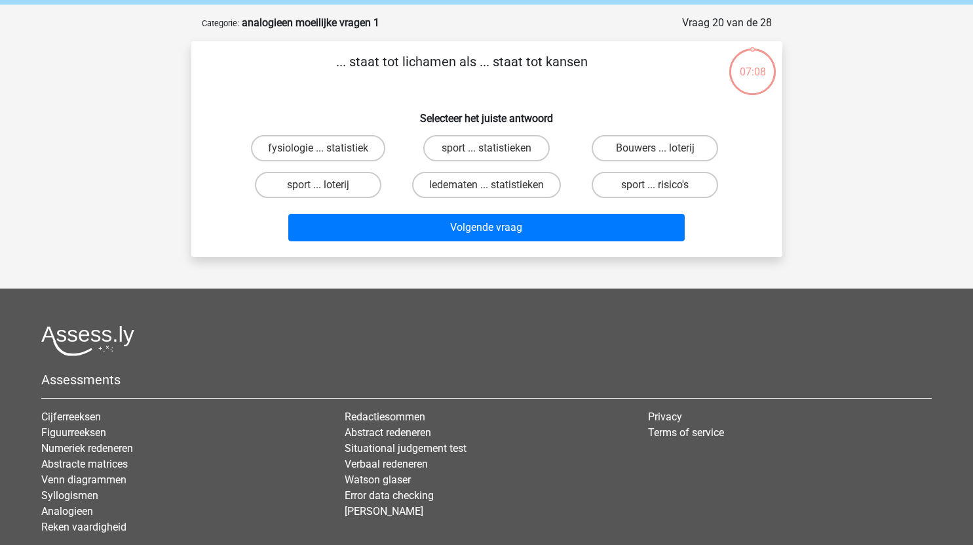
scroll to position [66, 0]
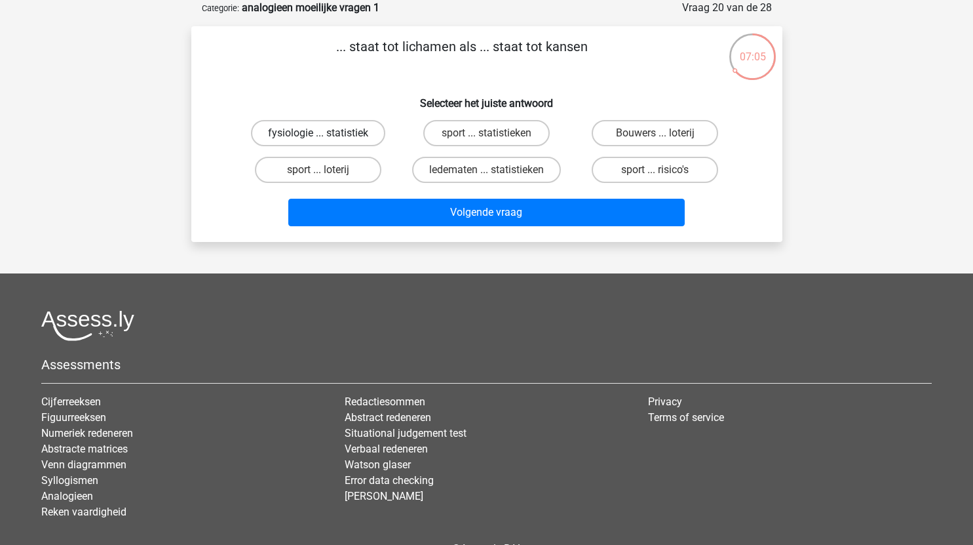
click at [347, 131] on label "fysiologie ... statistiek" at bounding box center [318, 133] width 134 height 26
click at [326, 133] on input "fysiologie ... statistiek" at bounding box center [322, 137] width 9 height 9
radio input "true"
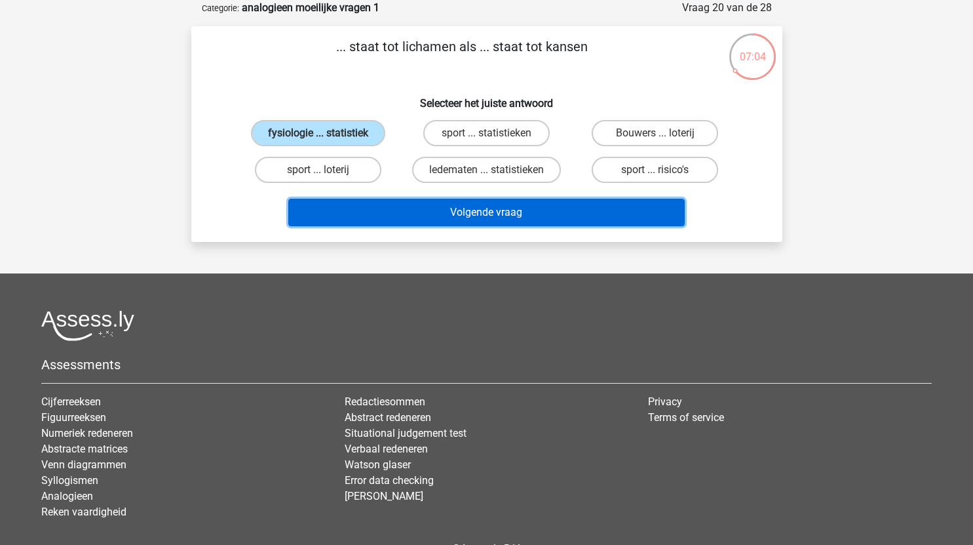
click at [453, 214] on button "Volgende vraag" at bounding box center [486, 213] width 396 height 28
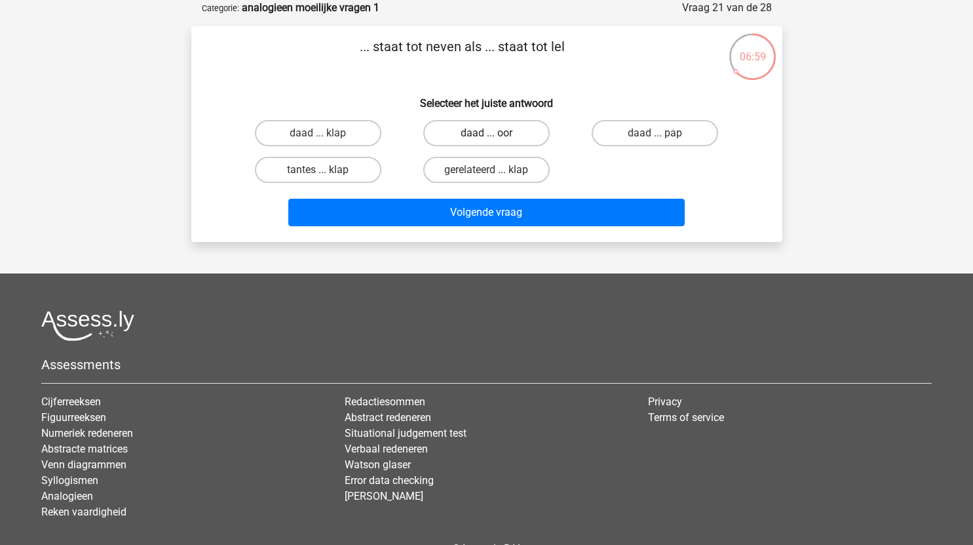
click at [509, 135] on label "daad ... oor" at bounding box center [486, 133] width 126 height 26
click at [495, 135] on input "daad ... oor" at bounding box center [490, 137] width 9 height 9
radio input "true"
click at [672, 136] on label "daad ... pap" at bounding box center [655, 133] width 126 height 26
click at [664, 136] on input "daad ... pap" at bounding box center [659, 137] width 9 height 9
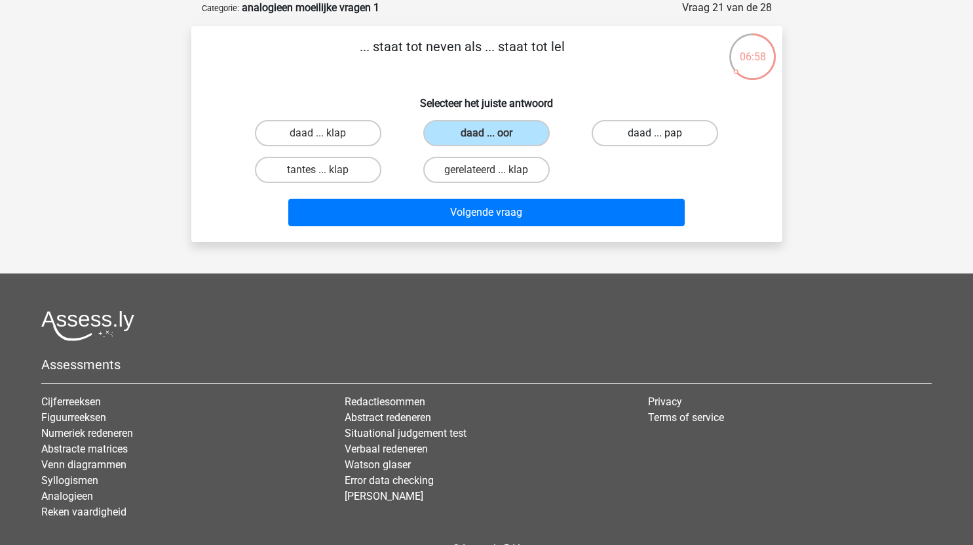
radio input "true"
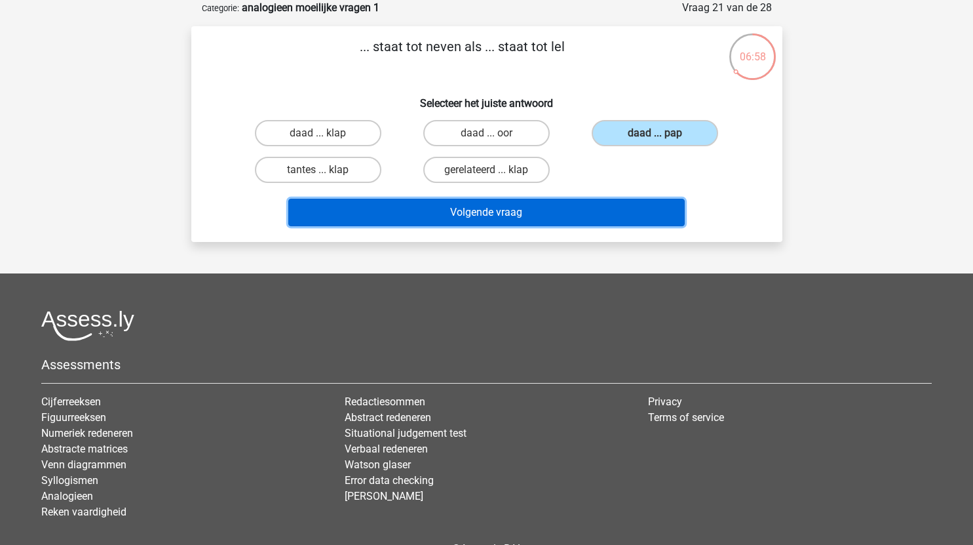
click at [531, 214] on button "Volgende vraag" at bounding box center [486, 213] width 396 height 28
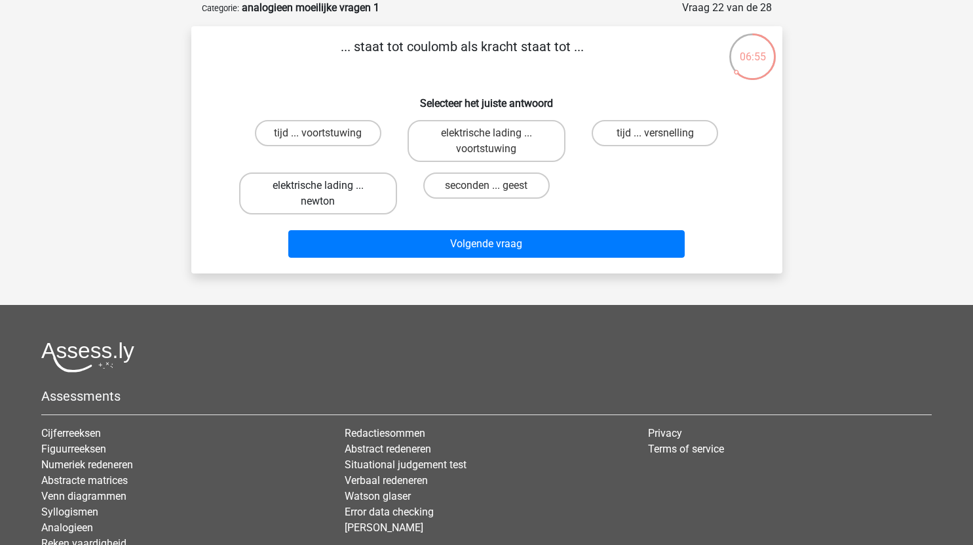
click at [343, 195] on label "elektrische lading ... newton" at bounding box center [318, 193] width 158 height 42
click at [326, 194] on input "elektrische lading ... newton" at bounding box center [322, 189] width 9 height 9
radio input "true"
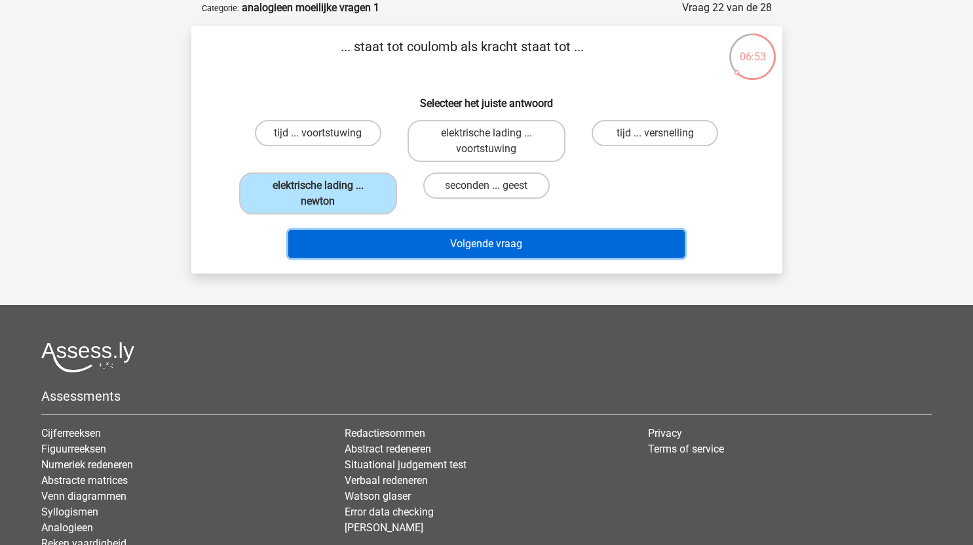
click at [500, 243] on button "Volgende vraag" at bounding box center [486, 244] width 396 height 28
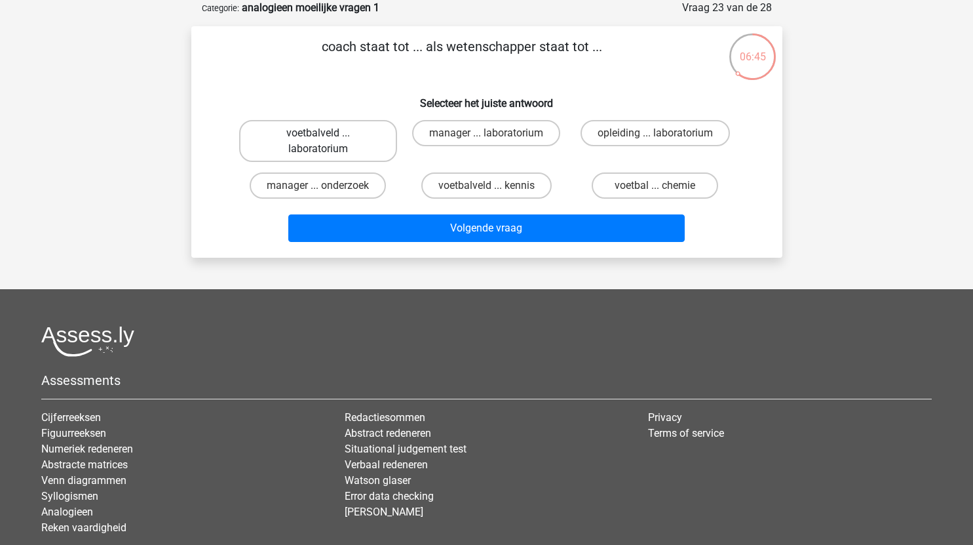
click at [332, 150] on label "voetbalveld ... laboratorium" at bounding box center [318, 141] width 158 height 42
click at [326, 142] on input "voetbalveld ... laboratorium" at bounding box center [322, 137] width 9 height 9
radio input "true"
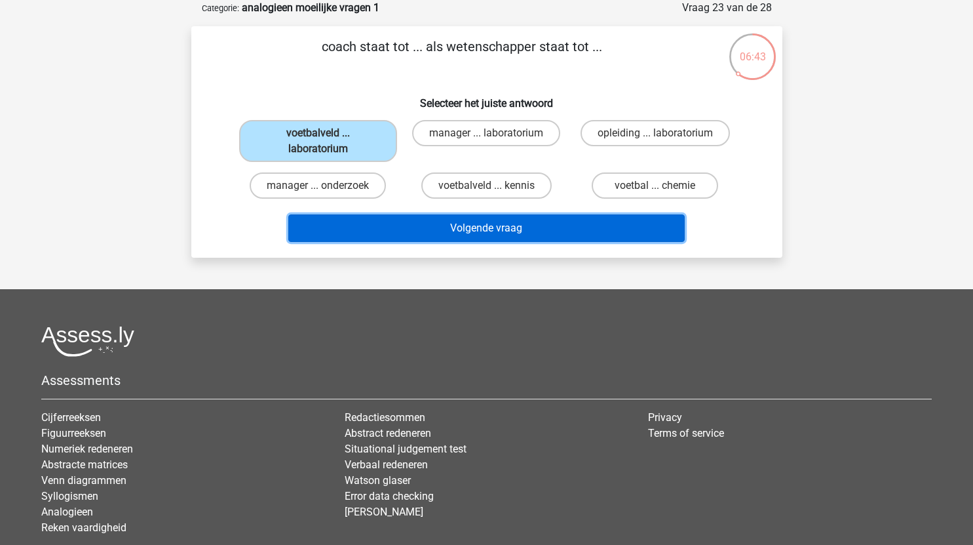
click at [480, 229] on button "Volgende vraag" at bounding box center [486, 228] width 396 height 28
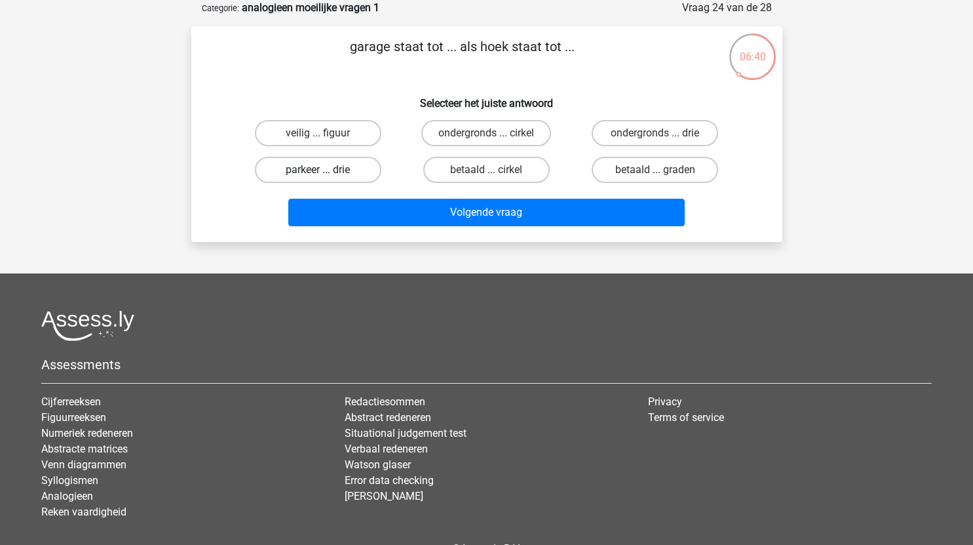
click at [345, 174] on label "parkeer ... drie" at bounding box center [318, 170] width 126 height 26
click at [326, 174] on input "parkeer ... drie" at bounding box center [322, 174] width 9 height 9
radio input "true"
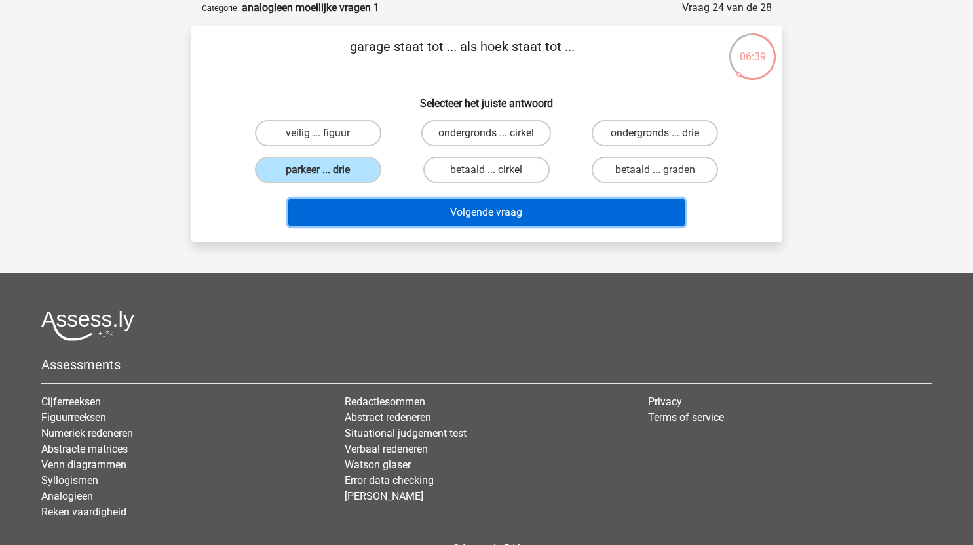
click at [497, 218] on button "Volgende vraag" at bounding box center [486, 213] width 396 height 28
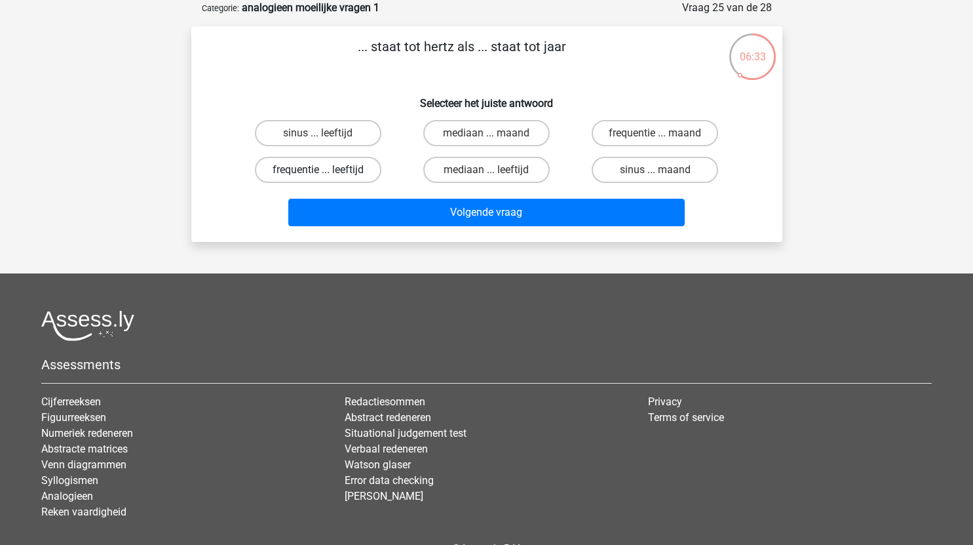
click at [329, 167] on label "frequentie ... leeftijd" at bounding box center [318, 170] width 126 height 26
click at [326, 170] on input "frequentie ... leeftijd" at bounding box center [322, 174] width 9 height 9
radio input "true"
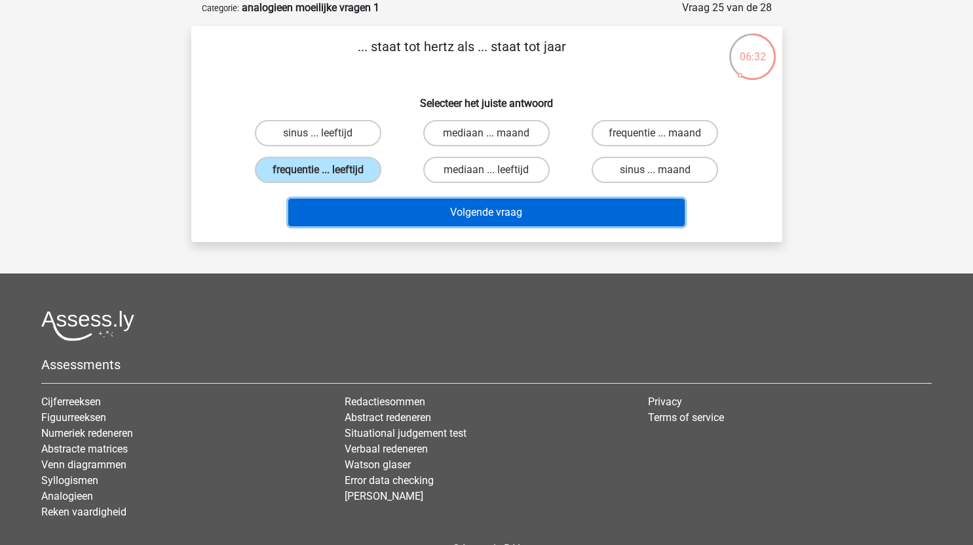
click at [520, 214] on button "Volgende vraag" at bounding box center [486, 213] width 396 height 28
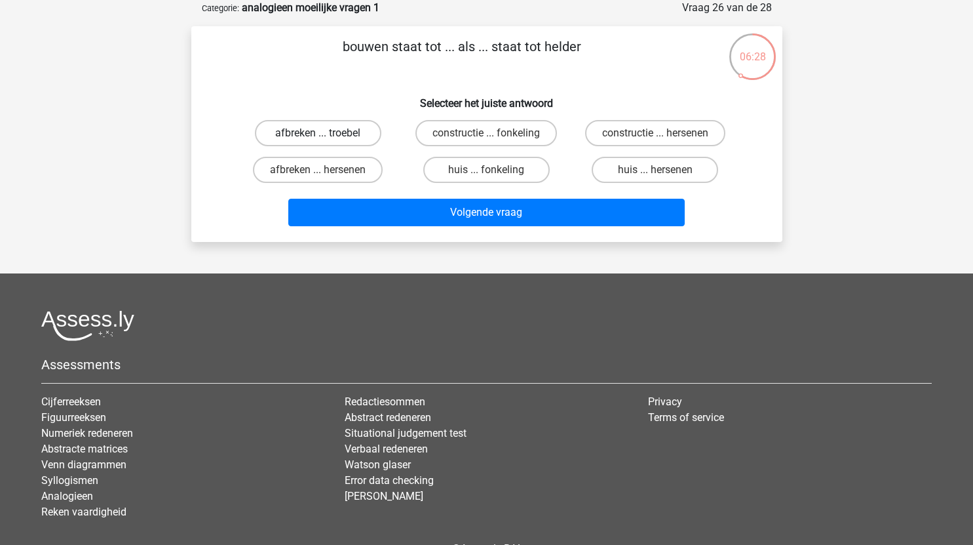
click at [353, 138] on label "afbreken ... troebel" at bounding box center [318, 133] width 126 height 26
click at [326, 138] on input "afbreken ... troebel" at bounding box center [322, 137] width 9 height 9
radio input "true"
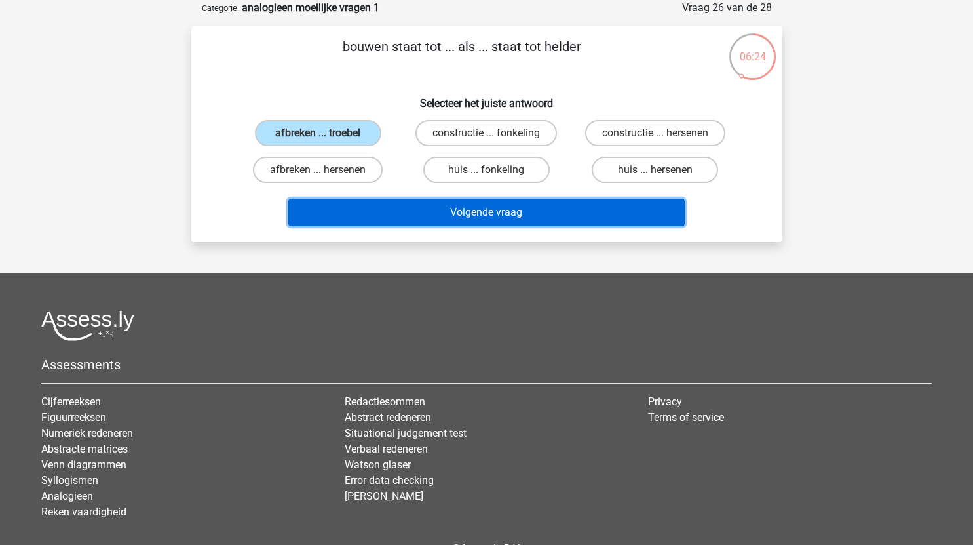
click at [557, 204] on button "Volgende vraag" at bounding box center [486, 213] width 396 height 28
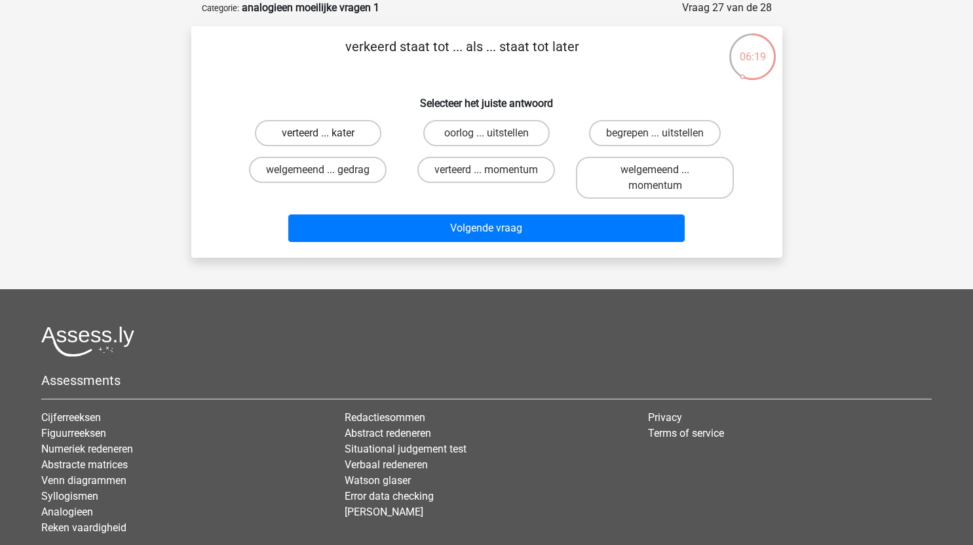
click at [353, 132] on label "verteerd ... kater" at bounding box center [318, 133] width 126 height 26
click at [326, 133] on input "verteerd ... kater" at bounding box center [322, 137] width 9 height 9
radio input "true"
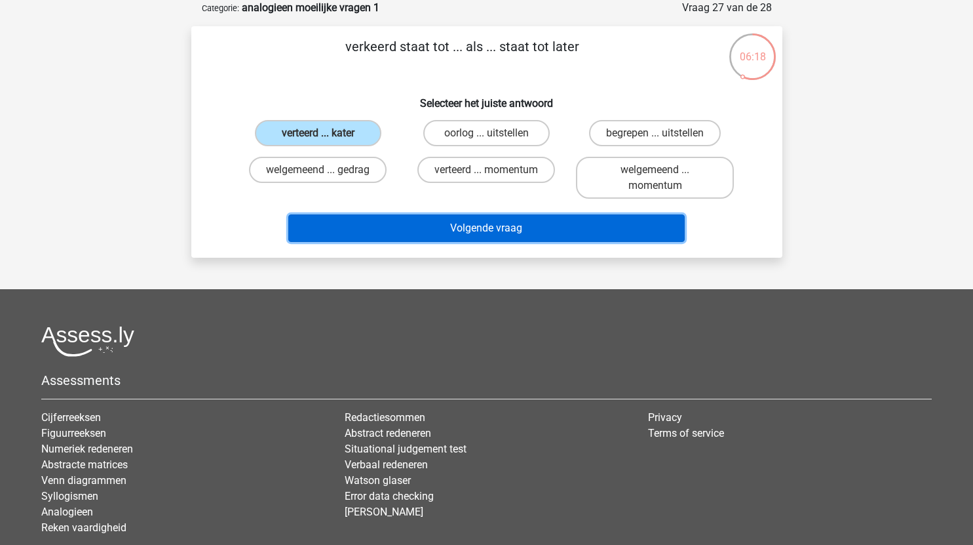
click at [528, 226] on button "Volgende vraag" at bounding box center [486, 228] width 396 height 28
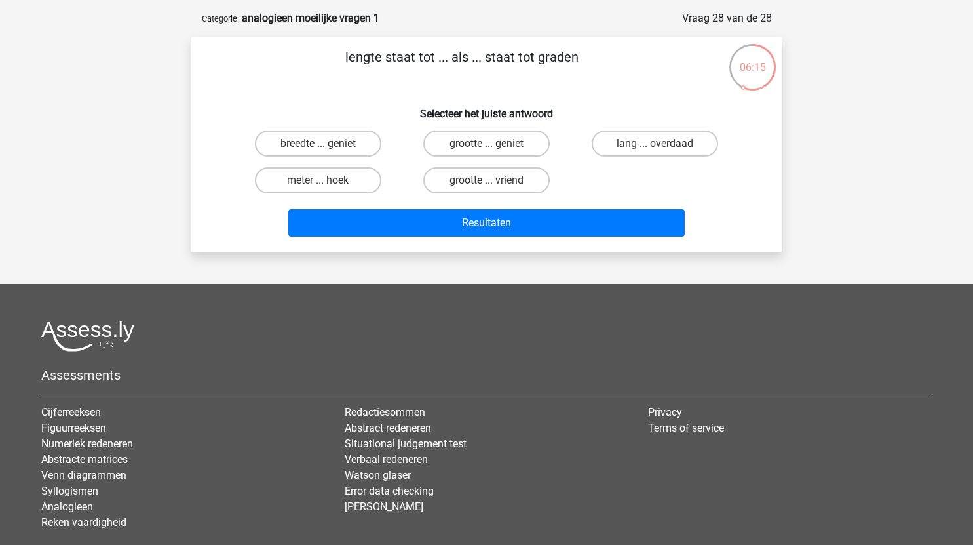
scroll to position [54, 0]
click at [344, 182] on label "meter ... hoek" at bounding box center [318, 181] width 126 height 26
click at [326, 182] on input "meter ... hoek" at bounding box center [322, 185] width 9 height 9
radio input "true"
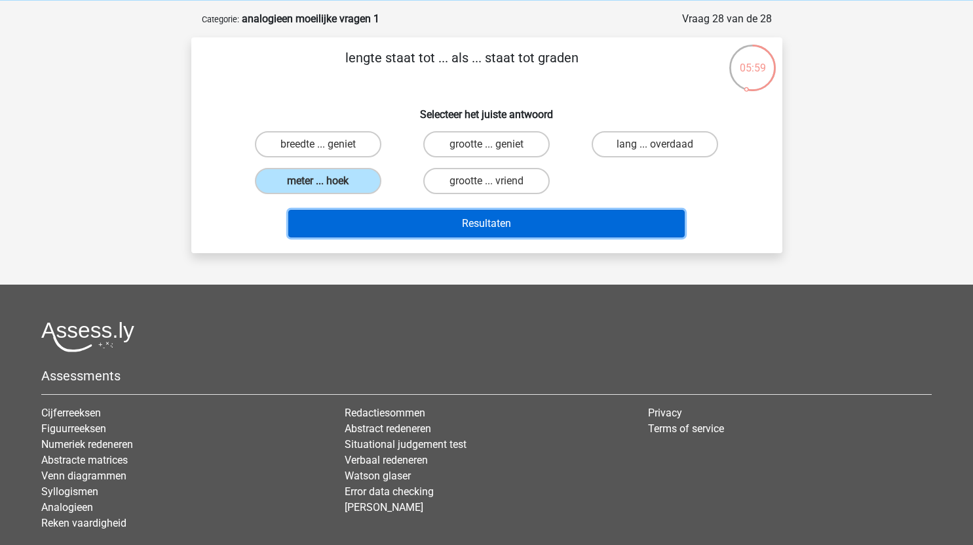
click at [479, 214] on button "Resultaten" at bounding box center [486, 224] width 396 height 28
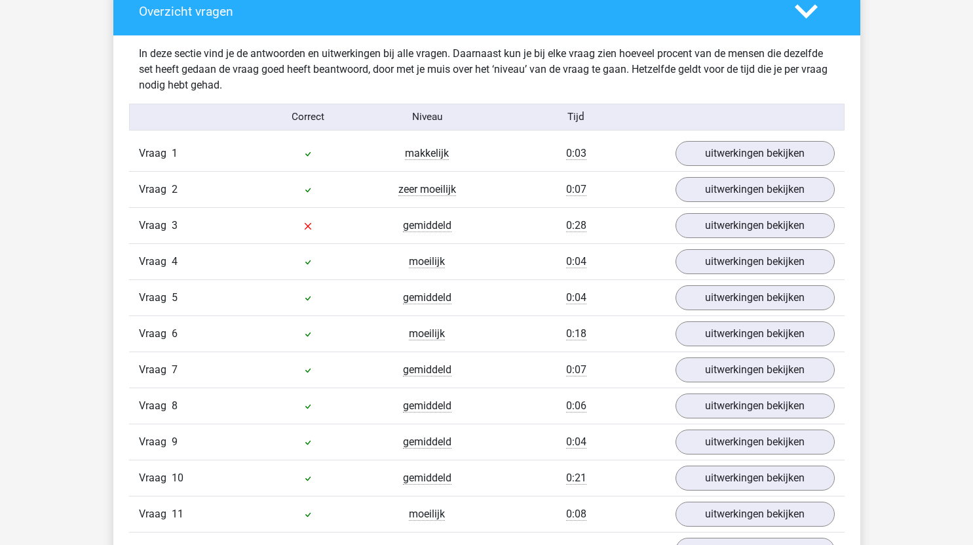
scroll to position [768, 0]
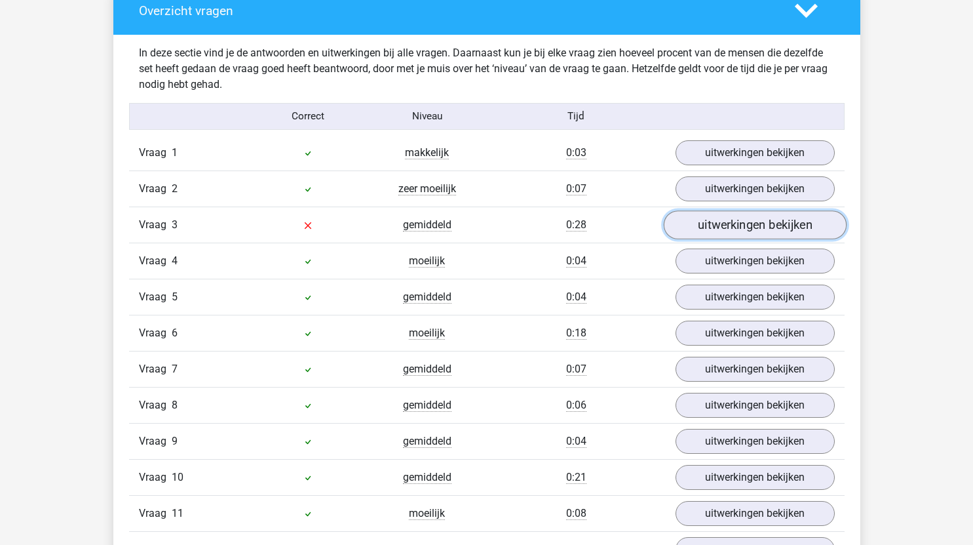
click at [763, 220] on link "uitwerkingen bekijken" at bounding box center [754, 224] width 183 height 29
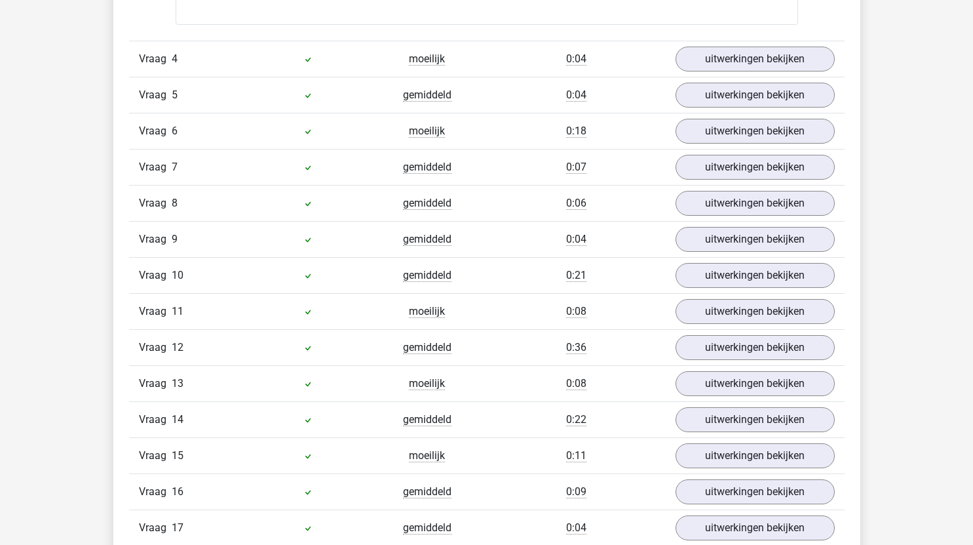
scroll to position [1298, 0]
click at [710, 351] on link "uitwerkingen bekijken" at bounding box center [754, 346] width 183 height 29
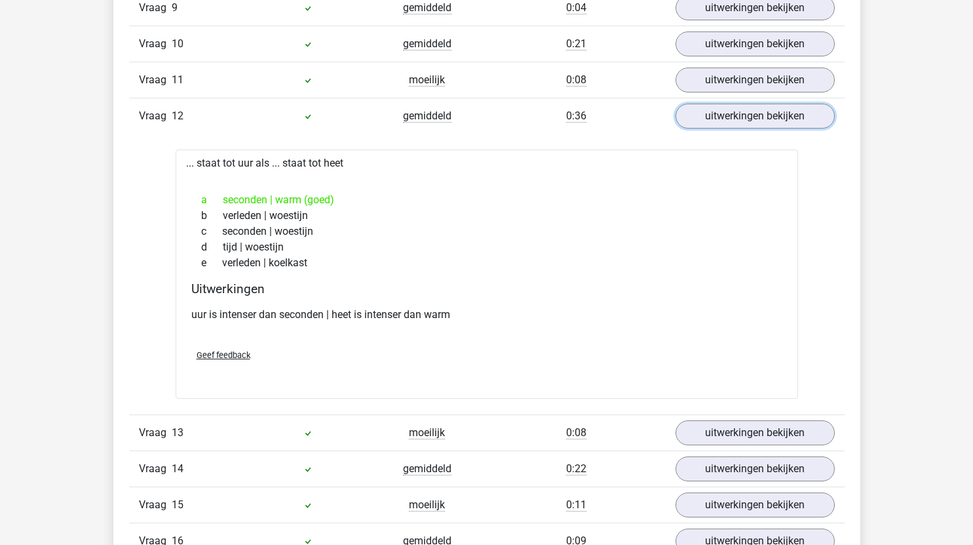
scroll to position [1529, 0]
click at [767, 113] on link "uitwerkingen bekijken" at bounding box center [754, 115] width 183 height 29
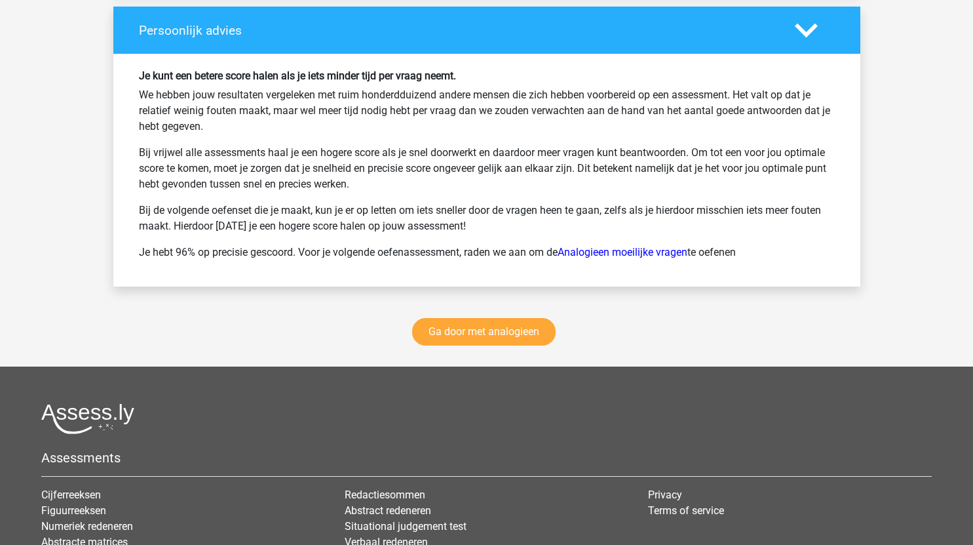
scroll to position [2715, 0]
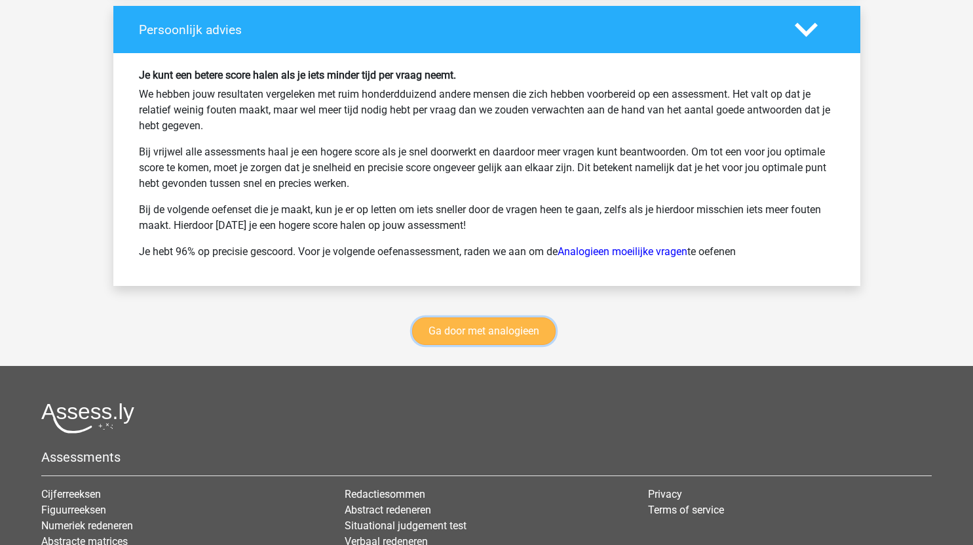
click at [513, 331] on link "Ga door met analogieen" at bounding box center [483, 331] width 143 height 28
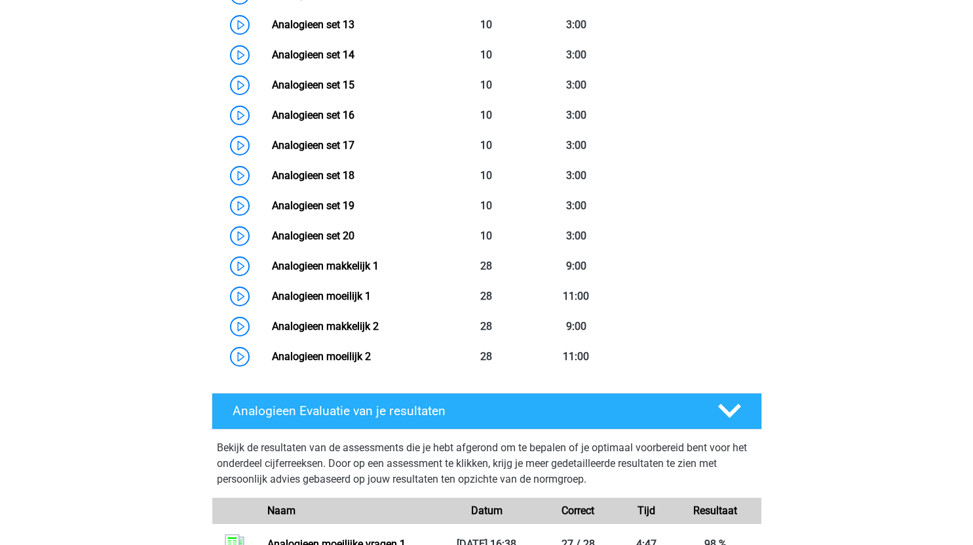
scroll to position [1018, 0]
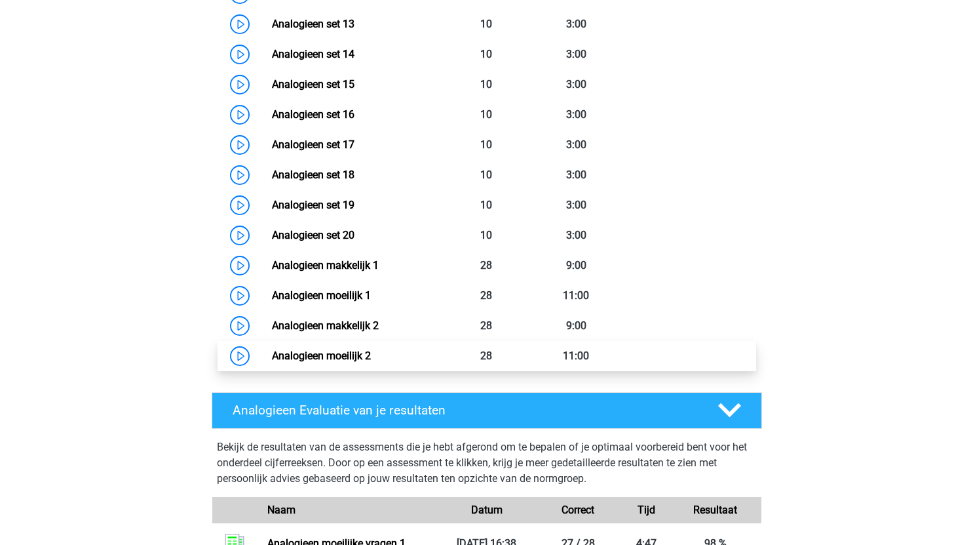
click at [272, 353] on link "Analogieen moeilijk 2" at bounding box center [321, 355] width 99 height 12
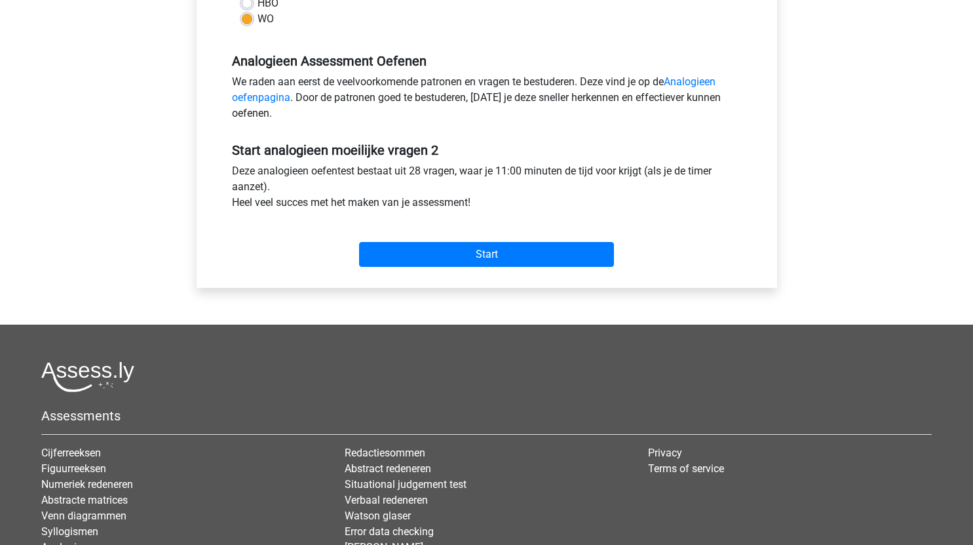
scroll to position [395, 0]
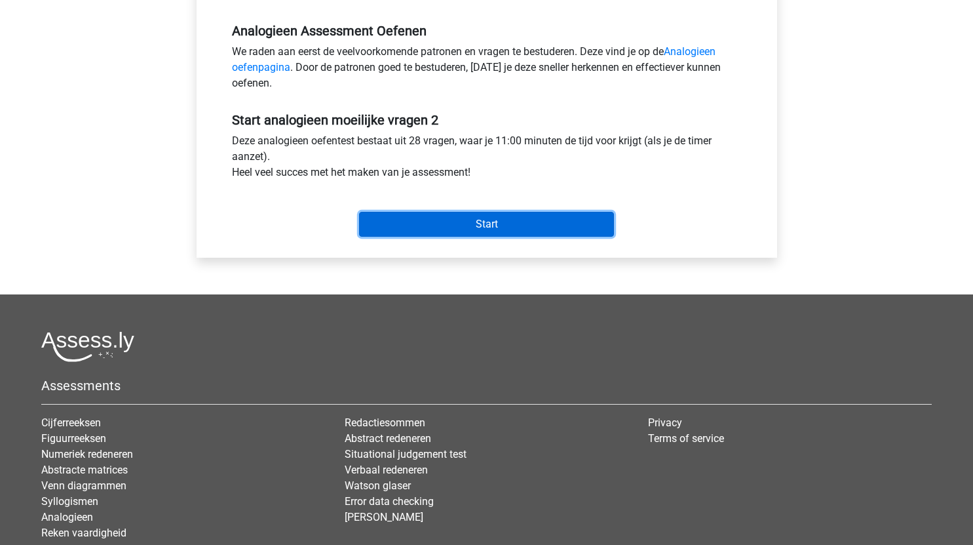
click at [562, 222] on input "Start" at bounding box center [486, 224] width 255 height 25
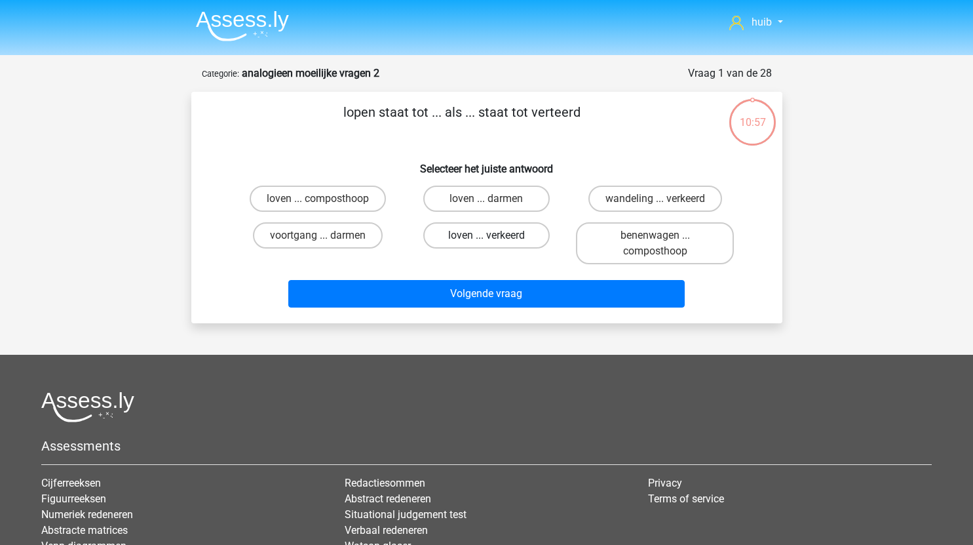
click at [527, 236] on label "loven ... verkeerd" at bounding box center [486, 235] width 126 height 26
click at [495, 236] on input "loven ... verkeerd" at bounding box center [490, 239] width 9 height 9
radio input "true"
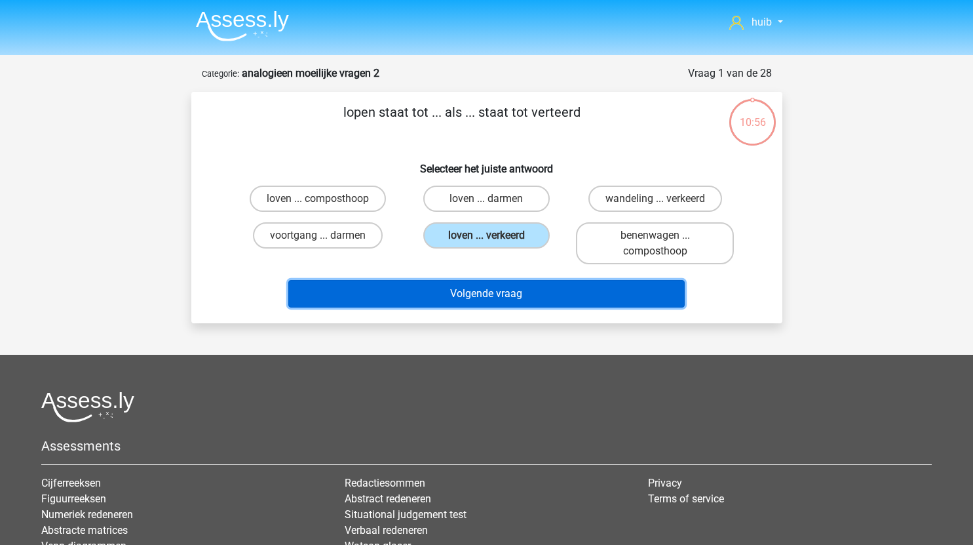
click at [508, 289] on button "Volgende vraag" at bounding box center [486, 294] width 396 height 28
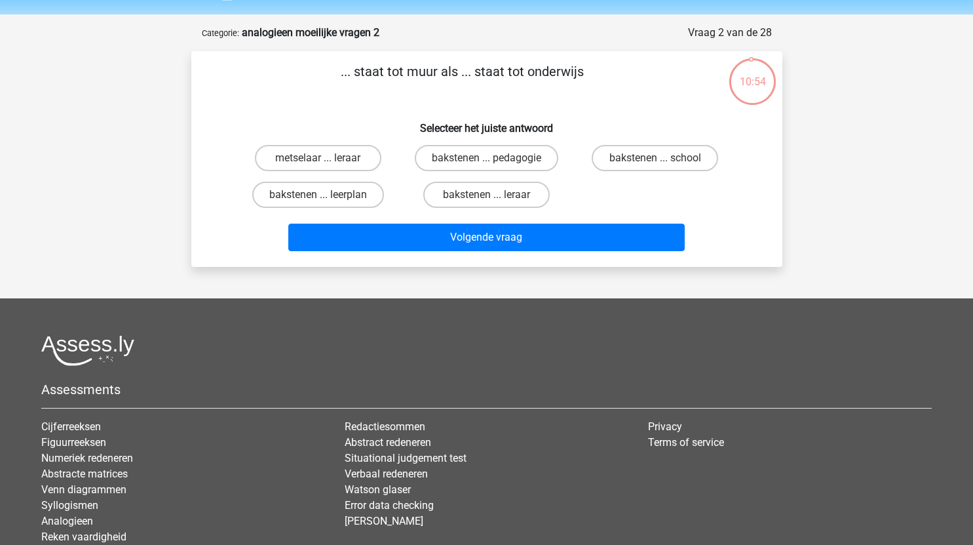
scroll to position [36, 0]
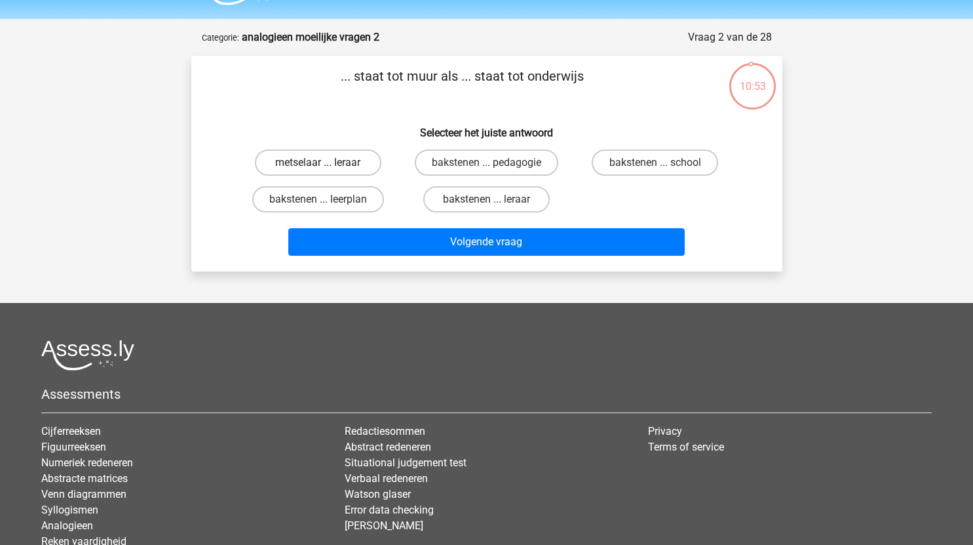
click at [360, 160] on label "metselaar ... leraar" at bounding box center [318, 162] width 126 height 26
click at [326, 163] on input "metselaar ... leraar" at bounding box center [322, 167] width 9 height 9
radio input "true"
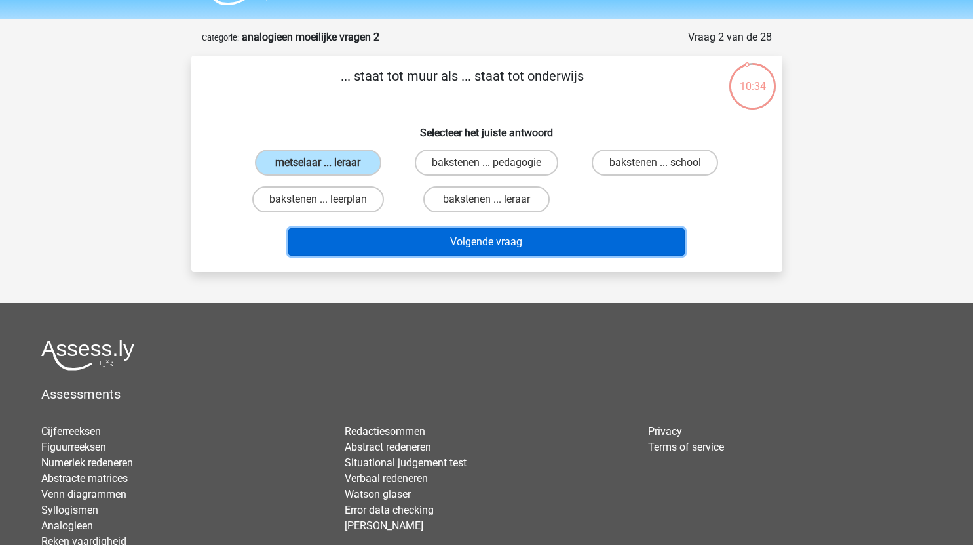
click at [530, 235] on button "Volgende vraag" at bounding box center [486, 242] width 396 height 28
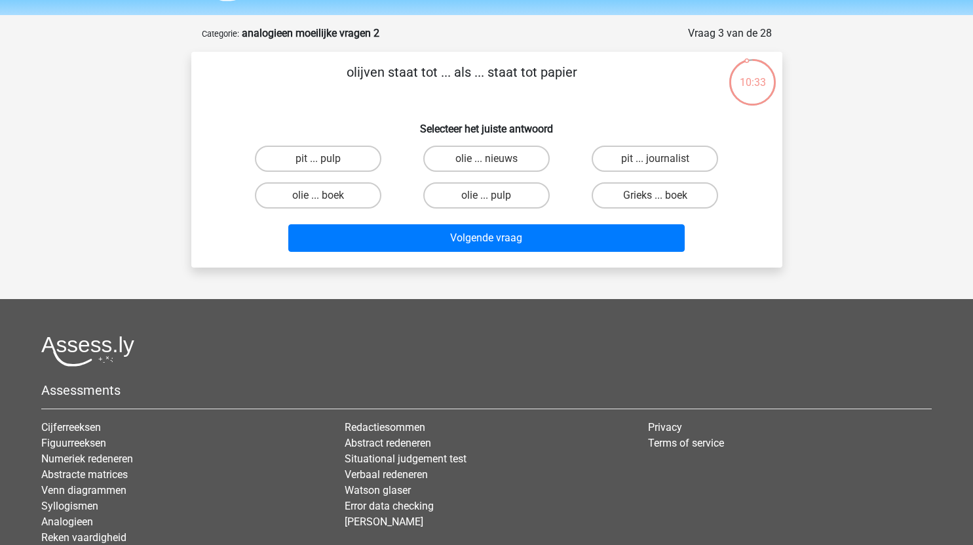
scroll to position [39, 0]
click at [516, 196] on label "olie ... pulp" at bounding box center [486, 196] width 126 height 26
click at [495, 196] on input "olie ... pulp" at bounding box center [490, 200] width 9 height 9
radio input "true"
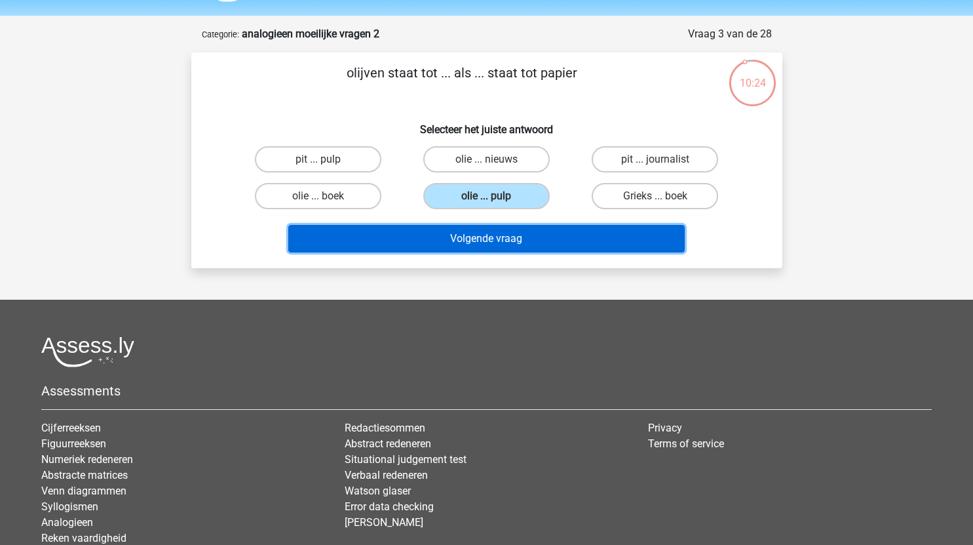
click at [505, 243] on button "Volgende vraag" at bounding box center [486, 239] width 396 height 28
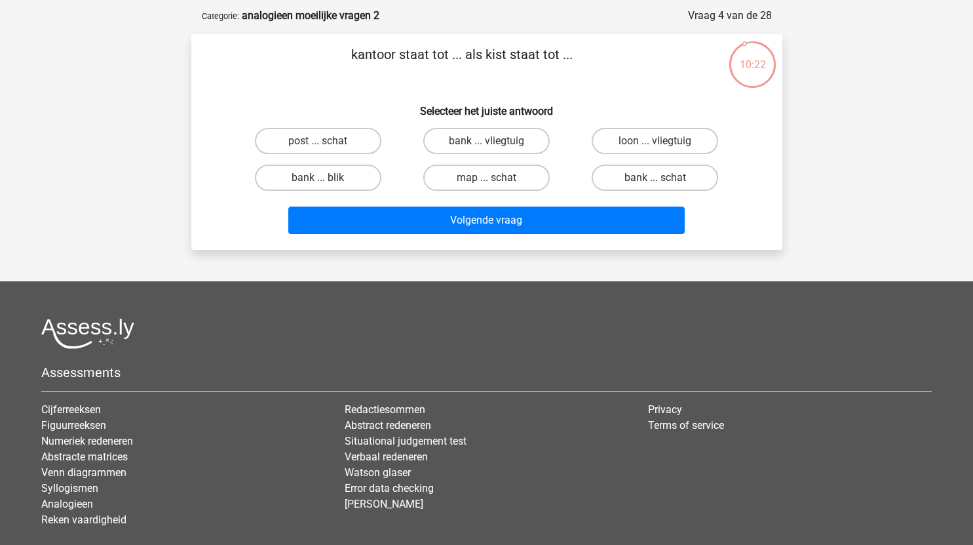
scroll to position [54, 0]
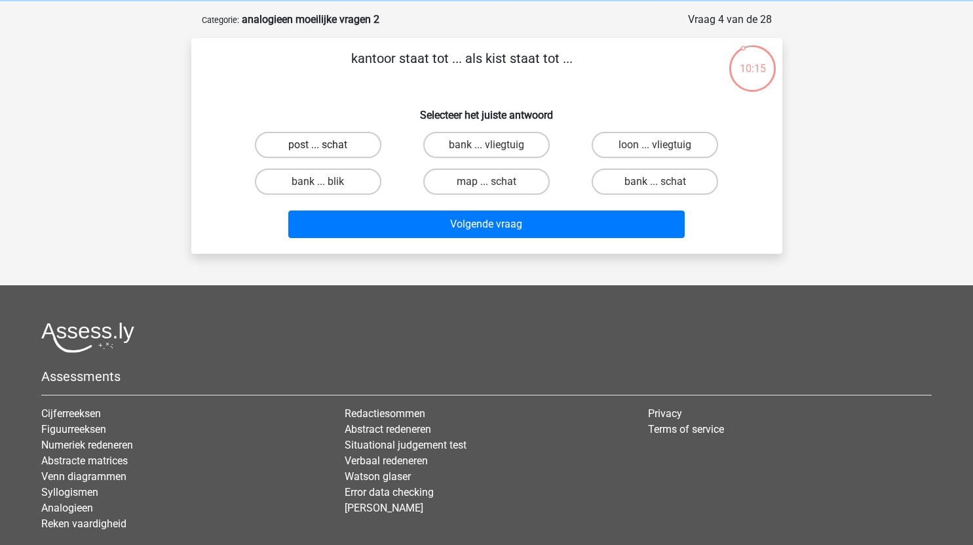
click at [342, 145] on label "post ... schat" at bounding box center [318, 145] width 126 height 26
click at [326, 145] on input "post ... schat" at bounding box center [322, 149] width 9 height 9
radio input "true"
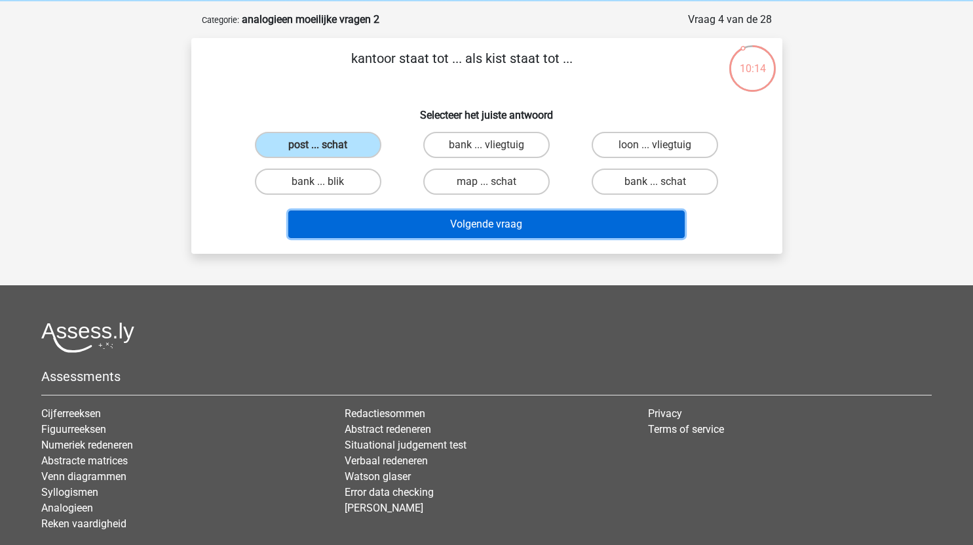
click at [479, 218] on button "Volgende vraag" at bounding box center [486, 224] width 396 height 28
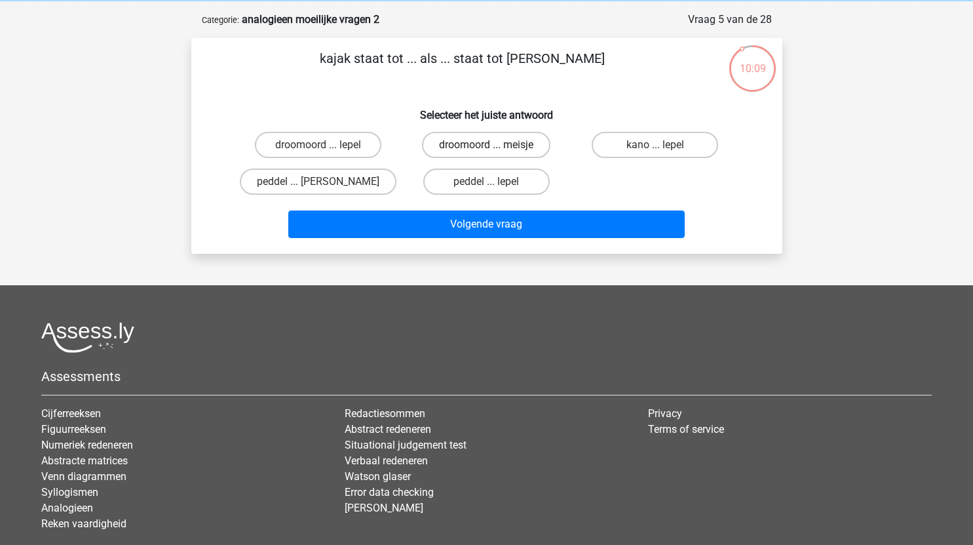
click at [497, 149] on label "droomoord ... meisje" at bounding box center [486, 145] width 128 height 26
click at [495, 149] on input "droomoord ... meisje" at bounding box center [490, 149] width 9 height 9
radio input "true"
click at [359, 151] on label "droomoord ... lepel" at bounding box center [318, 145] width 126 height 26
click at [326, 151] on input "droomoord ... lepel" at bounding box center [322, 149] width 9 height 9
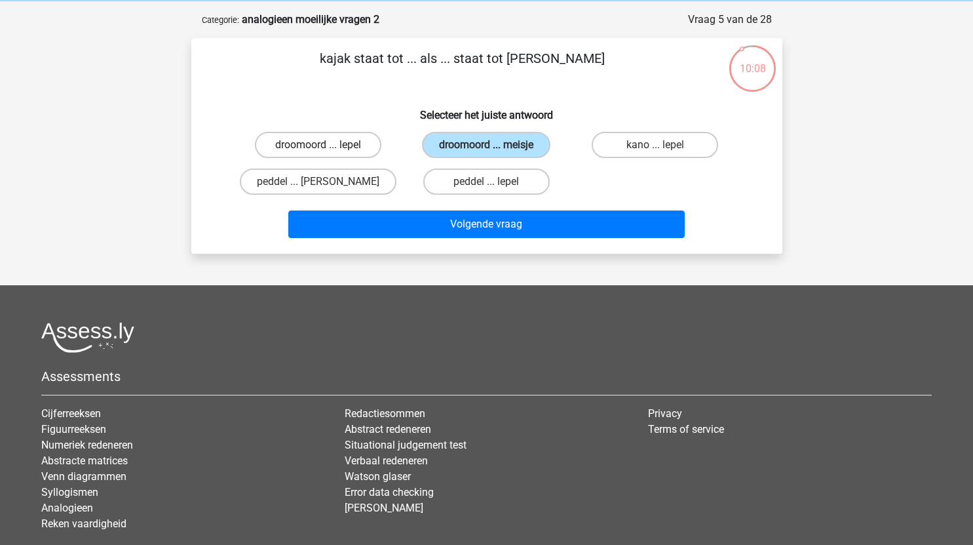
radio input "true"
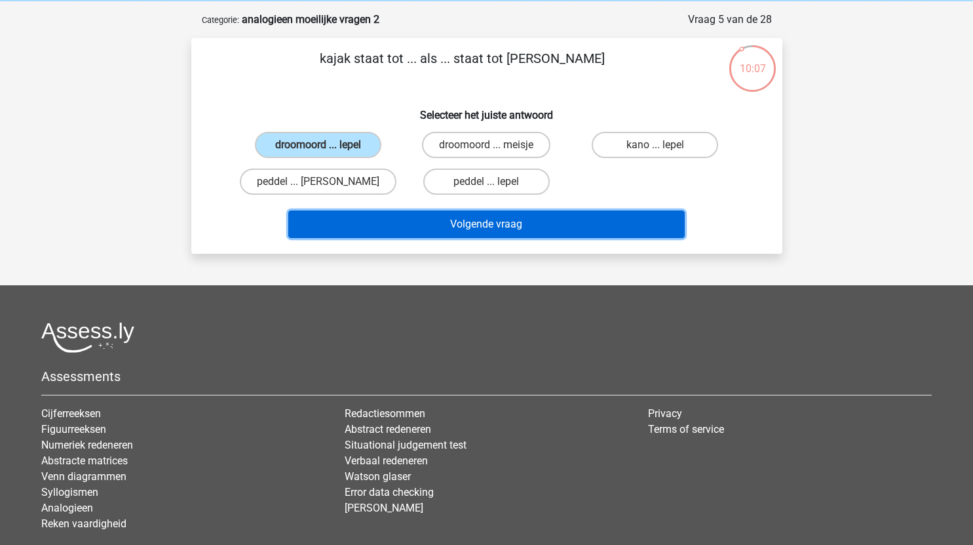
click at [464, 217] on button "Volgende vraag" at bounding box center [486, 224] width 396 height 28
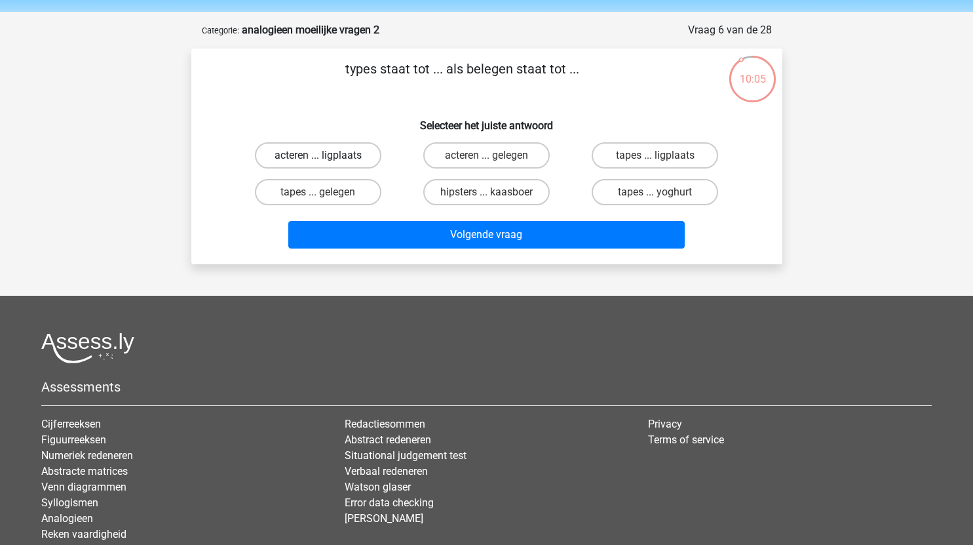
scroll to position [42, 0]
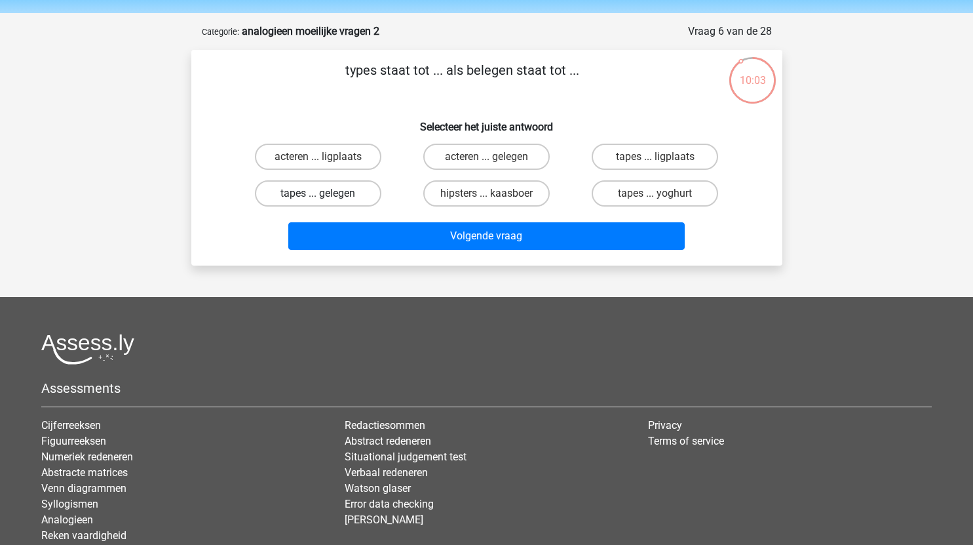
click at [350, 191] on label "tapes ... gelegen" at bounding box center [318, 193] width 126 height 26
click at [326, 193] on input "tapes ... gelegen" at bounding box center [322, 197] width 9 height 9
radio input "true"
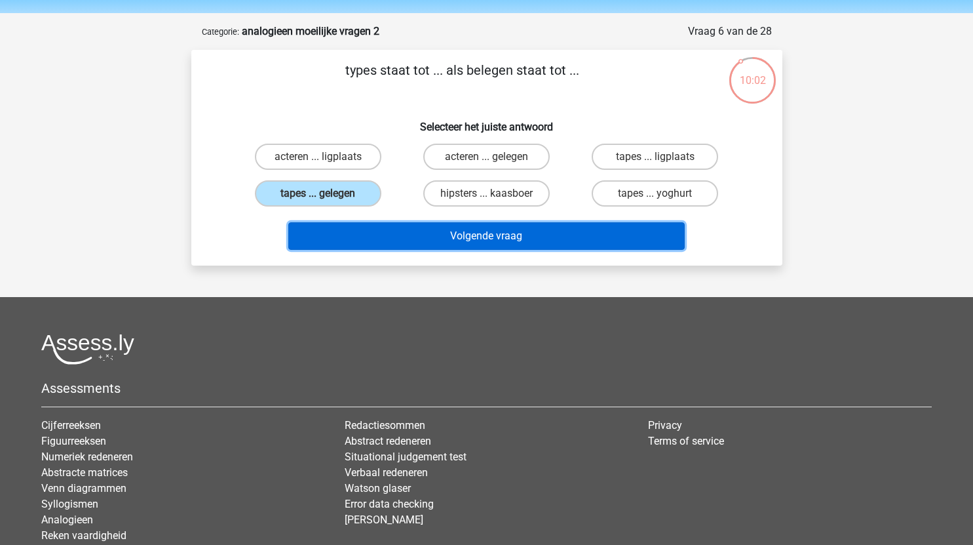
click at [447, 236] on button "Volgende vraag" at bounding box center [486, 236] width 396 height 28
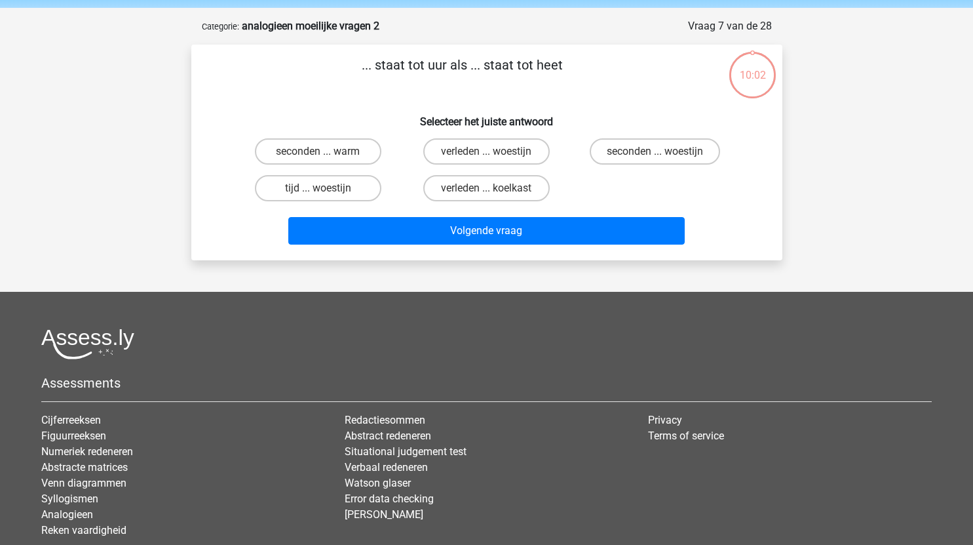
scroll to position [44, 0]
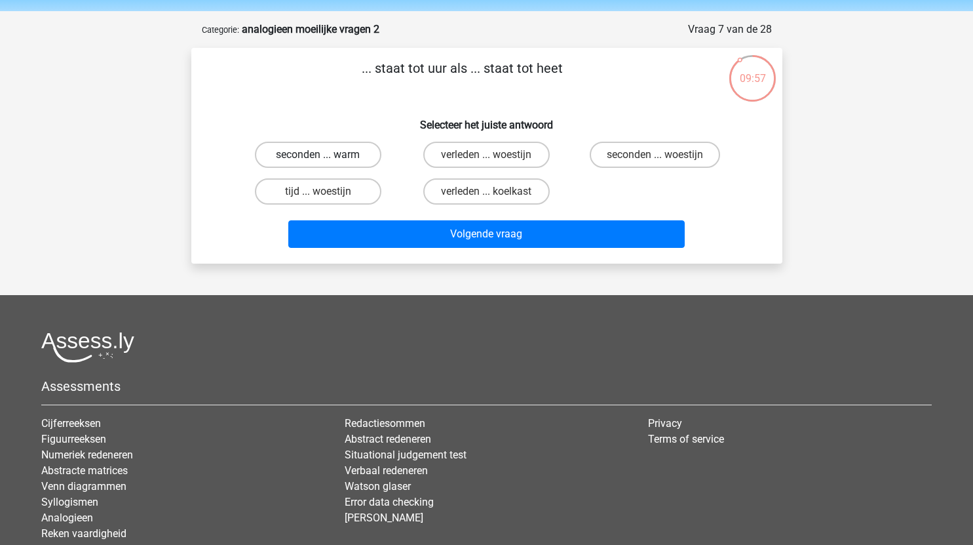
click at [341, 155] on label "seconden ... warm" at bounding box center [318, 155] width 126 height 26
click at [326, 155] on input "seconden ... warm" at bounding box center [322, 159] width 9 height 9
radio input "true"
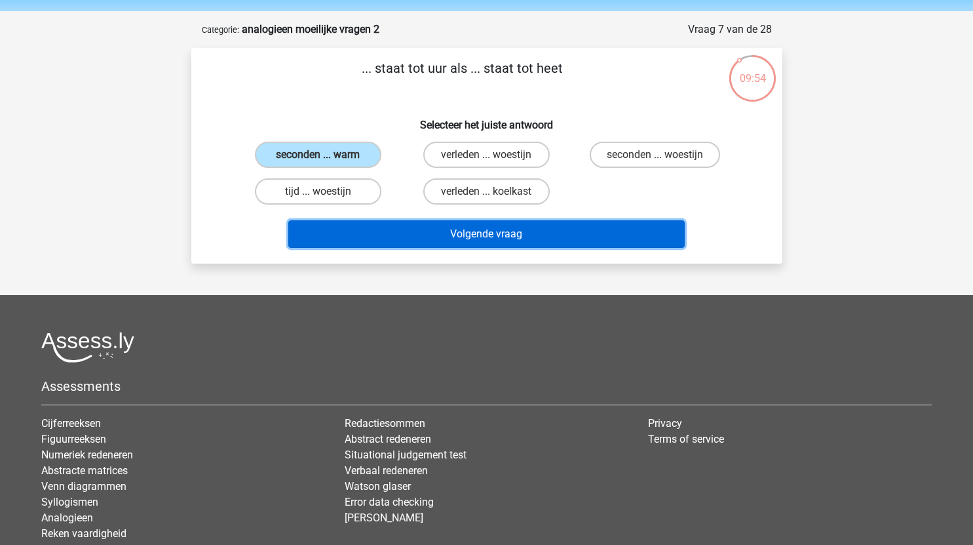
click at [491, 233] on button "Volgende vraag" at bounding box center [486, 234] width 396 height 28
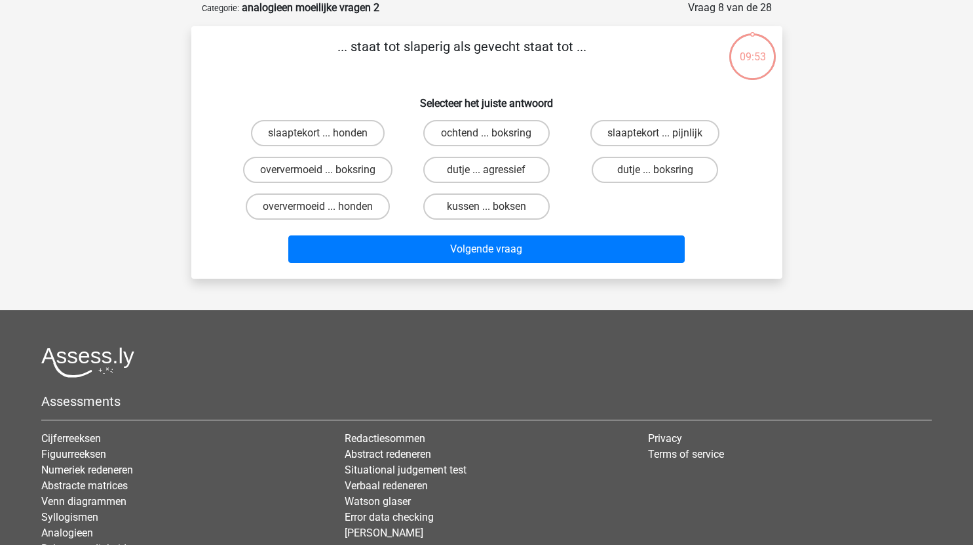
scroll to position [45, 0]
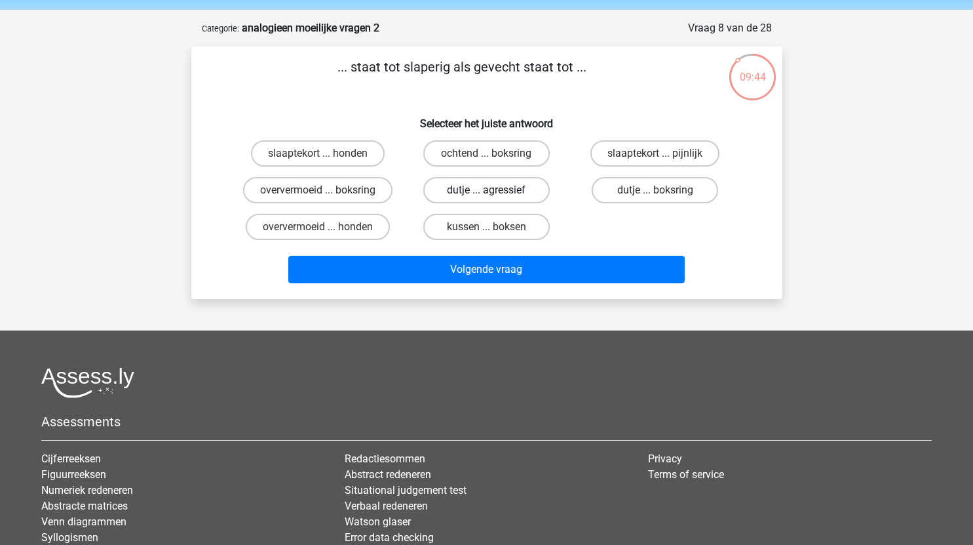
click at [517, 191] on label "dutje ... agressief" at bounding box center [486, 190] width 126 height 26
click at [495, 191] on input "dutje ... agressief" at bounding box center [490, 194] width 9 height 9
radio input "true"
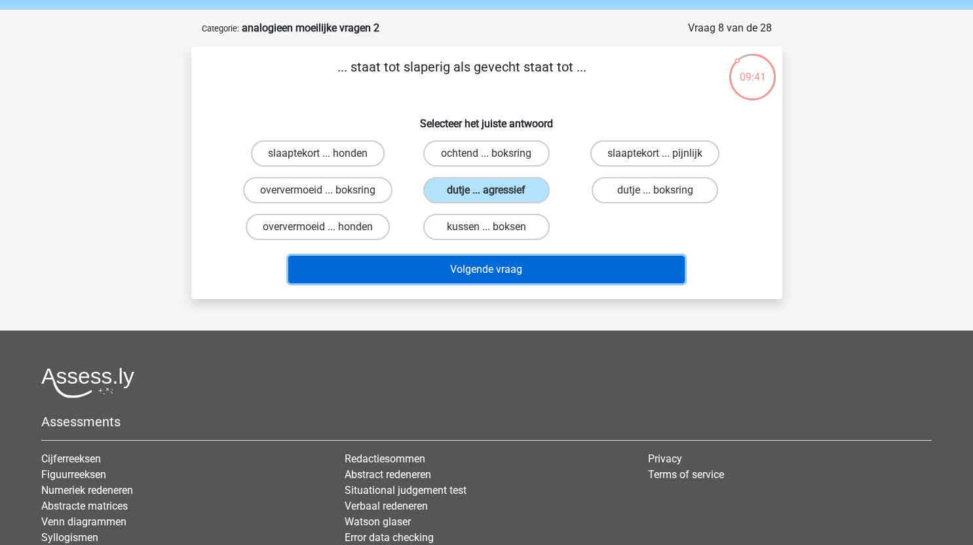
click at [533, 272] on button "Volgende vraag" at bounding box center [486, 270] width 396 height 28
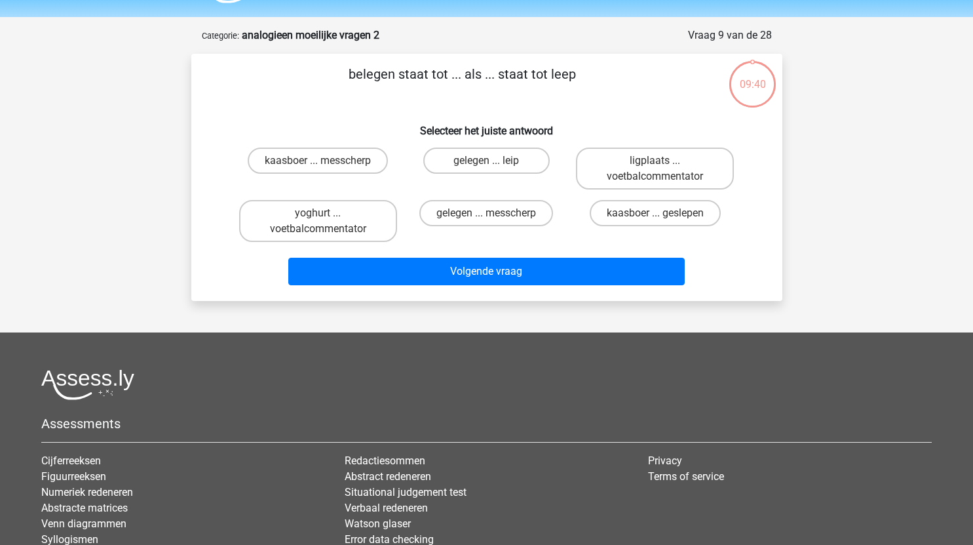
scroll to position [35, 0]
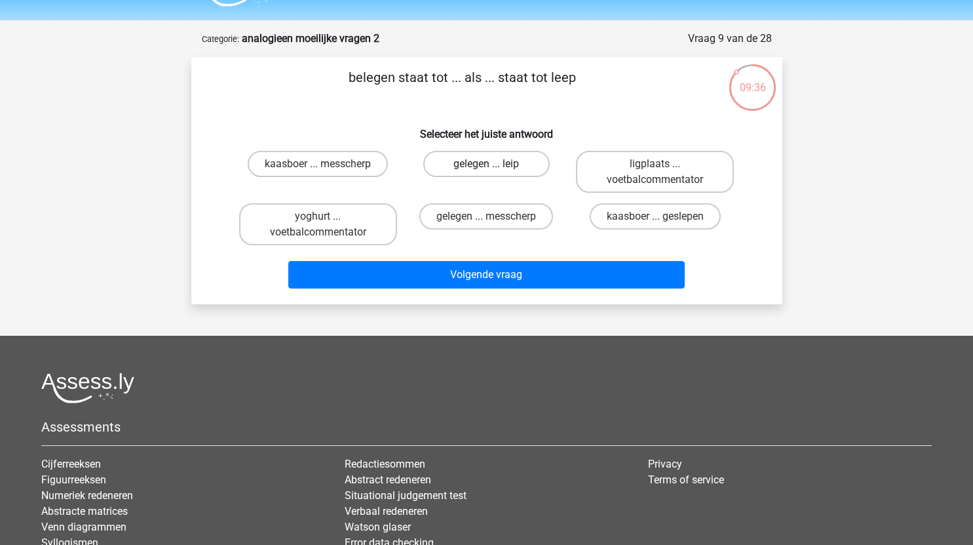
click at [512, 166] on label "gelegen ... leip" at bounding box center [486, 164] width 126 height 26
click at [495, 166] on input "gelegen ... leip" at bounding box center [490, 168] width 9 height 9
radio input "true"
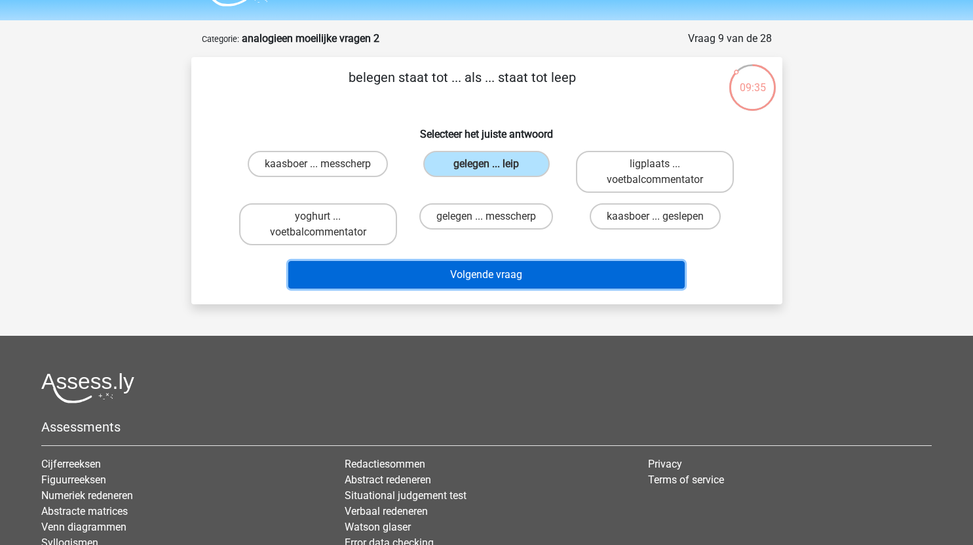
click at [557, 279] on button "Volgende vraag" at bounding box center [486, 275] width 396 height 28
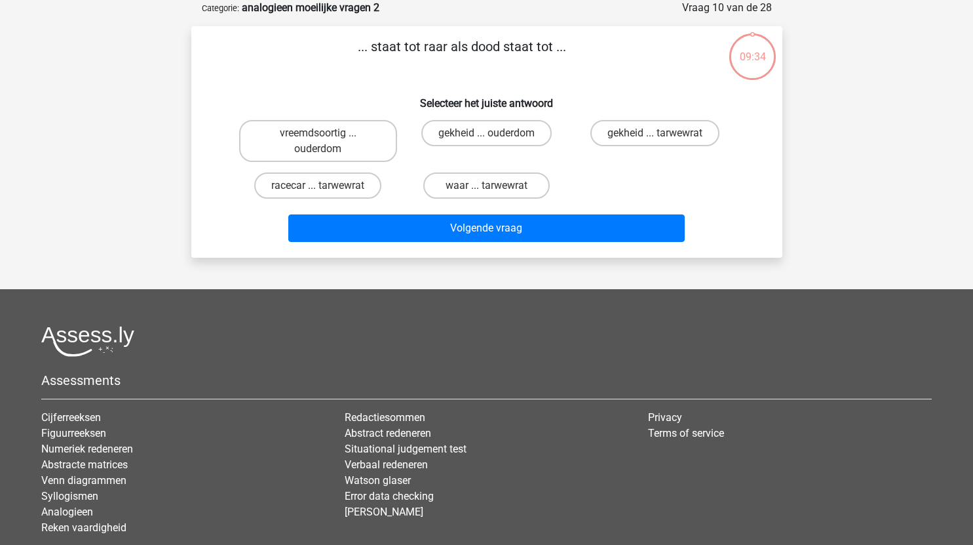
scroll to position [21, 0]
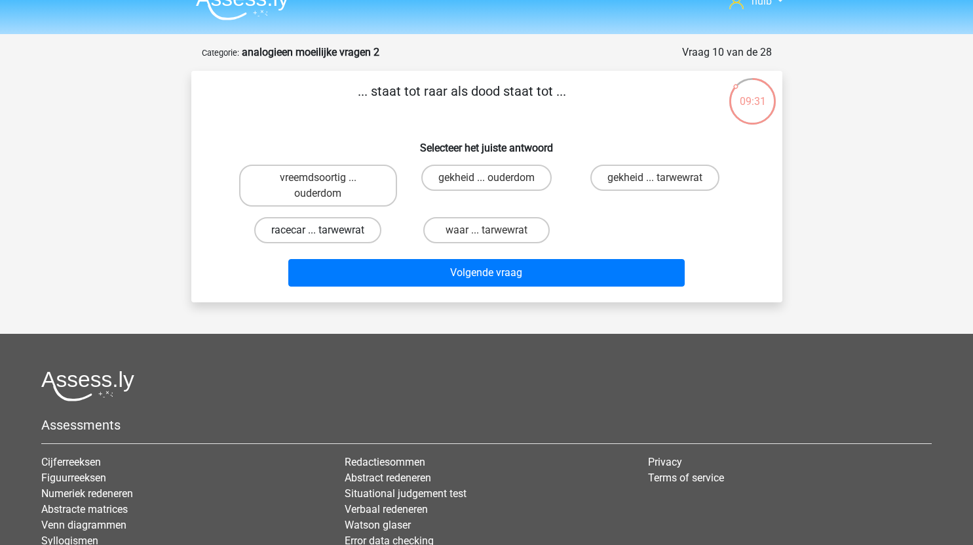
click at [344, 234] on label "racecar ... tarwewrat" at bounding box center [317, 230] width 127 height 26
click at [326, 234] on input "racecar ... tarwewrat" at bounding box center [322, 234] width 9 height 9
radio input "true"
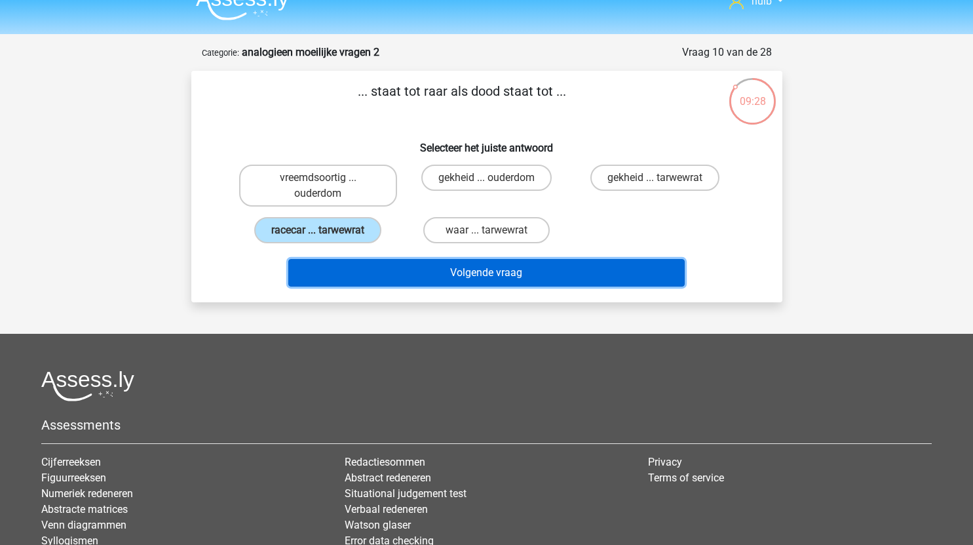
click at [466, 269] on button "Volgende vraag" at bounding box center [486, 273] width 396 height 28
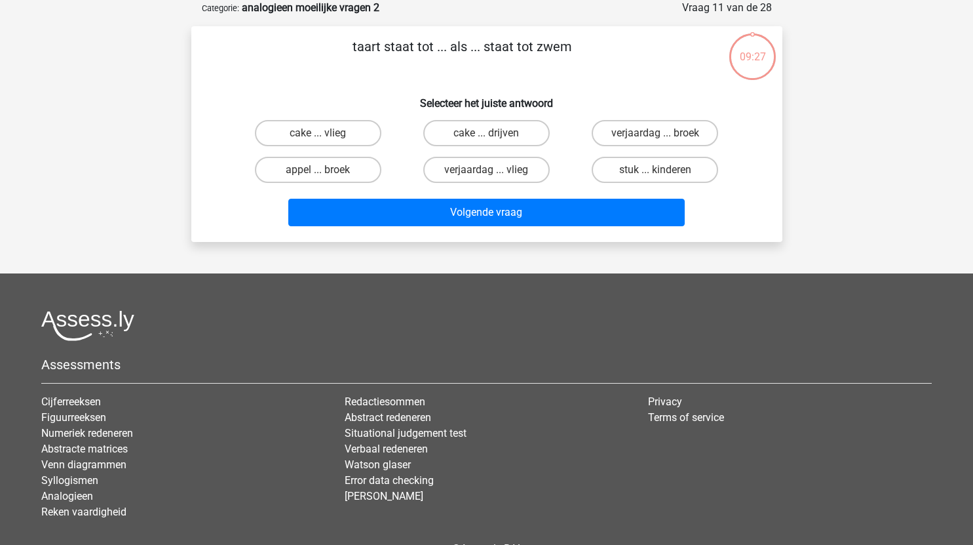
scroll to position [48, 0]
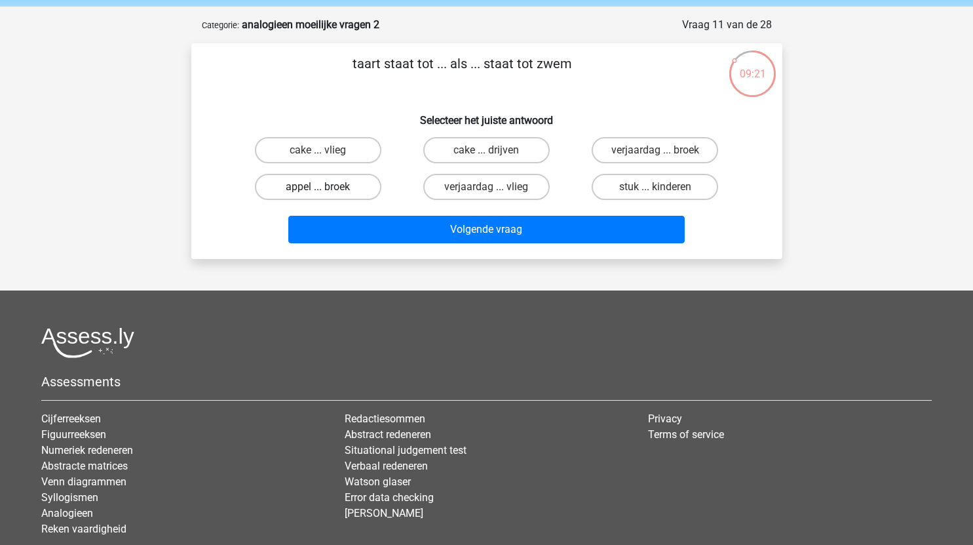
click at [354, 189] on label "appel ... broek" at bounding box center [318, 187] width 126 height 26
click at [326, 189] on input "appel ... broek" at bounding box center [322, 191] width 9 height 9
radio input "true"
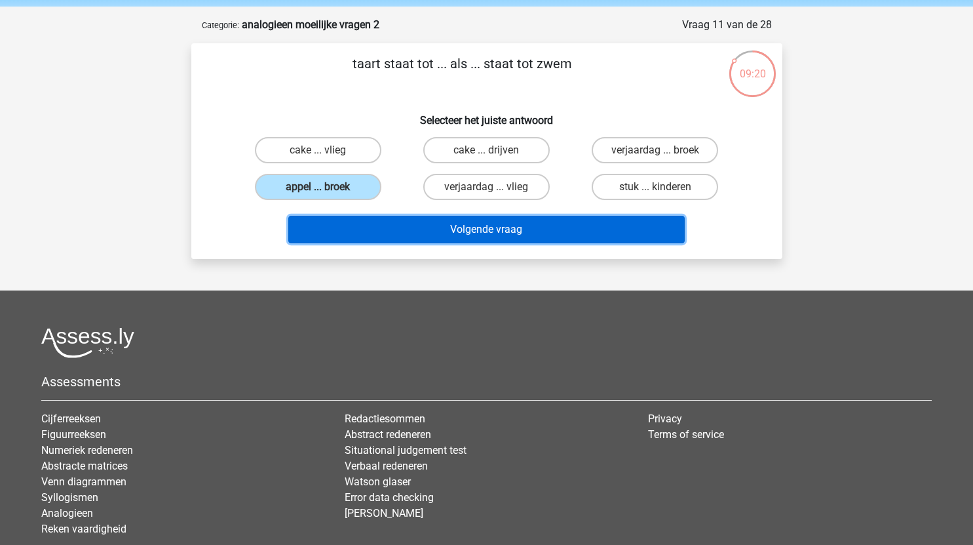
click at [455, 220] on button "Volgende vraag" at bounding box center [486, 230] width 396 height 28
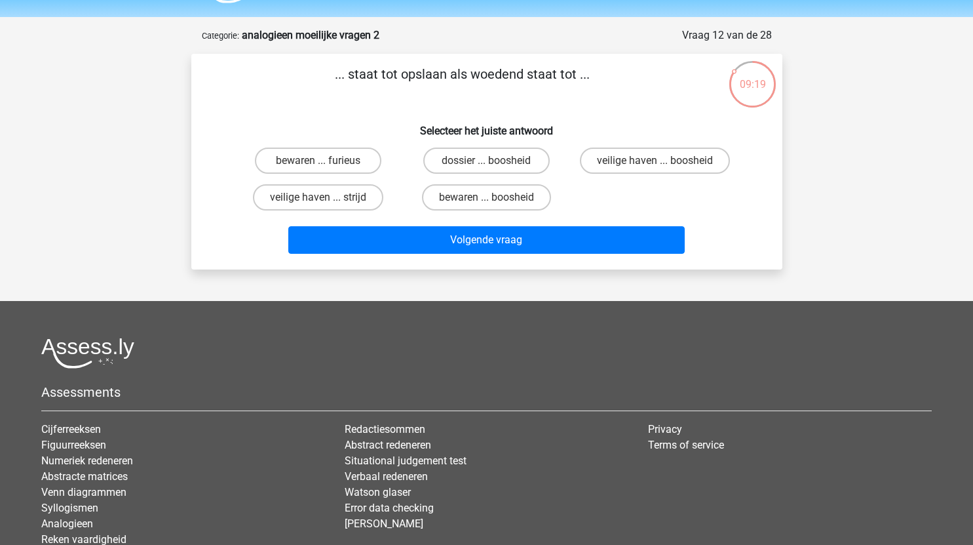
scroll to position [37, 0]
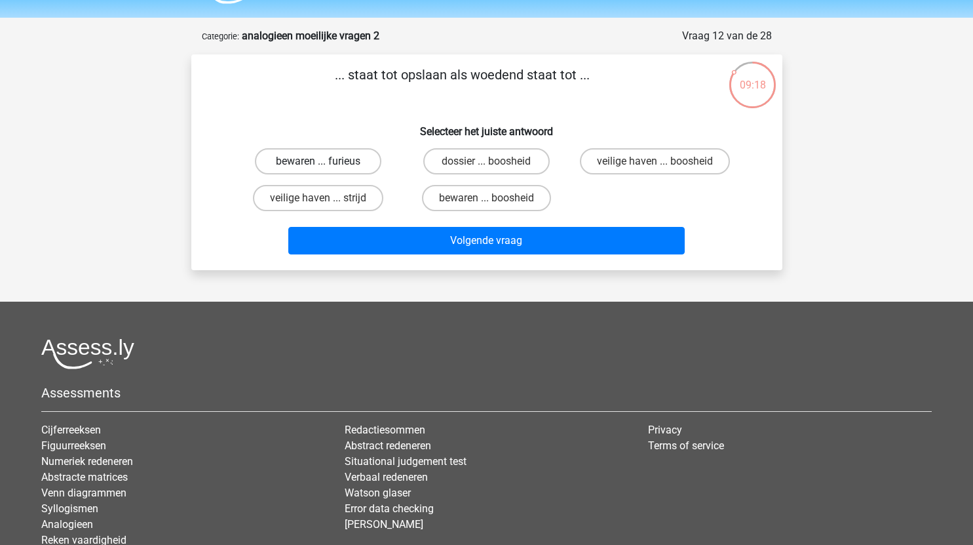
click at [362, 164] on label "bewaren ... furieus" at bounding box center [318, 161] width 126 height 26
click at [326, 164] on input "bewaren ... furieus" at bounding box center [322, 165] width 9 height 9
radio input "true"
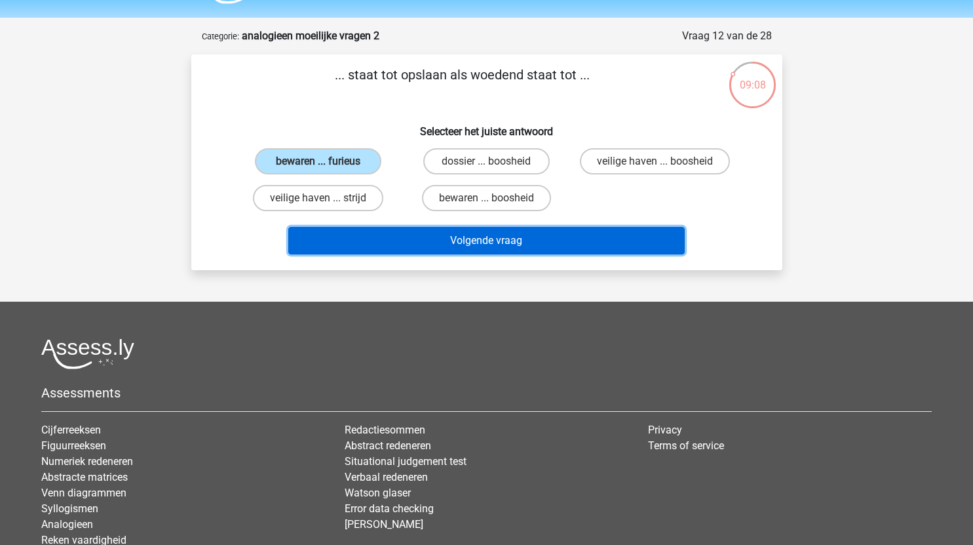
click at [462, 236] on button "Volgende vraag" at bounding box center [486, 241] width 396 height 28
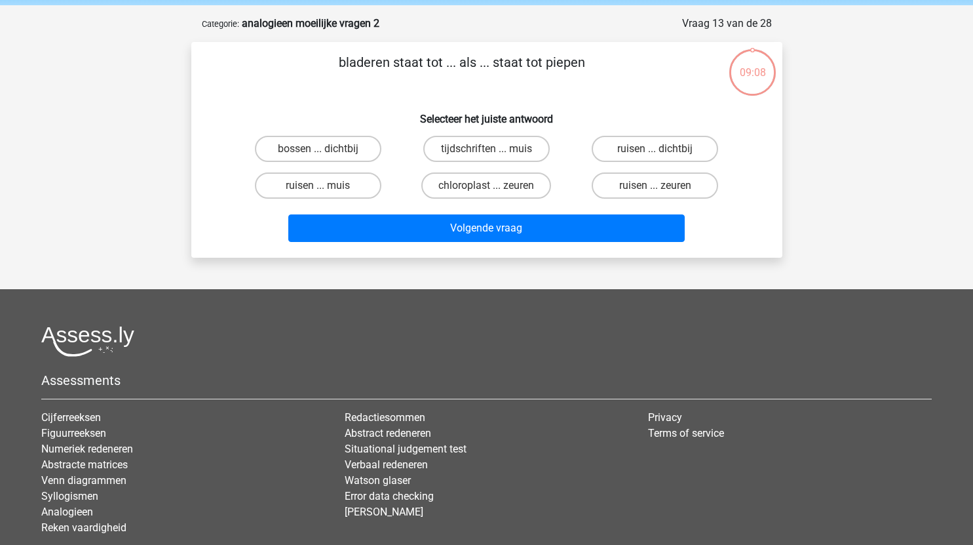
scroll to position [48, 0]
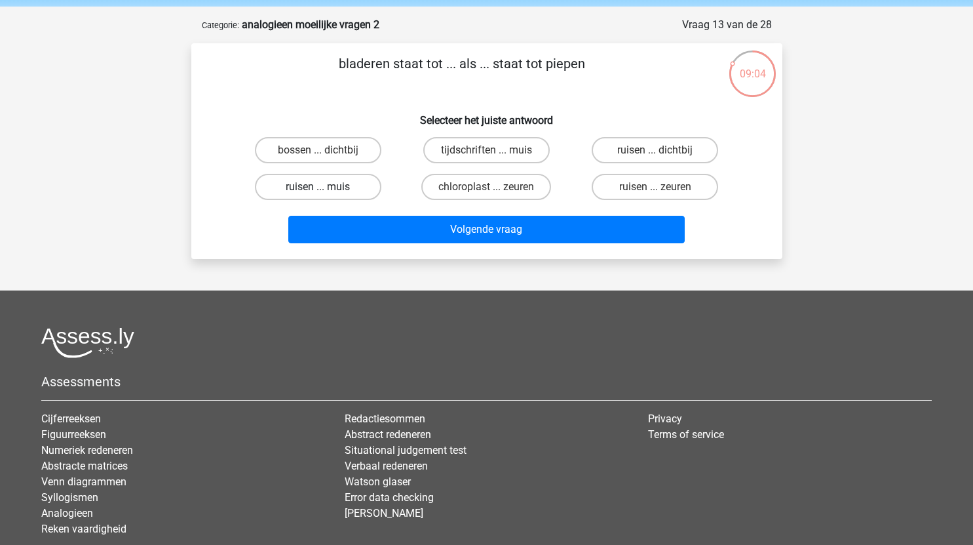
click at [356, 185] on label "ruisen ... muis" at bounding box center [318, 187] width 126 height 26
click at [326, 187] on input "ruisen ... muis" at bounding box center [322, 191] width 9 height 9
radio input "true"
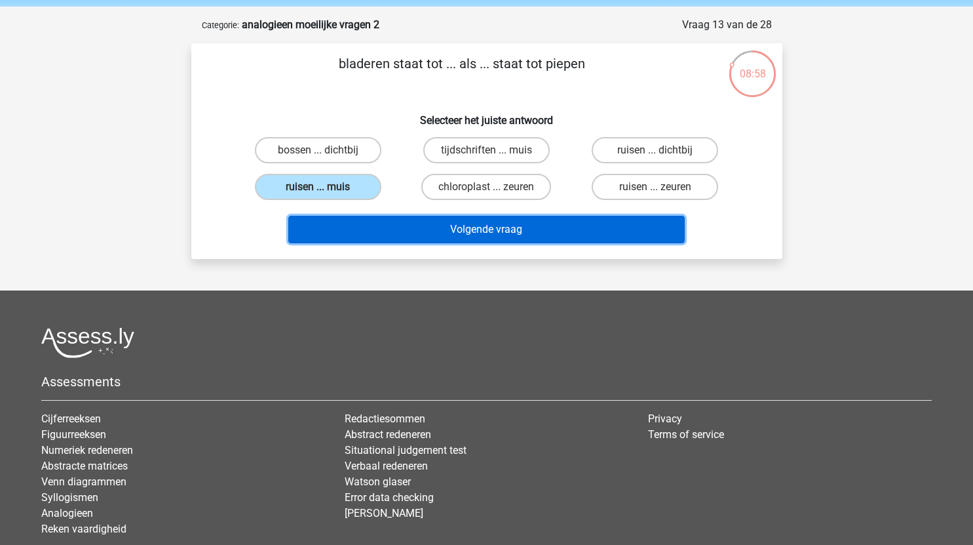
click at [473, 227] on button "Volgende vraag" at bounding box center [486, 230] width 396 height 28
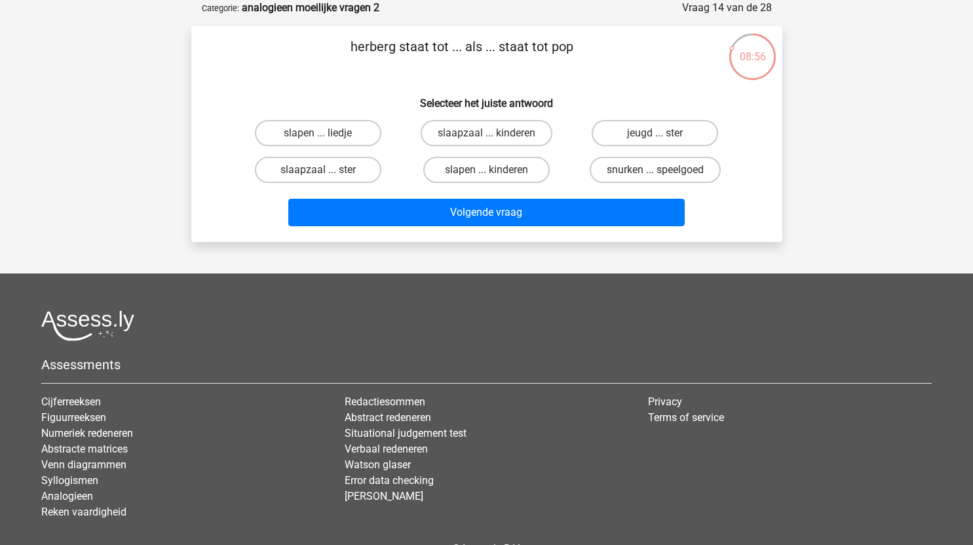
scroll to position [47, 0]
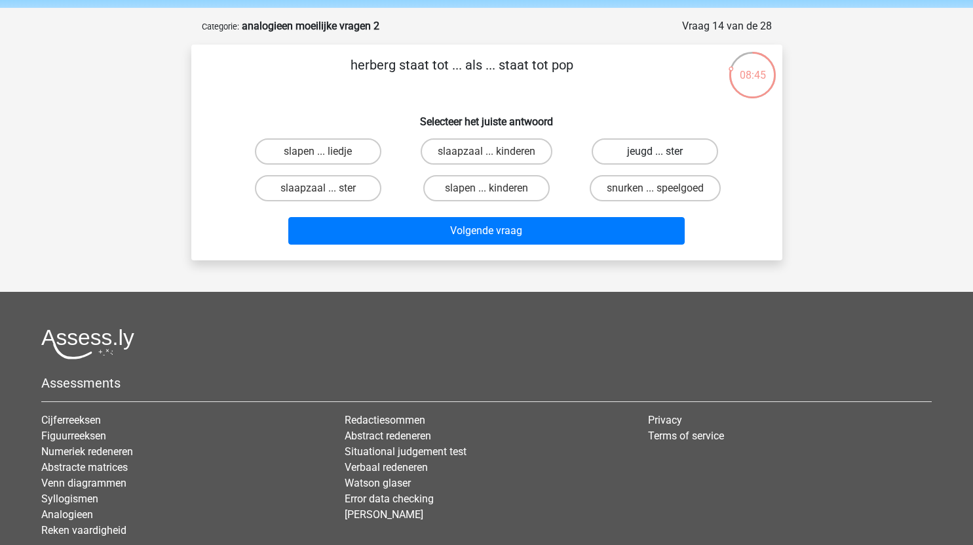
click at [679, 155] on label "jeugd ... ster" at bounding box center [655, 151] width 126 height 26
click at [664, 155] on input "jeugd ... ster" at bounding box center [659, 155] width 9 height 9
radio input "true"
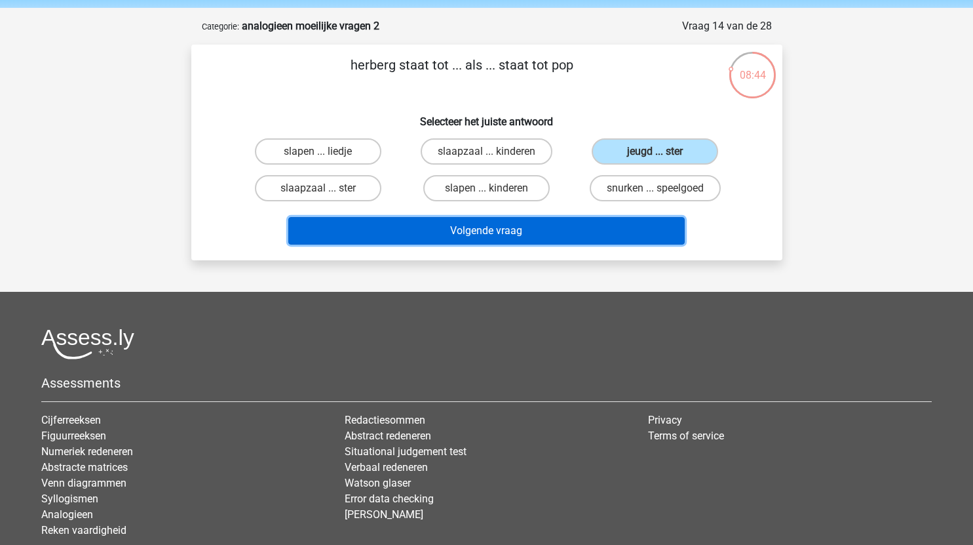
click at [516, 233] on button "Volgende vraag" at bounding box center [486, 231] width 396 height 28
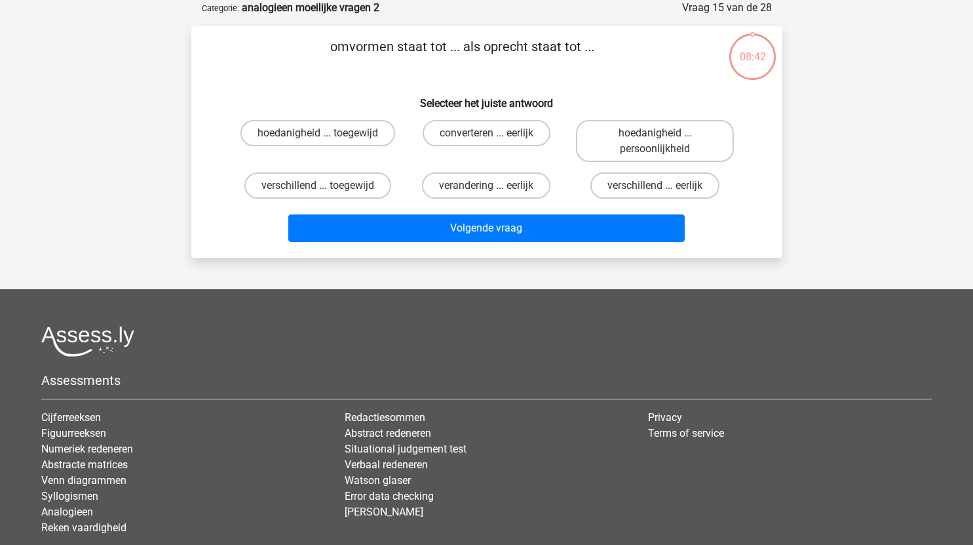
scroll to position [52, 0]
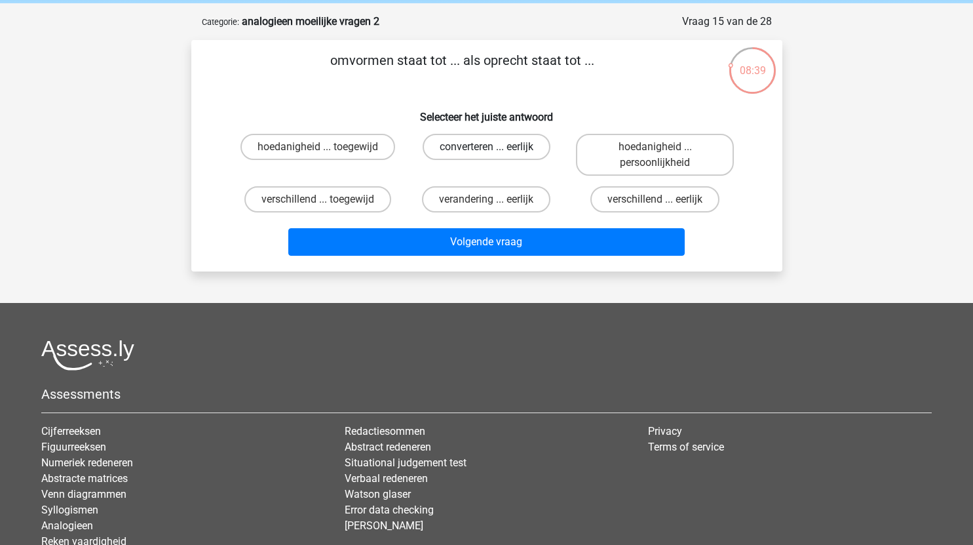
click at [524, 153] on label "converteren ... eerlijk" at bounding box center [487, 147] width 128 height 26
click at [495, 153] on input "converteren ... eerlijk" at bounding box center [490, 151] width 9 height 9
radio input "true"
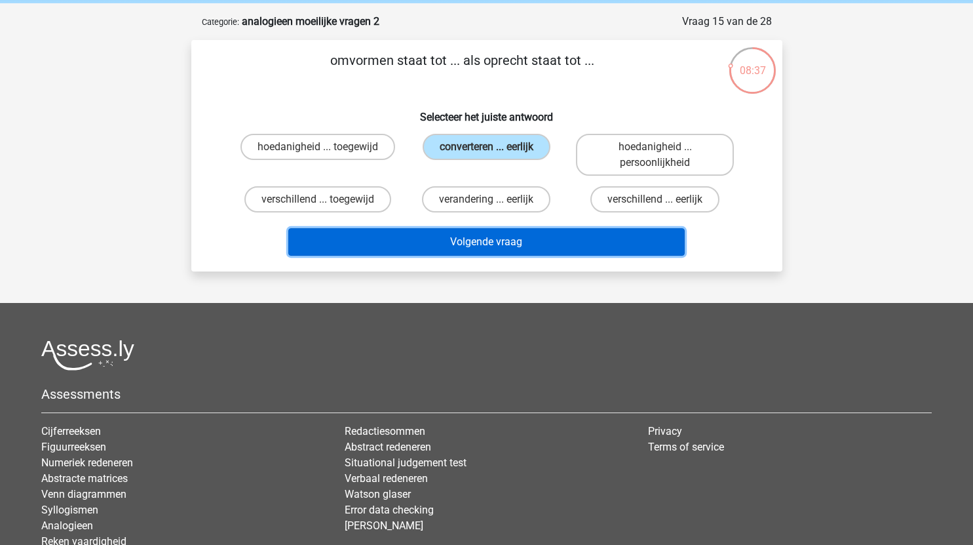
click at [504, 241] on button "Volgende vraag" at bounding box center [486, 242] width 396 height 28
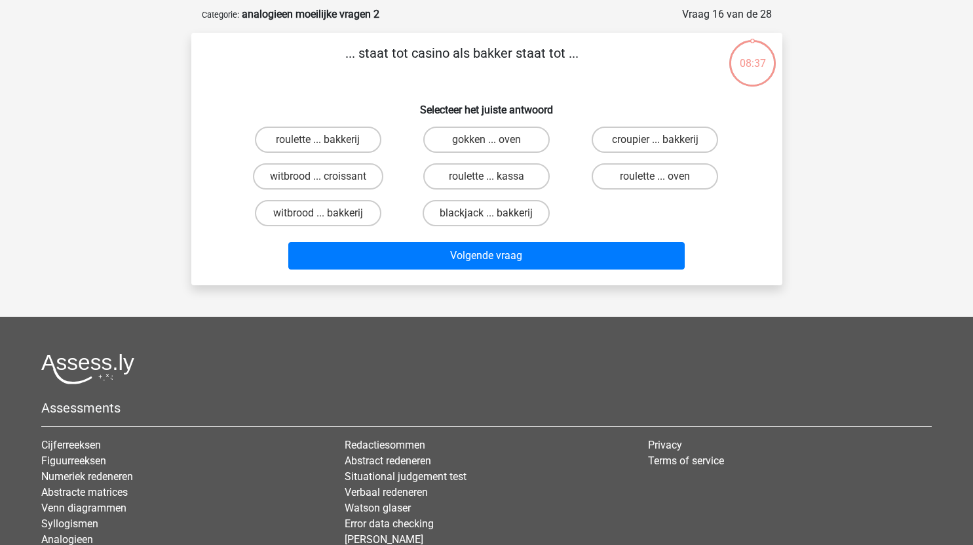
scroll to position [58, 0]
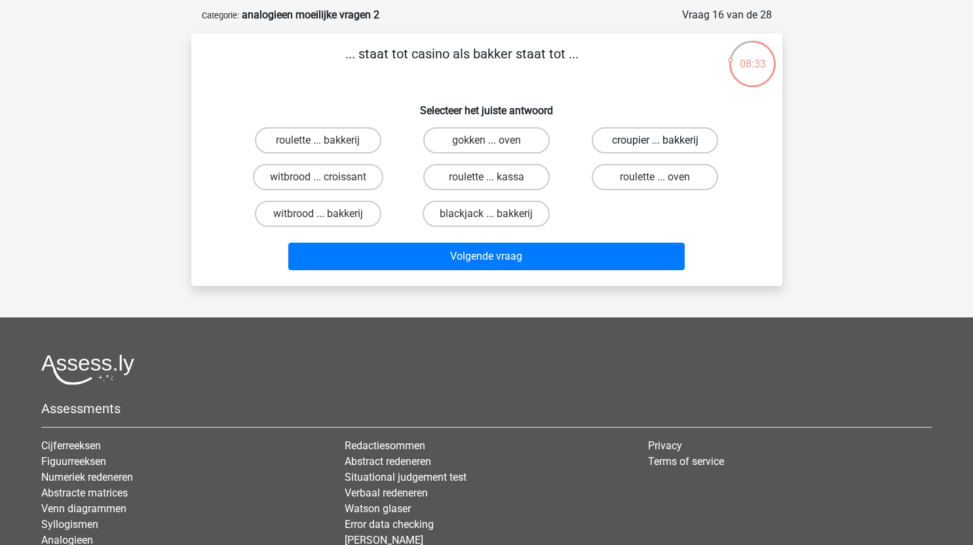
click at [638, 142] on label "croupier ... bakkerij" at bounding box center [655, 140] width 126 height 26
click at [655, 142] on input "croupier ... bakkerij" at bounding box center [659, 144] width 9 height 9
radio input "true"
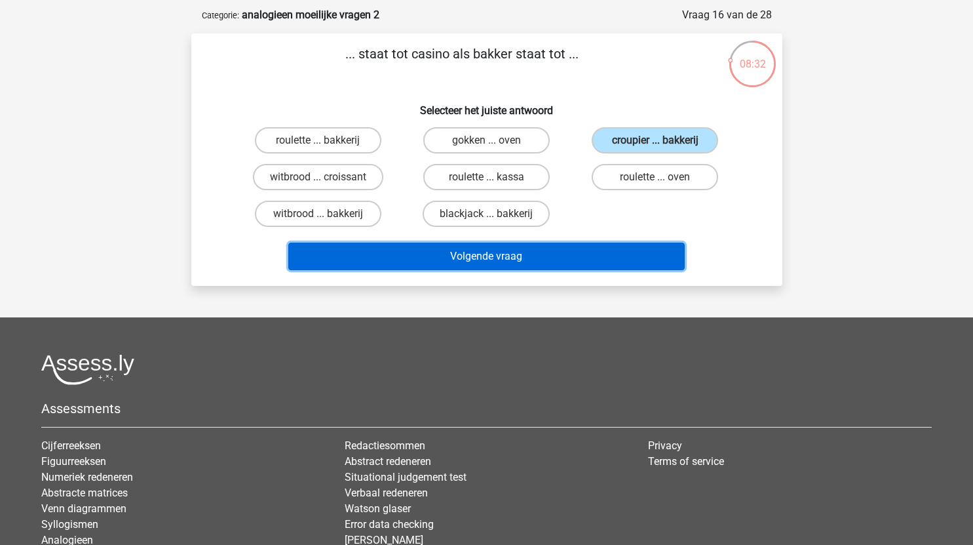
click at [497, 263] on button "Volgende vraag" at bounding box center [486, 256] width 396 height 28
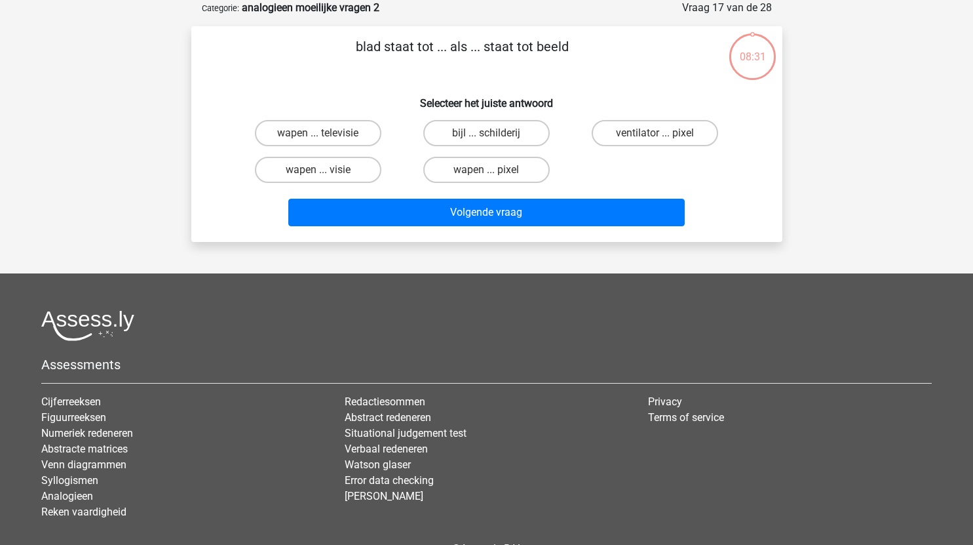
scroll to position [47, 0]
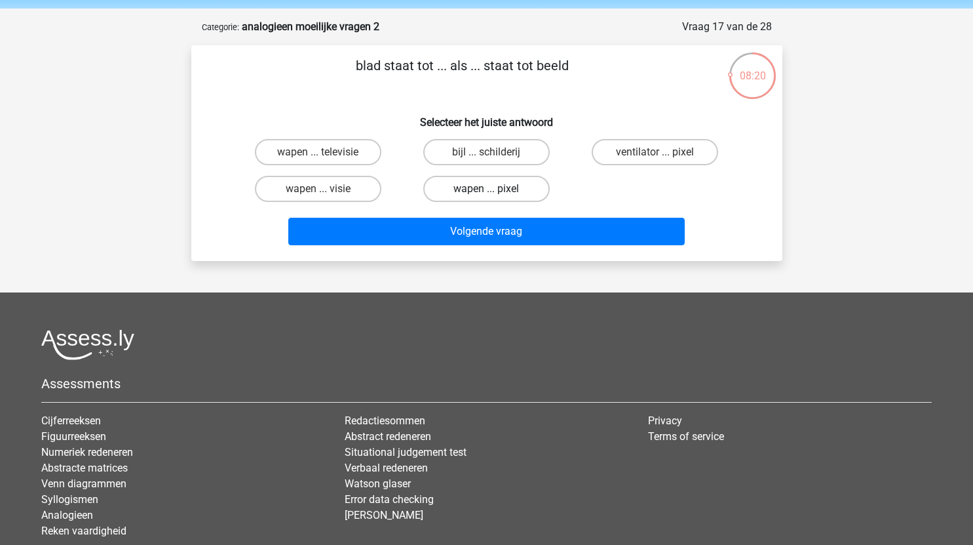
click at [505, 191] on label "wapen ... pixel" at bounding box center [486, 189] width 126 height 26
click at [495, 191] on input "wapen ... pixel" at bounding box center [490, 193] width 9 height 9
radio input "true"
click at [632, 145] on label "ventilator ... pixel" at bounding box center [655, 152] width 126 height 26
click at [655, 152] on input "ventilator ... pixel" at bounding box center [659, 156] width 9 height 9
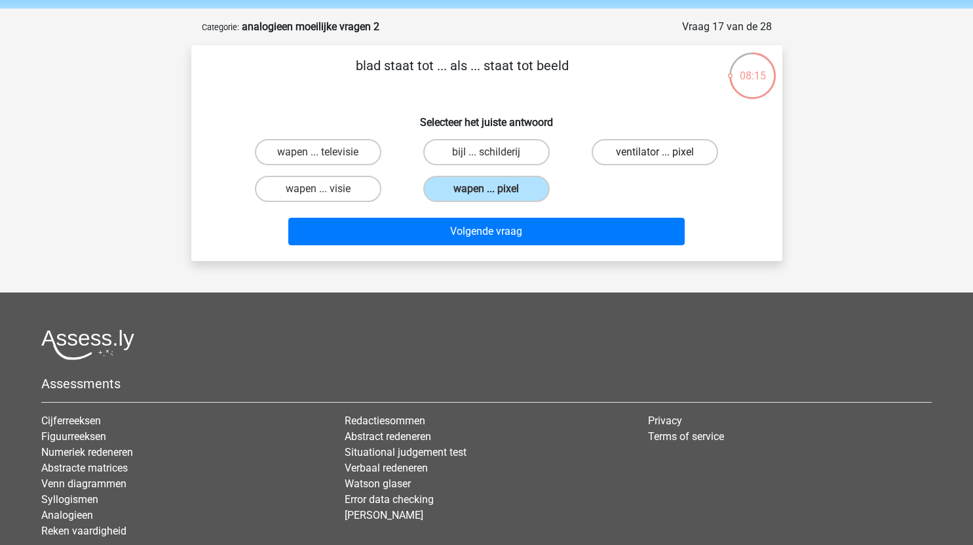
radio input "true"
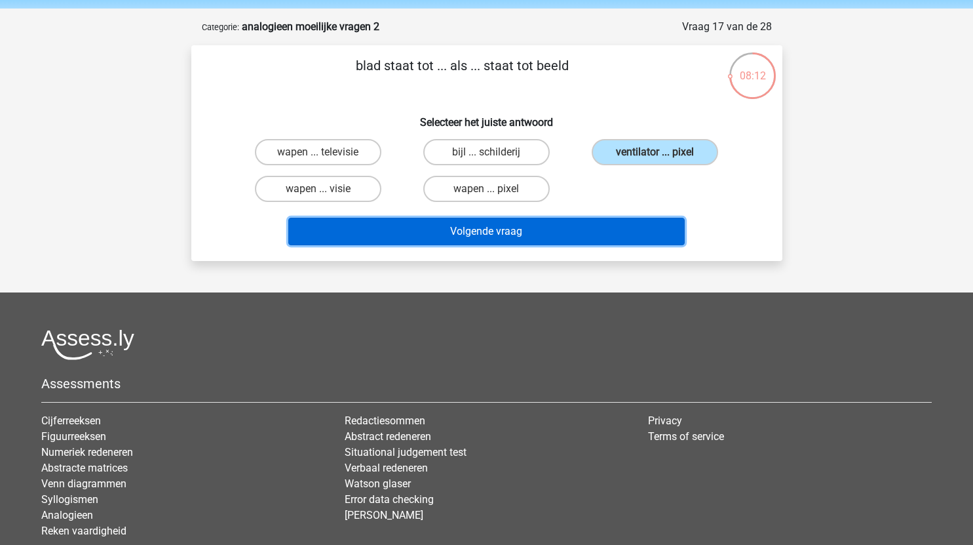
click at [543, 229] on button "Volgende vraag" at bounding box center [486, 232] width 396 height 28
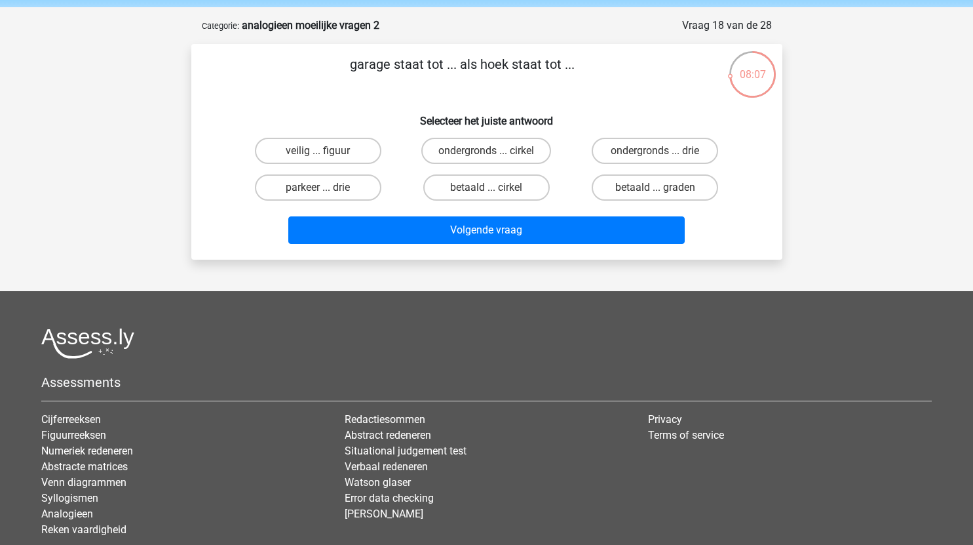
scroll to position [48, 0]
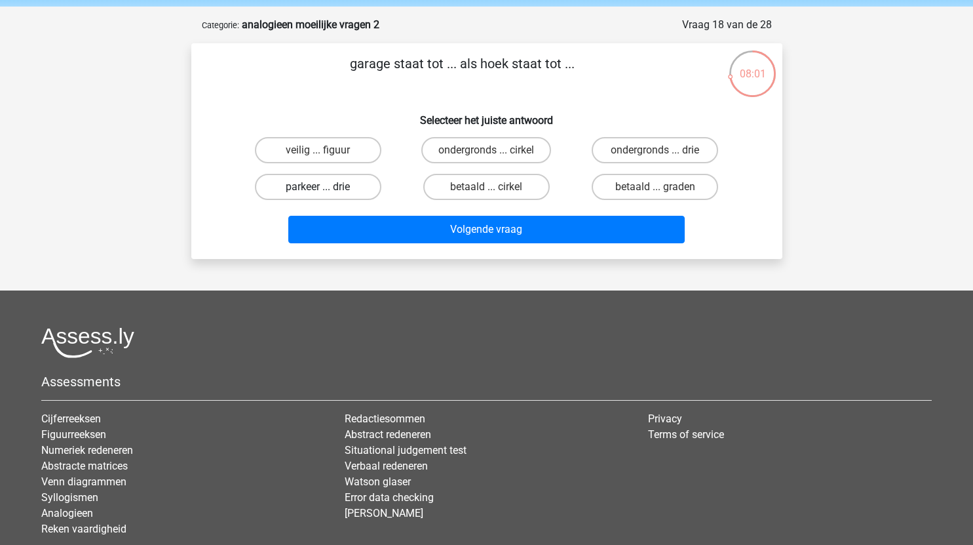
click at [332, 188] on label "parkeer ... drie" at bounding box center [318, 187] width 126 height 26
click at [326, 188] on input "parkeer ... drie" at bounding box center [322, 191] width 9 height 9
radio input "true"
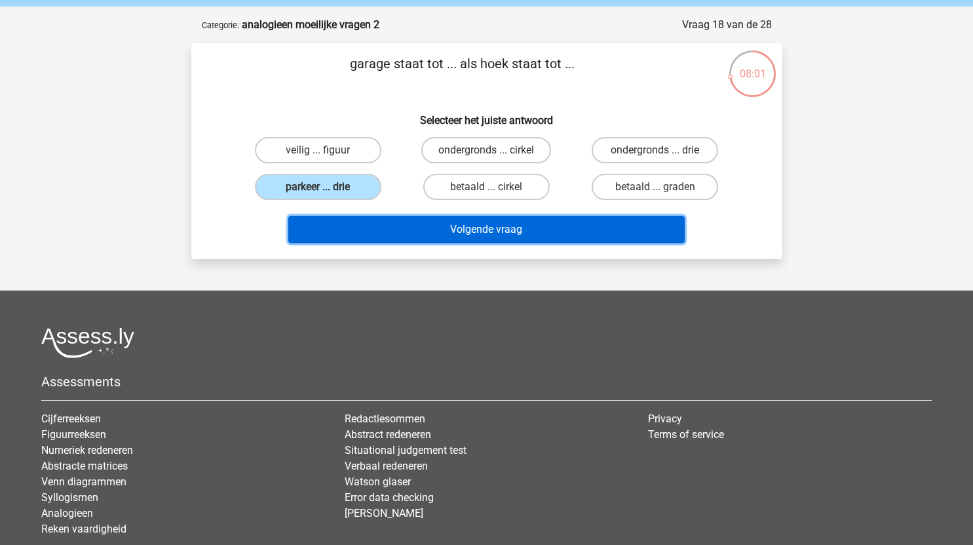
click at [438, 231] on button "Volgende vraag" at bounding box center [486, 230] width 396 height 28
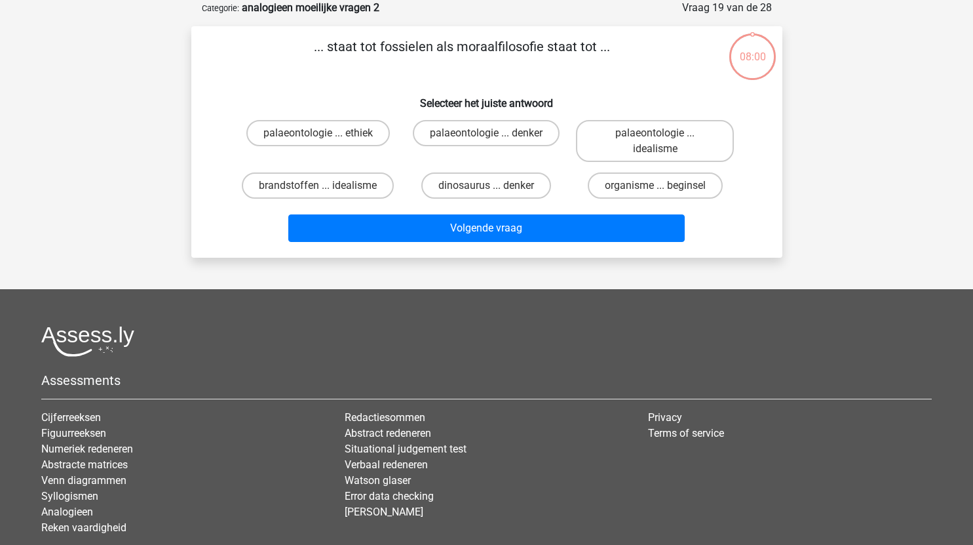
scroll to position [54, 0]
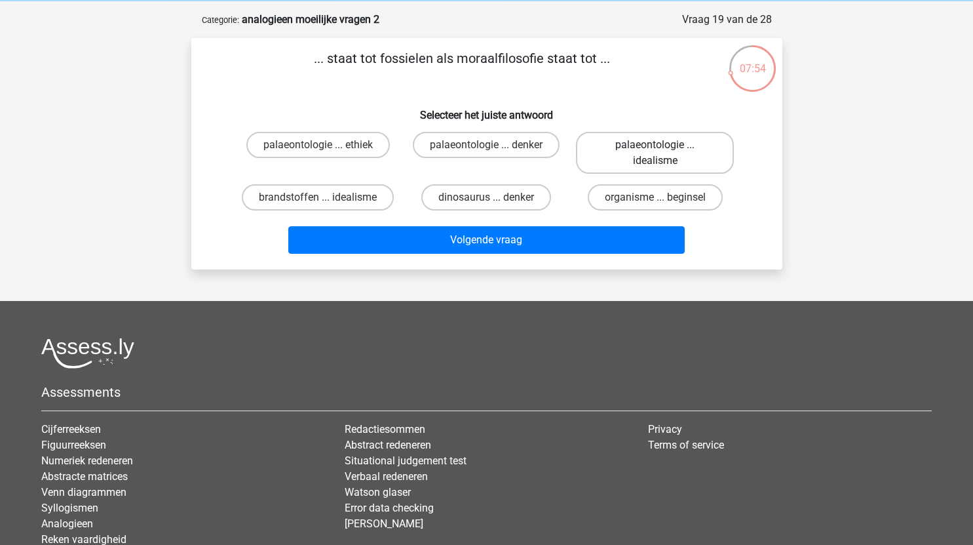
click at [682, 155] on label "palaeontologie ... idealisme" at bounding box center [655, 153] width 158 height 42
click at [664, 153] on input "palaeontologie ... idealisme" at bounding box center [659, 149] width 9 height 9
radio input "true"
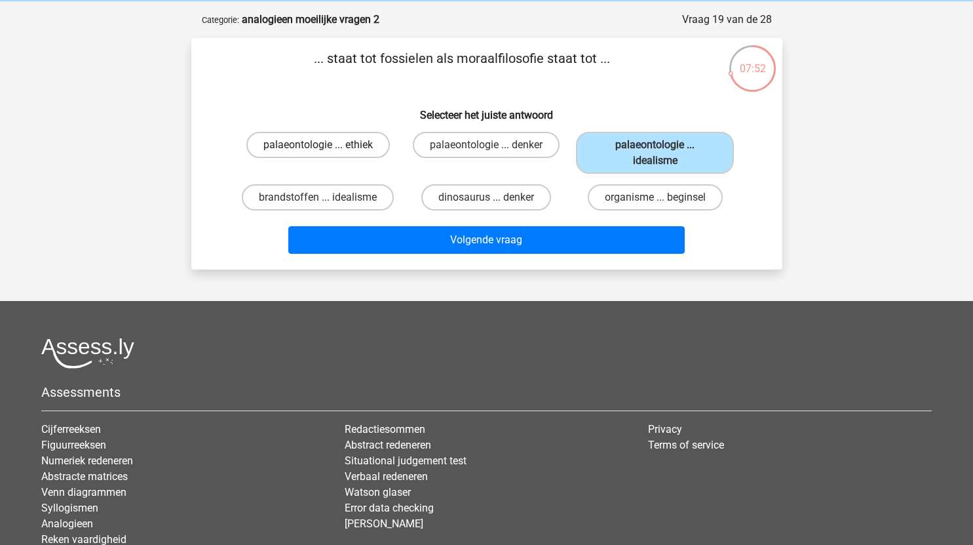
click at [339, 140] on label "palaeontologie ... ethiek" at bounding box center [317, 145] width 143 height 26
click at [326, 145] on input "palaeontologie ... ethiek" at bounding box center [322, 149] width 9 height 9
radio input "true"
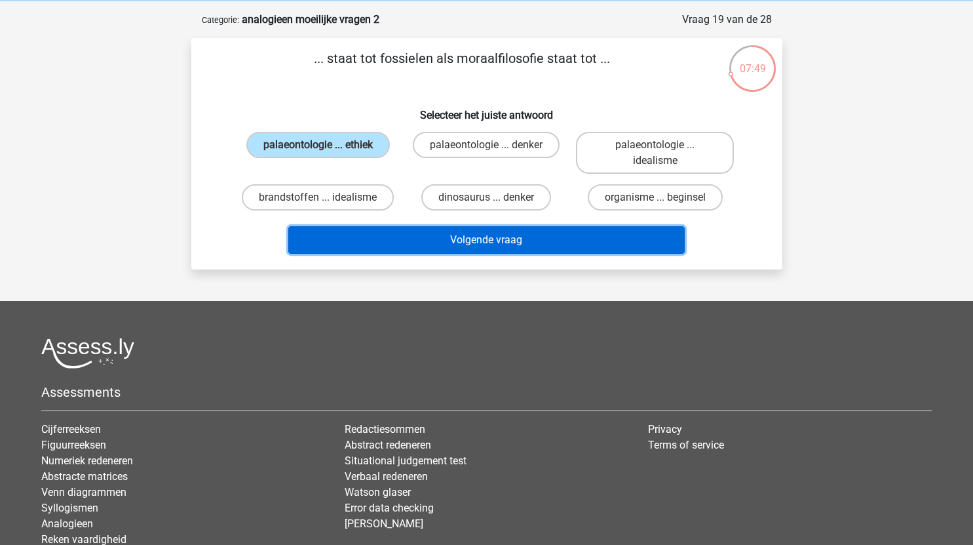
click at [474, 237] on button "Volgende vraag" at bounding box center [486, 240] width 396 height 28
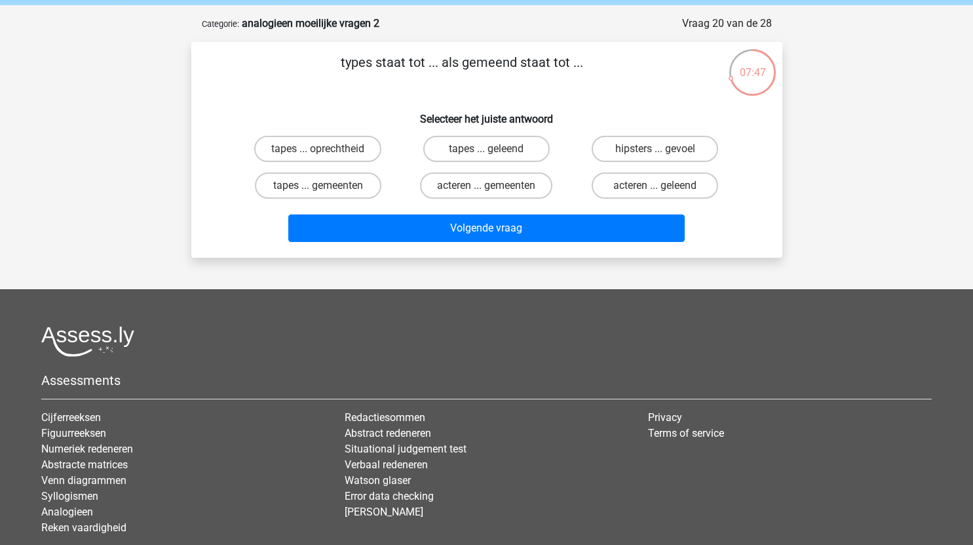
scroll to position [49, 0]
click at [531, 149] on label "tapes ... geleend" at bounding box center [486, 149] width 126 height 26
click at [495, 149] on input "tapes ... geleend" at bounding box center [490, 153] width 9 height 9
radio input "true"
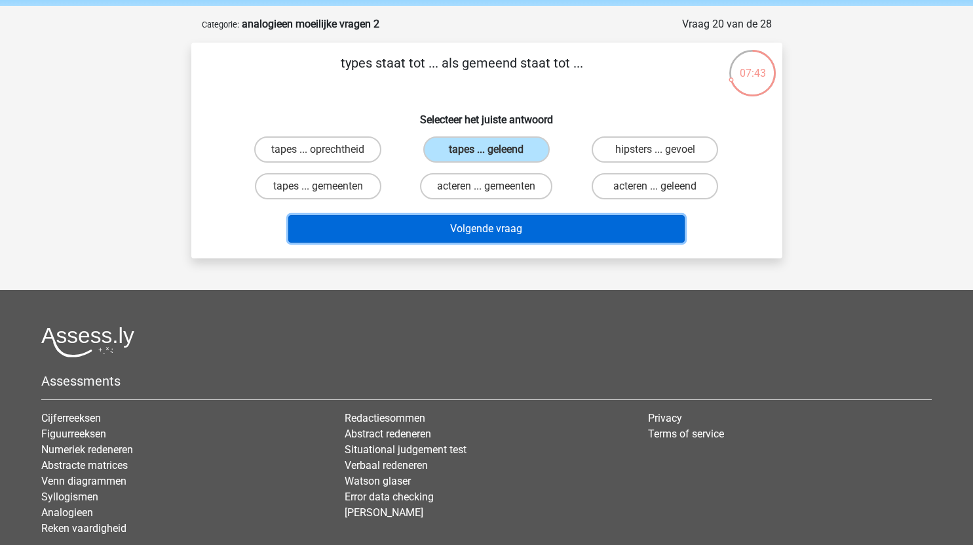
click at [527, 229] on button "Volgende vraag" at bounding box center [486, 229] width 396 height 28
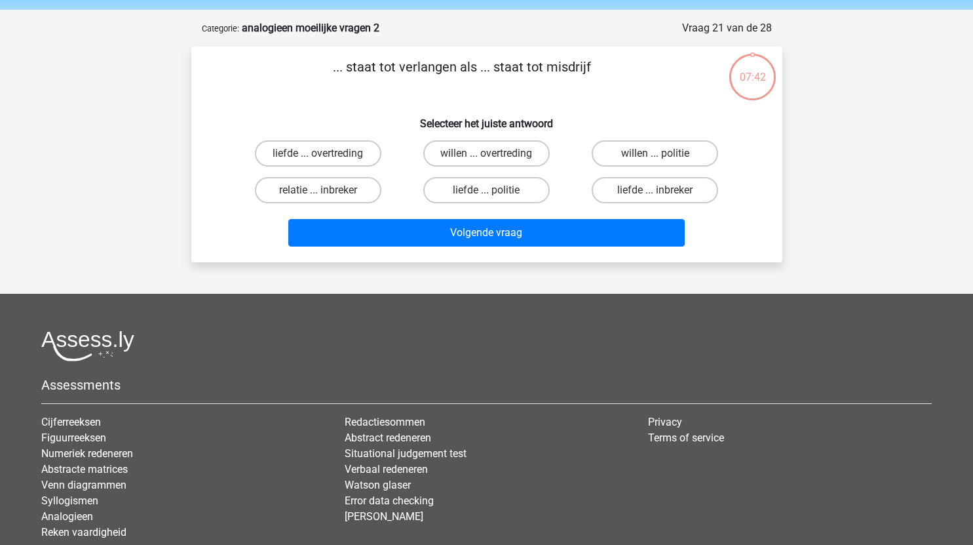
scroll to position [45, 0]
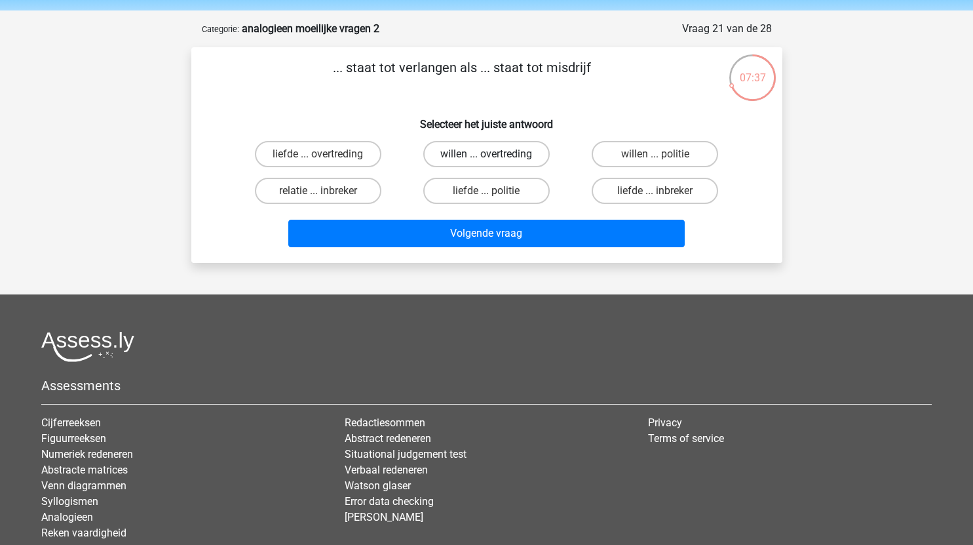
click at [516, 156] on label "willen ... overtreding" at bounding box center [486, 154] width 126 height 26
click at [495, 156] on input "willen ... overtreding" at bounding box center [490, 158] width 9 height 9
radio input "true"
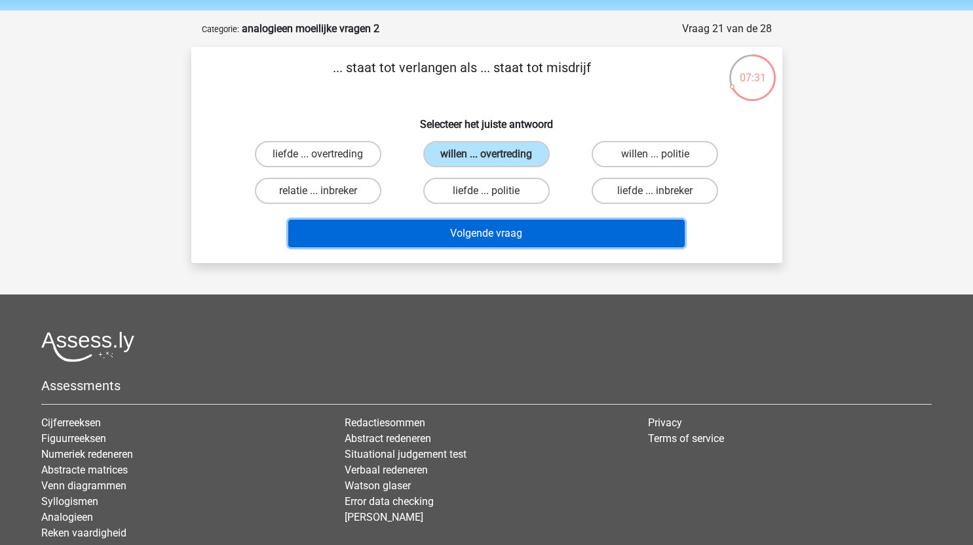
click at [524, 241] on button "Volgende vraag" at bounding box center [486, 234] width 396 height 28
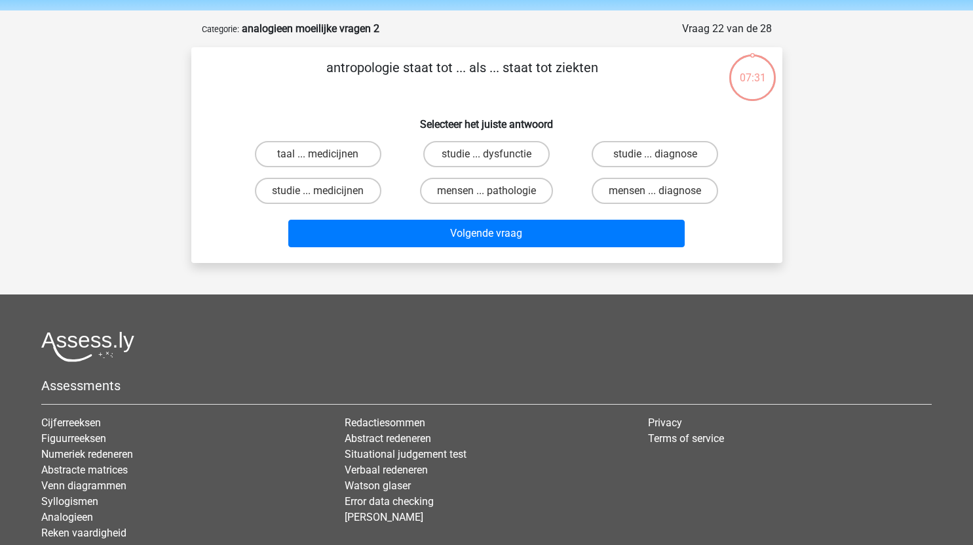
scroll to position [66, 0]
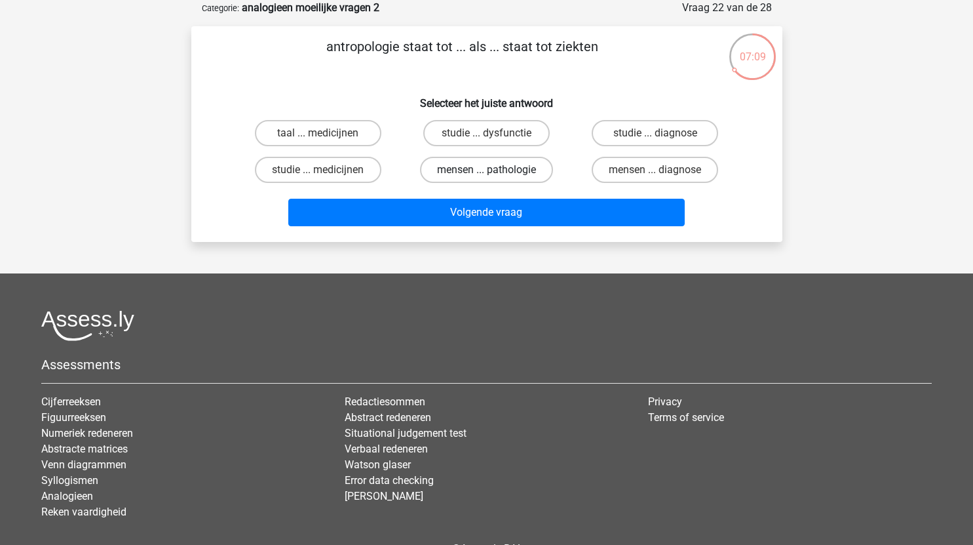
click at [482, 171] on label "mensen ... pathologie" at bounding box center [486, 170] width 133 height 26
click at [486, 171] on input "mensen ... pathologie" at bounding box center [490, 174] width 9 height 9
radio input "true"
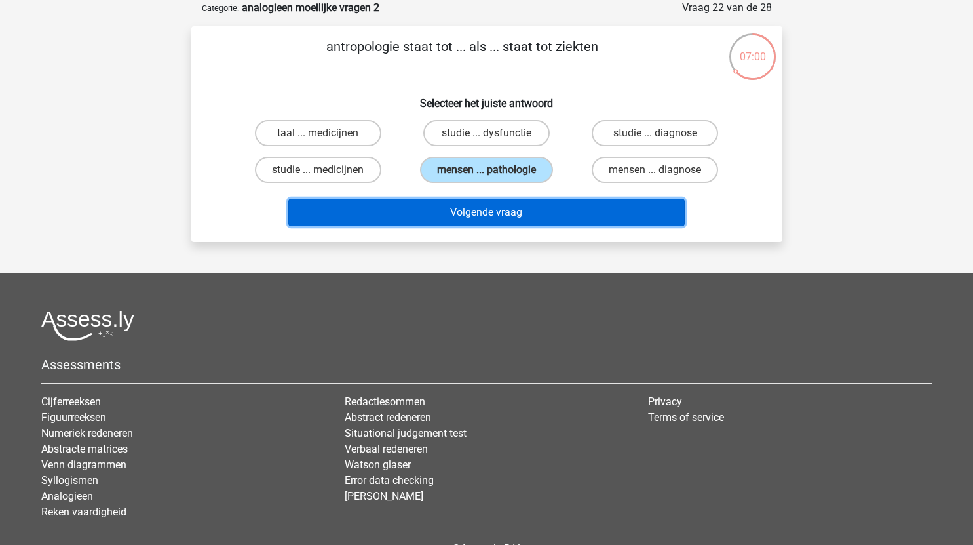
click at [565, 223] on button "Volgende vraag" at bounding box center [486, 213] width 396 height 28
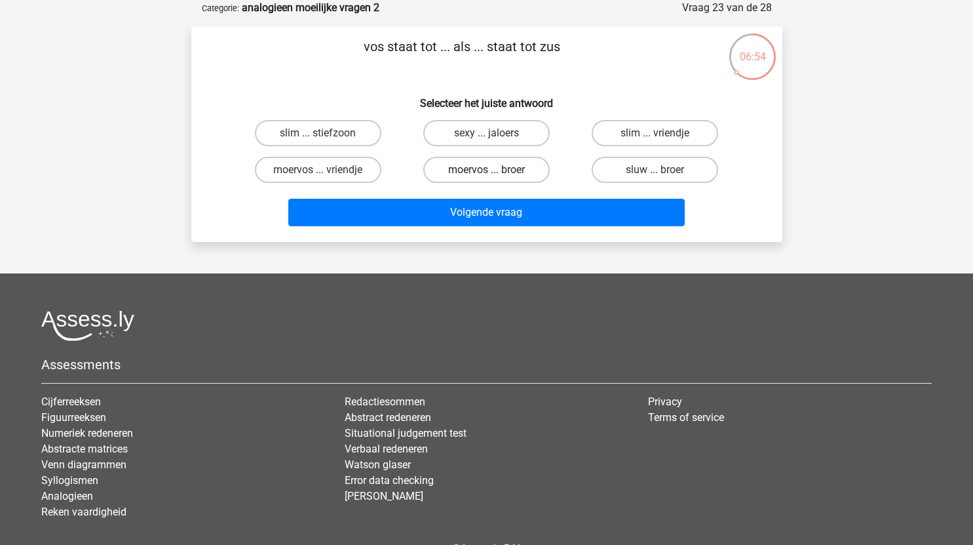
click at [499, 166] on label "moervos ... broer" at bounding box center [486, 170] width 126 height 26
click at [495, 170] on input "moervos ... broer" at bounding box center [490, 174] width 9 height 9
radio input "true"
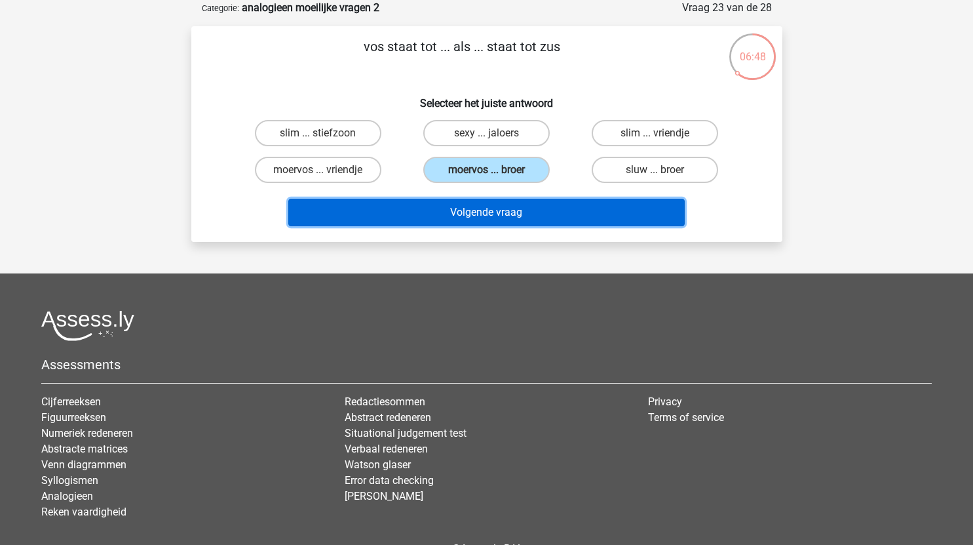
click at [438, 214] on button "Volgende vraag" at bounding box center [486, 213] width 396 height 28
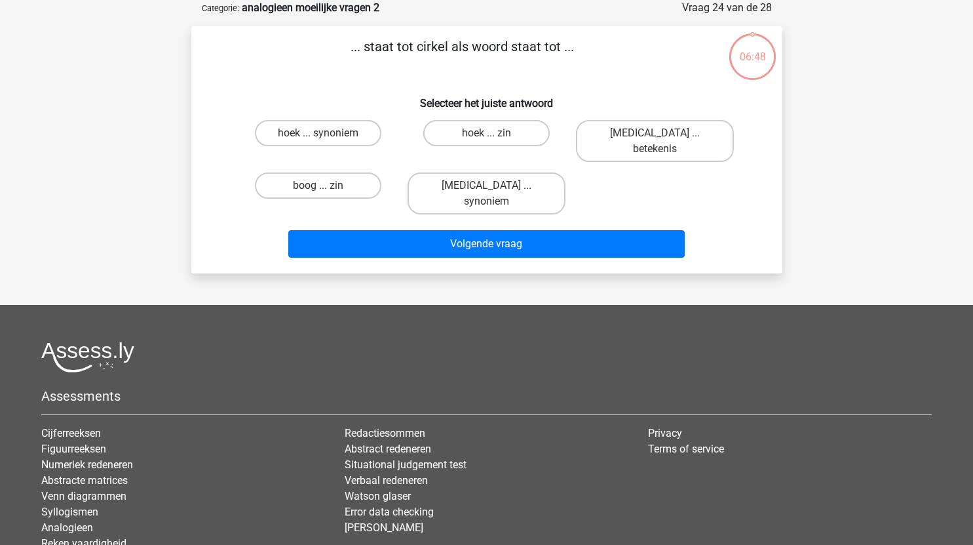
scroll to position [58, 0]
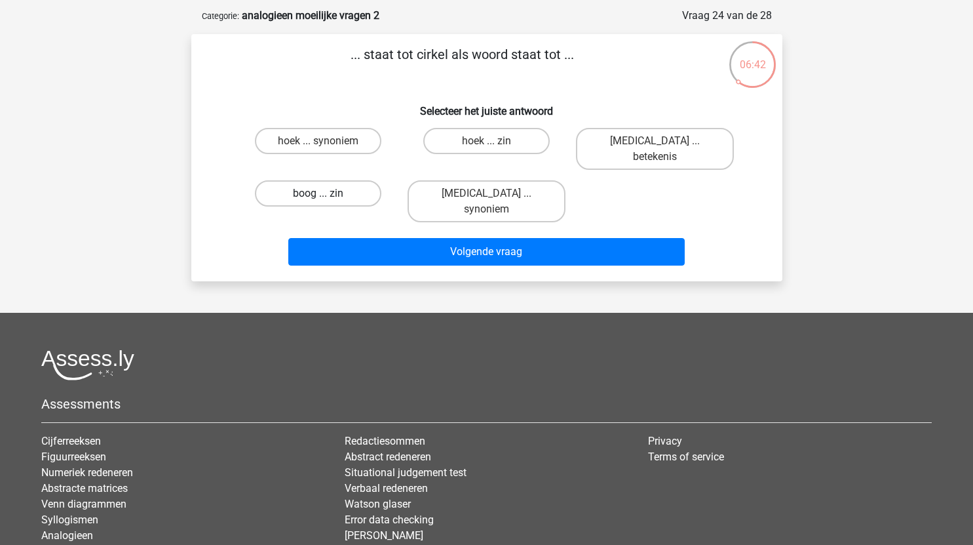
click at [343, 182] on label "boog ... zin" at bounding box center [318, 193] width 126 height 26
click at [326, 193] on input "boog ... zin" at bounding box center [322, 197] width 9 height 9
radio input "true"
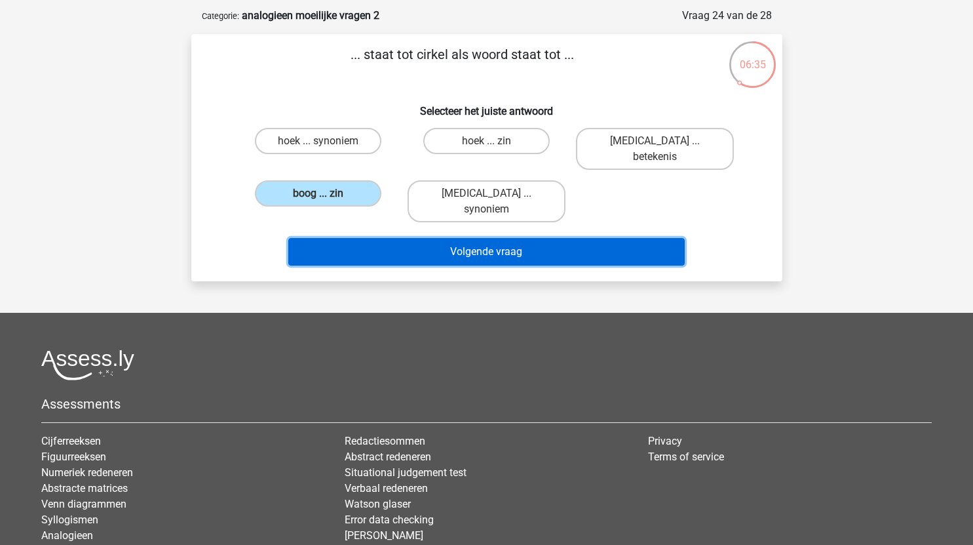
click at [562, 238] on button "Volgende vraag" at bounding box center [486, 252] width 396 height 28
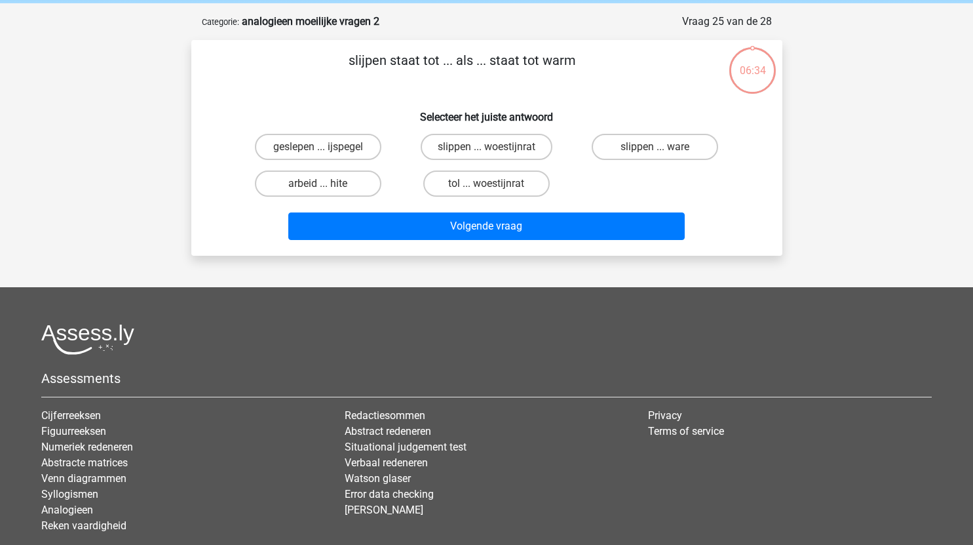
scroll to position [50, 0]
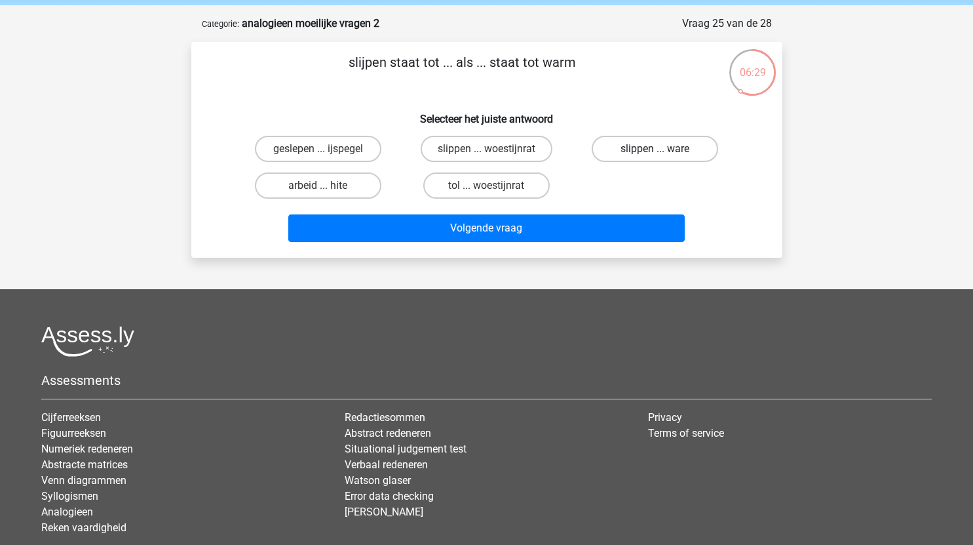
click at [639, 147] on label "slippen ... ware" at bounding box center [655, 149] width 126 height 26
click at [655, 149] on input "slippen ... ware" at bounding box center [659, 153] width 9 height 9
radio input "true"
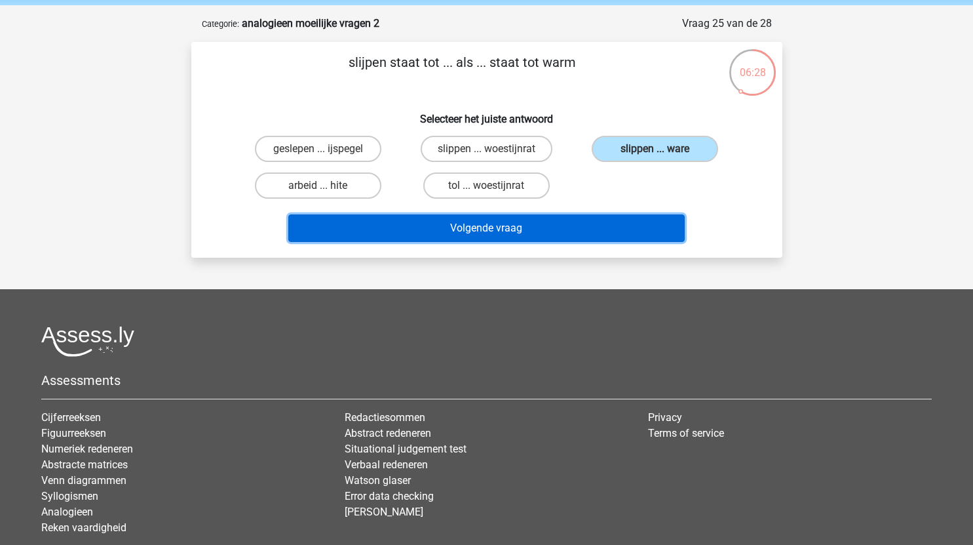
click at [534, 229] on button "Volgende vraag" at bounding box center [486, 228] width 396 height 28
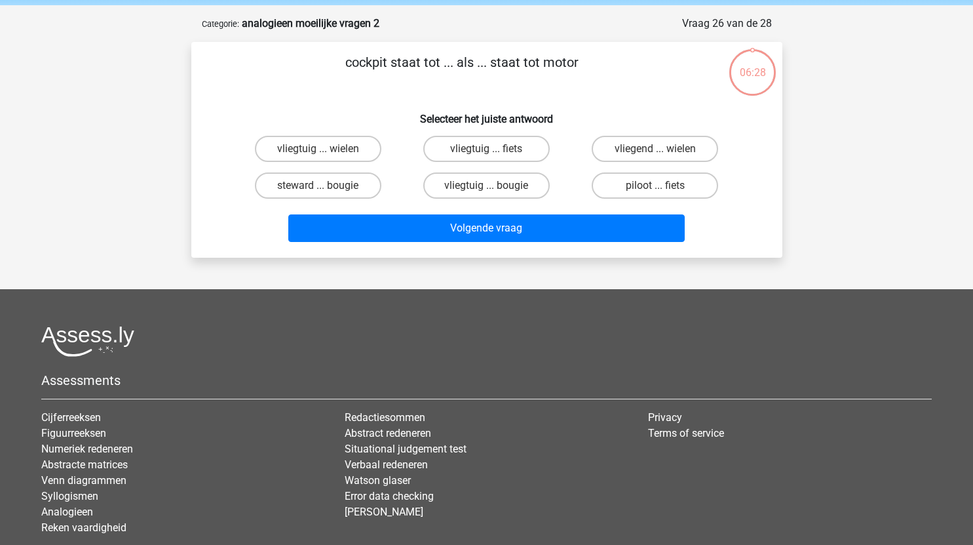
scroll to position [66, 0]
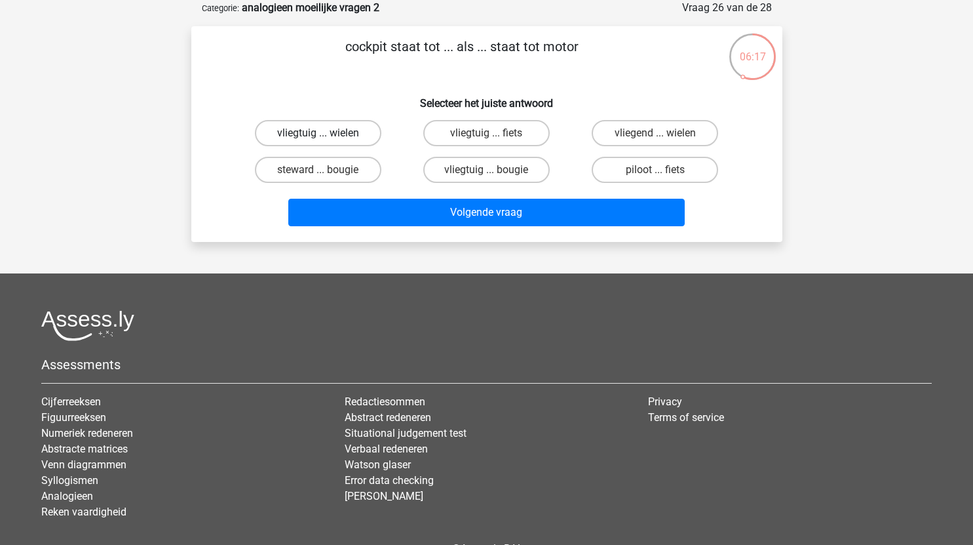
click at [357, 128] on label "vliegtuig ... wielen" at bounding box center [318, 133] width 126 height 26
click at [326, 133] on input "vliegtuig ... wielen" at bounding box center [322, 137] width 9 height 9
radio input "true"
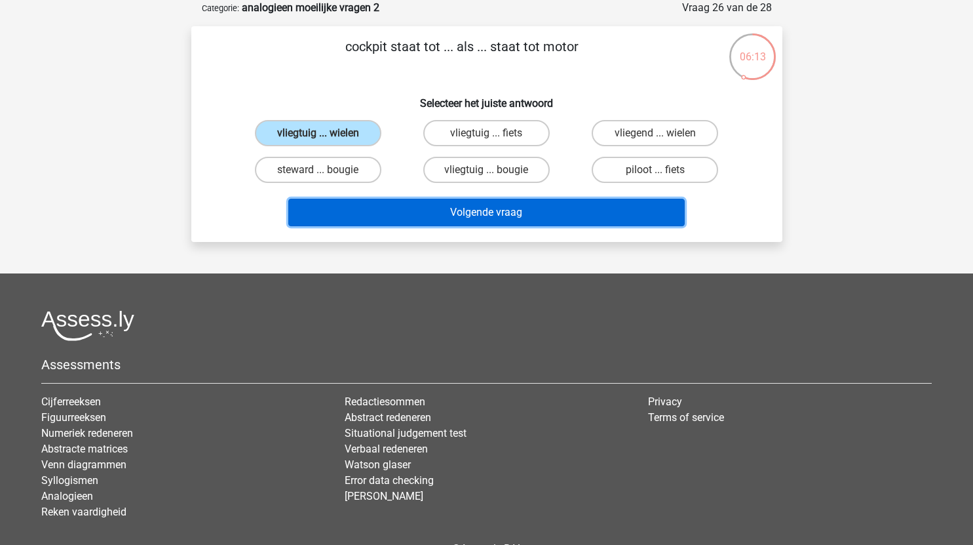
click at [544, 213] on button "Volgende vraag" at bounding box center [486, 213] width 396 height 28
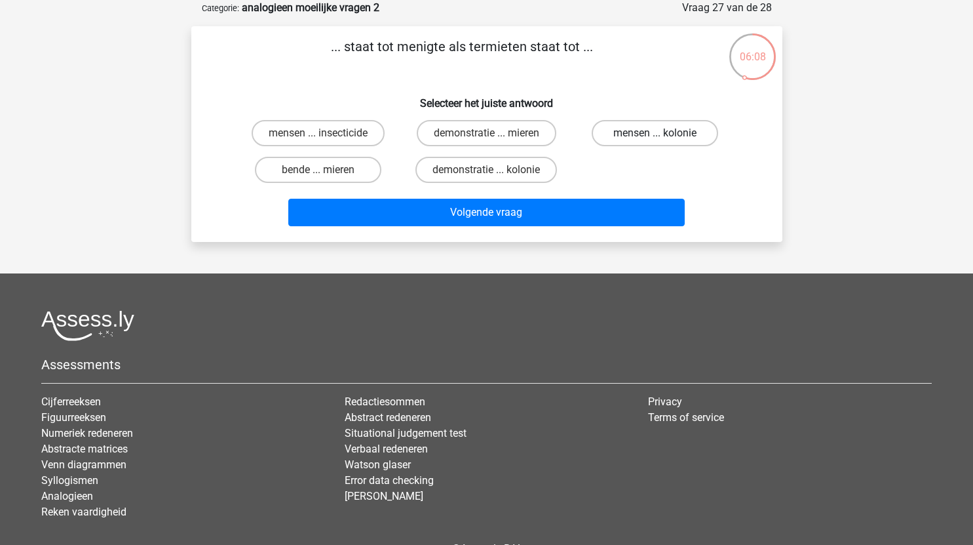
click at [649, 136] on label "mensen ... kolonie" at bounding box center [655, 133] width 126 height 26
click at [655, 136] on input "mensen ... kolonie" at bounding box center [659, 137] width 9 height 9
radio input "true"
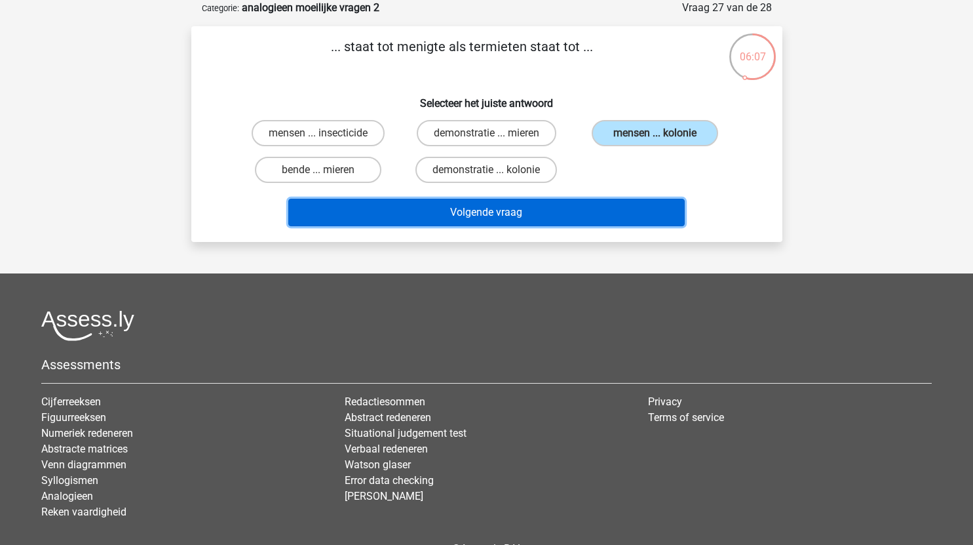
click at [556, 209] on button "Volgende vraag" at bounding box center [486, 213] width 396 height 28
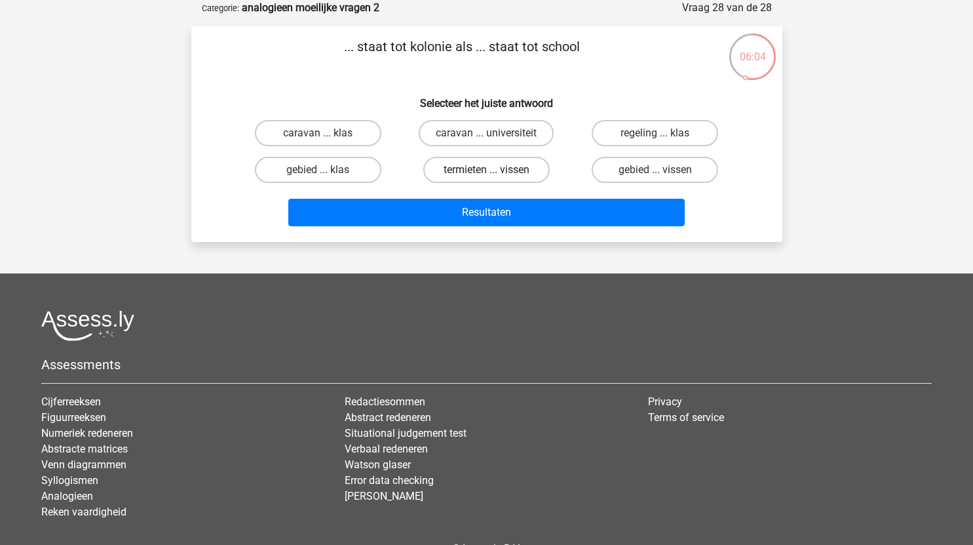
click at [517, 168] on label "termieten ... vissen" at bounding box center [486, 170] width 126 height 26
click at [495, 170] on input "termieten ... vissen" at bounding box center [490, 174] width 9 height 9
radio input "true"
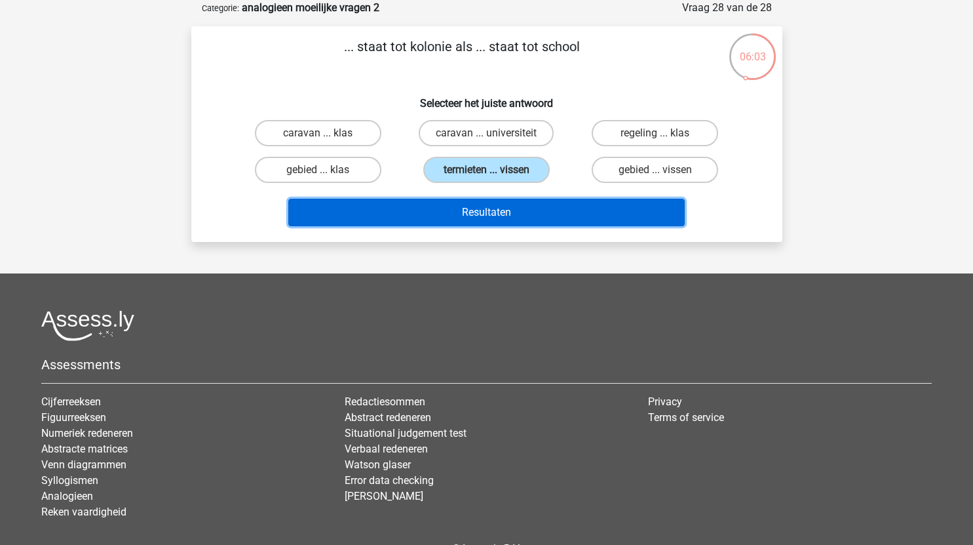
click at [515, 219] on button "Resultaten" at bounding box center [486, 213] width 396 height 28
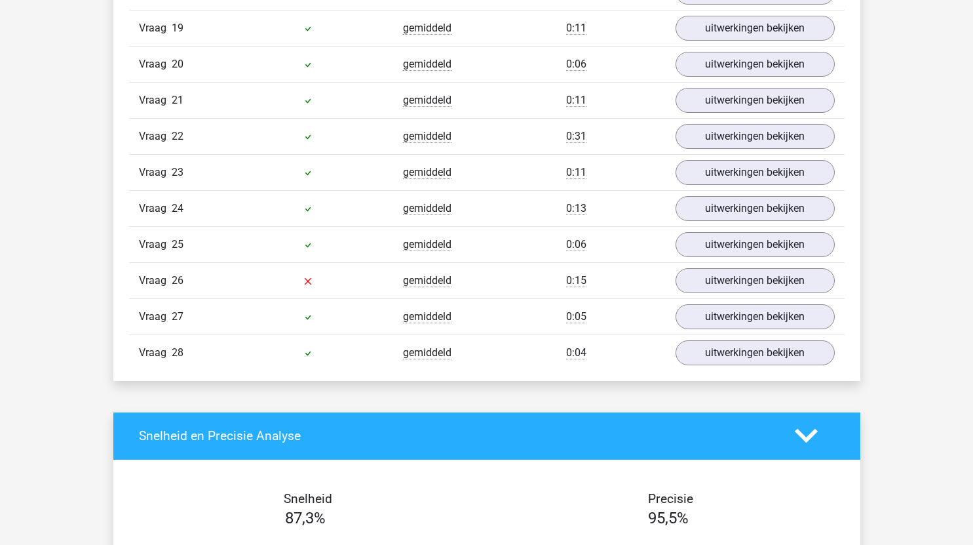
scroll to position [1589, 0]
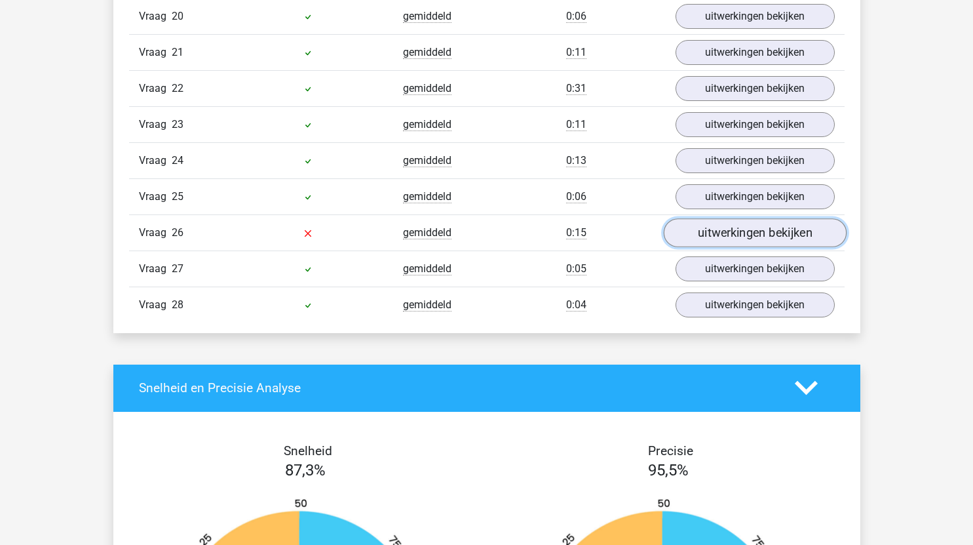
click at [708, 234] on link "uitwerkingen bekijken" at bounding box center [754, 232] width 183 height 29
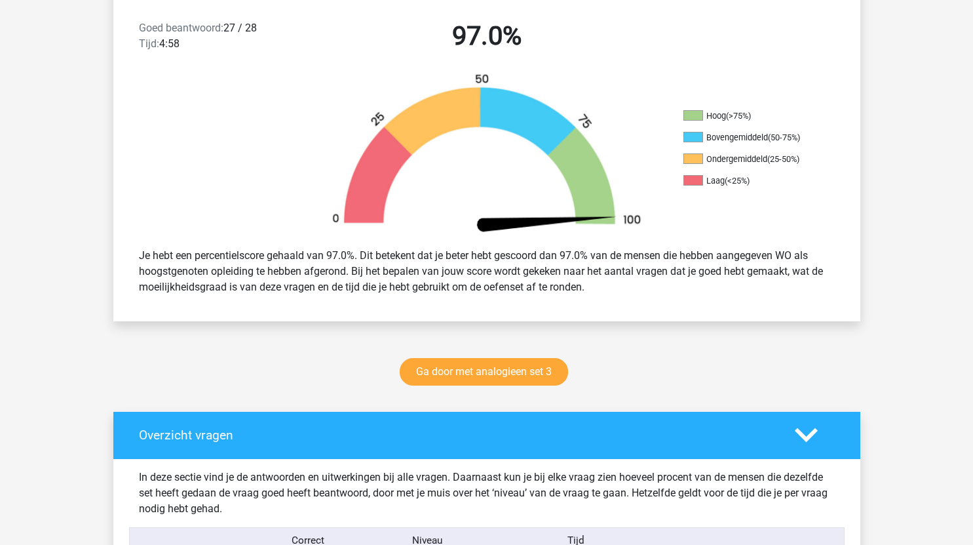
scroll to position [0, 0]
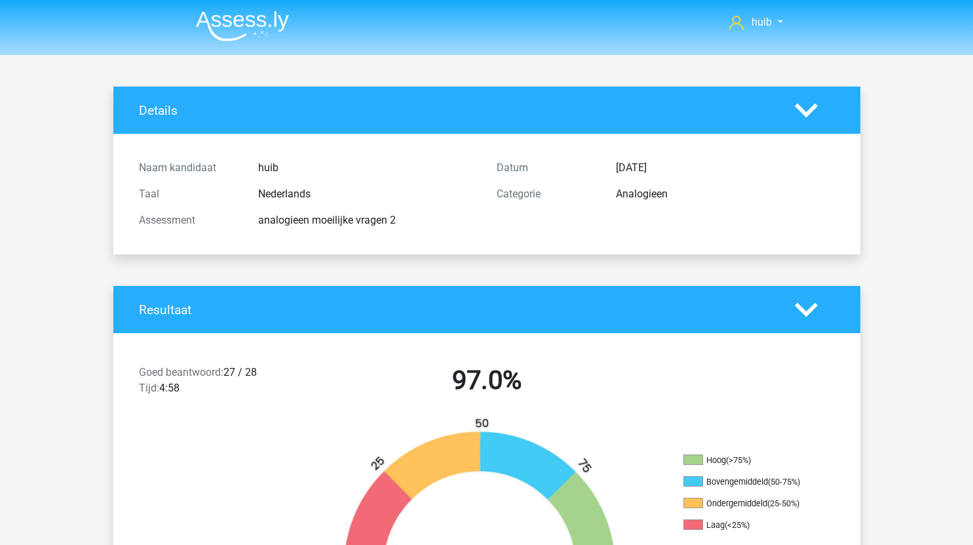
click at [248, 17] on img at bounding box center [242, 25] width 93 height 31
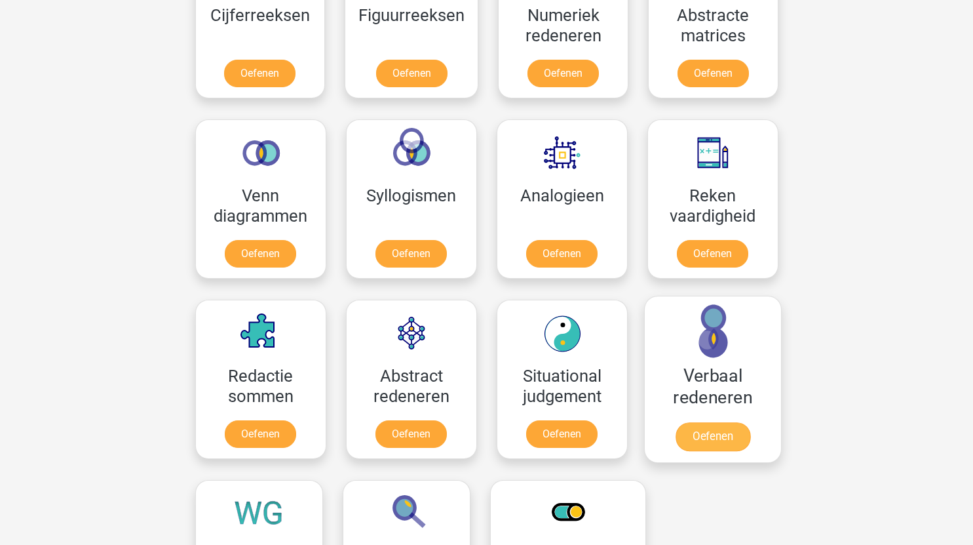
scroll to position [667, 0]
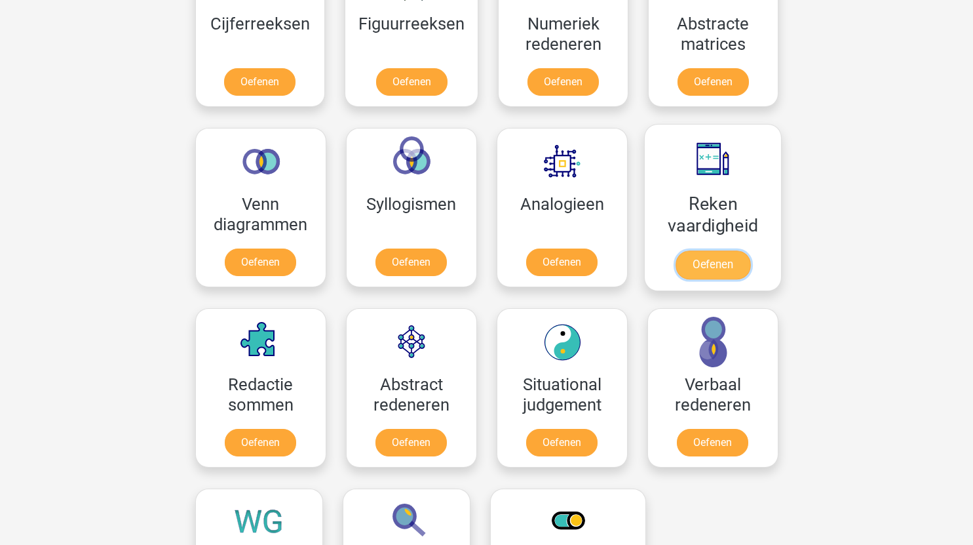
click at [718, 262] on link "Oefenen" at bounding box center [712, 264] width 75 height 29
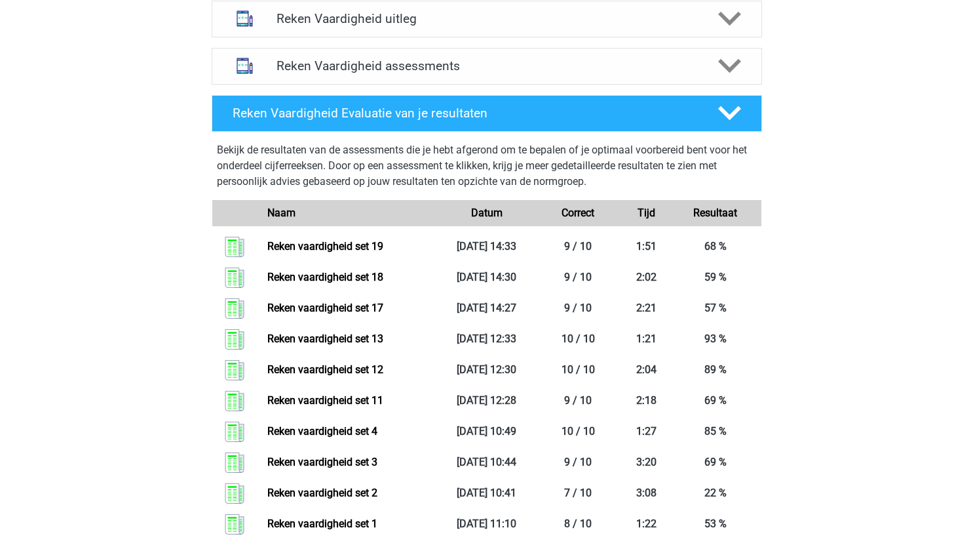
scroll to position [513, 0]
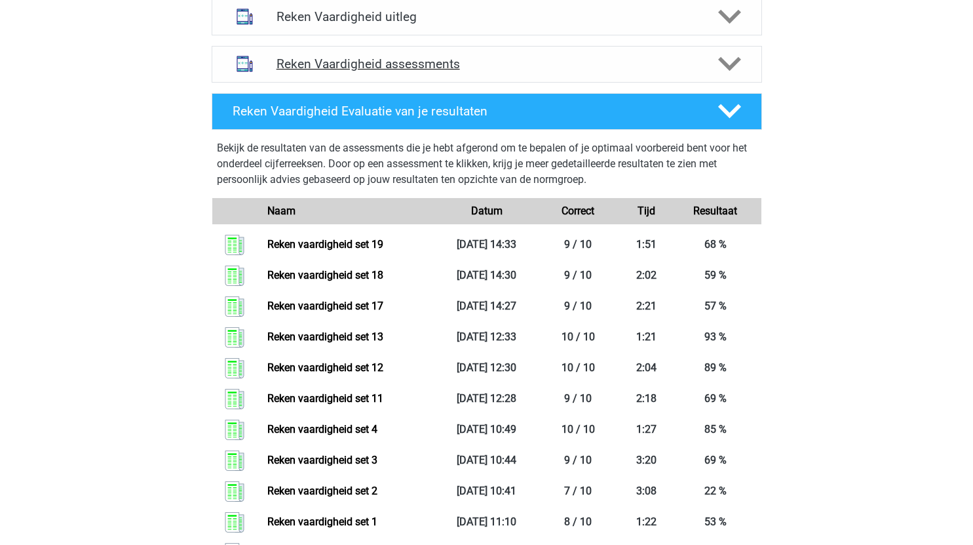
click at [728, 64] on icon at bounding box center [729, 63] width 23 height 23
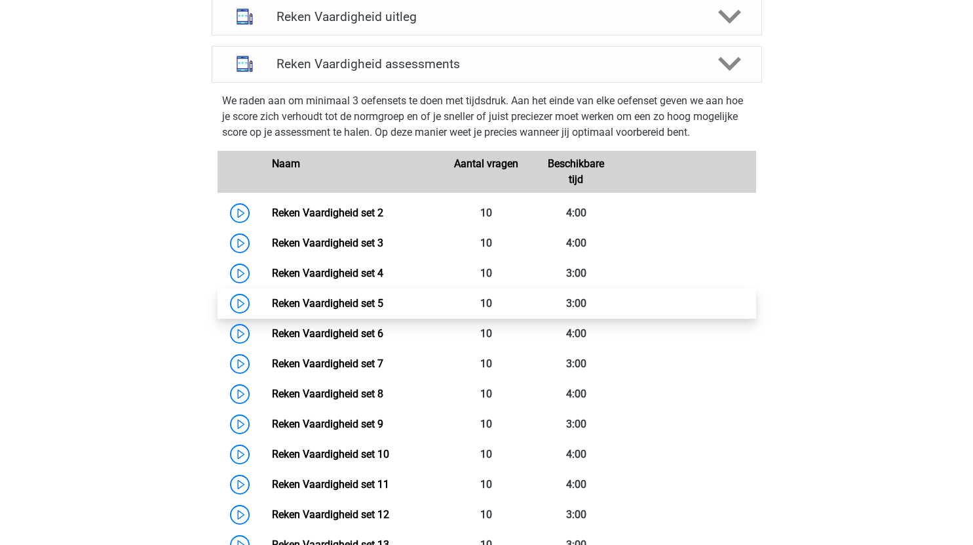
click at [272, 303] on link "Reken Vaardigheid set 5" at bounding box center [327, 303] width 111 height 12
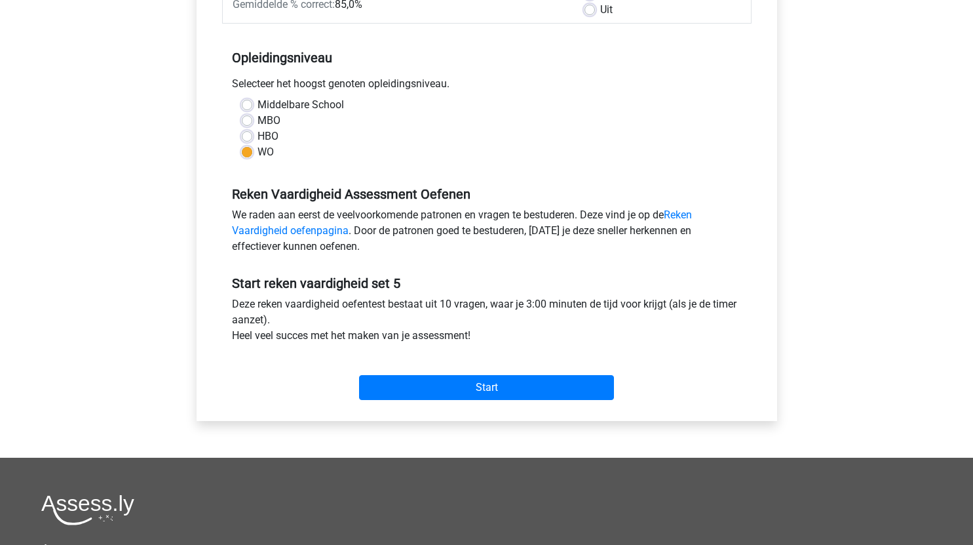
scroll to position [233, 0]
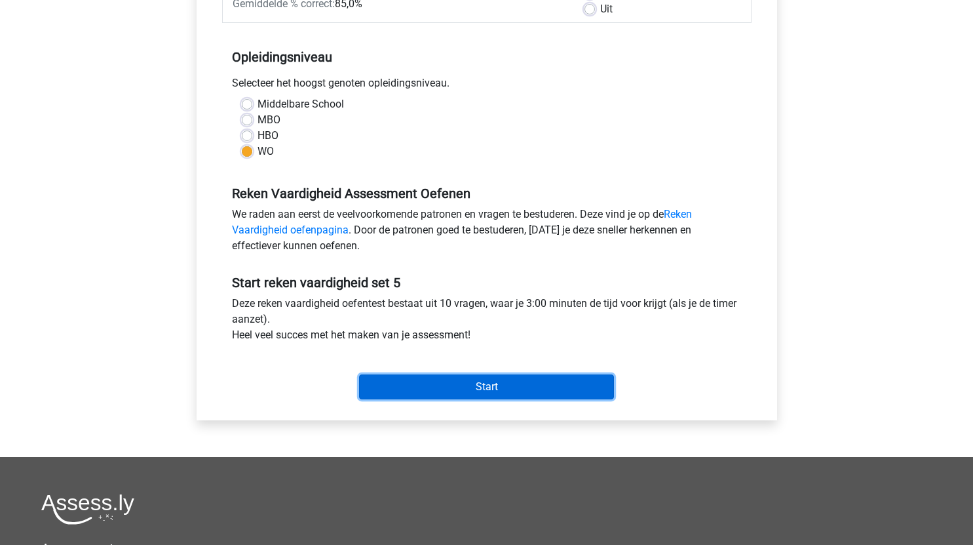
click at [464, 377] on input "Start" at bounding box center [486, 386] width 255 height 25
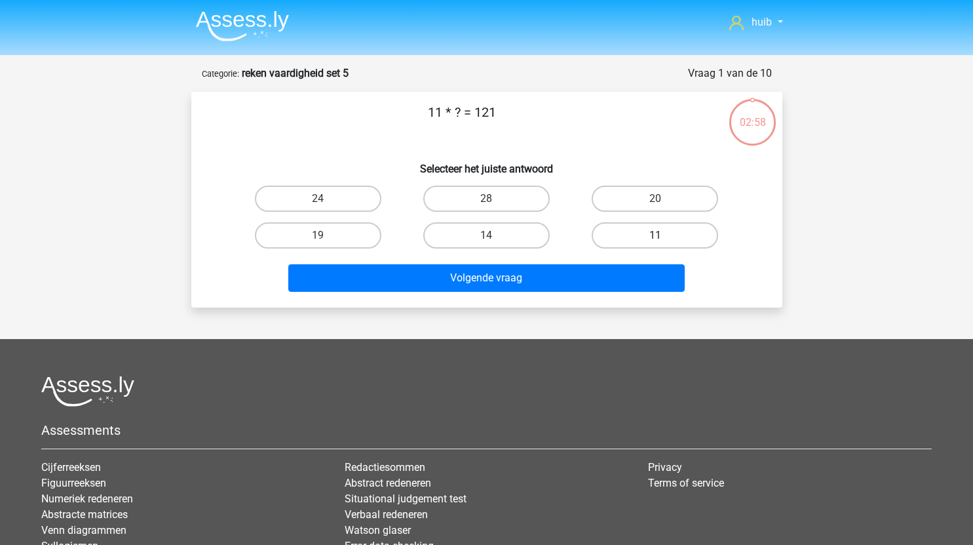
click at [678, 239] on label "11" at bounding box center [655, 235] width 126 height 26
click at [664, 239] on input "11" at bounding box center [659, 239] width 9 height 9
radio input "true"
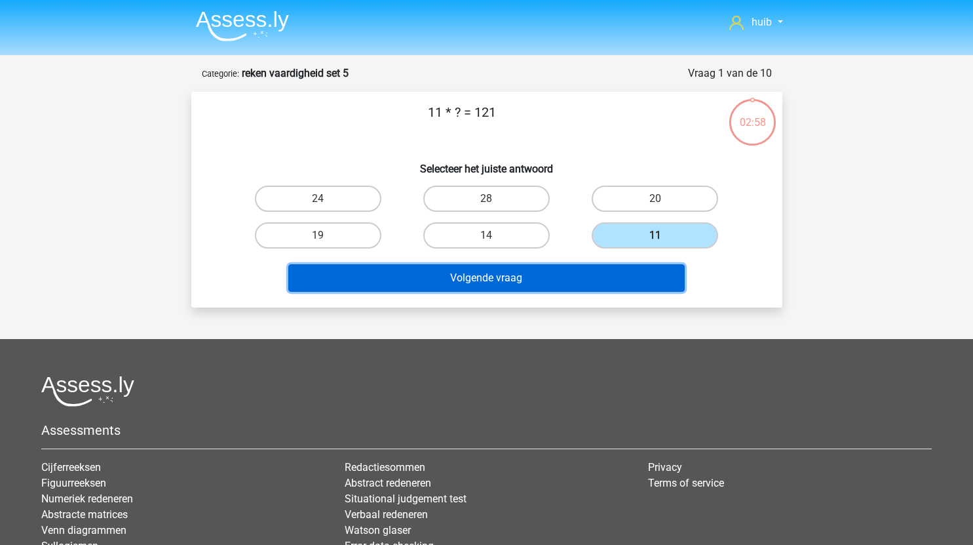
click at [603, 265] on button "Volgende vraag" at bounding box center [486, 278] width 396 height 28
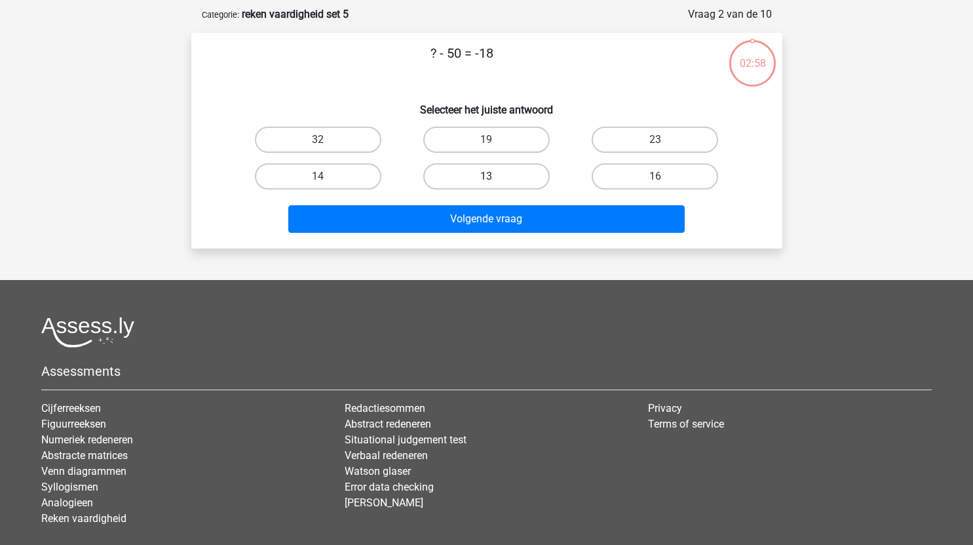
scroll to position [66, 0]
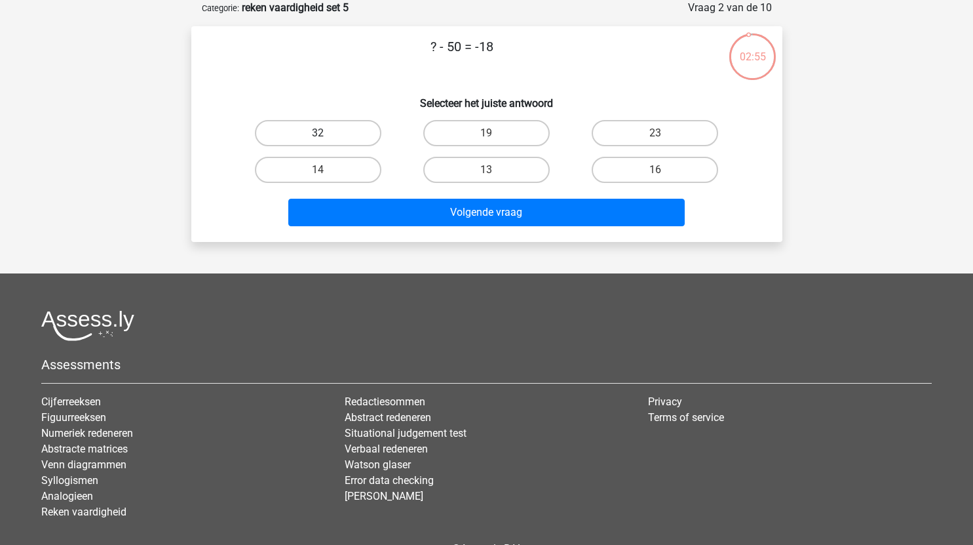
click at [337, 138] on label "32" at bounding box center [318, 133] width 126 height 26
click at [326, 138] on input "32" at bounding box center [322, 137] width 9 height 9
radio input "true"
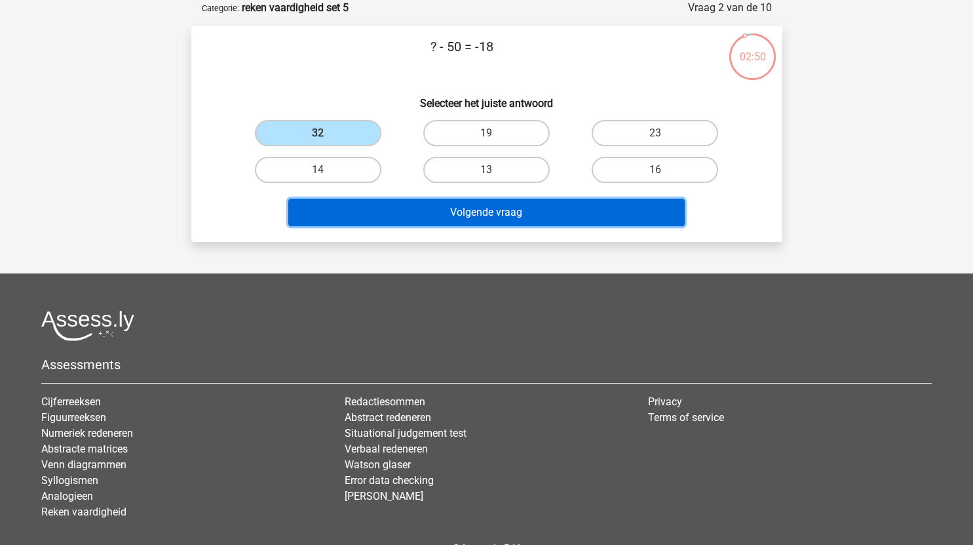
click at [450, 218] on button "Volgende vraag" at bounding box center [486, 213] width 396 height 28
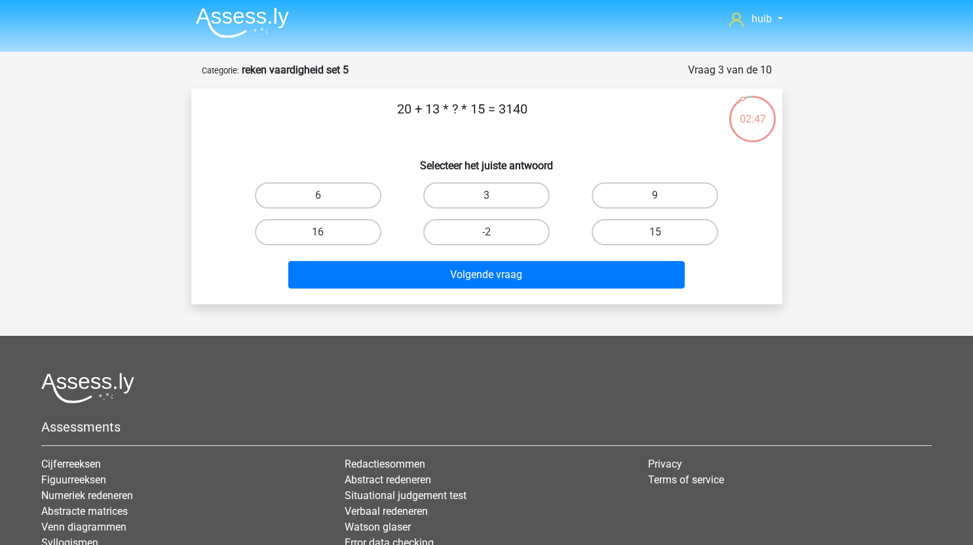
scroll to position [0, 0]
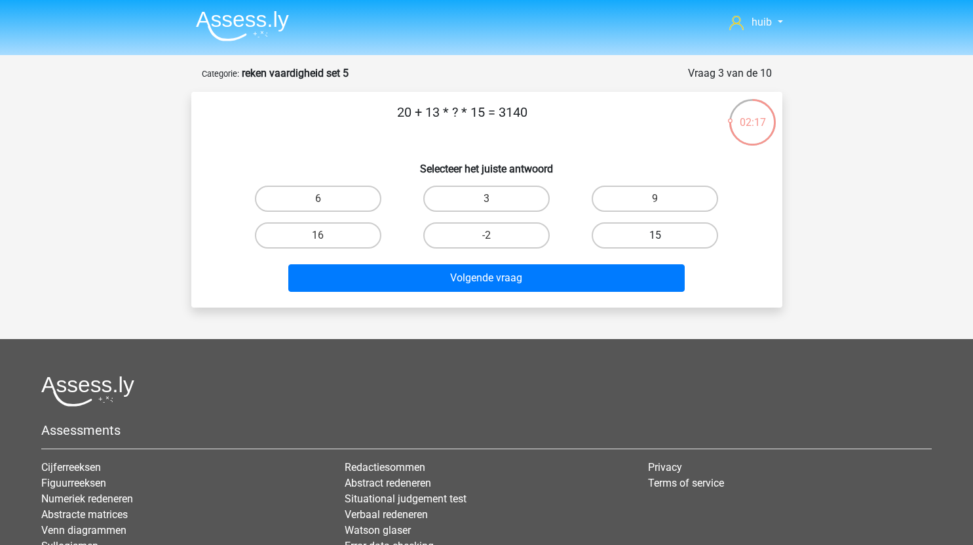
click at [685, 229] on label "15" at bounding box center [655, 235] width 126 height 26
click at [664, 235] on input "15" at bounding box center [659, 239] width 9 height 9
radio input "true"
click at [358, 225] on label "16" at bounding box center [318, 235] width 126 height 26
click at [326, 235] on input "16" at bounding box center [322, 239] width 9 height 9
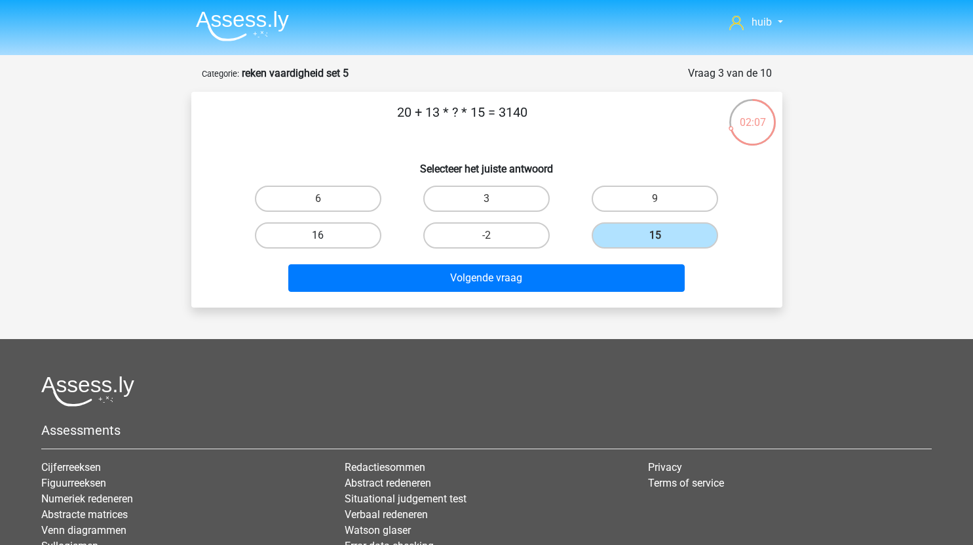
radio input "true"
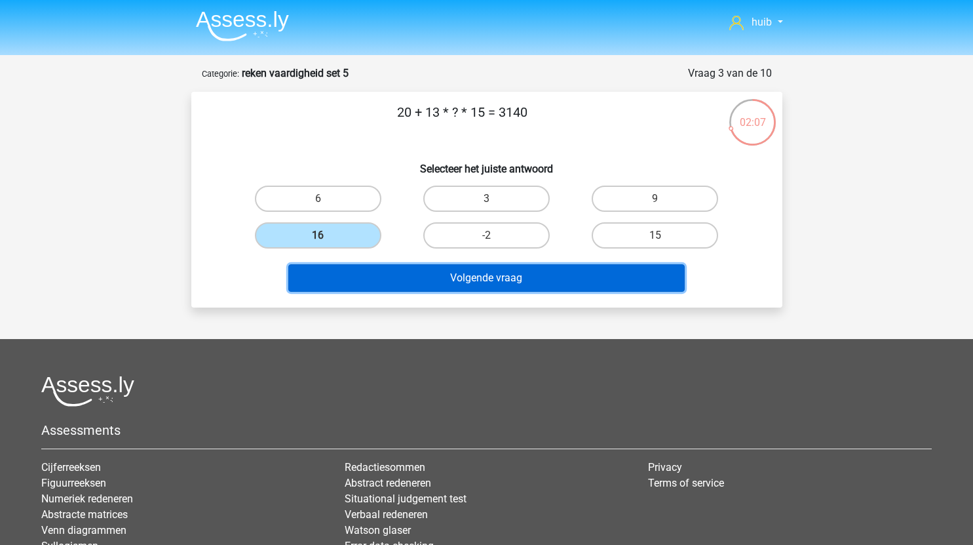
click at [436, 278] on button "Volgende vraag" at bounding box center [486, 278] width 396 height 28
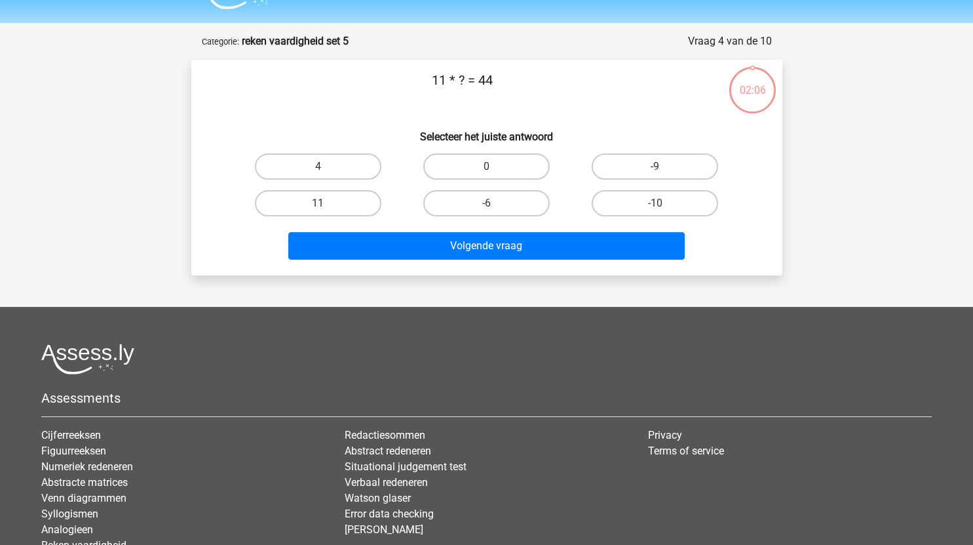
scroll to position [66, 0]
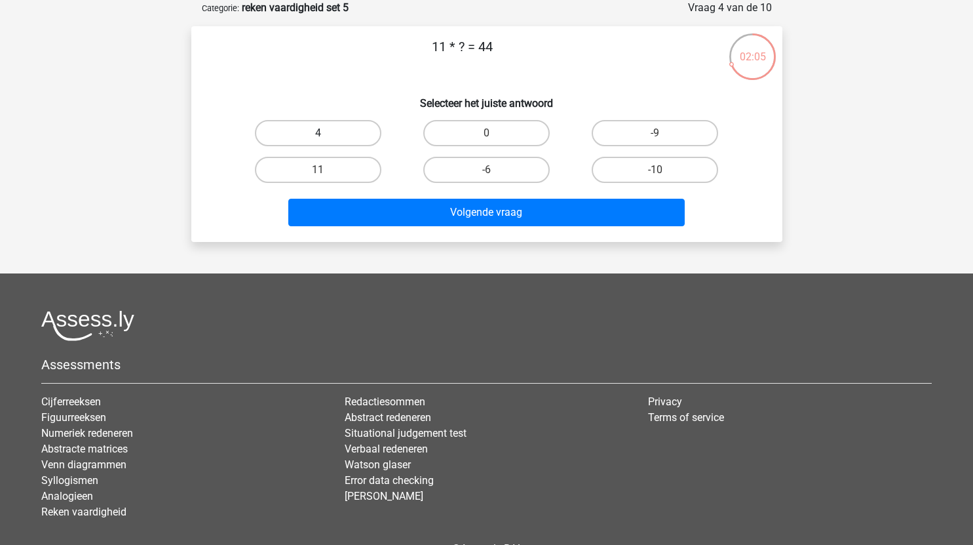
click at [324, 130] on label "4" at bounding box center [318, 133] width 126 height 26
click at [324, 133] on input "4" at bounding box center [322, 137] width 9 height 9
radio input "true"
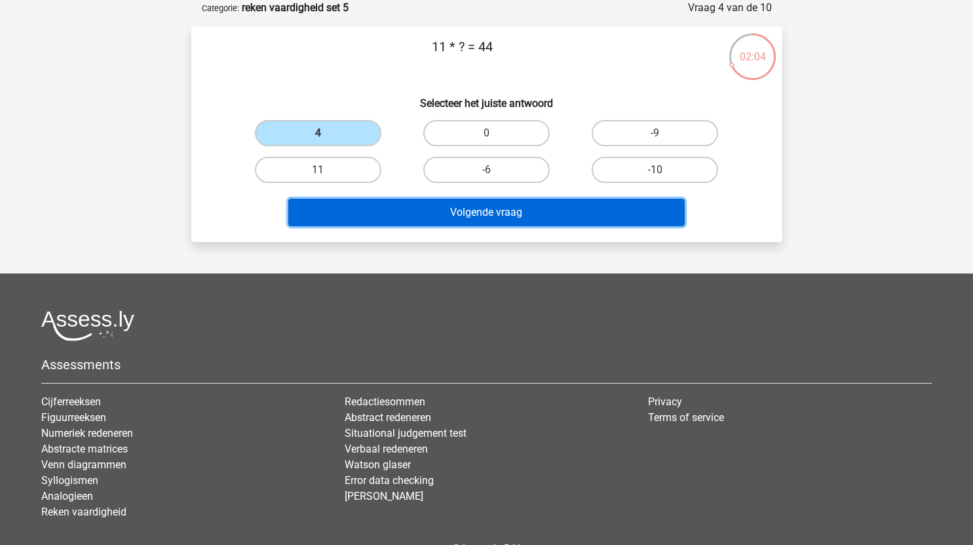
click at [418, 210] on button "Volgende vraag" at bounding box center [486, 213] width 396 height 28
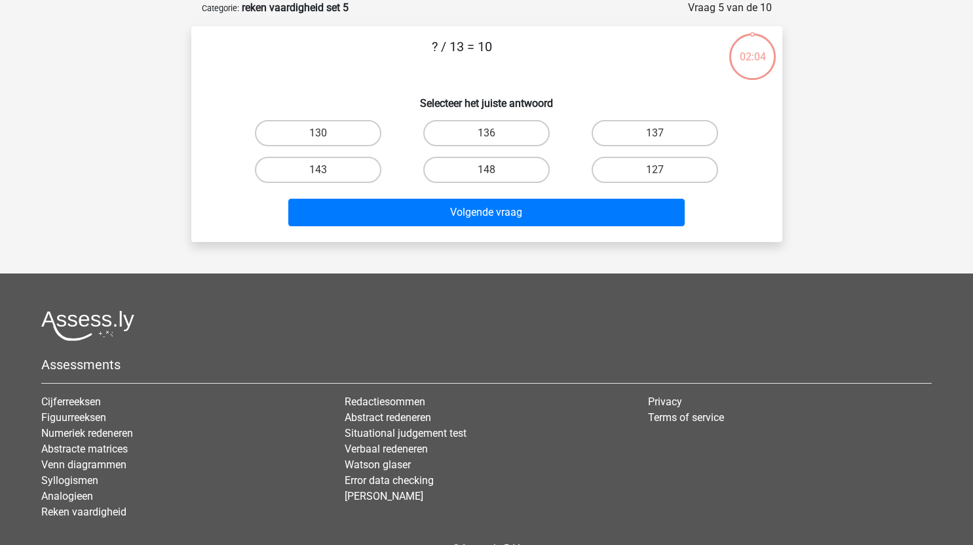
scroll to position [38, 0]
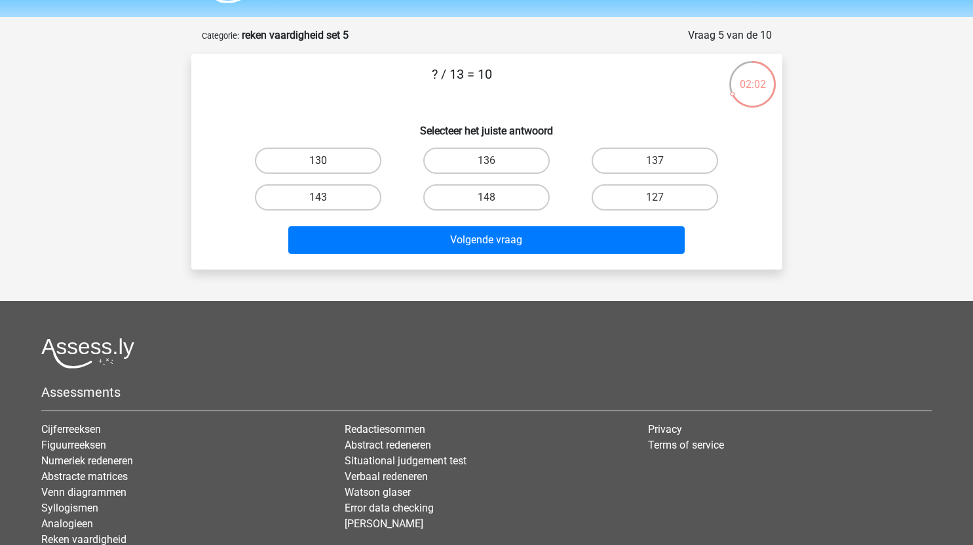
click at [340, 162] on label "130" at bounding box center [318, 160] width 126 height 26
click at [326, 162] on input "130" at bounding box center [322, 165] width 9 height 9
radio input "true"
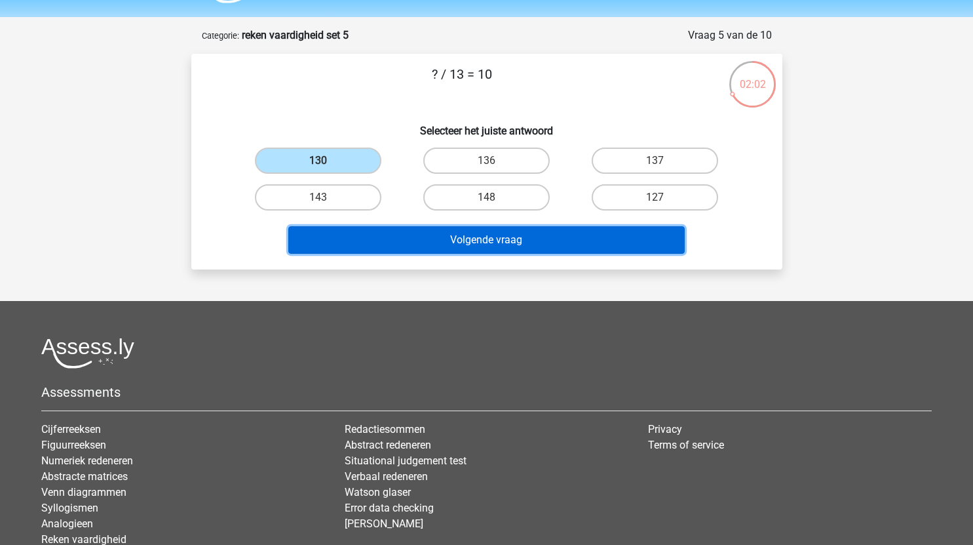
click at [453, 244] on button "Volgende vraag" at bounding box center [486, 240] width 396 height 28
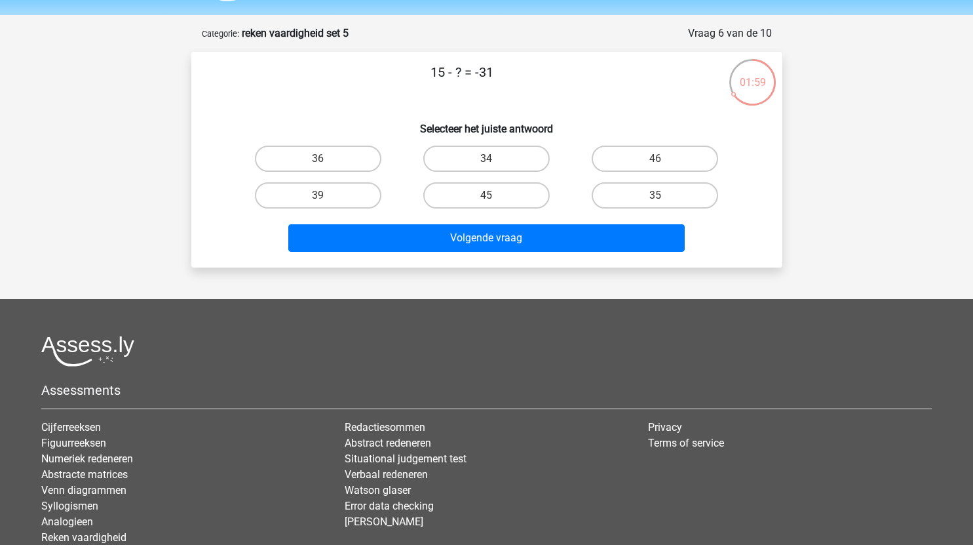
scroll to position [39, 0]
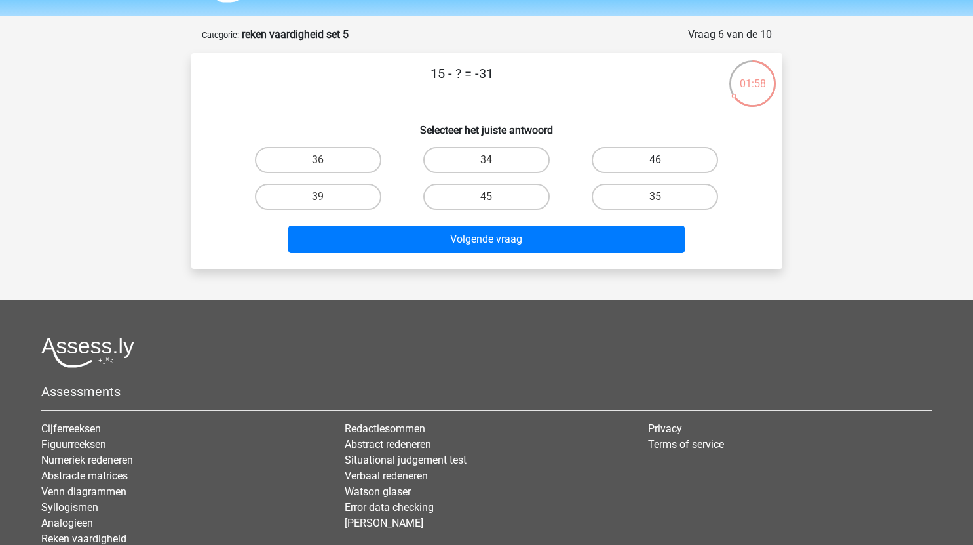
click at [668, 161] on label "46" at bounding box center [655, 160] width 126 height 26
click at [664, 161] on input "46" at bounding box center [659, 164] width 9 height 9
radio input "true"
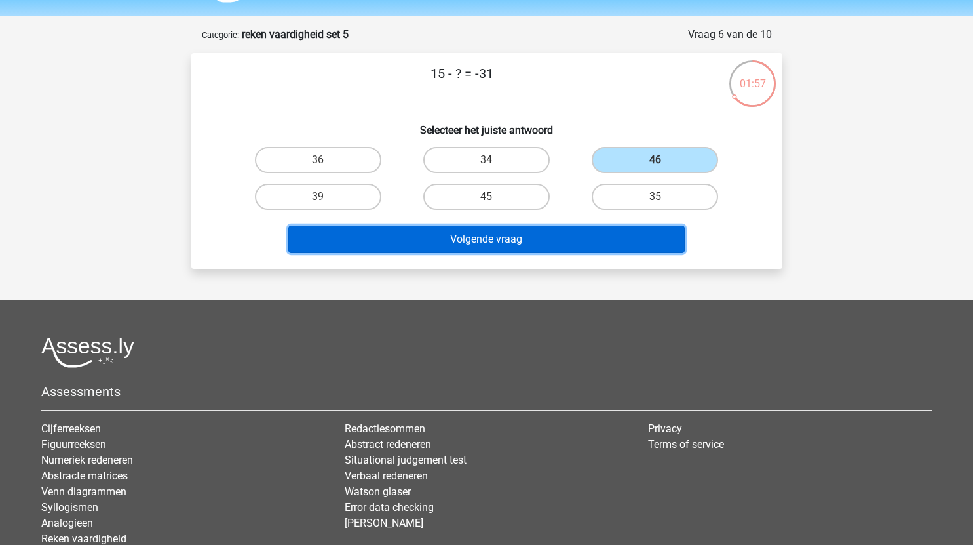
click at [533, 245] on button "Volgende vraag" at bounding box center [486, 239] width 396 height 28
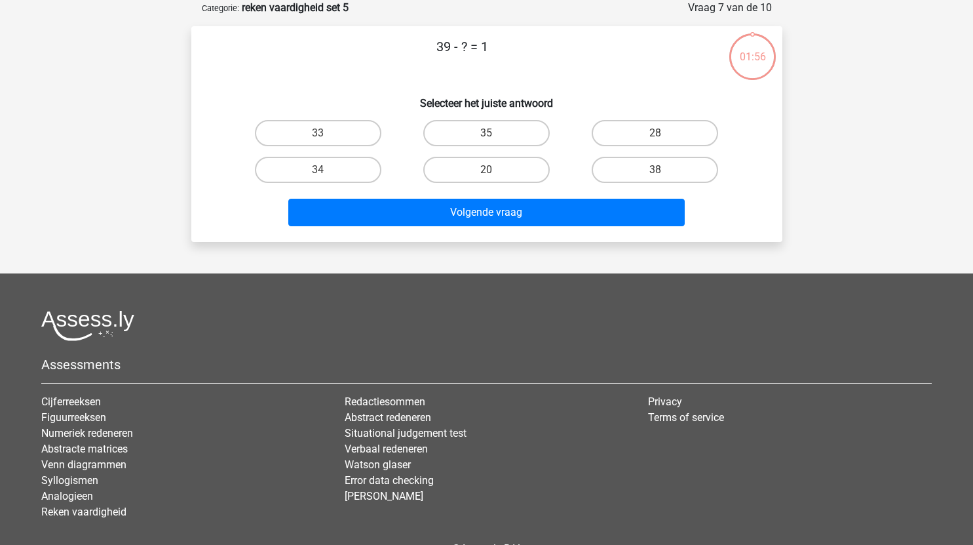
scroll to position [55, 0]
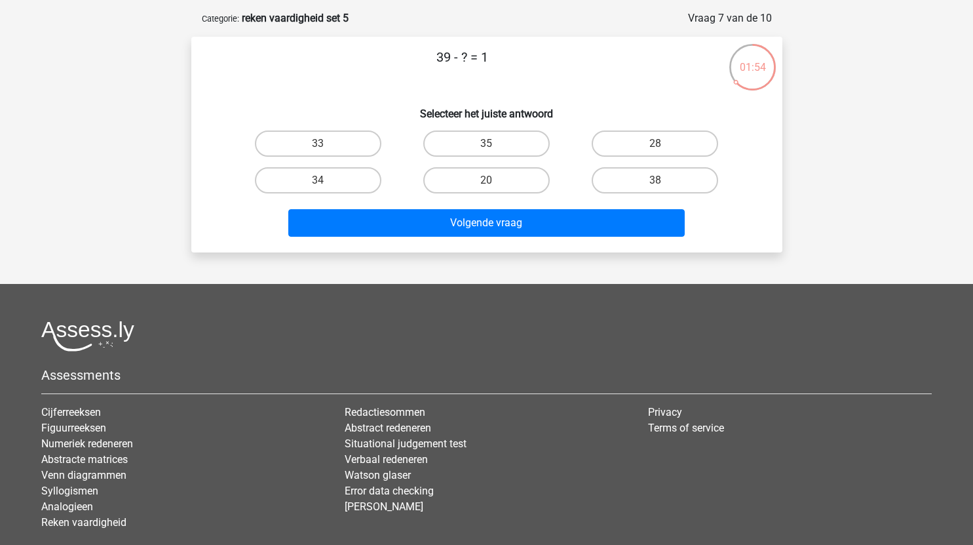
click at [662, 185] on input "38" at bounding box center [659, 184] width 9 height 9
radio input "true"
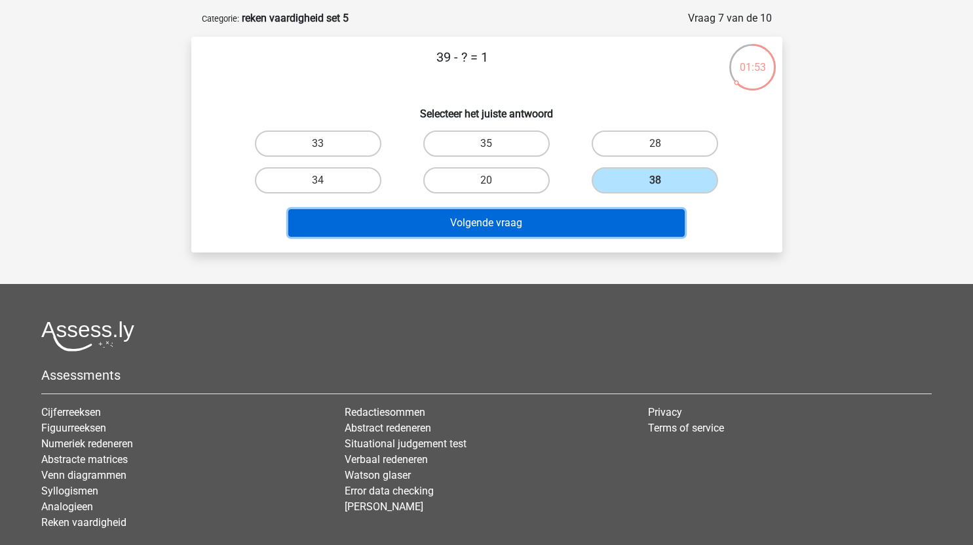
click at [539, 227] on button "Volgende vraag" at bounding box center [486, 223] width 396 height 28
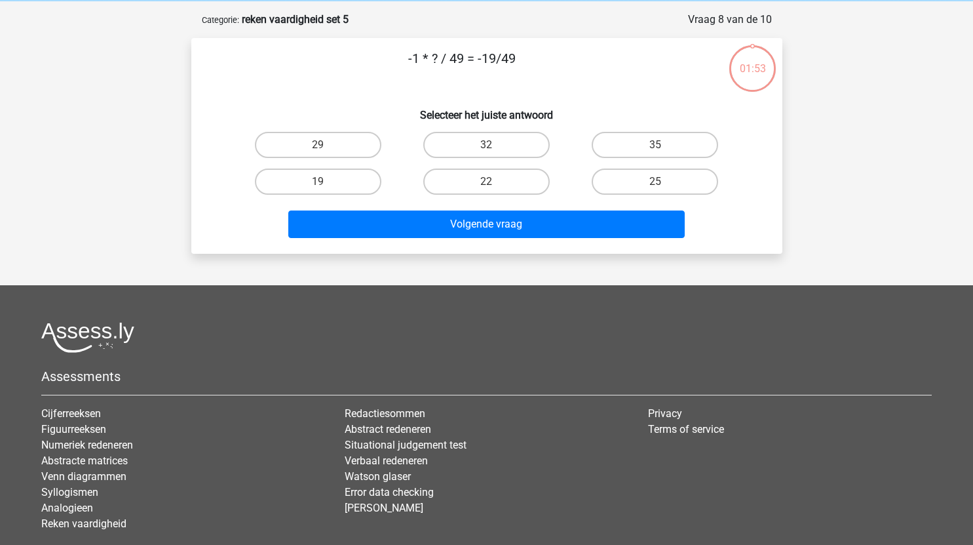
scroll to position [52, 0]
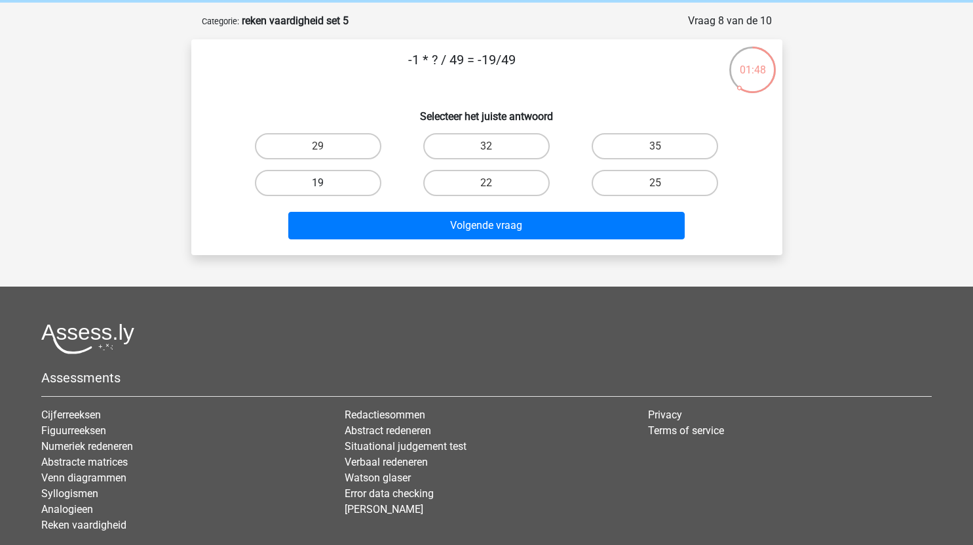
click at [316, 176] on label "19" at bounding box center [318, 183] width 126 height 26
click at [318, 183] on input "19" at bounding box center [322, 187] width 9 height 9
radio input "true"
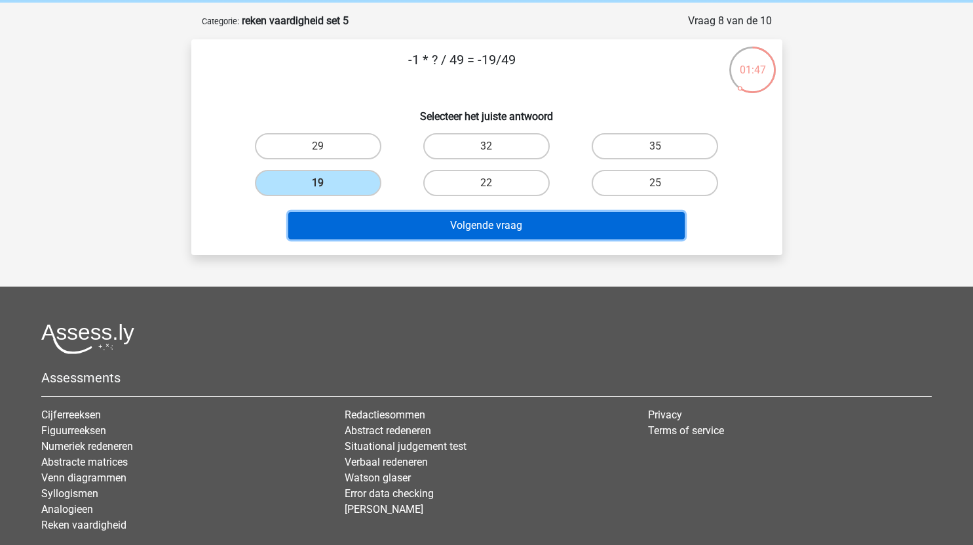
click at [420, 229] on button "Volgende vraag" at bounding box center [486, 226] width 396 height 28
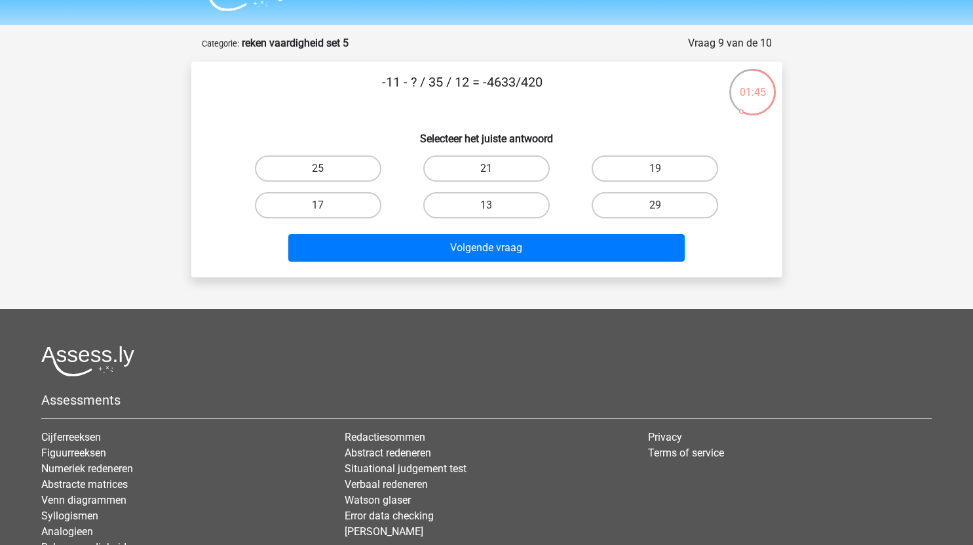
scroll to position [18, 0]
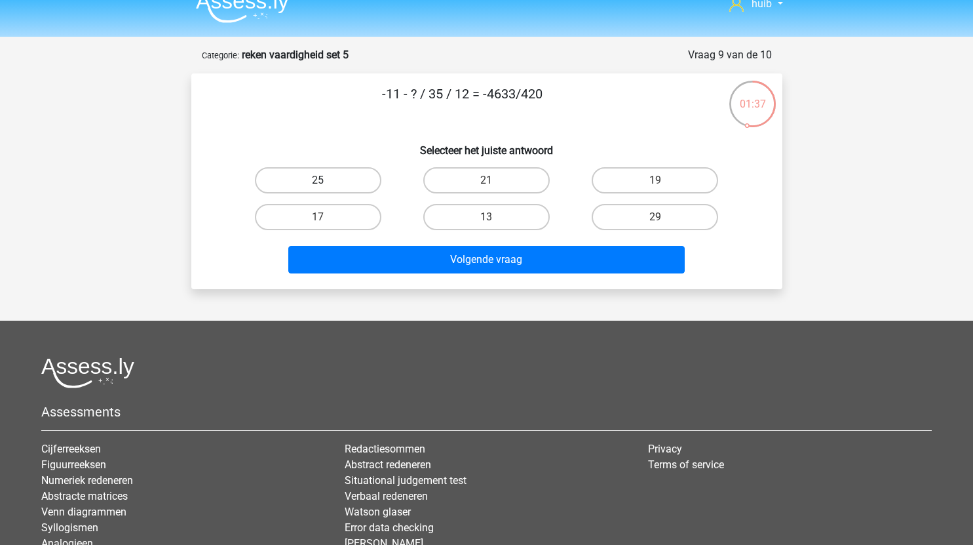
click at [336, 170] on label "25" at bounding box center [318, 180] width 126 height 26
click at [326, 180] on input "25" at bounding box center [322, 184] width 9 height 9
radio input "true"
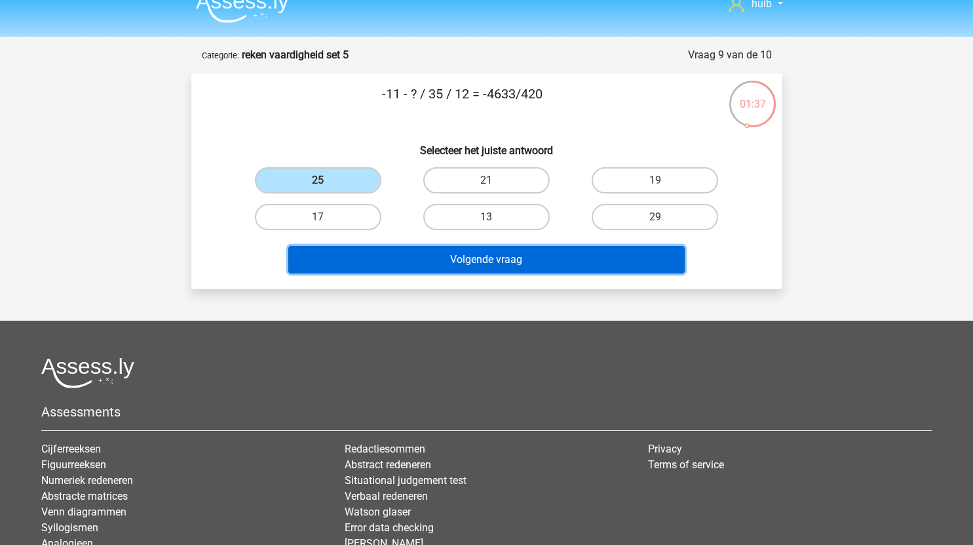
click at [496, 263] on button "Volgende vraag" at bounding box center [486, 260] width 396 height 28
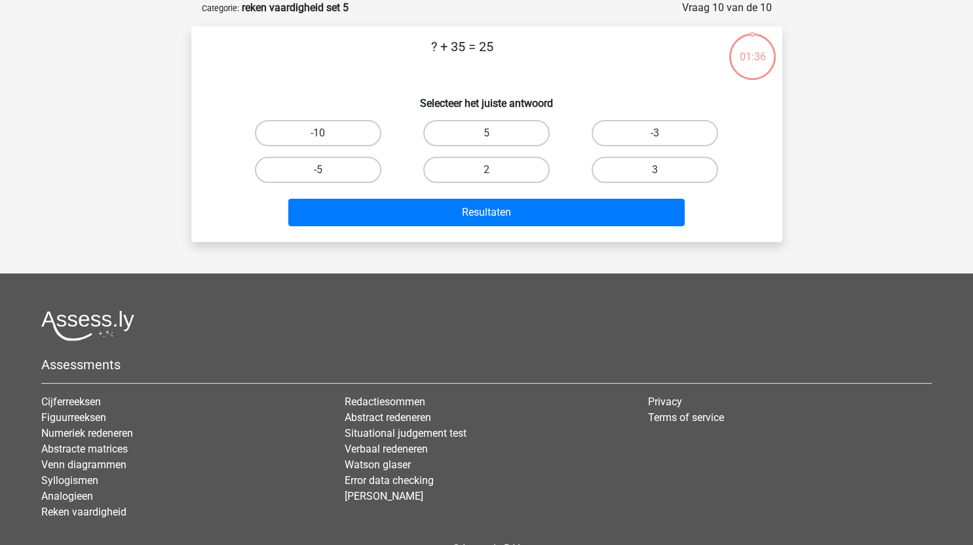
scroll to position [51, 0]
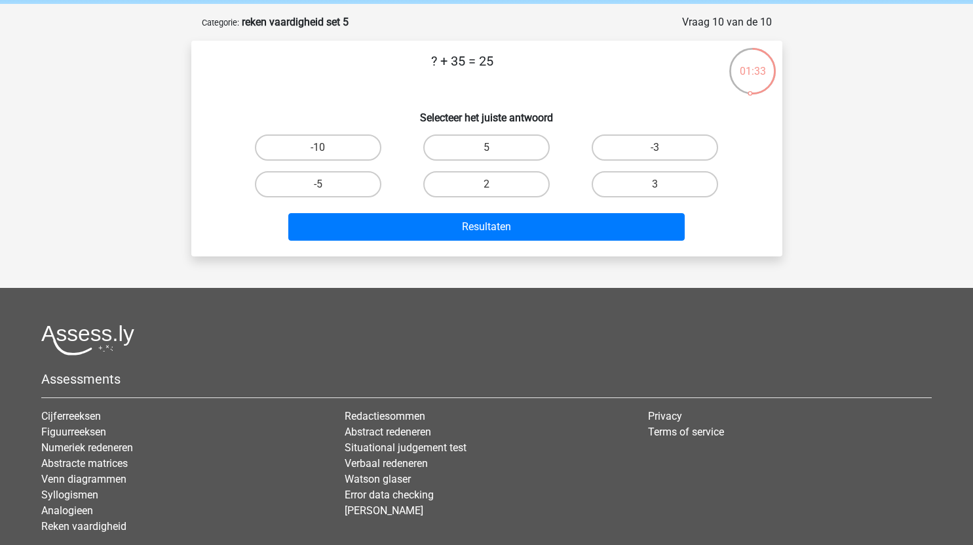
drag, startPoint x: 347, startPoint y: 151, endPoint x: 393, endPoint y: 91, distance: 75.6
click at [393, 91] on div "? + 35 = 25 Selecteer het juiste antwoord -10 5 -3 -5" at bounding box center [487, 148] width 581 height 195
click at [341, 136] on label "-10" at bounding box center [318, 147] width 126 height 26
click at [326, 147] on input "-10" at bounding box center [322, 151] width 9 height 9
radio input "true"
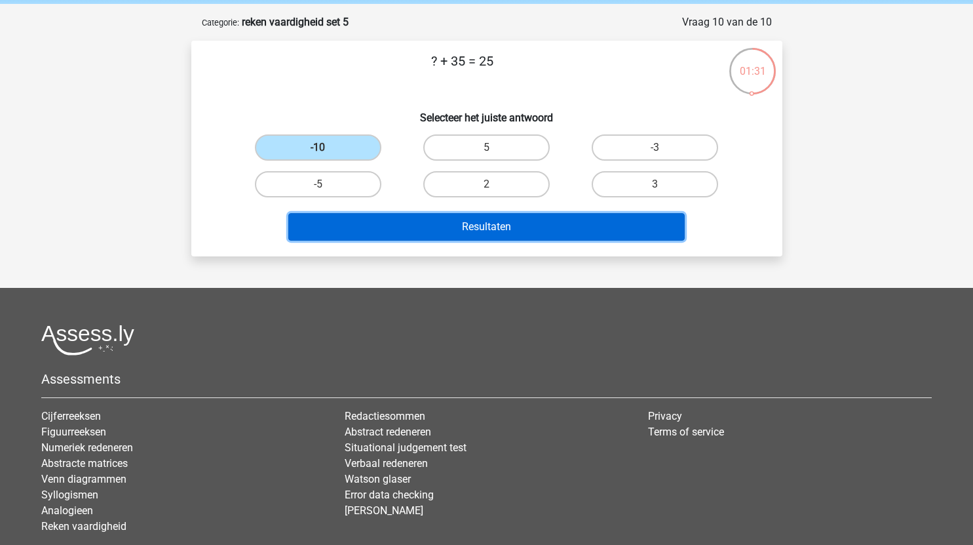
click at [450, 227] on button "Resultaten" at bounding box center [486, 227] width 396 height 28
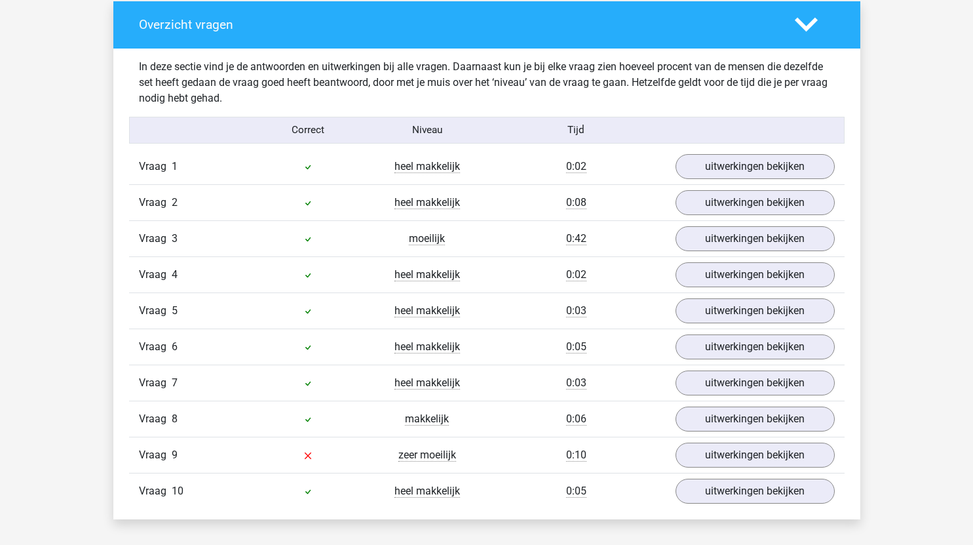
scroll to position [870, 0]
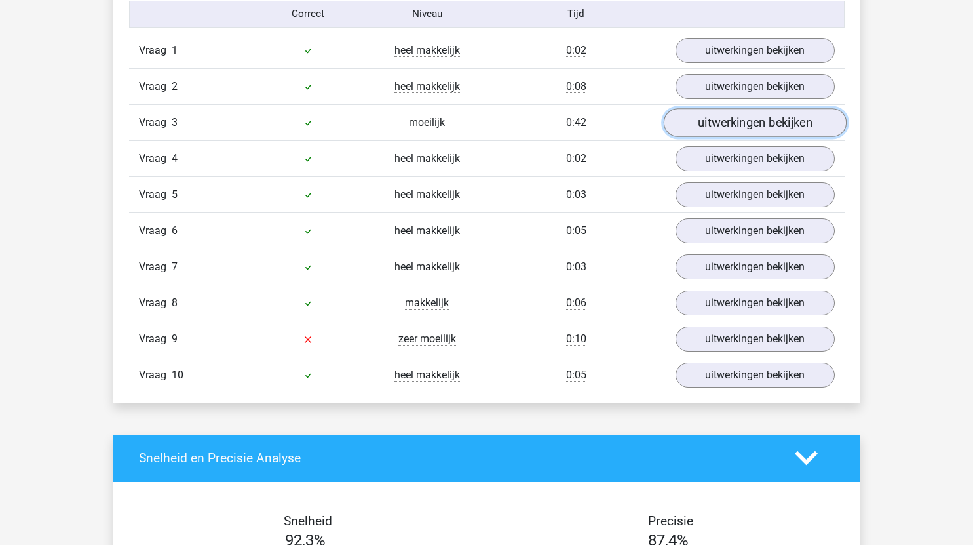
click at [702, 121] on link "uitwerkingen bekijken" at bounding box center [754, 122] width 183 height 29
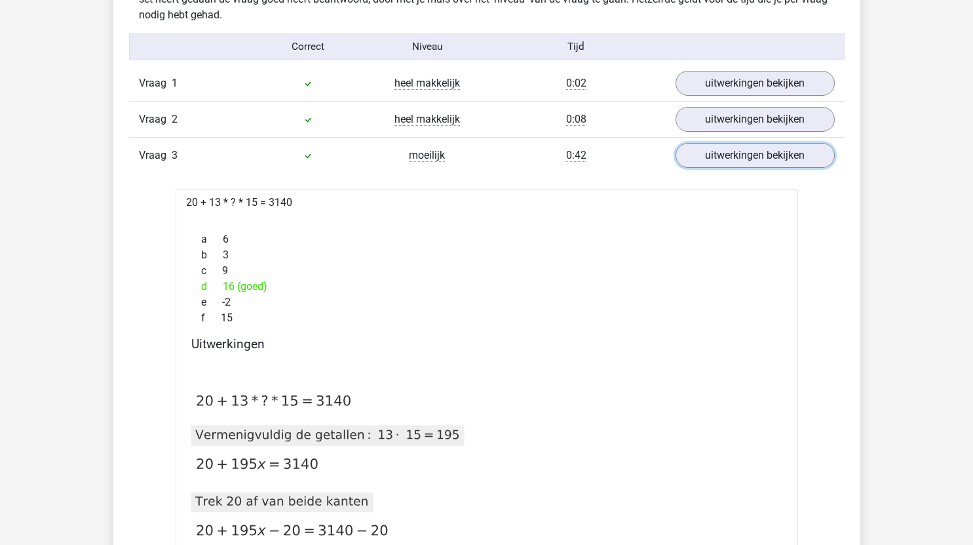
scroll to position [835, 0]
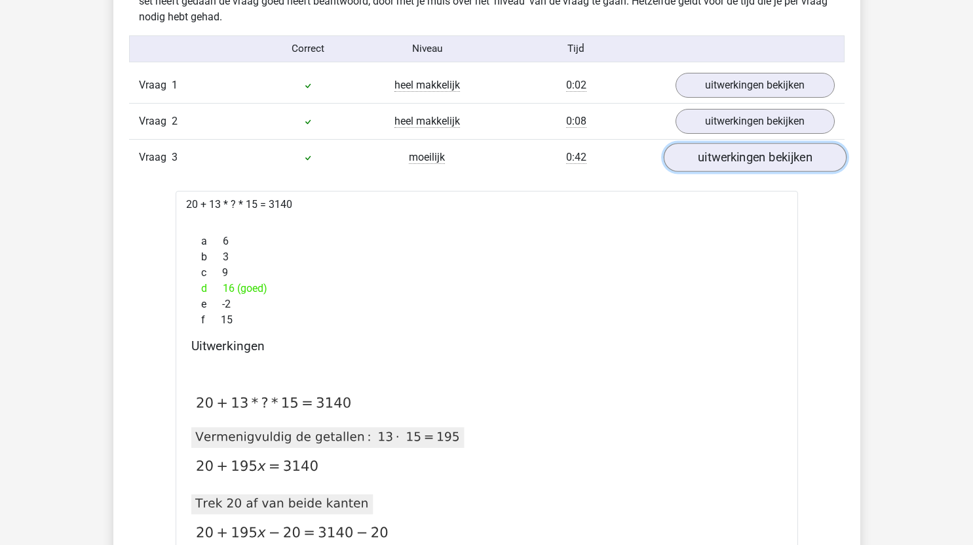
click at [751, 156] on link "uitwerkingen bekijken" at bounding box center [754, 157] width 183 height 29
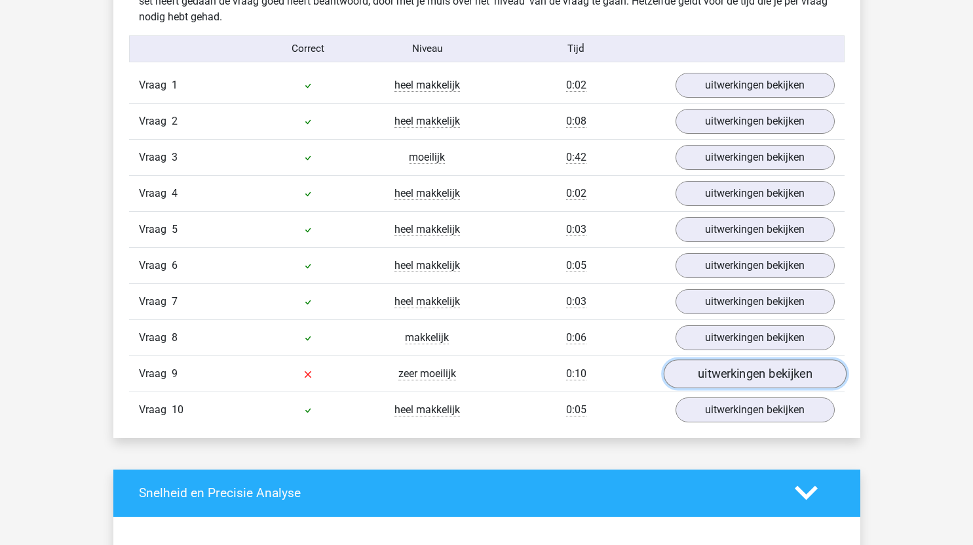
click at [714, 376] on link "uitwerkingen bekijken" at bounding box center [754, 373] width 183 height 29
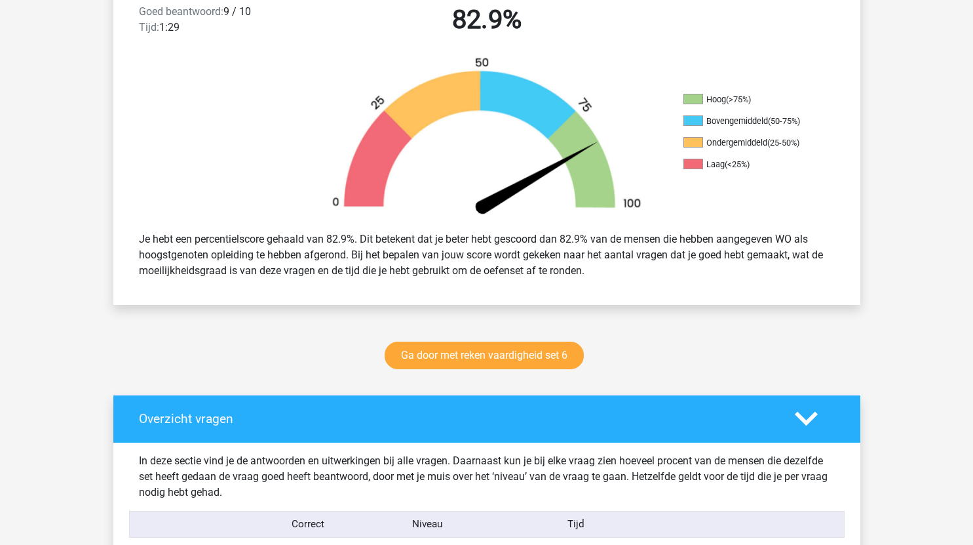
scroll to position [417, 0]
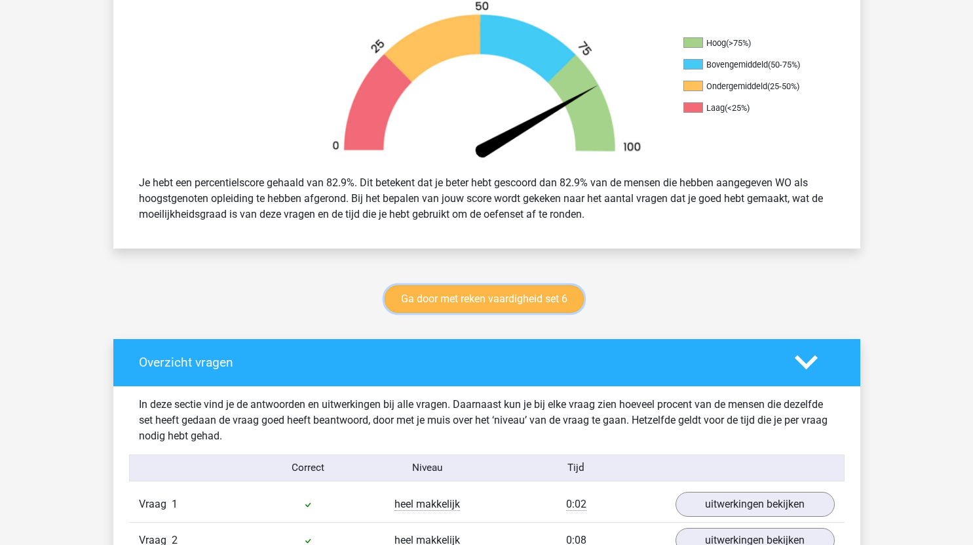
click at [546, 295] on link "Ga door met reken vaardigheid set 6" at bounding box center [484, 299] width 199 height 28
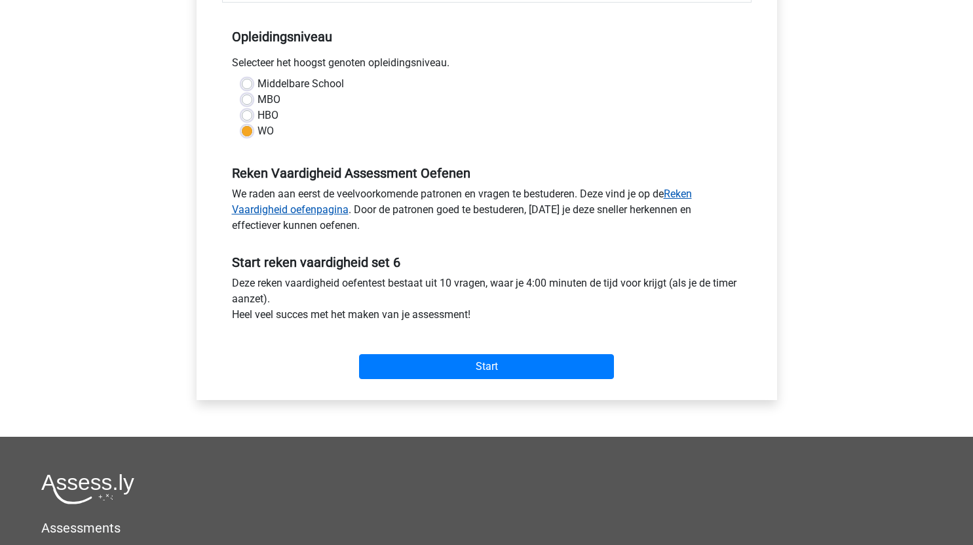
scroll to position [255, 0]
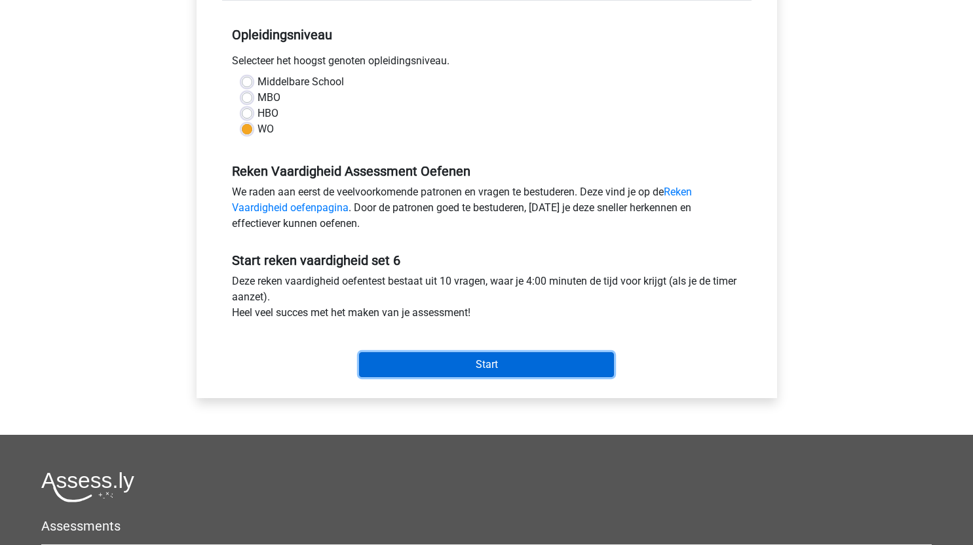
click at [481, 371] on input "Start" at bounding box center [486, 364] width 255 height 25
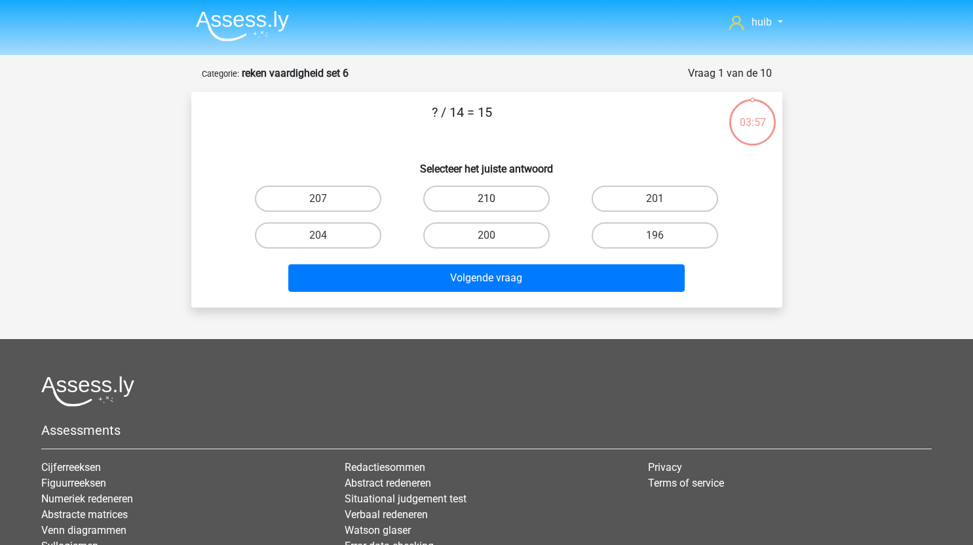
click at [510, 193] on label "210" at bounding box center [486, 198] width 126 height 26
click at [495, 199] on input "210" at bounding box center [490, 203] width 9 height 9
radio input "true"
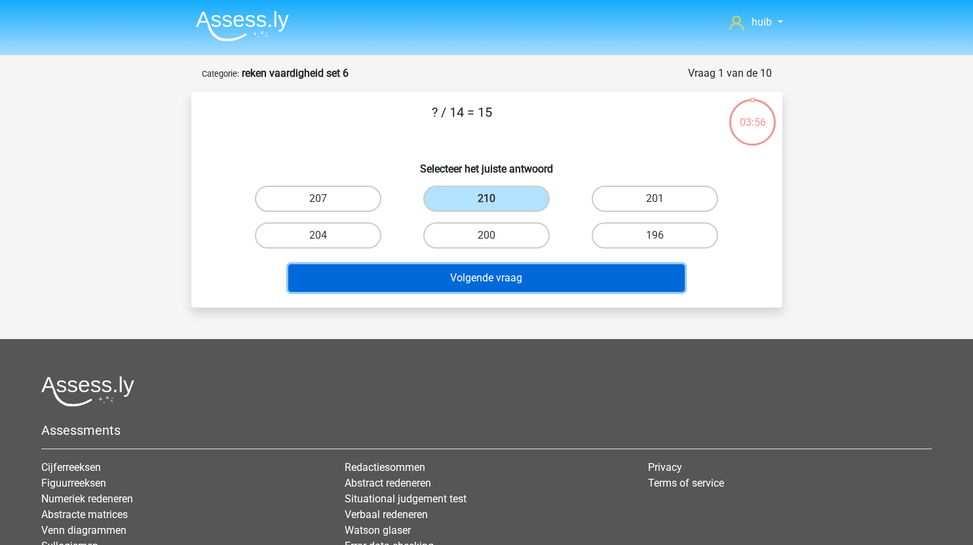
click at [521, 276] on button "Volgende vraag" at bounding box center [486, 278] width 396 height 28
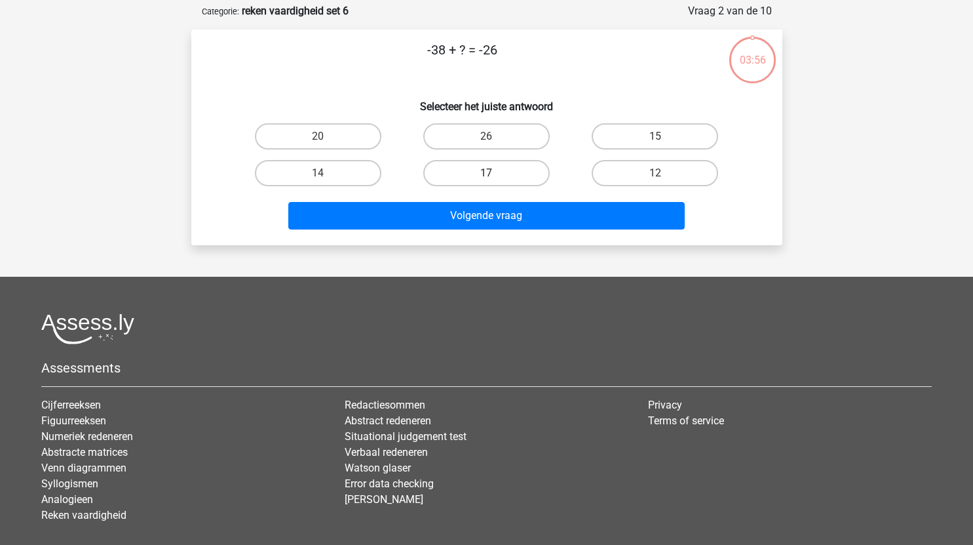
scroll to position [66, 0]
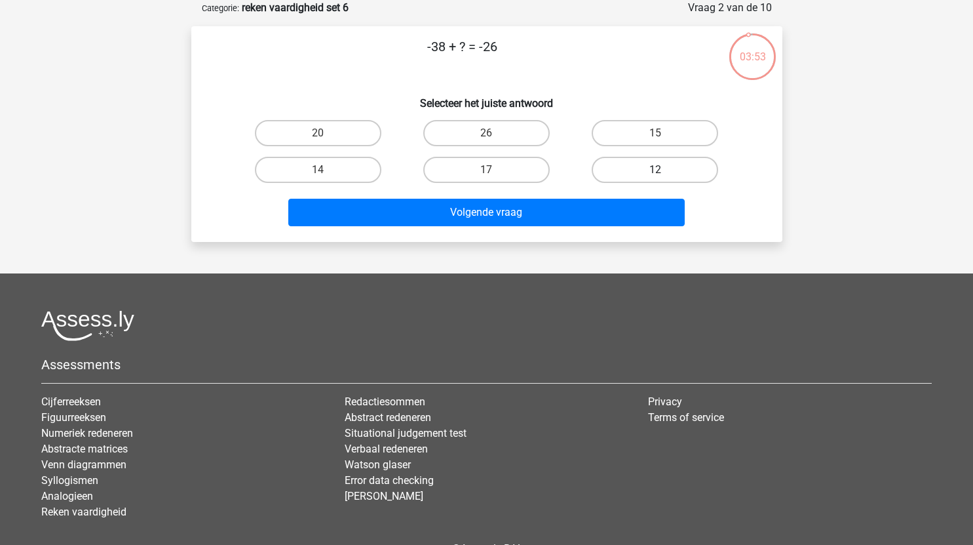
click at [649, 170] on label "12" at bounding box center [655, 170] width 126 height 26
click at [655, 170] on input "12" at bounding box center [659, 174] width 9 height 9
radio input "true"
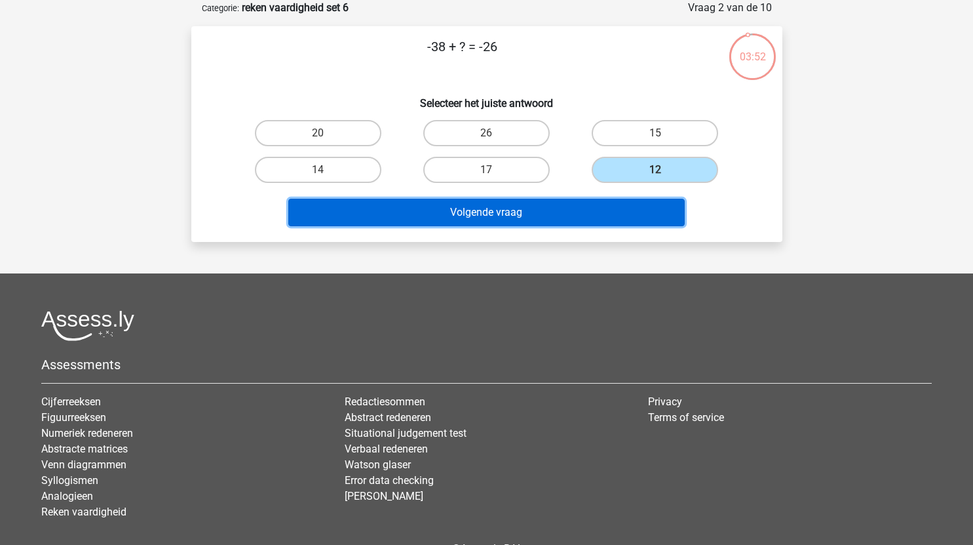
click at [575, 202] on button "Volgende vraag" at bounding box center [486, 213] width 396 height 28
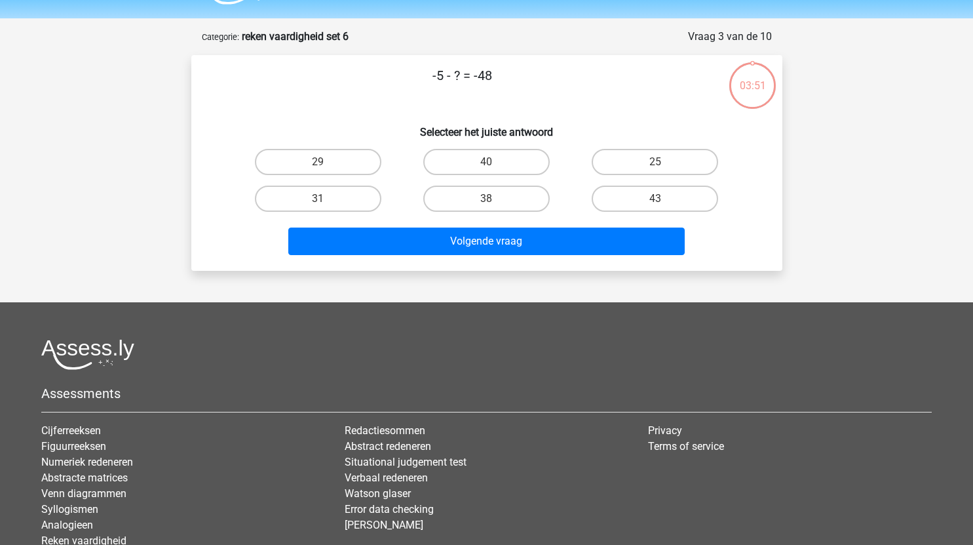
scroll to position [36, 0]
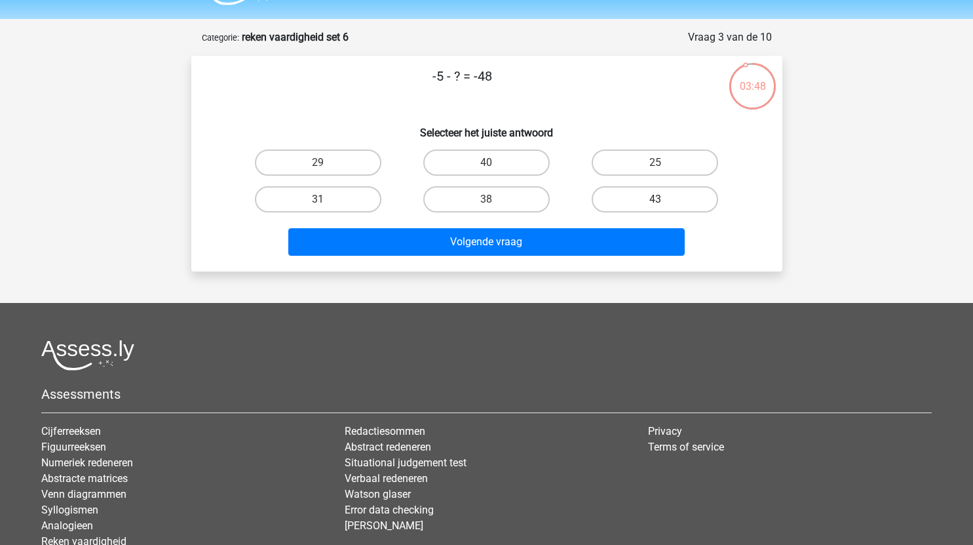
click at [660, 199] on label "43" at bounding box center [655, 199] width 126 height 26
click at [660, 199] on input "43" at bounding box center [659, 203] width 9 height 9
radio input "true"
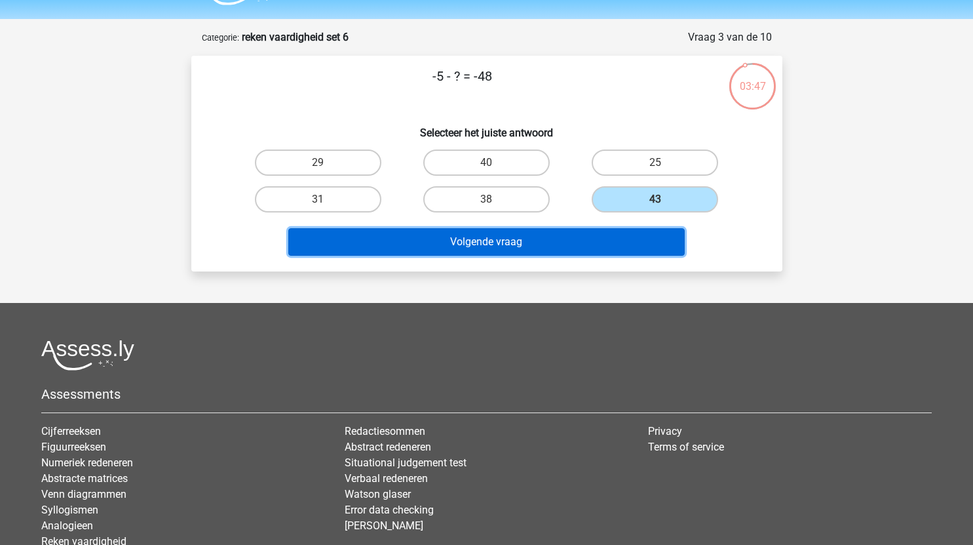
click at [546, 241] on button "Volgende vraag" at bounding box center [486, 242] width 396 height 28
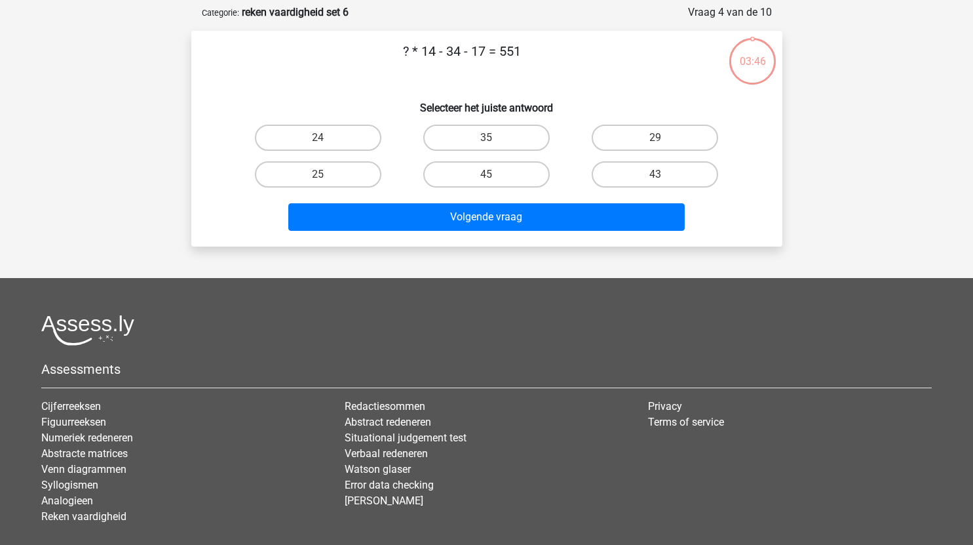
scroll to position [66, 0]
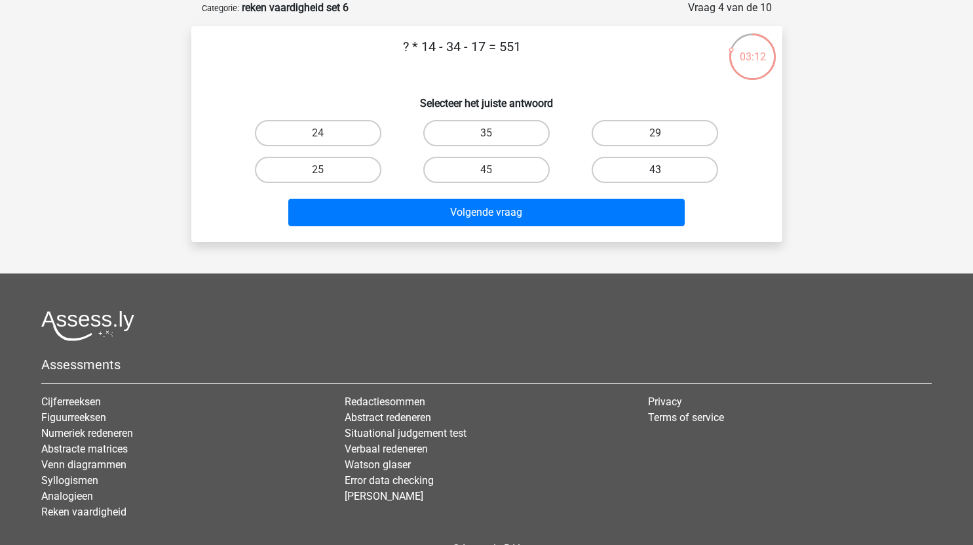
click at [649, 171] on label "43" at bounding box center [655, 170] width 126 height 26
click at [655, 171] on input "43" at bounding box center [659, 174] width 9 height 9
radio input "true"
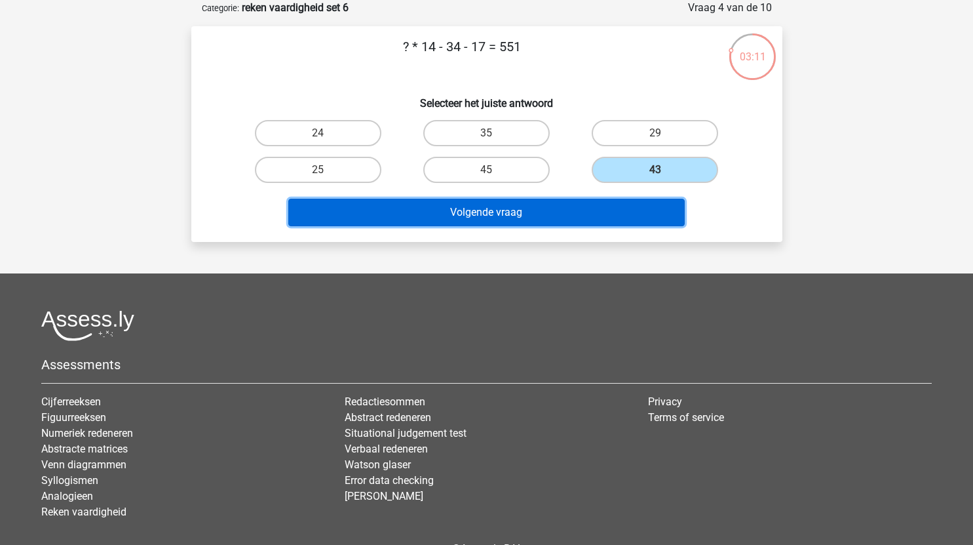
click at [581, 214] on button "Volgende vraag" at bounding box center [486, 213] width 396 height 28
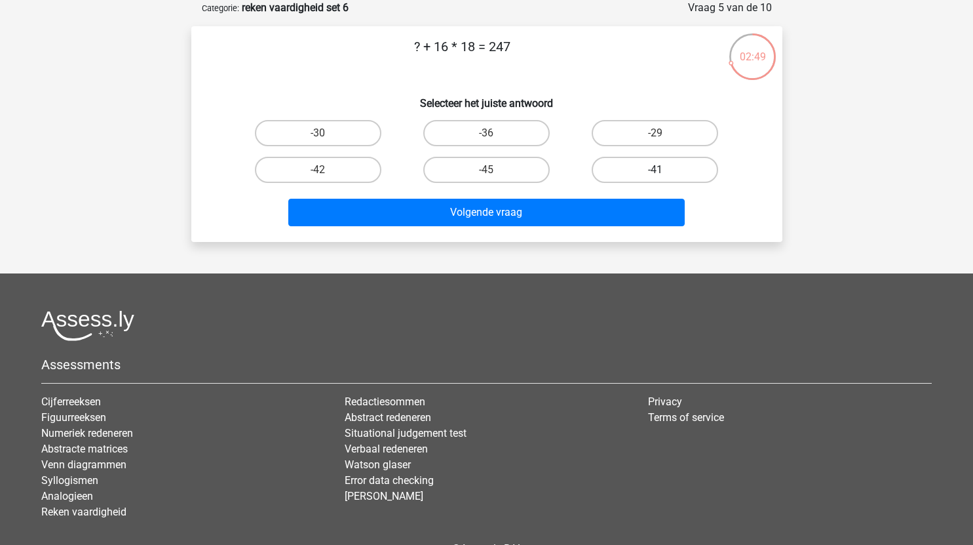
click at [657, 169] on label "-41" at bounding box center [655, 170] width 126 height 26
click at [657, 170] on input "-41" at bounding box center [659, 174] width 9 height 9
radio input "true"
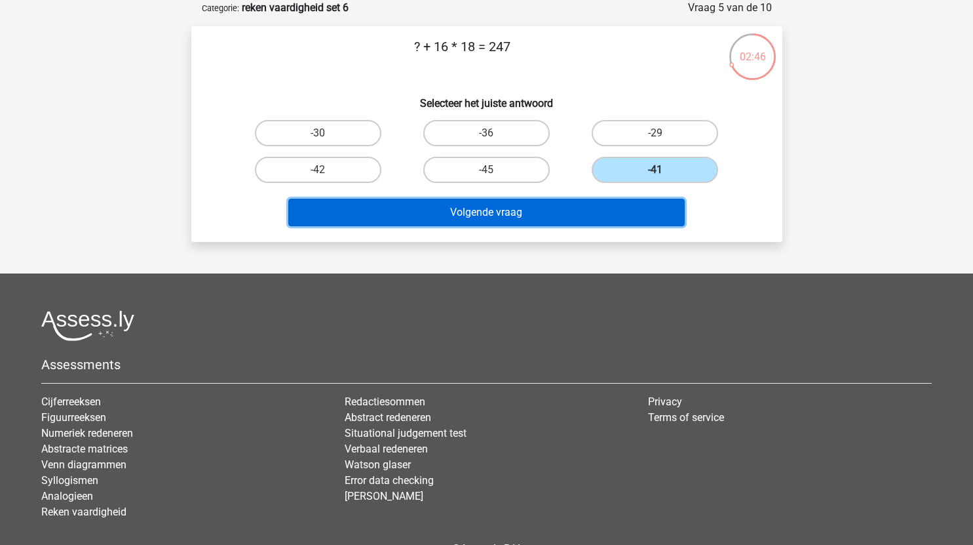
click at [546, 210] on button "Volgende vraag" at bounding box center [486, 213] width 396 height 28
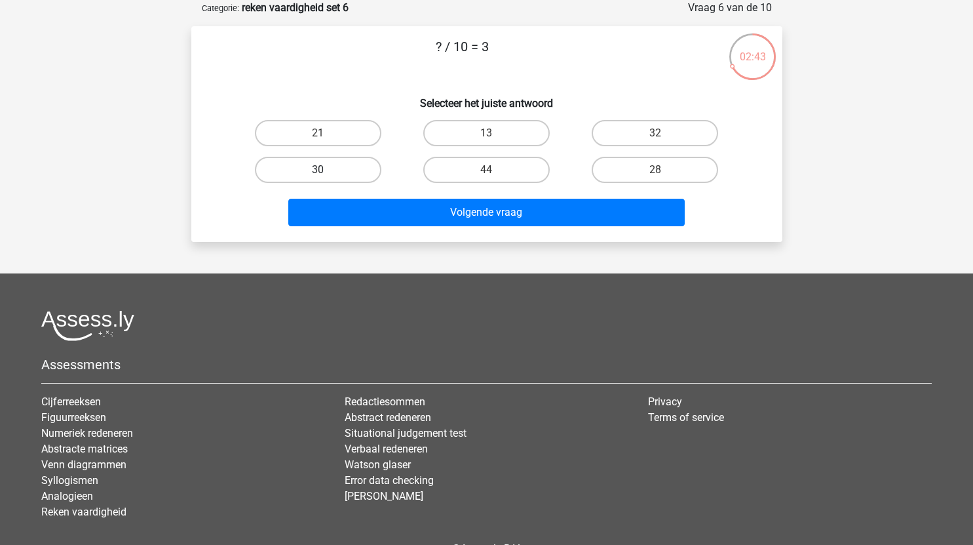
click at [331, 174] on label "30" at bounding box center [318, 170] width 126 height 26
click at [326, 174] on input "30" at bounding box center [322, 174] width 9 height 9
radio input "true"
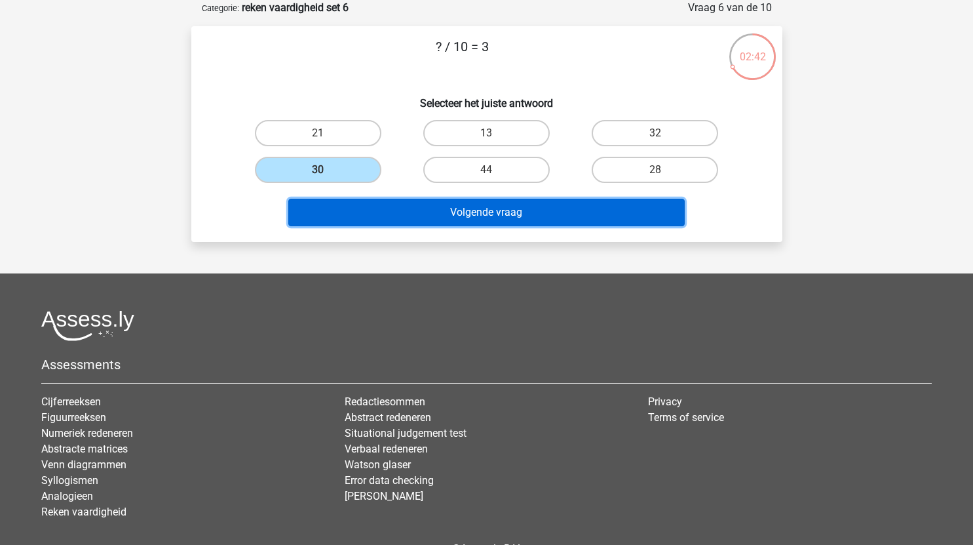
click at [382, 201] on button "Volgende vraag" at bounding box center [486, 213] width 396 height 28
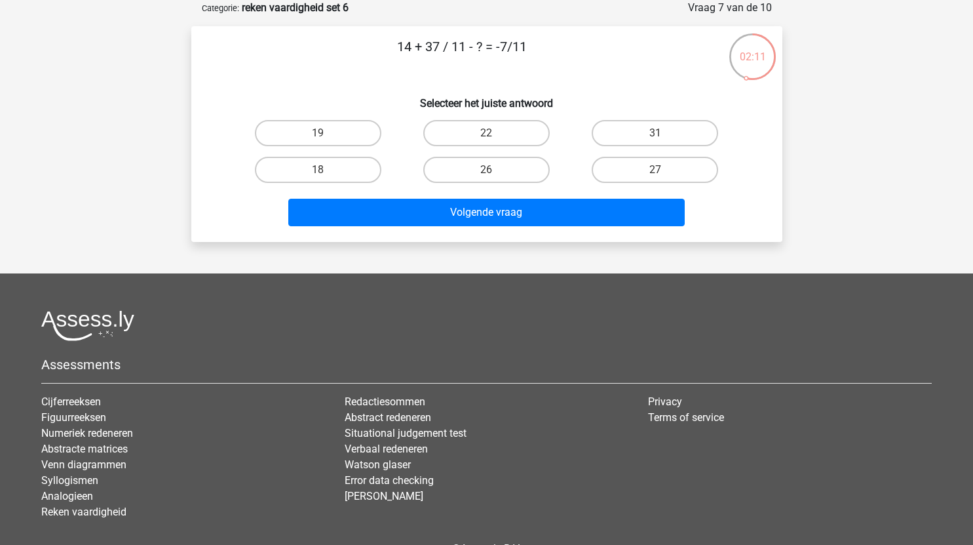
click at [657, 133] on input "31" at bounding box center [659, 137] width 9 height 9
radio input "true"
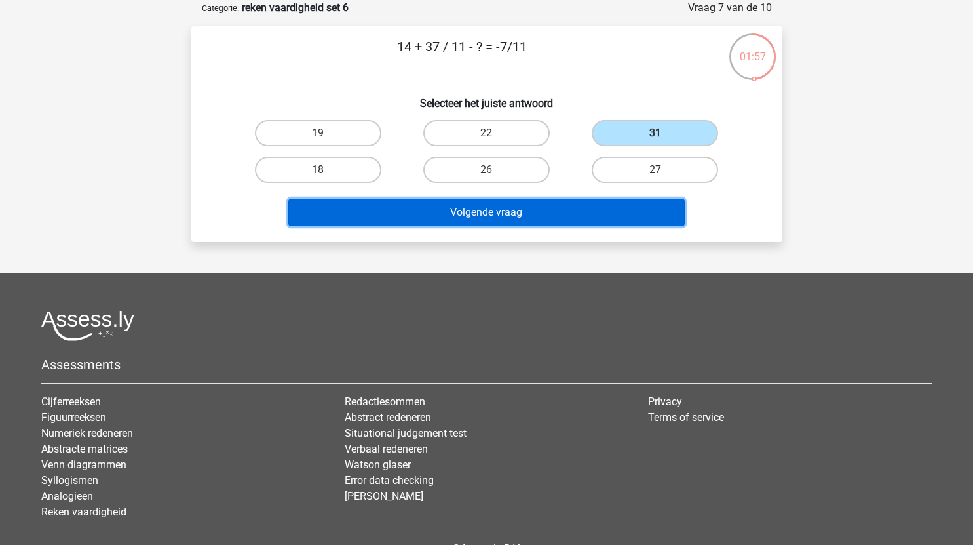
click at [549, 212] on button "Volgende vraag" at bounding box center [486, 213] width 396 height 28
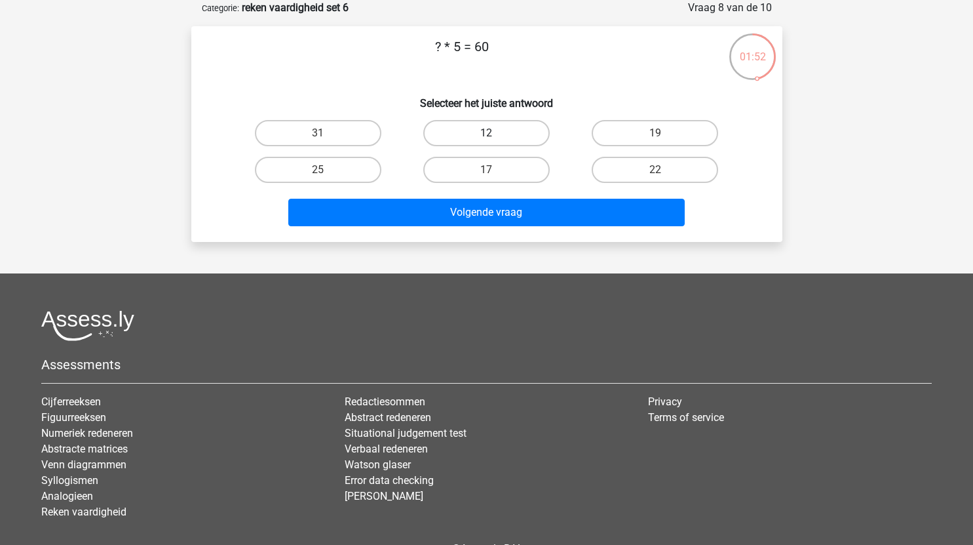
click at [529, 130] on label "12" at bounding box center [486, 133] width 126 height 26
click at [495, 133] on input "12" at bounding box center [490, 137] width 9 height 9
radio input "true"
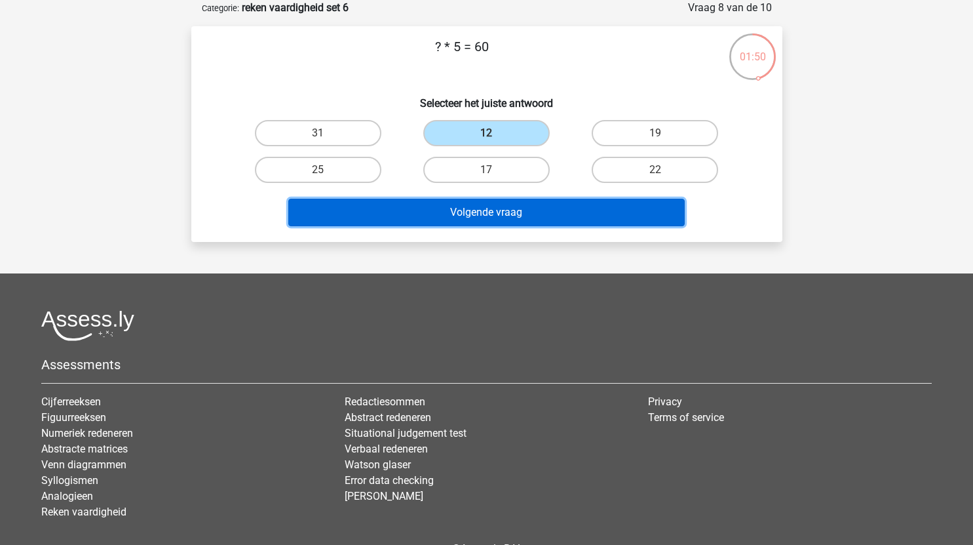
click at [538, 210] on button "Volgende vraag" at bounding box center [486, 213] width 396 height 28
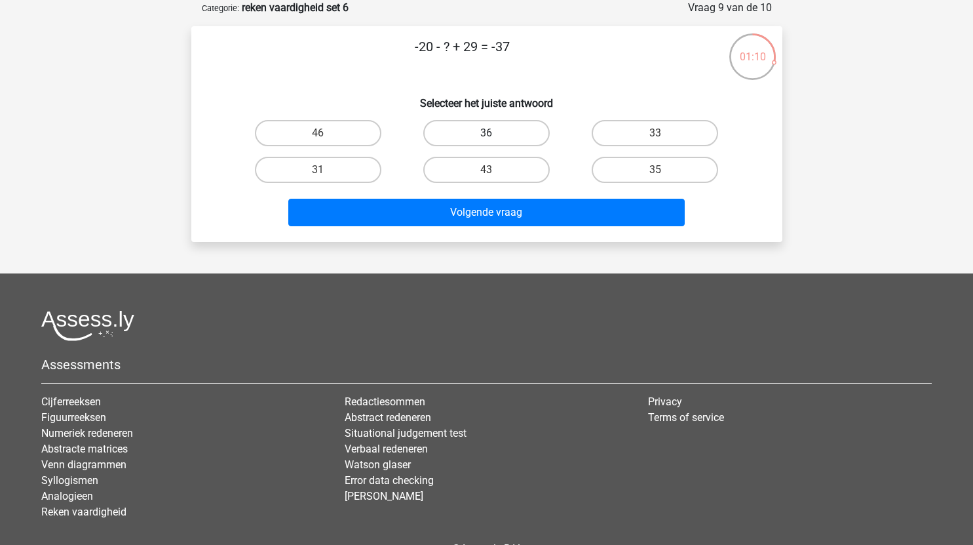
click at [503, 126] on label "36" at bounding box center [486, 133] width 126 height 26
click at [495, 133] on input "36" at bounding box center [490, 137] width 9 height 9
radio input "true"
click at [342, 136] on label "46" at bounding box center [318, 133] width 126 height 26
click at [326, 136] on input "46" at bounding box center [322, 137] width 9 height 9
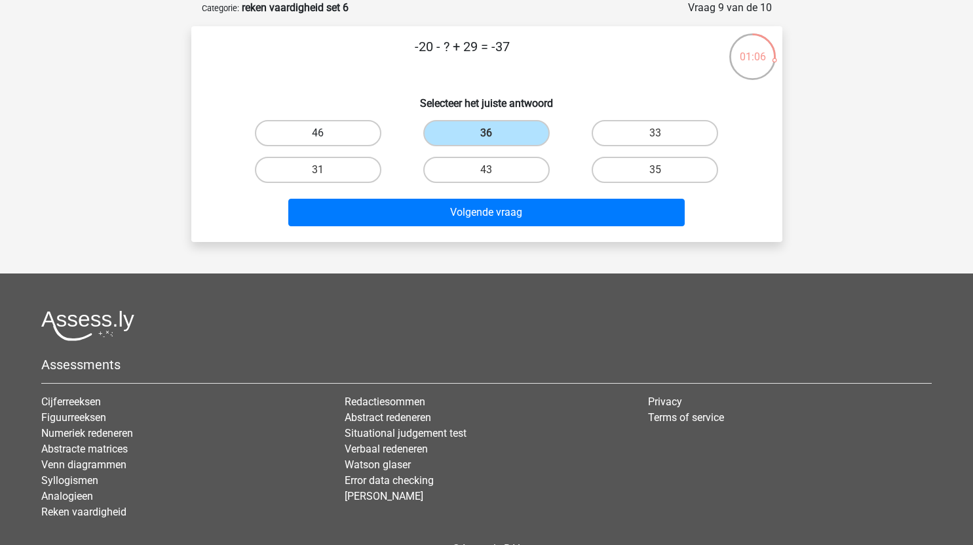
radio input "true"
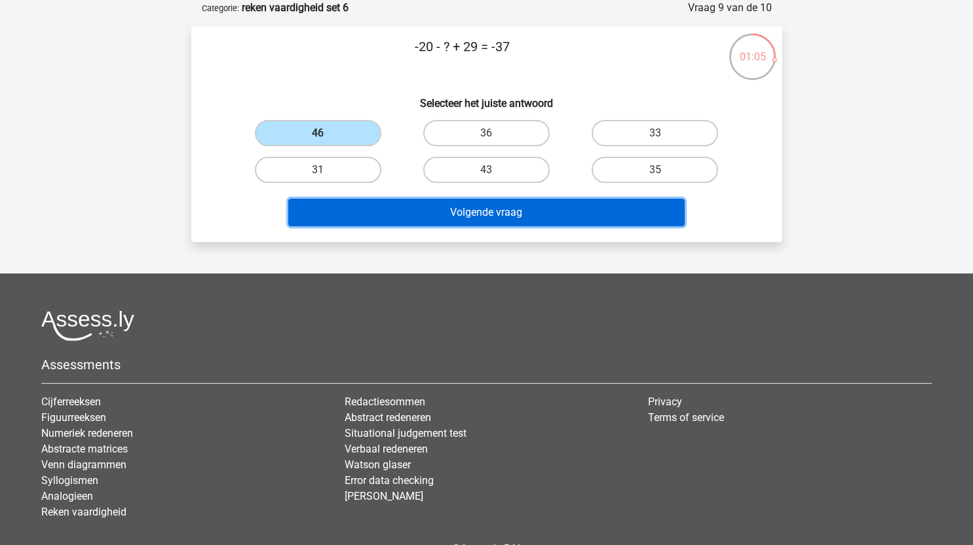
click at [510, 206] on button "Volgende vraag" at bounding box center [486, 213] width 396 height 28
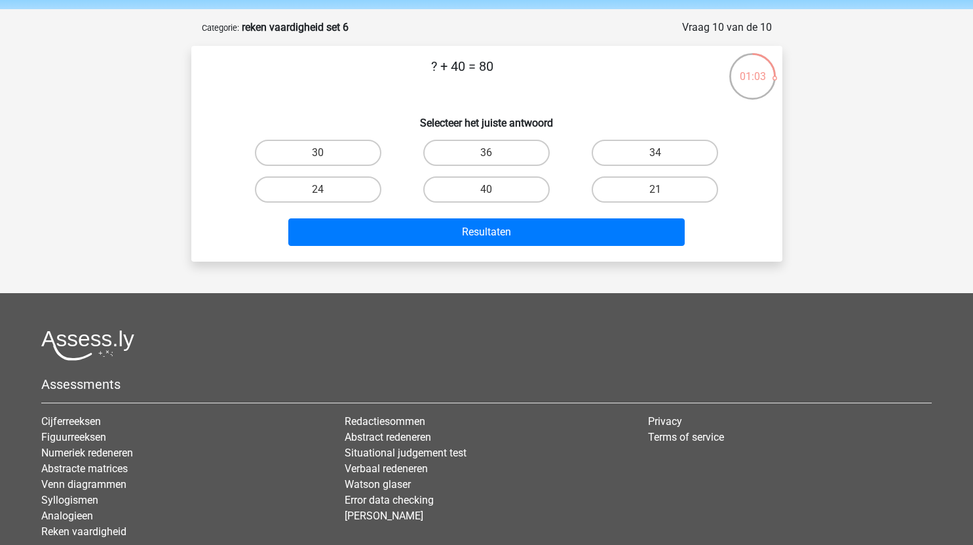
scroll to position [45, 0]
click at [527, 197] on label "40" at bounding box center [486, 190] width 126 height 26
click at [495, 197] on input "40" at bounding box center [490, 194] width 9 height 9
radio input "true"
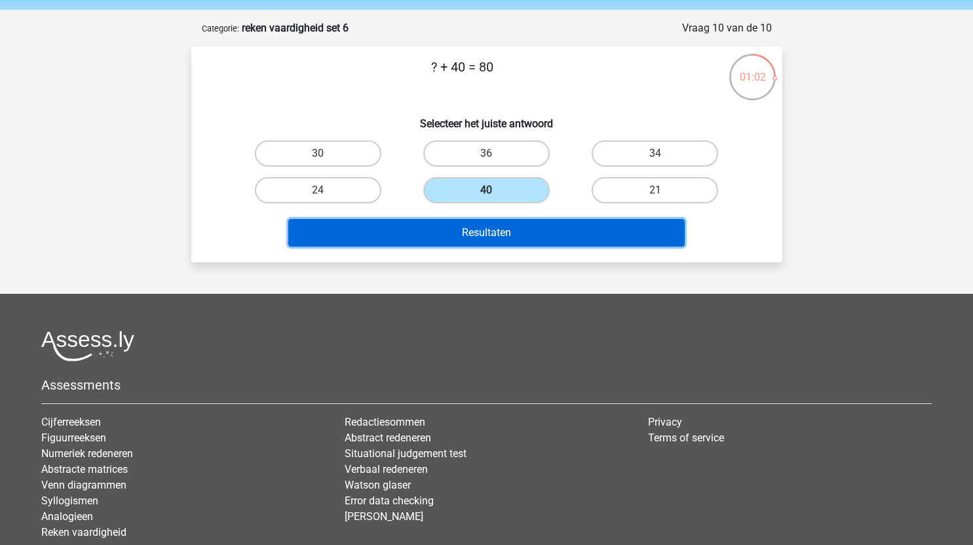
click at [534, 233] on button "Resultaten" at bounding box center [486, 233] width 396 height 28
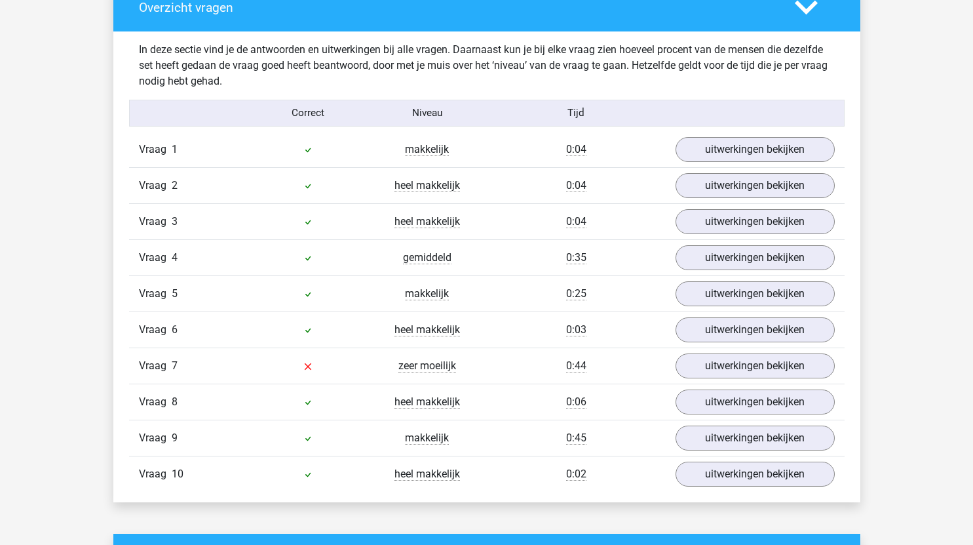
scroll to position [772, 0]
click at [716, 364] on link "uitwerkingen bekijken" at bounding box center [754, 365] width 183 height 29
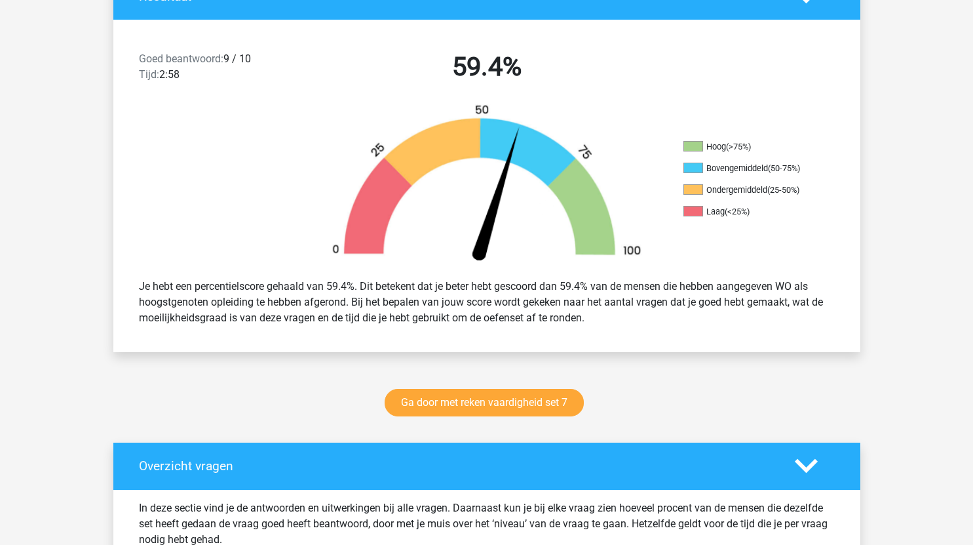
scroll to position [313, 0]
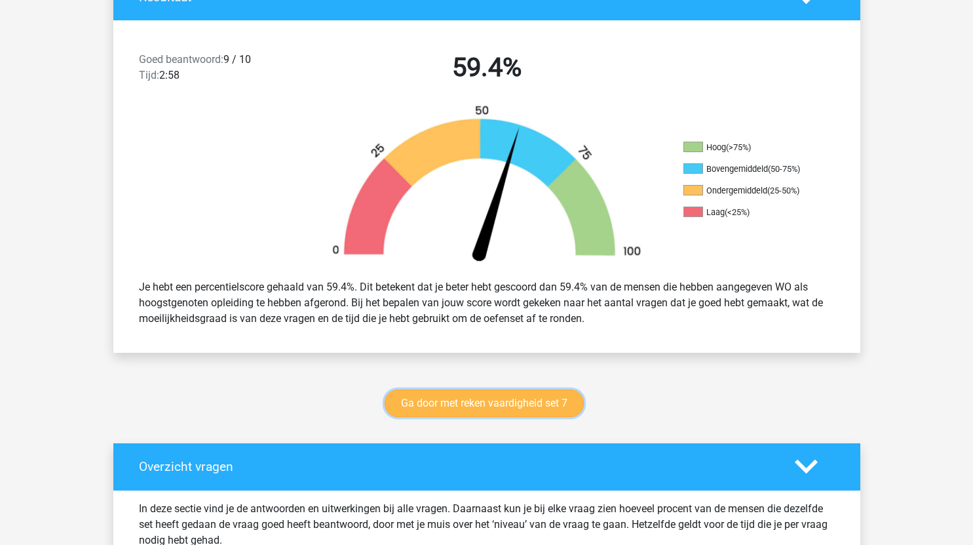
click at [534, 406] on link "Ga door met reken vaardigheid set 7" at bounding box center [484, 403] width 199 height 28
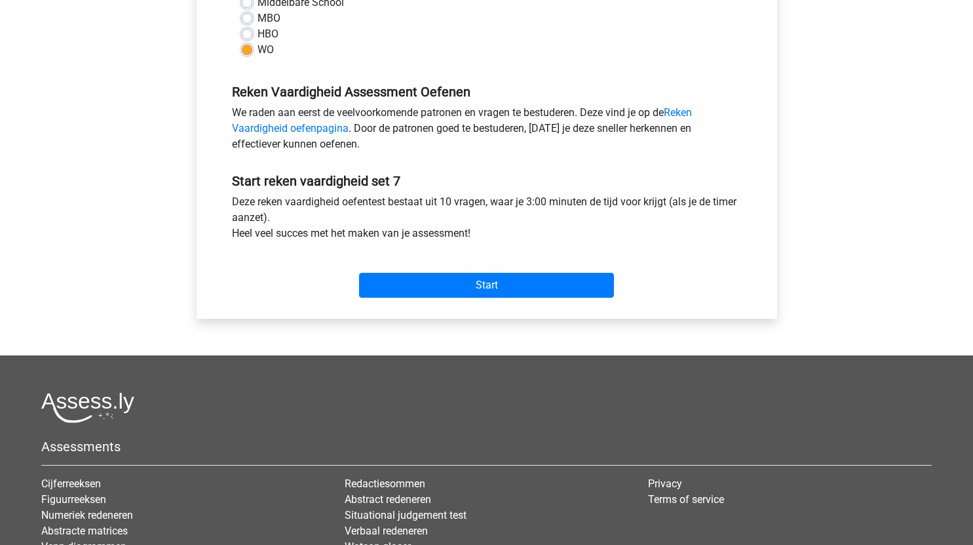
scroll to position [370, 0]
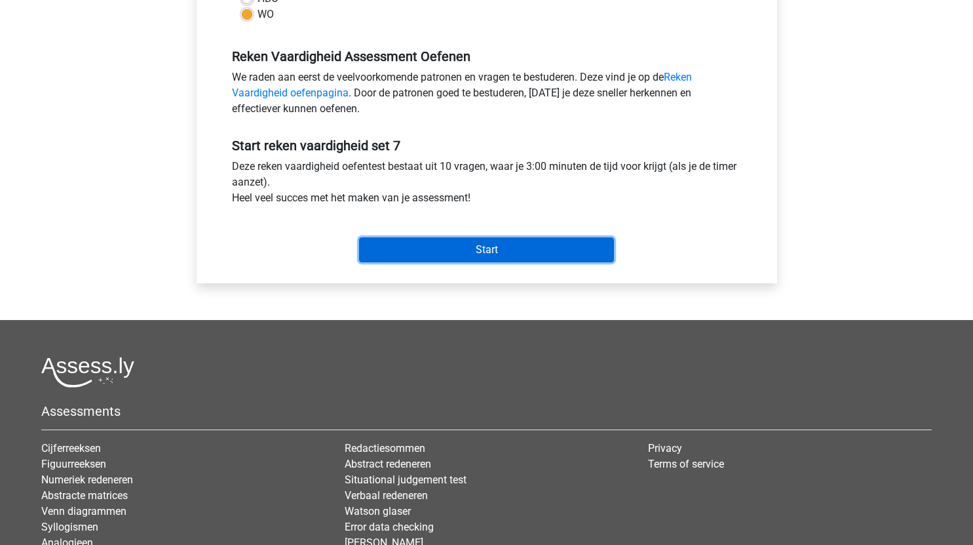
click at [536, 254] on input "Start" at bounding box center [486, 249] width 255 height 25
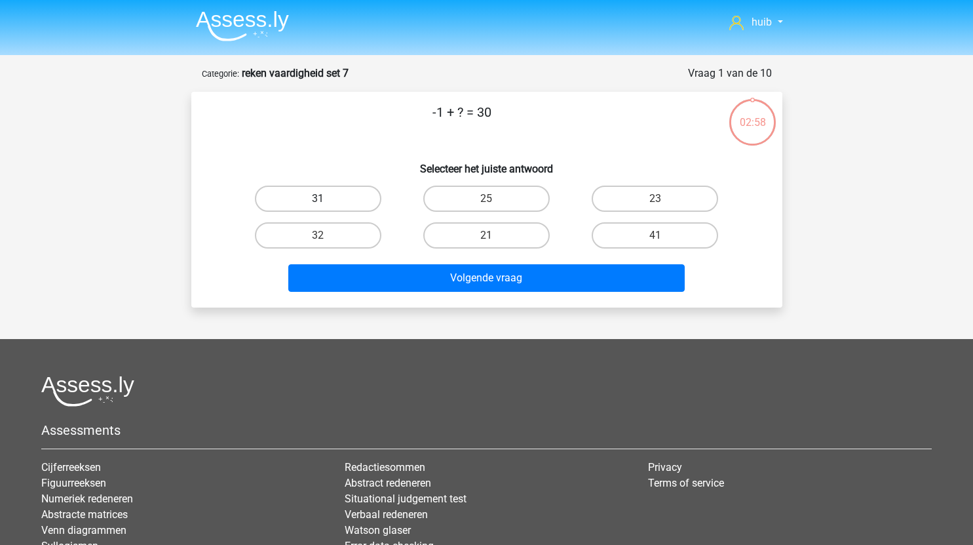
click at [349, 202] on label "31" at bounding box center [318, 198] width 126 height 26
click at [326, 202] on input "31" at bounding box center [322, 203] width 9 height 9
radio input "true"
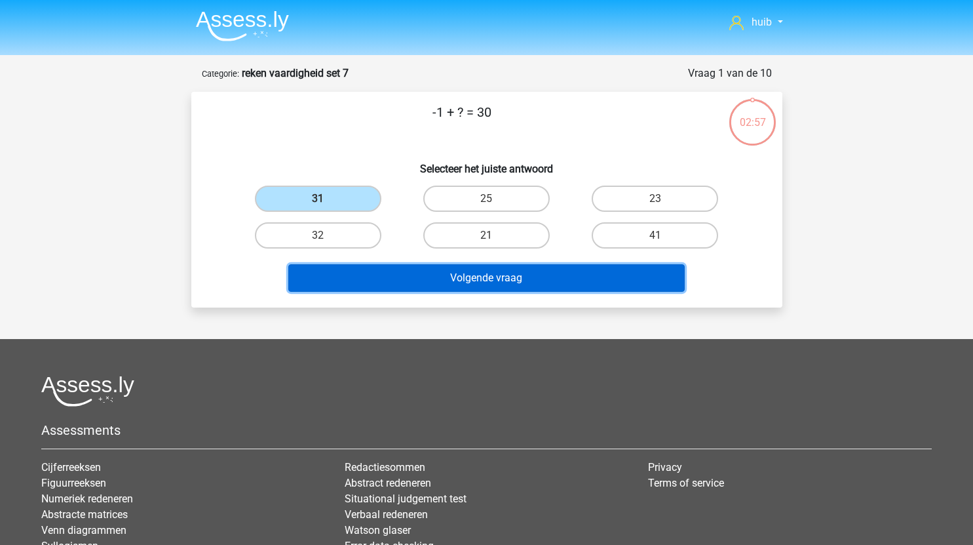
click at [446, 278] on button "Volgende vraag" at bounding box center [486, 278] width 396 height 28
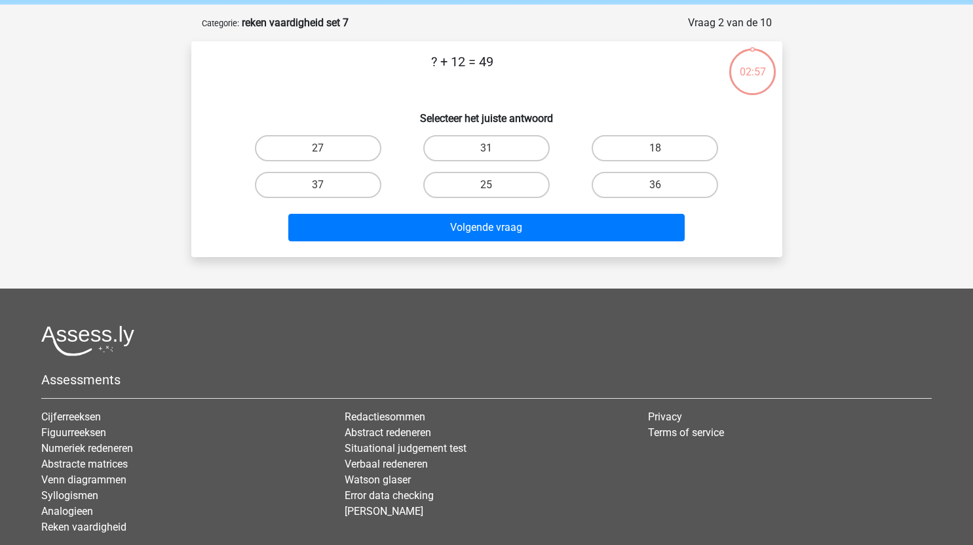
scroll to position [48, 0]
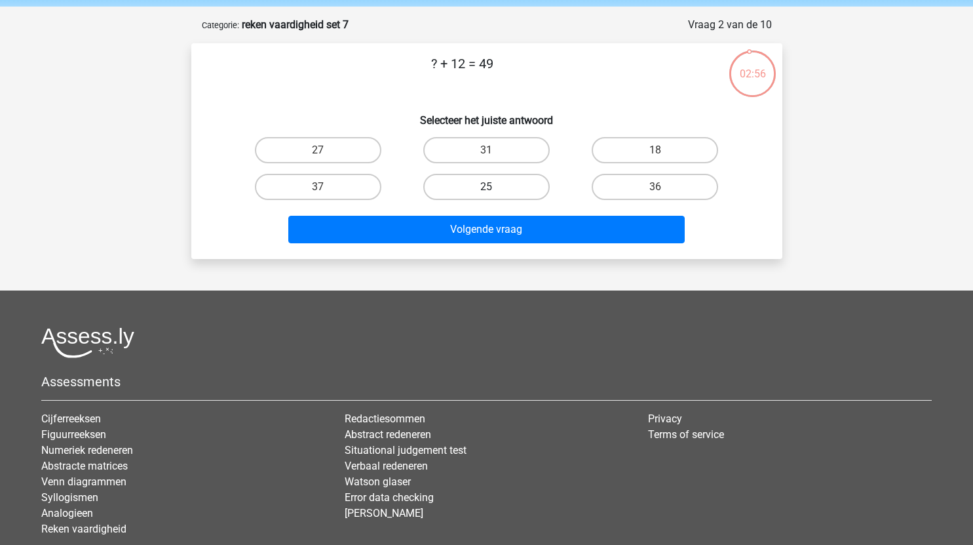
click at [514, 182] on label "25" at bounding box center [486, 187] width 126 height 26
click at [495, 187] on input "25" at bounding box center [490, 191] width 9 height 9
radio input "true"
click at [341, 183] on label "37" at bounding box center [318, 187] width 126 height 26
click at [326, 187] on input "37" at bounding box center [322, 191] width 9 height 9
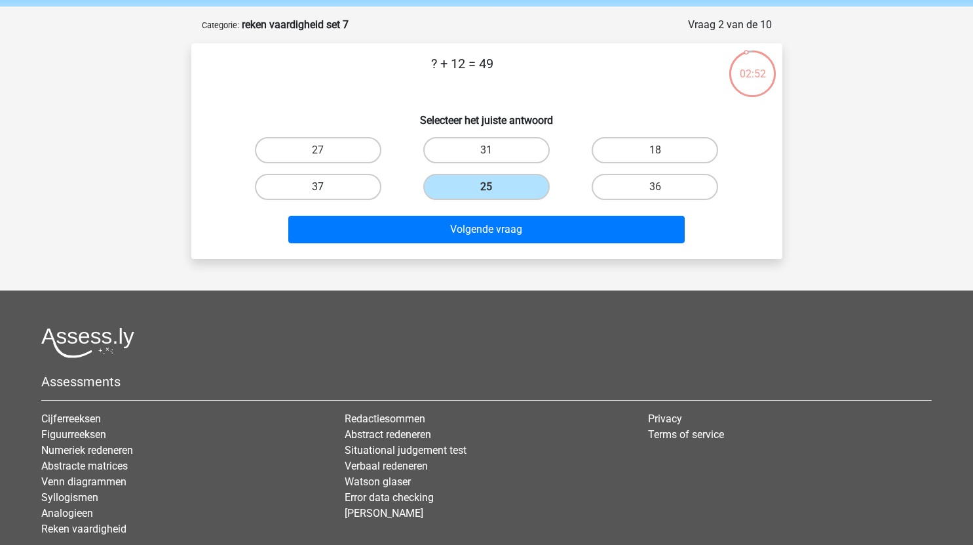
radio input "true"
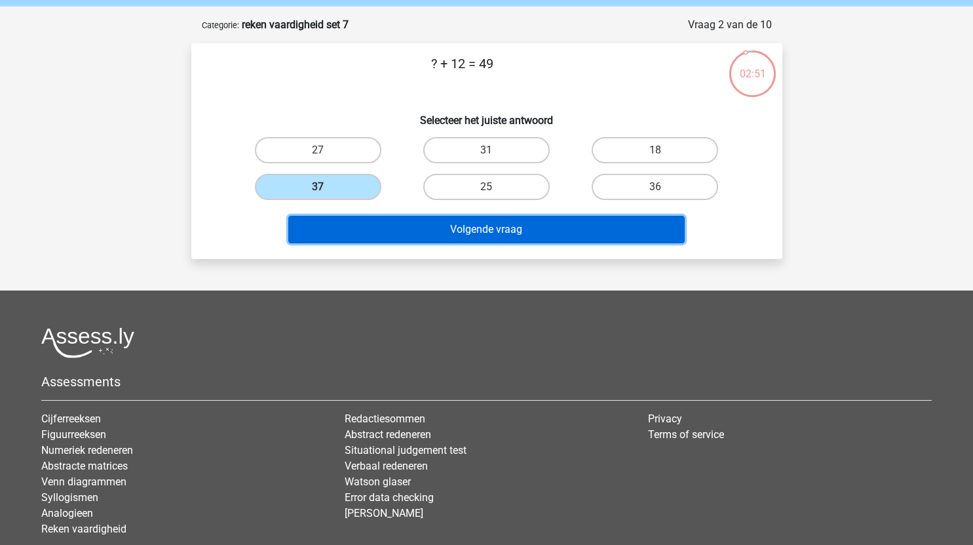
click at [442, 224] on button "Volgende vraag" at bounding box center [486, 230] width 396 height 28
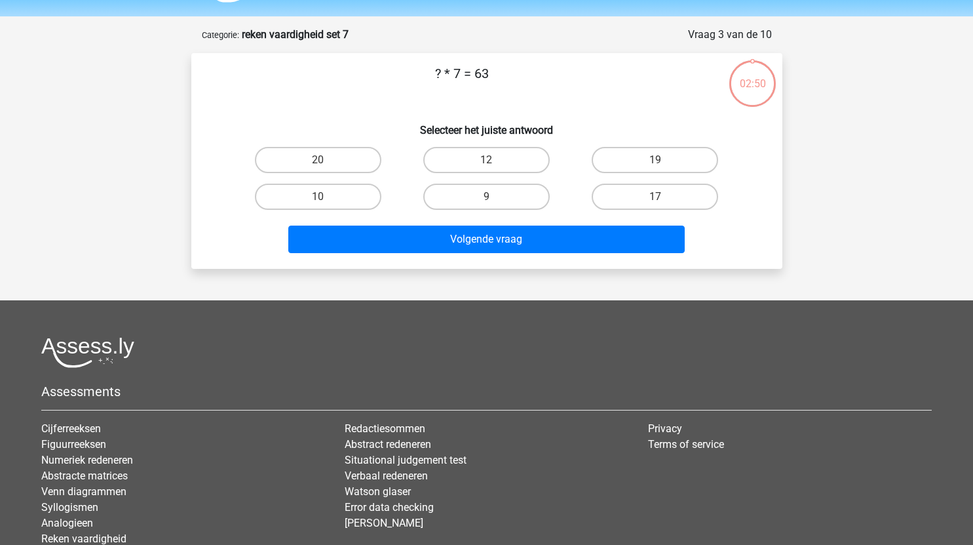
scroll to position [38, 0]
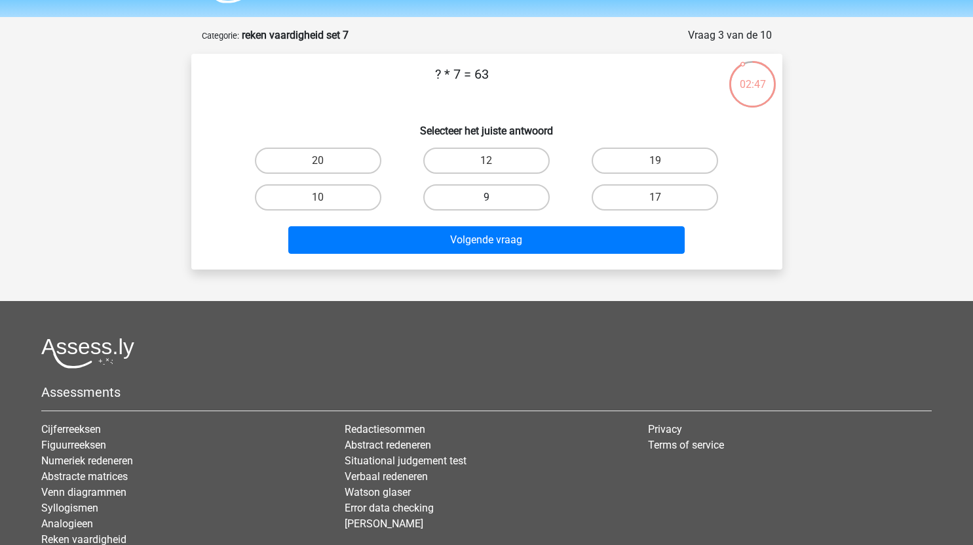
click at [517, 187] on label "9" at bounding box center [486, 197] width 126 height 26
click at [495, 197] on input "9" at bounding box center [490, 201] width 9 height 9
radio input "true"
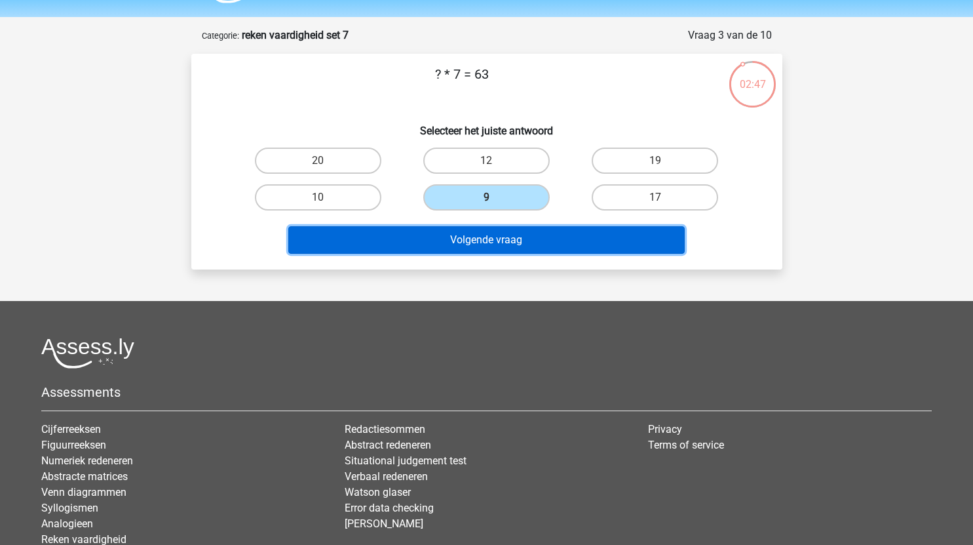
click at [516, 232] on button "Volgende vraag" at bounding box center [486, 240] width 396 height 28
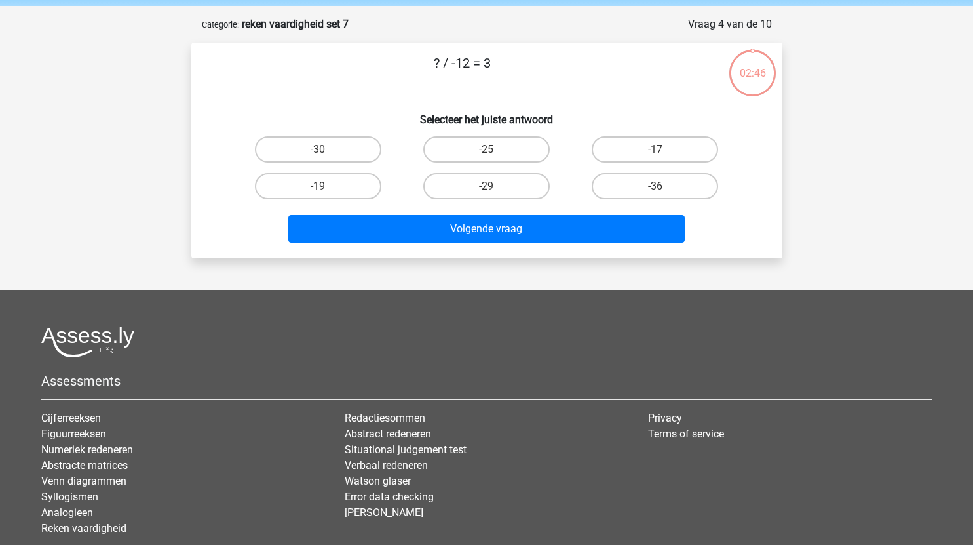
scroll to position [47, 0]
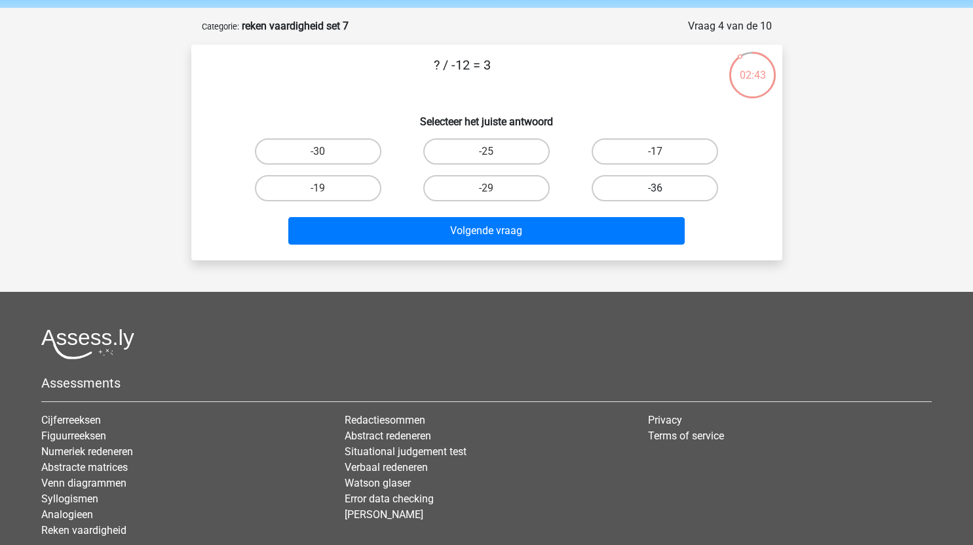
click at [657, 186] on label "-36" at bounding box center [655, 188] width 126 height 26
click at [657, 188] on input "-36" at bounding box center [659, 192] width 9 height 9
radio input "true"
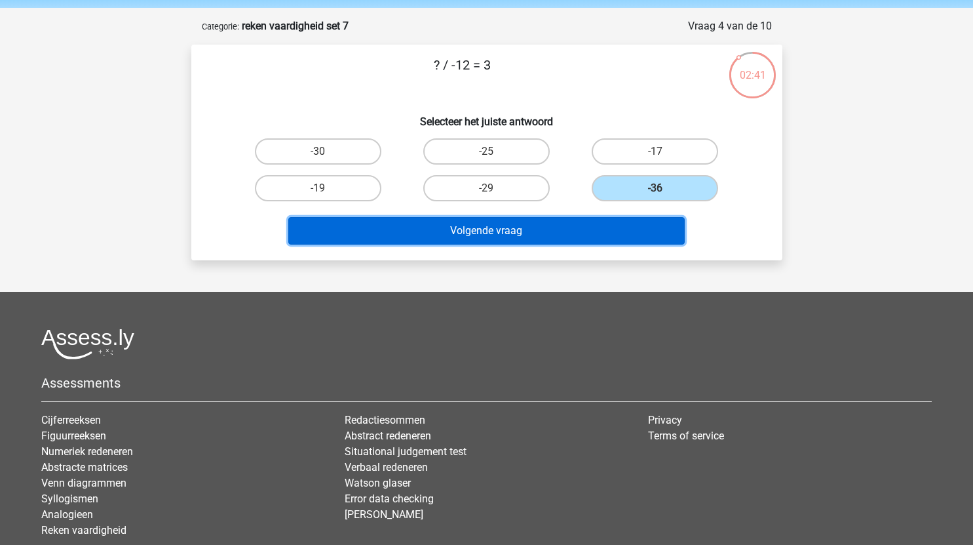
click at [535, 235] on button "Volgende vraag" at bounding box center [486, 231] width 396 height 28
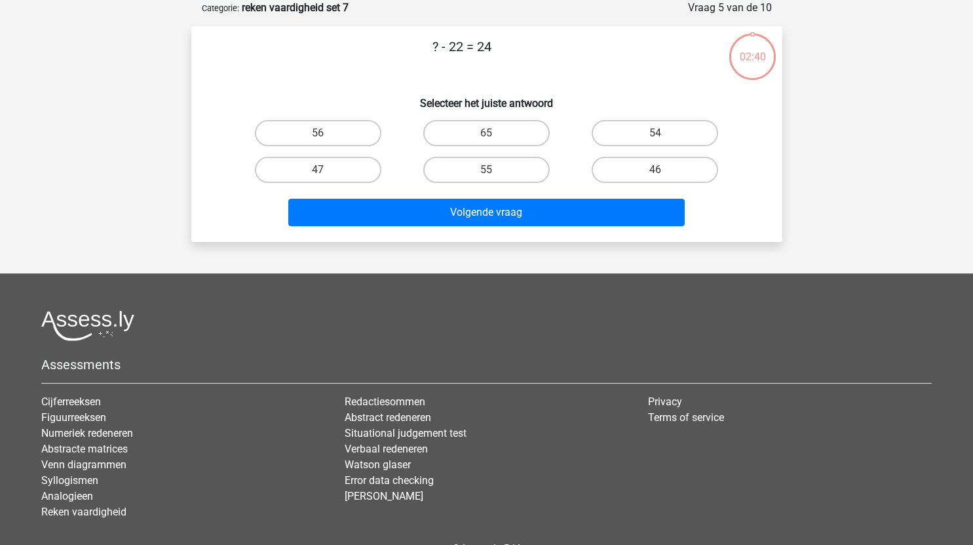
scroll to position [35, 0]
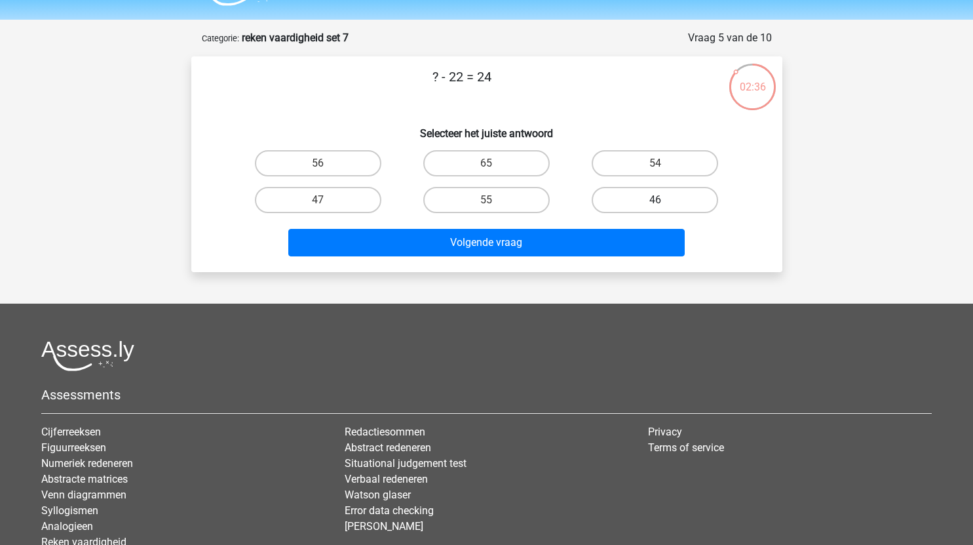
click at [659, 197] on label "46" at bounding box center [655, 200] width 126 height 26
click at [659, 200] on input "46" at bounding box center [659, 204] width 9 height 9
radio input "true"
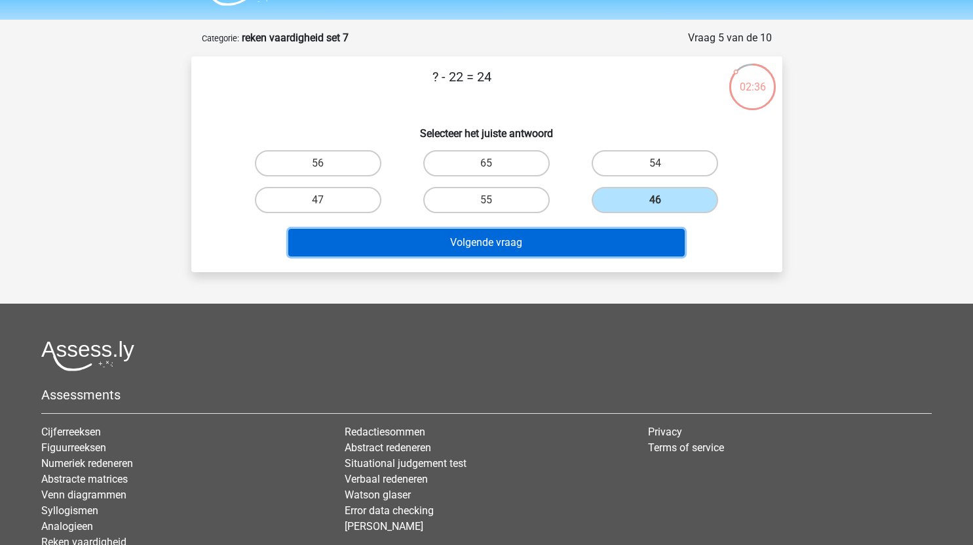
click at [547, 240] on button "Volgende vraag" at bounding box center [486, 243] width 396 height 28
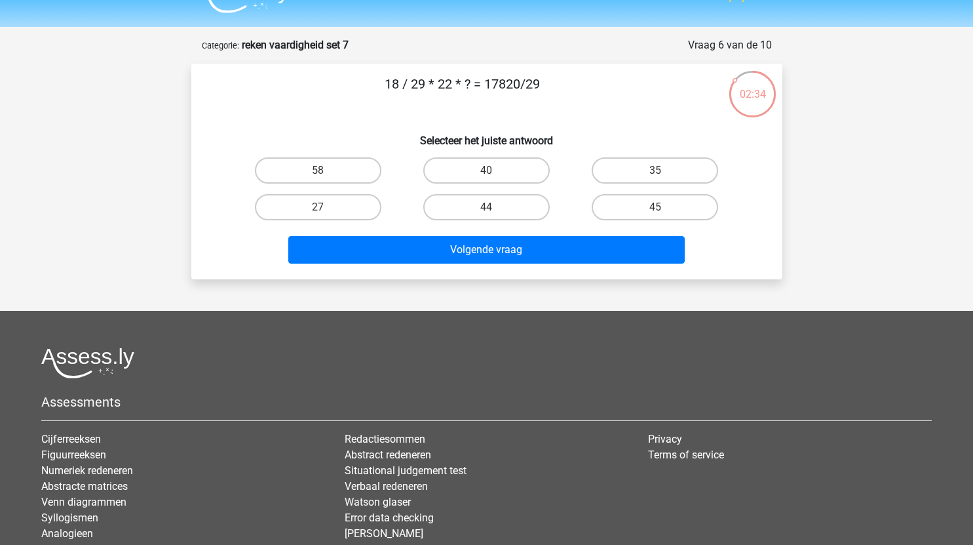
scroll to position [13, 0]
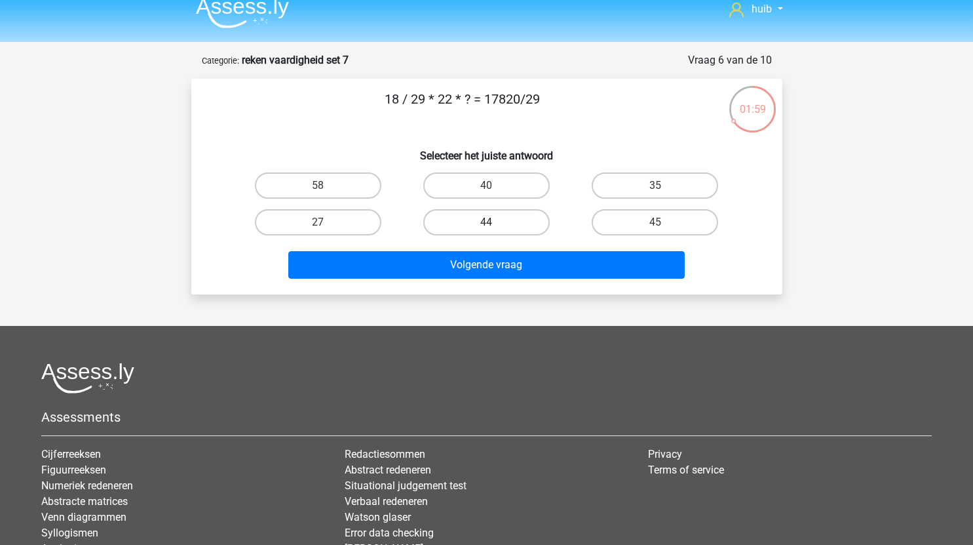
click at [503, 221] on label "44" at bounding box center [486, 222] width 126 height 26
click at [495, 222] on input "44" at bounding box center [490, 226] width 9 height 9
radio input "true"
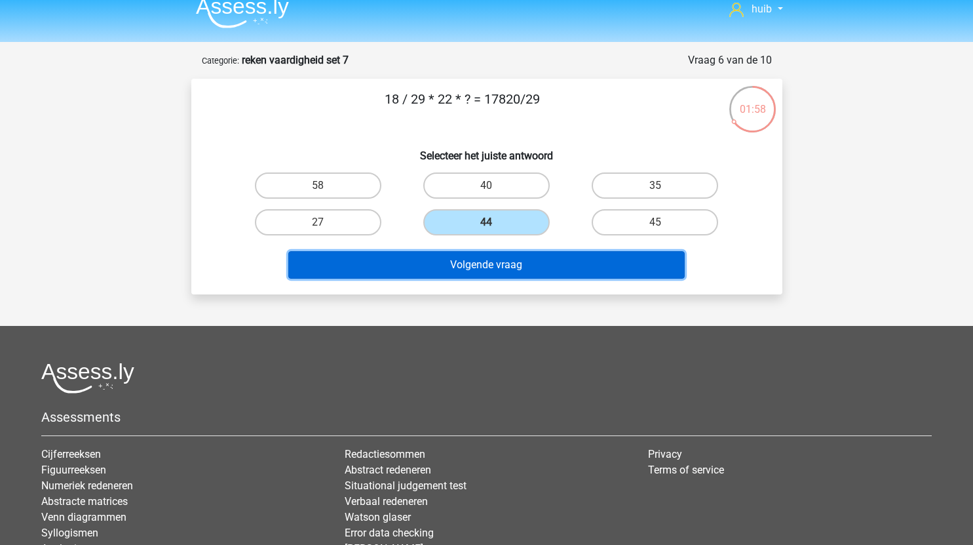
click at [513, 269] on button "Volgende vraag" at bounding box center [486, 265] width 396 height 28
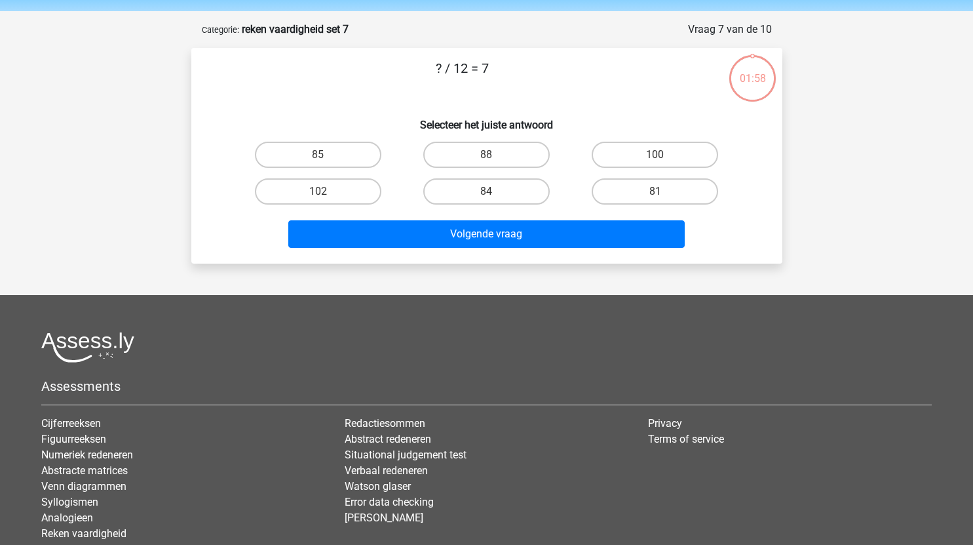
scroll to position [66, 0]
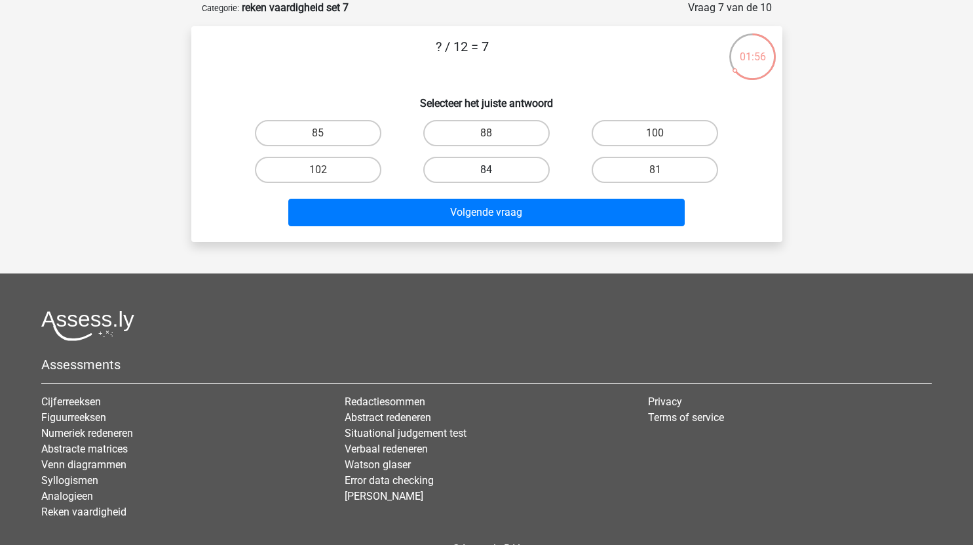
click at [499, 168] on label "84" at bounding box center [486, 170] width 126 height 26
click at [495, 170] on input "84" at bounding box center [490, 174] width 9 height 9
radio input "true"
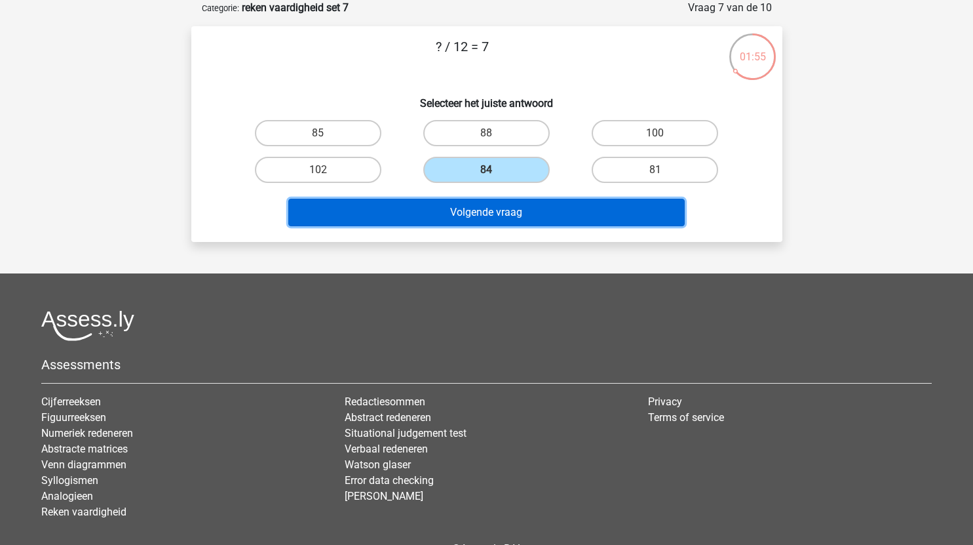
click at [507, 216] on button "Volgende vraag" at bounding box center [486, 213] width 396 height 28
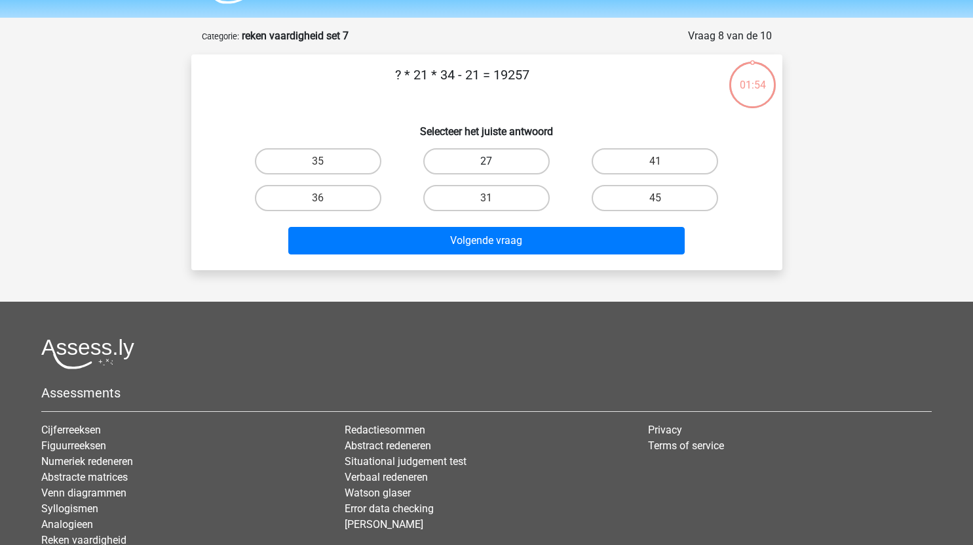
scroll to position [35, 0]
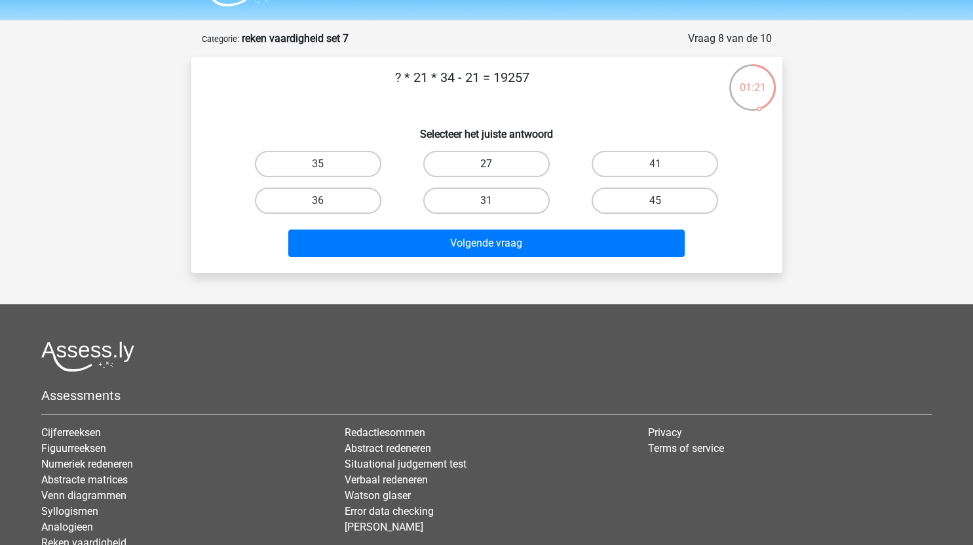
click at [506, 167] on label "27" at bounding box center [486, 164] width 126 height 26
click at [495, 167] on input "27" at bounding box center [490, 168] width 9 height 9
radio input "true"
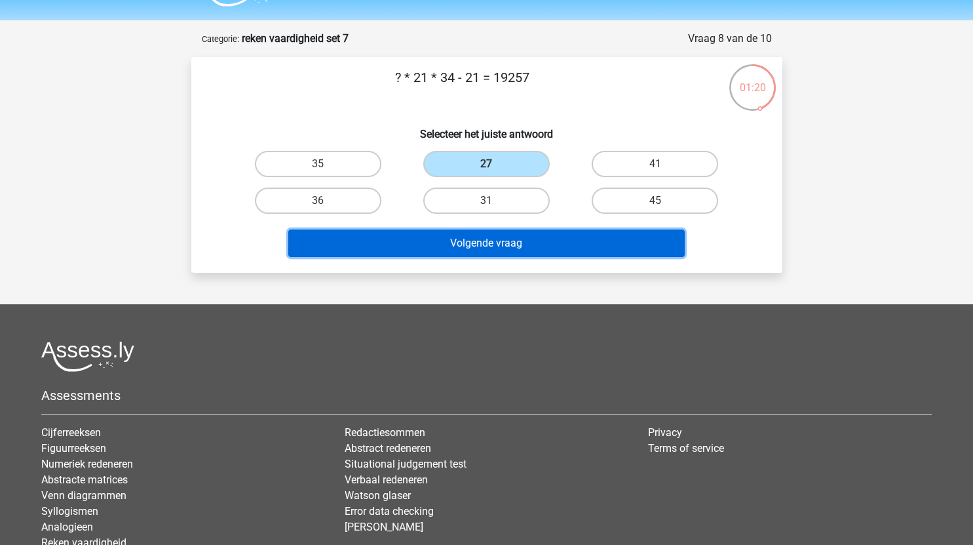
click at [497, 242] on button "Volgende vraag" at bounding box center [486, 243] width 396 height 28
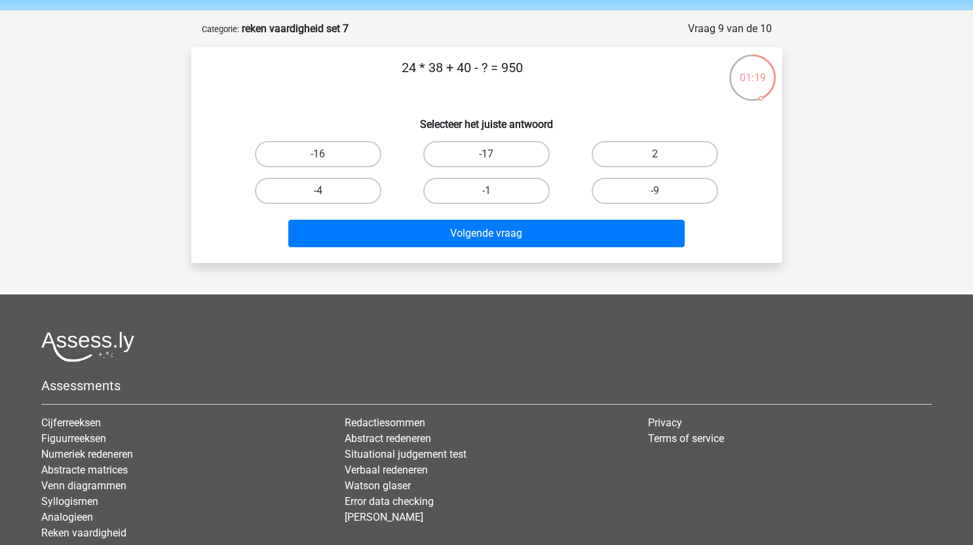
scroll to position [44, 0]
click at [647, 138] on div "2" at bounding box center [655, 154] width 168 height 37
click at [645, 152] on label "2" at bounding box center [655, 155] width 126 height 26
click at [655, 155] on input "2" at bounding box center [659, 159] width 9 height 9
radio input "true"
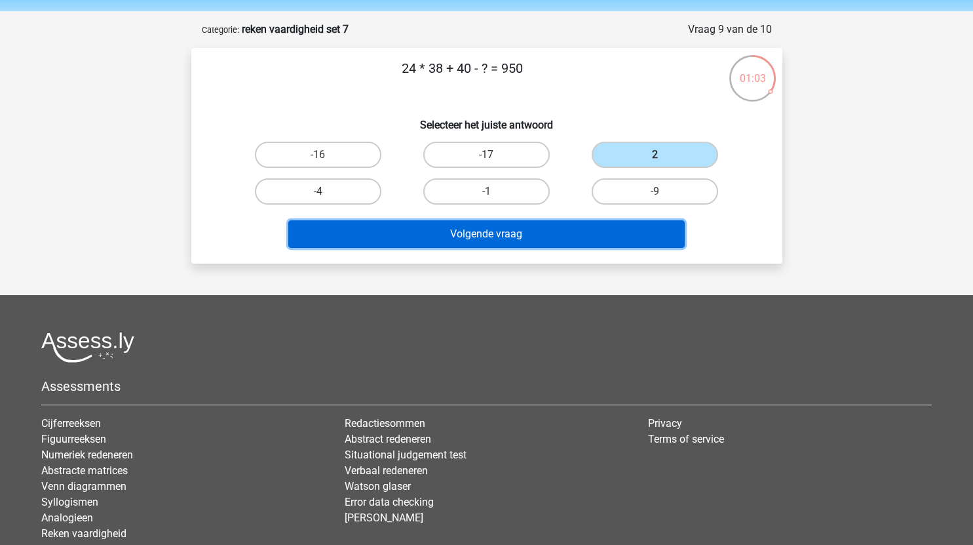
click at [540, 244] on button "Volgende vraag" at bounding box center [486, 234] width 396 height 28
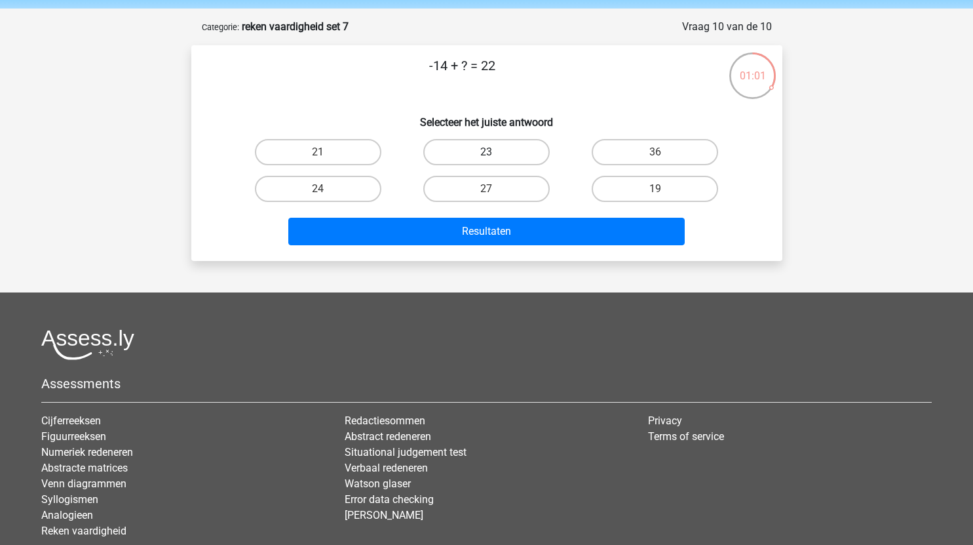
scroll to position [39, 0]
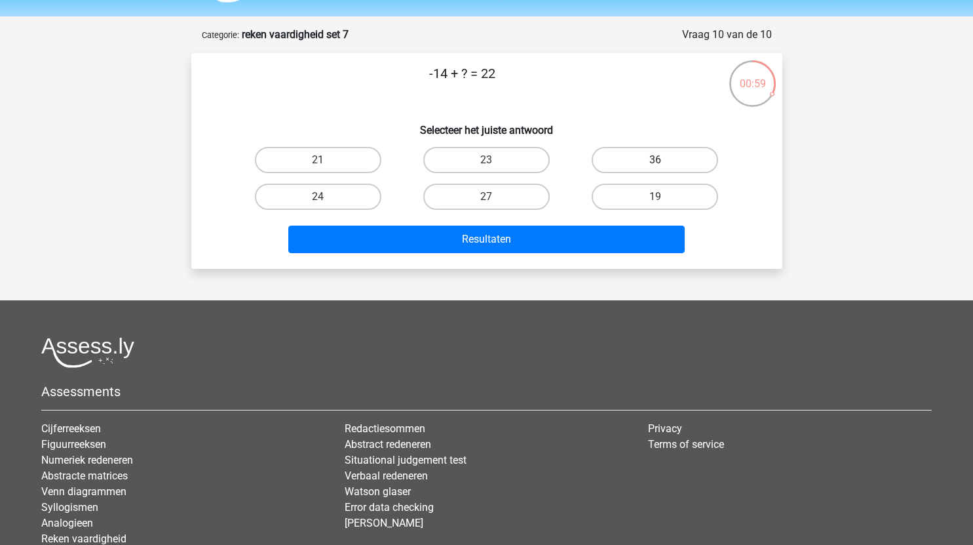
click at [668, 160] on label "36" at bounding box center [655, 160] width 126 height 26
click at [664, 160] on input "36" at bounding box center [659, 164] width 9 height 9
radio input "true"
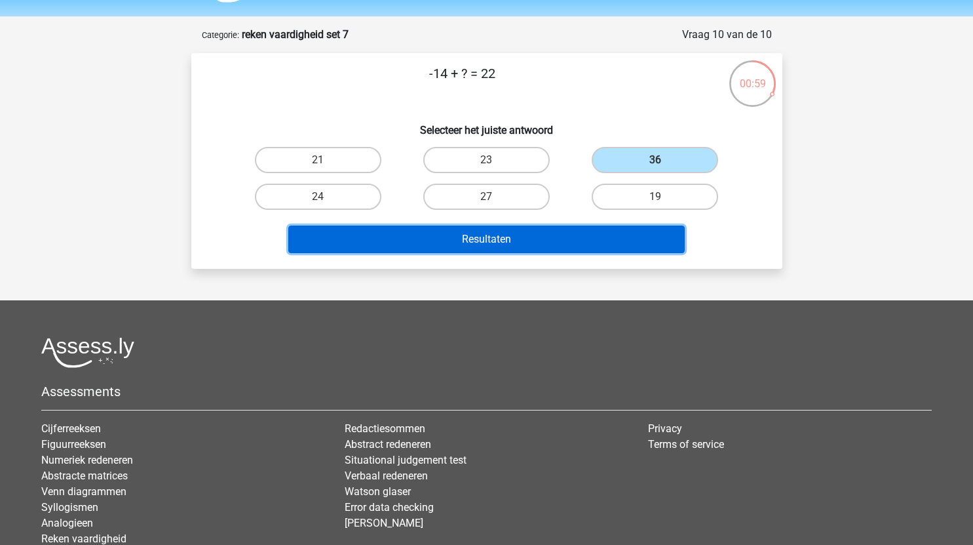
click at [565, 245] on button "Resultaten" at bounding box center [486, 239] width 396 height 28
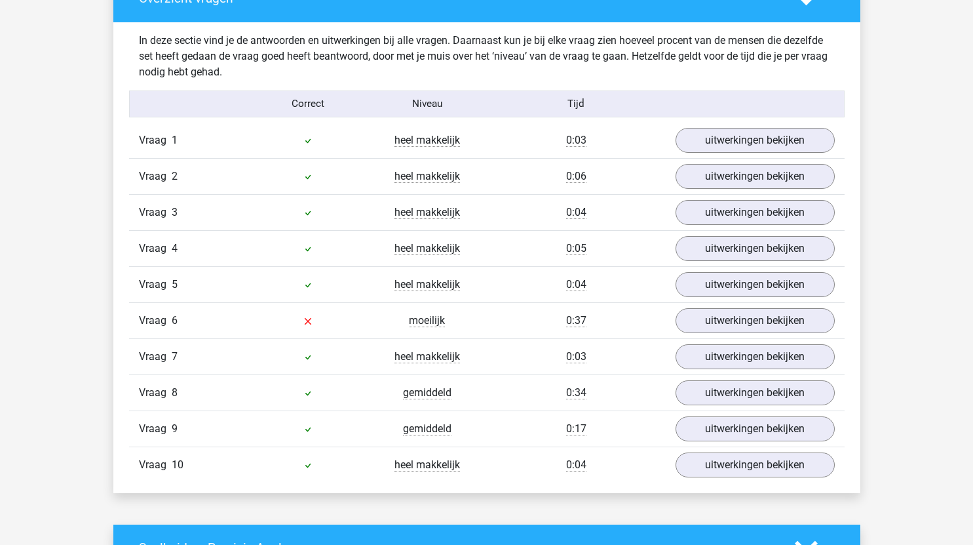
scroll to position [781, 0]
click at [704, 322] on link "uitwerkingen bekijken" at bounding box center [754, 319] width 183 height 29
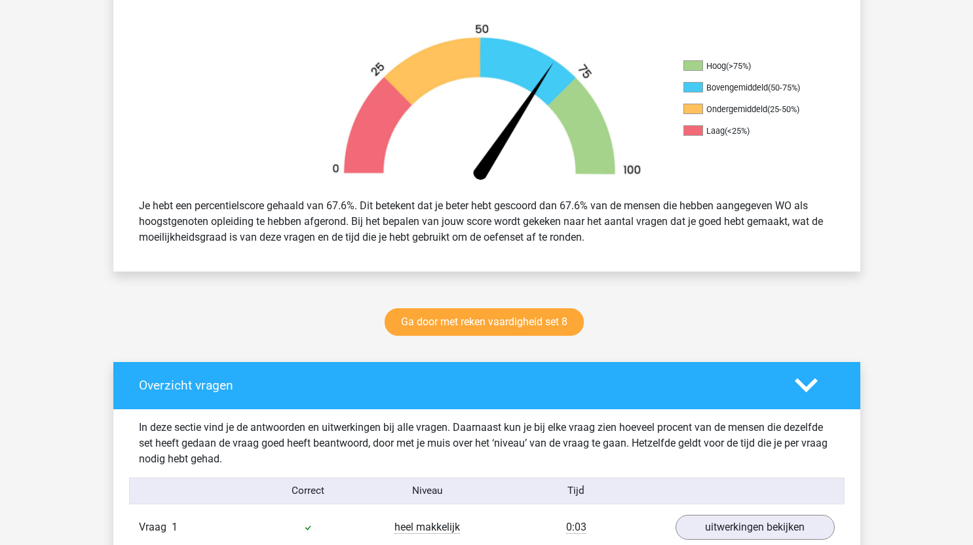
scroll to position [392, 0]
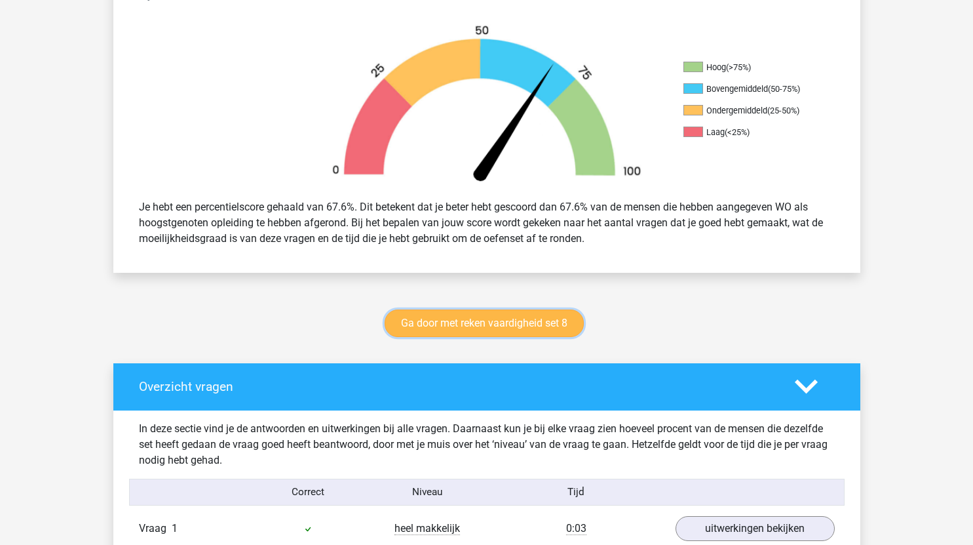
click at [522, 314] on link "Ga door met reken vaardigheid set 8" at bounding box center [484, 323] width 199 height 28
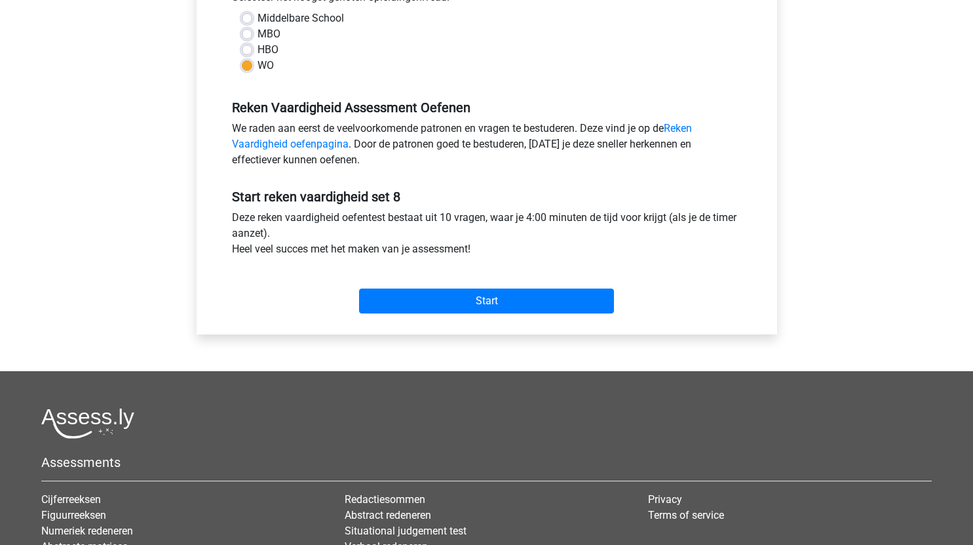
scroll to position [320, 0]
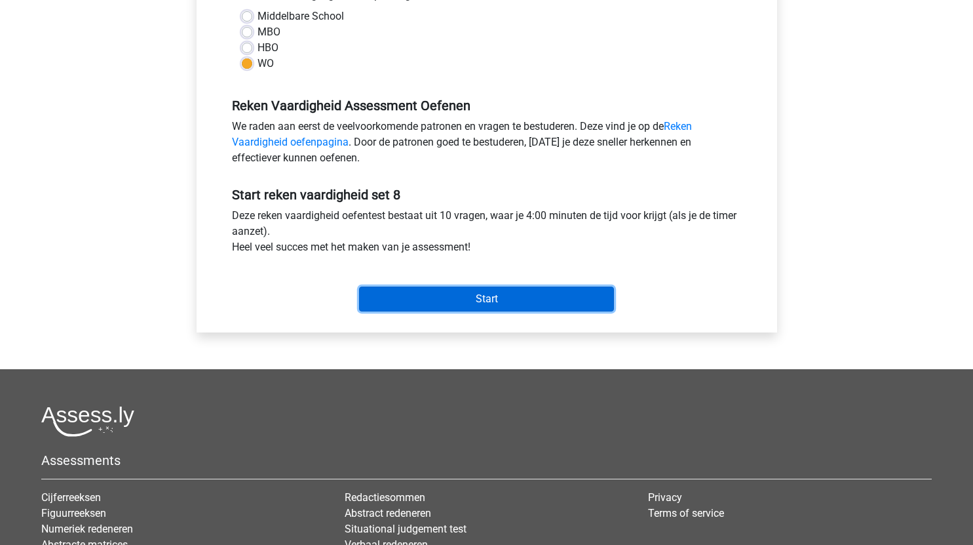
click at [544, 302] on input "Start" at bounding box center [486, 298] width 255 height 25
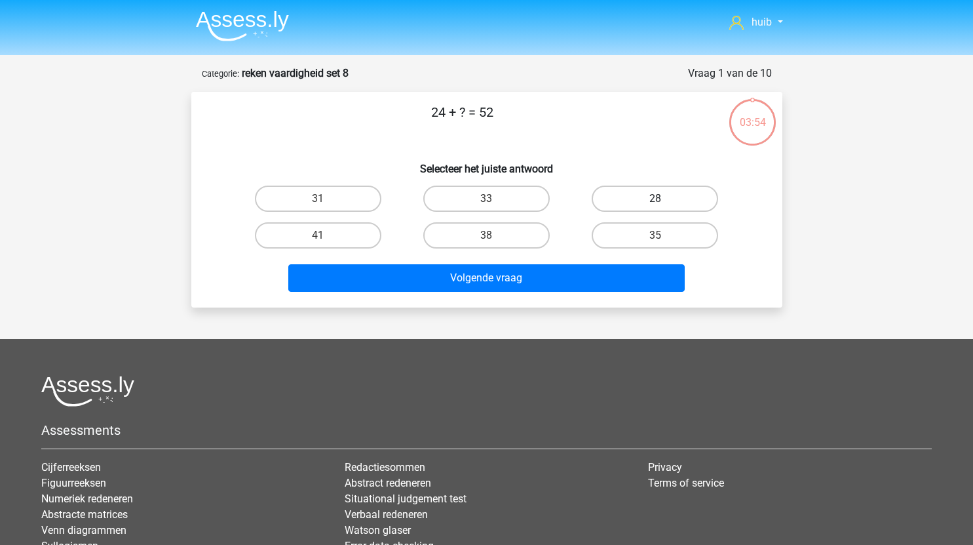
click at [669, 196] on label "28" at bounding box center [655, 198] width 126 height 26
click at [664, 199] on input "28" at bounding box center [659, 203] width 9 height 9
radio input "true"
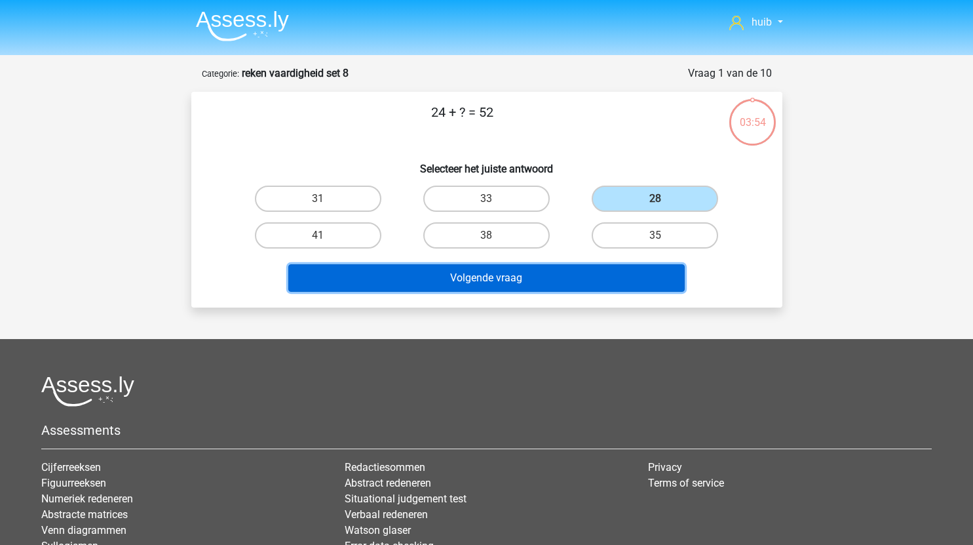
click at [520, 280] on button "Volgende vraag" at bounding box center [486, 278] width 396 height 28
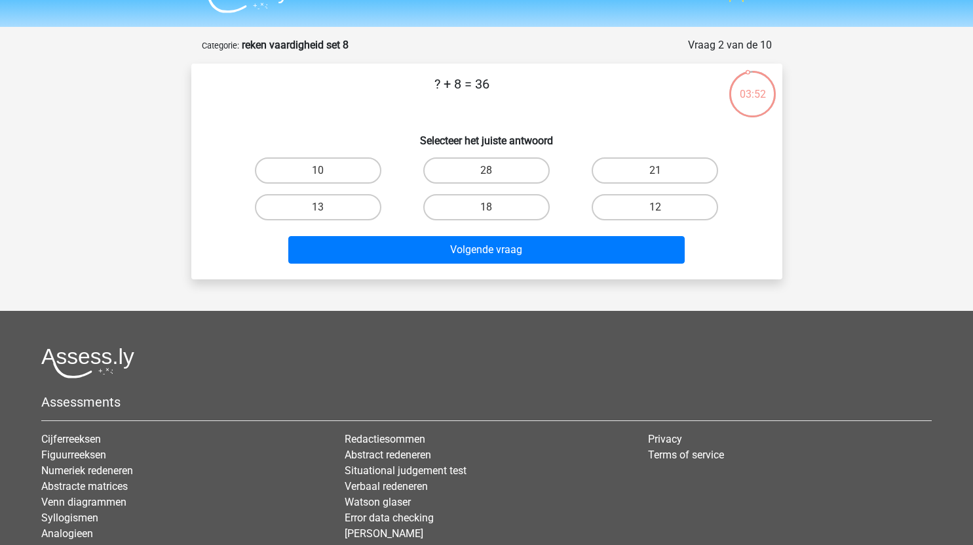
scroll to position [27, 0]
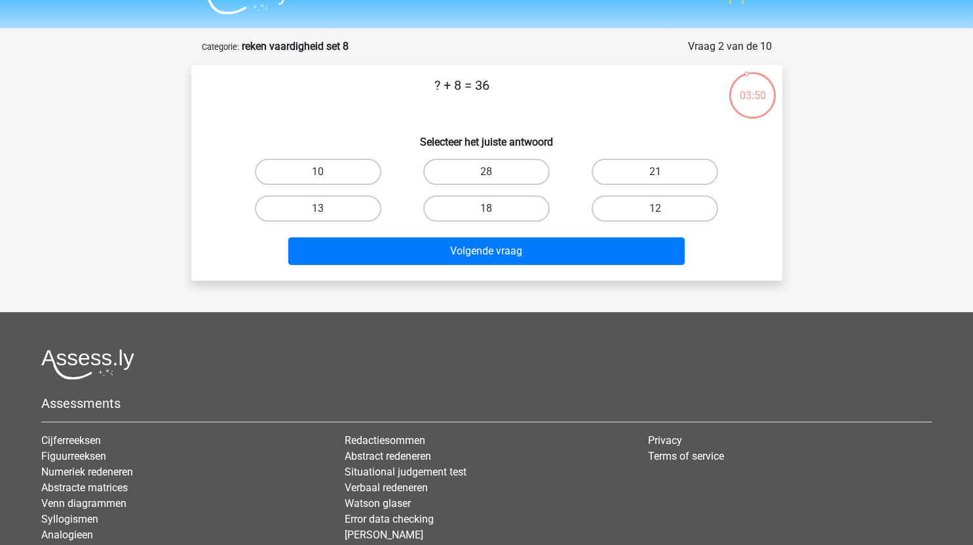
click at [528, 156] on div "28" at bounding box center [486, 171] width 168 height 37
click at [531, 166] on label "28" at bounding box center [486, 172] width 126 height 26
click at [495, 172] on input "28" at bounding box center [490, 176] width 9 height 9
radio input "true"
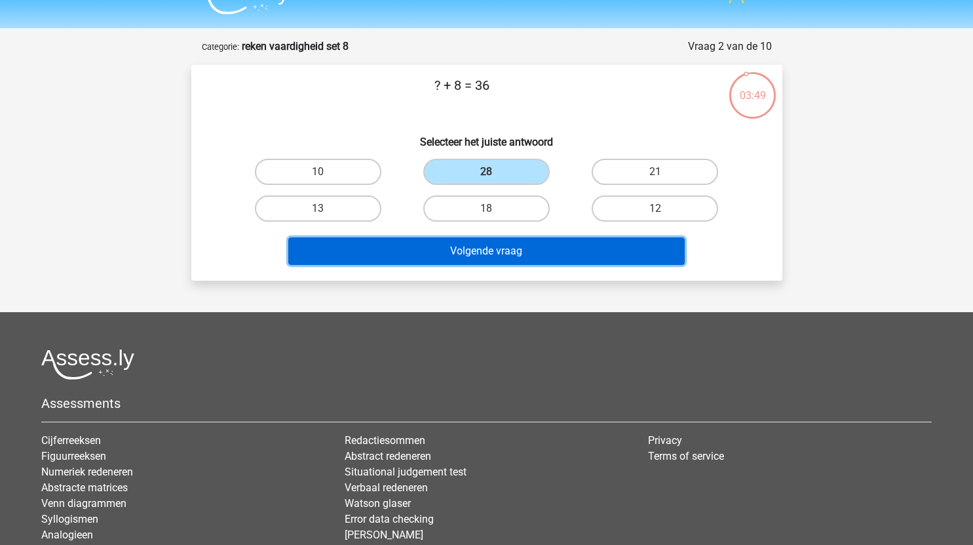
click at [512, 250] on button "Volgende vraag" at bounding box center [486, 251] width 396 height 28
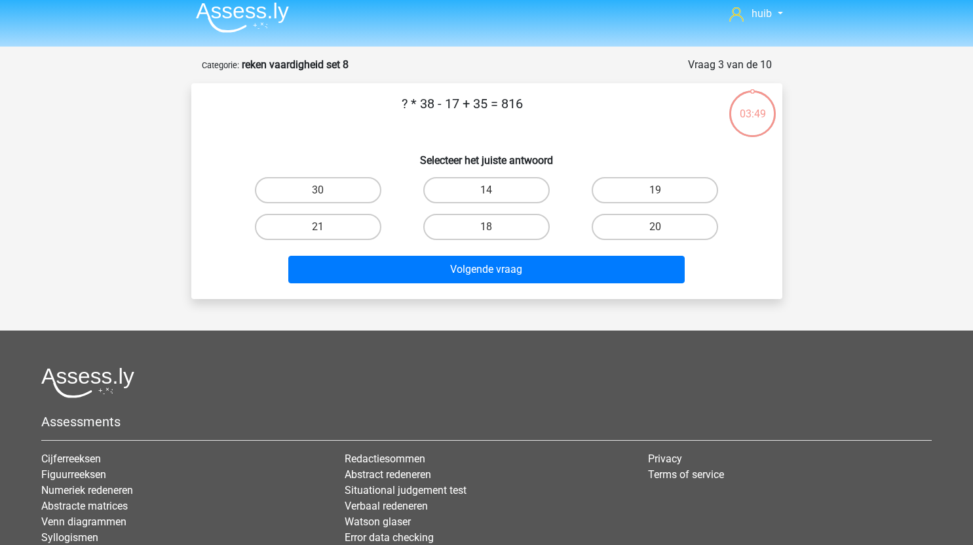
scroll to position [5, 0]
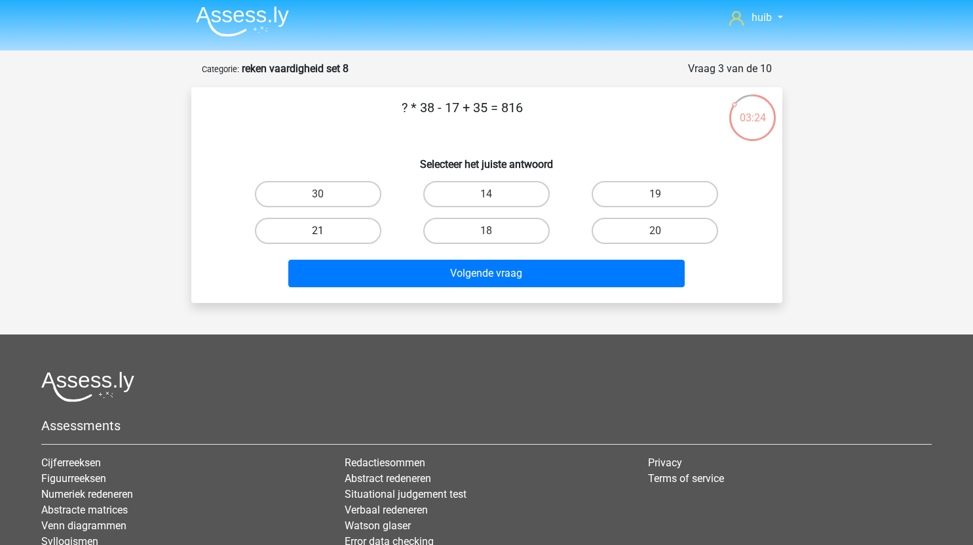
click at [342, 232] on label "21" at bounding box center [318, 231] width 126 height 26
click at [326, 232] on input "21" at bounding box center [322, 235] width 9 height 9
radio input "true"
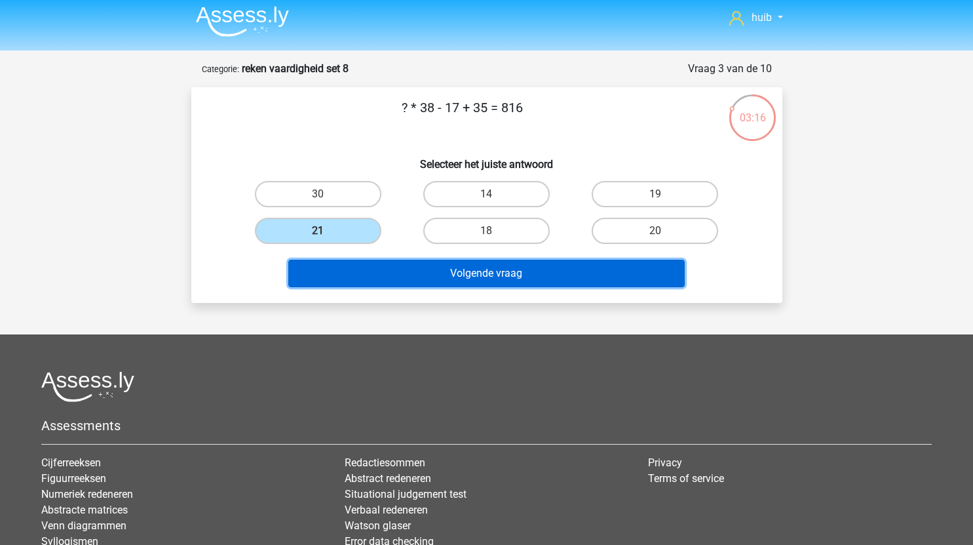
click at [534, 263] on button "Volgende vraag" at bounding box center [486, 273] width 396 height 28
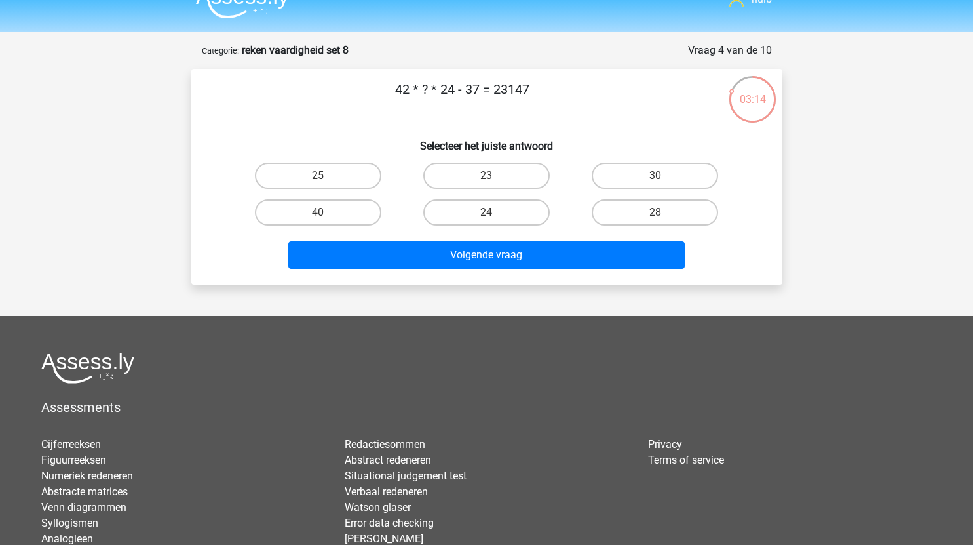
scroll to position [22, 0]
click at [476, 182] on label "23" at bounding box center [486, 176] width 126 height 26
click at [486, 182] on input "23" at bounding box center [490, 180] width 9 height 9
radio input "true"
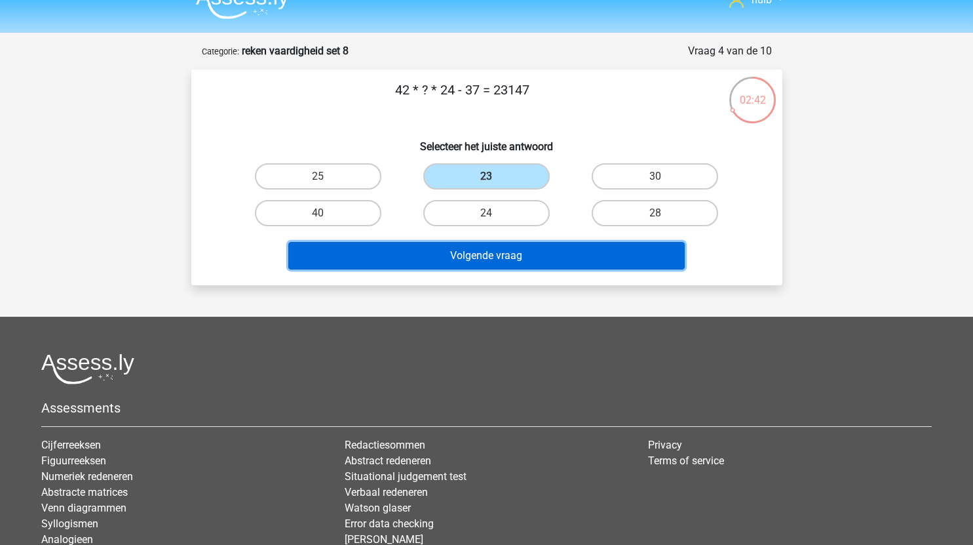
click at [551, 254] on button "Volgende vraag" at bounding box center [486, 256] width 396 height 28
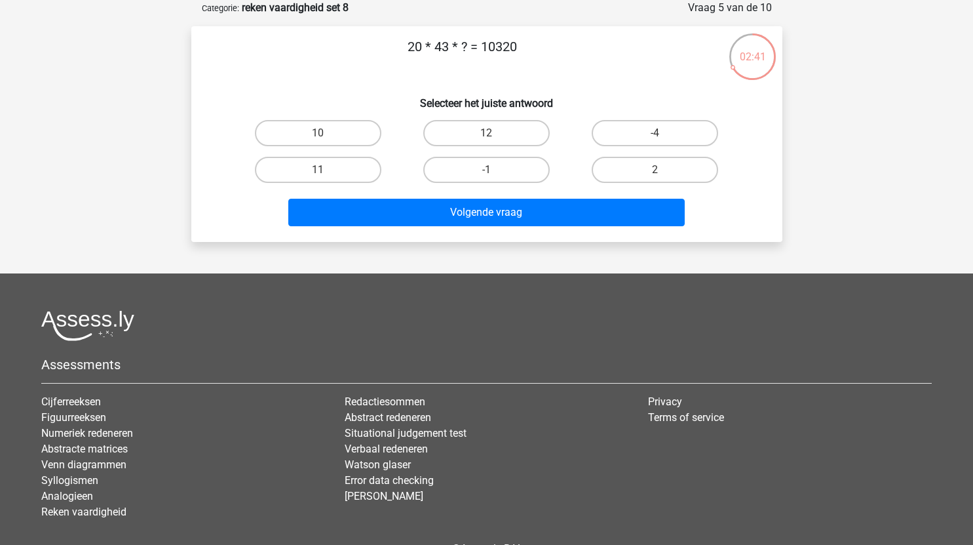
scroll to position [20, 0]
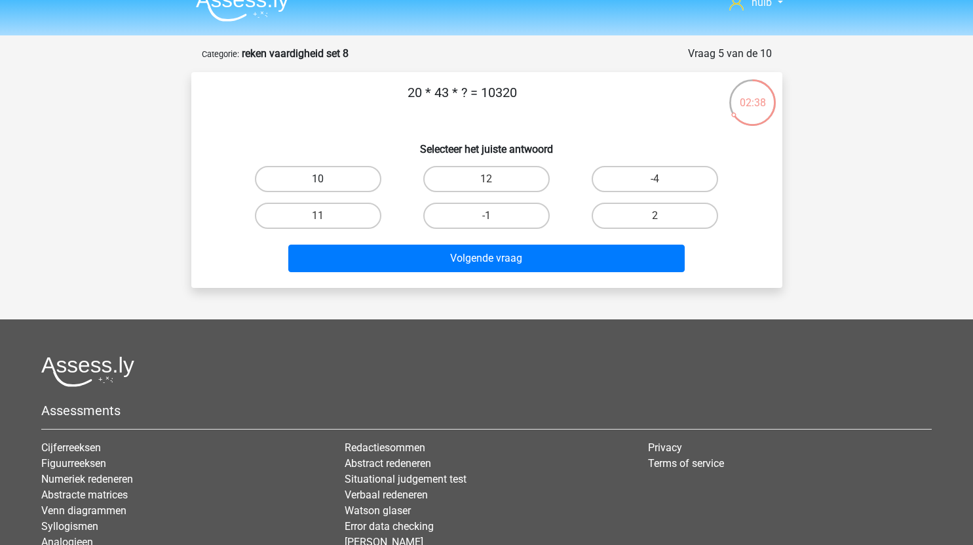
click at [359, 174] on label "10" at bounding box center [318, 179] width 126 height 26
click at [326, 179] on input "10" at bounding box center [322, 183] width 9 height 9
radio input "true"
click at [507, 181] on label "12" at bounding box center [486, 179] width 126 height 26
click at [495, 181] on input "12" at bounding box center [490, 183] width 9 height 9
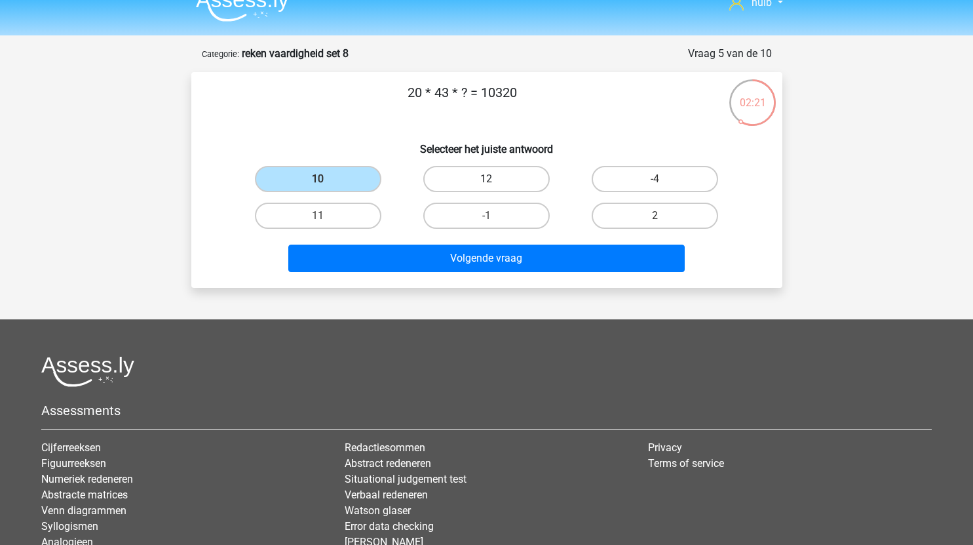
radio input "true"
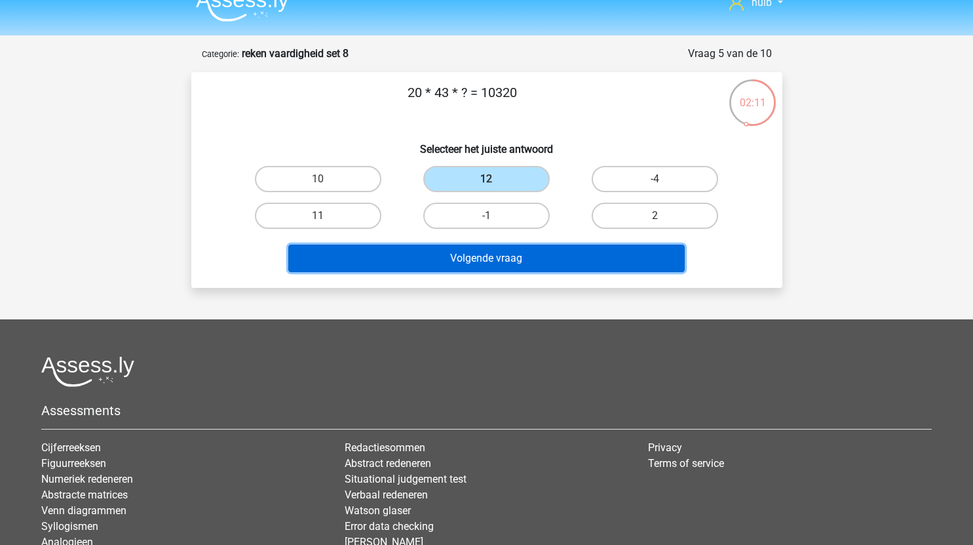
click at [448, 256] on button "Volgende vraag" at bounding box center [486, 258] width 396 height 28
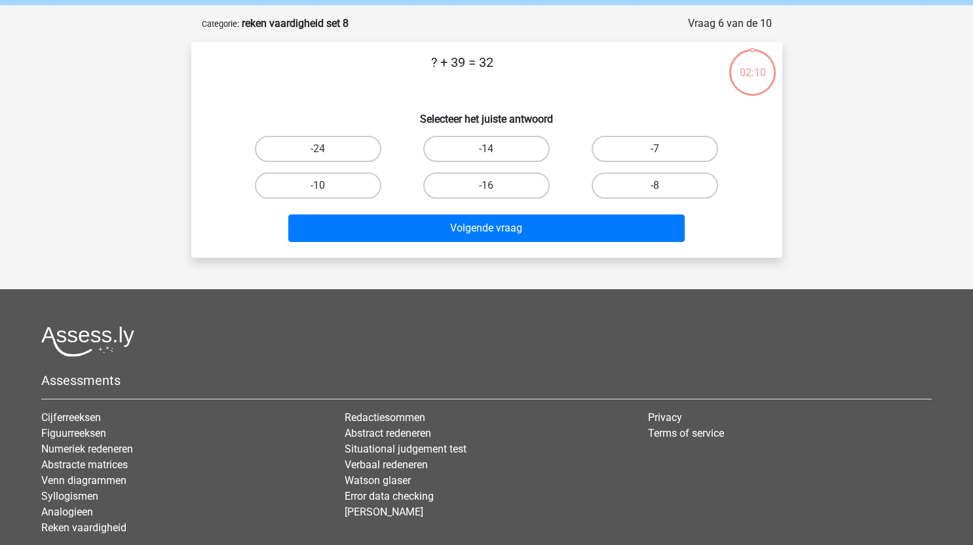
scroll to position [66, 0]
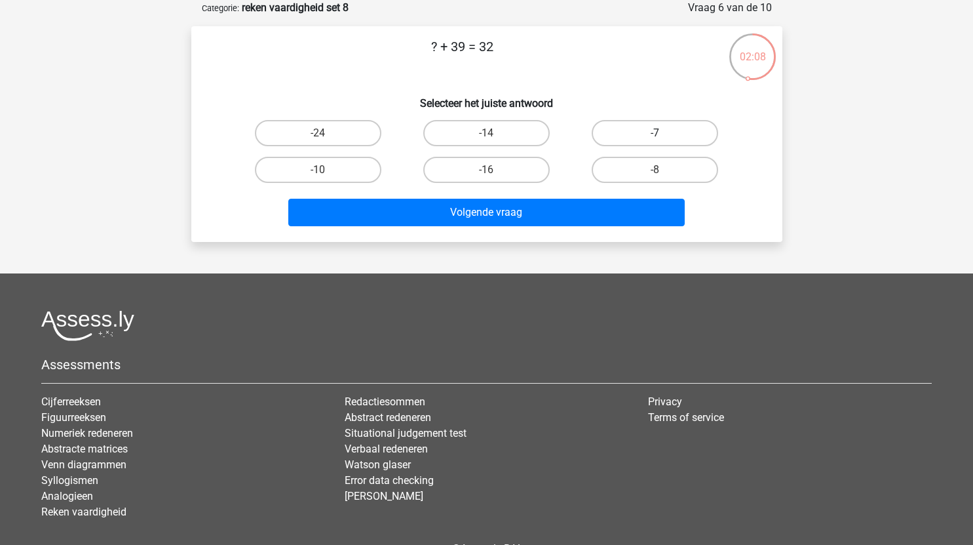
click at [665, 136] on label "-7" at bounding box center [655, 133] width 126 height 26
click at [664, 136] on input "-7" at bounding box center [659, 137] width 9 height 9
radio input "true"
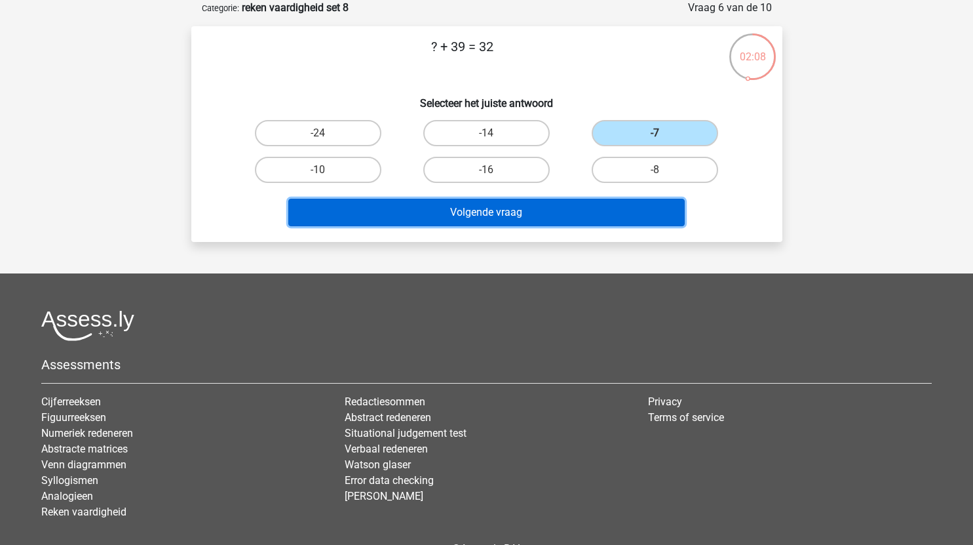
click at [543, 217] on button "Volgende vraag" at bounding box center [486, 213] width 396 height 28
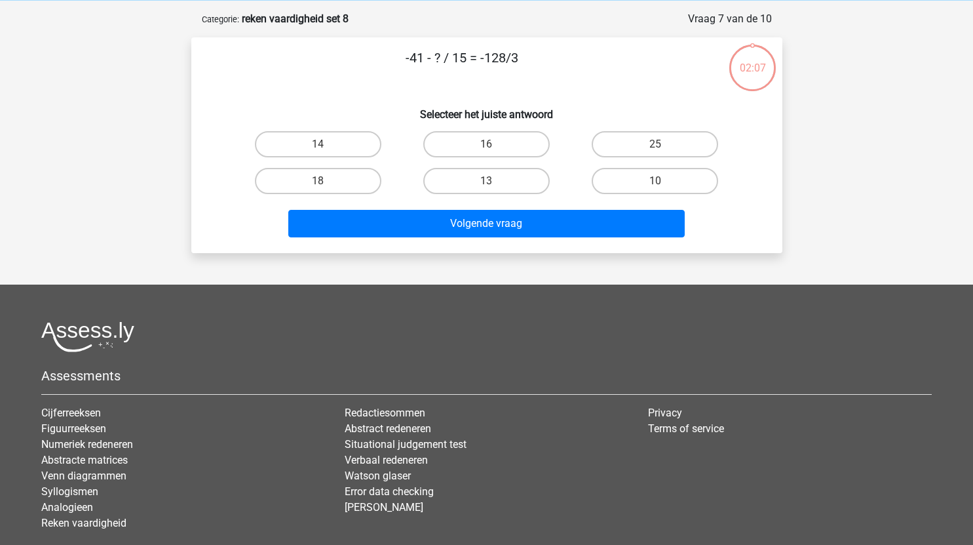
scroll to position [53, 0]
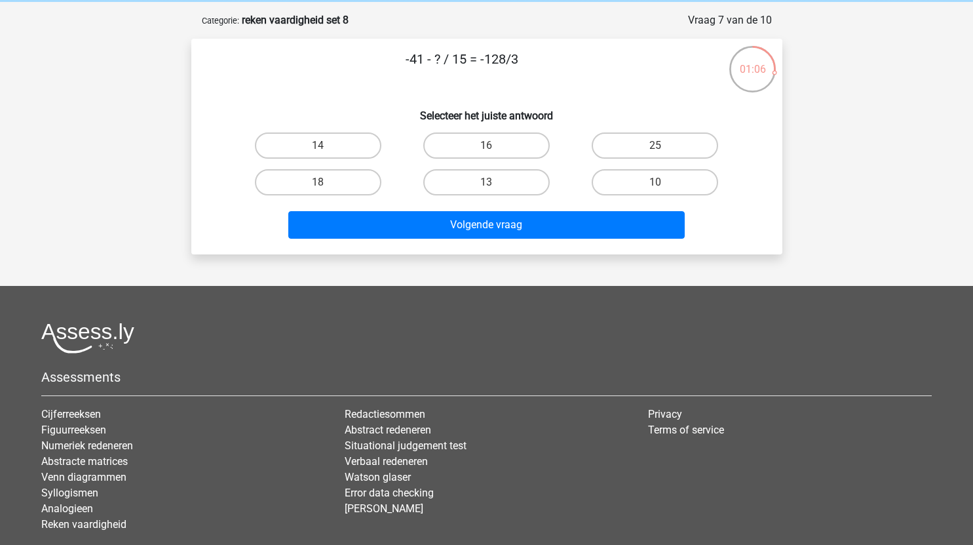
click at [656, 187] on input "10" at bounding box center [659, 186] width 9 height 9
radio input "true"
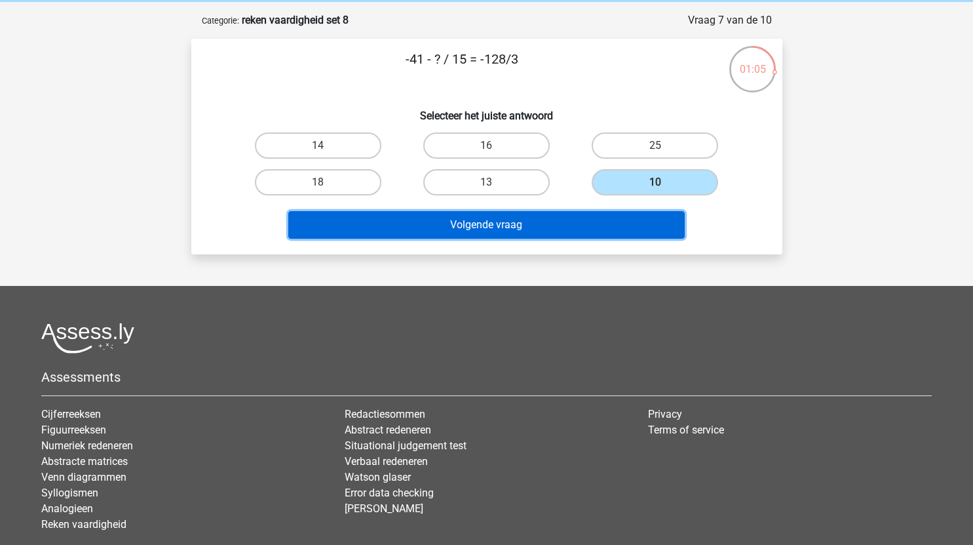
click at [574, 222] on button "Volgende vraag" at bounding box center [486, 225] width 396 height 28
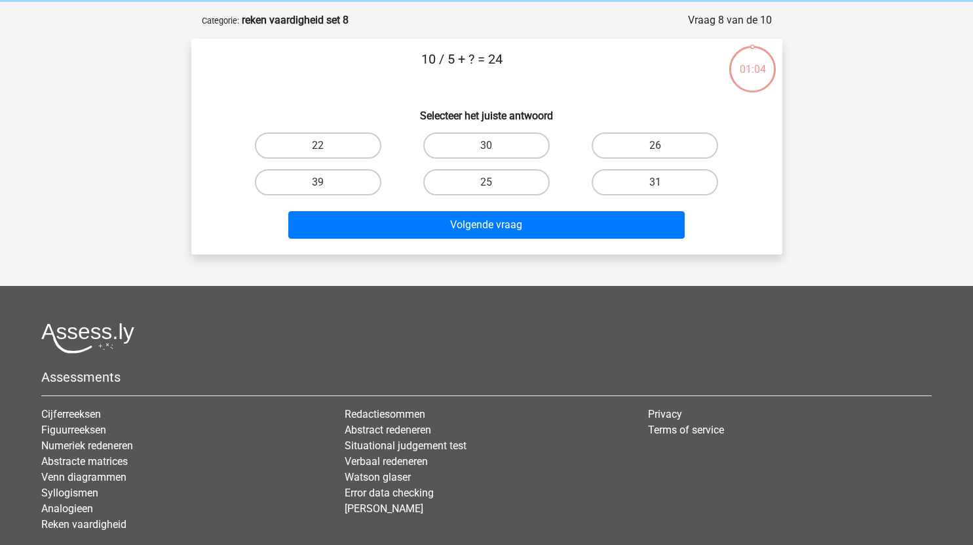
scroll to position [66, 0]
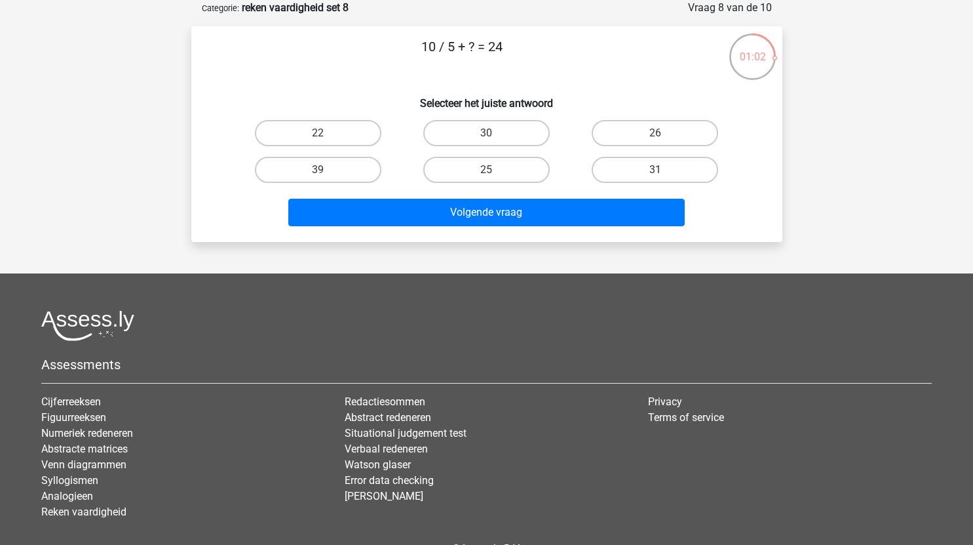
click at [324, 138] on input "22" at bounding box center [322, 137] width 9 height 9
radio input "true"
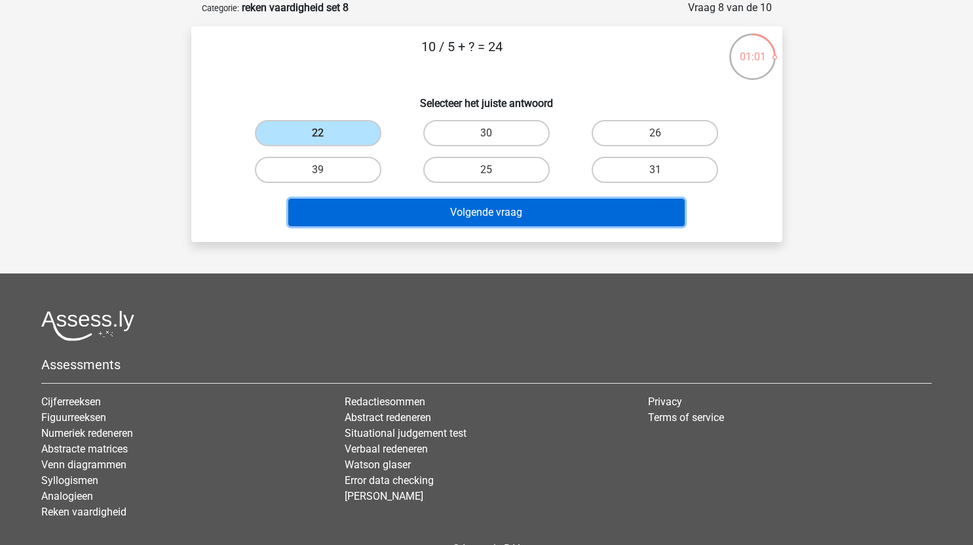
click at [459, 209] on button "Volgende vraag" at bounding box center [486, 213] width 396 height 28
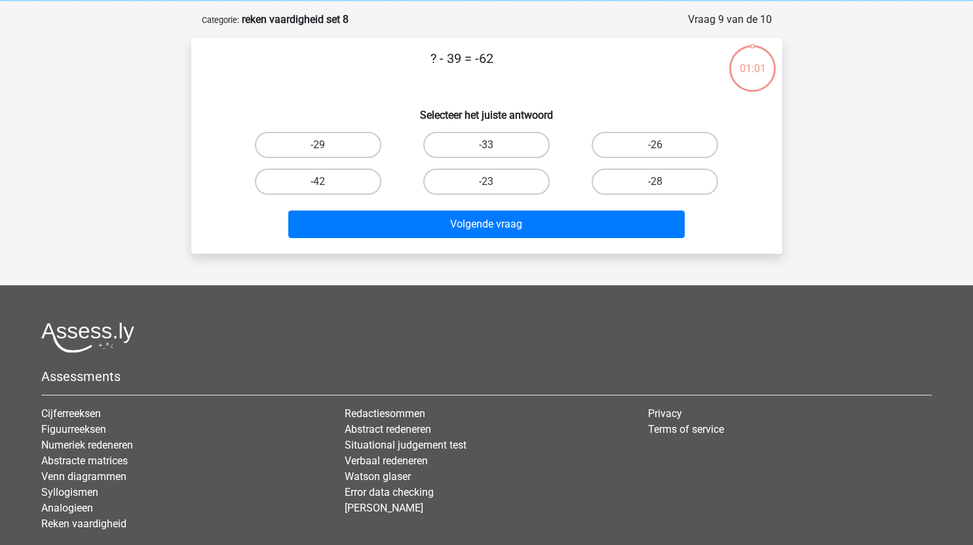
scroll to position [53, 0]
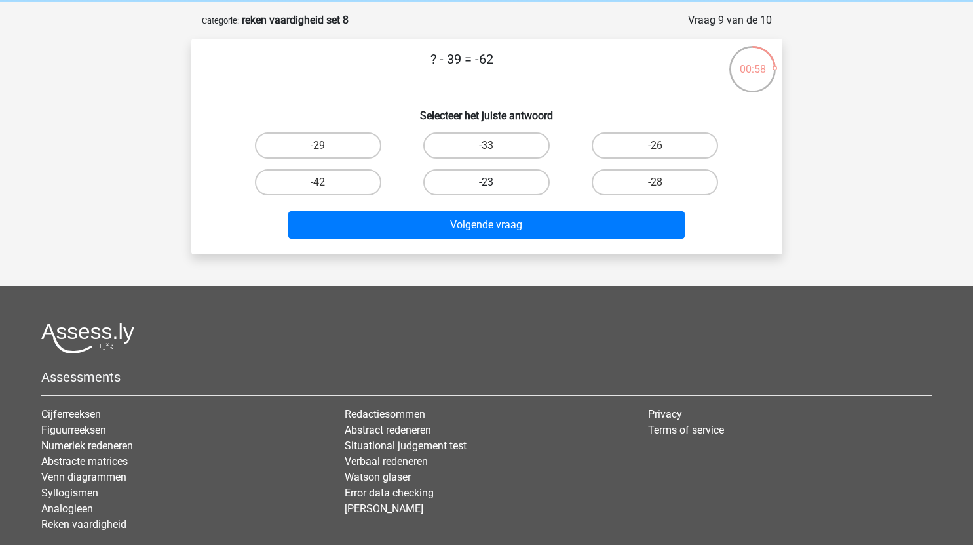
click at [497, 176] on label "-23" at bounding box center [486, 182] width 126 height 26
click at [495, 182] on input "-23" at bounding box center [490, 186] width 9 height 9
radio input "true"
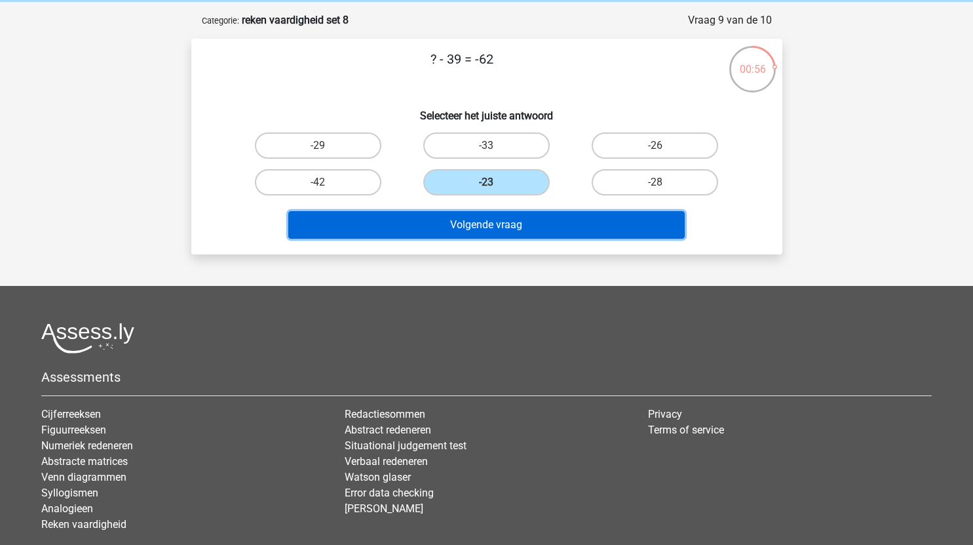
click at [502, 231] on button "Volgende vraag" at bounding box center [486, 225] width 396 height 28
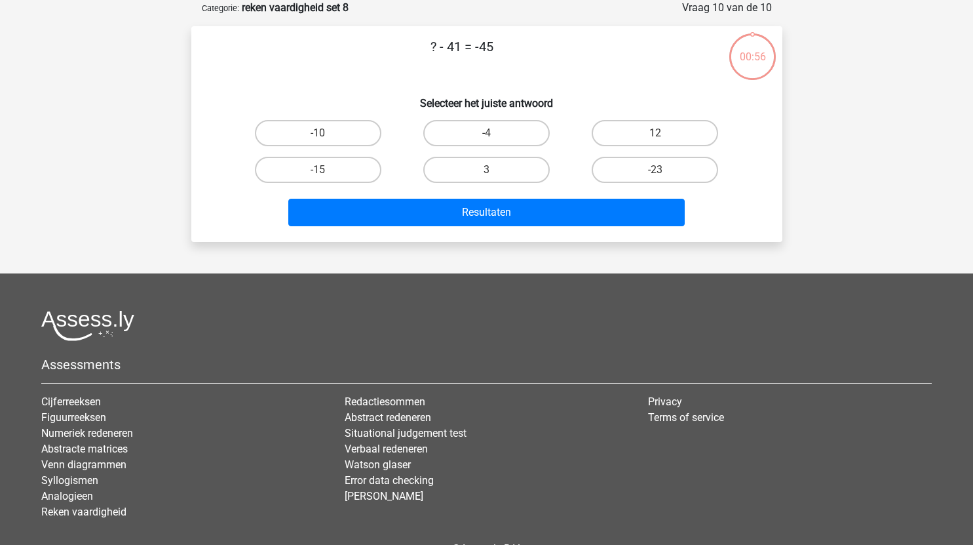
scroll to position [51, 0]
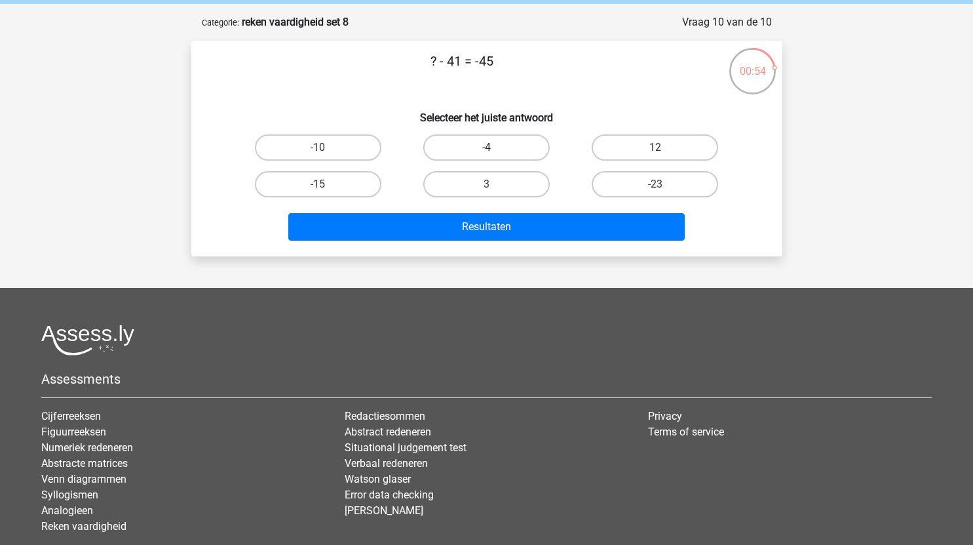
click at [524, 151] on label "-4" at bounding box center [486, 147] width 126 height 26
click at [495, 151] on input "-4" at bounding box center [490, 151] width 9 height 9
radio input "true"
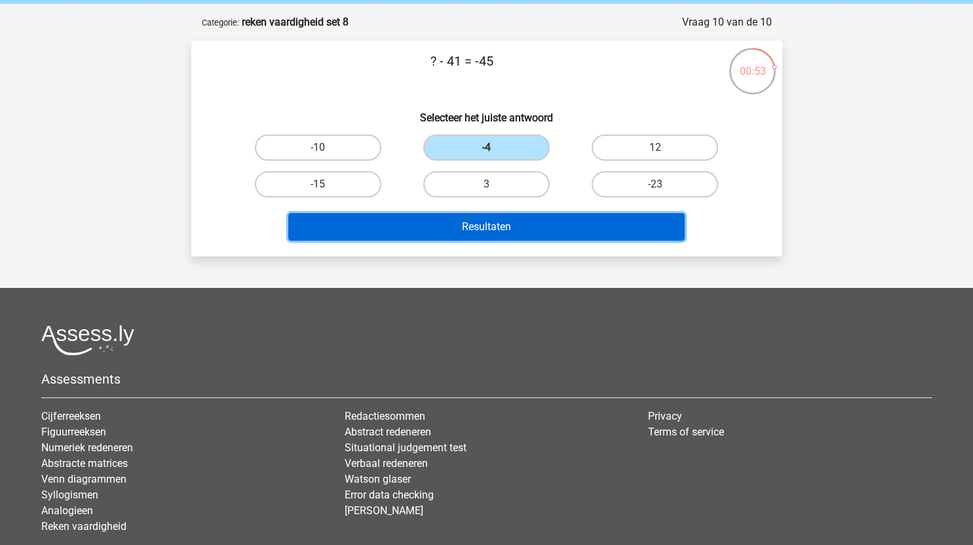
click at [505, 227] on button "Resultaten" at bounding box center [486, 227] width 396 height 28
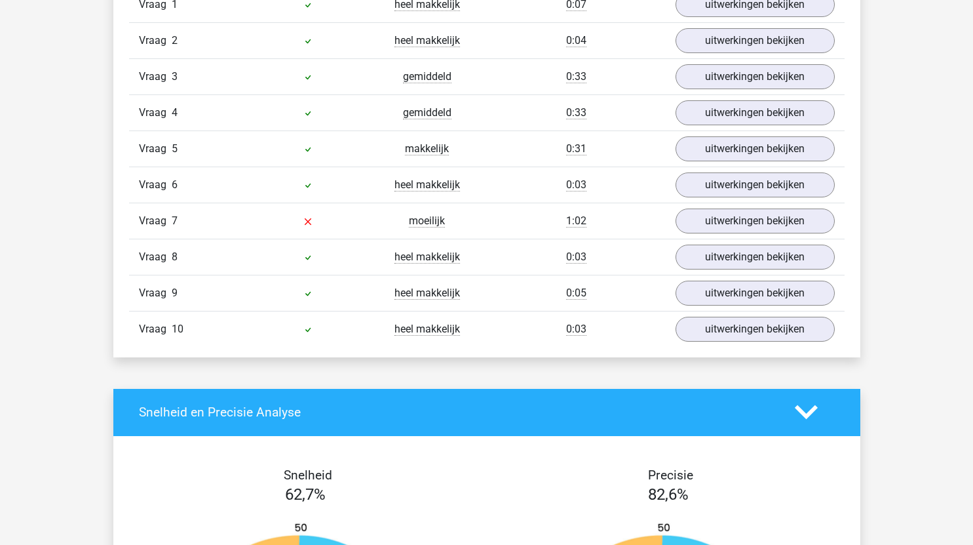
scroll to position [919, 0]
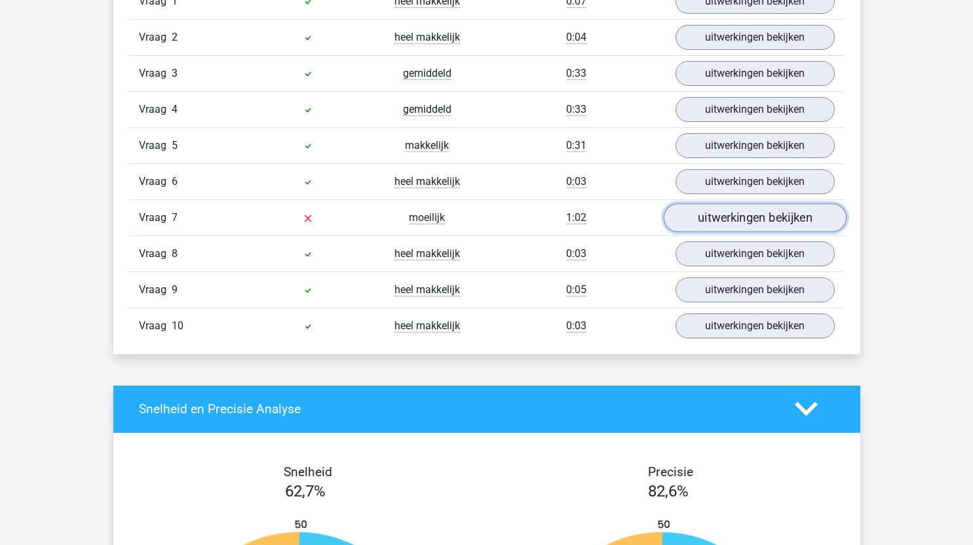
click at [739, 212] on link "uitwerkingen bekijken" at bounding box center [754, 217] width 183 height 29
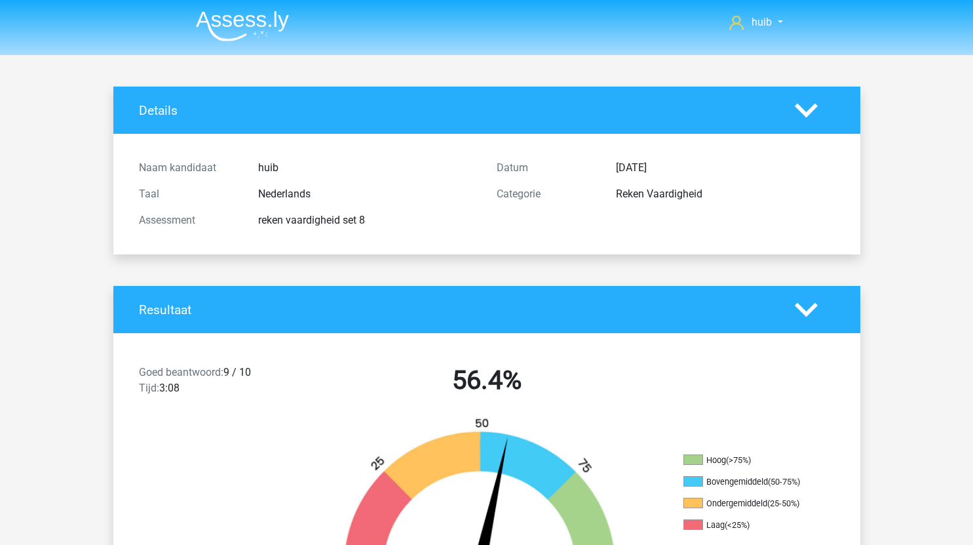
scroll to position [412, 0]
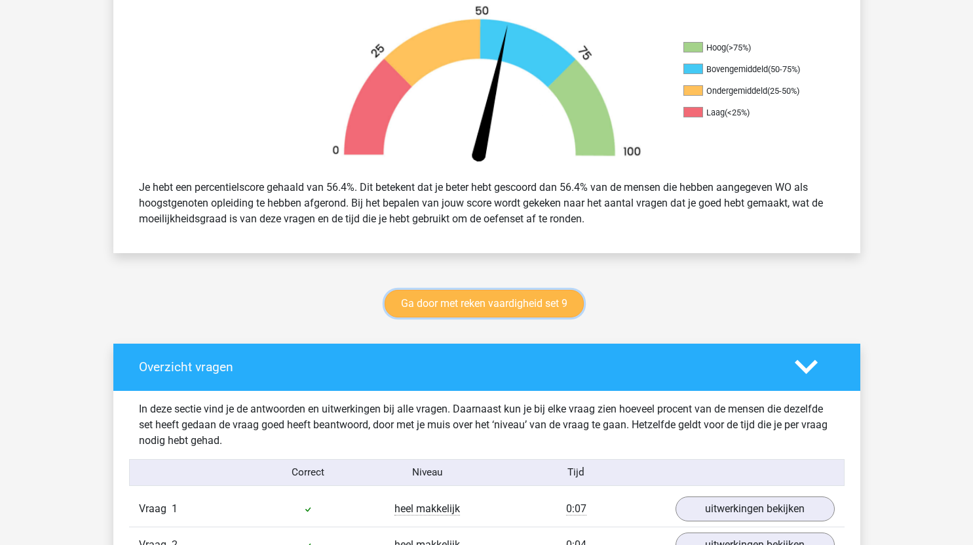
click at [532, 316] on link "Ga door met reken vaardigheid set 9" at bounding box center [484, 304] width 199 height 28
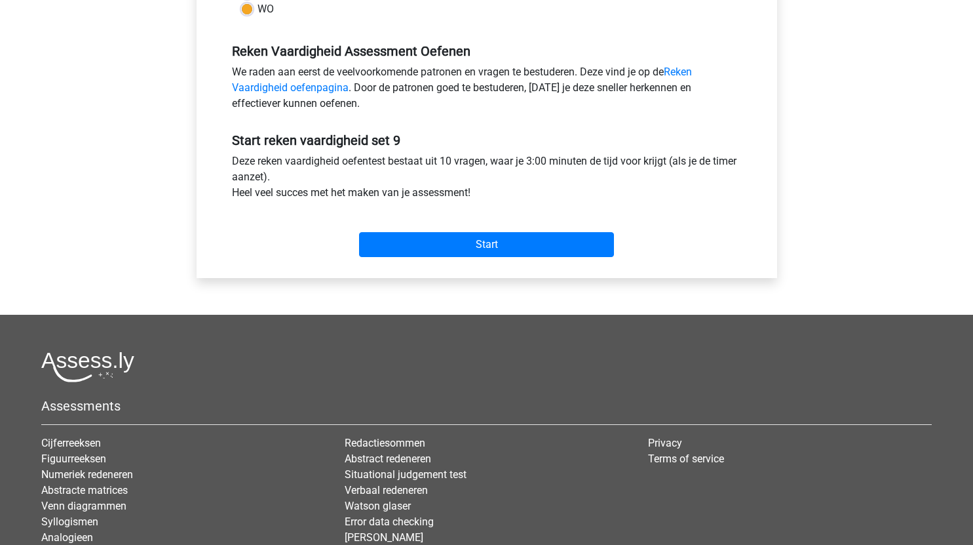
scroll to position [376, 0]
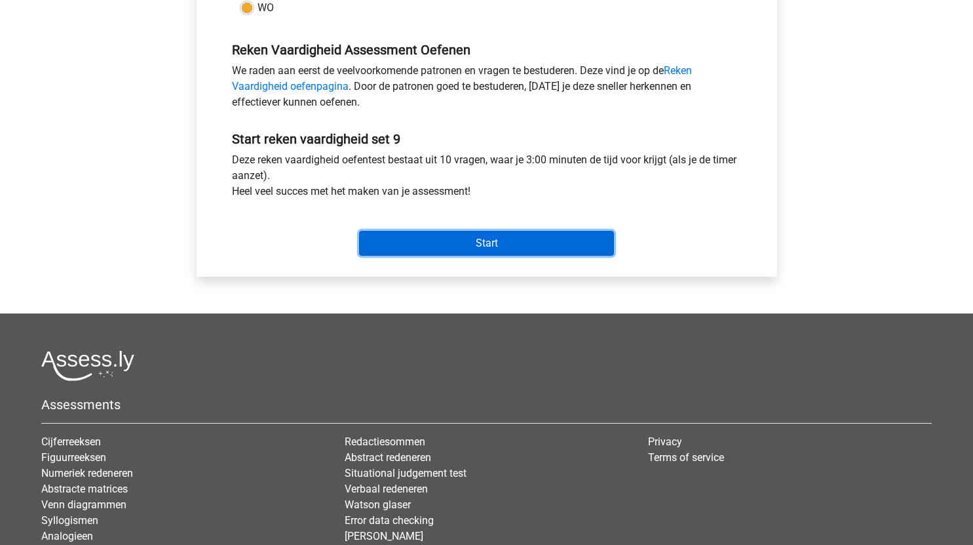
click at [545, 246] on input "Start" at bounding box center [486, 243] width 255 height 25
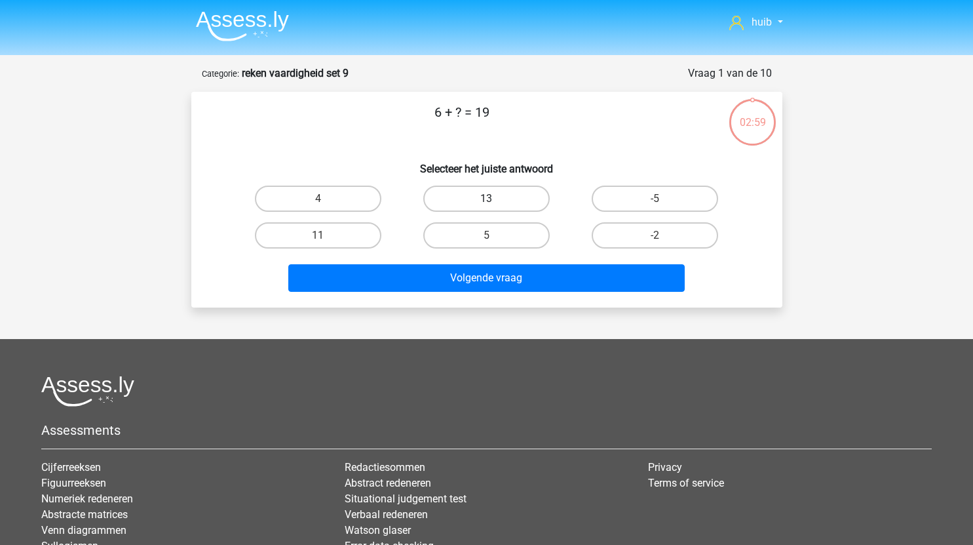
click at [526, 198] on label "13" at bounding box center [486, 198] width 126 height 26
click at [495, 199] on input "13" at bounding box center [490, 203] width 9 height 9
radio input "true"
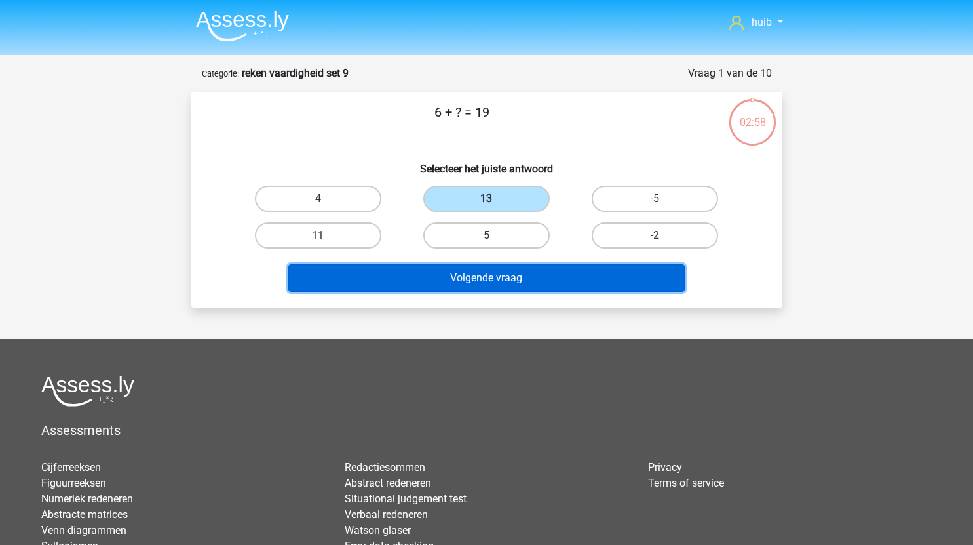
click at [506, 286] on button "Volgende vraag" at bounding box center [486, 278] width 396 height 28
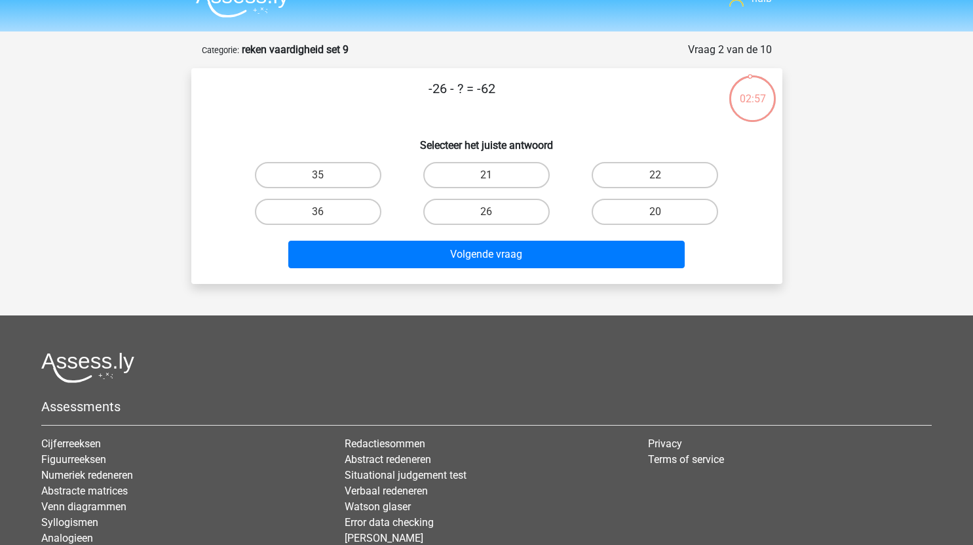
scroll to position [22, 0]
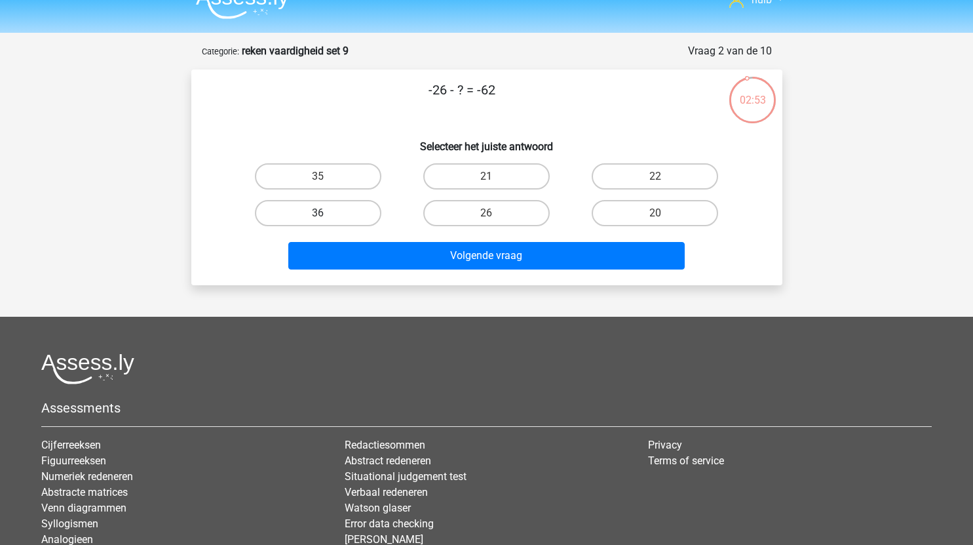
click at [359, 201] on label "36" at bounding box center [318, 213] width 126 height 26
click at [326, 213] on input "36" at bounding box center [322, 217] width 9 height 9
radio input "true"
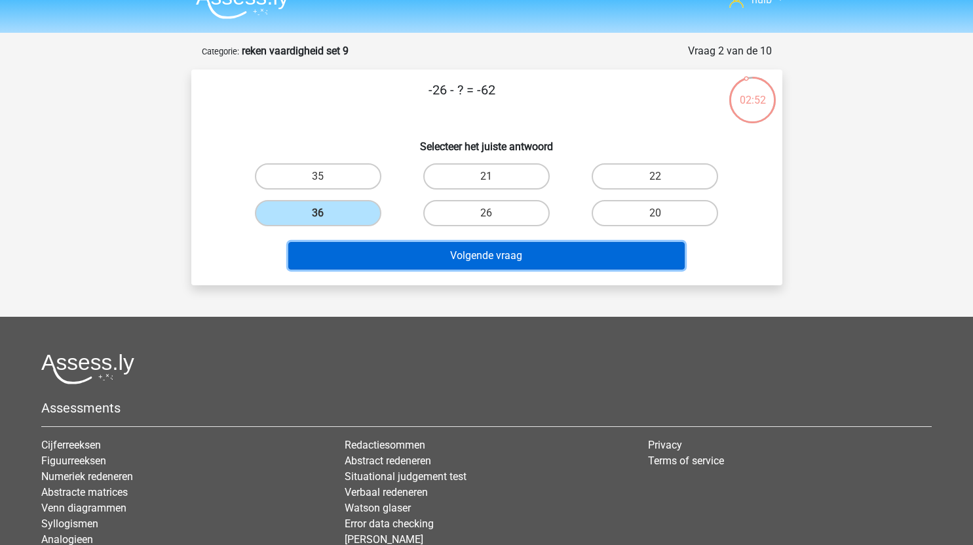
click at [491, 265] on button "Volgende vraag" at bounding box center [486, 256] width 396 height 28
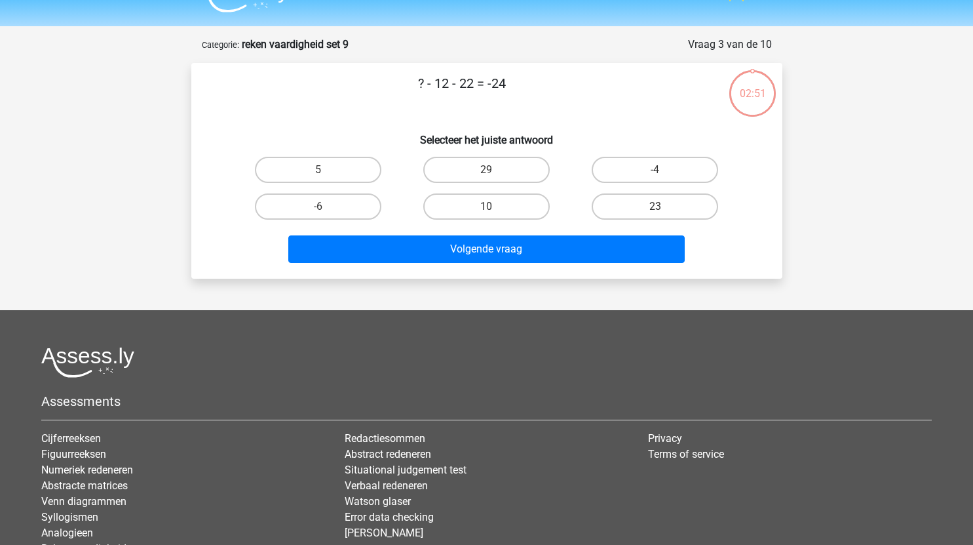
scroll to position [28, 0]
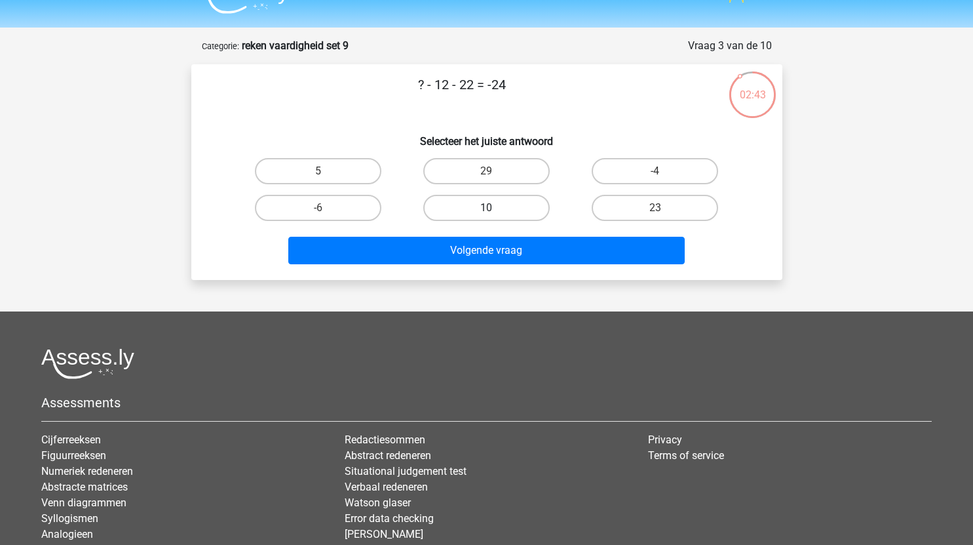
click at [503, 213] on label "10" at bounding box center [486, 208] width 126 height 26
click at [495, 213] on input "10" at bounding box center [490, 212] width 9 height 9
radio input "true"
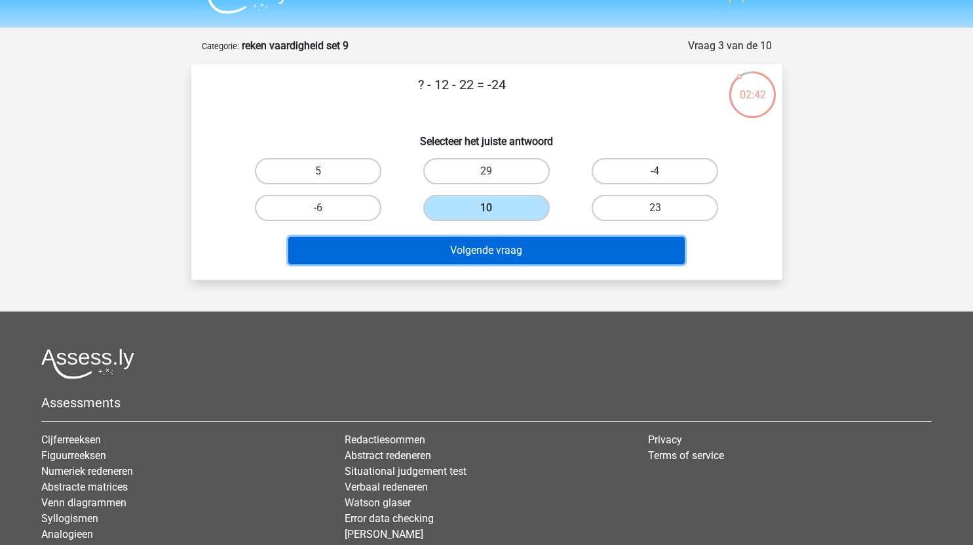
click at [522, 255] on button "Volgende vraag" at bounding box center [486, 251] width 396 height 28
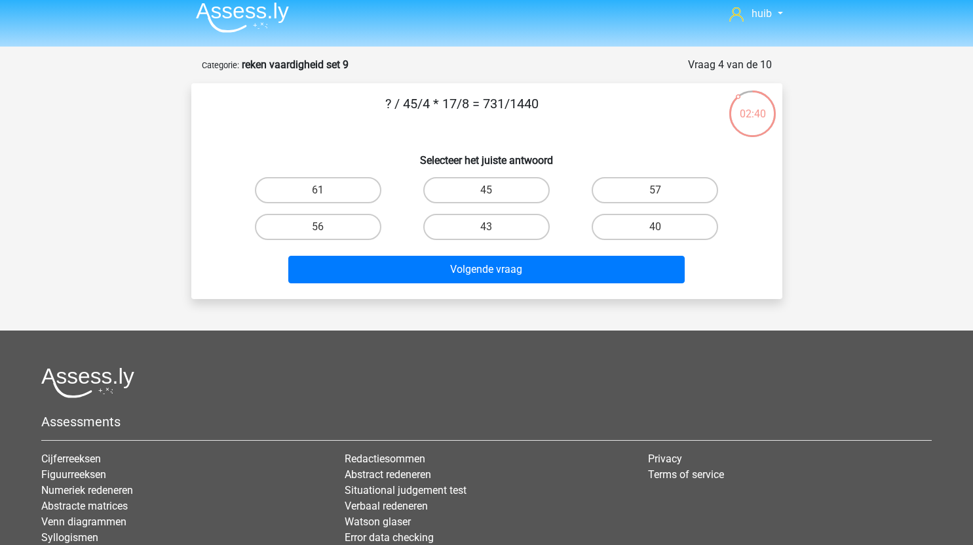
scroll to position [6, 0]
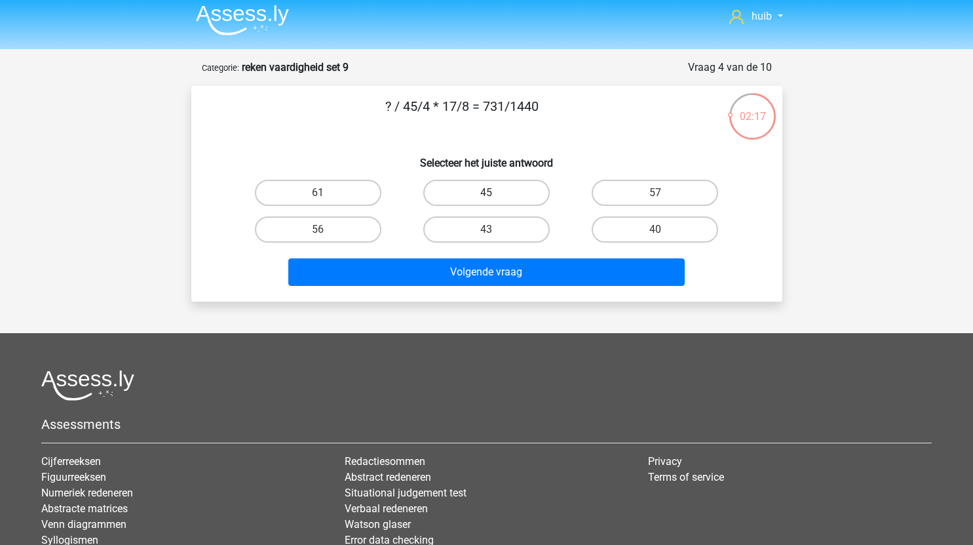
click at [461, 182] on label "45" at bounding box center [486, 193] width 126 height 26
click at [486, 193] on input "45" at bounding box center [490, 197] width 9 height 9
radio input "true"
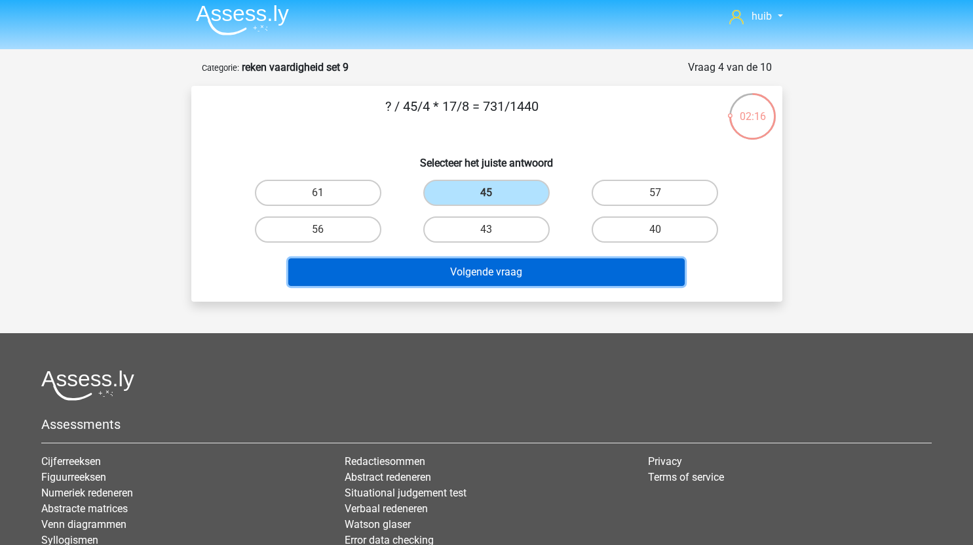
click at [502, 273] on button "Volgende vraag" at bounding box center [486, 272] width 396 height 28
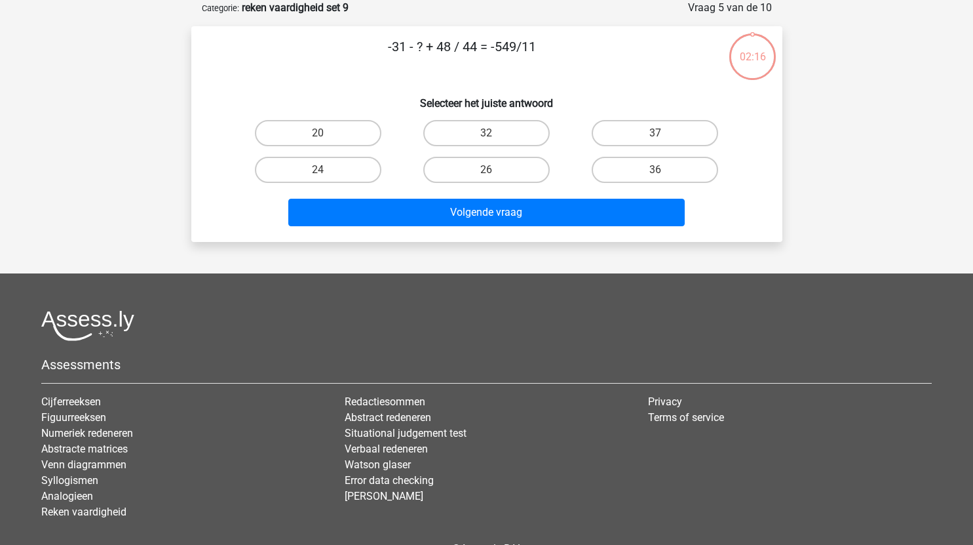
scroll to position [31, 0]
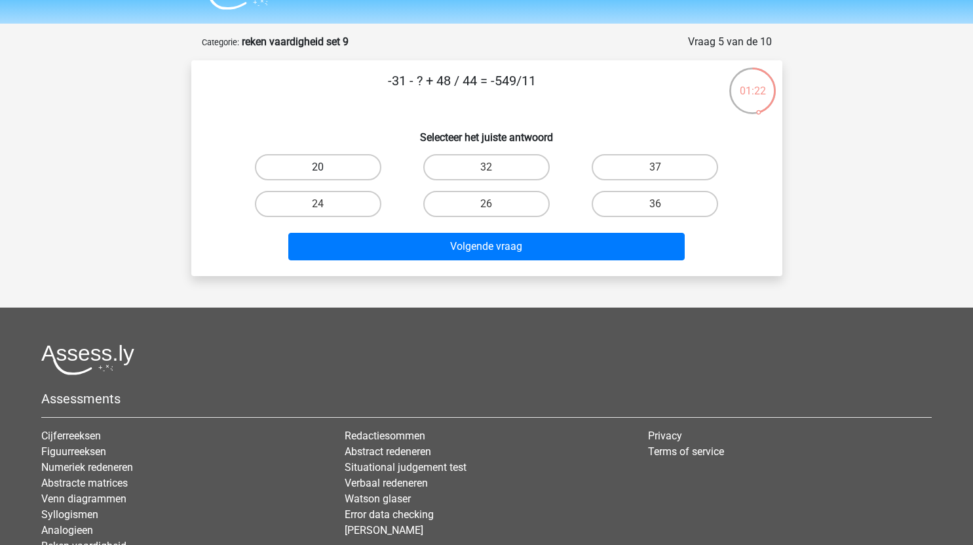
click at [352, 161] on label "20" at bounding box center [318, 167] width 126 height 26
click at [326, 167] on input "20" at bounding box center [322, 171] width 9 height 9
radio input "true"
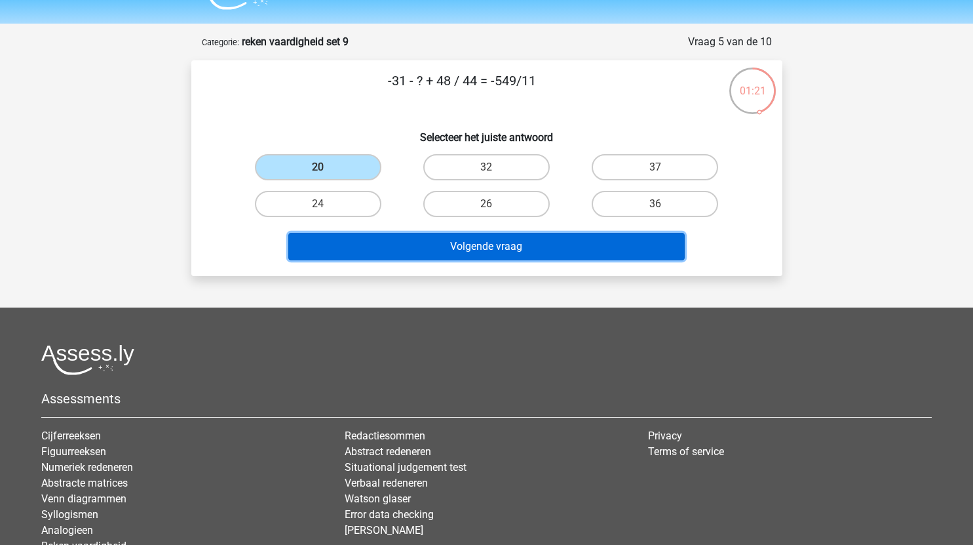
click at [452, 246] on button "Volgende vraag" at bounding box center [486, 247] width 396 height 28
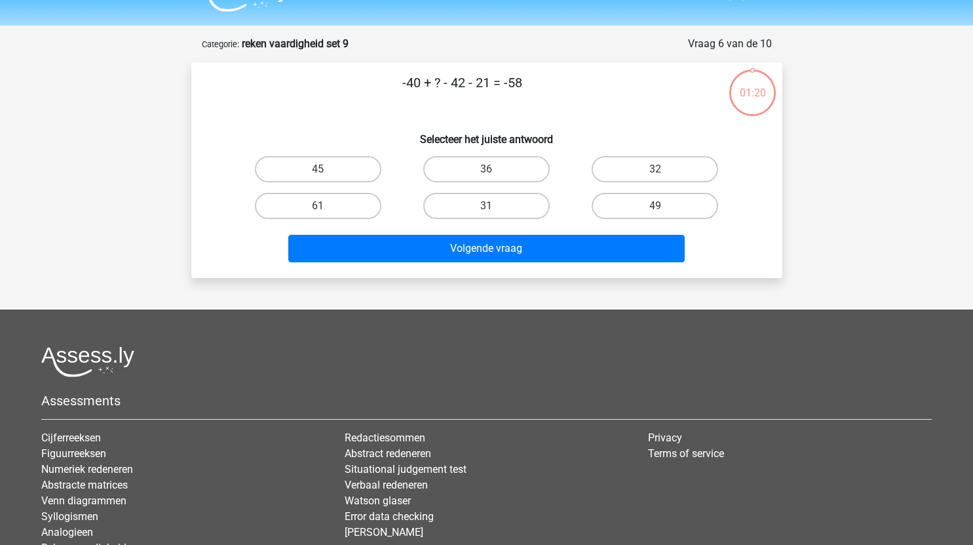
scroll to position [29, 0]
click at [341, 164] on label "45" at bounding box center [318, 170] width 126 height 26
click at [326, 170] on input "45" at bounding box center [322, 174] width 9 height 9
radio input "true"
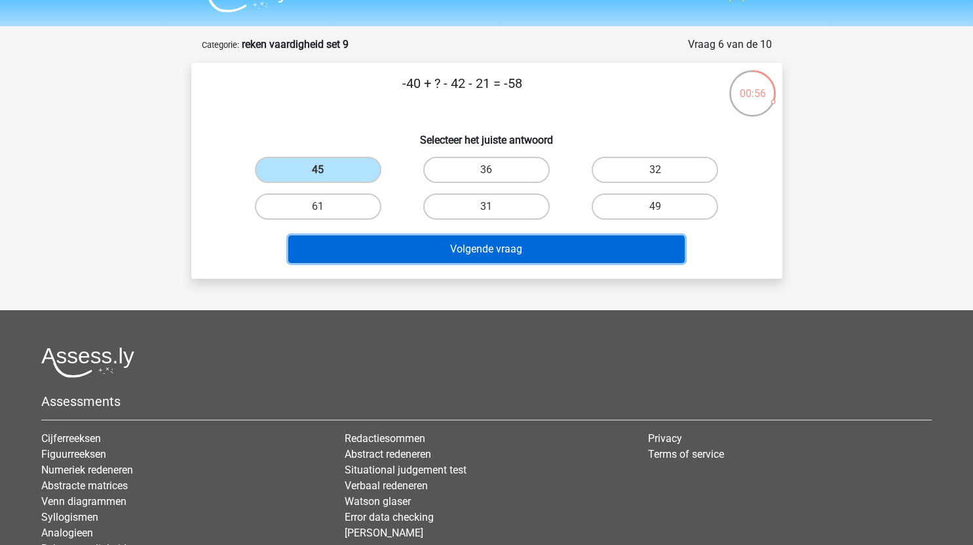
click at [457, 248] on button "Volgende vraag" at bounding box center [486, 249] width 396 height 28
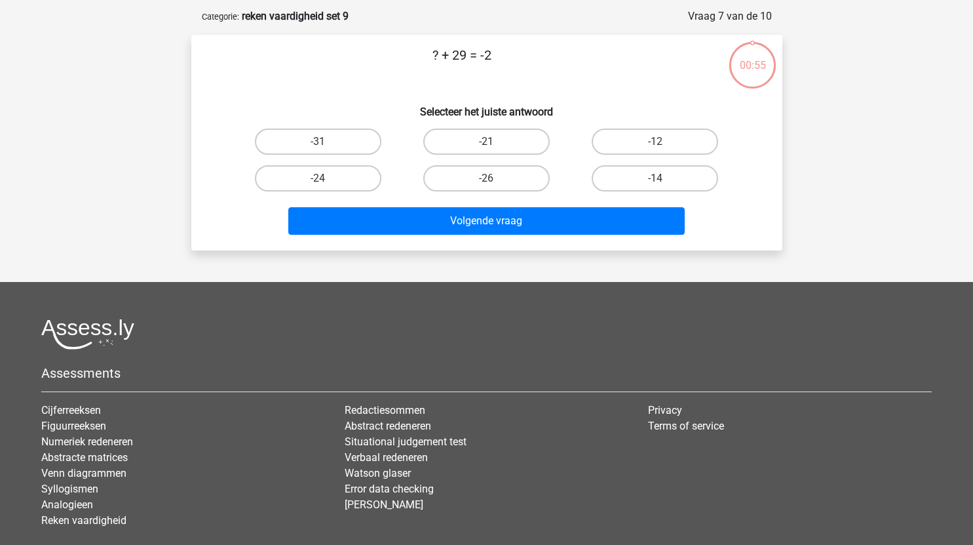
scroll to position [66, 0]
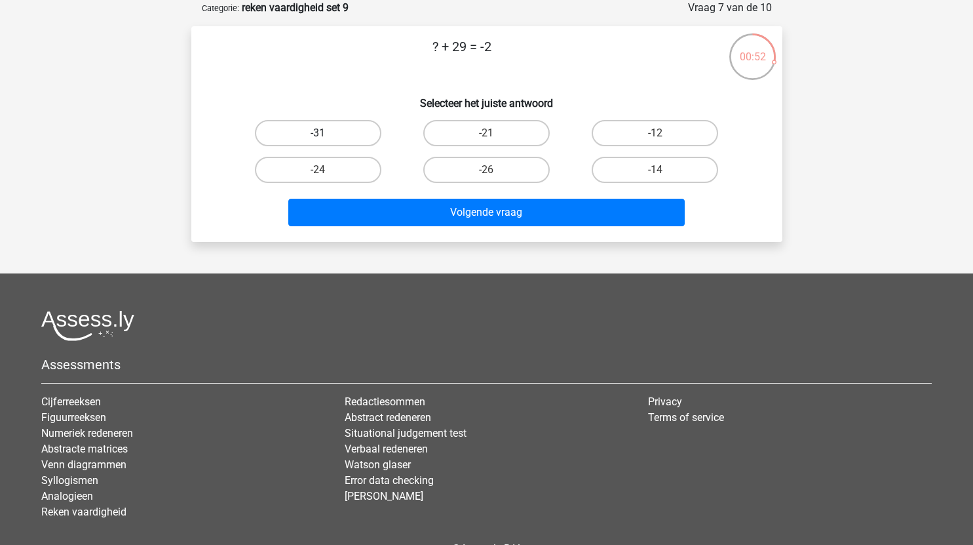
click at [369, 126] on label "-31" at bounding box center [318, 133] width 126 height 26
click at [326, 133] on input "-31" at bounding box center [322, 137] width 9 height 9
radio input "true"
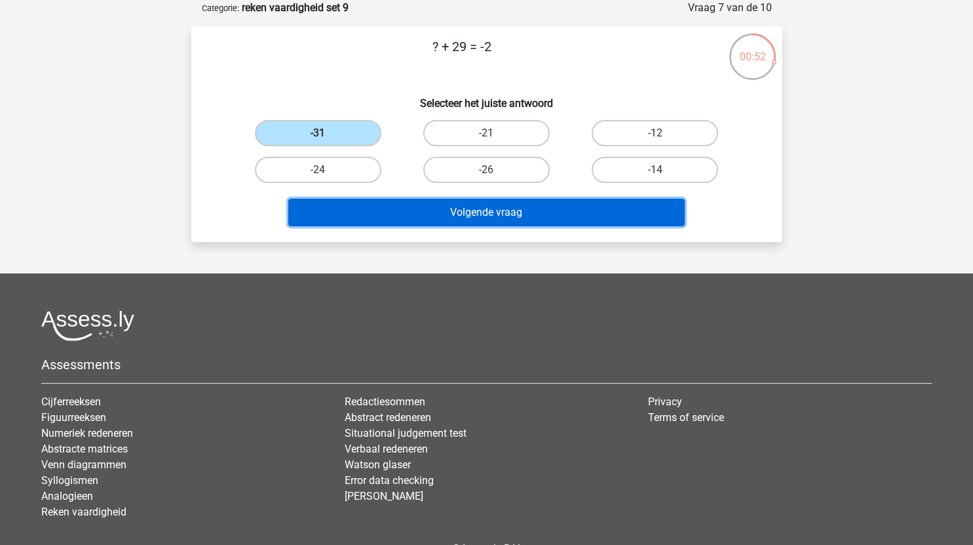
click at [475, 218] on button "Volgende vraag" at bounding box center [486, 213] width 396 height 28
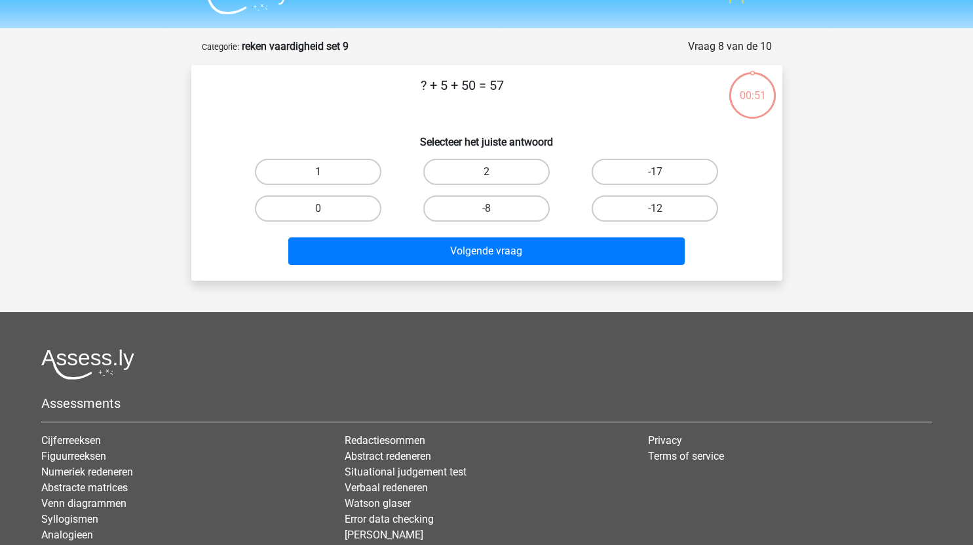
scroll to position [26, 0]
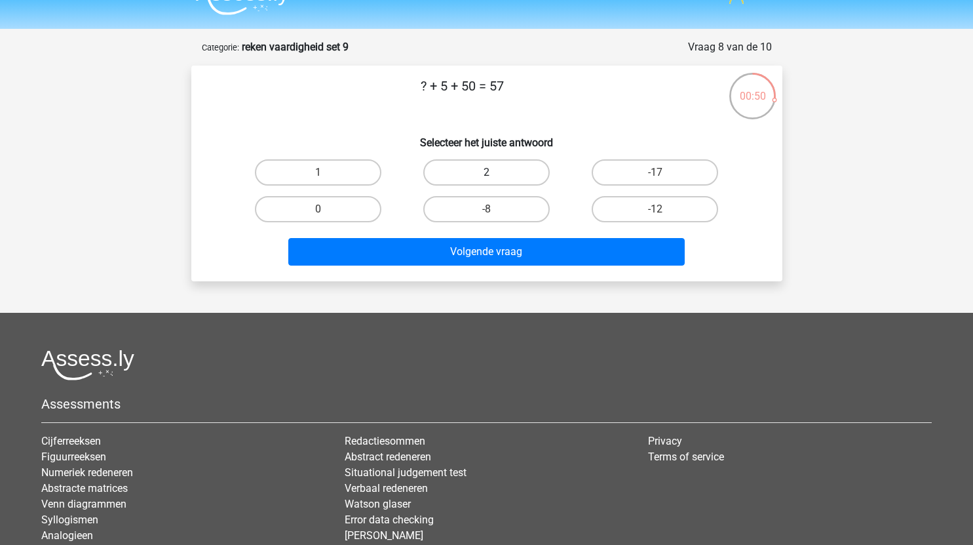
click at [513, 174] on label "2" at bounding box center [486, 172] width 126 height 26
click at [495, 174] on input "2" at bounding box center [490, 176] width 9 height 9
radio input "true"
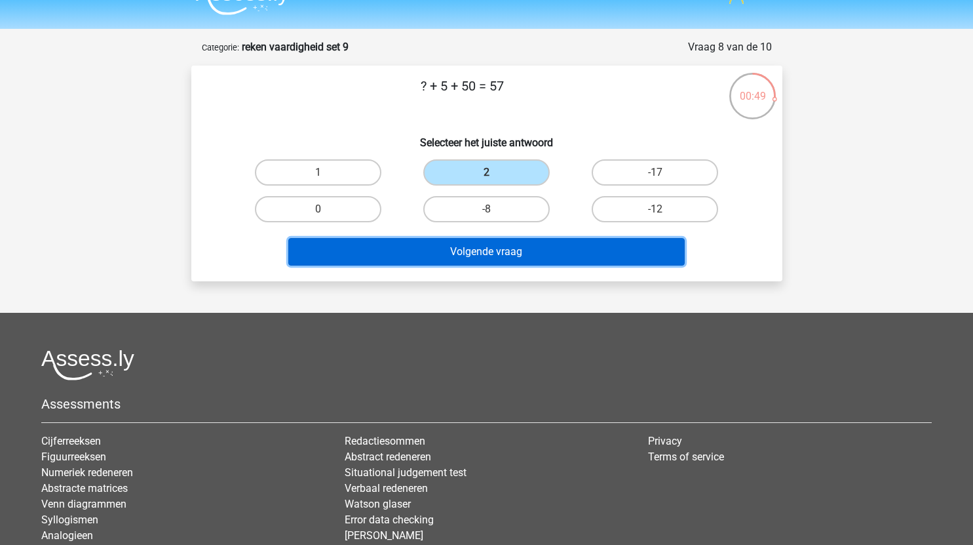
click at [489, 245] on button "Volgende vraag" at bounding box center [486, 252] width 396 height 28
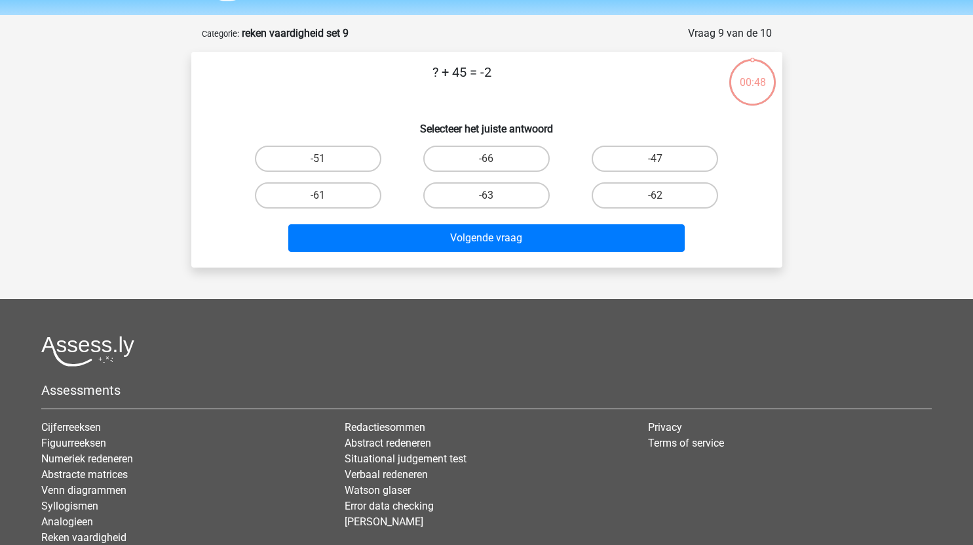
scroll to position [38, 0]
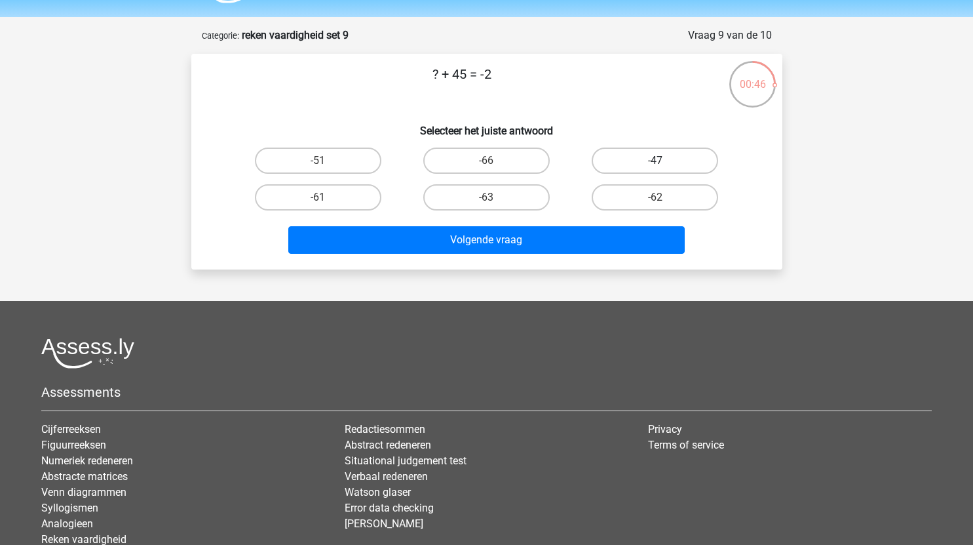
click at [651, 160] on label "-47" at bounding box center [655, 160] width 126 height 26
click at [655, 161] on input "-47" at bounding box center [659, 165] width 9 height 9
radio input "true"
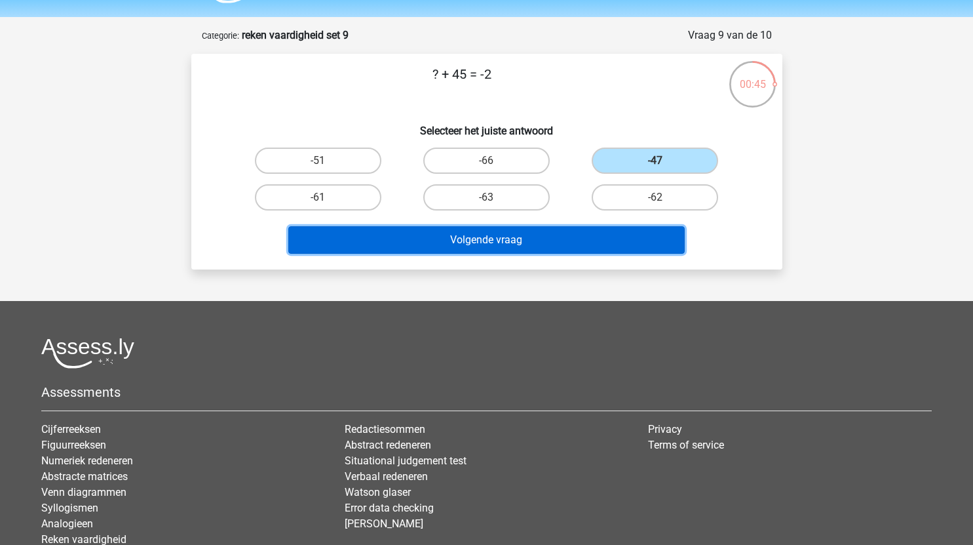
click at [522, 239] on button "Volgende vraag" at bounding box center [486, 240] width 396 height 28
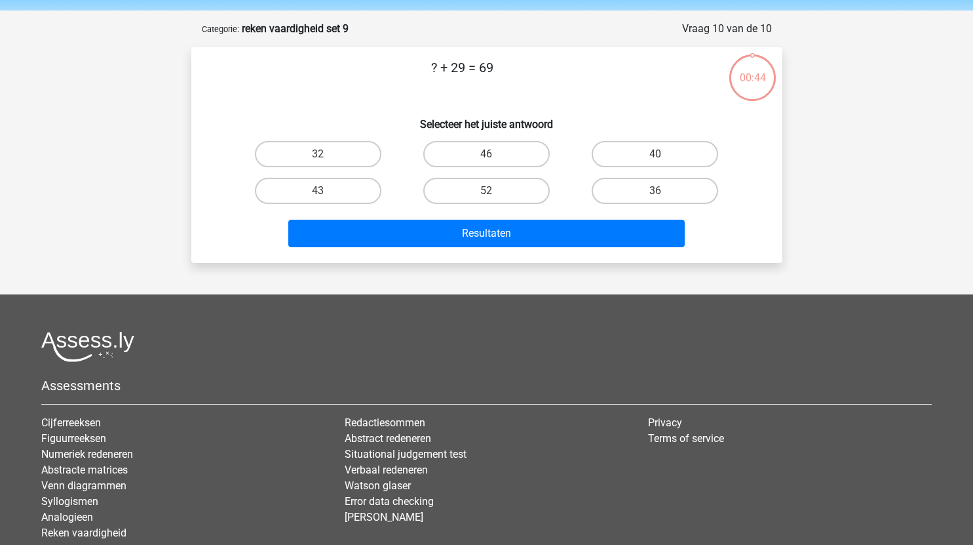
scroll to position [44, 0]
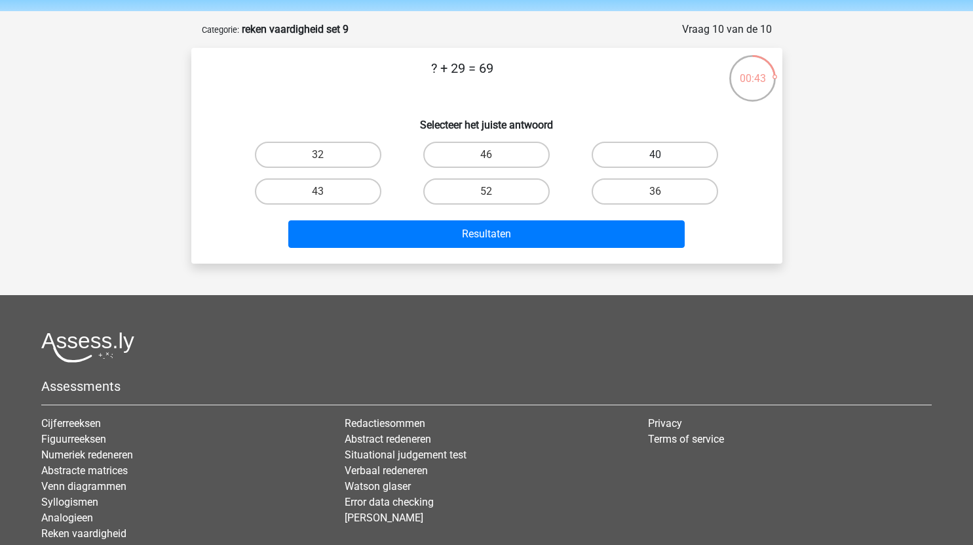
click at [676, 142] on label "40" at bounding box center [655, 155] width 126 height 26
click at [664, 155] on input "40" at bounding box center [659, 159] width 9 height 9
radio input "true"
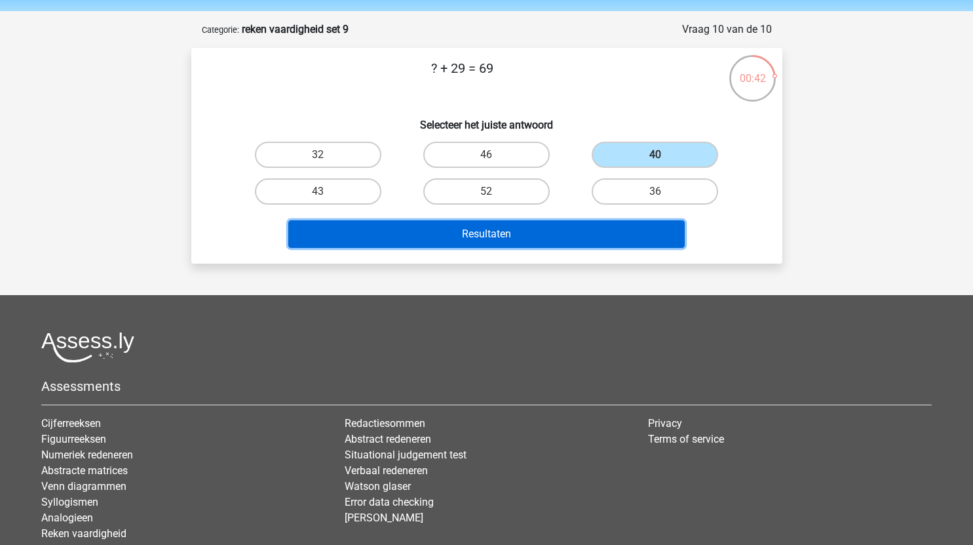
click at [502, 236] on button "Resultaten" at bounding box center [486, 234] width 396 height 28
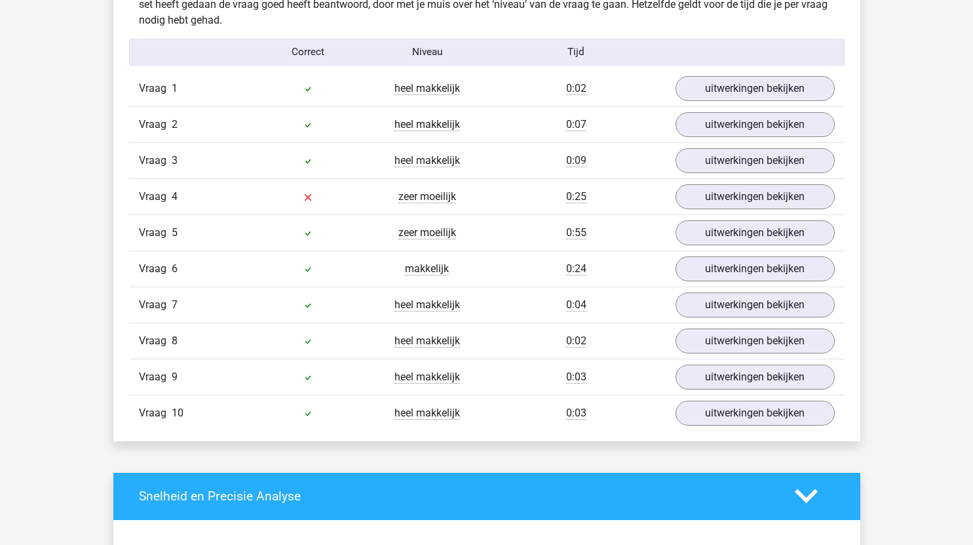
scroll to position [834, 0]
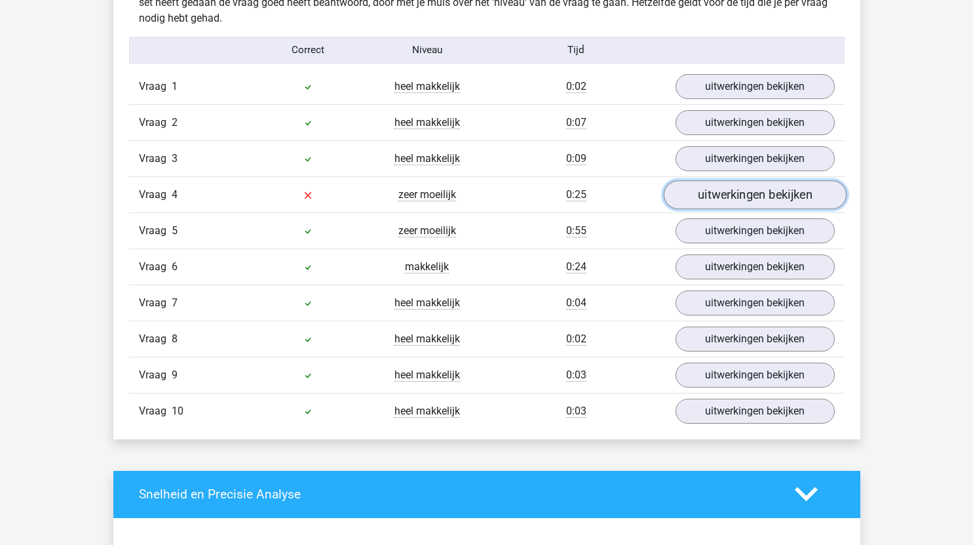
click at [734, 195] on link "uitwerkingen bekijken" at bounding box center [754, 194] width 183 height 29
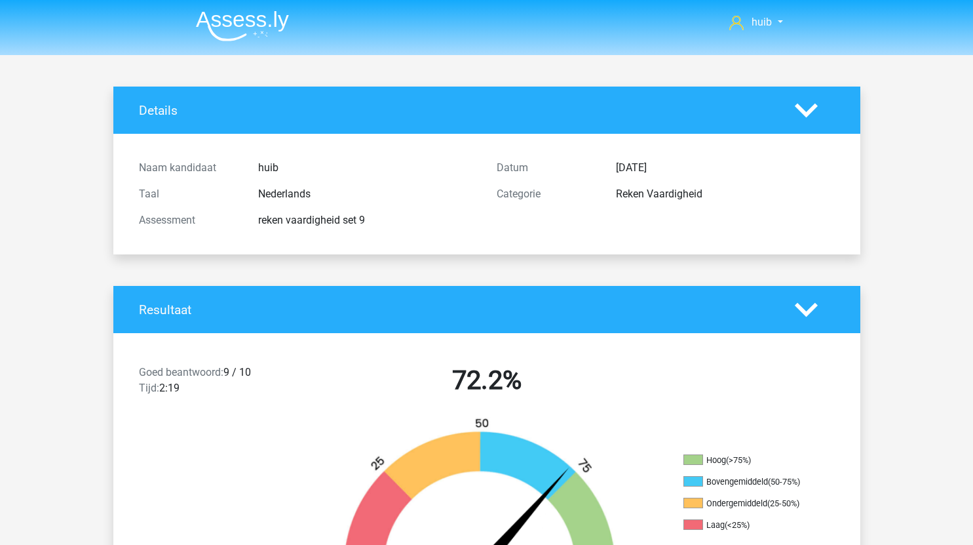
scroll to position [380, 0]
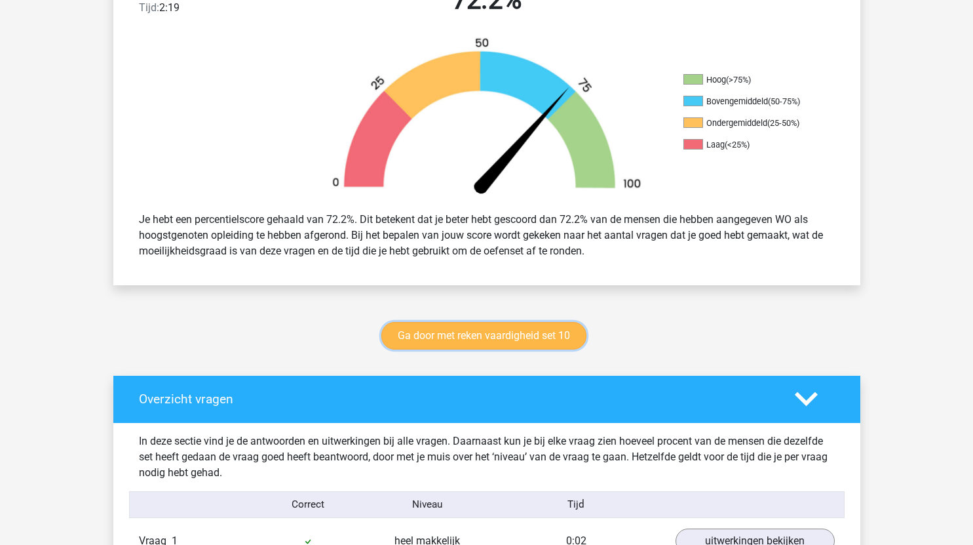
click at [512, 337] on link "Ga door met reken vaardigheid set 10" at bounding box center [483, 336] width 205 height 28
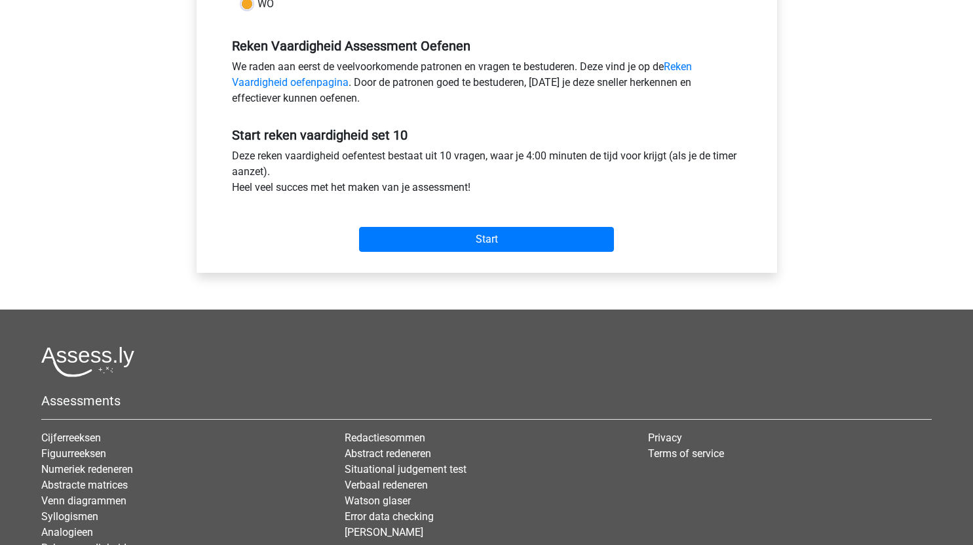
scroll to position [381, 0]
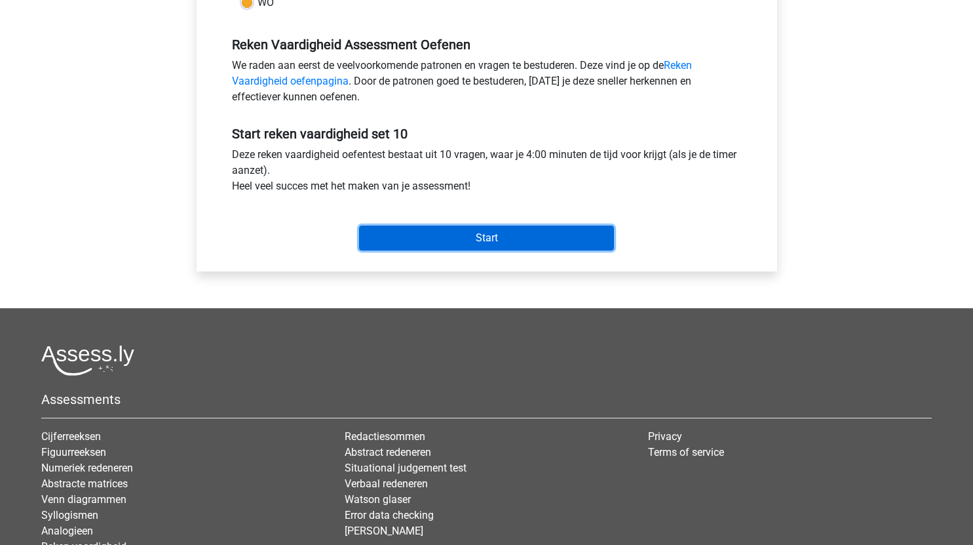
click at [518, 237] on input "Start" at bounding box center [486, 237] width 255 height 25
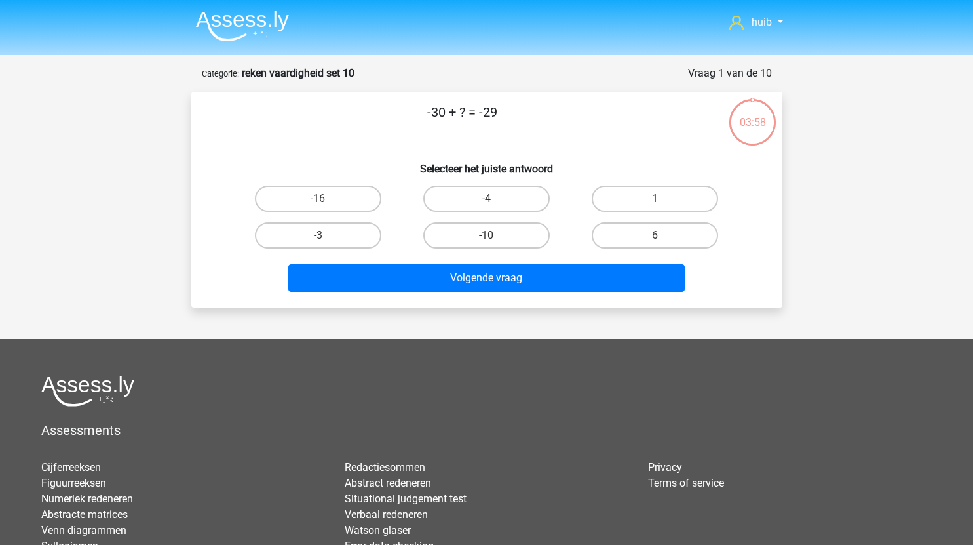
click at [638, 197] on label "1" at bounding box center [655, 198] width 126 height 26
click at [655, 199] on input "1" at bounding box center [659, 203] width 9 height 9
radio input "true"
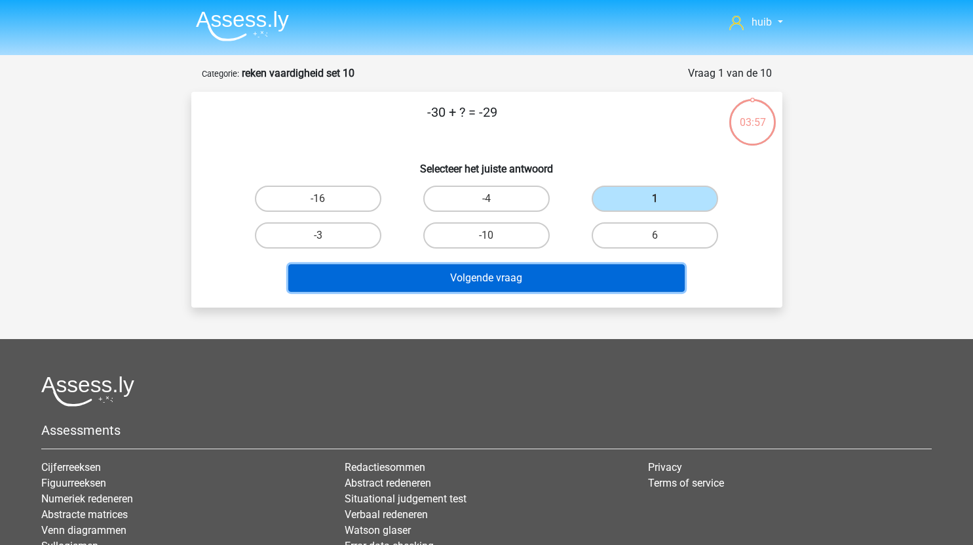
click at [484, 287] on button "Volgende vraag" at bounding box center [486, 278] width 396 height 28
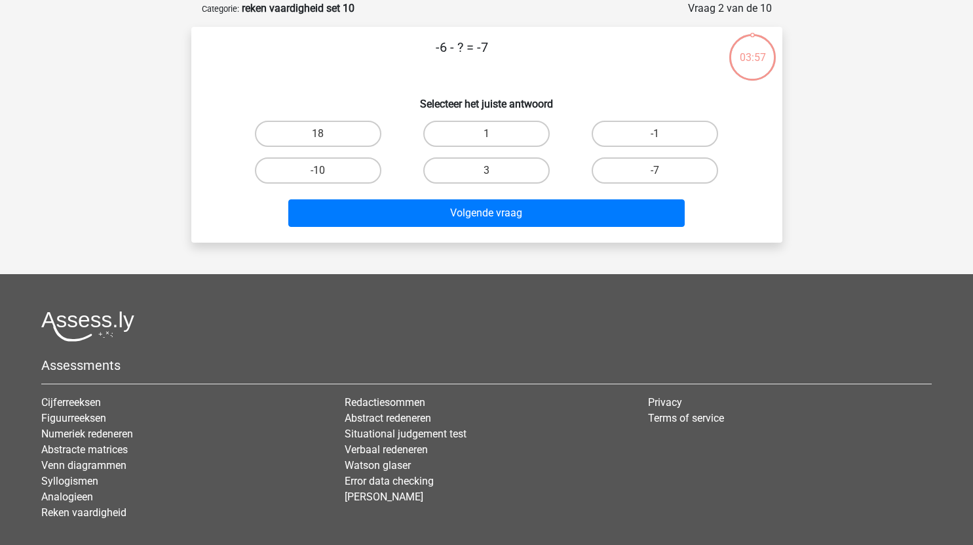
scroll to position [66, 0]
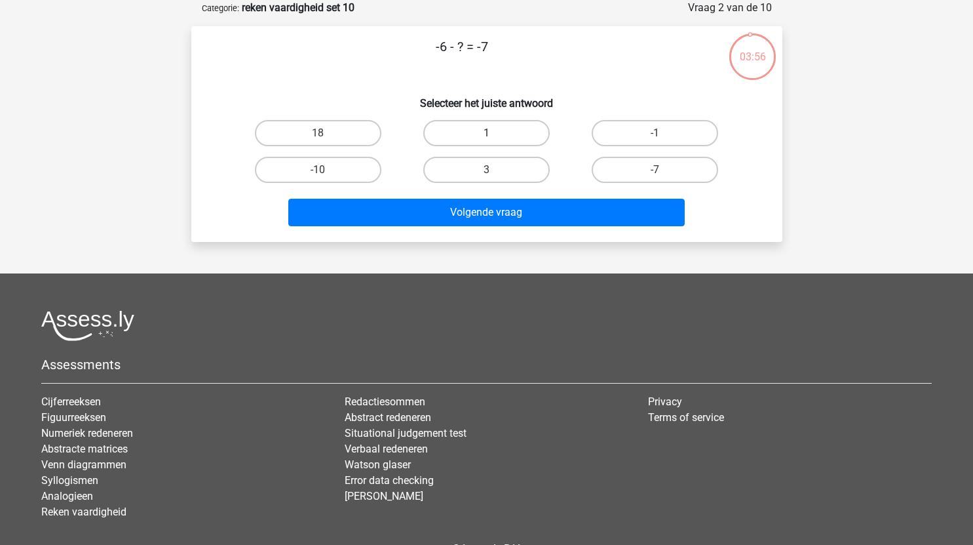
click at [507, 135] on label "1" at bounding box center [486, 133] width 126 height 26
click at [495, 135] on input "1" at bounding box center [490, 137] width 9 height 9
radio input "true"
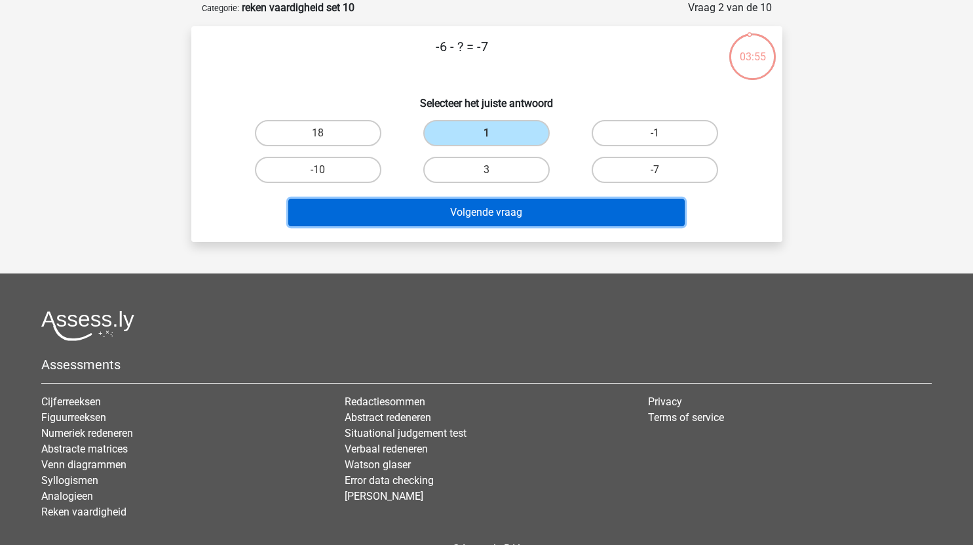
click at [483, 216] on button "Volgende vraag" at bounding box center [486, 213] width 396 height 28
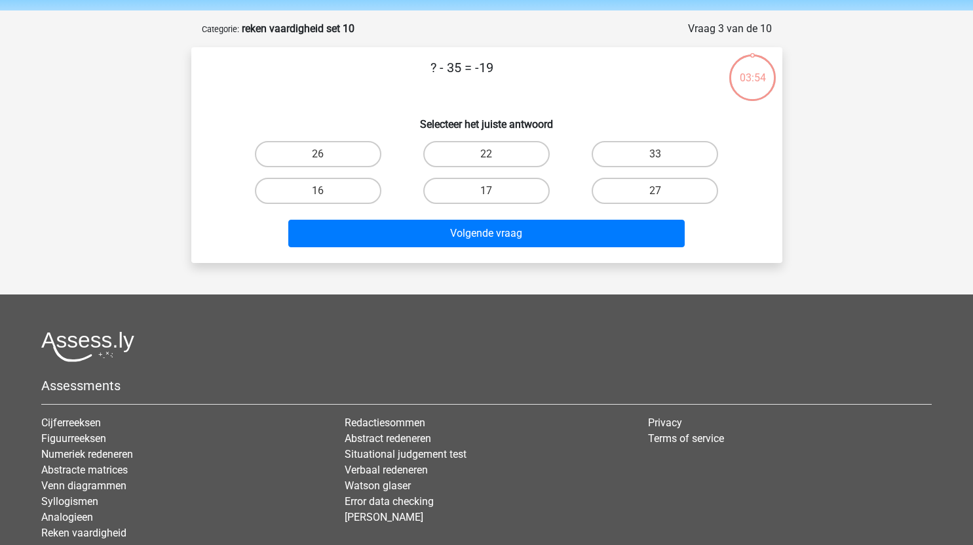
scroll to position [42, 0]
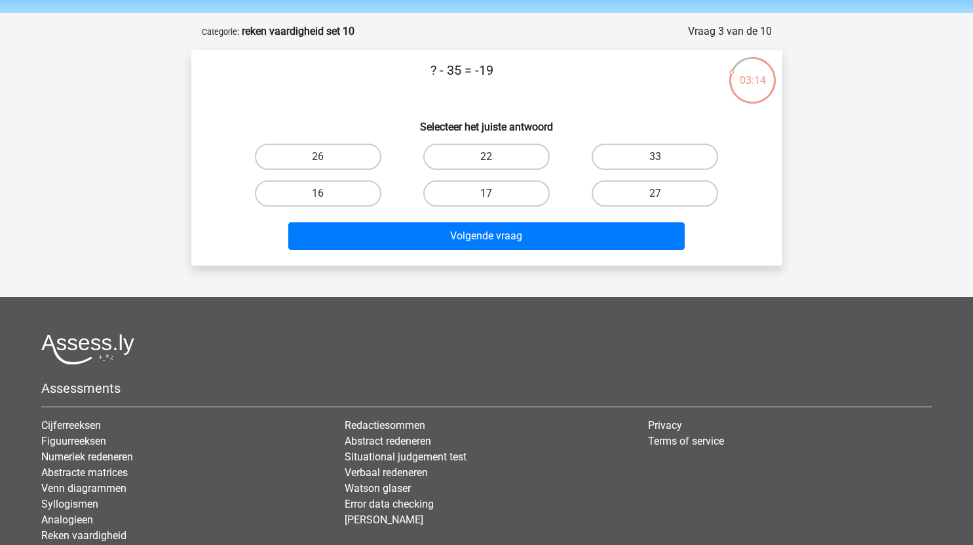
click at [501, 191] on label "17" at bounding box center [486, 193] width 126 height 26
click at [495, 193] on input "17" at bounding box center [490, 197] width 9 height 9
radio input "true"
click at [353, 199] on label "16" at bounding box center [318, 193] width 126 height 26
click at [326, 199] on input "16" at bounding box center [322, 197] width 9 height 9
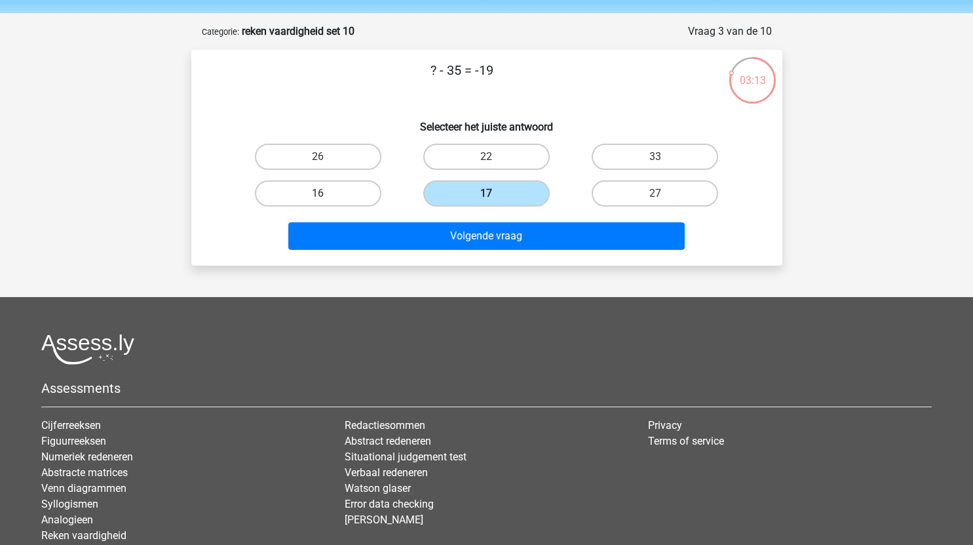
radio input "true"
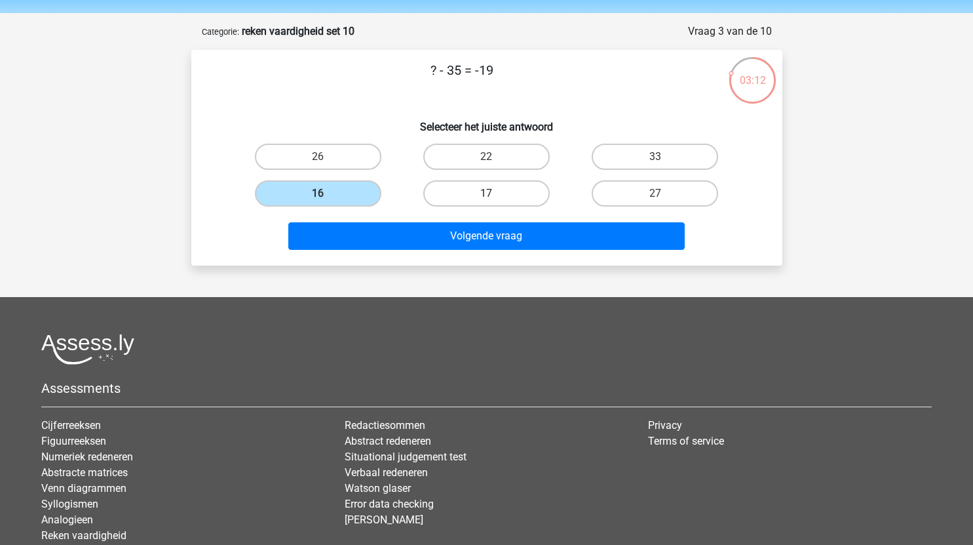
click at [490, 204] on label "17" at bounding box center [486, 193] width 126 height 26
click at [490, 202] on input "17" at bounding box center [490, 197] width 9 height 9
radio input "true"
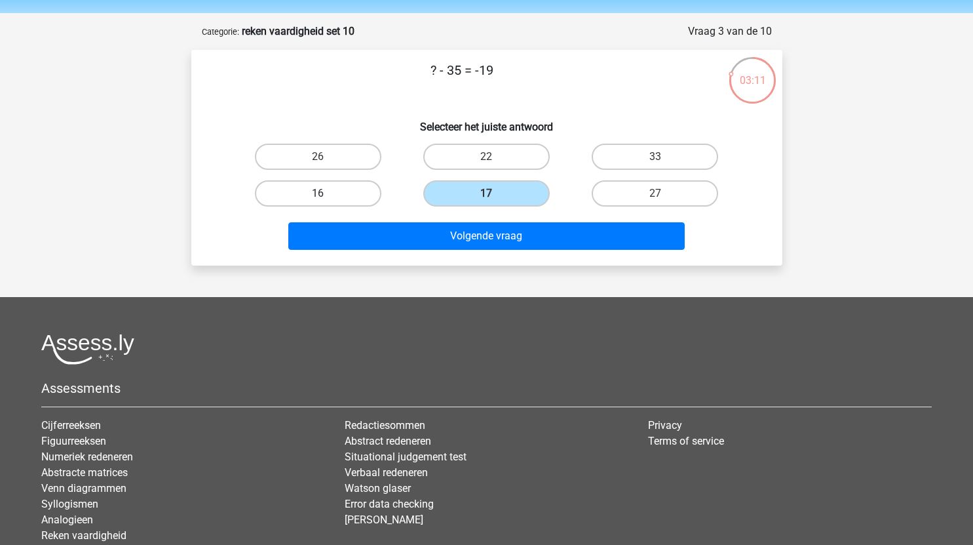
click at [363, 190] on label "16" at bounding box center [318, 193] width 126 height 26
click at [326, 193] on input "16" at bounding box center [322, 197] width 9 height 9
radio input "true"
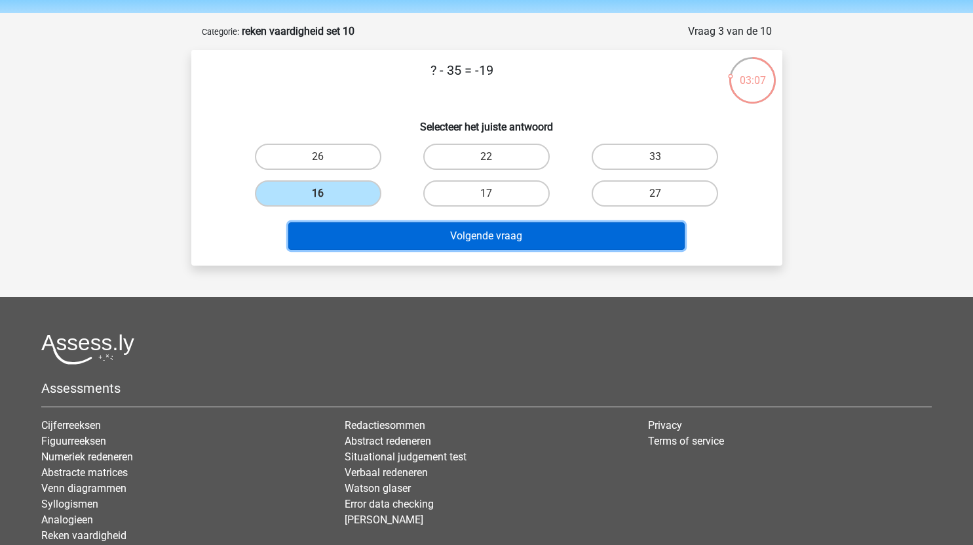
click at [472, 242] on button "Volgende vraag" at bounding box center [486, 236] width 396 height 28
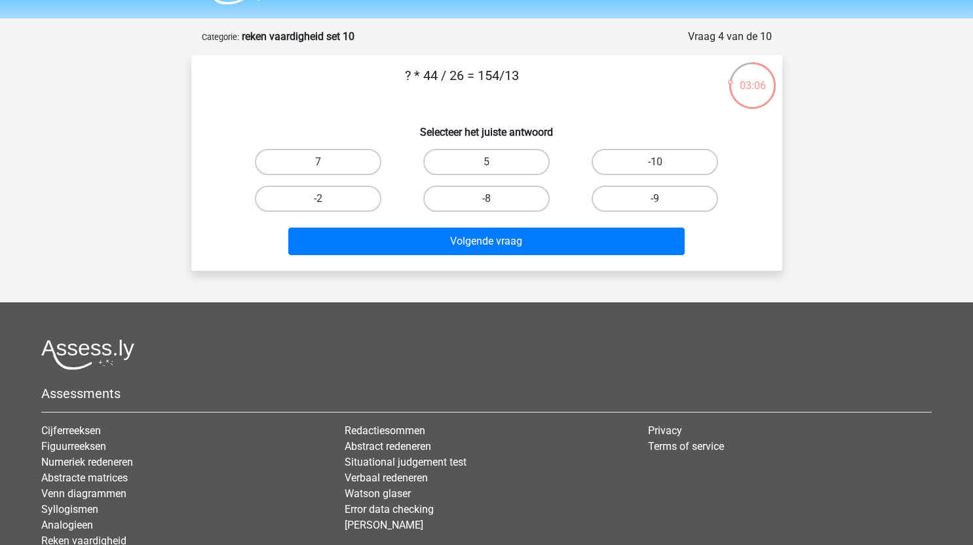
scroll to position [35, 0]
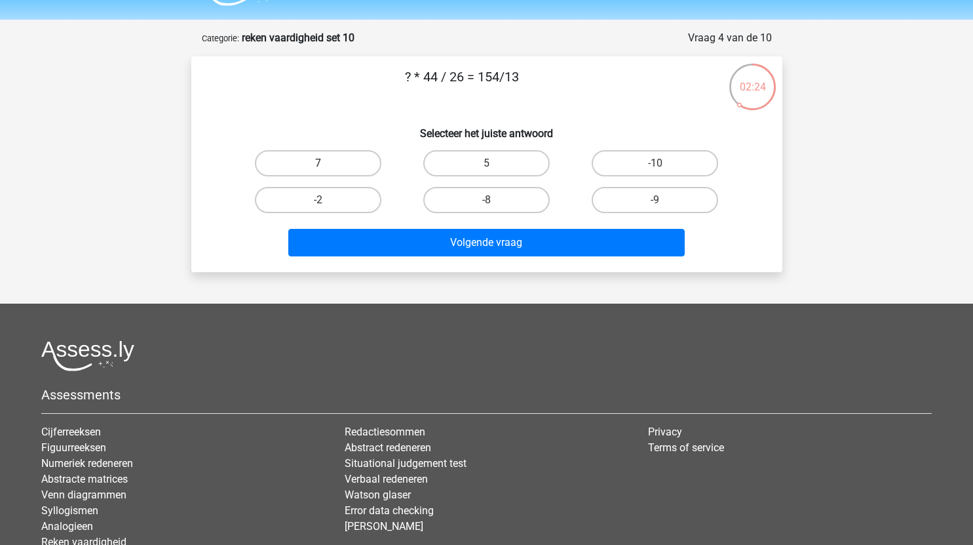
click at [360, 168] on label "7" at bounding box center [318, 163] width 126 height 26
click at [326, 168] on input "7" at bounding box center [322, 167] width 9 height 9
radio input "true"
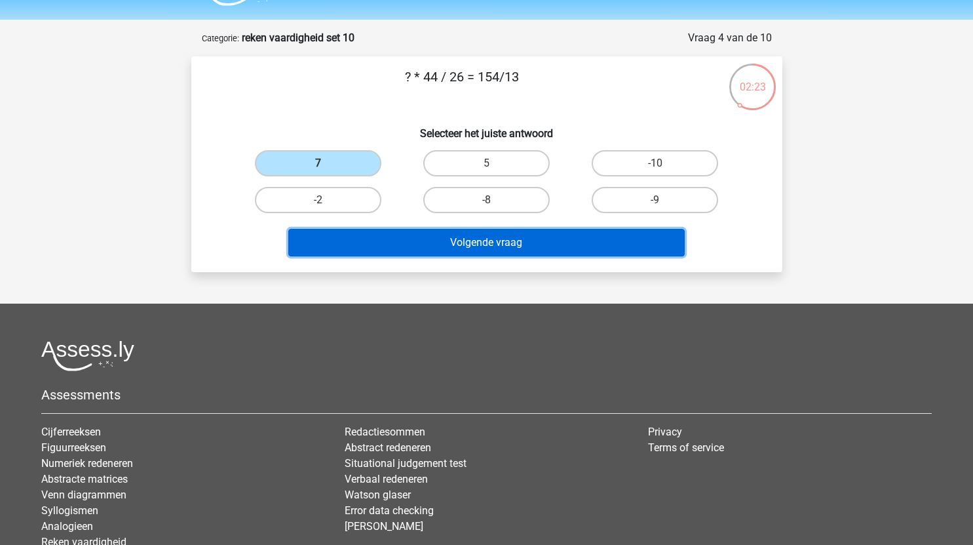
click at [522, 234] on button "Volgende vraag" at bounding box center [486, 243] width 396 height 28
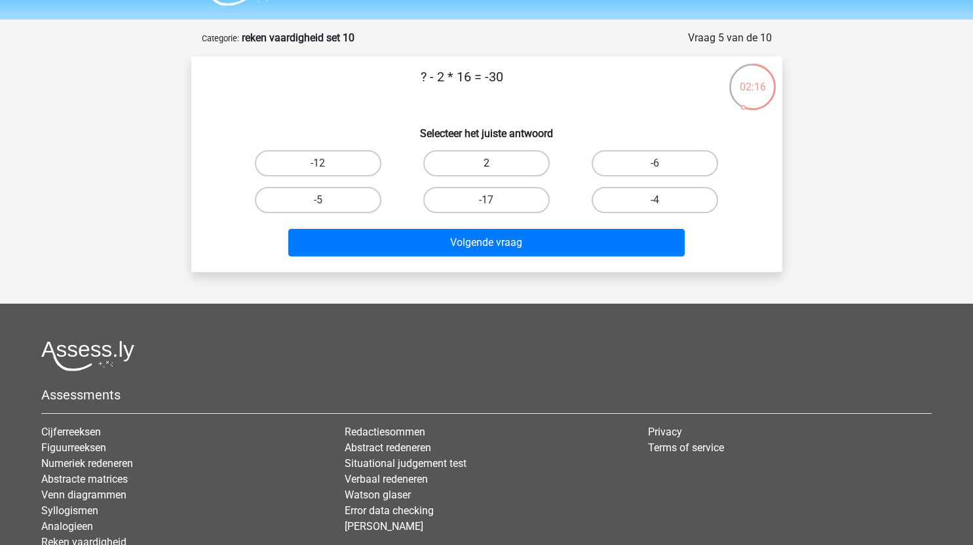
click at [503, 159] on label "2" at bounding box center [486, 163] width 126 height 26
click at [495, 163] on input "2" at bounding box center [490, 167] width 9 height 9
radio input "true"
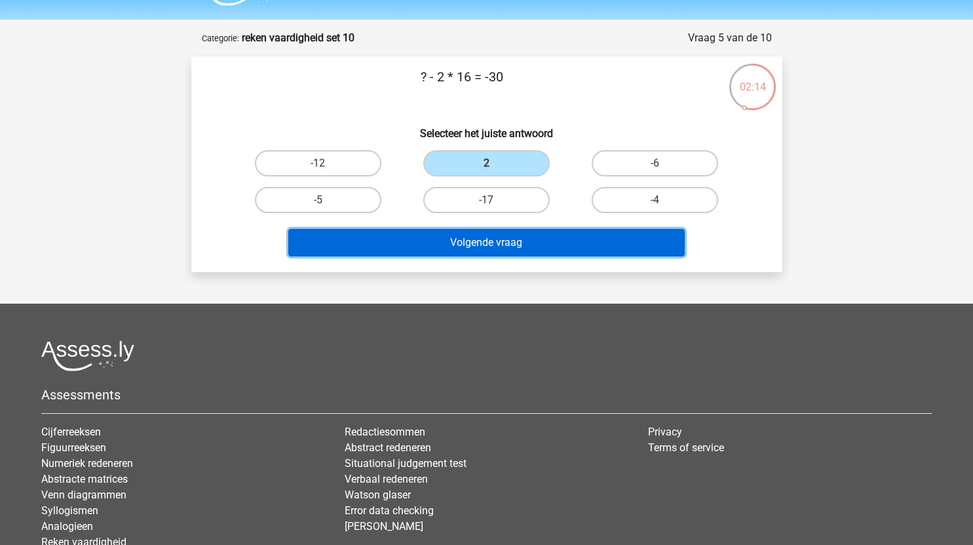
click at [508, 248] on button "Volgende vraag" at bounding box center [486, 243] width 396 height 28
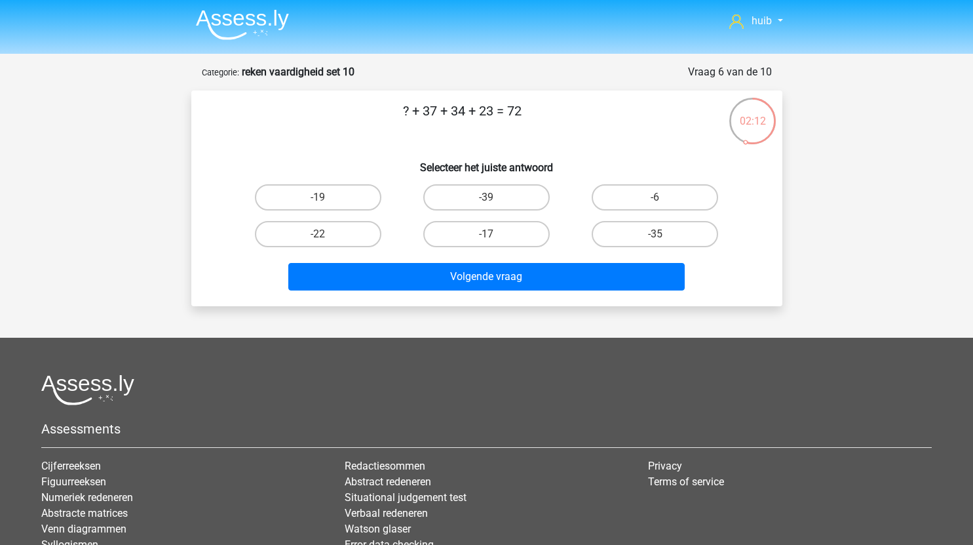
scroll to position [0, 0]
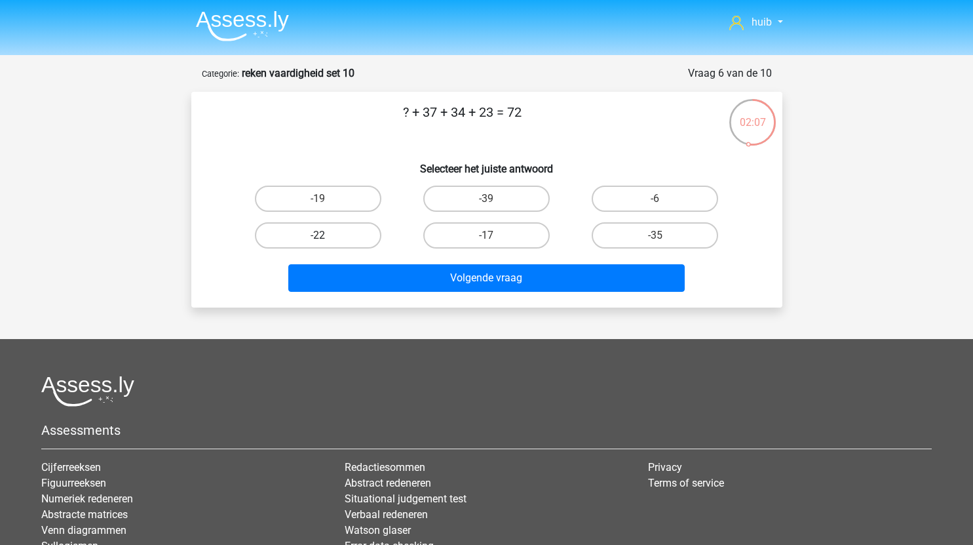
click at [339, 229] on label "-22" at bounding box center [318, 235] width 126 height 26
click at [326, 235] on input "-22" at bounding box center [322, 239] width 9 height 9
radio input "true"
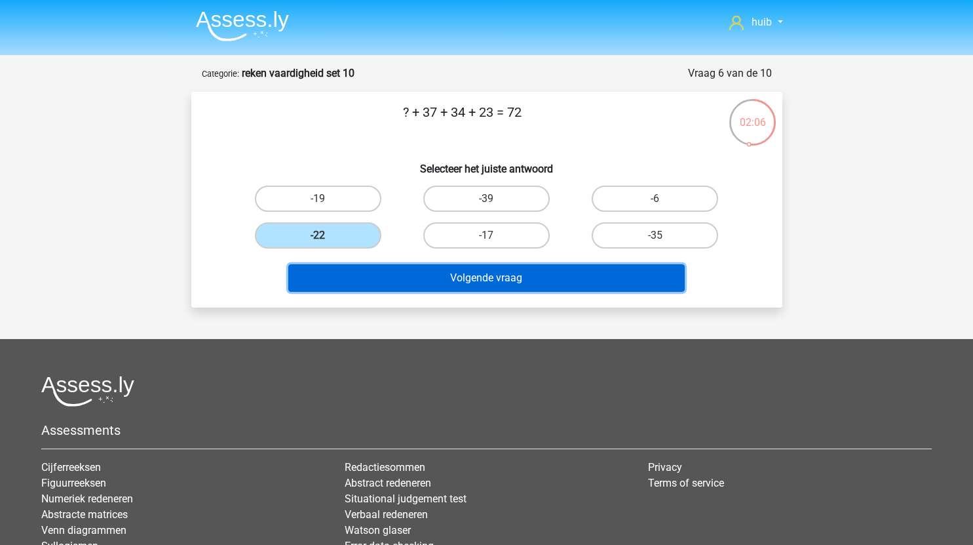
click at [467, 286] on button "Volgende vraag" at bounding box center [486, 278] width 396 height 28
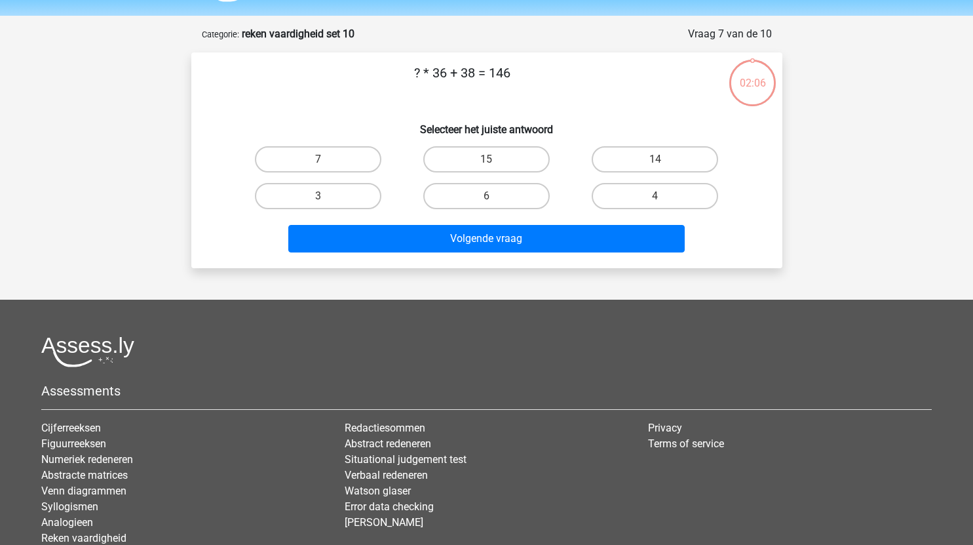
scroll to position [39, 0]
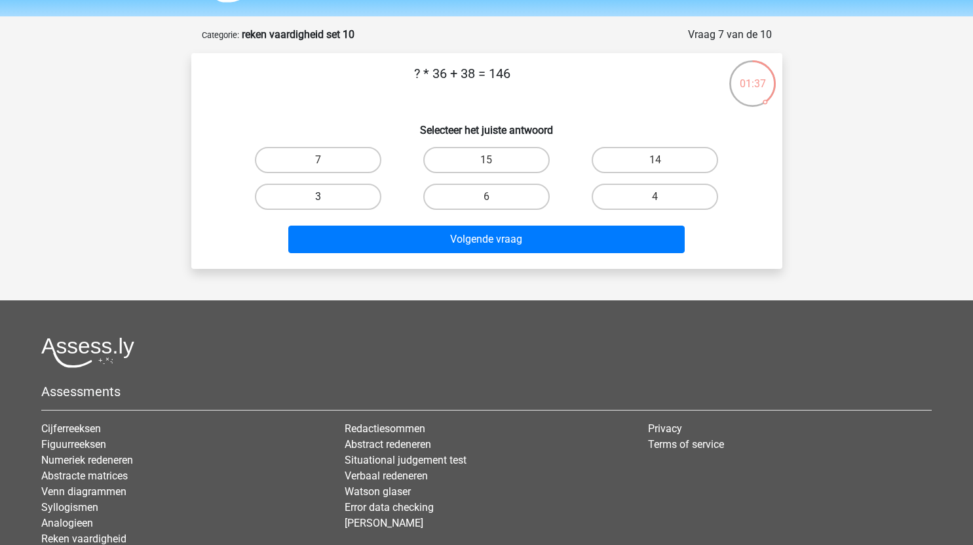
click at [347, 193] on label "3" at bounding box center [318, 196] width 126 height 26
click at [326, 197] on input "3" at bounding box center [322, 201] width 9 height 9
radio input "true"
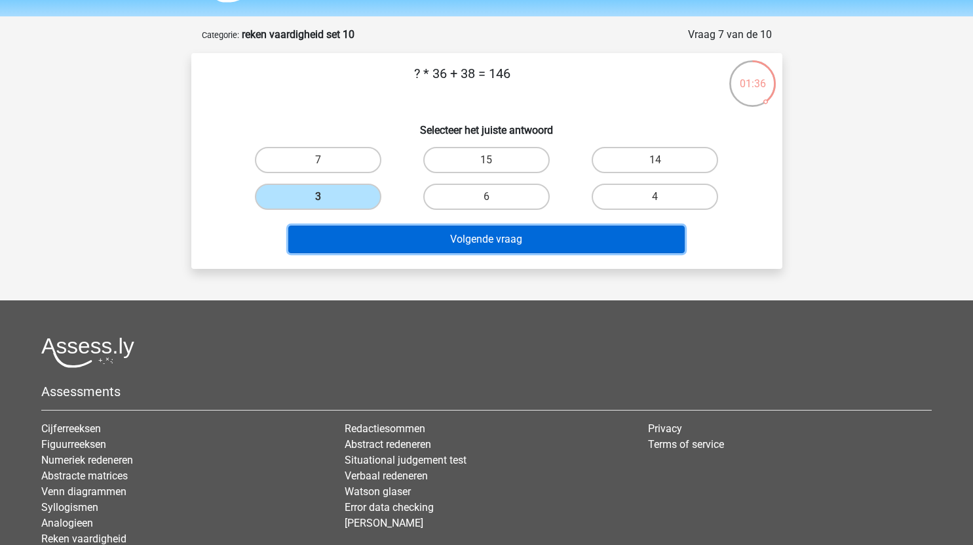
click at [429, 238] on button "Volgende vraag" at bounding box center [486, 239] width 396 height 28
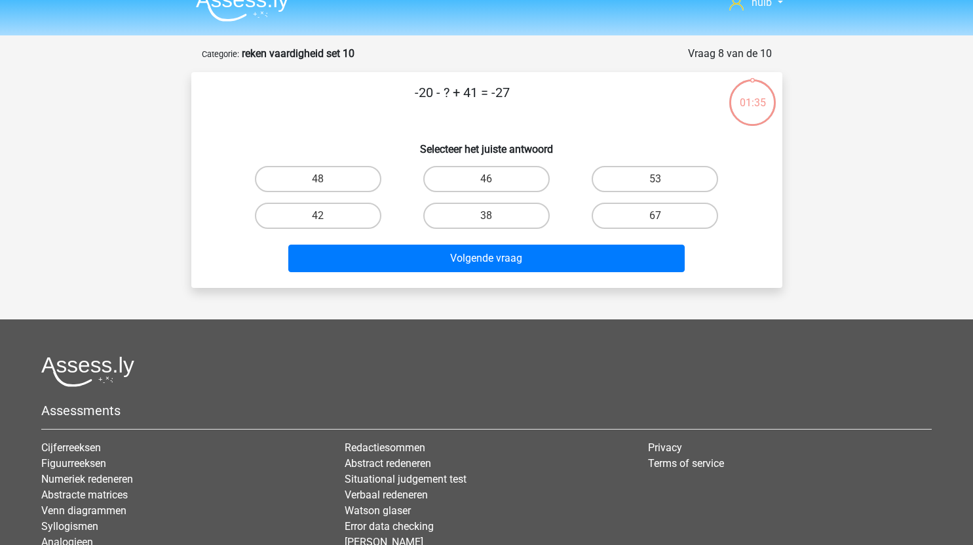
scroll to position [18, 0]
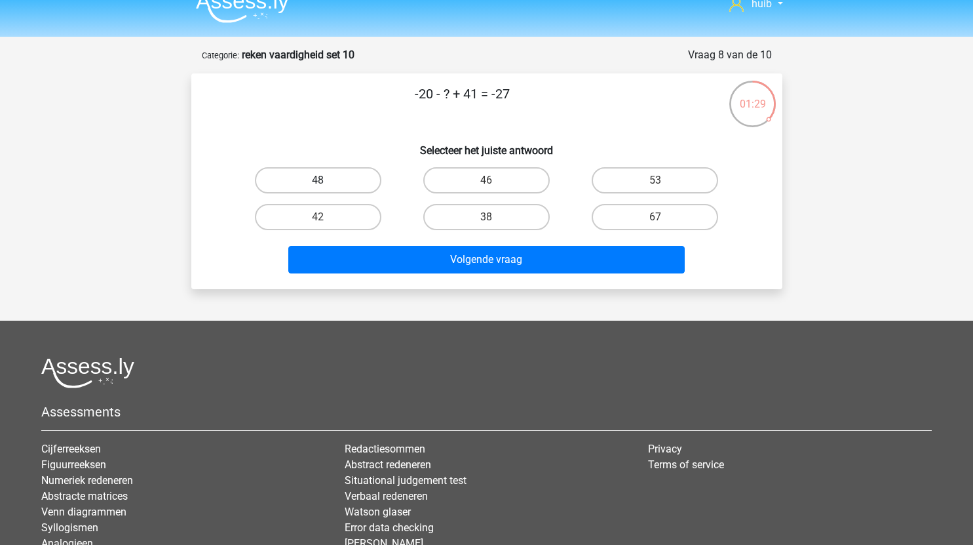
click at [328, 183] on label "48" at bounding box center [318, 180] width 126 height 26
click at [326, 183] on input "48" at bounding box center [322, 184] width 9 height 9
radio input "true"
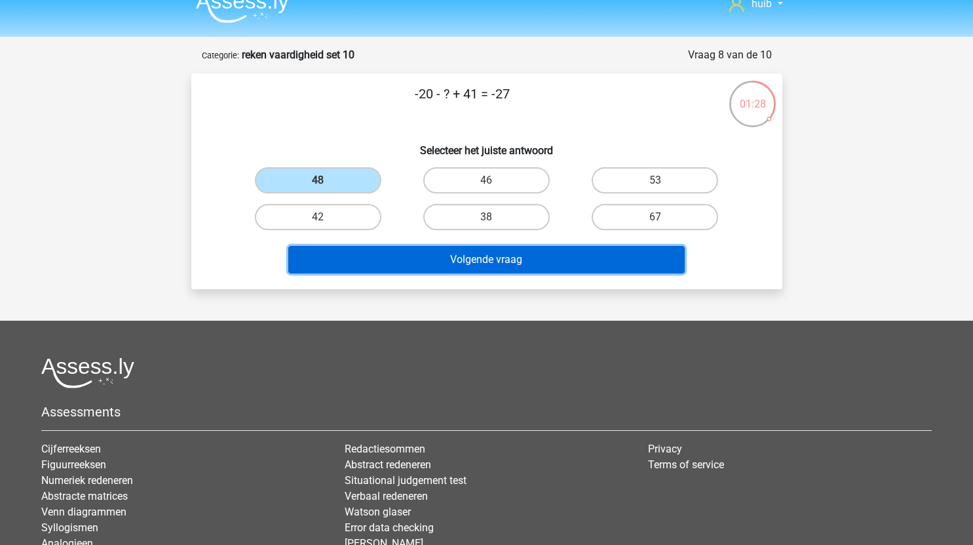
click at [440, 261] on button "Volgende vraag" at bounding box center [486, 260] width 396 height 28
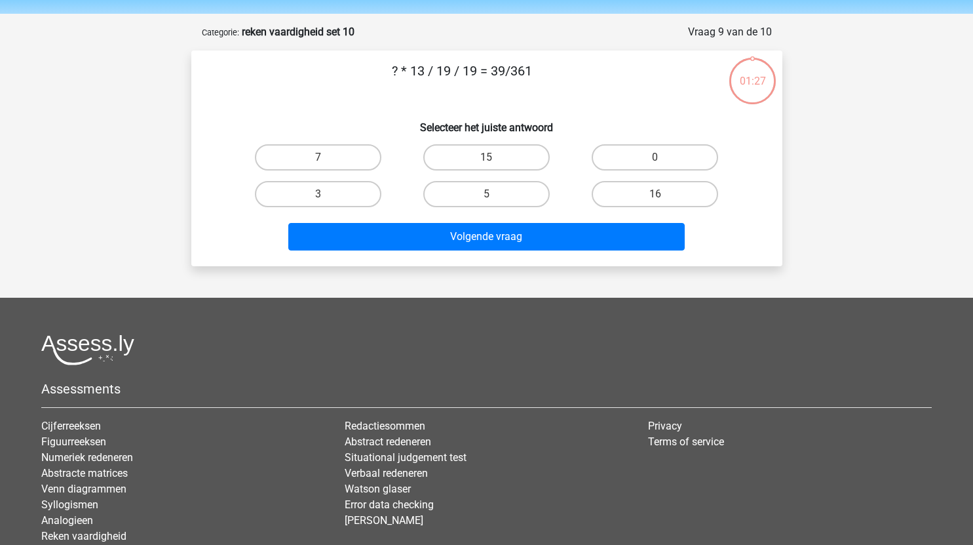
scroll to position [35, 0]
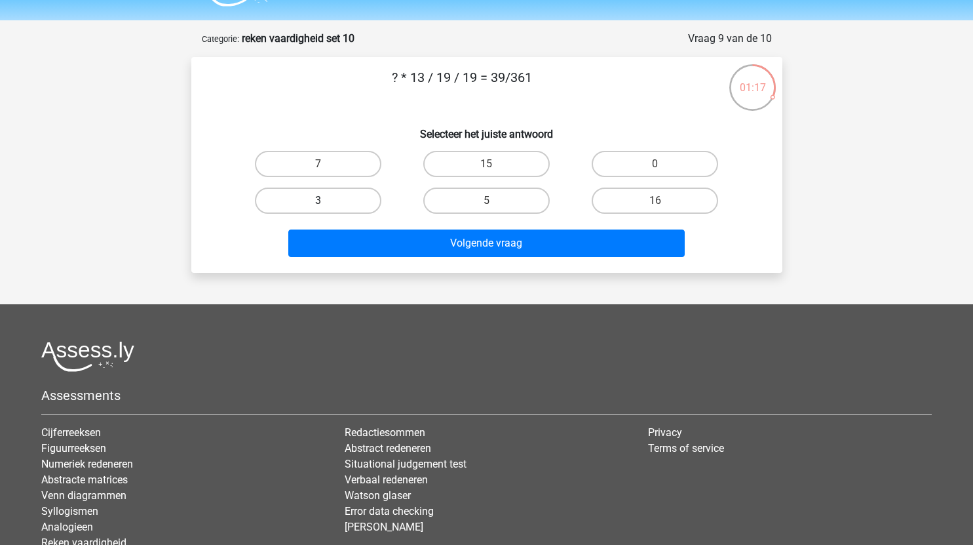
click at [339, 206] on label "3" at bounding box center [318, 200] width 126 height 26
click at [326, 206] on input "3" at bounding box center [322, 205] width 9 height 9
radio input "true"
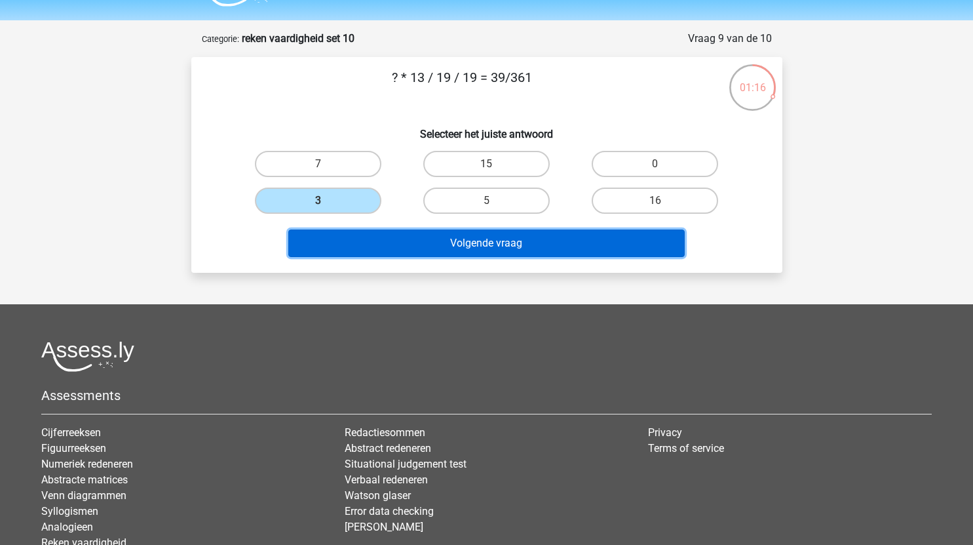
click at [465, 249] on button "Volgende vraag" at bounding box center [486, 243] width 396 height 28
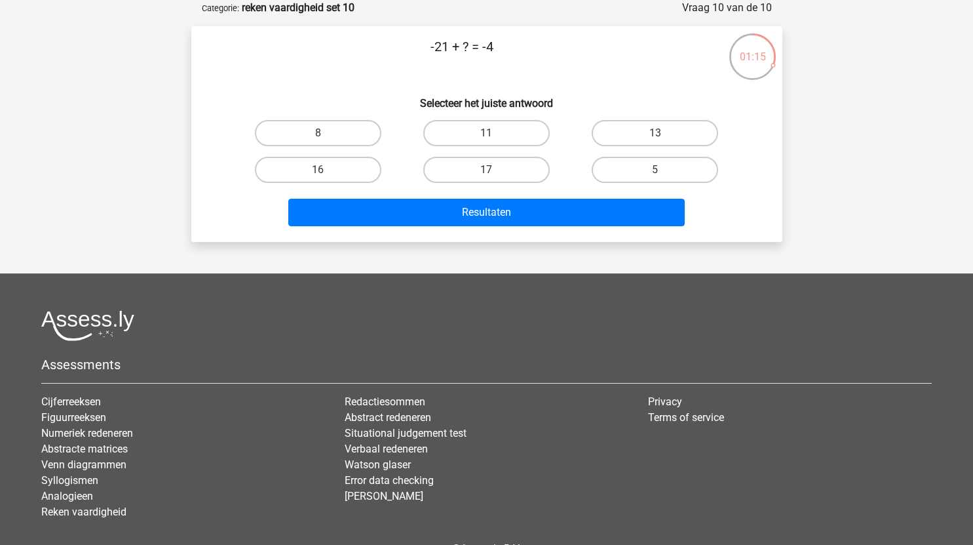
scroll to position [49, 0]
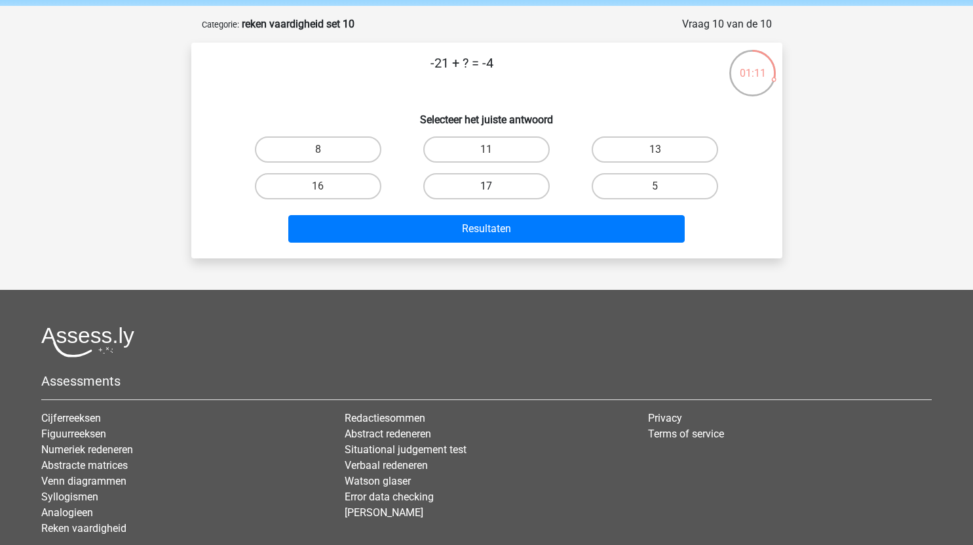
click at [507, 193] on label "17" at bounding box center [486, 186] width 126 height 26
click at [495, 193] on input "17" at bounding box center [490, 190] width 9 height 9
radio input "true"
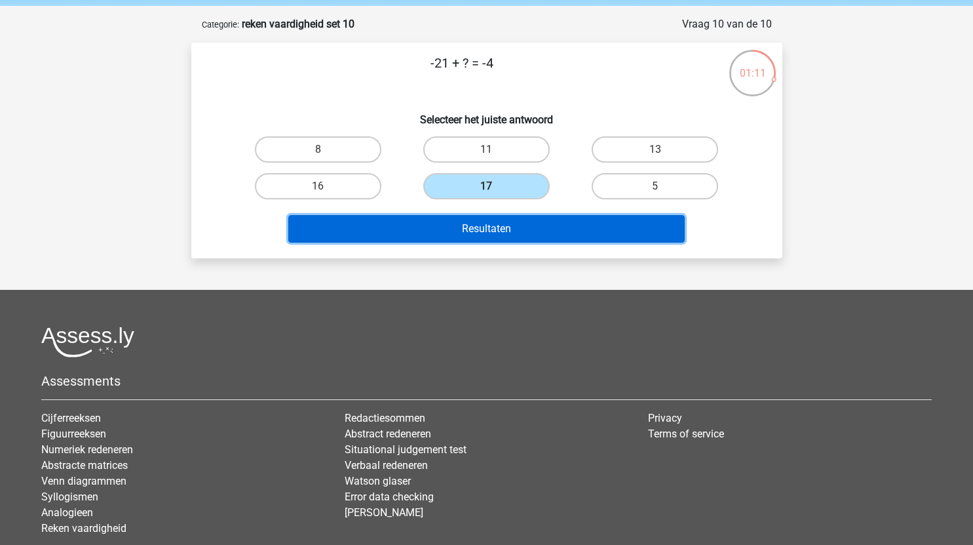
click at [507, 229] on button "Resultaten" at bounding box center [486, 229] width 396 height 28
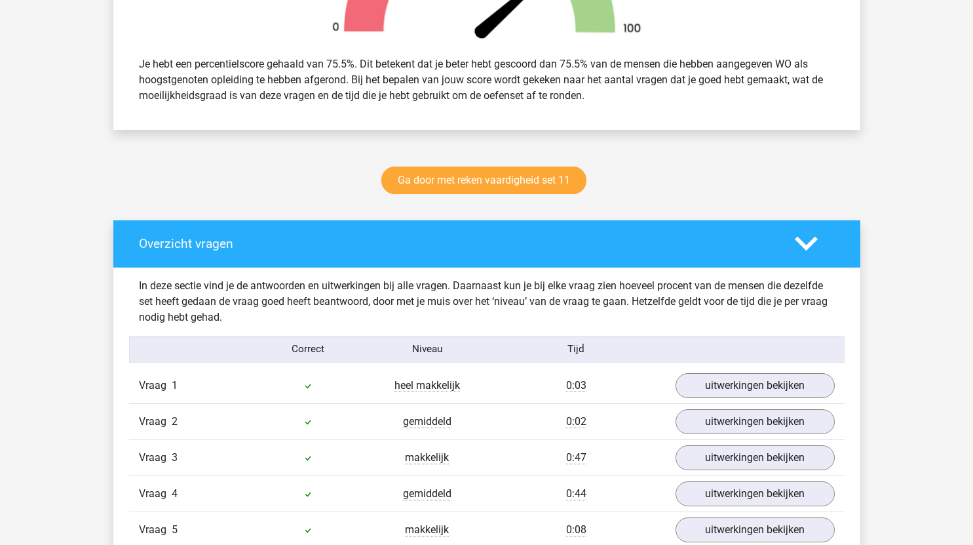
scroll to position [882, 0]
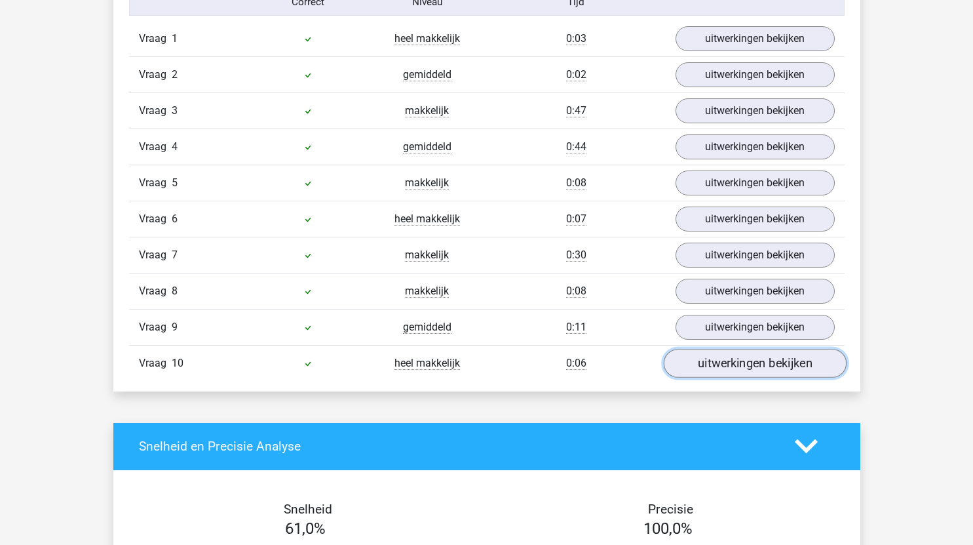
click at [712, 370] on link "uitwerkingen bekijken" at bounding box center [754, 363] width 183 height 29
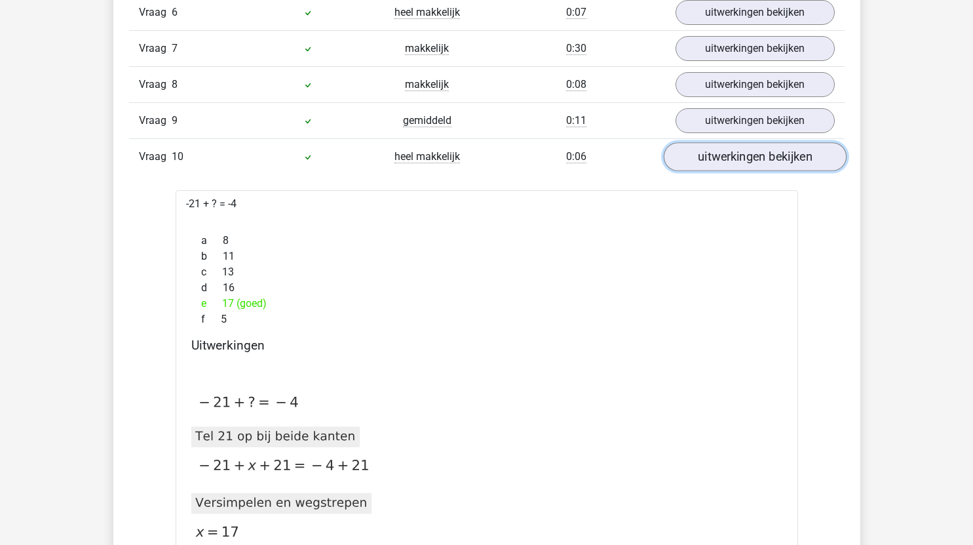
scroll to position [1104, 0]
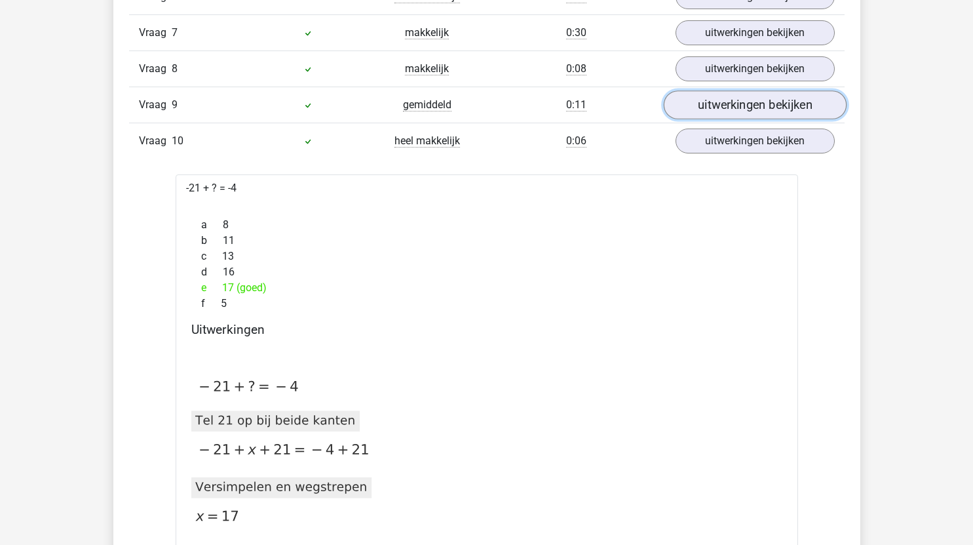
click at [754, 107] on link "uitwerkingen bekijken" at bounding box center [754, 104] width 183 height 29
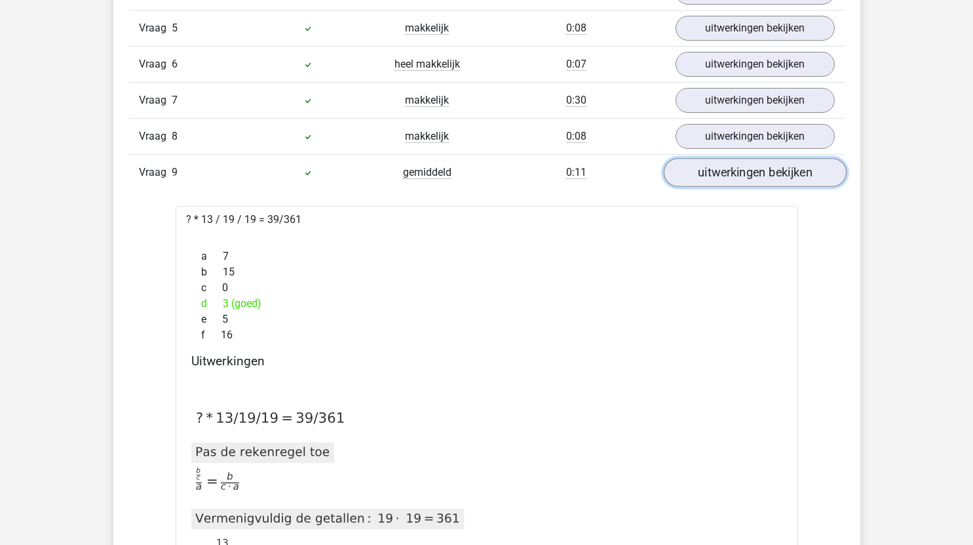
scroll to position [1033, 0]
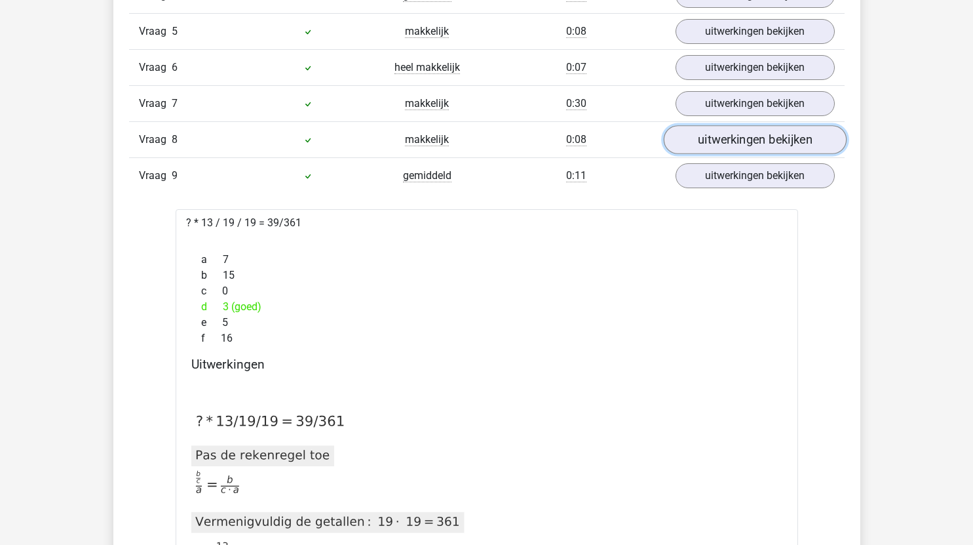
click at [769, 144] on link "uitwerkingen bekijken" at bounding box center [754, 139] width 183 height 29
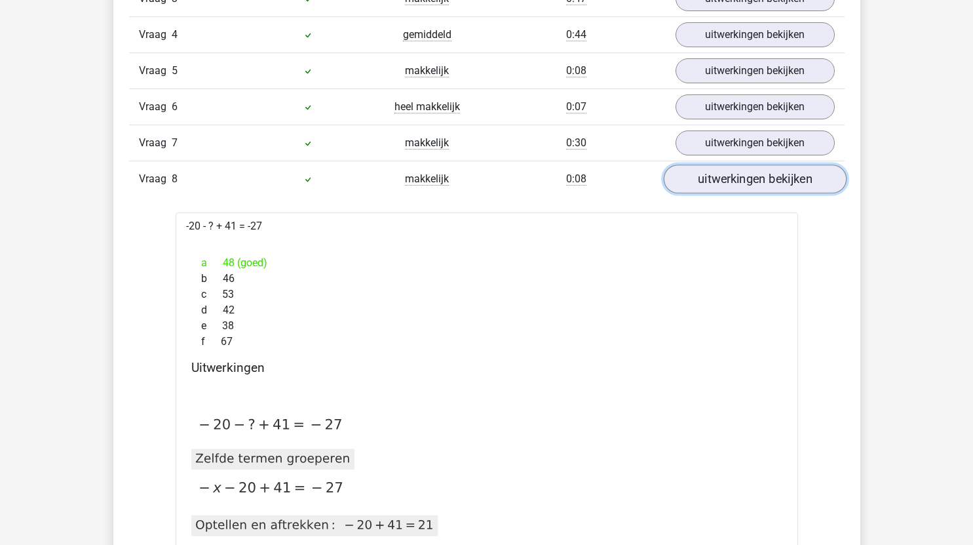
scroll to position [991, 0]
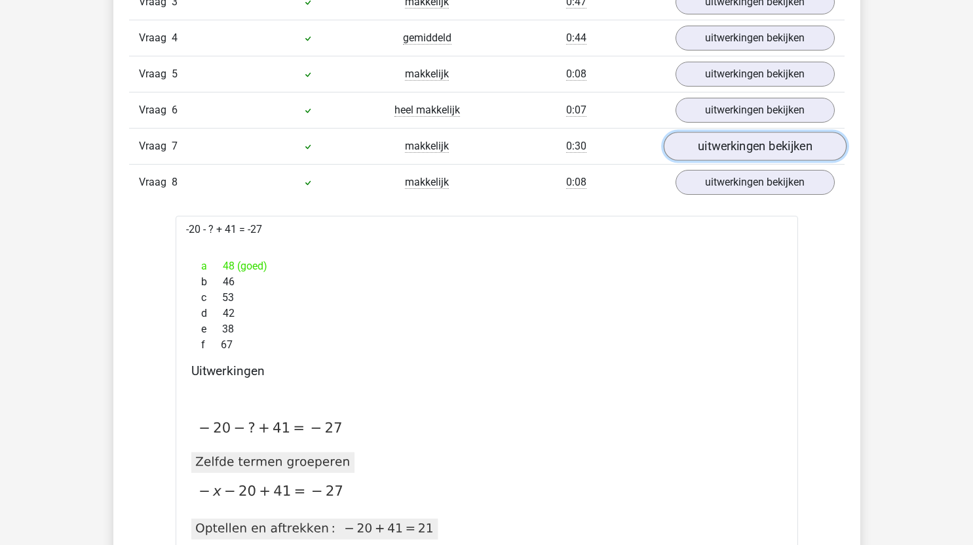
click at [763, 158] on link "uitwerkingen bekijken" at bounding box center [754, 146] width 183 height 29
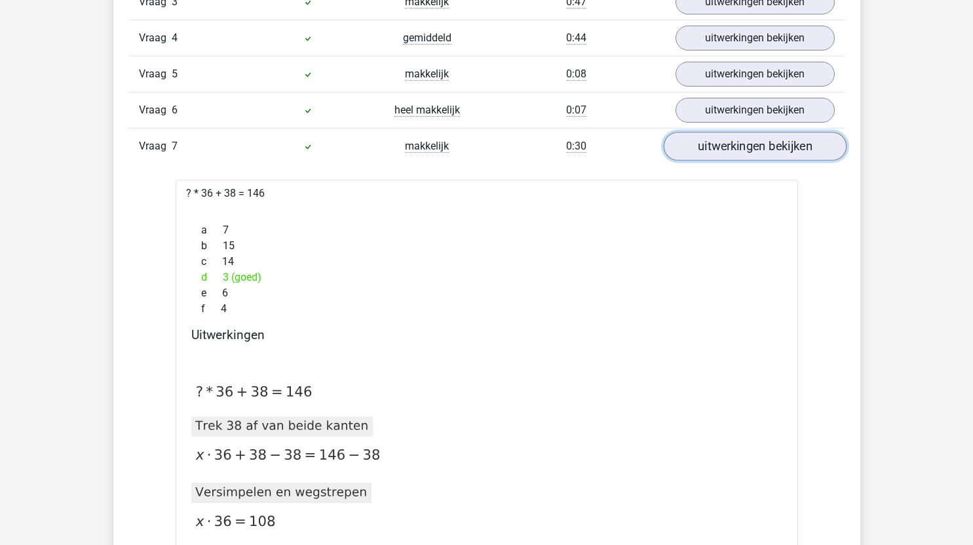
scroll to position [946, 0]
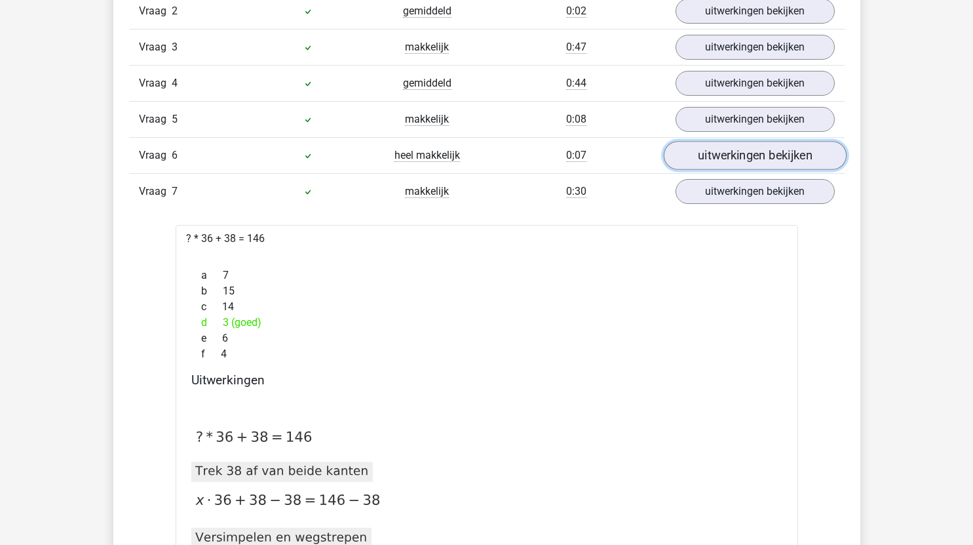
click at [769, 154] on link "uitwerkingen bekijken" at bounding box center [754, 155] width 183 height 29
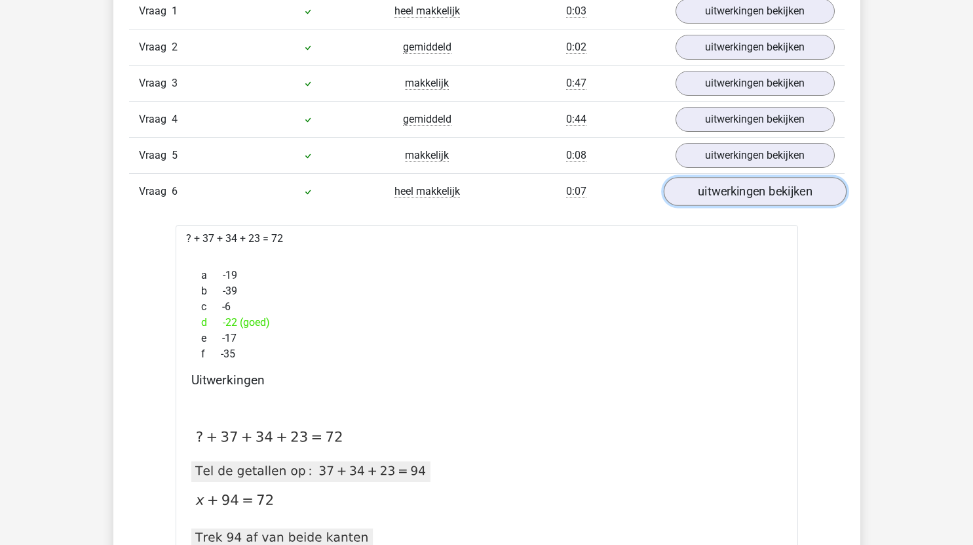
scroll to position [909, 0]
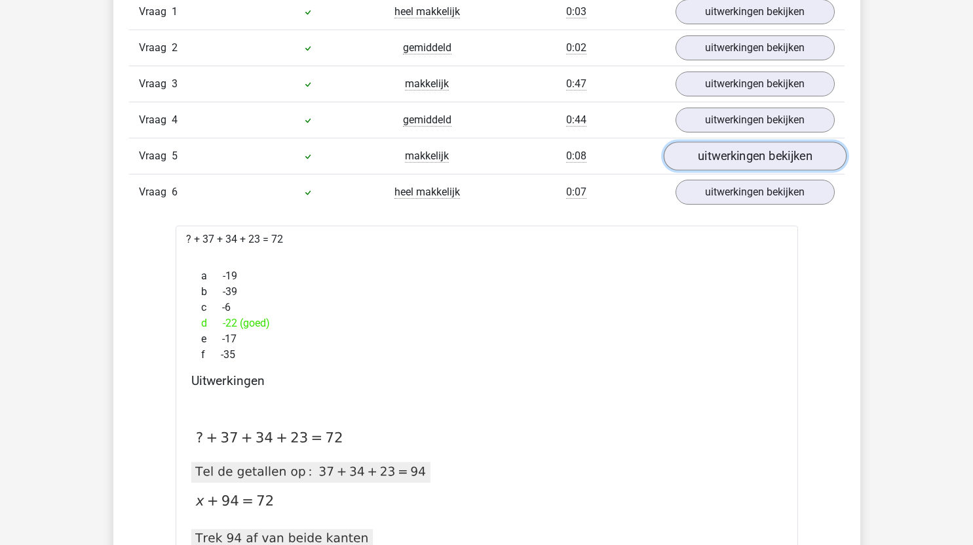
click at [769, 154] on link "uitwerkingen bekijken" at bounding box center [754, 156] width 183 height 29
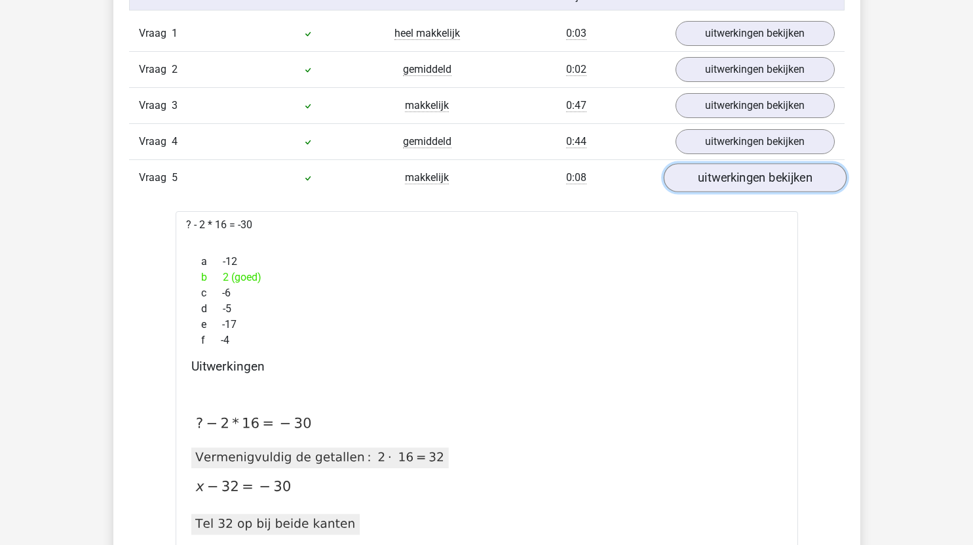
scroll to position [886, 0]
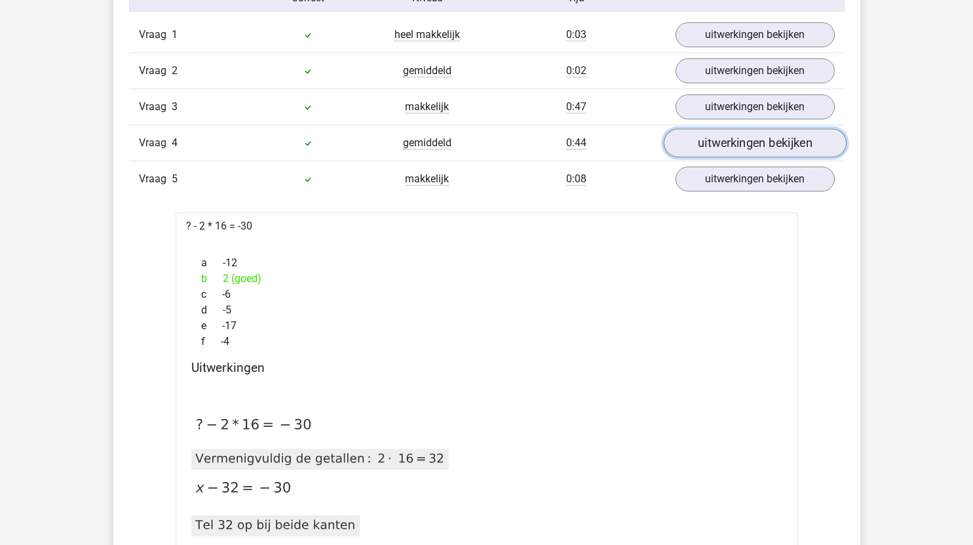
click at [773, 149] on link "uitwerkingen bekijken" at bounding box center [754, 142] width 183 height 29
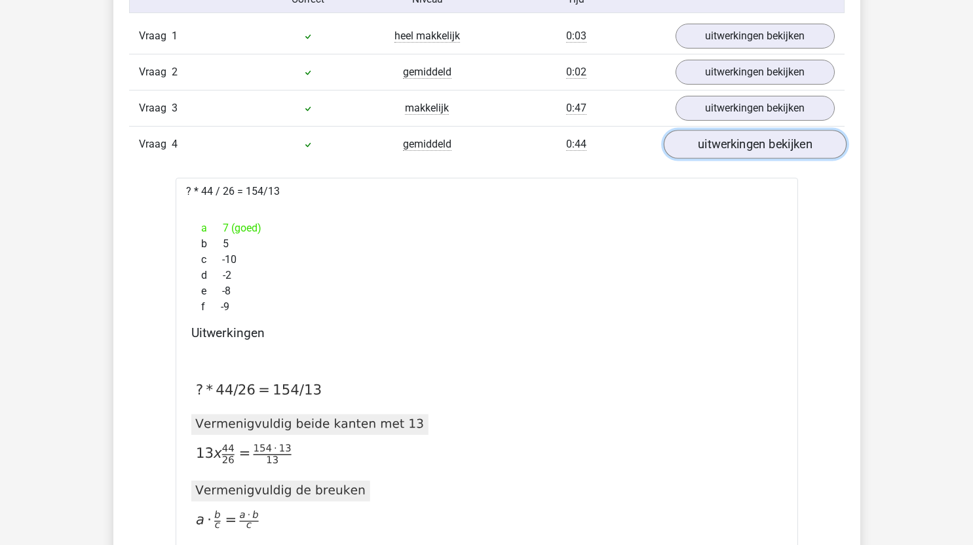
scroll to position [877, 0]
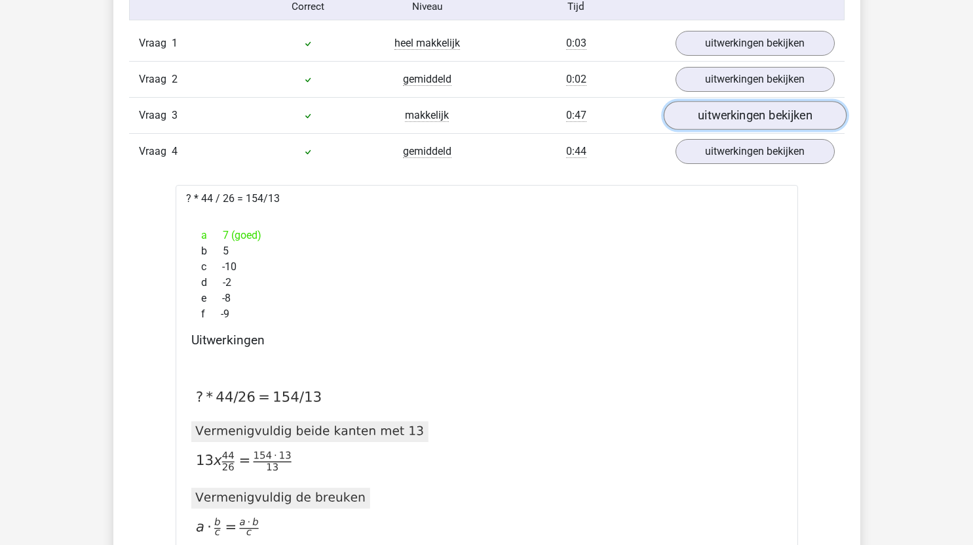
click at [775, 118] on link "uitwerkingen bekijken" at bounding box center [754, 115] width 183 height 29
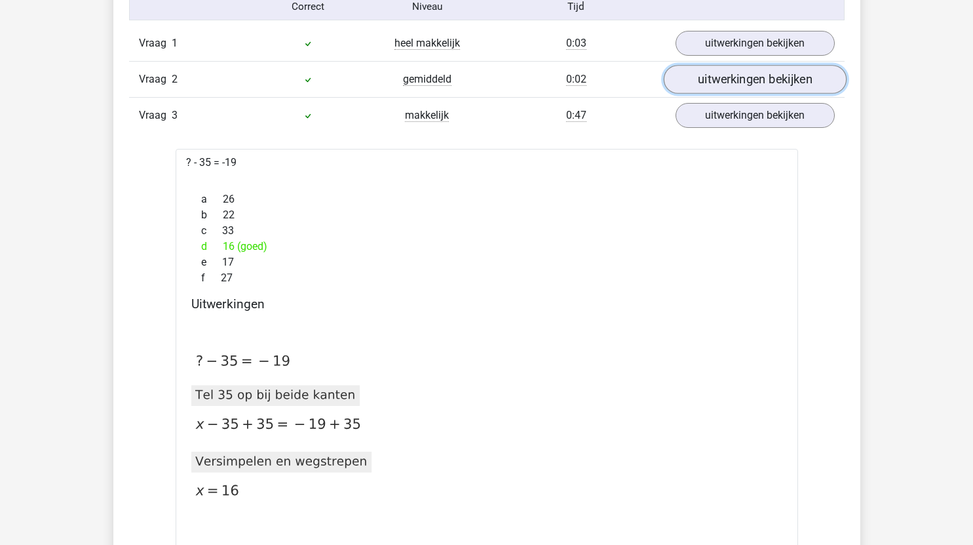
click at [761, 87] on link "uitwerkingen bekijken" at bounding box center [754, 79] width 183 height 29
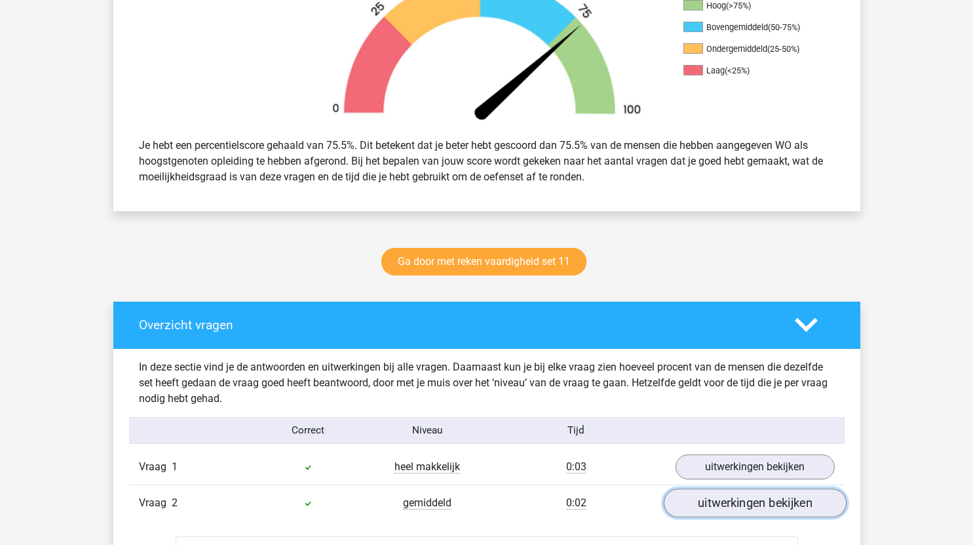
scroll to position [452, 0]
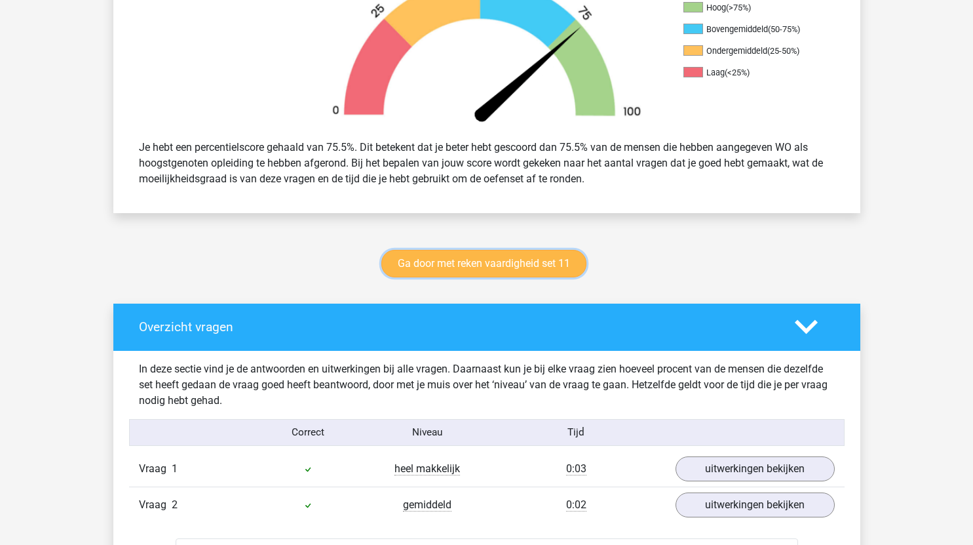
click at [546, 256] on link "Ga door met reken vaardigheid set 11" at bounding box center [483, 264] width 205 height 28
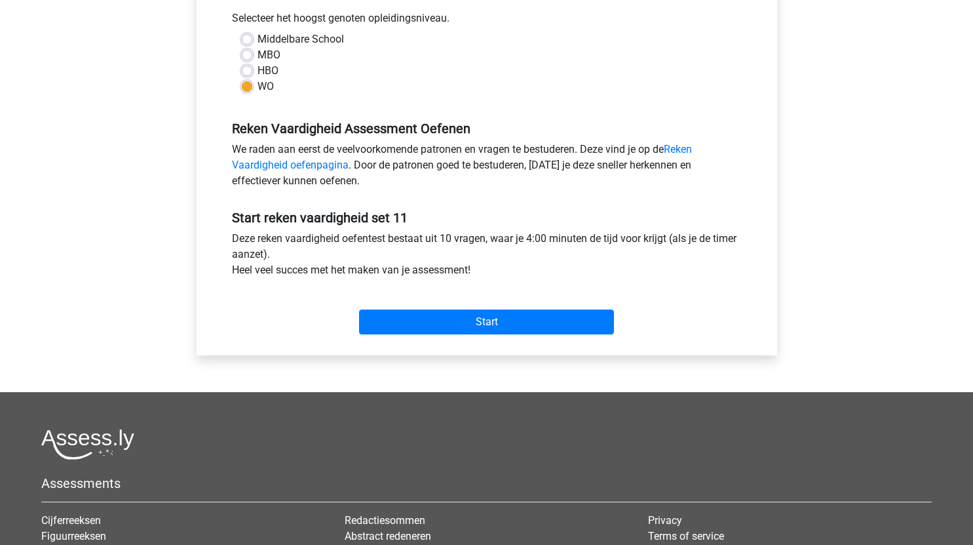
scroll to position [336, 0]
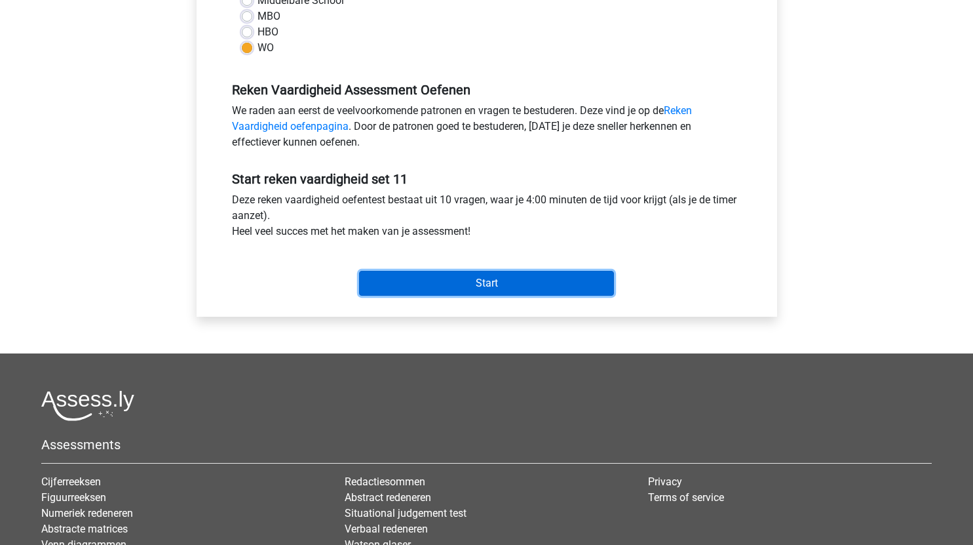
click at [564, 280] on input "Start" at bounding box center [486, 283] width 255 height 25
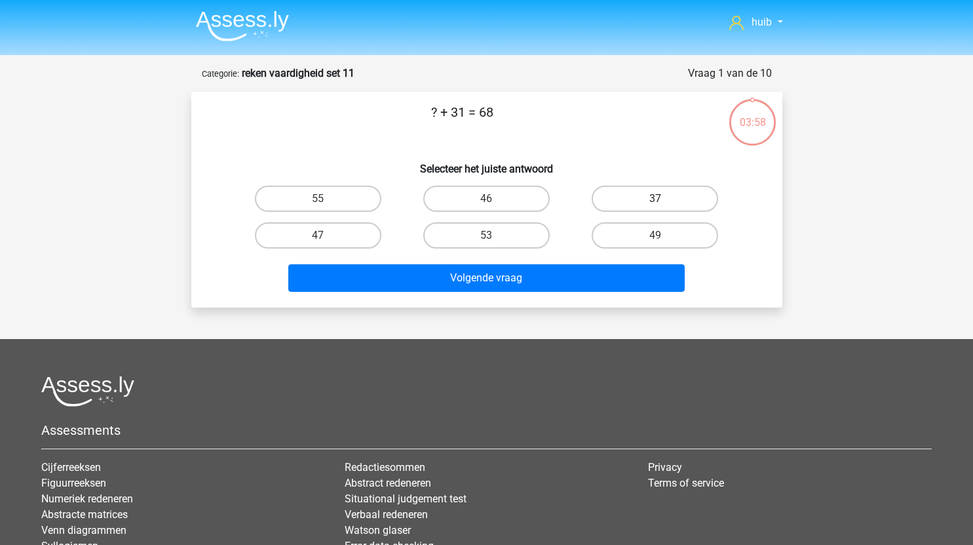
click at [657, 197] on label "37" at bounding box center [655, 198] width 126 height 26
click at [657, 199] on input "37" at bounding box center [659, 203] width 9 height 9
radio input "true"
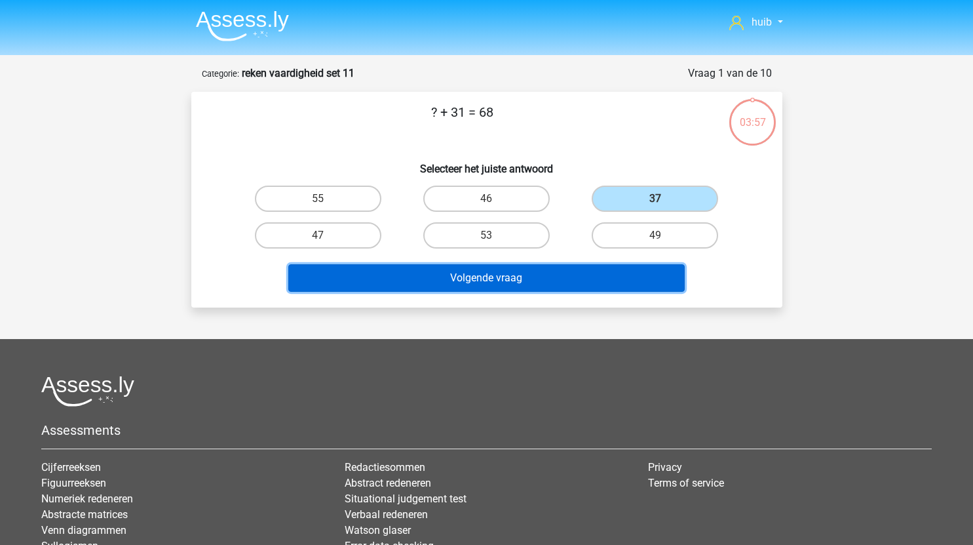
click at [539, 273] on button "Volgende vraag" at bounding box center [486, 278] width 396 height 28
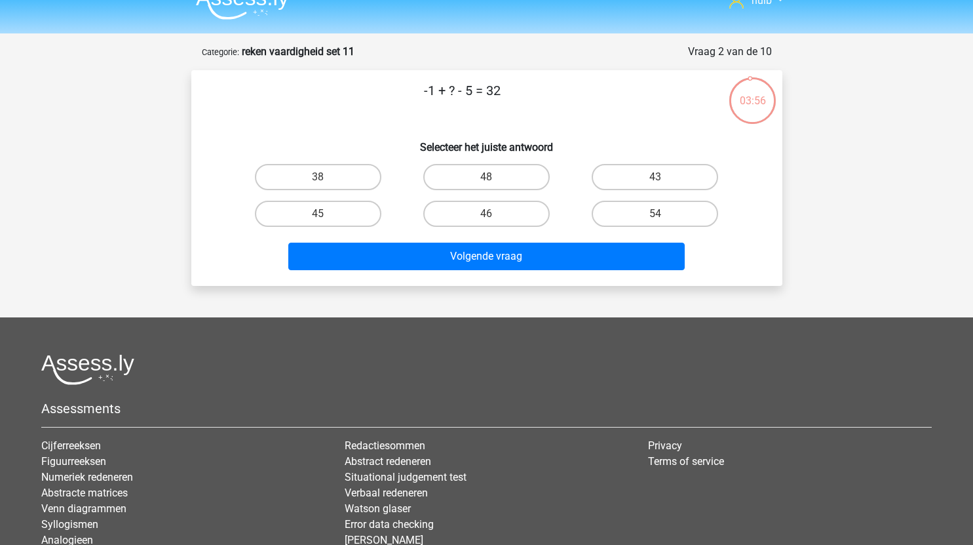
scroll to position [21, 0]
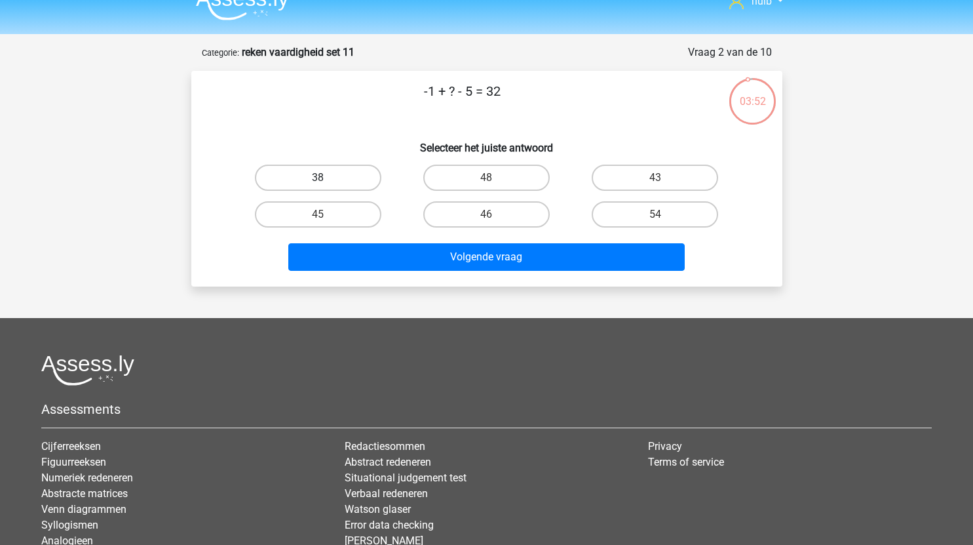
click at [328, 169] on label "38" at bounding box center [318, 177] width 126 height 26
click at [326, 178] on input "38" at bounding box center [322, 182] width 9 height 9
radio input "true"
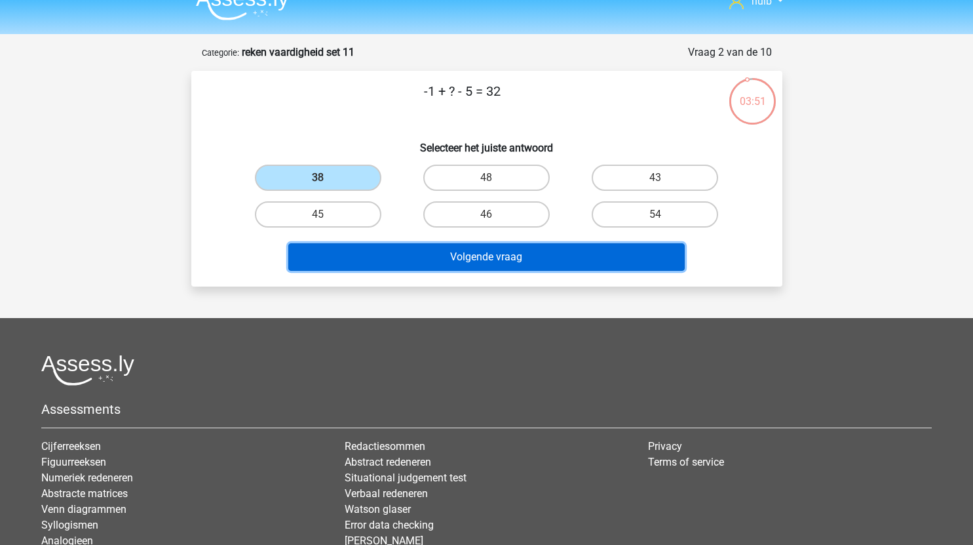
click at [451, 257] on button "Volgende vraag" at bounding box center [486, 257] width 396 height 28
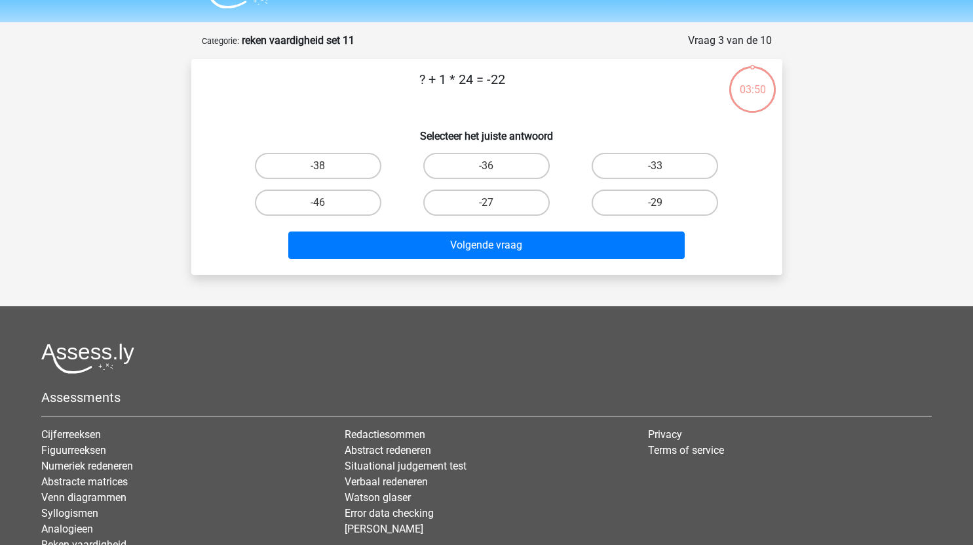
scroll to position [32, 0]
click at [336, 202] on label "-46" at bounding box center [318, 203] width 126 height 26
click at [326, 203] on input "-46" at bounding box center [322, 207] width 9 height 9
radio input "true"
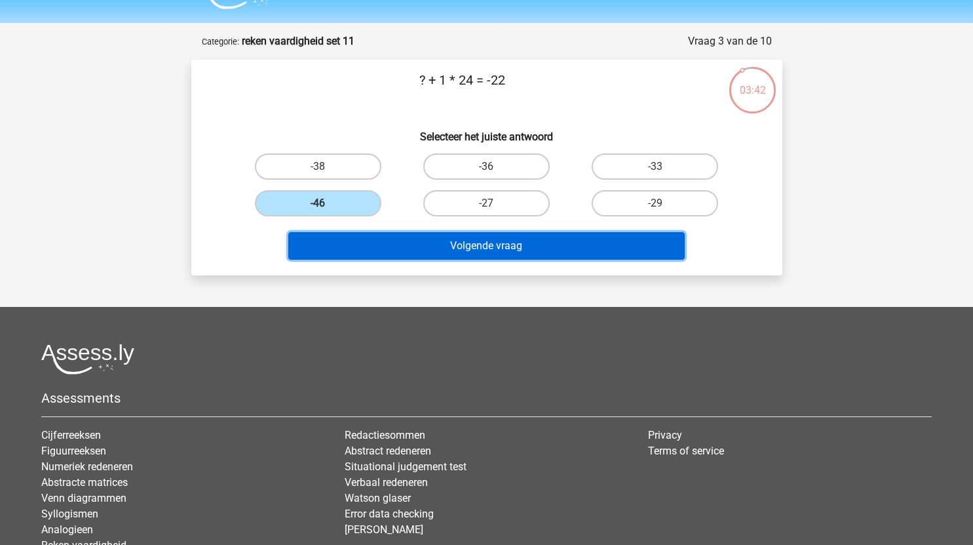
click at [451, 250] on button "Volgende vraag" at bounding box center [486, 246] width 396 height 28
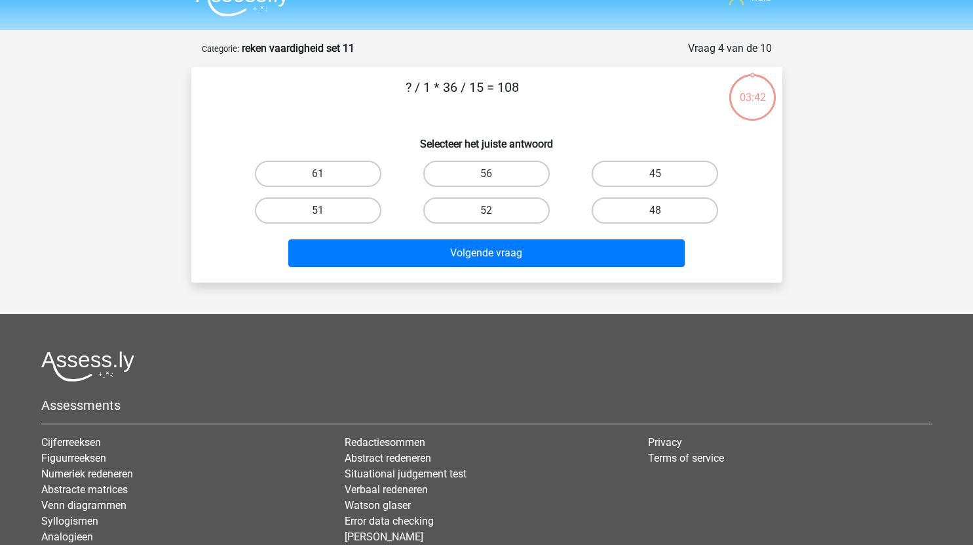
scroll to position [9, 0]
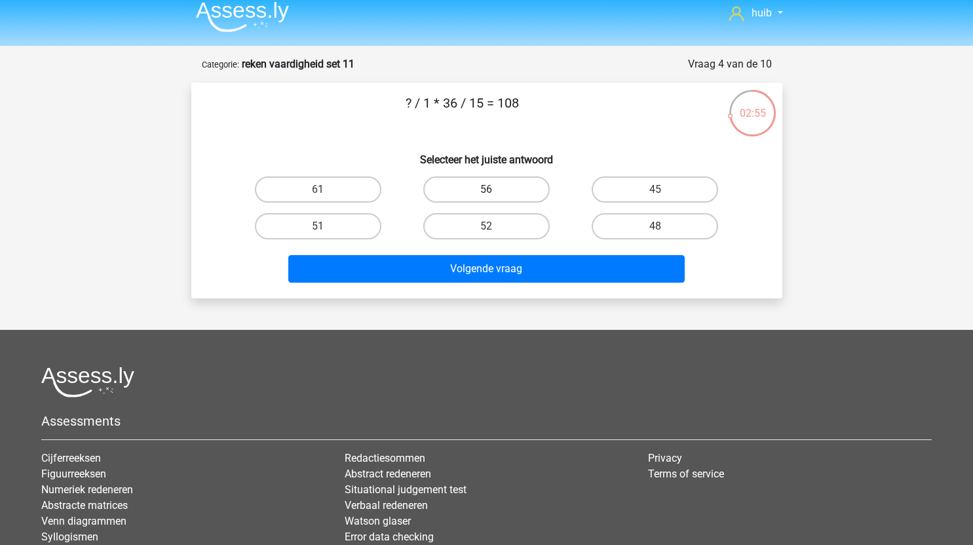
click at [517, 186] on label "56" at bounding box center [486, 189] width 126 height 26
click at [495, 189] on input "56" at bounding box center [490, 193] width 9 height 9
radio input "true"
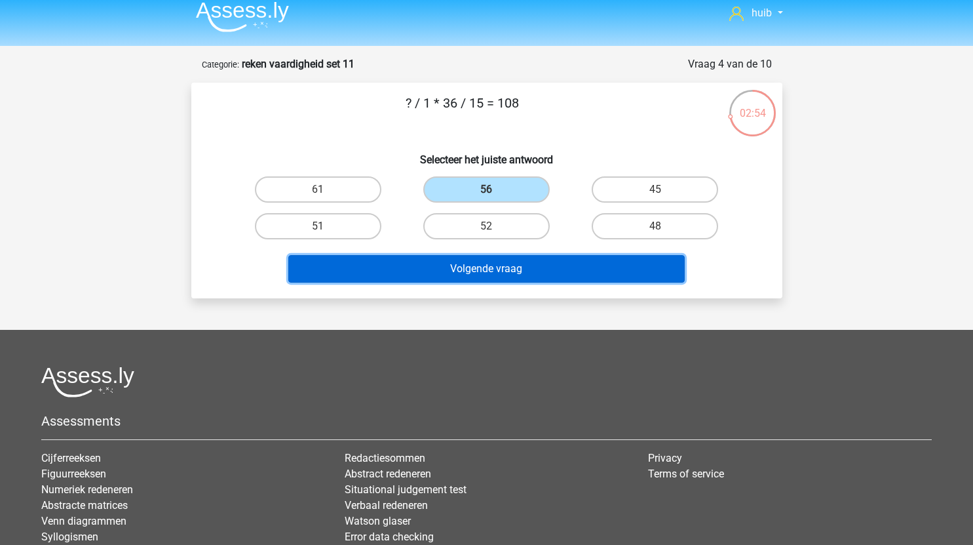
click at [526, 263] on button "Volgende vraag" at bounding box center [486, 269] width 396 height 28
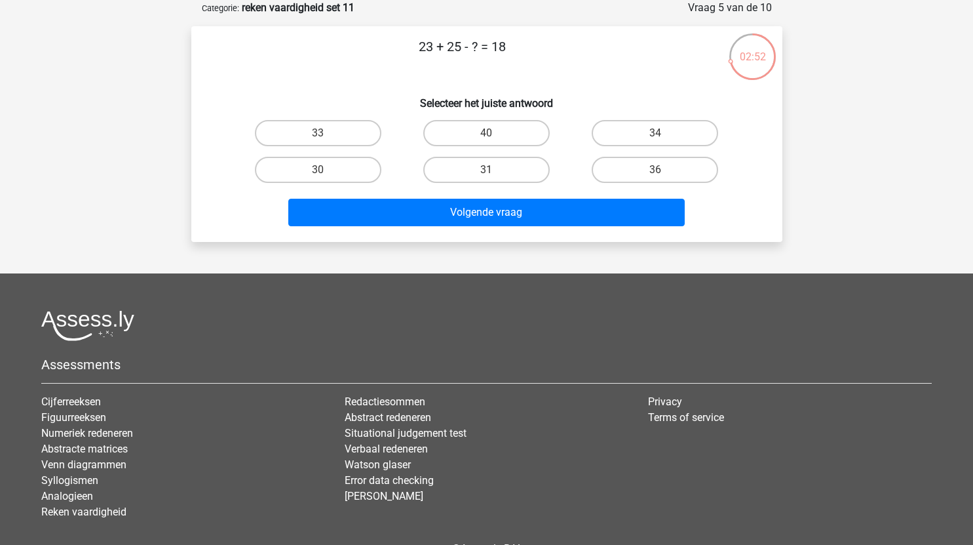
scroll to position [5, 0]
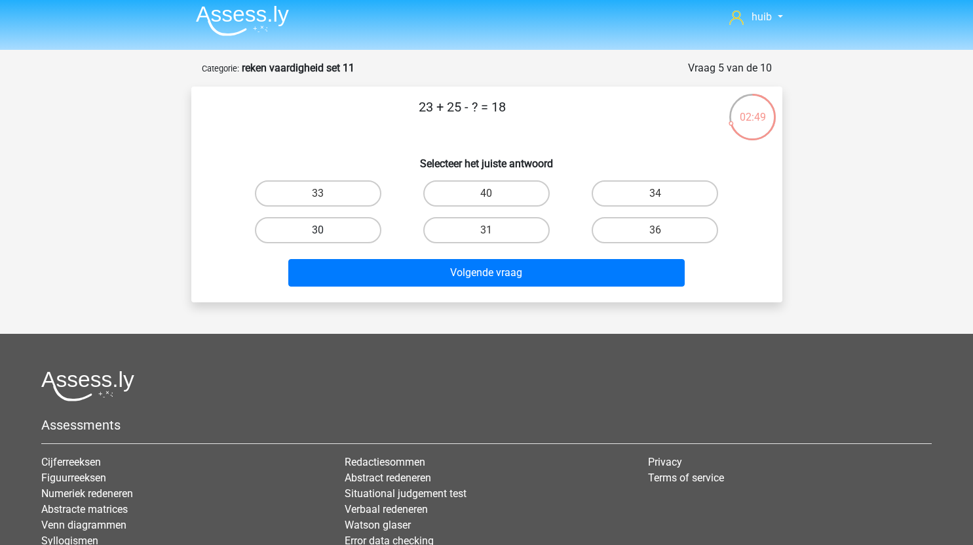
click at [364, 227] on label "30" at bounding box center [318, 230] width 126 height 26
click at [326, 230] on input "30" at bounding box center [322, 234] width 9 height 9
radio input "true"
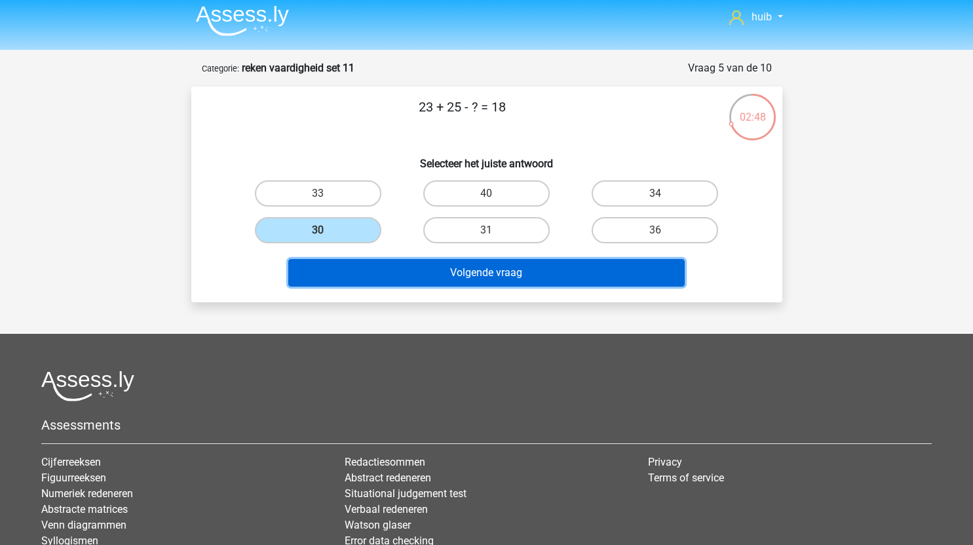
click at [457, 269] on button "Volgende vraag" at bounding box center [486, 273] width 396 height 28
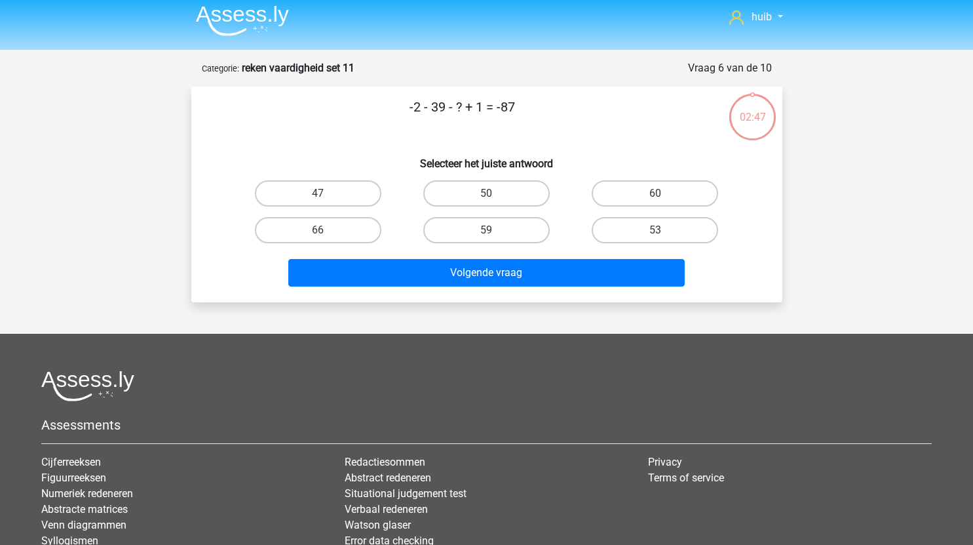
scroll to position [0, 0]
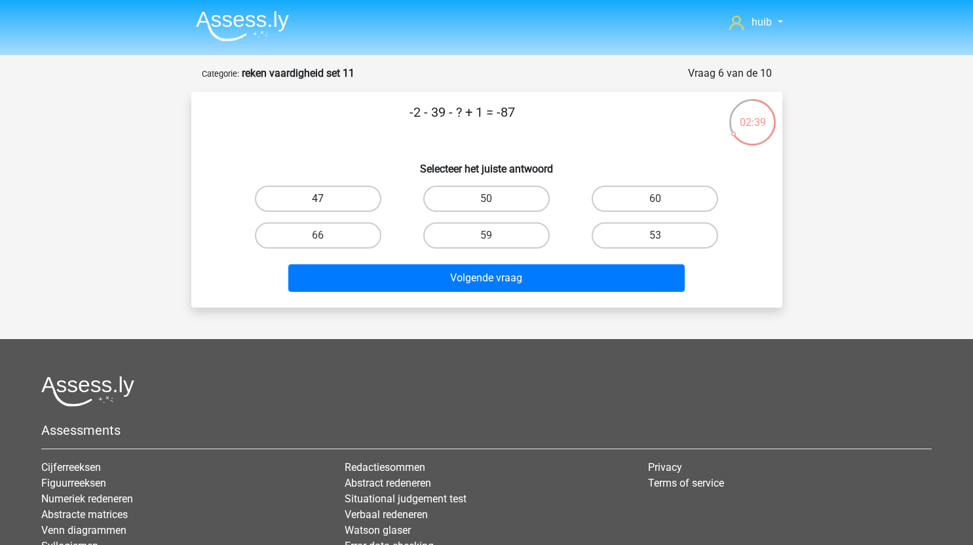
click at [353, 191] on label "47" at bounding box center [318, 198] width 126 height 26
click at [326, 199] on input "47" at bounding box center [322, 203] width 9 height 9
radio input "true"
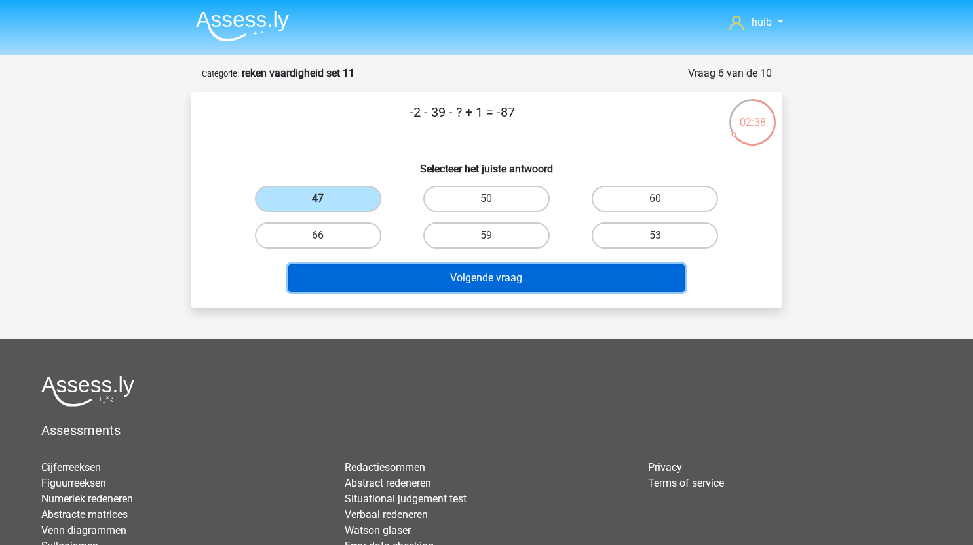
click at [480, 280] on button "Volgende vraag" at bounding box center [486, 278] width 396 height 28
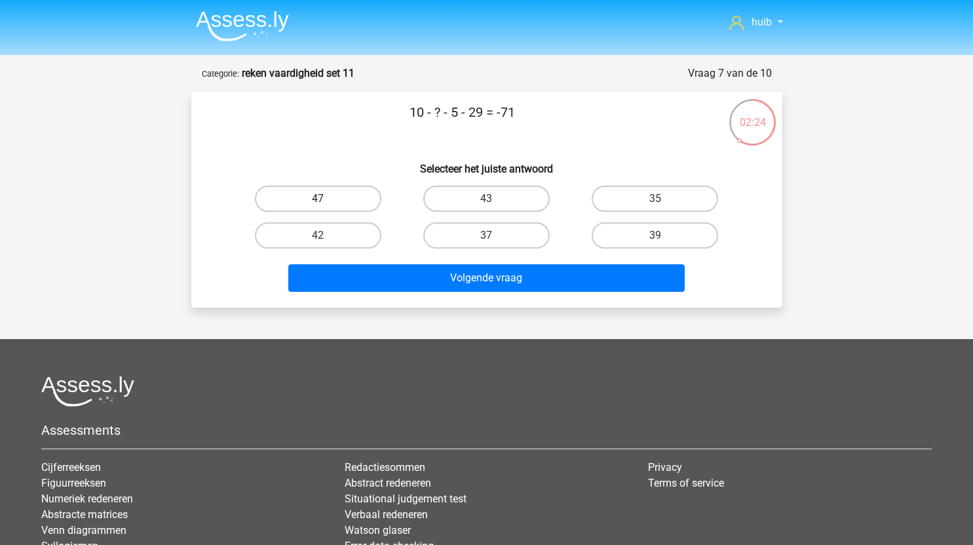
click at [359, 198] on label "47" at bounding box center [318, 198] width 126 height 26
click at [326, 199] on input "47" at bounding box center [322, 203] width 9 height 9
radio input "true"
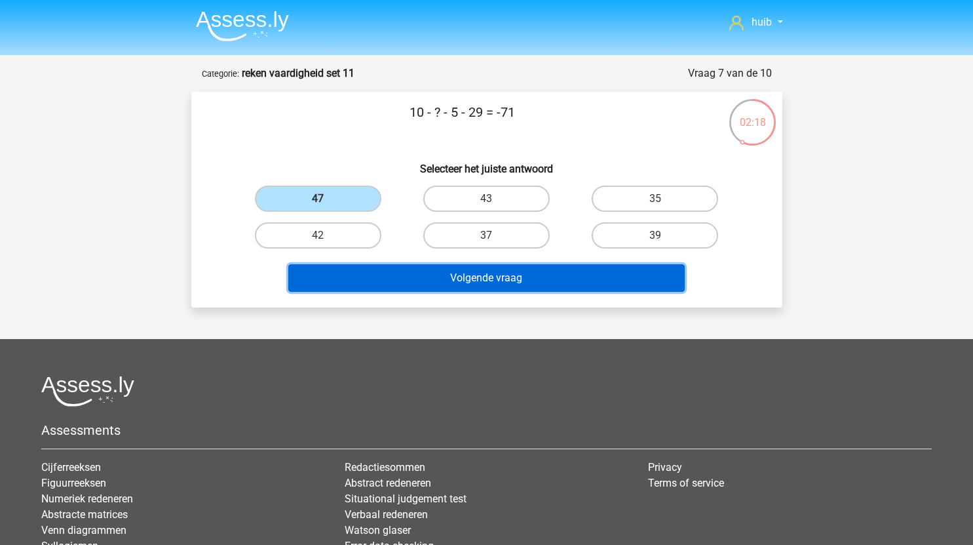
click at [457, 278] on button "Volgende vraag" at bounding box center [486, 278] width 396 height 28
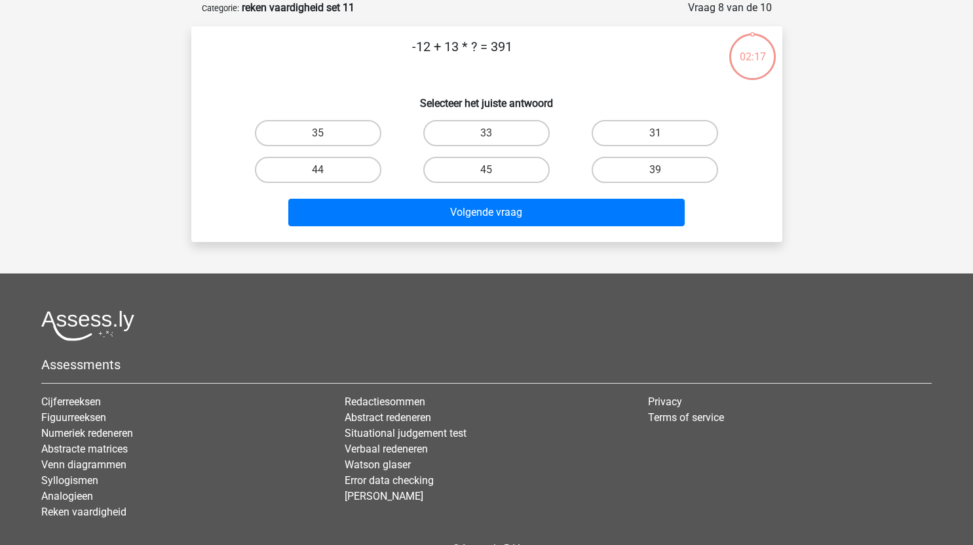
scroll to position [37, 0]
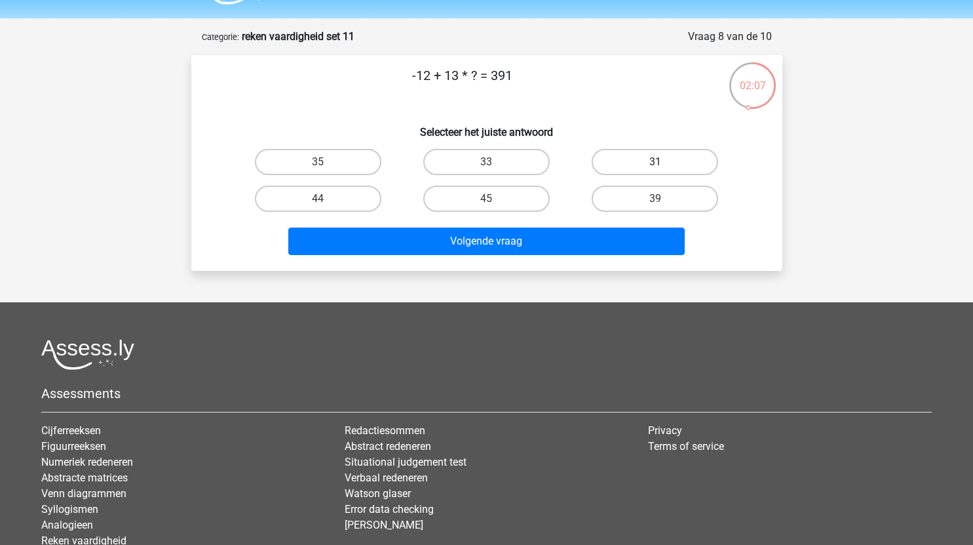
click at [660, 153] on label "31" at bounding box center [655, 162] width 126 height 26
click at [660, 162] on input "31" at bounding box center [659, 166] width 9 height 9
radio input "true"
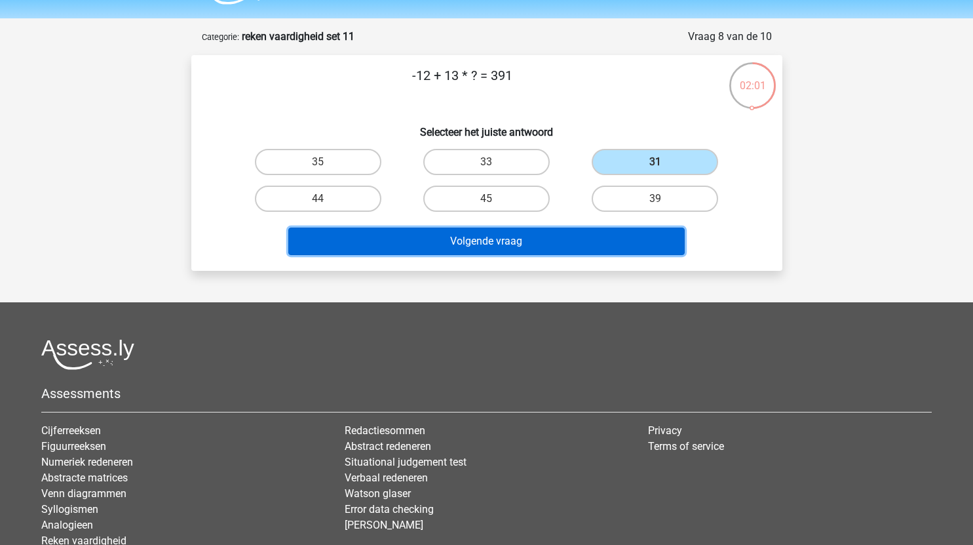
click at [501, 242] on button "Volgende vraag" at bounding box center [486, 241] width 396 height 28
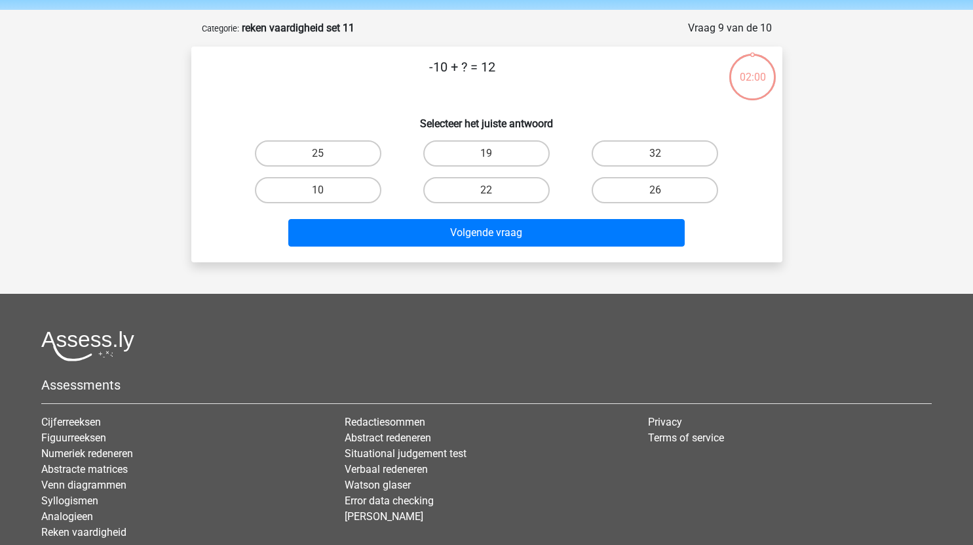
scroll to position [45, 0]
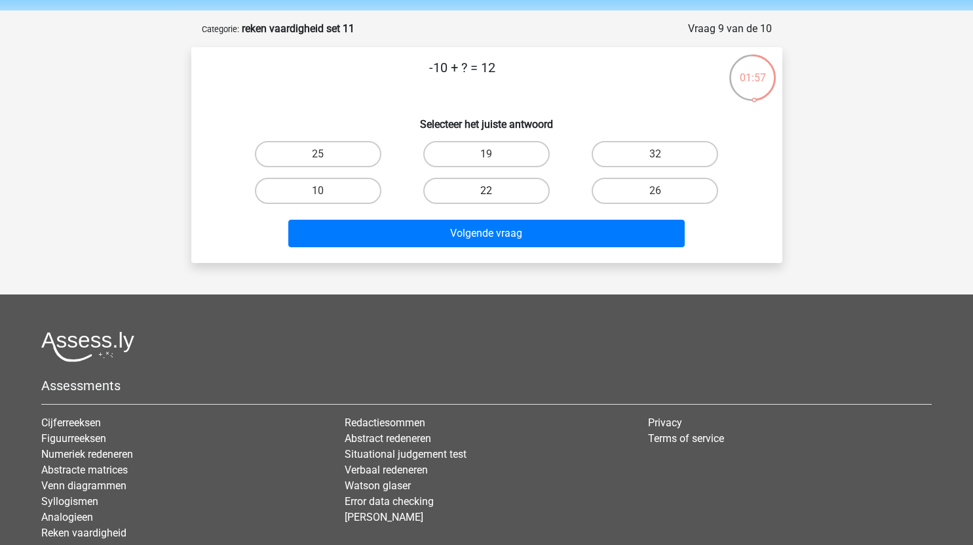
click at [504, 185] on label "22" at bounding box center [486, 191] width 126 height 26
click at [495, 191] on input "22" at bounding box center [490, 195] width 9 height 9
radio input "true"
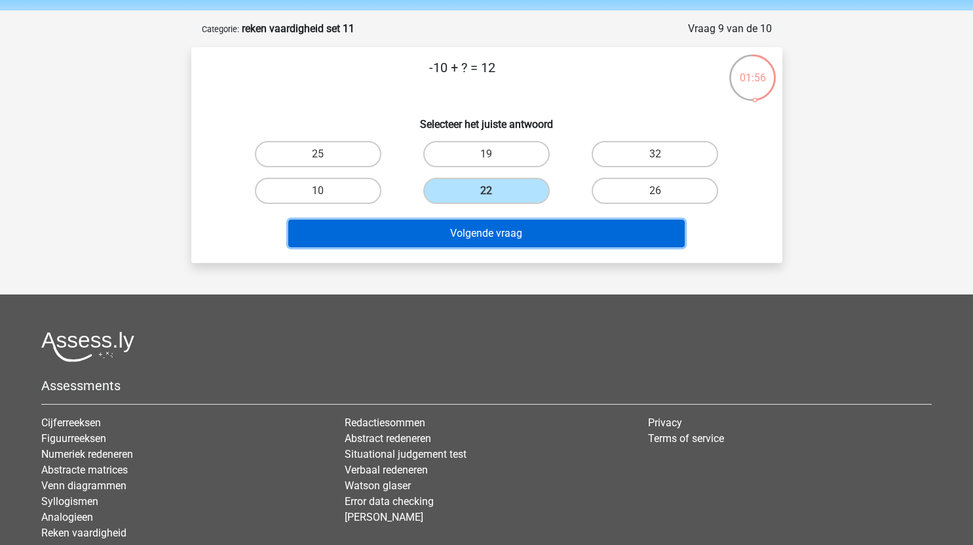
click at [512, 228] on button "Volgende vraag" at bounding box center [486, 234] width 396 height 28
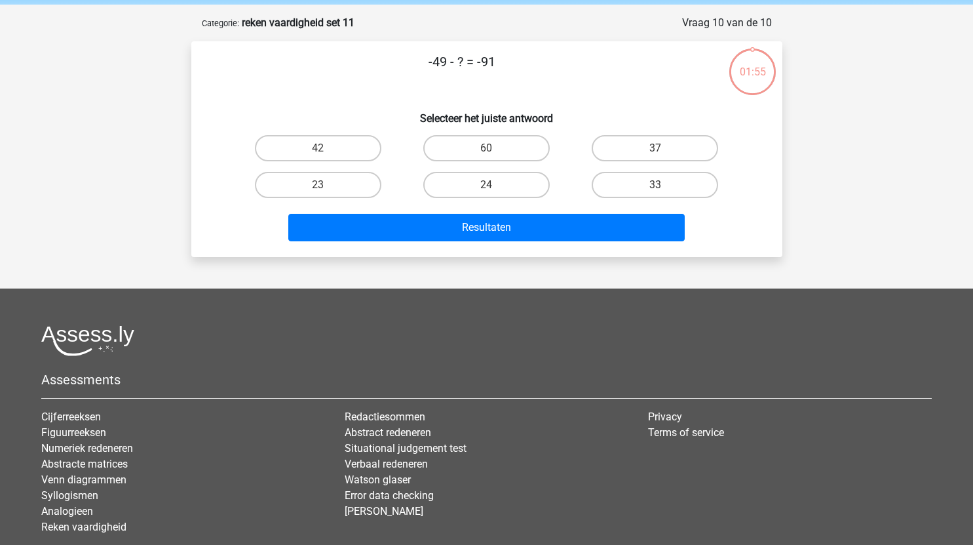
scroll to position [50, 0]
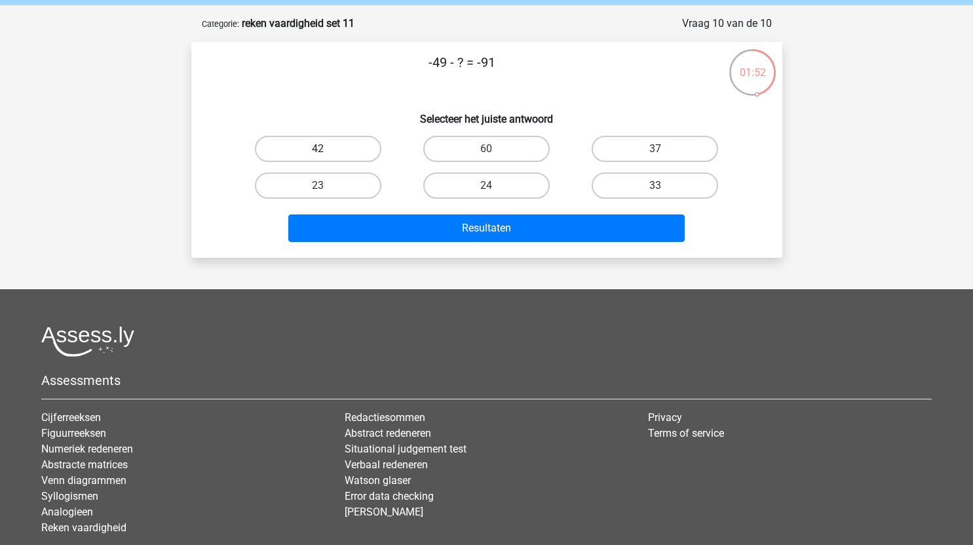
click at [339, 145] on label "42" at bounding box center [318, 149] width 126 height 26
click at [326, 149] on input "42" at bounding box center [322, 153] width 9 height 9
radio input "true"
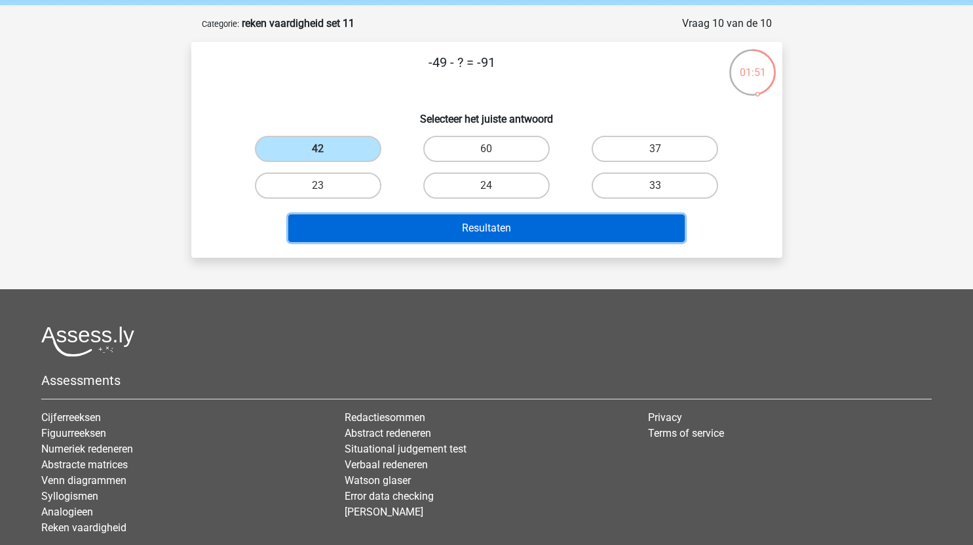
click at [446, 229] on button "Resultaten" at bounding box center [486, 228] width 396 height 28
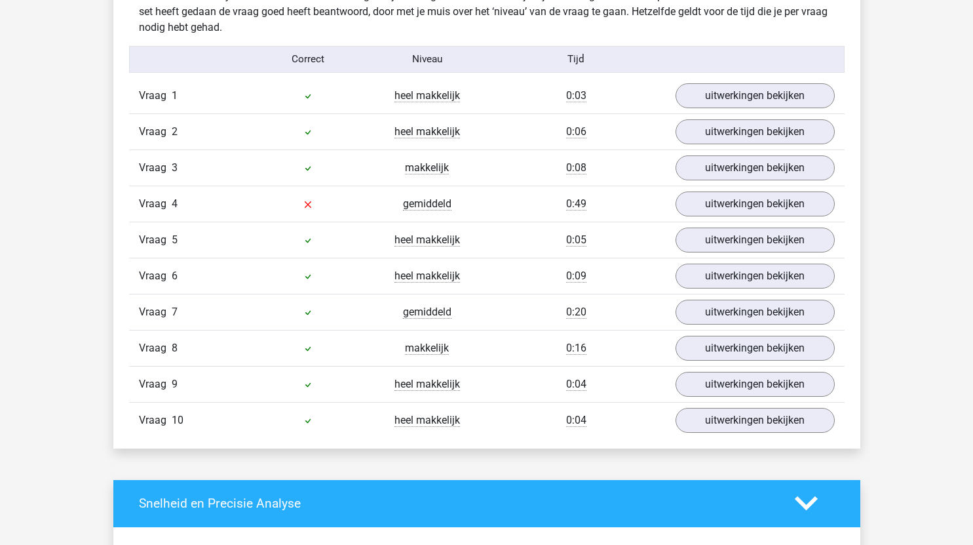
scroll to position [826, 0]
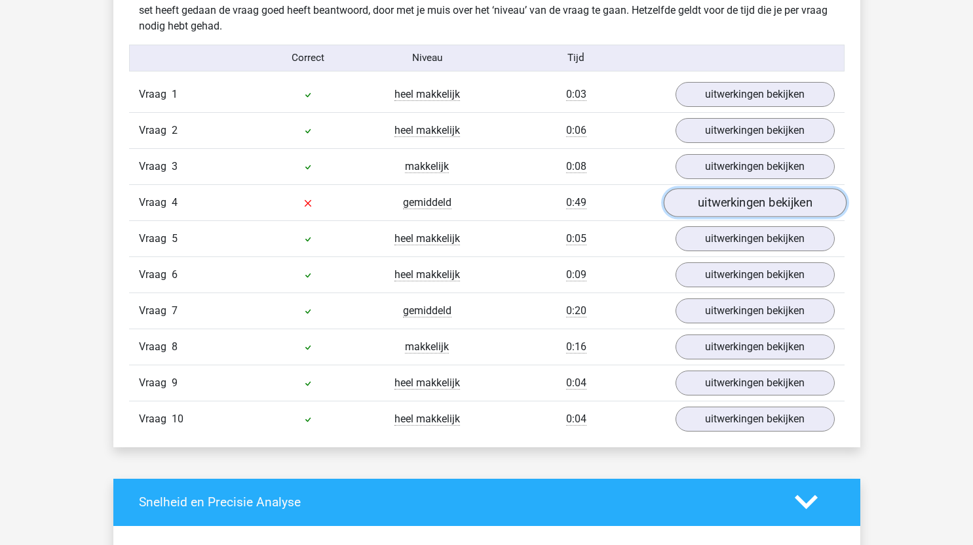
click at [722, 202] on link "uitwerkingen bekijken" at bounding box center [754, 202] width 183 height 29
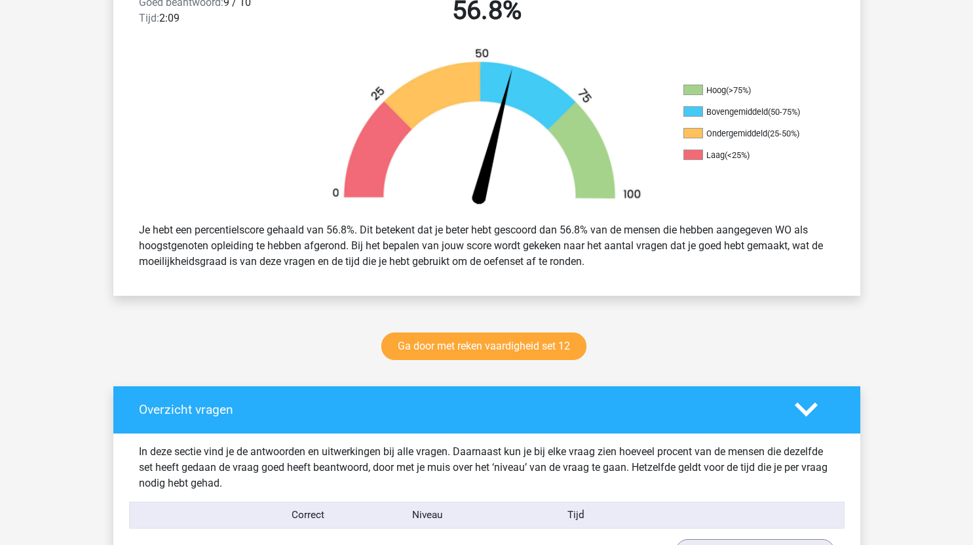
scroll to position [370, 0]
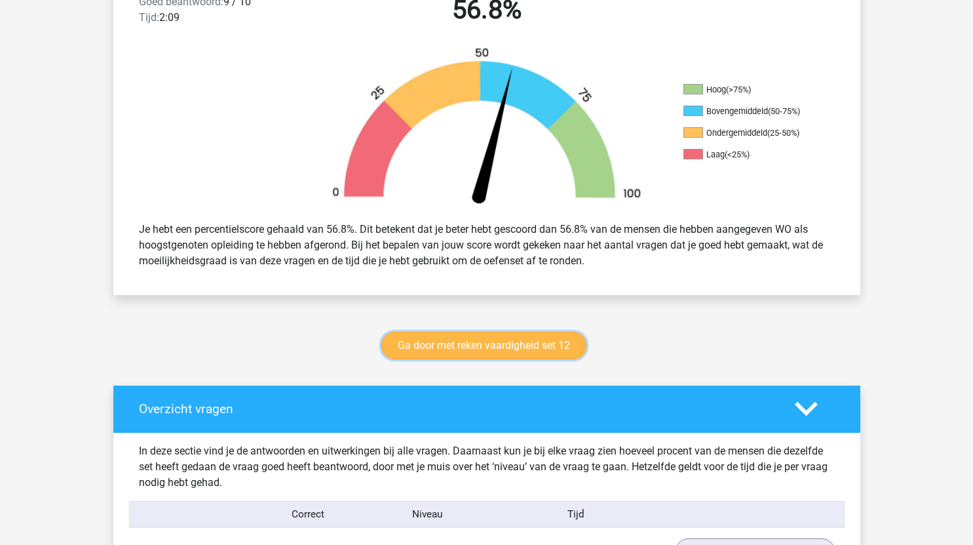
click at [510, 346] on link "Ga door met reken vaardigheid set 12" at bounding box center [483, 346] width 205 height 28
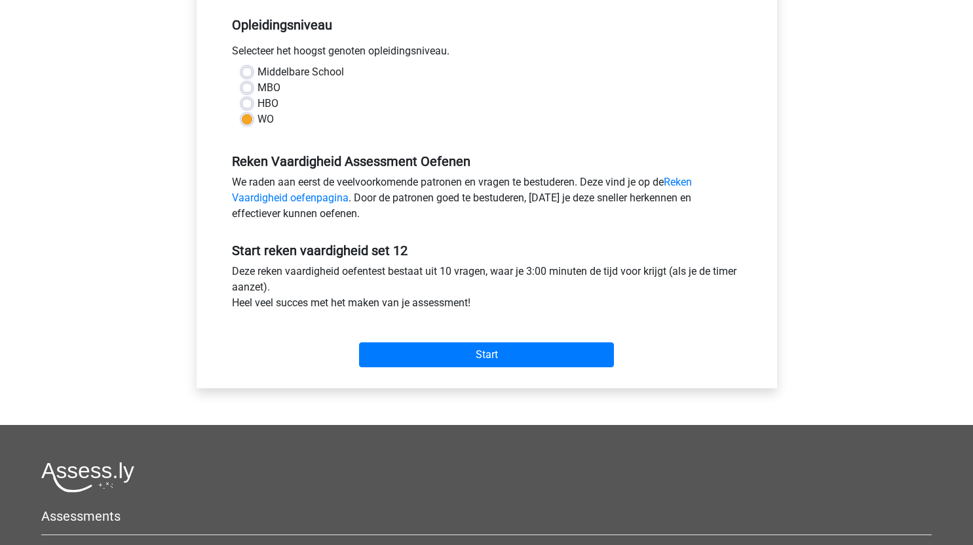
scroll to position [265, 0]
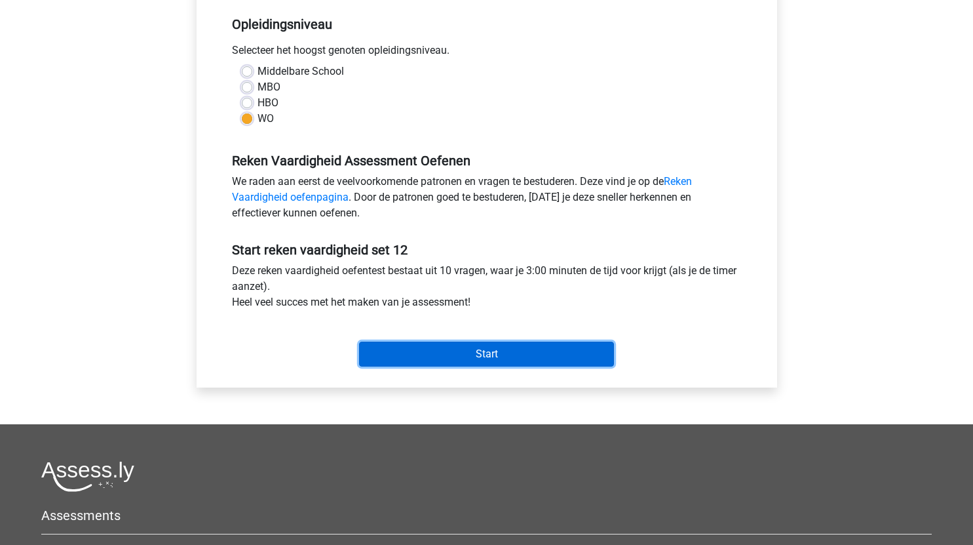
click at [501, 356] on input "Start" at bounding box center [486, 353] width 255 height 25
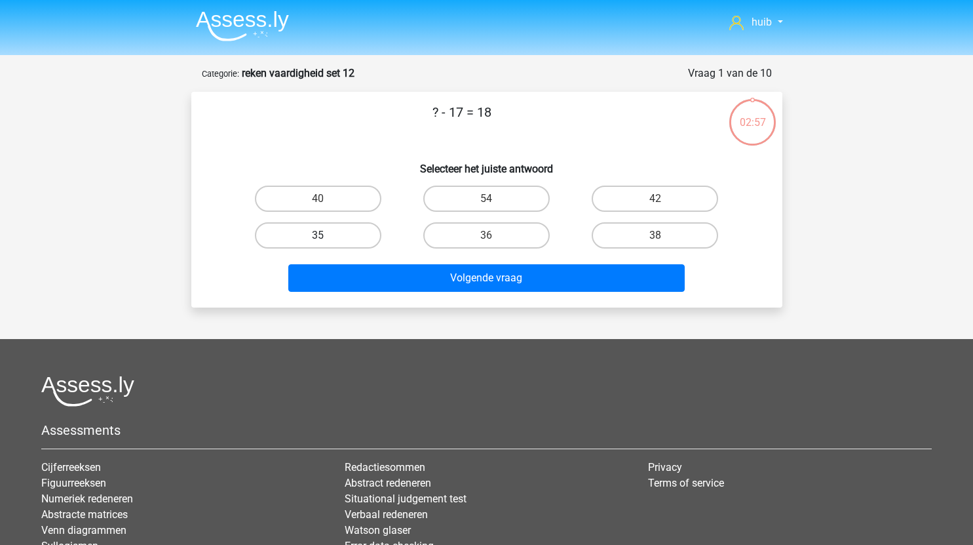
click at [337, 239] on label "35" at bounding box center [318, 235] width 126 height 26
click at [326, 239] on input "35" at bounding box center [322, 239] width 9 height 9
radio input "true"
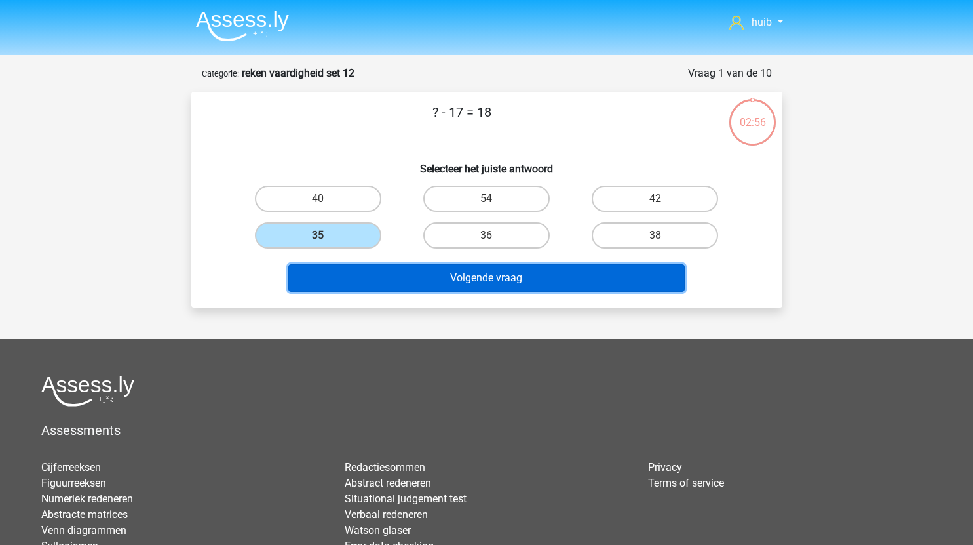
click at [476, 280] on button "Volgende vraag" at bounding box center [486, 278] width 396 height 28
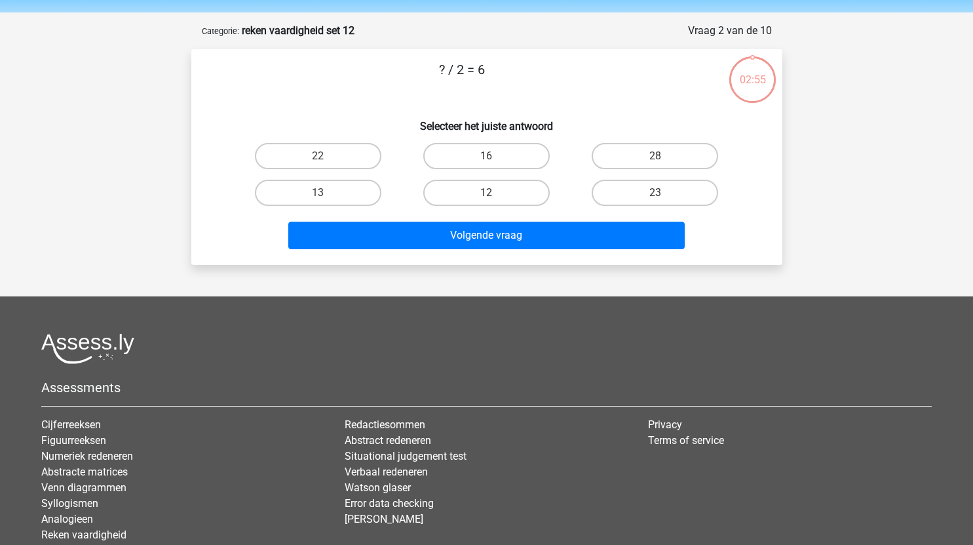
scroll to position [42, 0]
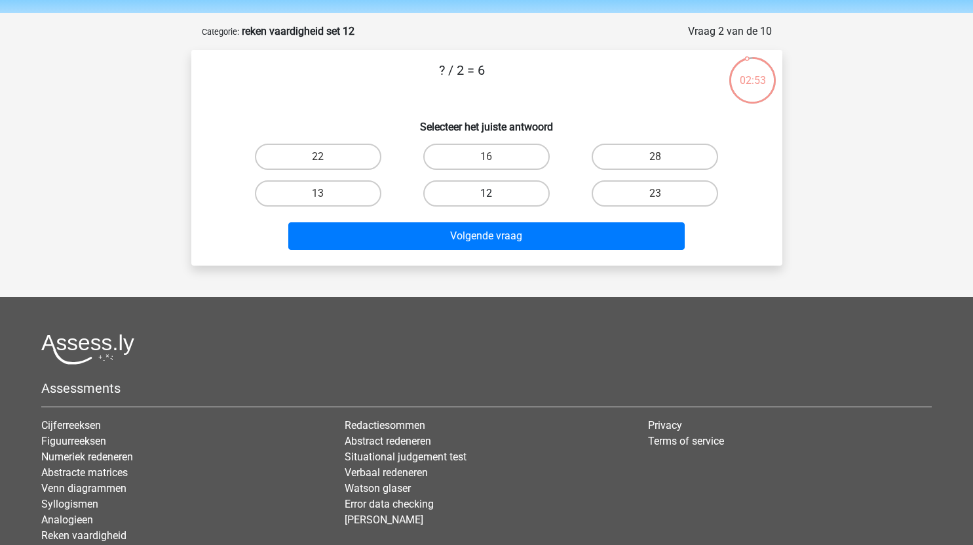
click at [482, 193] on label "12" at bounding box center [486, 193] width 126 height 26
click at [486, 193] on input "12" at bounding box center [490, 197] width 9 height 9
radio input "true"
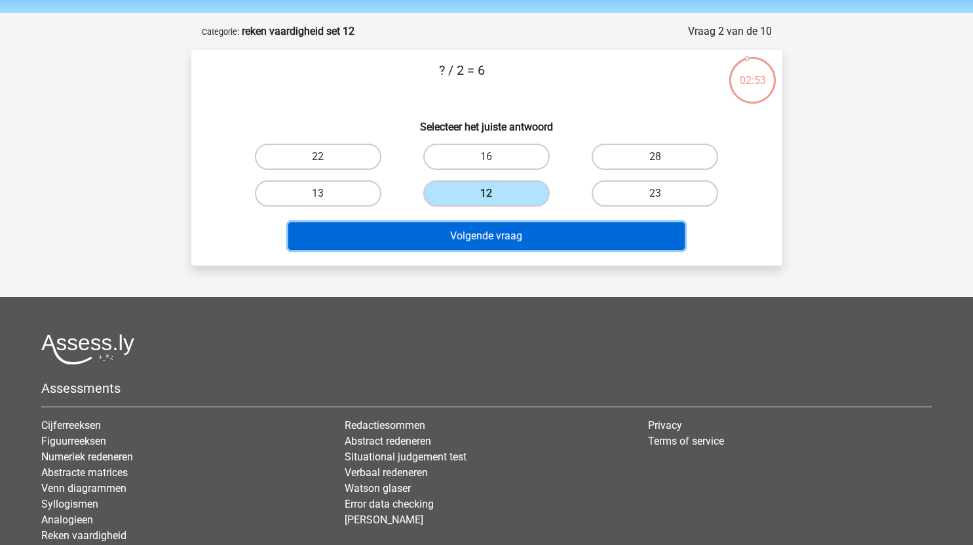
click at [491, 233] on button "Volgende vraag" at bounding box center [486, 236] width 396 height 28
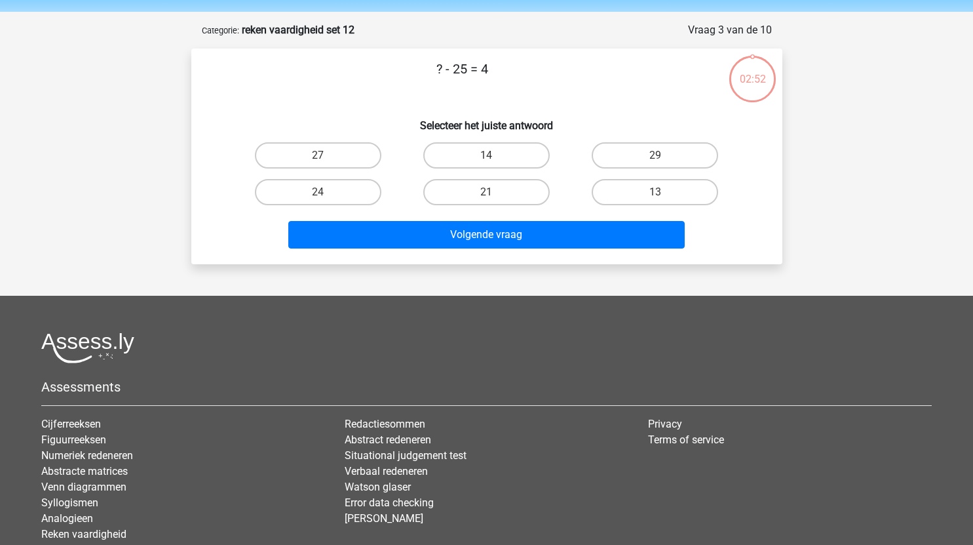
scroll to position [35, 0]
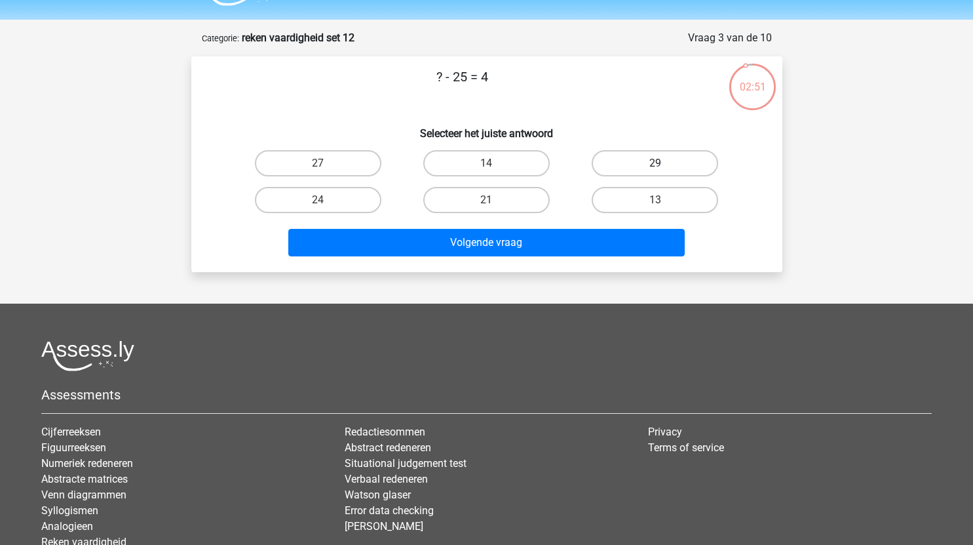
click at [635, 161] on label "29" at bounding box center [655, 163] width 126 height 26
click at [655, 163] on input "29" at bounding box center [659, 167] width 9 height 9
radio input "true"
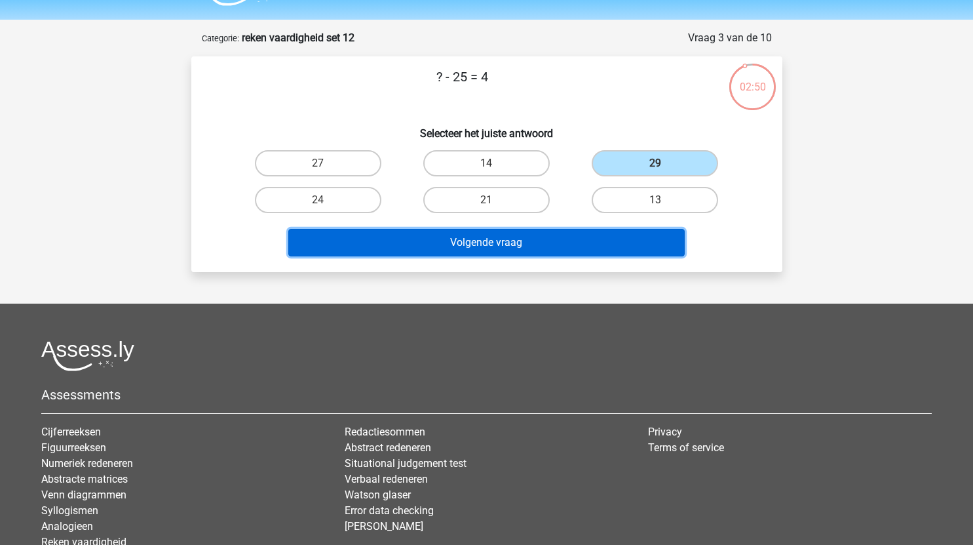
click at [524, 235] on button "Volgende vraag" at bounding box center [486, 243] width 396 height 28
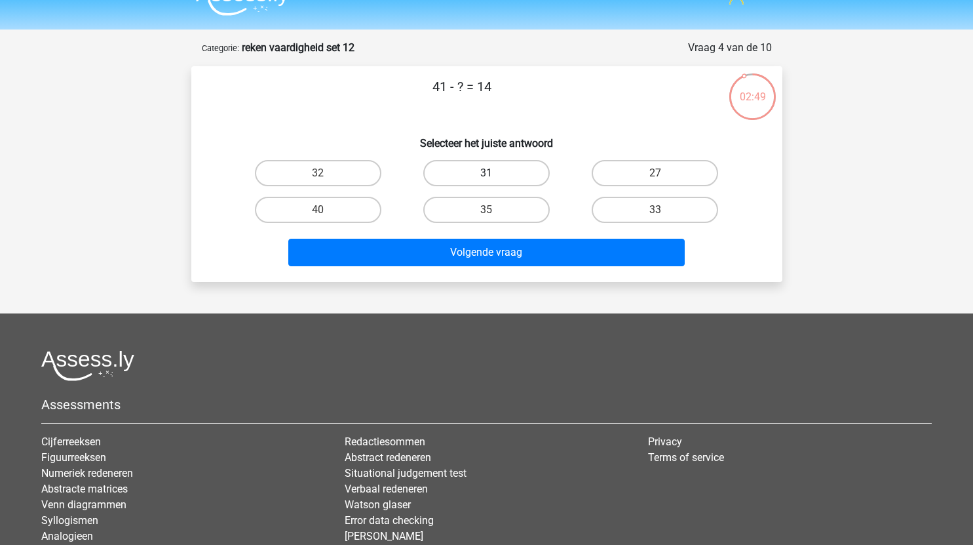
scroll to position [25, 0]
click at [671, 174] on label "27" at bounding box center [655, 174] width 126 height 26
click at [664, 174] on input "27" at bounding box center [659, 178] width 9 height 9
radio input "true"
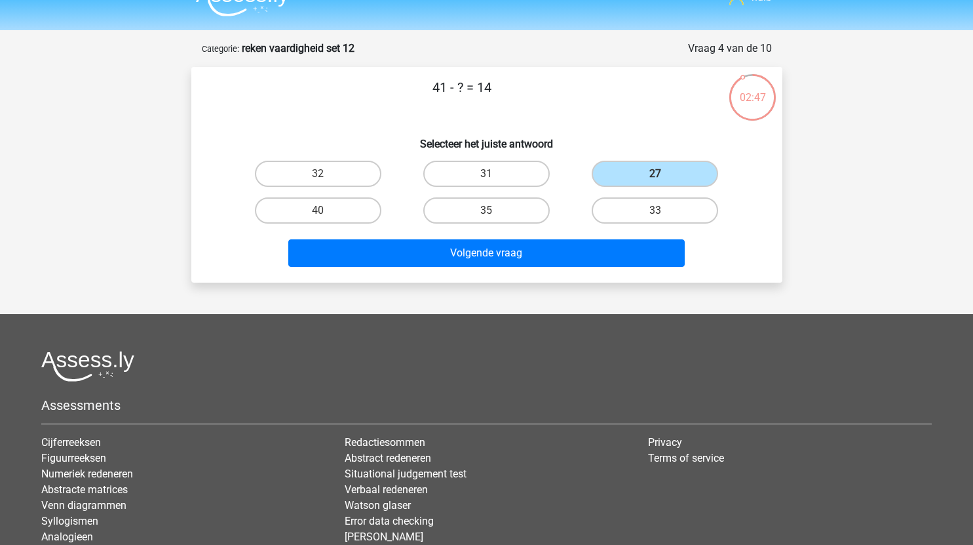
click at [491, 274] on div "41 - ? = 14 Selecteer het juiste antwoord 32 31 27 40" at bounding box center [486, 175] width 591 height 216
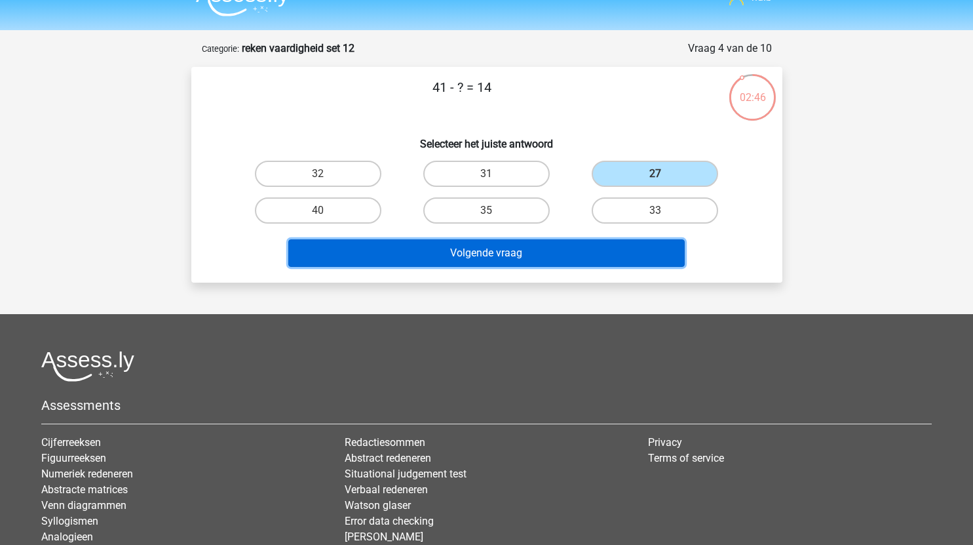
click at [515, 259] on button "Volgende vraag" at bounding box center [486, 253] width 396 height 28
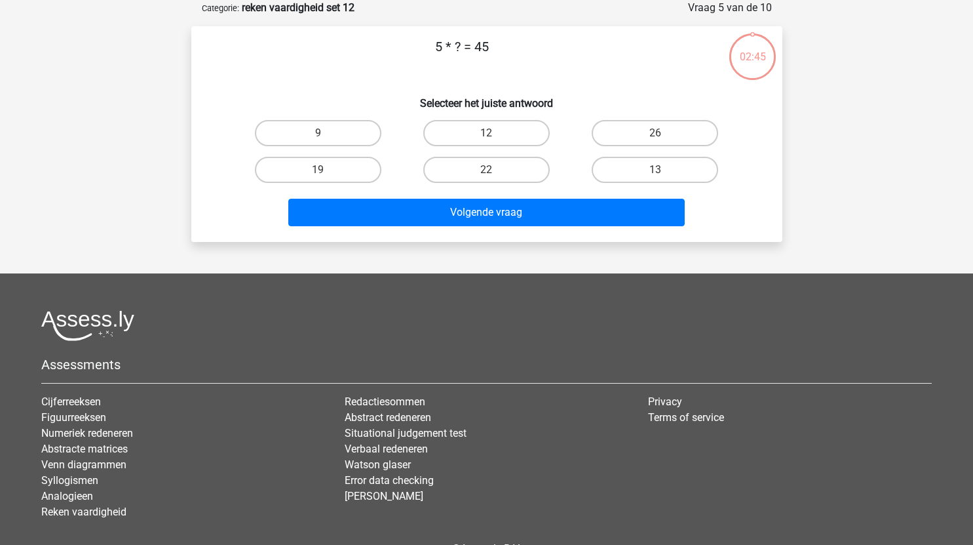
scroll to position [27, 0]
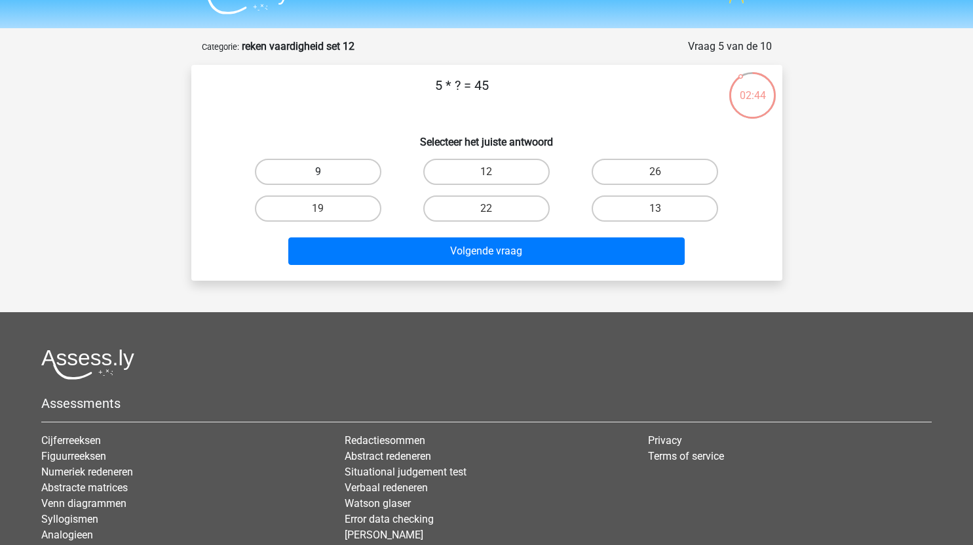
click at [342, 174] on label "9" at bounding box center [318, 172] width 126 height 26
click at [326, 174] on input "9" at bounding box center [322, 176] width 9 height 9
radio input "true"
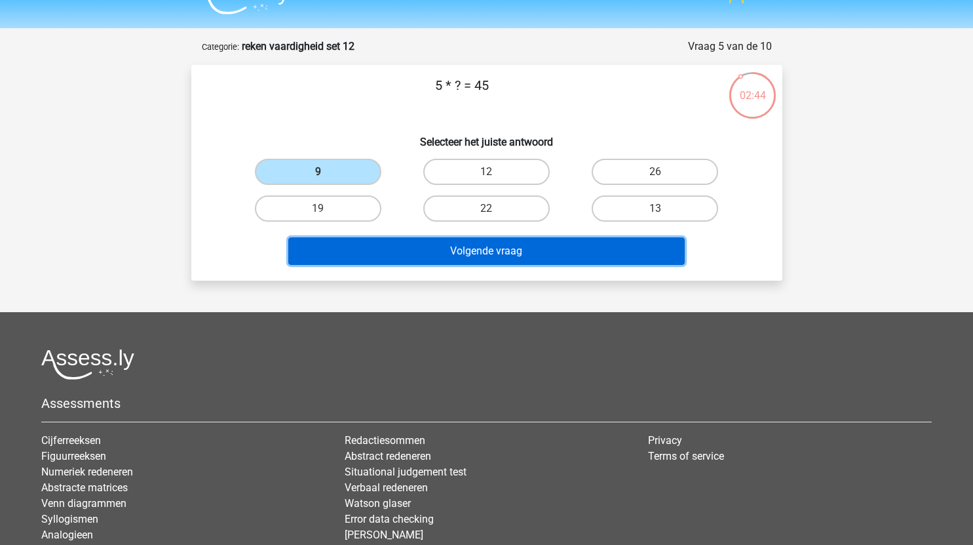
click at [489, 258] on button "Volgende vraag" at bounding box center [486, 251] width 396 height 28
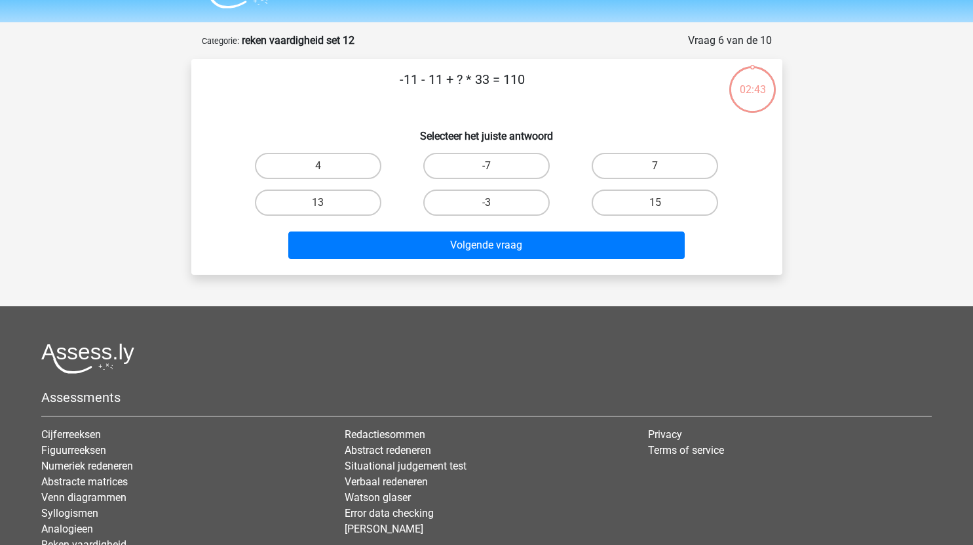
scroll to position [29, 0]
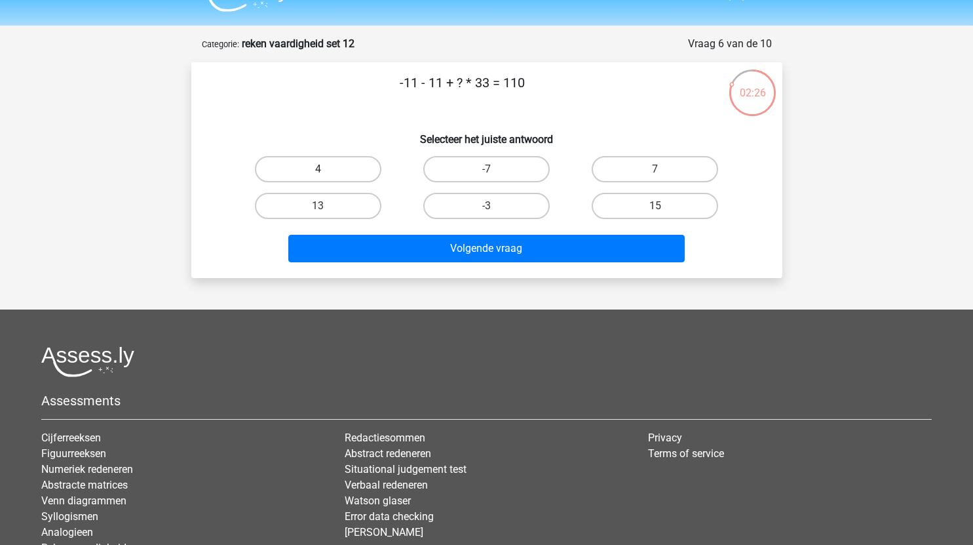
click at [353, 181] on label "4" at bounding box center [318, 169] width 126 height 26
click at [326, 178] on input "4" at bounding box center [322, 173] width 9 height 9
radio input "true"
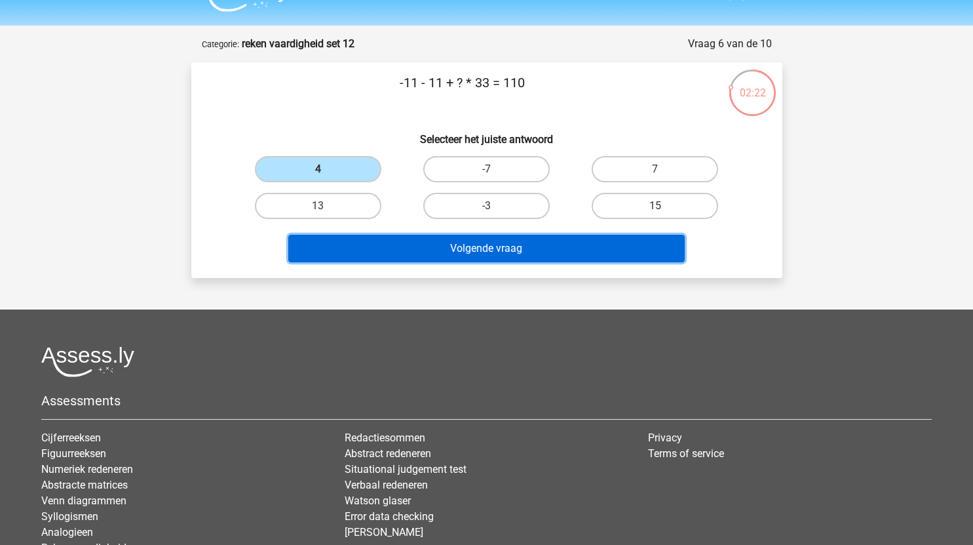
click at [581, 247] on button "Volgende vraag" at bounding box center [486, 249] width 396 height 28
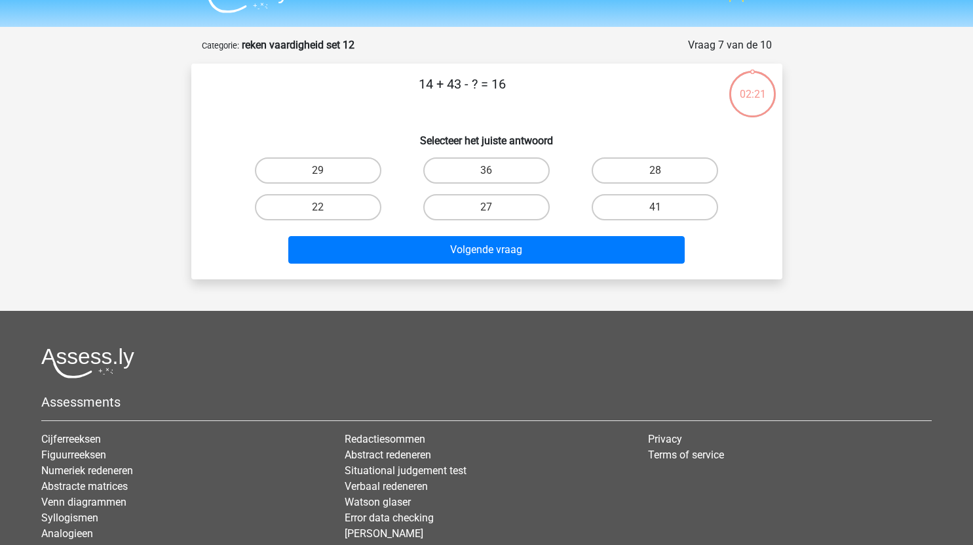
scroll to position [28, 0]
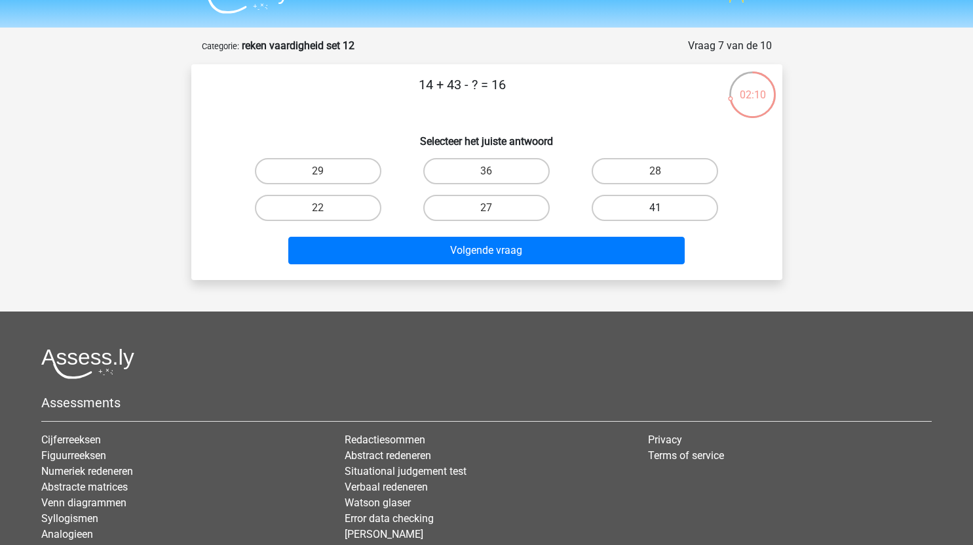
click at [633, 204] on label "41" at bounding box center [655, 208] width 126 height 26
click at [655, 208] on input "41" at bounding box center [659, 212] width 9 height 9
radio input "true"
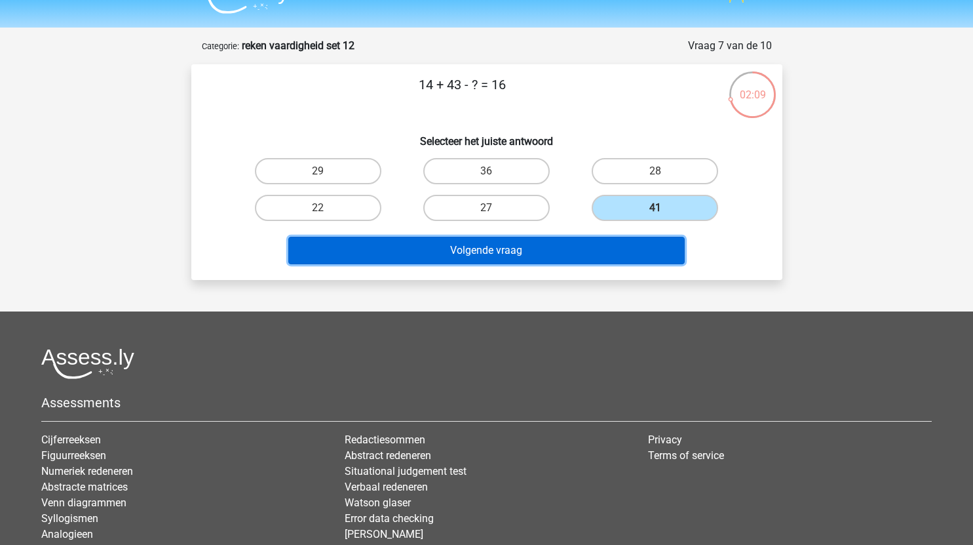
click at [527, 256] on button "Volgende vraag" at bounding box center [486, 251] width 396 height 28
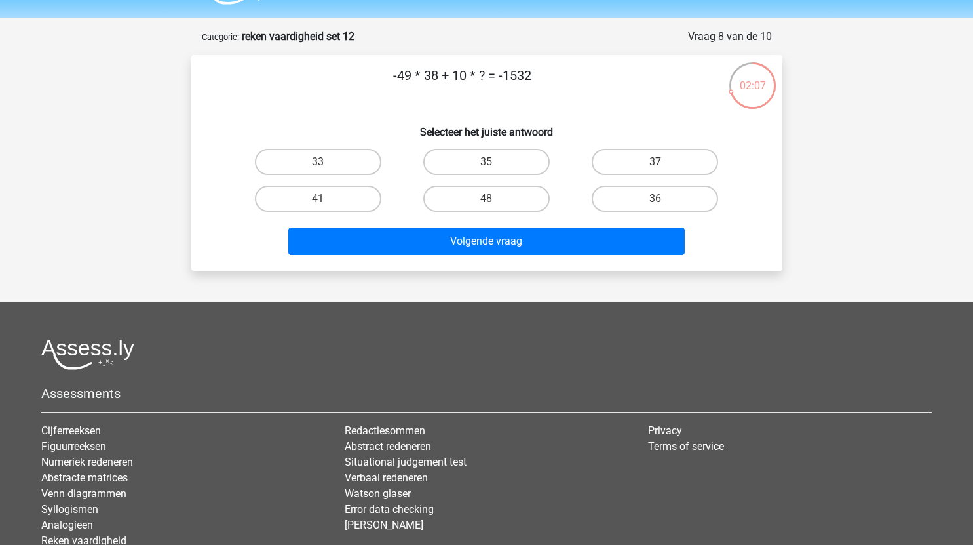
scroll to position [26, 0]
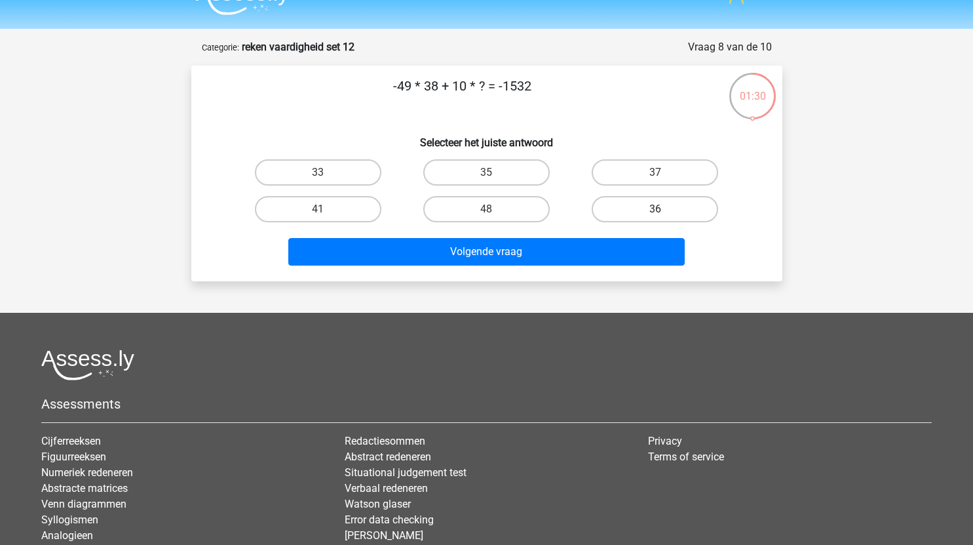
click at [641, 201] on label "36" at bounding box center [655, 209] width 126 height 26
click at [655, 209] on input "36" at bounding box center [659, 213] width 9 height 9
radio input "true"
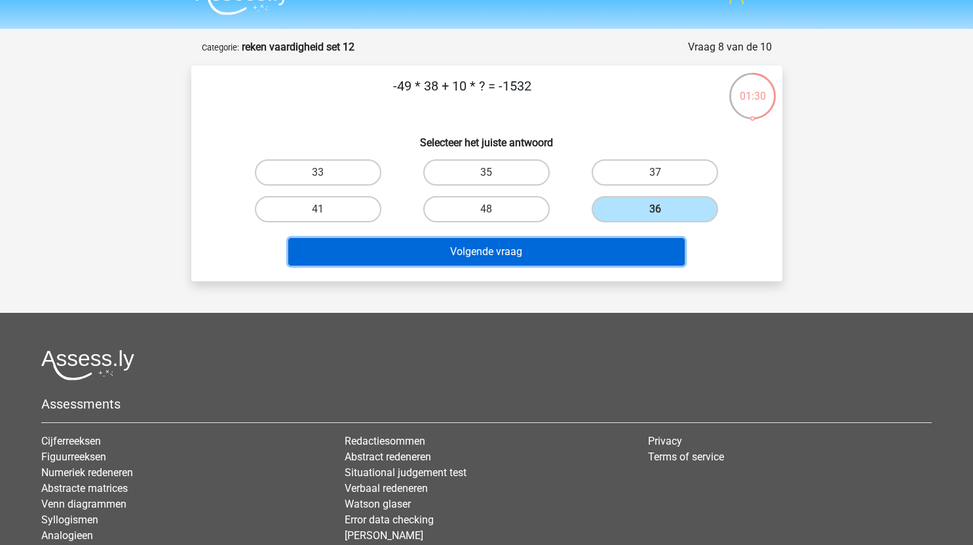
click at [526, 261] on button "Volgende vraag" at bounding box center [486, 252] width 396 height 28
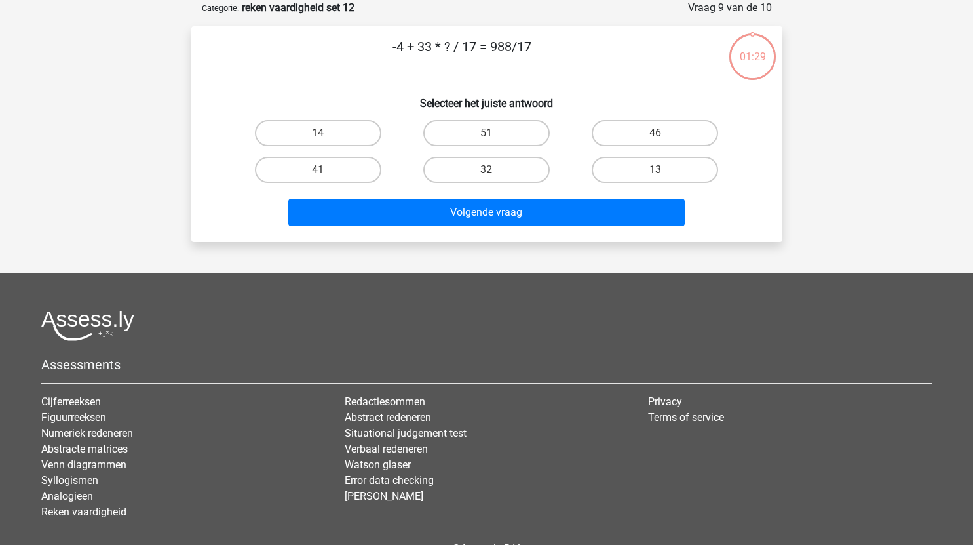
scroll to position [45, 0]
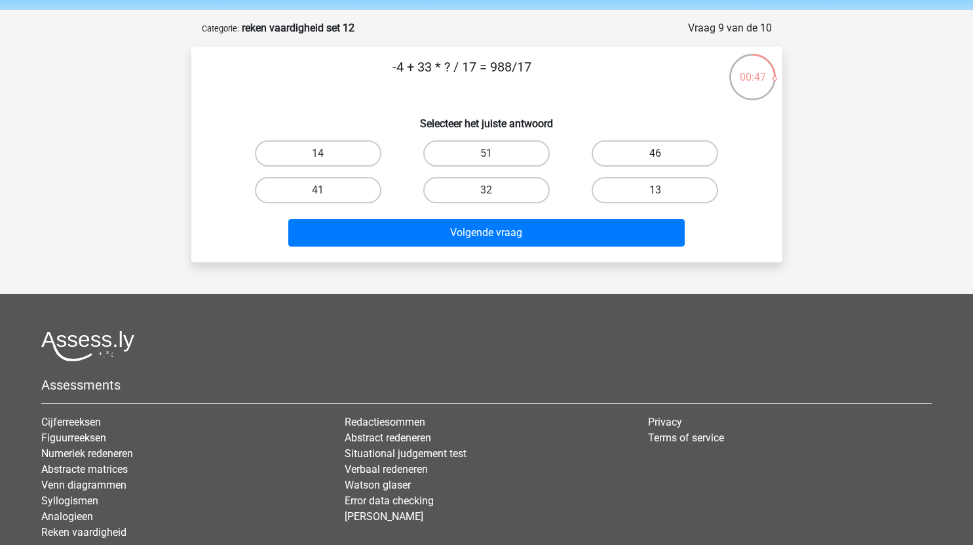
click at [648, 154] on label "46" at bounding box center [655, 153] width 126 height 26
click at [655, 154] on input "46" at bounding box center [659, 157] width 9 height 9
radio input "true"
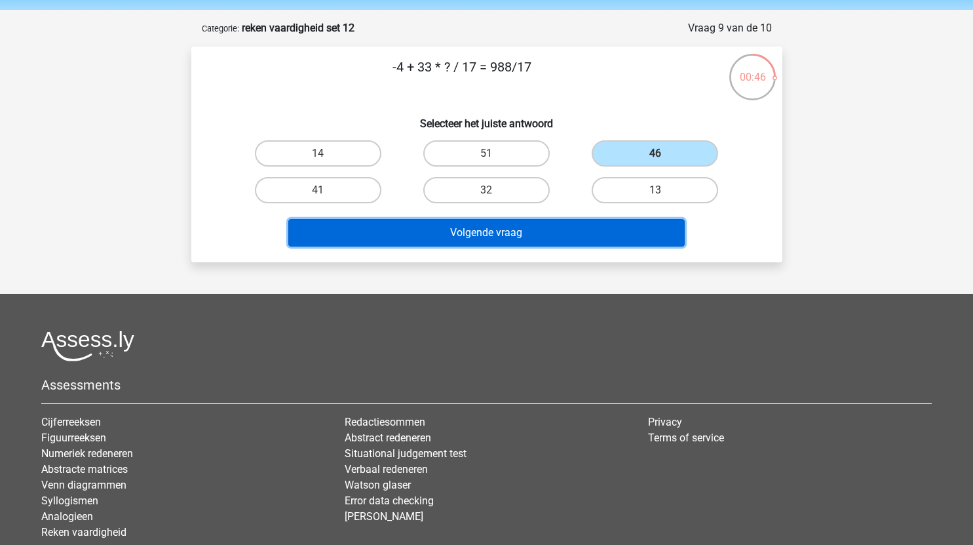
click at [581, 235] on button "Volgende vraag" at bounding box center [486, 233] width 396 height 28
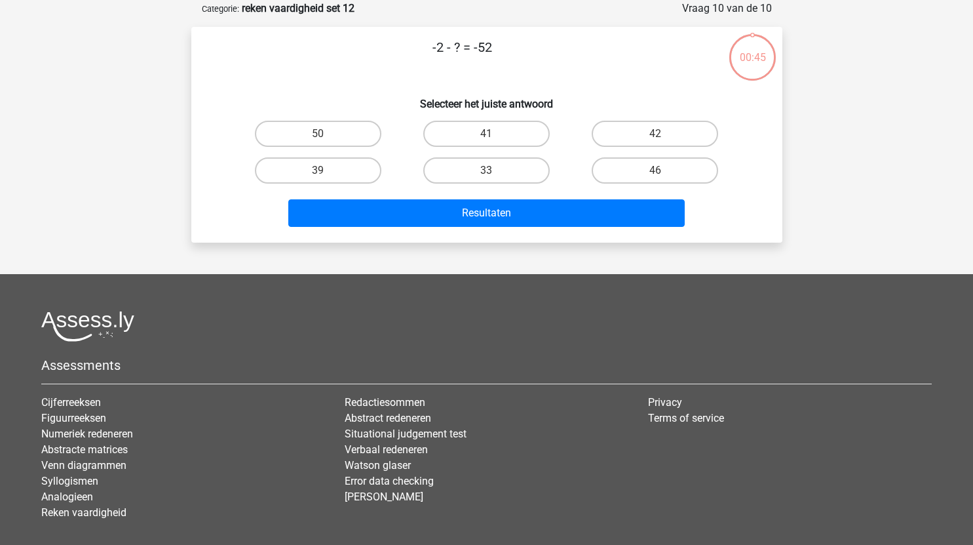
scroll to position [66, 0]
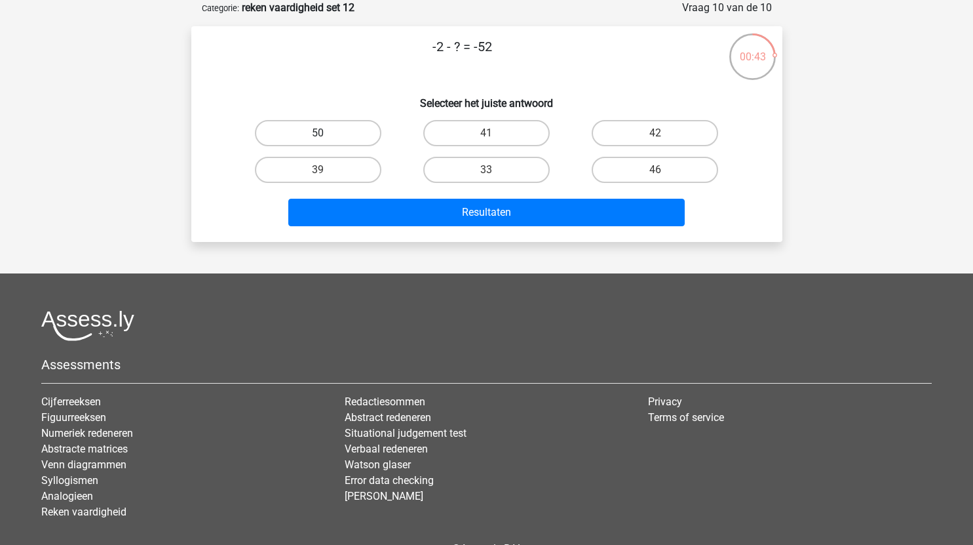
click at [351, 128] on label "50" at bounding box center [318, 133] width 126 height 26
click at [326, 133] on input "50" at bounding box center [322, 137] width 9 height 9
radio input "true"
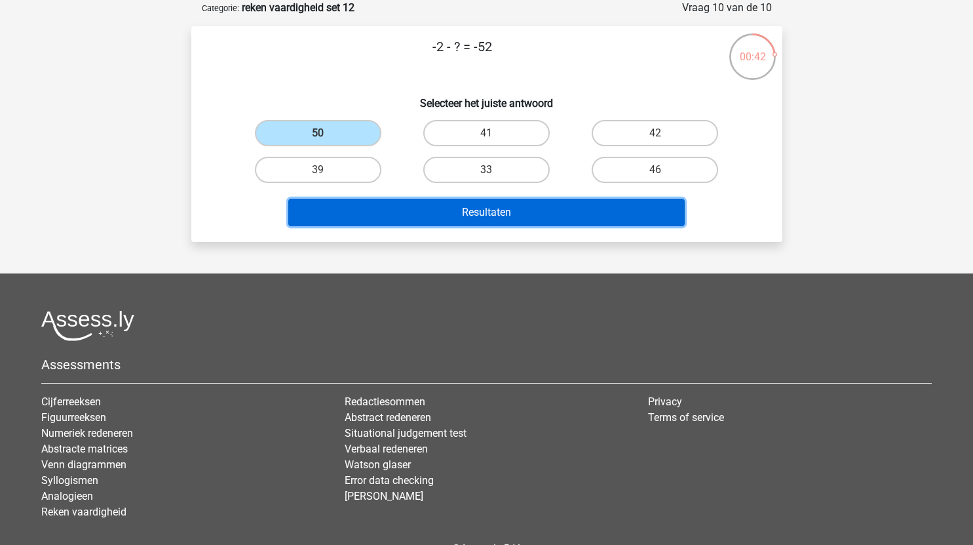
click at [481, 214] on button "Resultaten" at bounding box center [486, 213] width 396 height 28
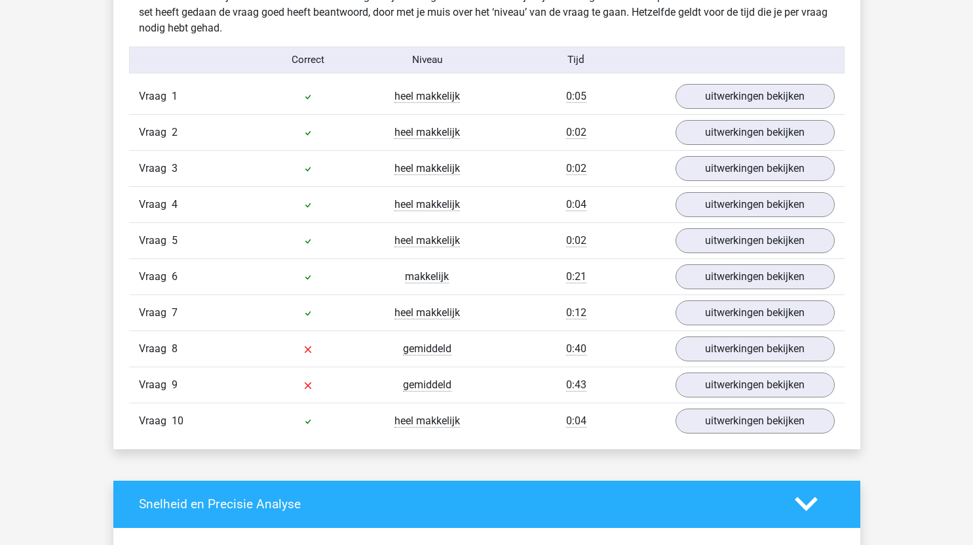
scroll to position [860, 0]
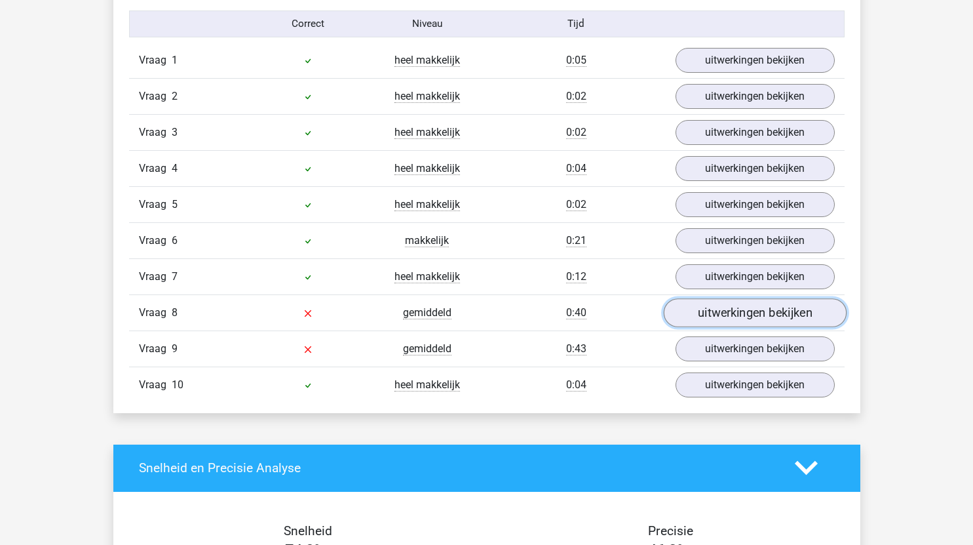
click at [744, 319] on link "uitwerkingen bekijken" at bounding box center [754, 312] width 183 height 29
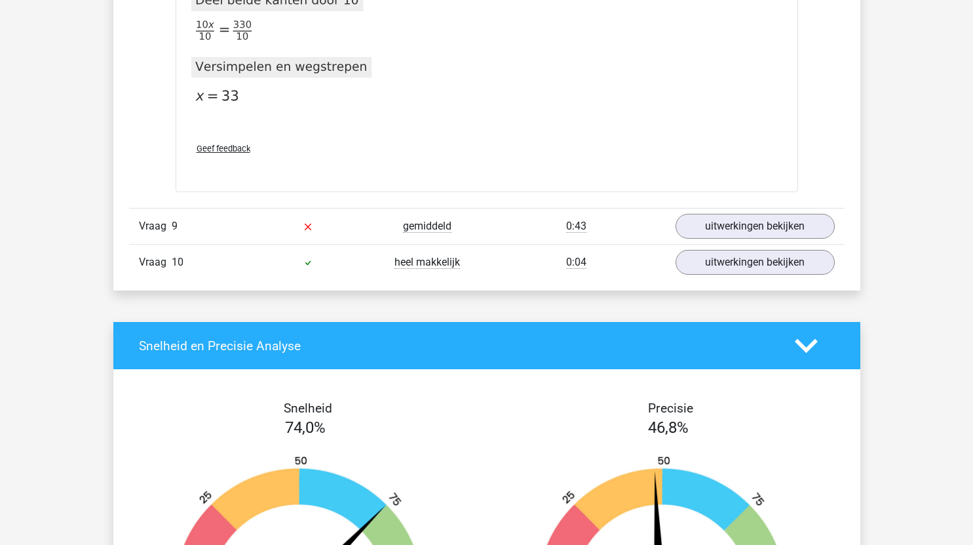
scroll to position [1654, 0]
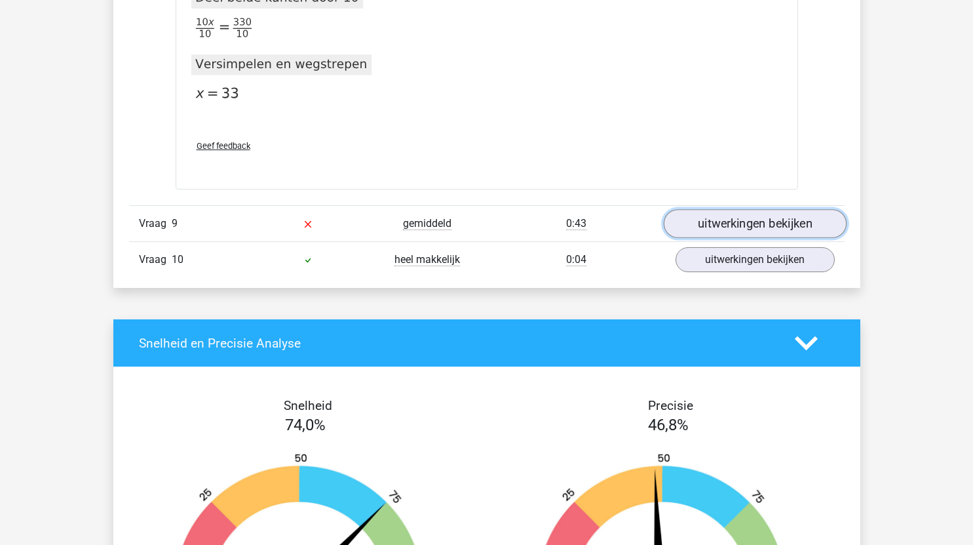
click at [729, 216] on link "uitwerkingen bekijken" at bounding box center [754, 223] width 183 height 29
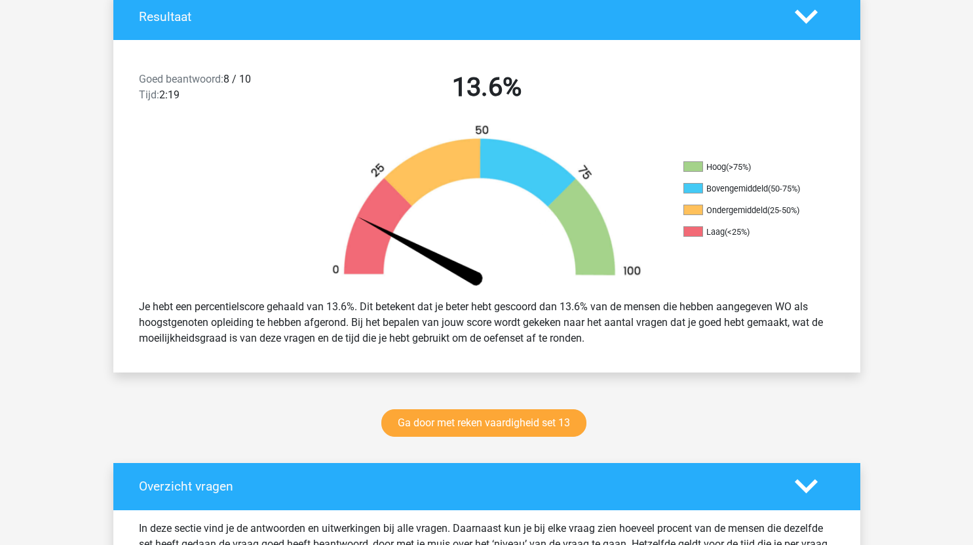
scroll to position [292, 0]
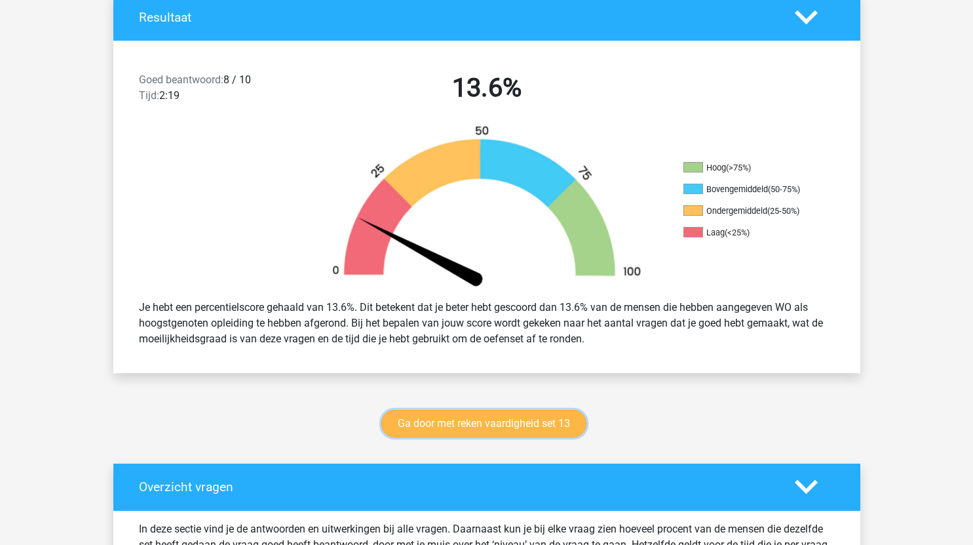
click at [548, 426] on link "Ga door met reken vaardigheid set 13" at bounding box center [483, 424] width 205 height 28
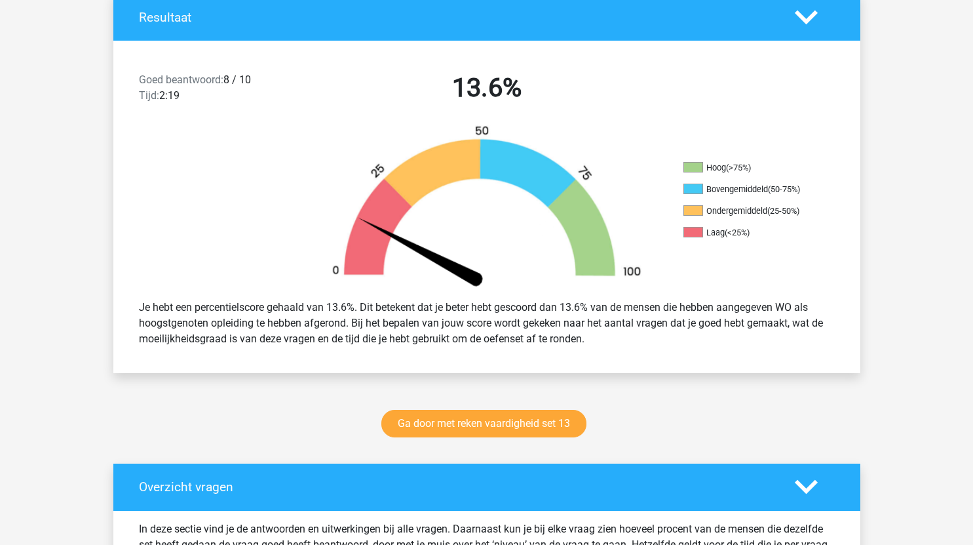
scroll to position [0, 0]
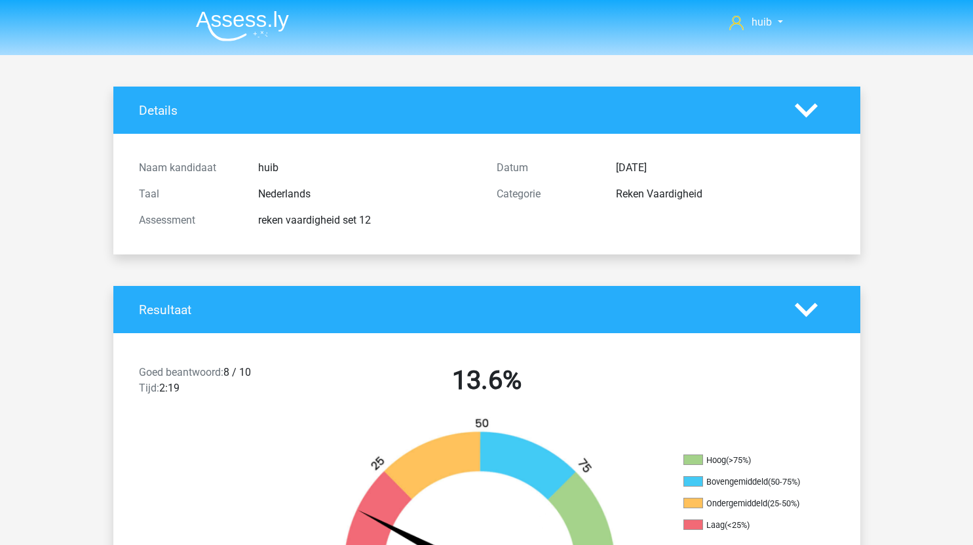
click at [256, 21] on img at bounding box center [242, 25] width 93 height 31
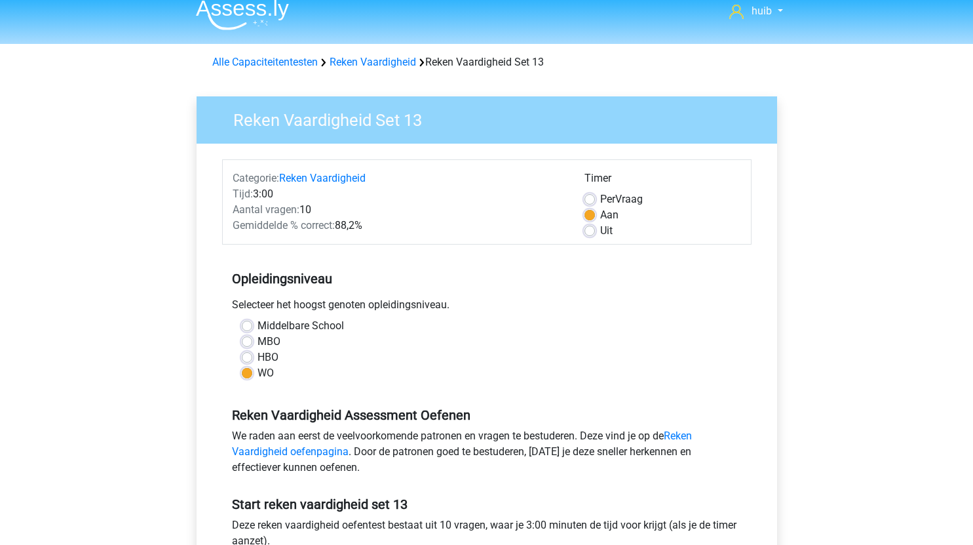
scroll to position [9, 0]
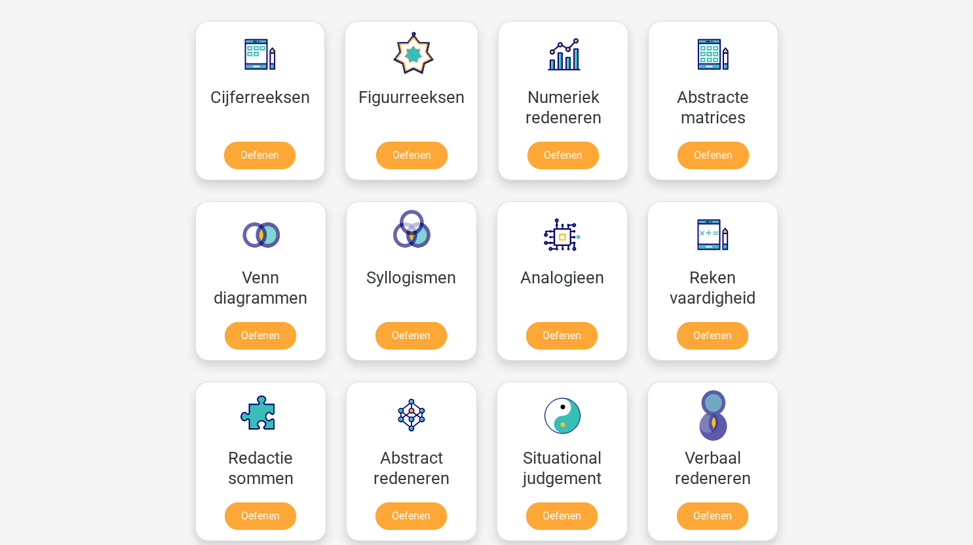
scroll to position [594, 0]
